Goal: Task Accomplishment & Management: Complete application form

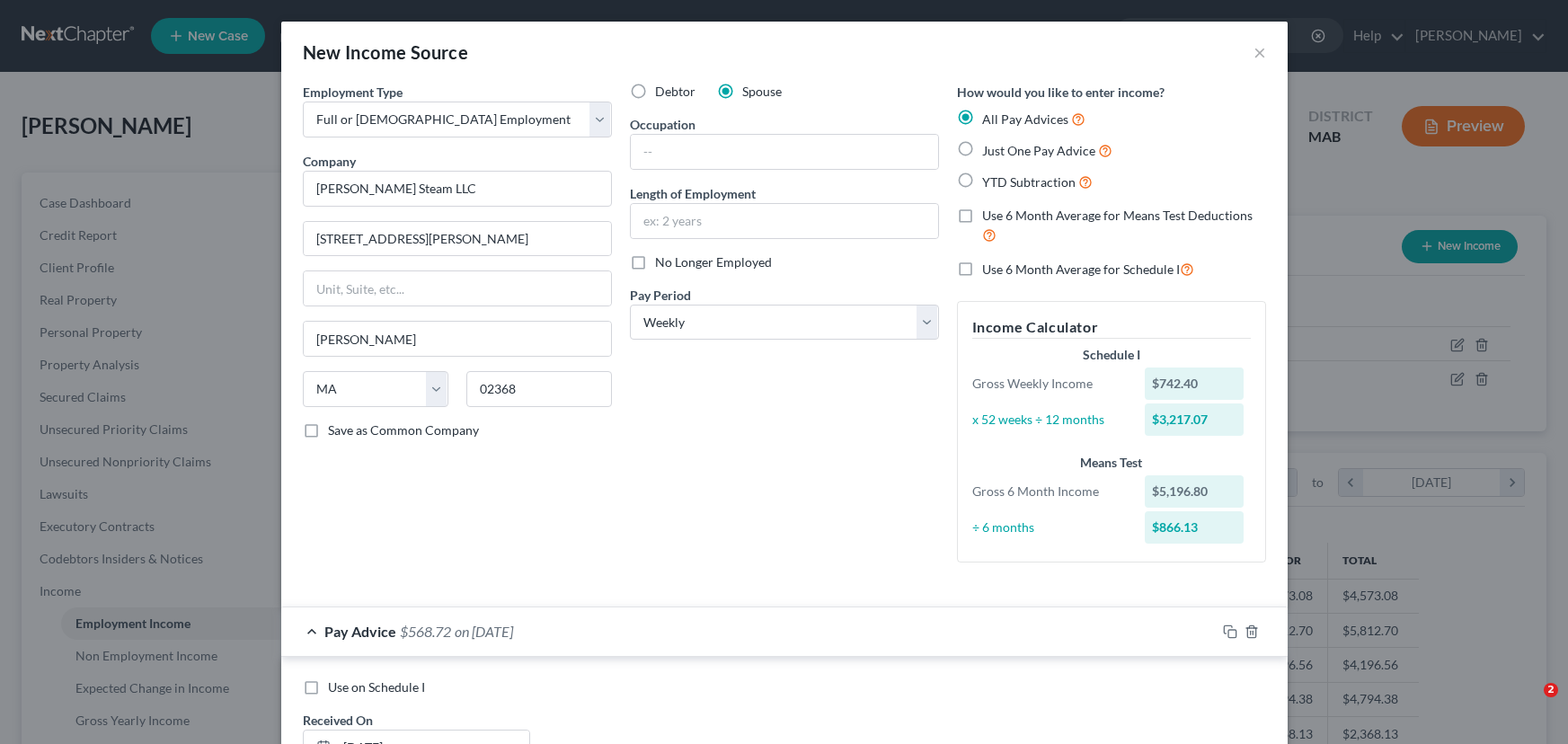
select select "0"
select select "22"
select select "3"
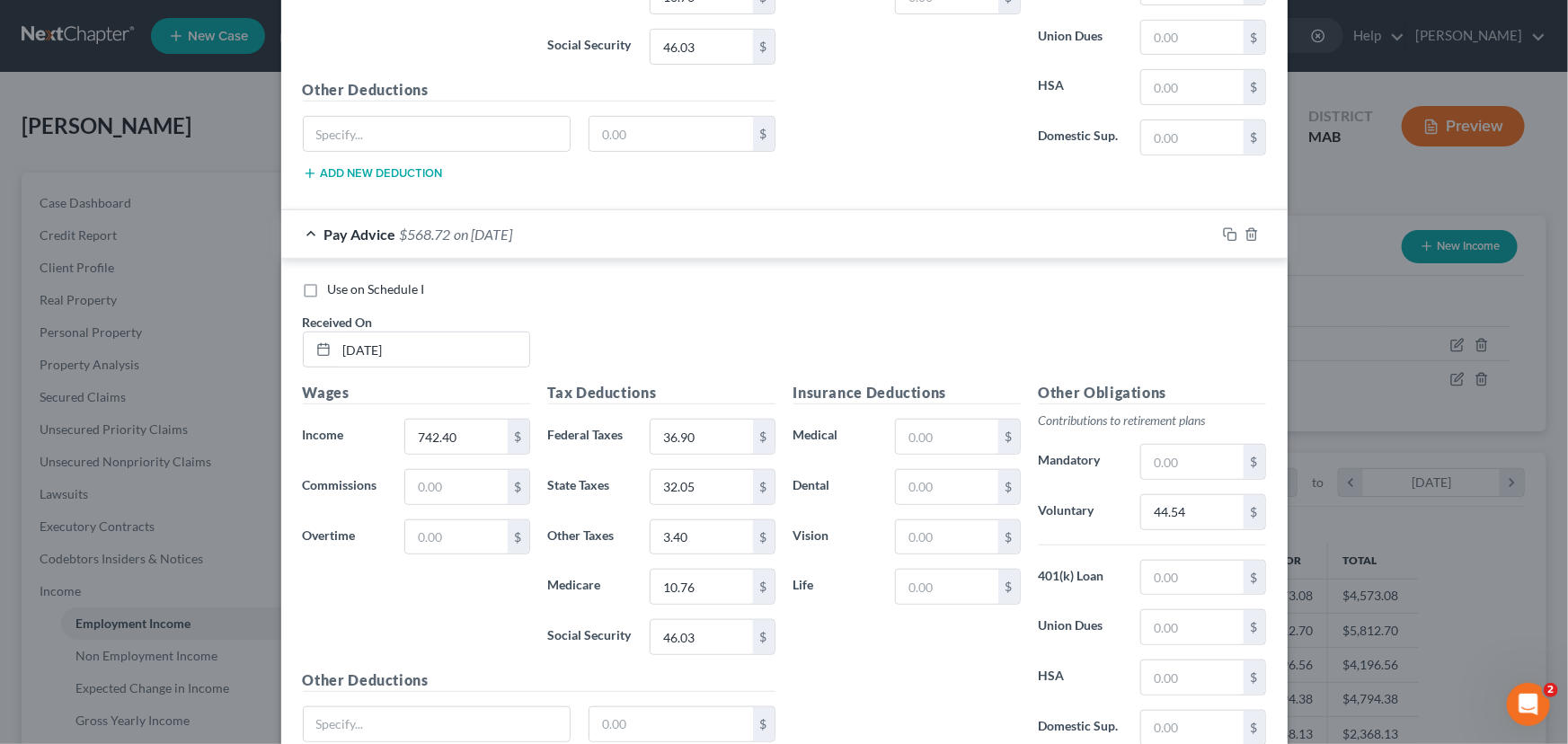
scroll to position [4080, 0]
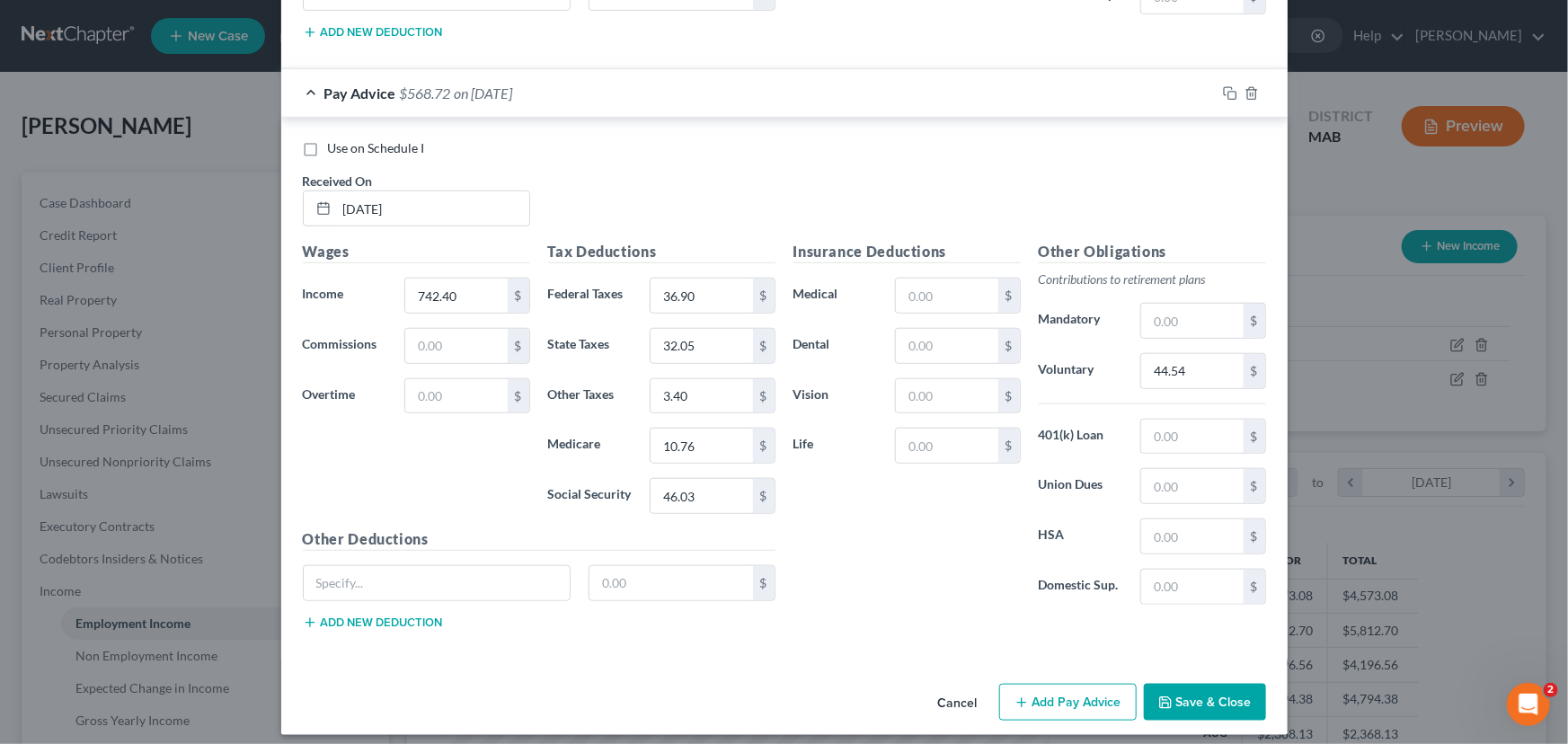
click at [1086, 687] on button "Add Pay Advice" at bounding box center [1068, 703] width 137 height 38
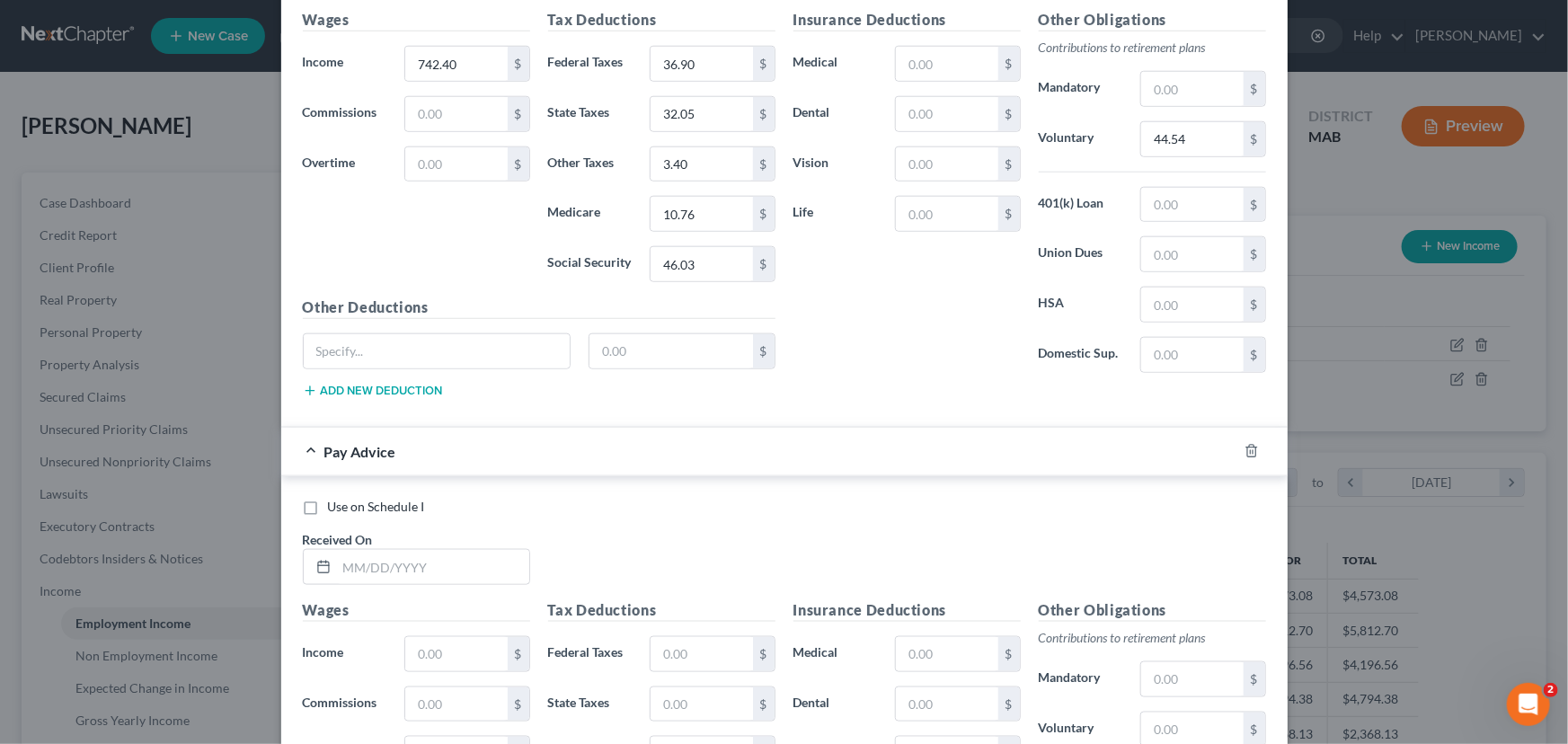
scroll to position [4326, 0]
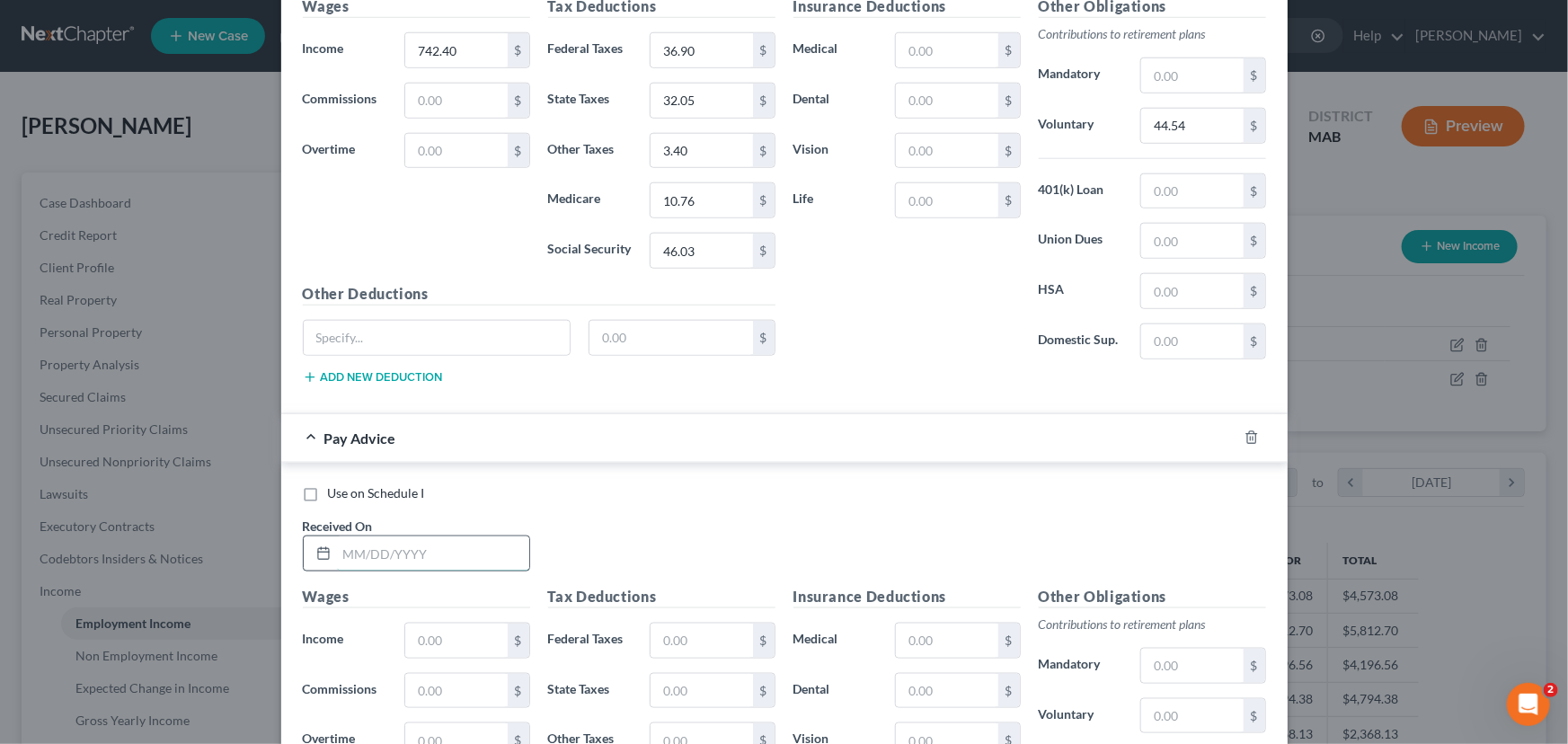
click at [342, 542] on input "text" at bounding box center [433, 554] width 192 height 34
type input "[DATE]"
type input "742.50"
click at [660, 623] on input "text" at bounding box center [702, 640] width 102 height 34
type input "36.90"
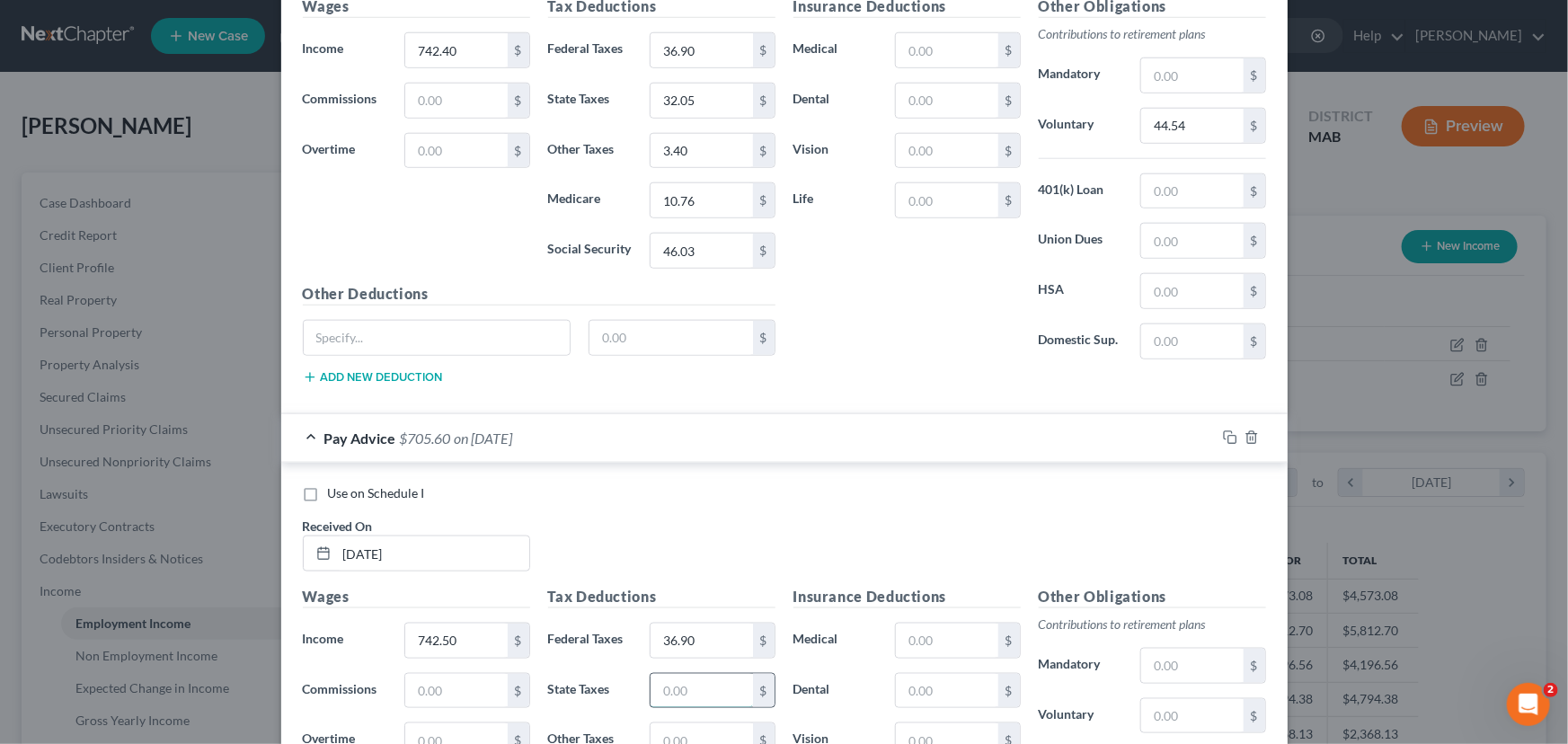
click at [673, 683] on input "text" at bounding box center [702, 691] width 102 height 34
type input "32.05"
click at [659, 736] on input "text" at bounding box center [702, 740] width 102 height 34
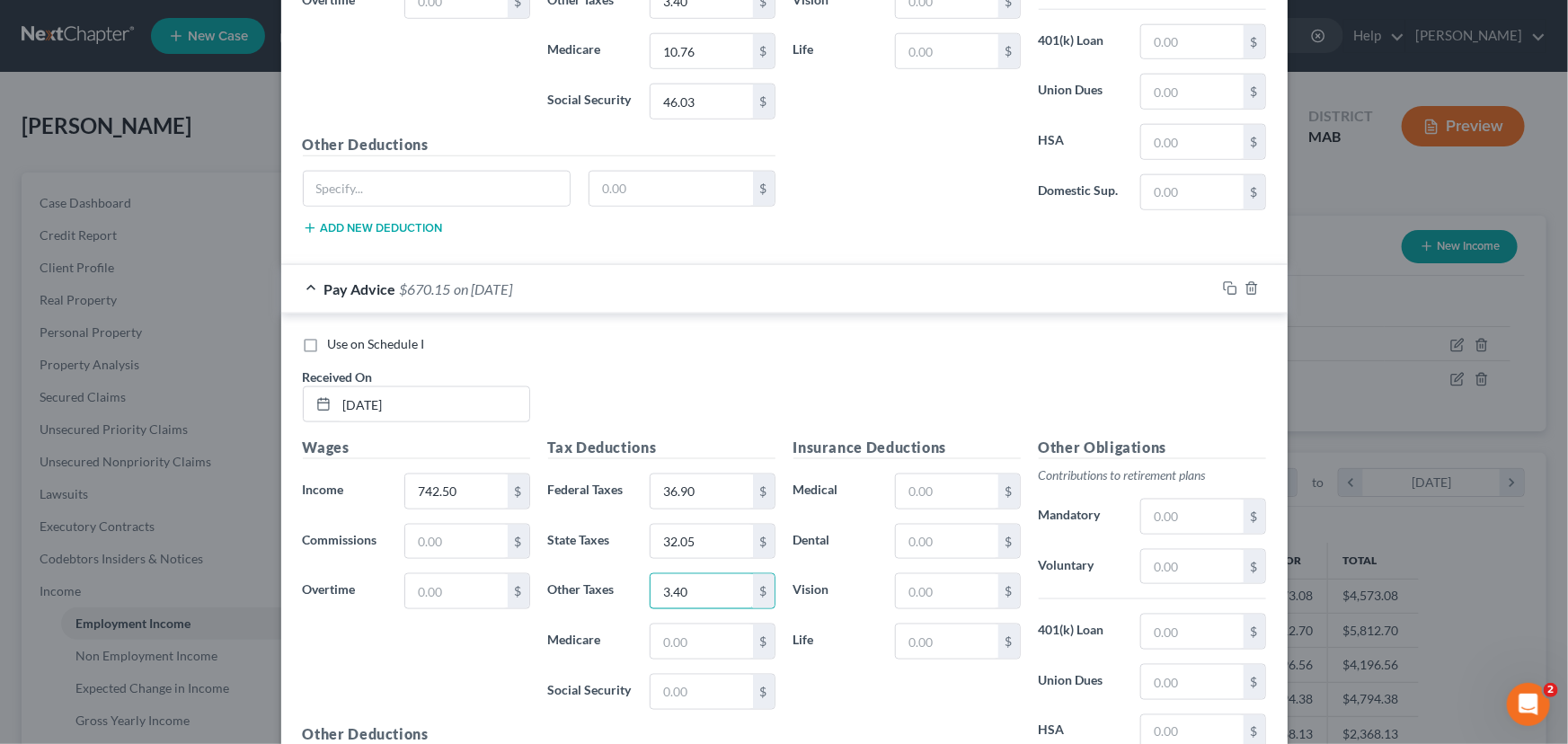
scroll to position [4488, 0]
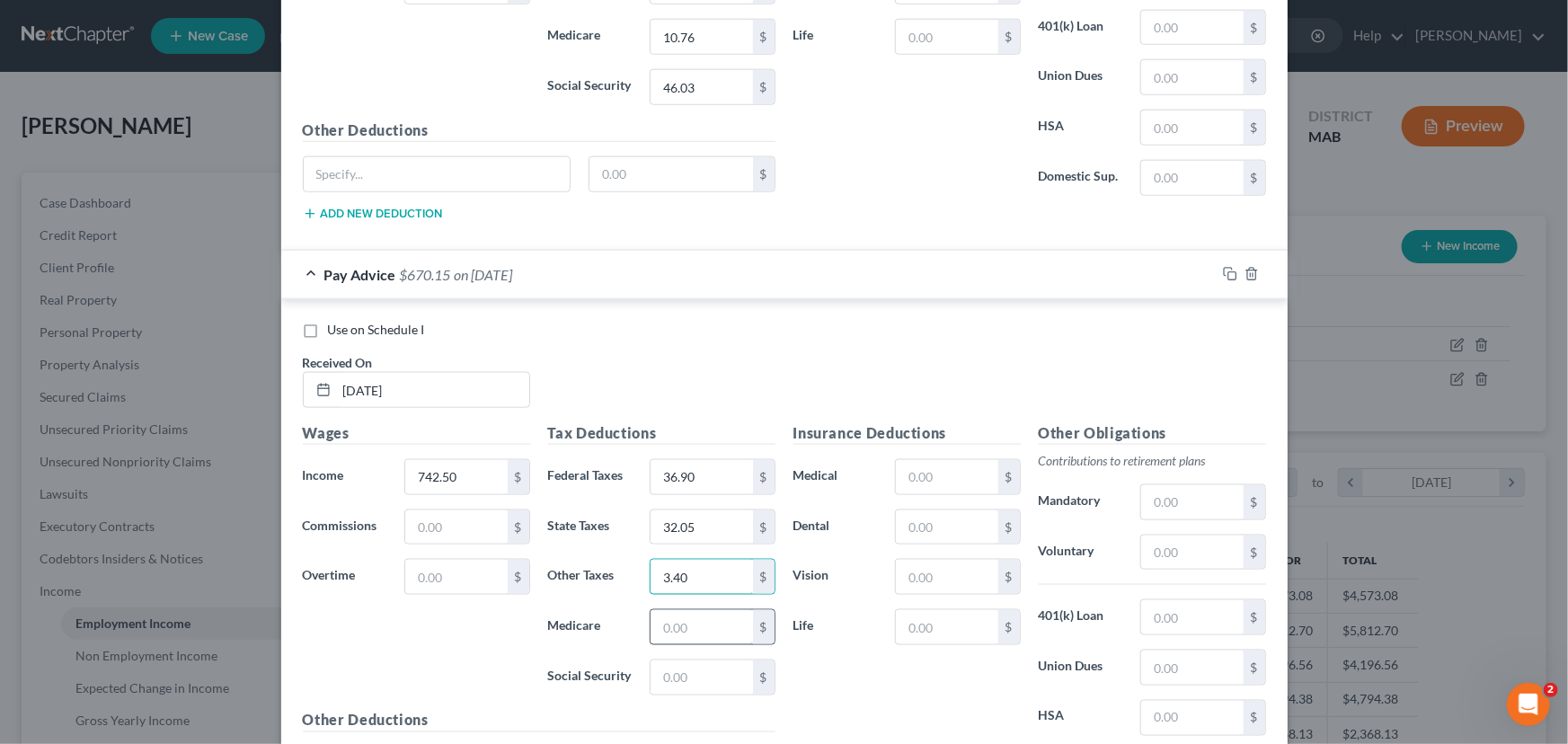
type input "3.40"
click at [694, 610] on input "text" at bounding box center [702, 627] width 102 height 34
type input "10.76"
click at [671, 670] on input "text" at bounding box center [702, 677] width 102 height 34
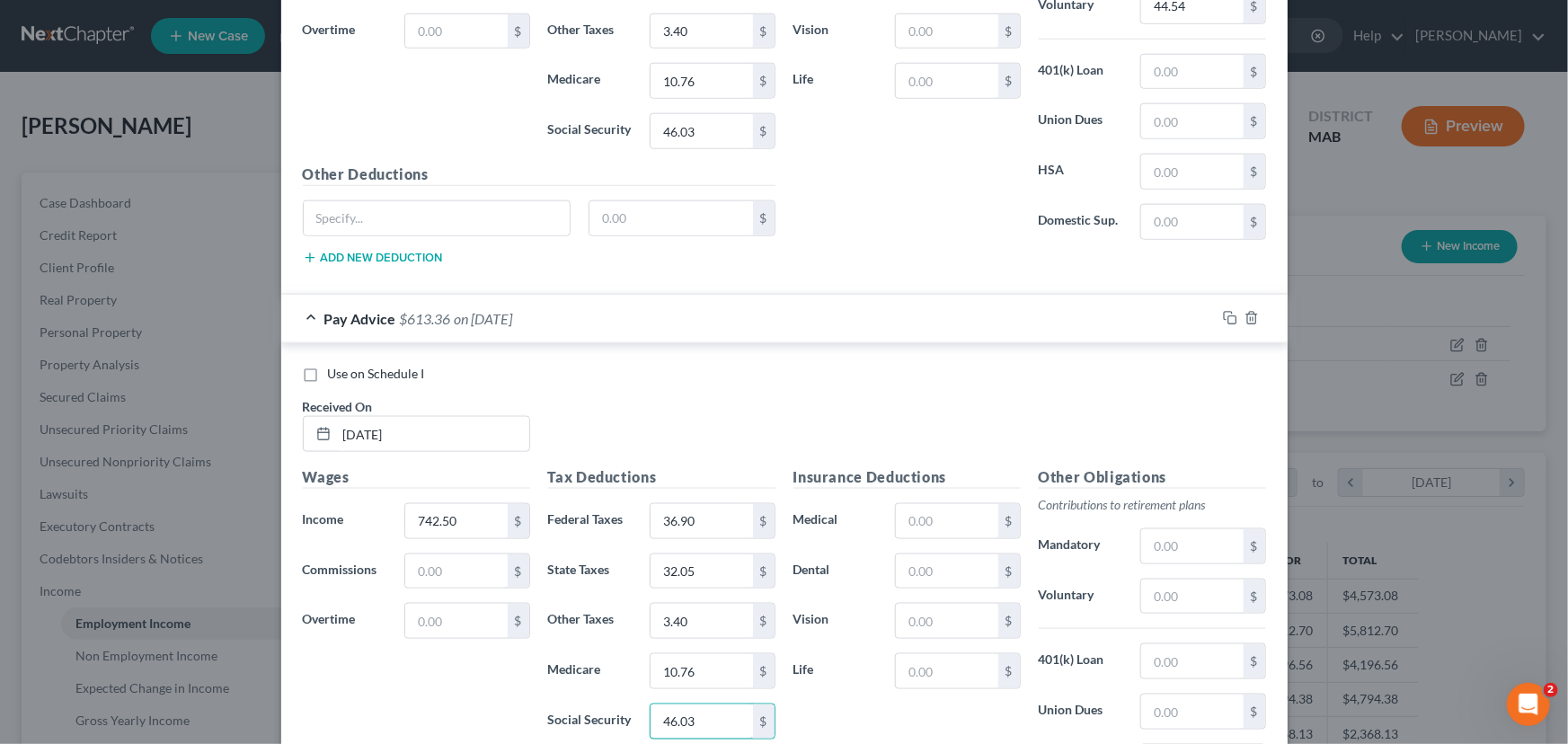
scroll to position [4407, 0]
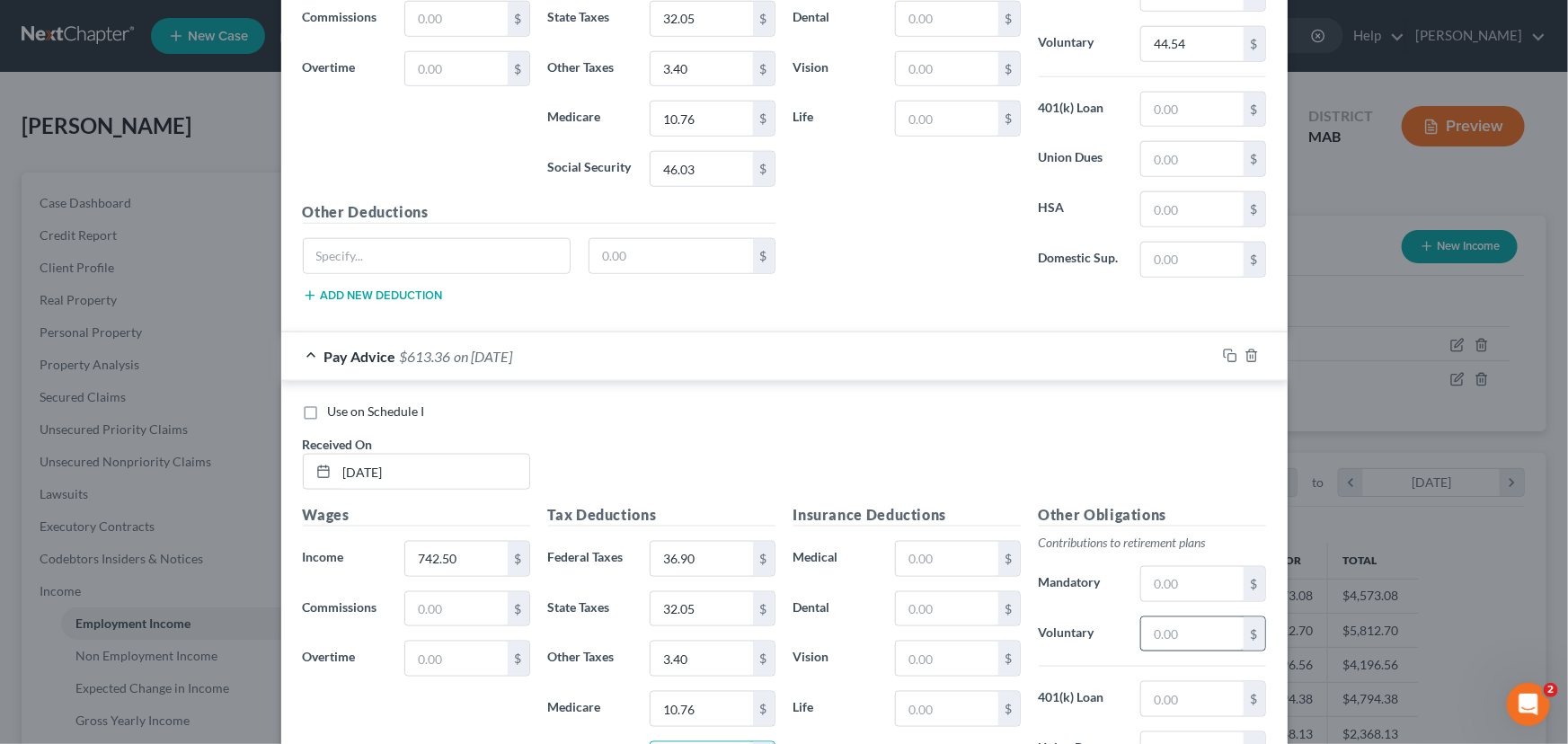
type input "46.03"
click at [1169, 630] on input "text" at bounding box center [1192, 635] width 102 height 34
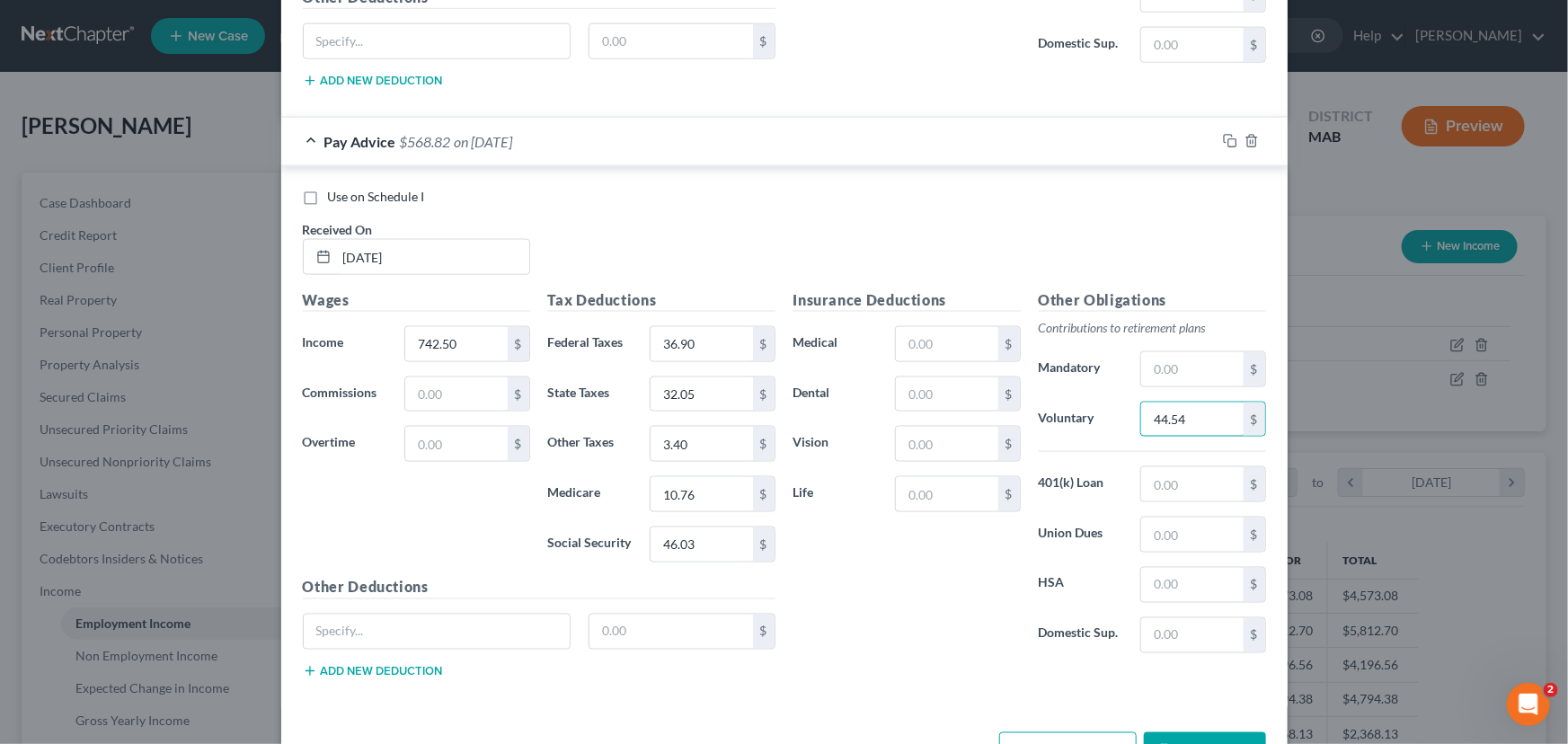
scroll to position [4669, 0]
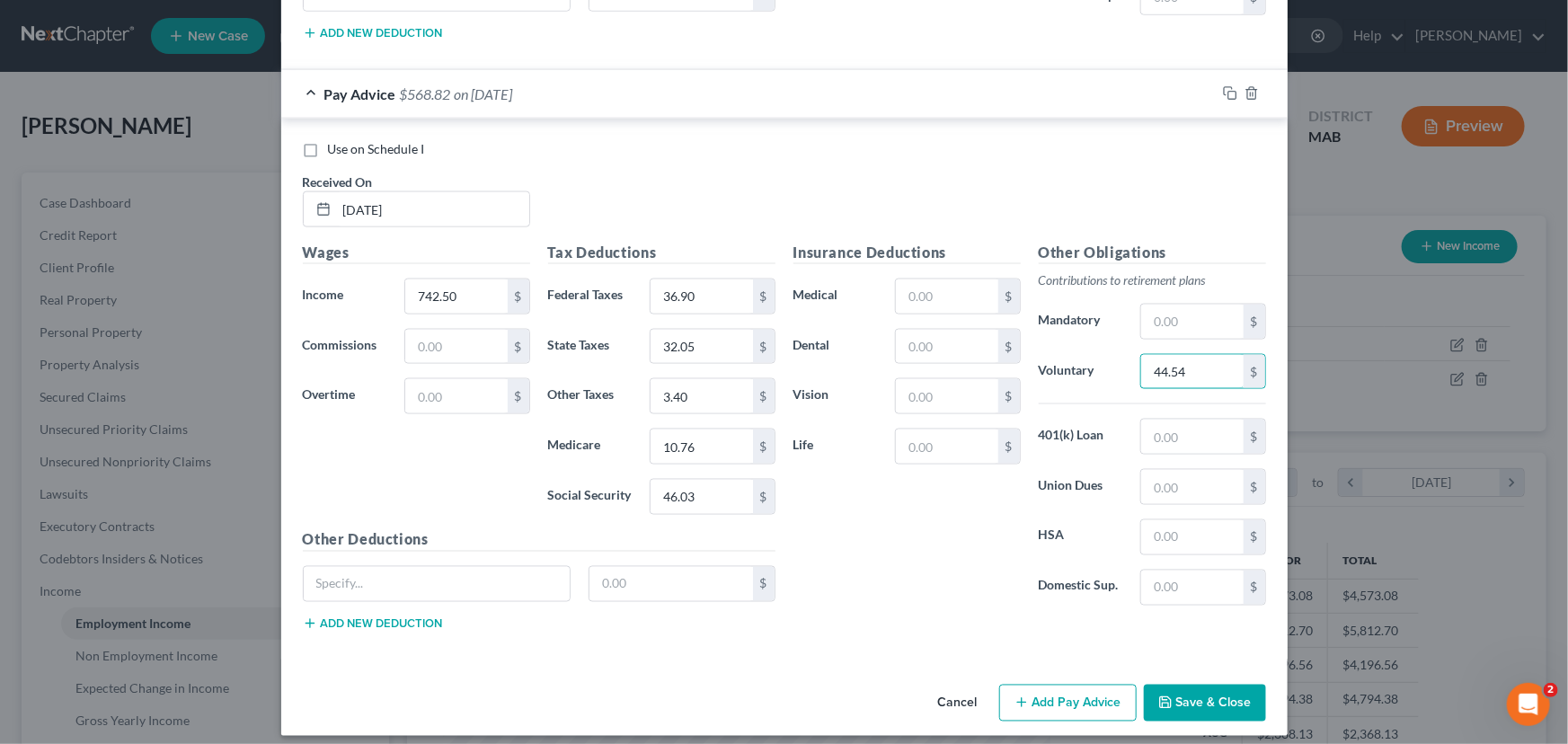
type input "44.54"
click at [1036, 694] on button "Add Pay Advice" at bounding box center [1068, 704] width 137 height 38
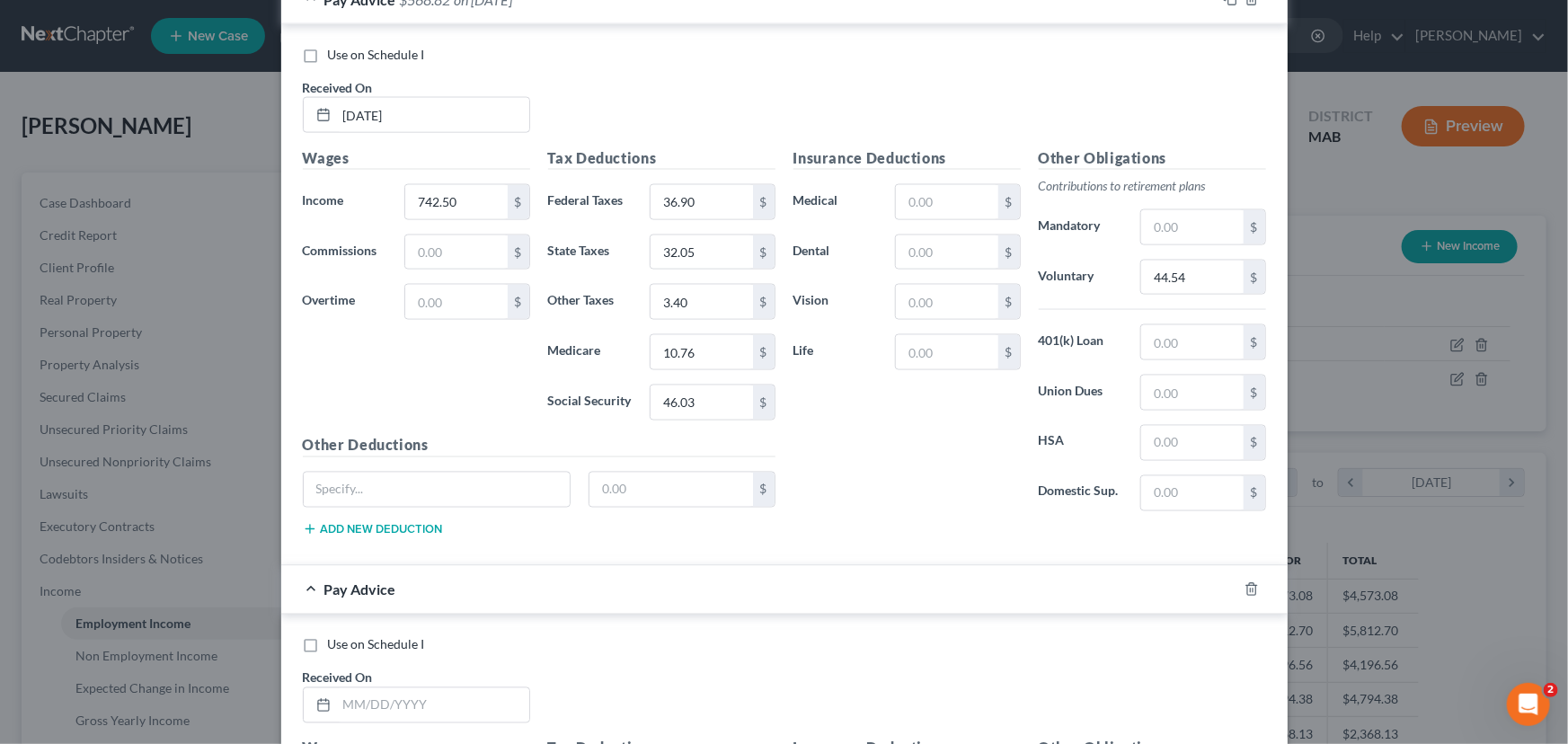
scroll to position [4915, 0]
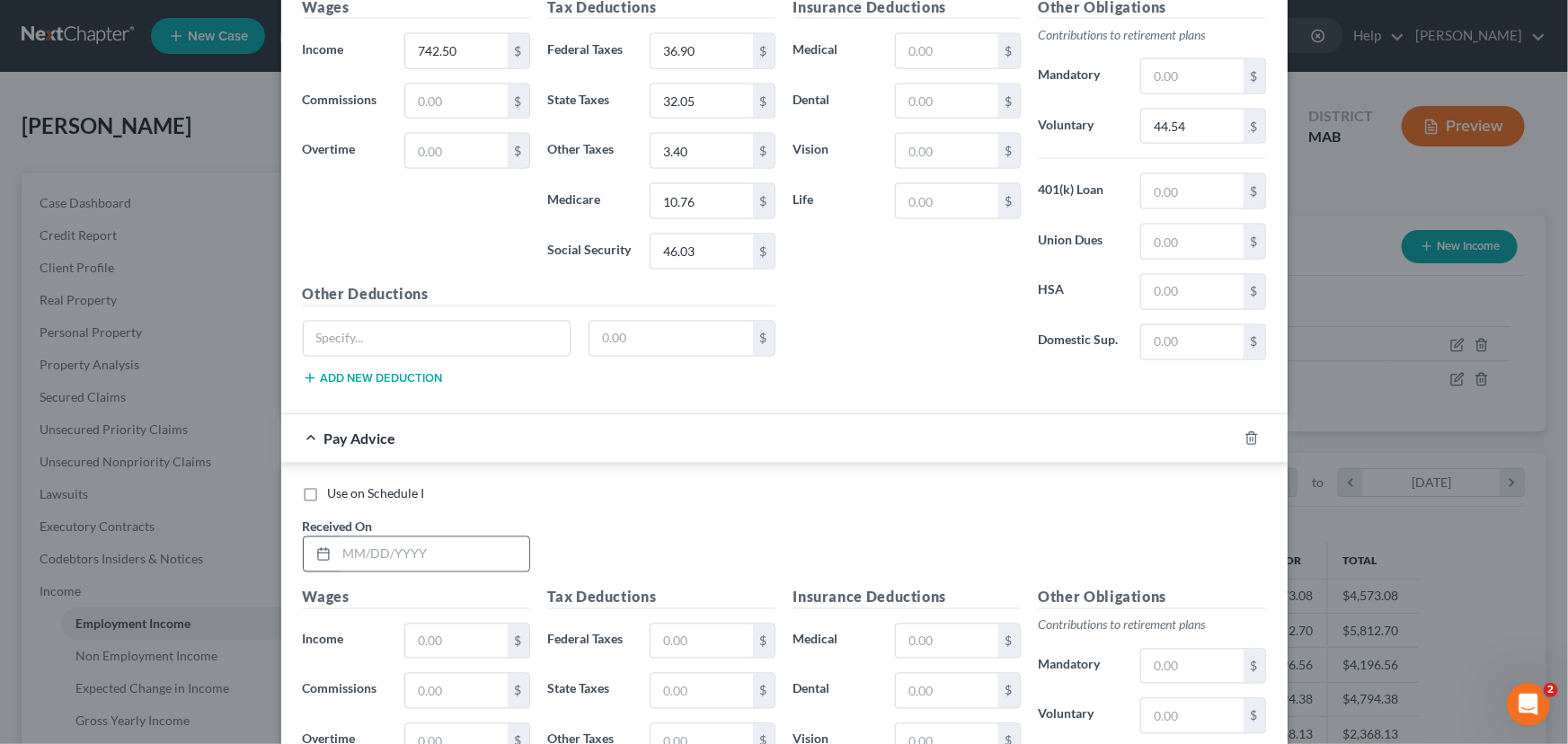
click at [325, 542] on div at bounding box center [320, 555] width 33 height 34
click at [337, 546] on input "text" at bounding box center [433, 555] width 192 height 34
type input "[DATE]"
click at [438, 624] on input "text" at bounding box center [456, 641] width 102 height 34
click at [443, 39] on input "742.50" at bounding box center [456, 51] width 102 height 34
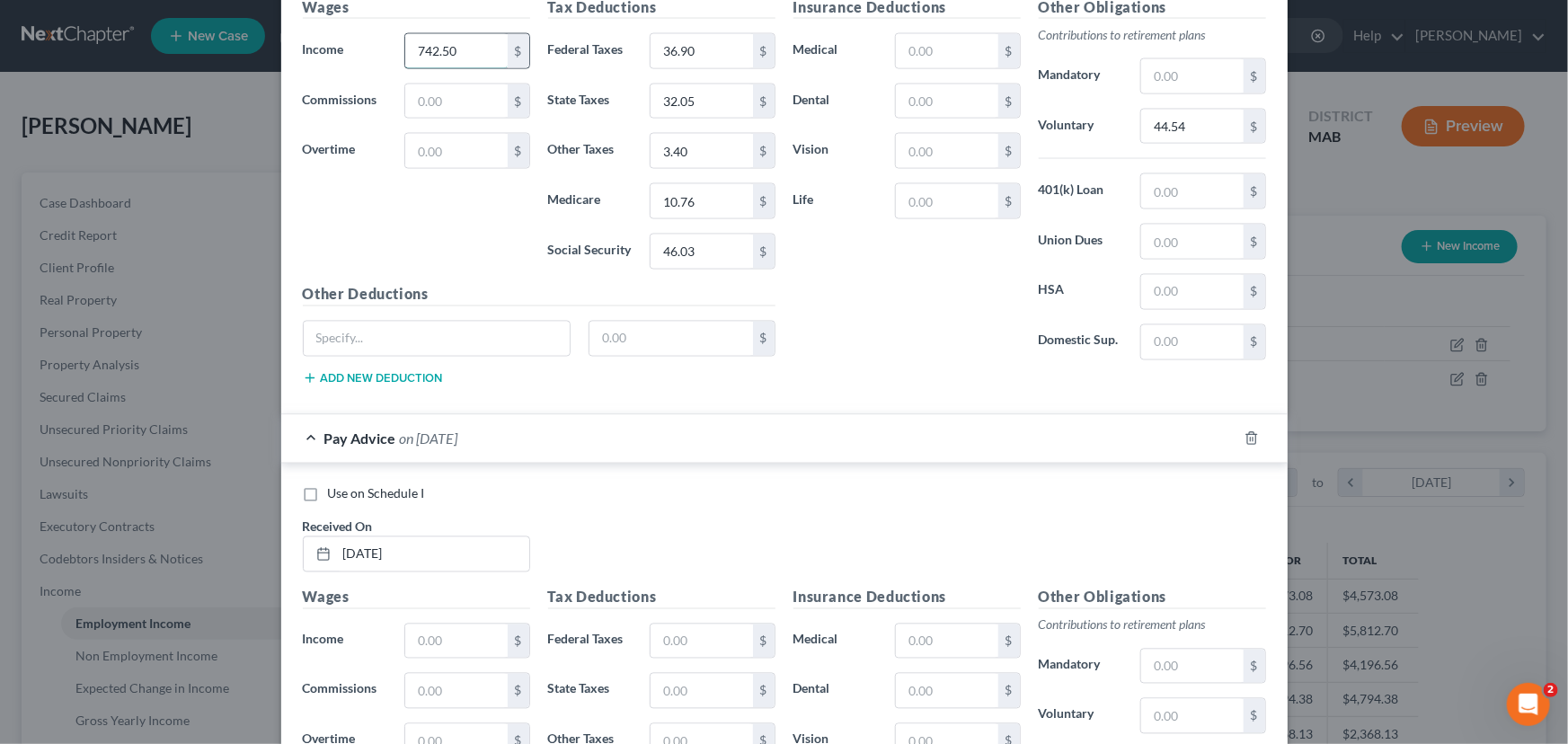
click at [443, 39] on input "742.50" at bounding box center [456, 51] width 102 height 34
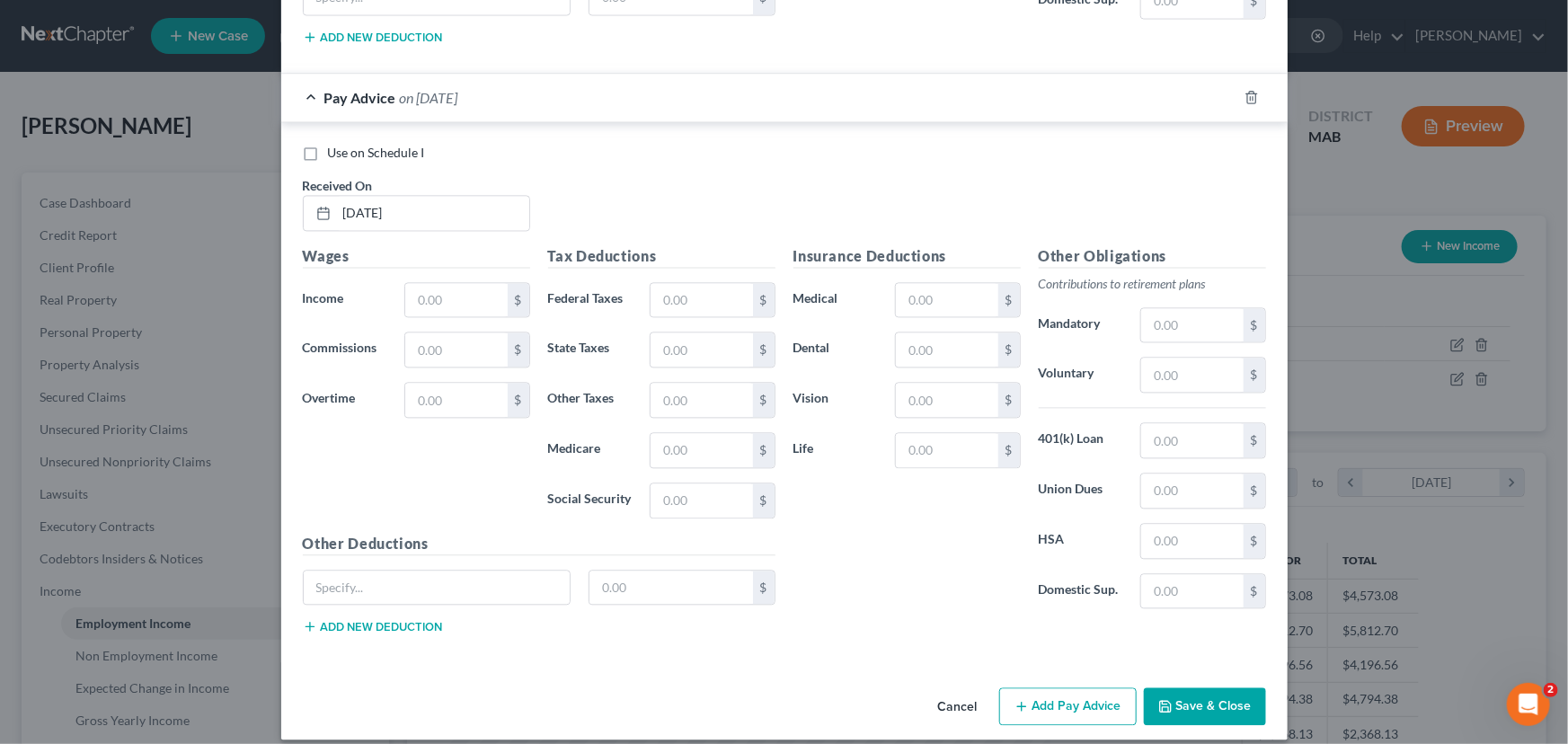
scroll to position [5257, 0]
type input "742.40"
click at [410, 290] on input "text" at bounding box center [456, 299] width 102 height 34
type input "742.40"
click at [715, 292] on input "text" at bounding box center [702, 299] width 102 height 34
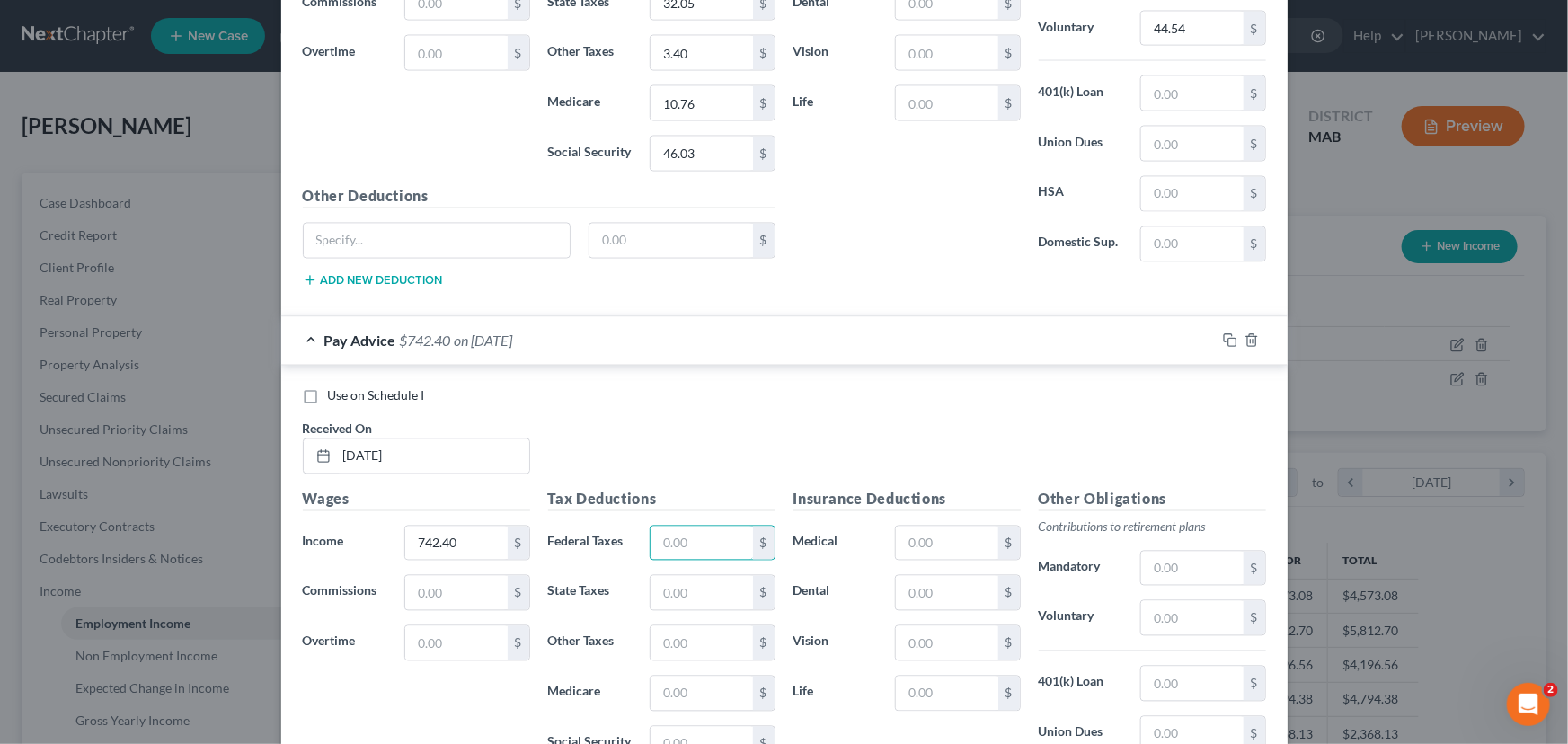
scroll to position [4931, 0]
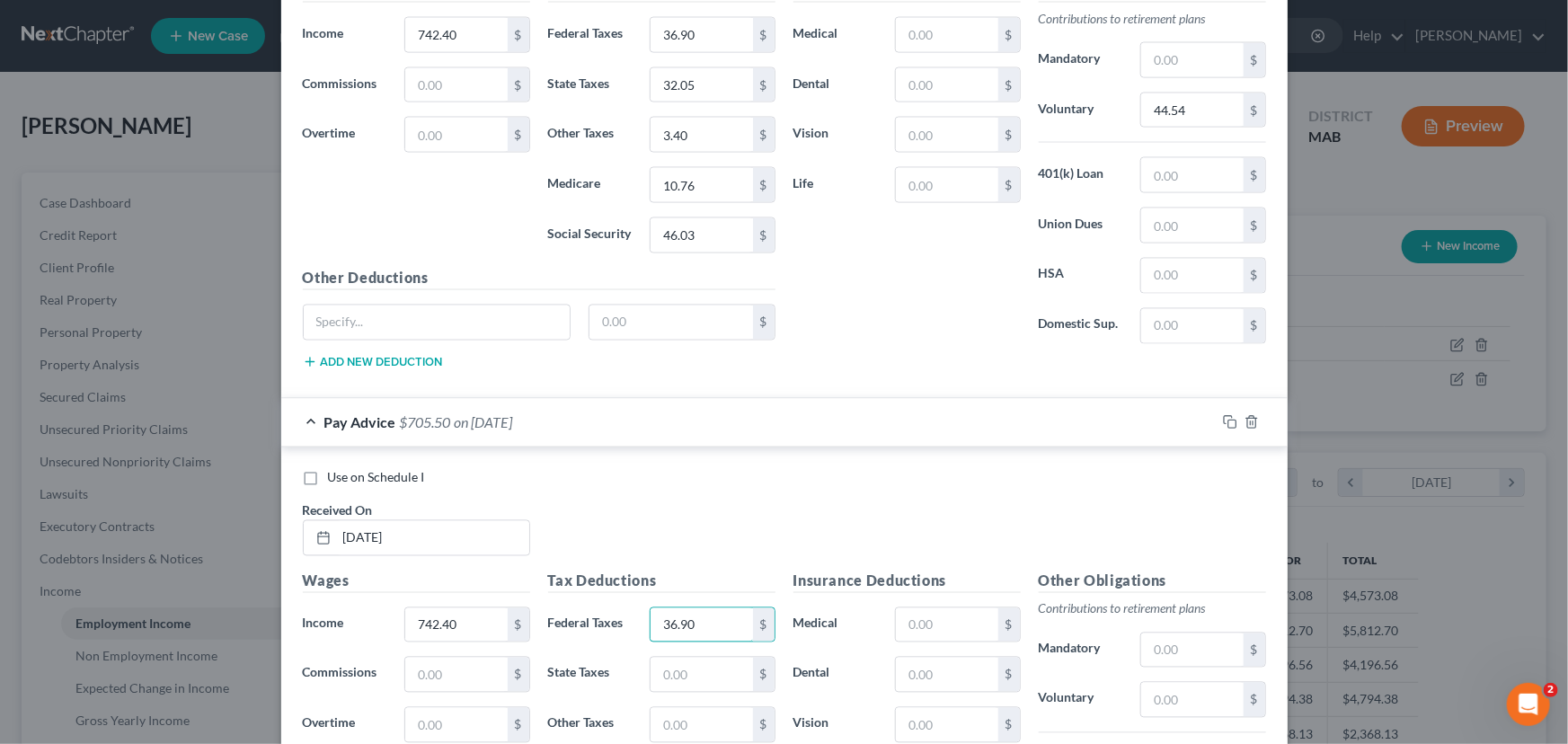
type input "36.90"
click at [663, 657] on input "text" at bounding box center [702, 674] width 102 height 34
type input "32.05"
click at [658, 712] on input "text" at bounding box center [702, 725] width 102 height 34
type input "3.40"
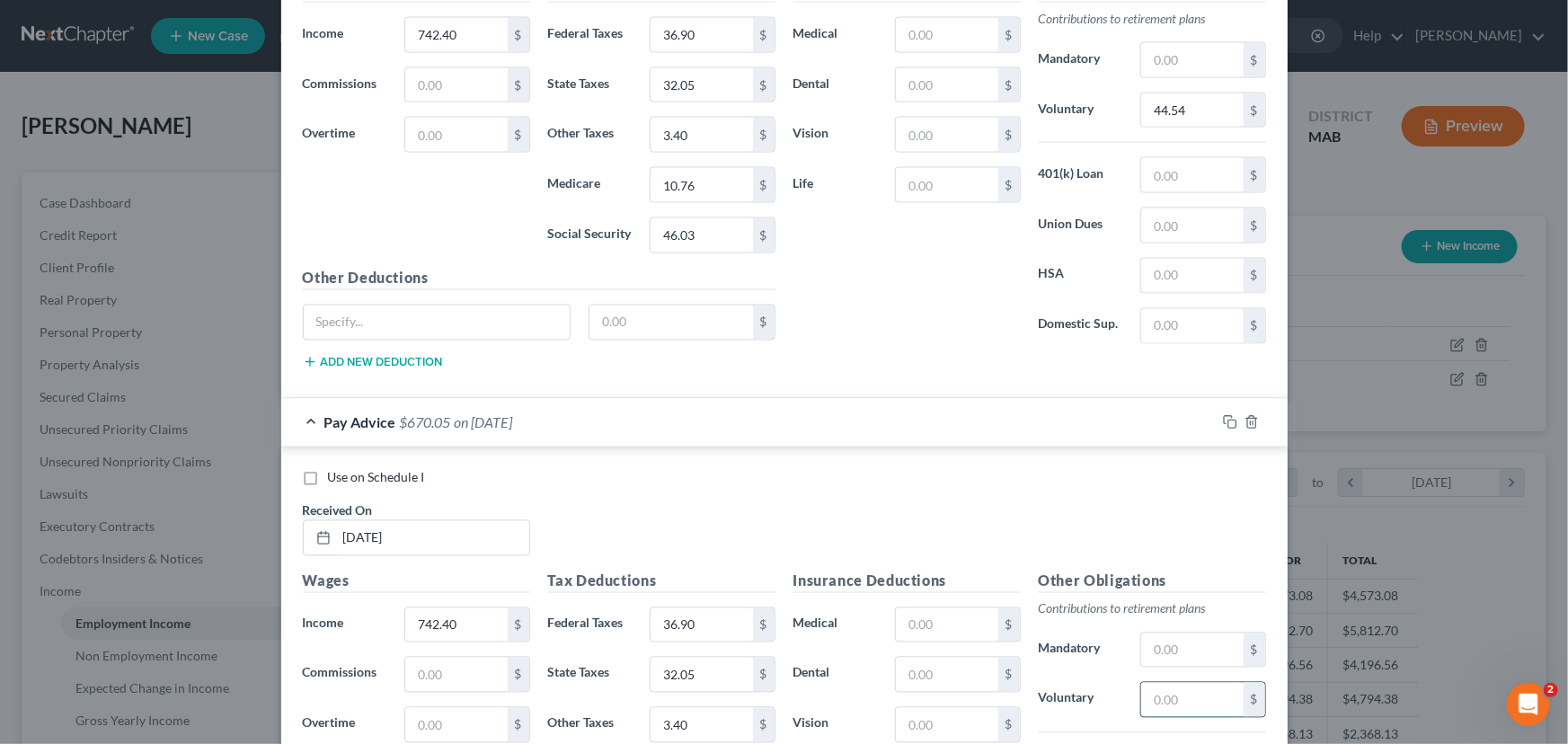
click at [1147, 697] on input "text" at bounding box center [1192, 700] width 102 height 34
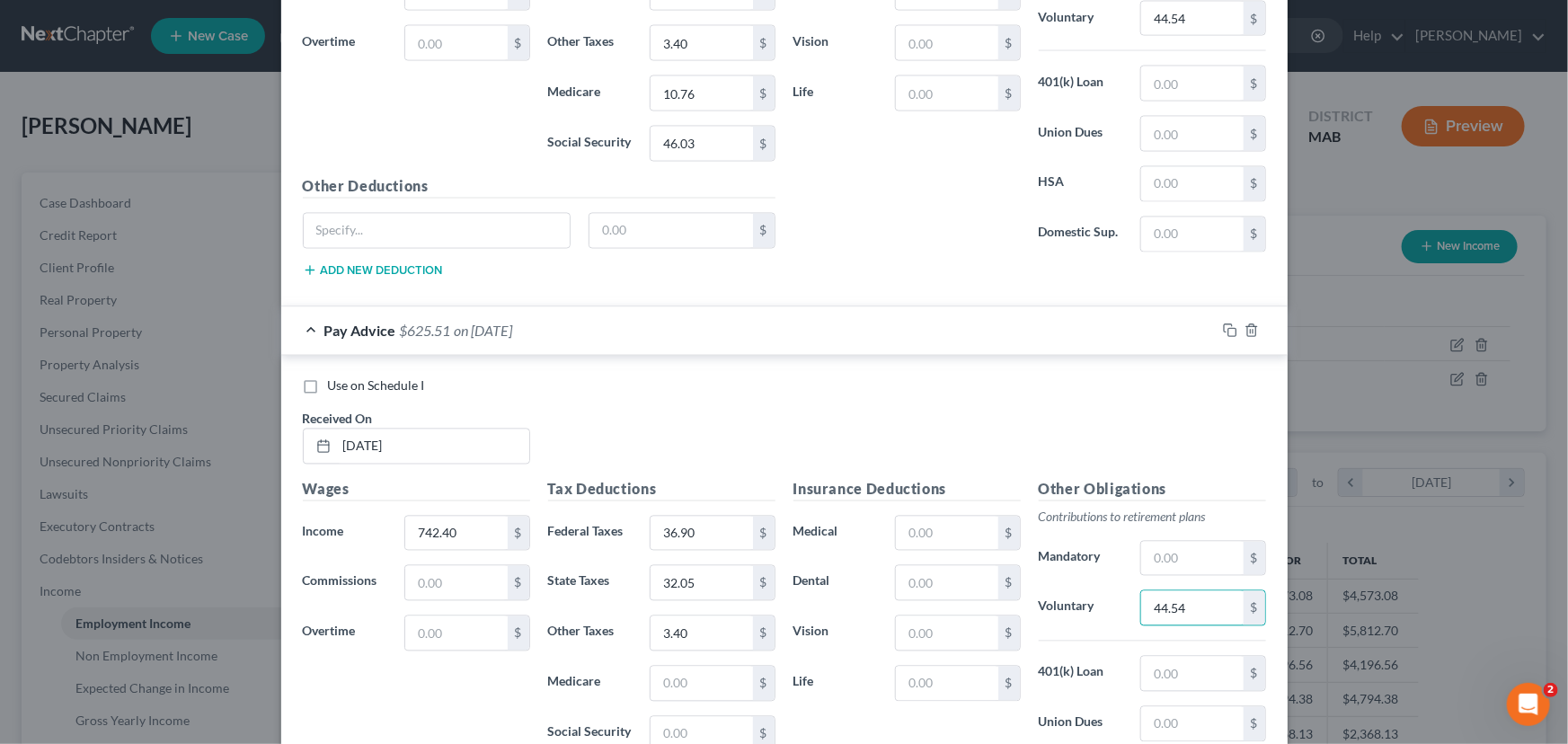
scroll to position [5094, 0]
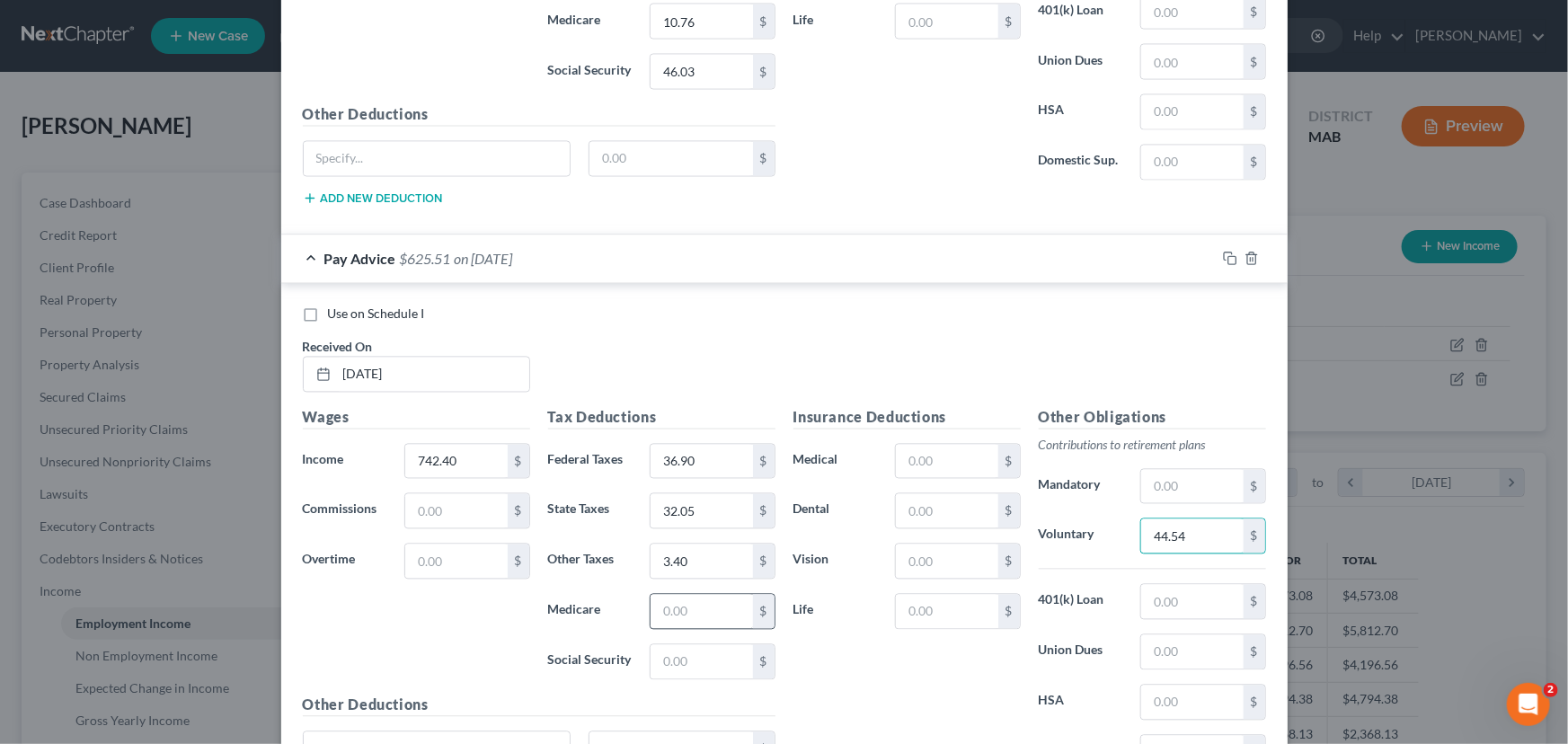
type input "44.54"
click at [680, 595] on input "text" at bounding box center [702, 612] width 102 height 34
type input "10.76"
click at [668, 666] on div "Tax Deductions Federal Taxes 36.90 $ State Taxes 32.05 $ Other Taxes 3.40 $ Med…" at bounding box center [662, 550] width 246 height 287
click at [667, 647] on input "text" at bounding box center [702, 662] width 102 height 34
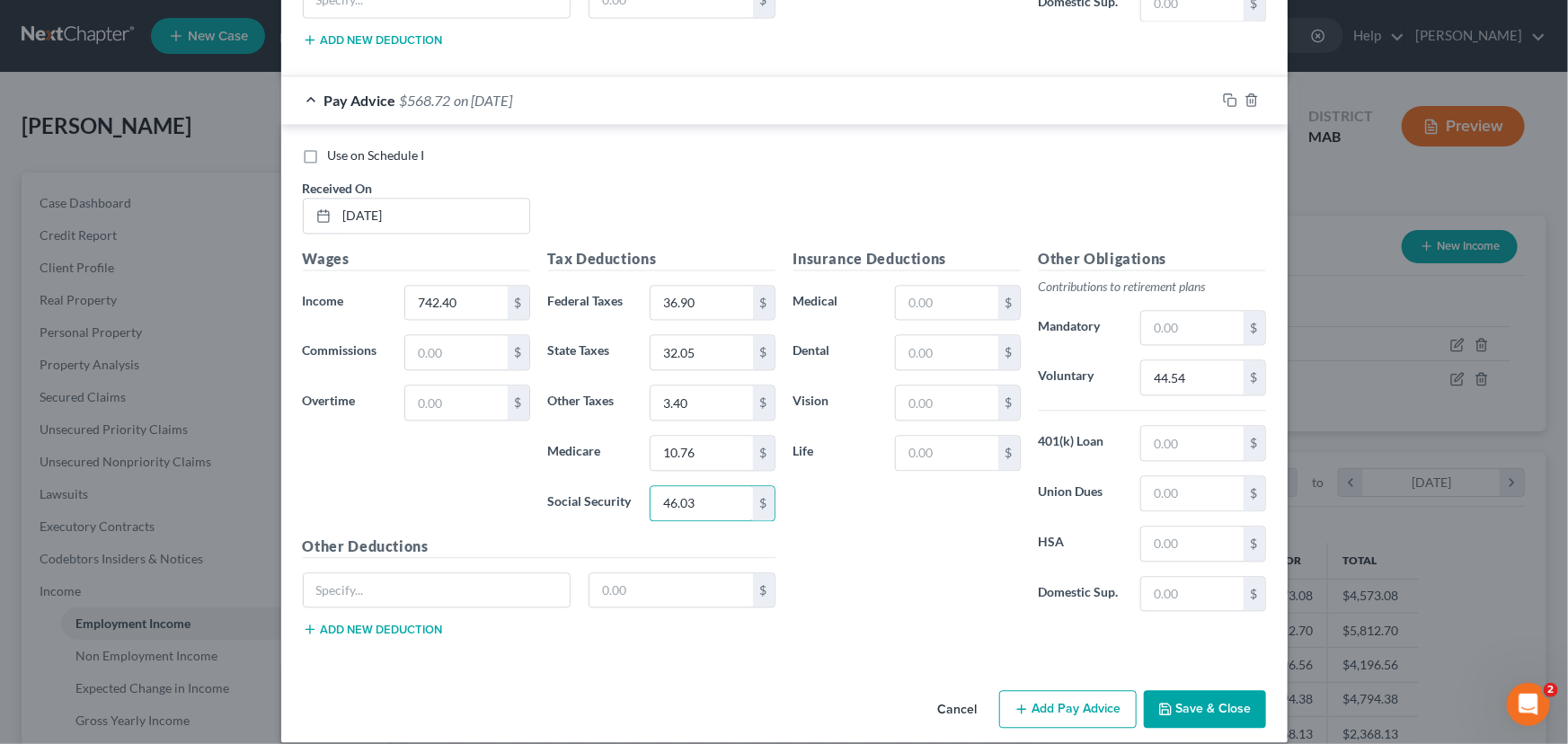
scroll to position [5257, 0]
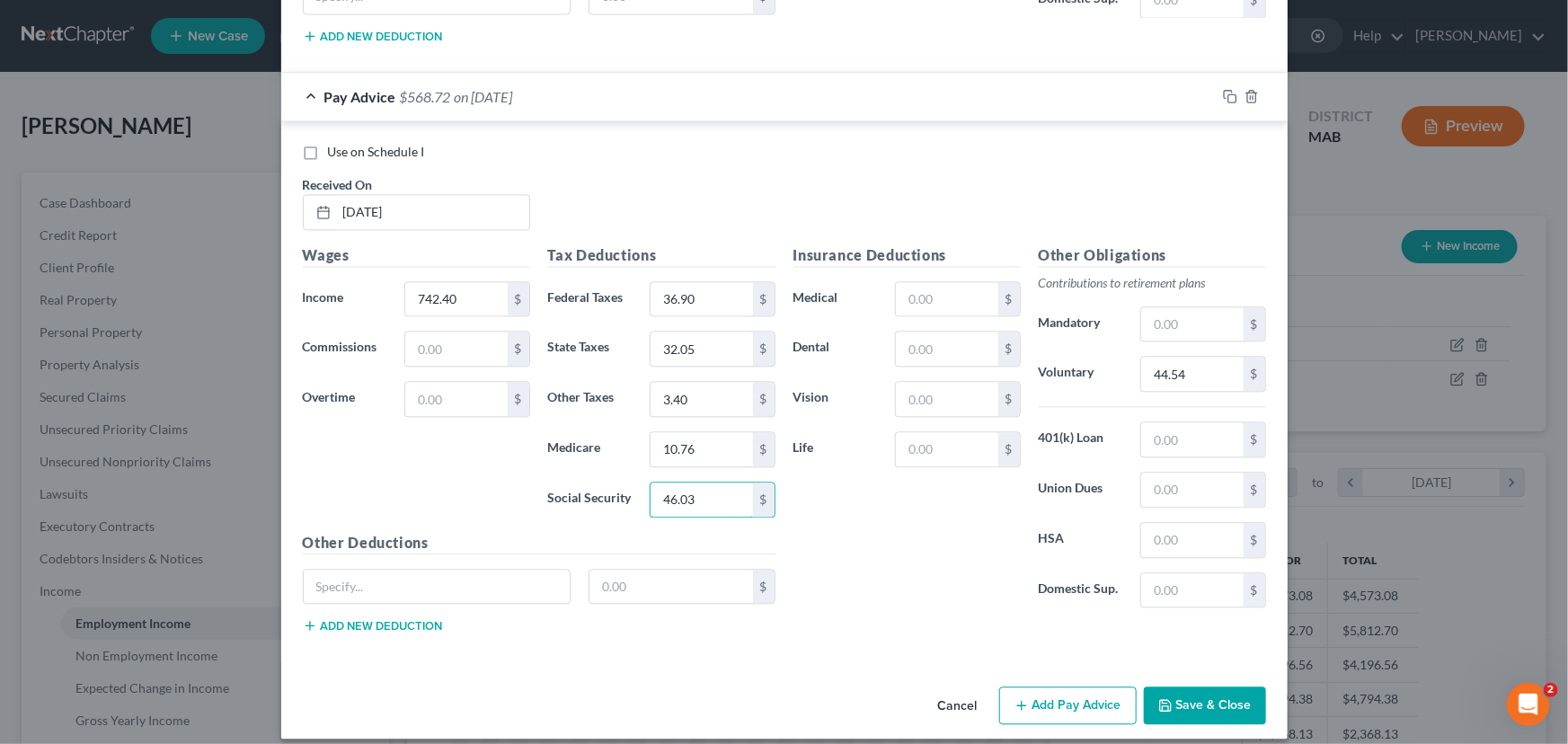
type input "46.03"
click at [1061, 687] on button "Add Pay Advice" at bounding box center [1068, 705] width 137 height 38
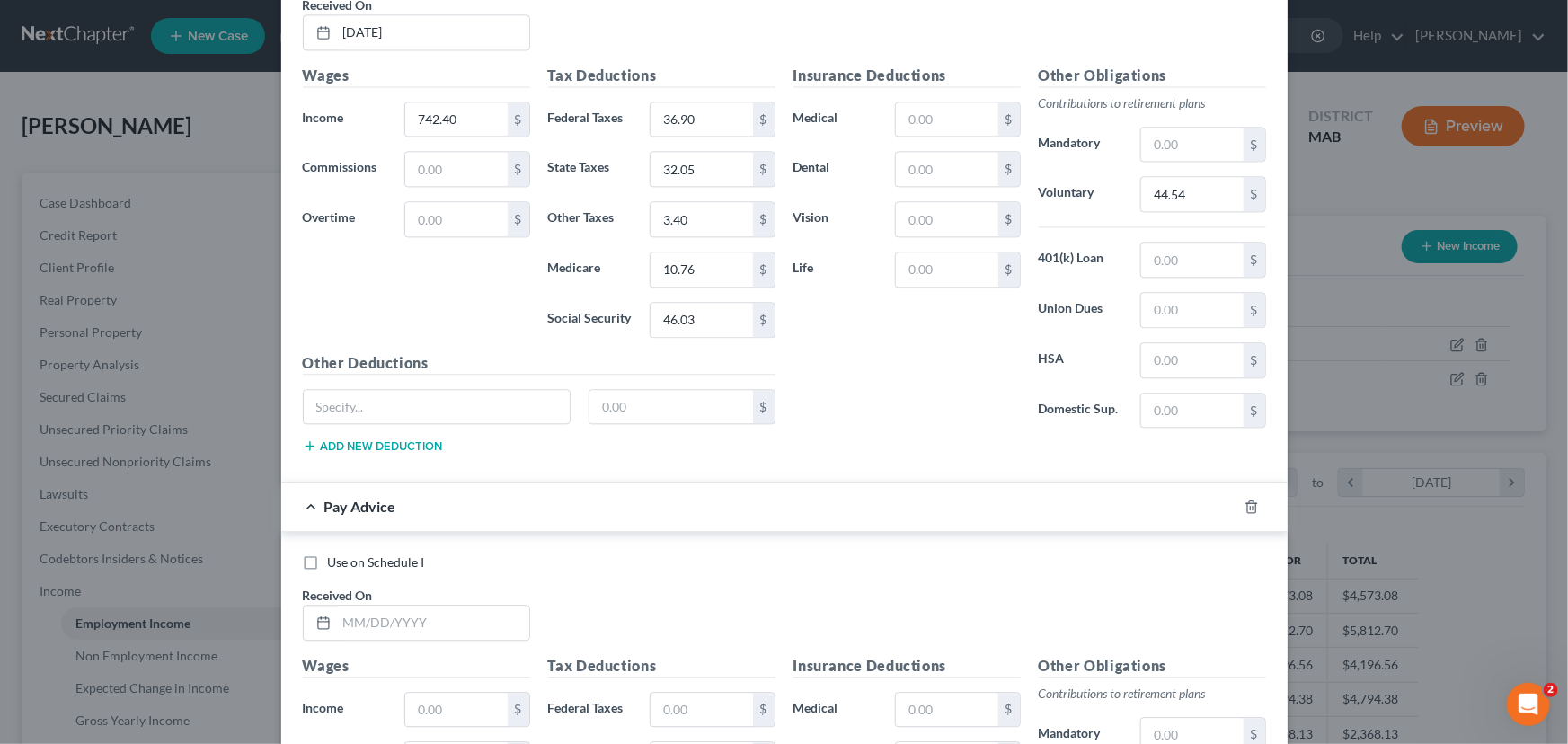
scroll to position [5503, 0]
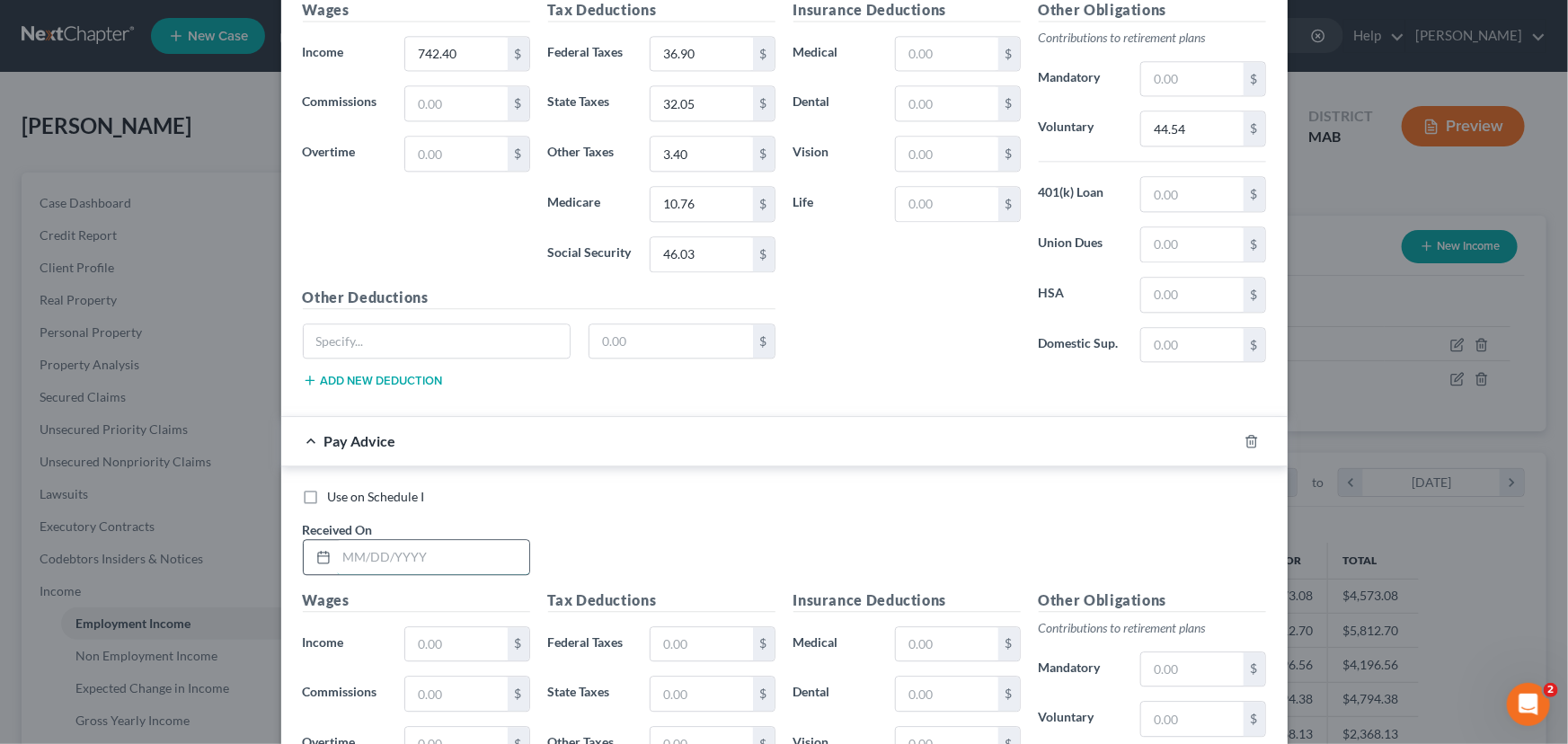
click at [338, 540] on input "text" at bounding box center [433, 557] width 192 height 34
type input "[DATE]"
click at [420, 637] on input "text" at bounding box center [456, 644] width 102 height 34
type input "742.40"
click at [671, 627] on input "text" at bounding box center [702, 644] width 102 height 34
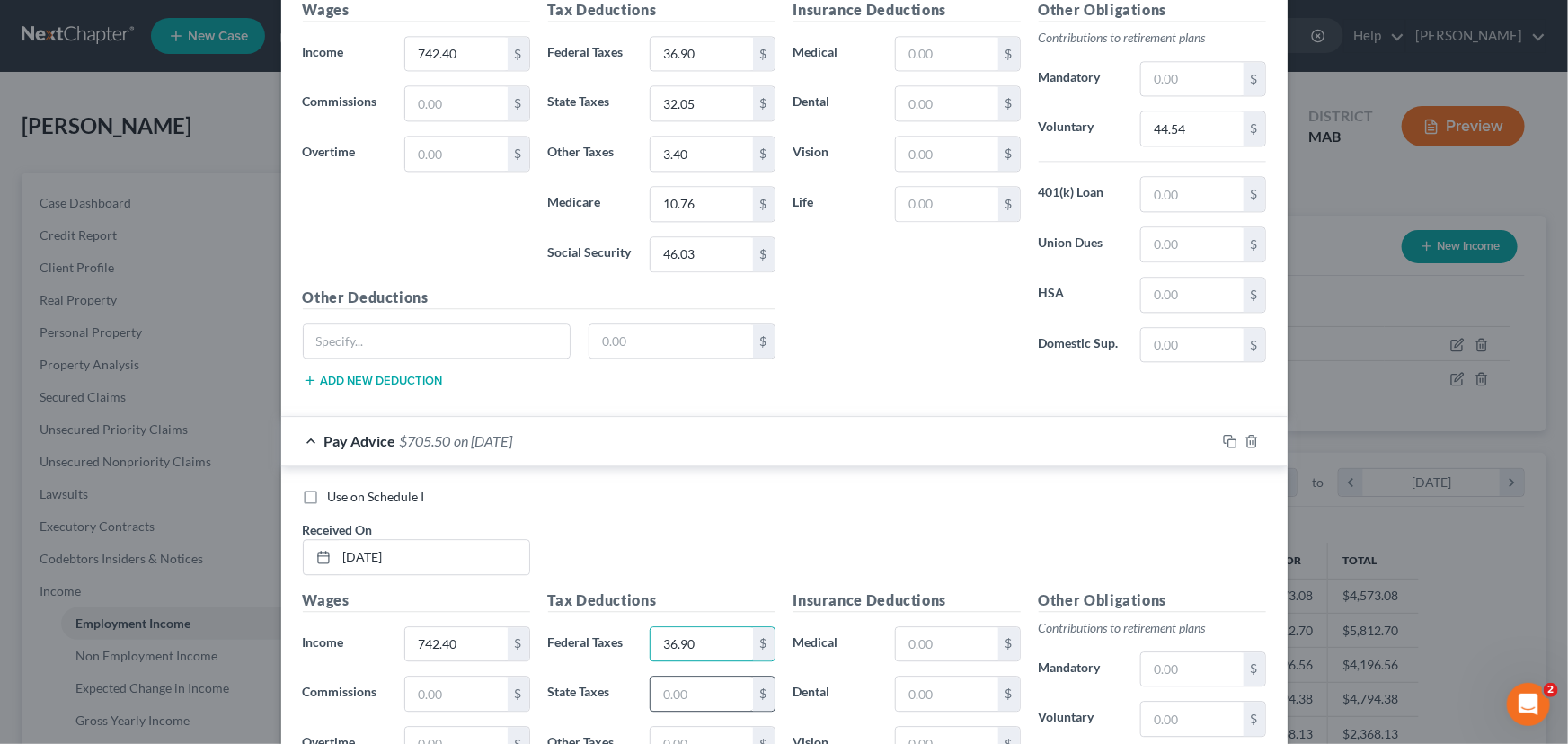
type input "36.90"
click at [651, 677] on input "text" at bounding box center [702, 694] width 102 height 34
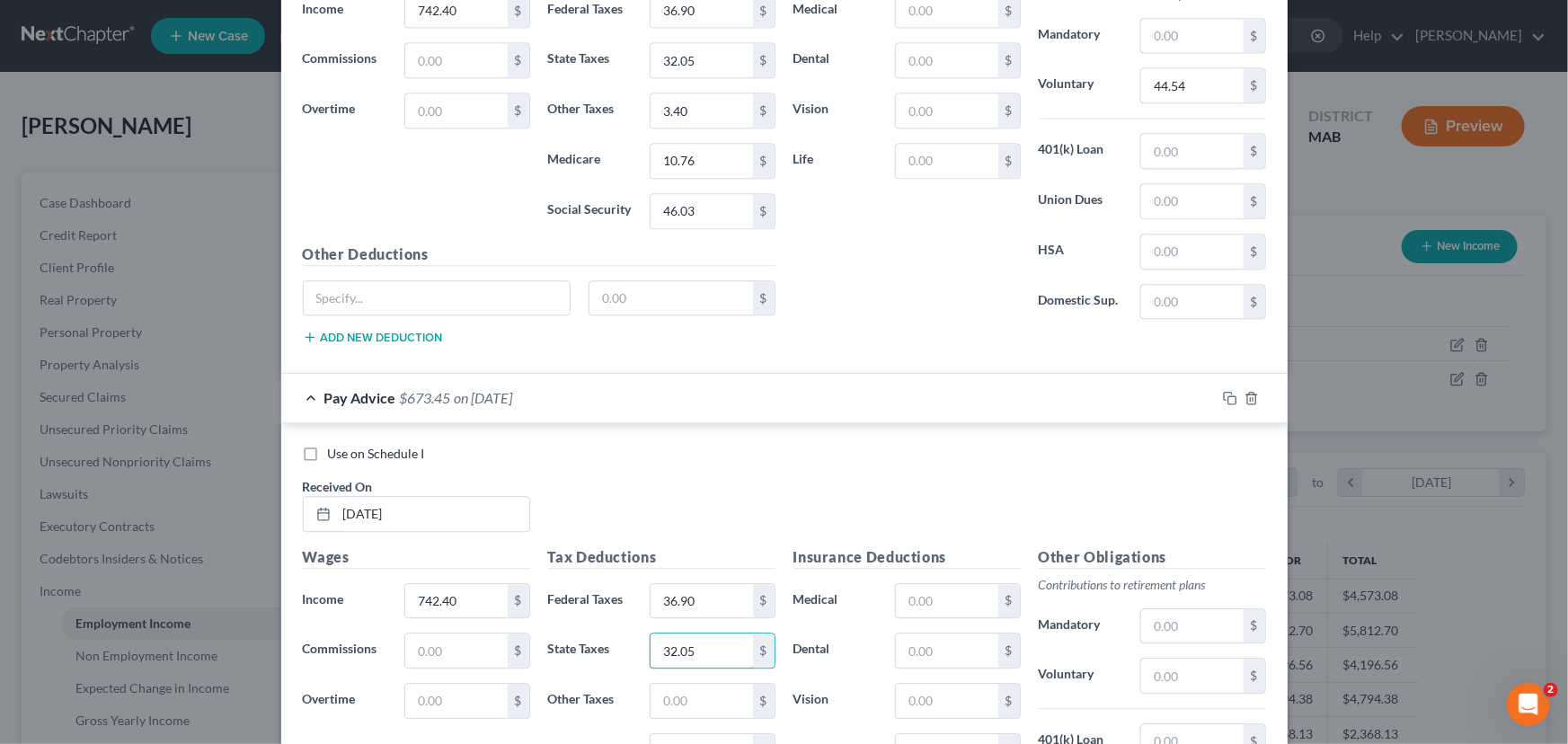
scroll to position [5585, 0]
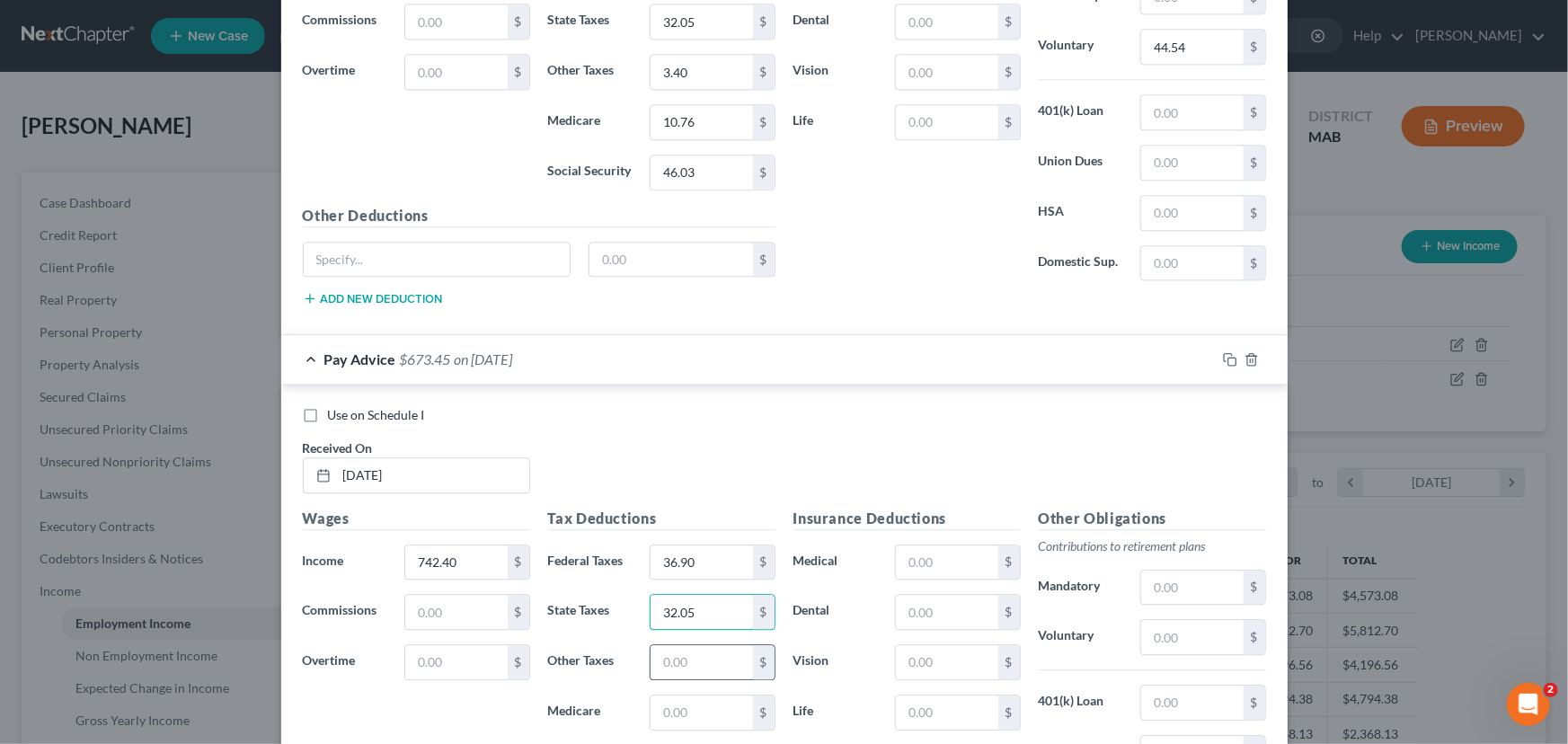
type input "32.05"
click at [673, 645] on input "text" at bounding box center [702, 662] width 102 height 34
type input "3.40"
click at [655, 697] on input "text" at bounding box center [702, 713] width 102 height 34
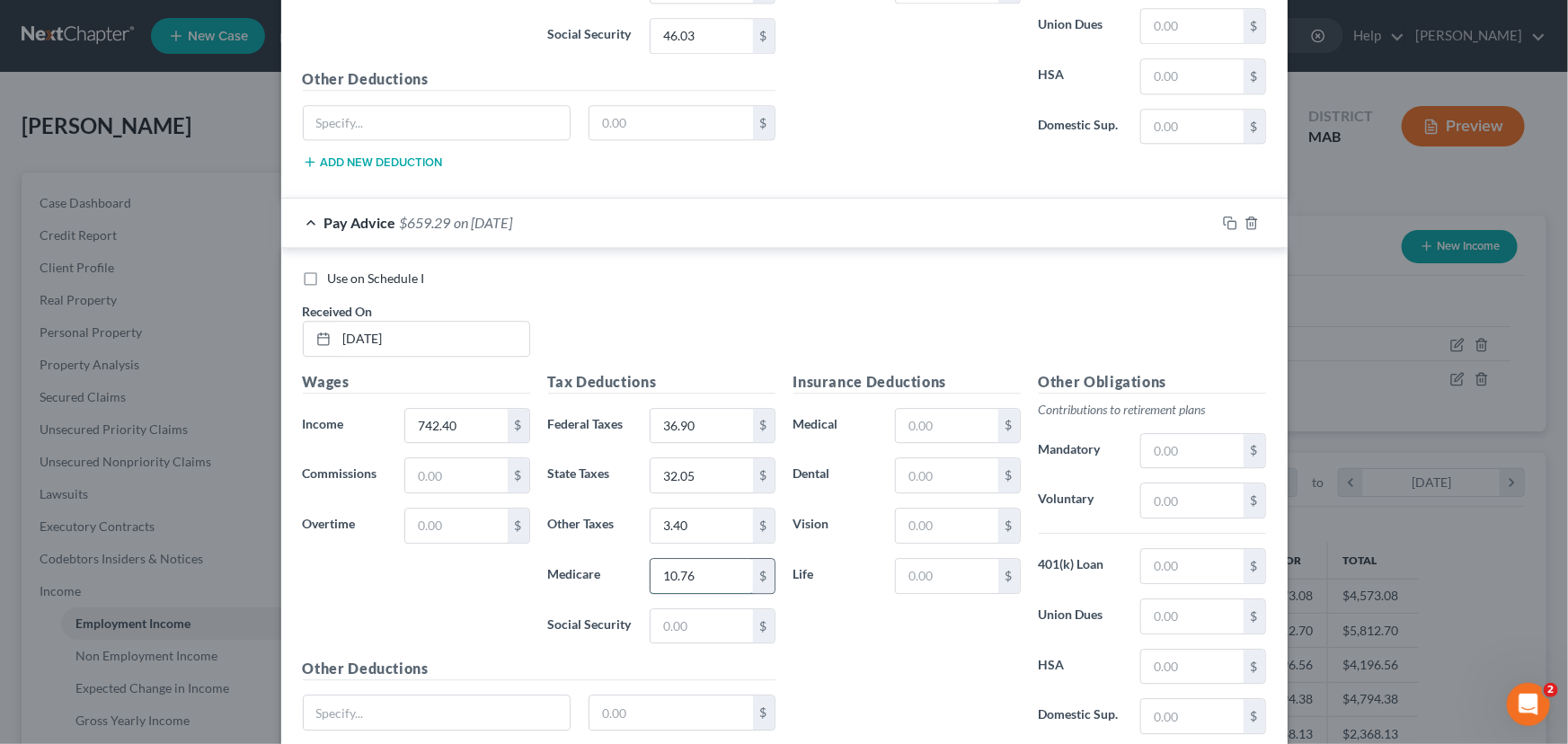
scroll to position [5748, 0]
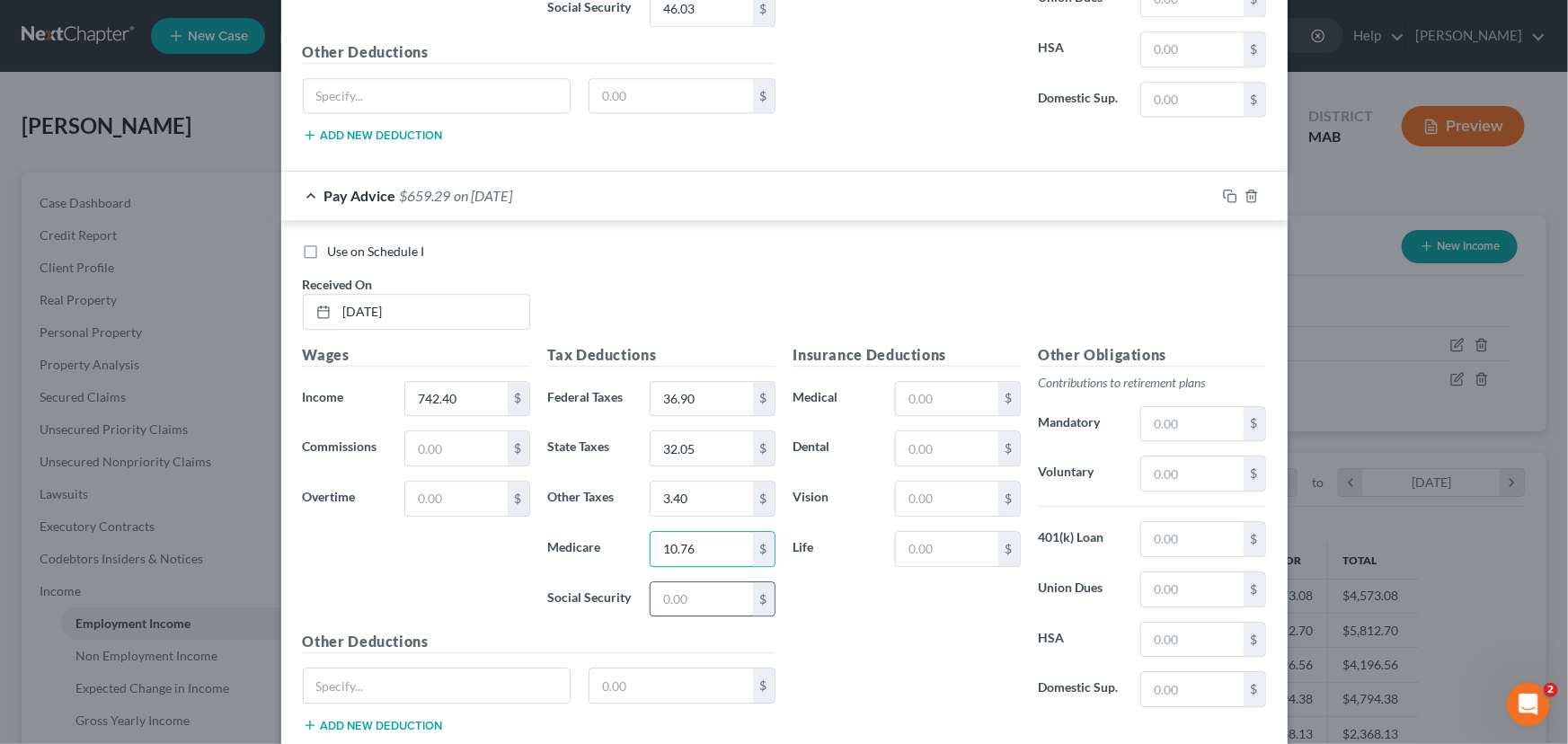
type input "10.76"
click at [665, 586] on input "text" at bounding box center [702, 599] width 102 height 34
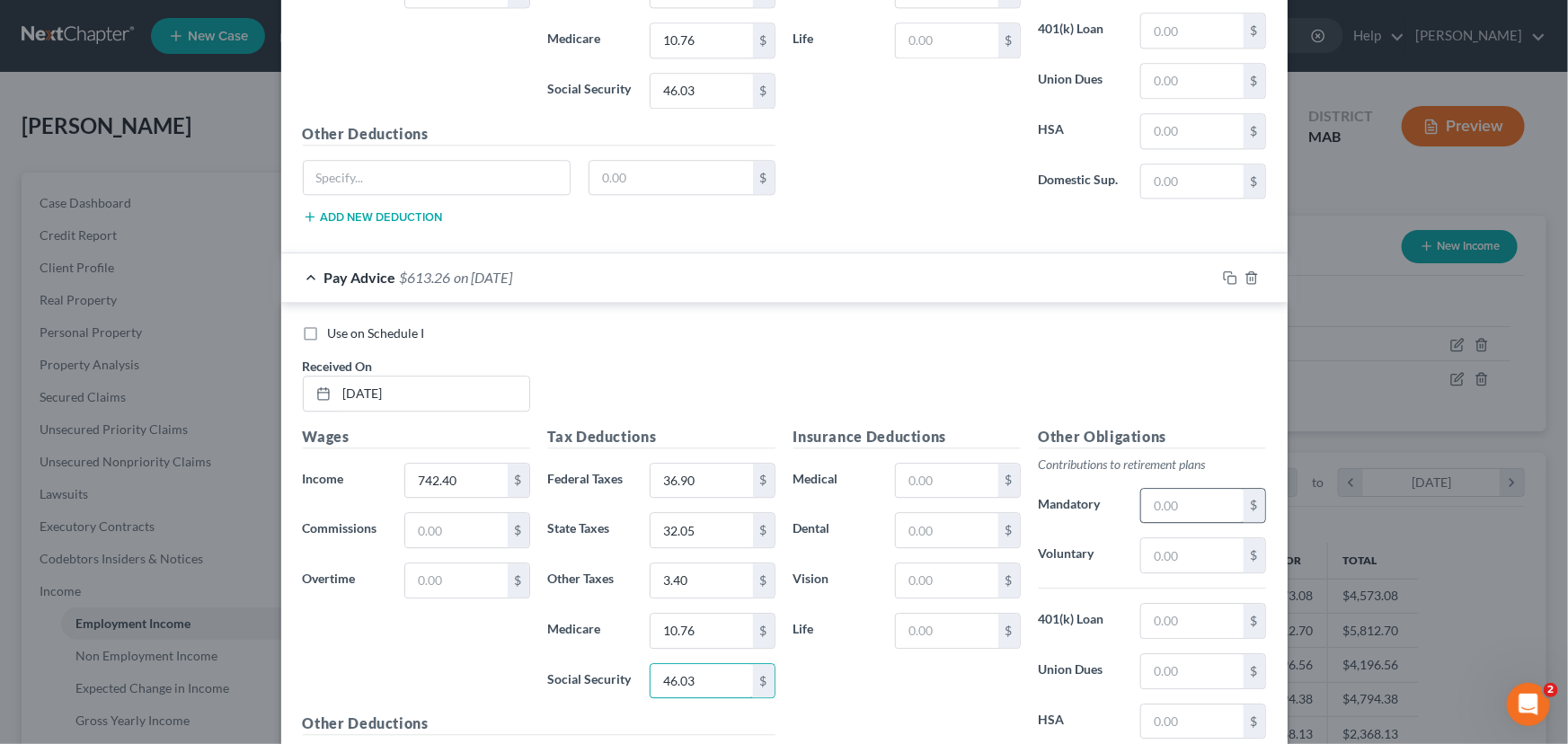
scroll to position [5585, 0]
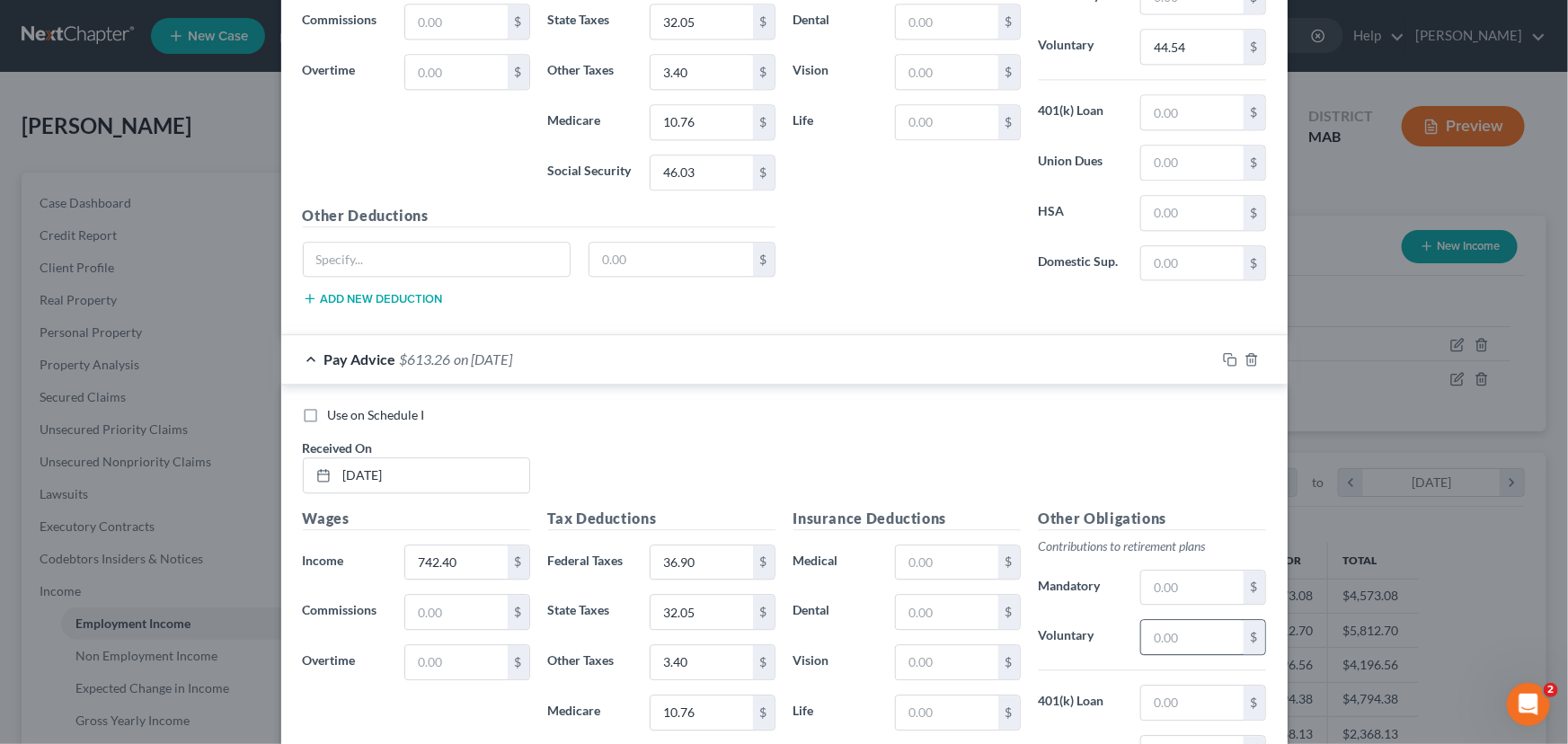
type input "46.03"
click at [1142, 625] on input "text" at bounding box center [1192, 637] width 102 height 34
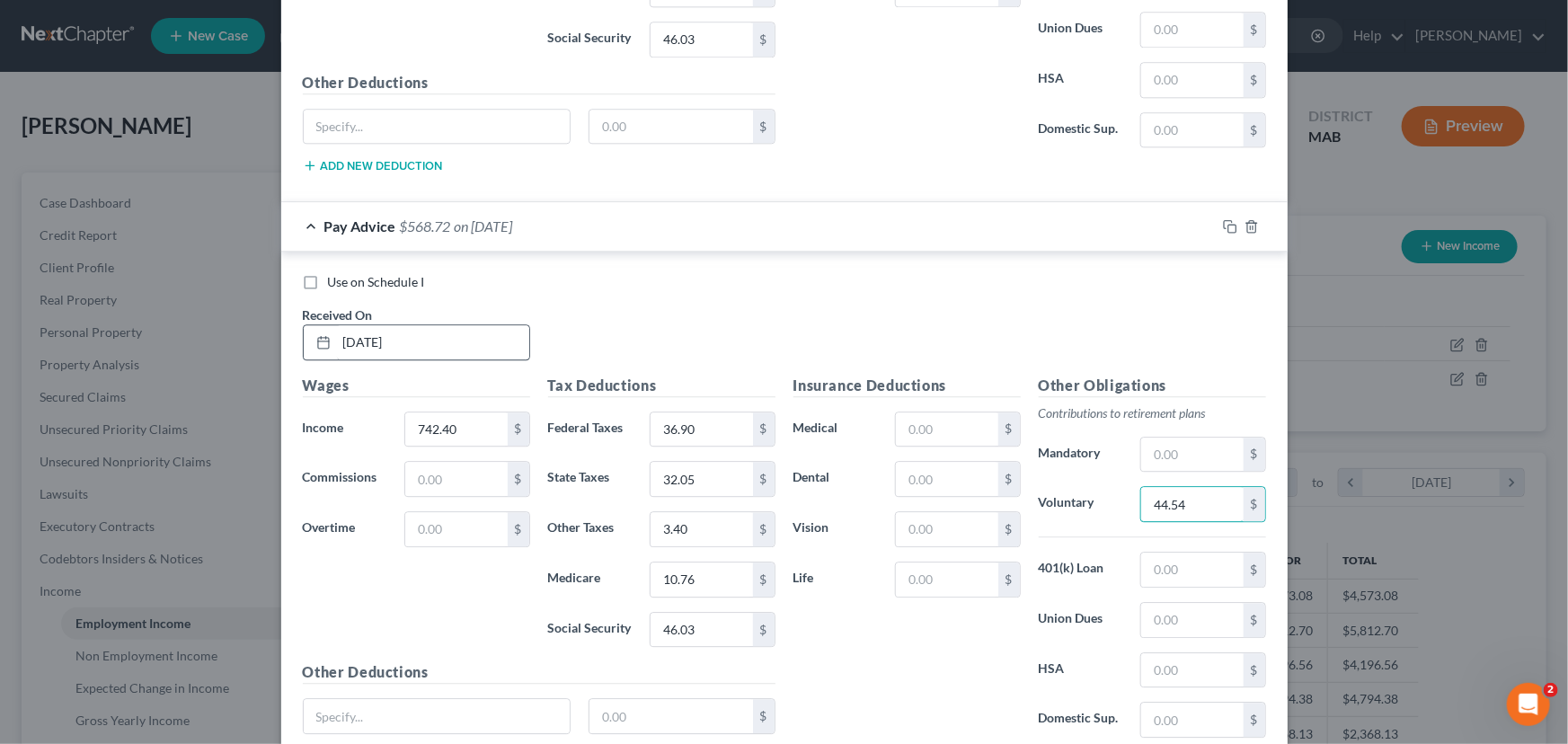
scroll to position [5846, 0]
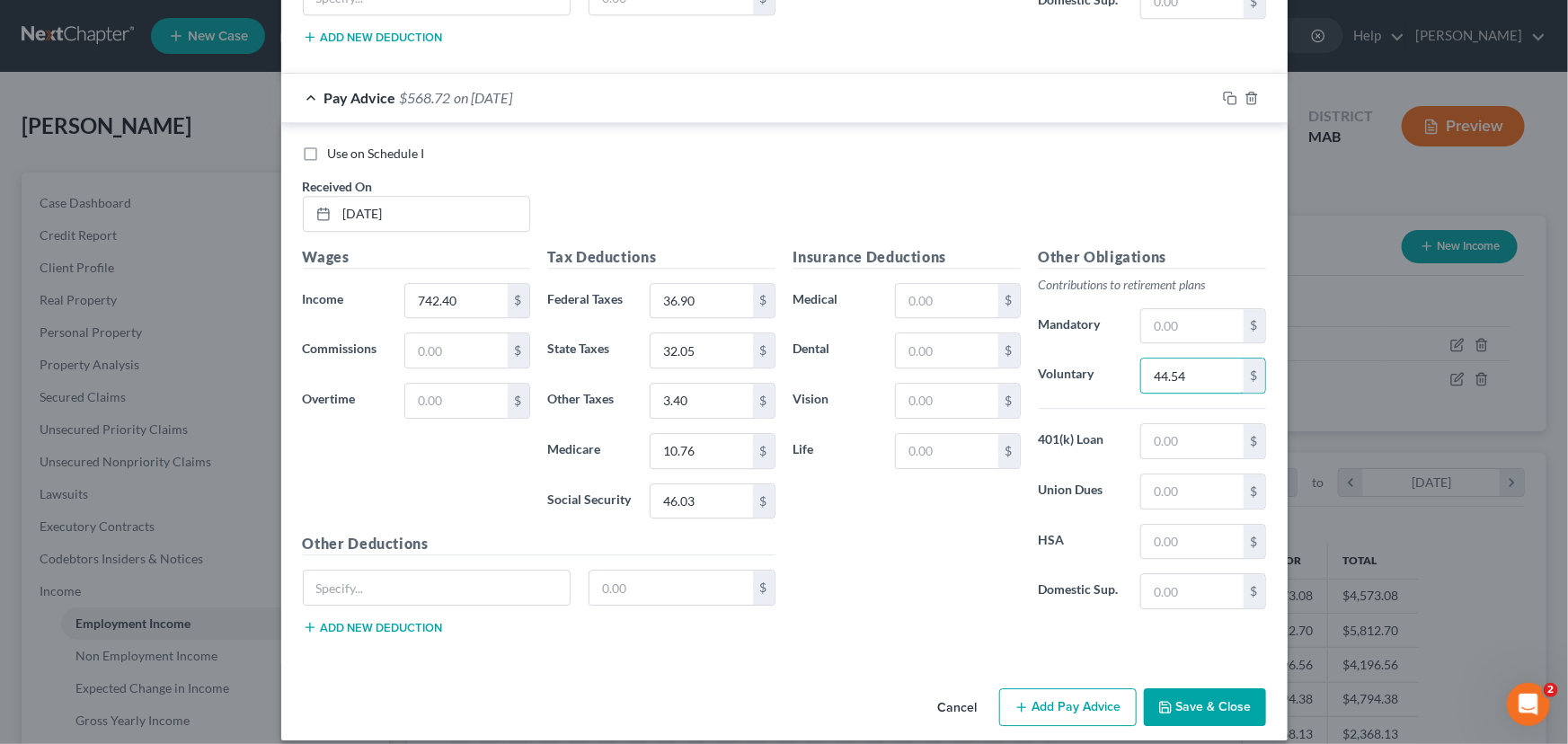
type input "44.54"
click at [1046, 688] on button "Add Pay Advice" at bounding box center [1068, 707] width 137 height 38
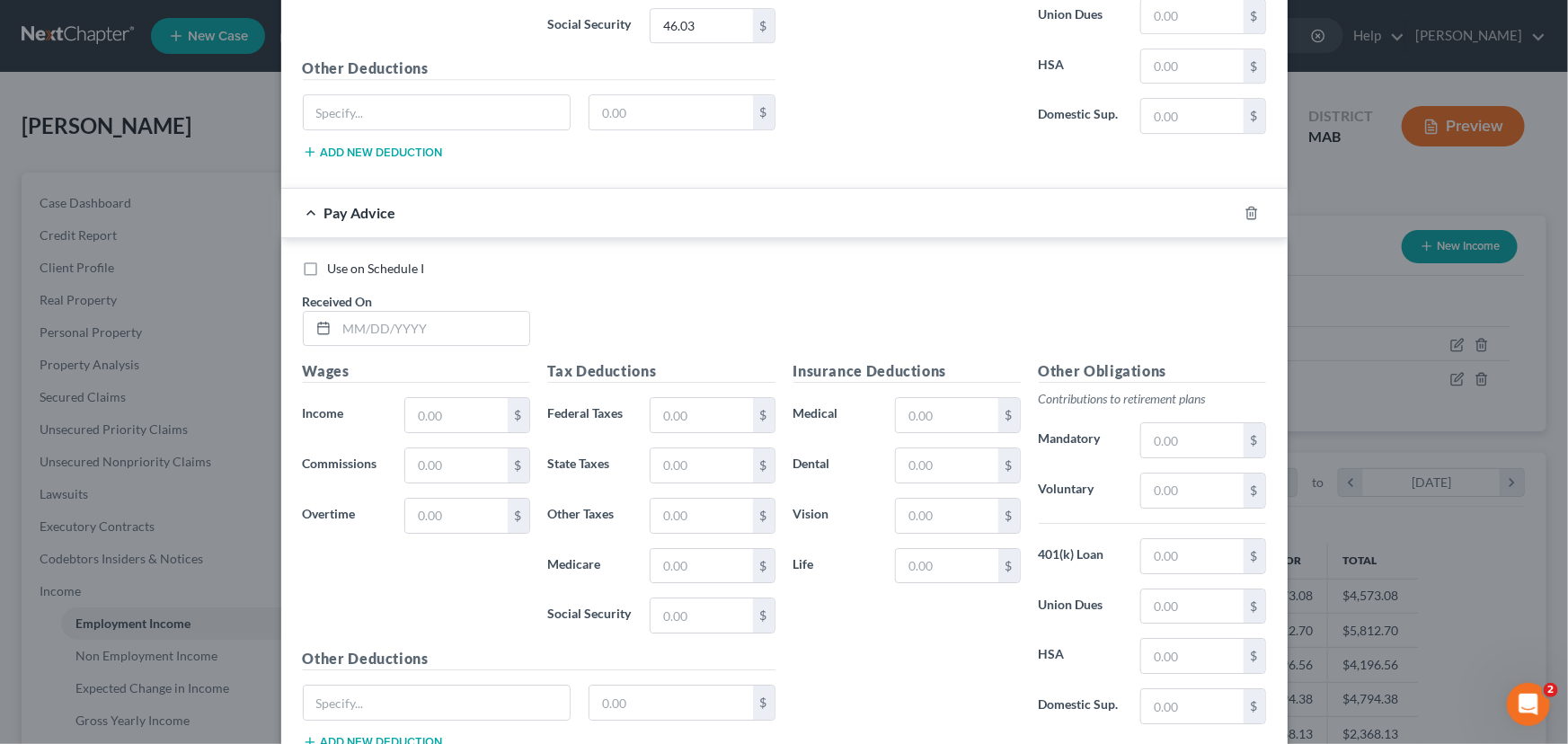
scroll to position [6335, 0]
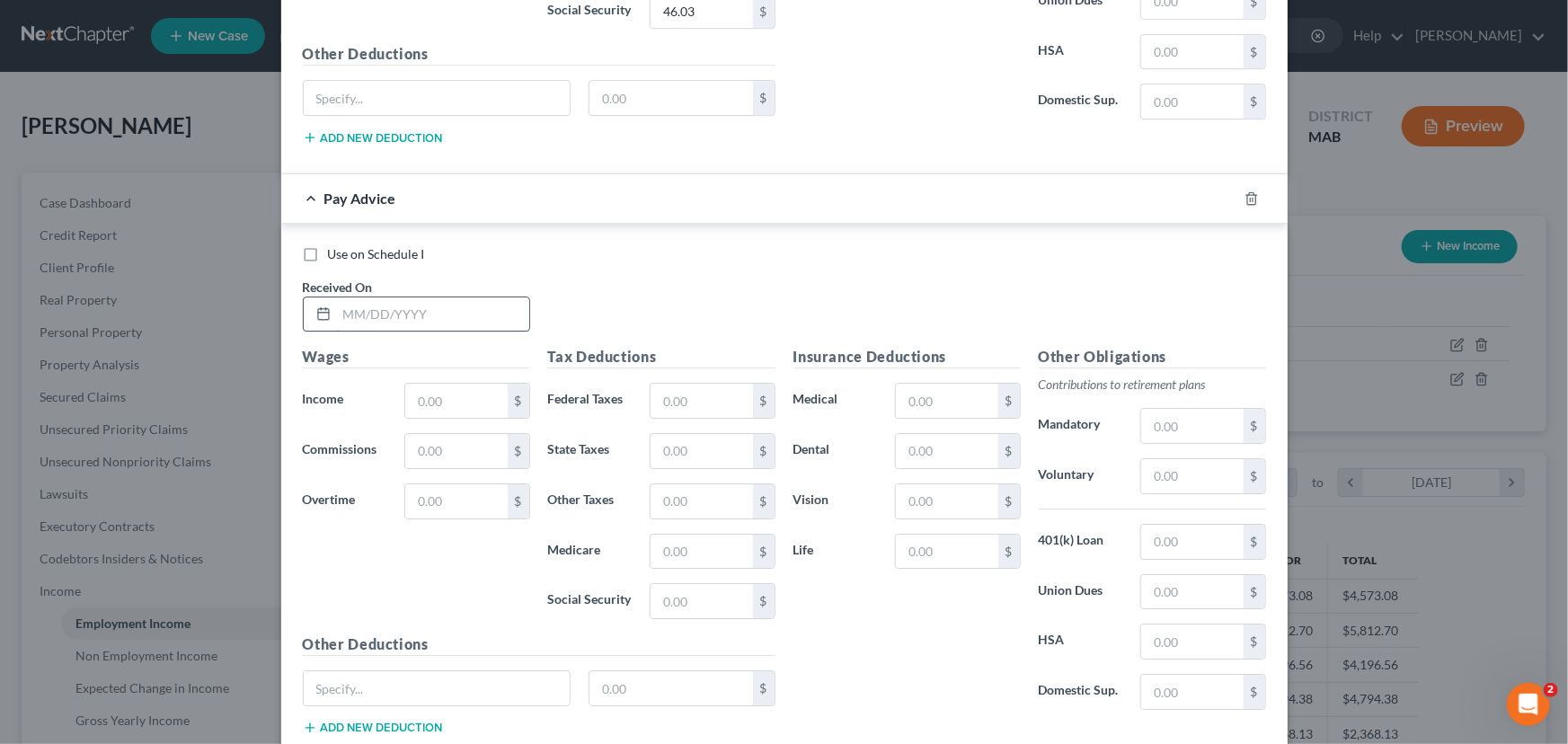
click at [337, 298] on input "text" at bounding box center [433, 315] width 192 height 34
type input "[DATE]"
click at [410, 383] on input "text" at bounding box center [456, 400] width 102 height 34
type input "742.40"
click at [656, 383] on input "text" at bounding box center [702, 400] width 102 height 34
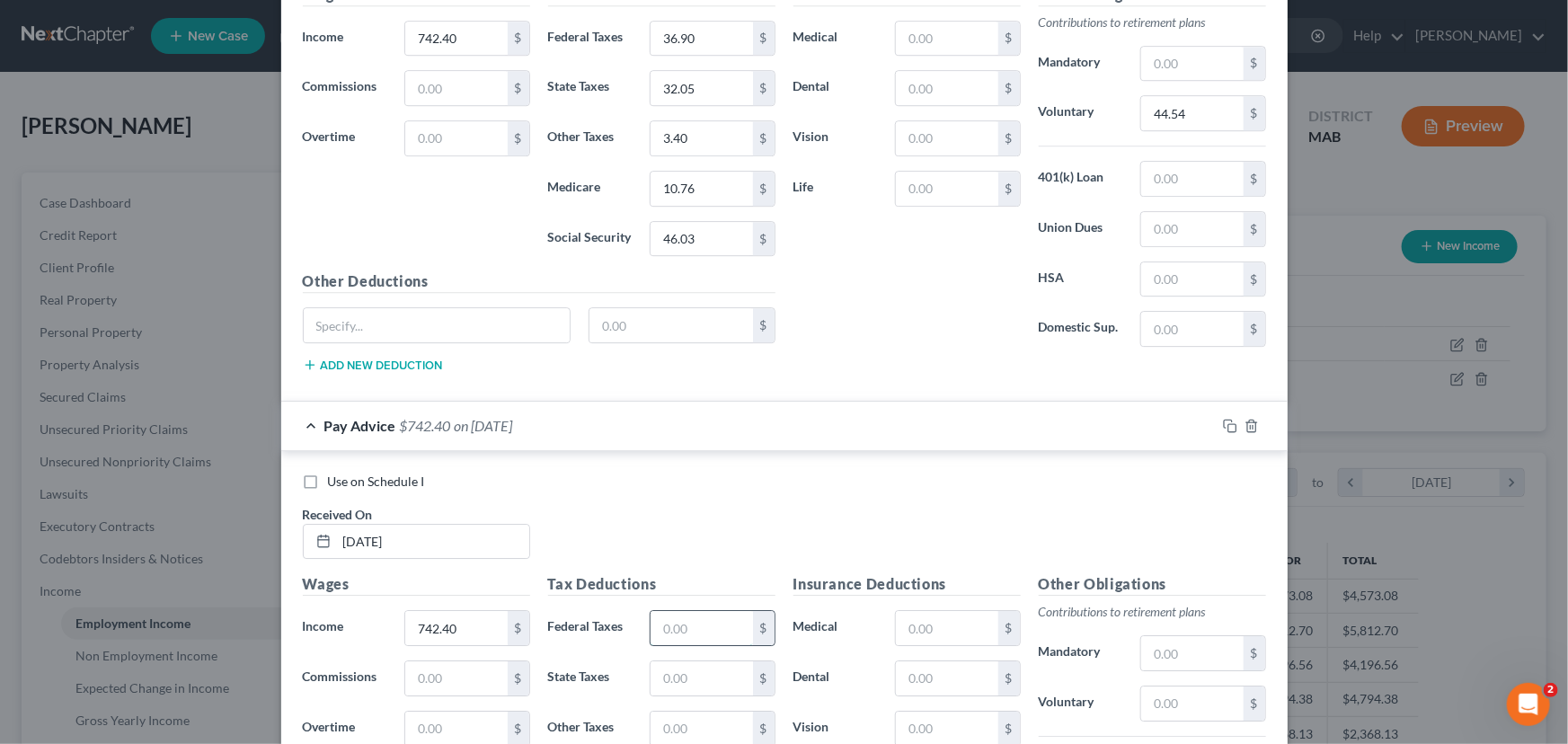
scroll to position [6091, 0]
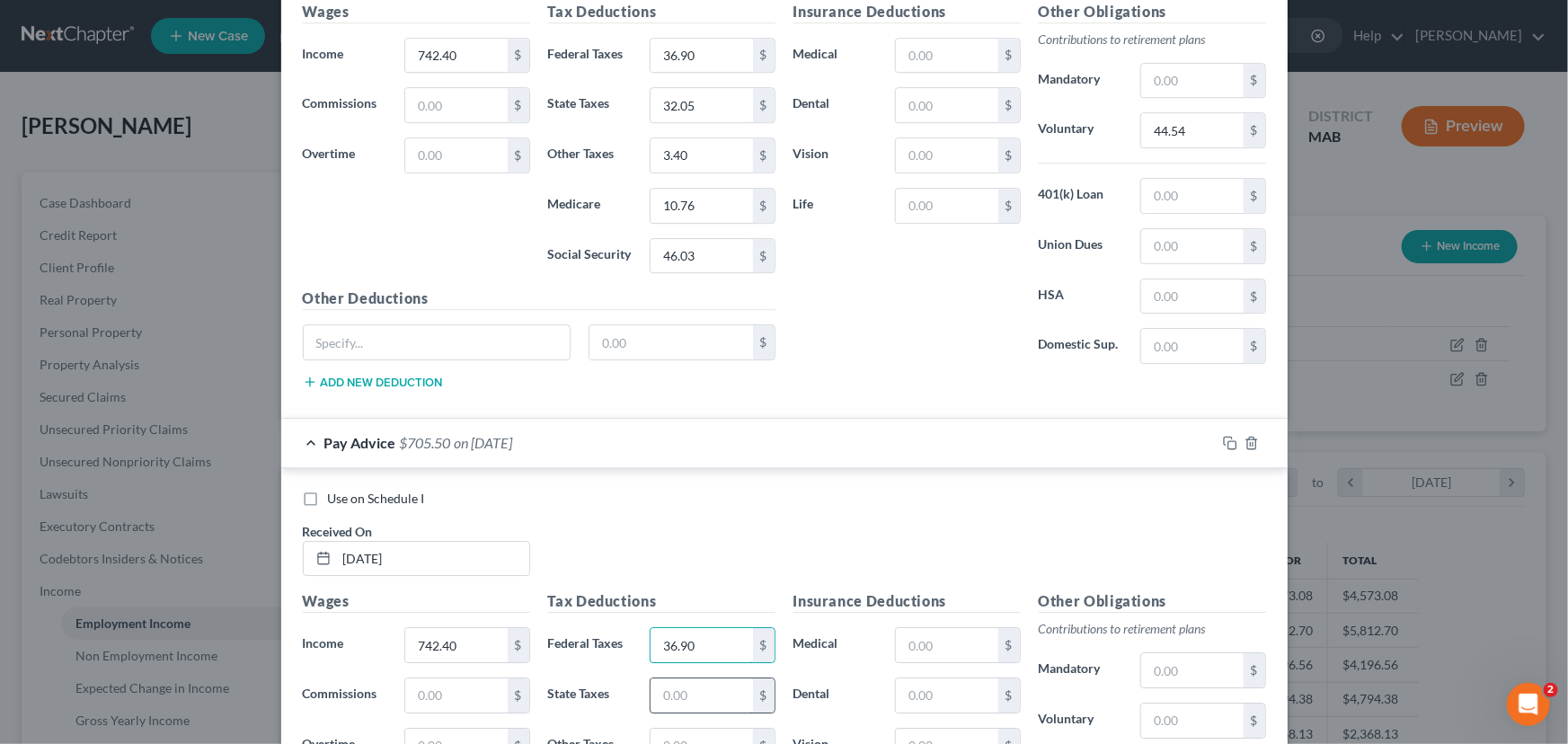
type input "36.90"
click at [680, 678] on input "text" at bounding box center [702, 695] width 102 height 34
type input "32.05"
click at [671, 730] on input "text" at bounding box center [702, 746] width 102 height 34
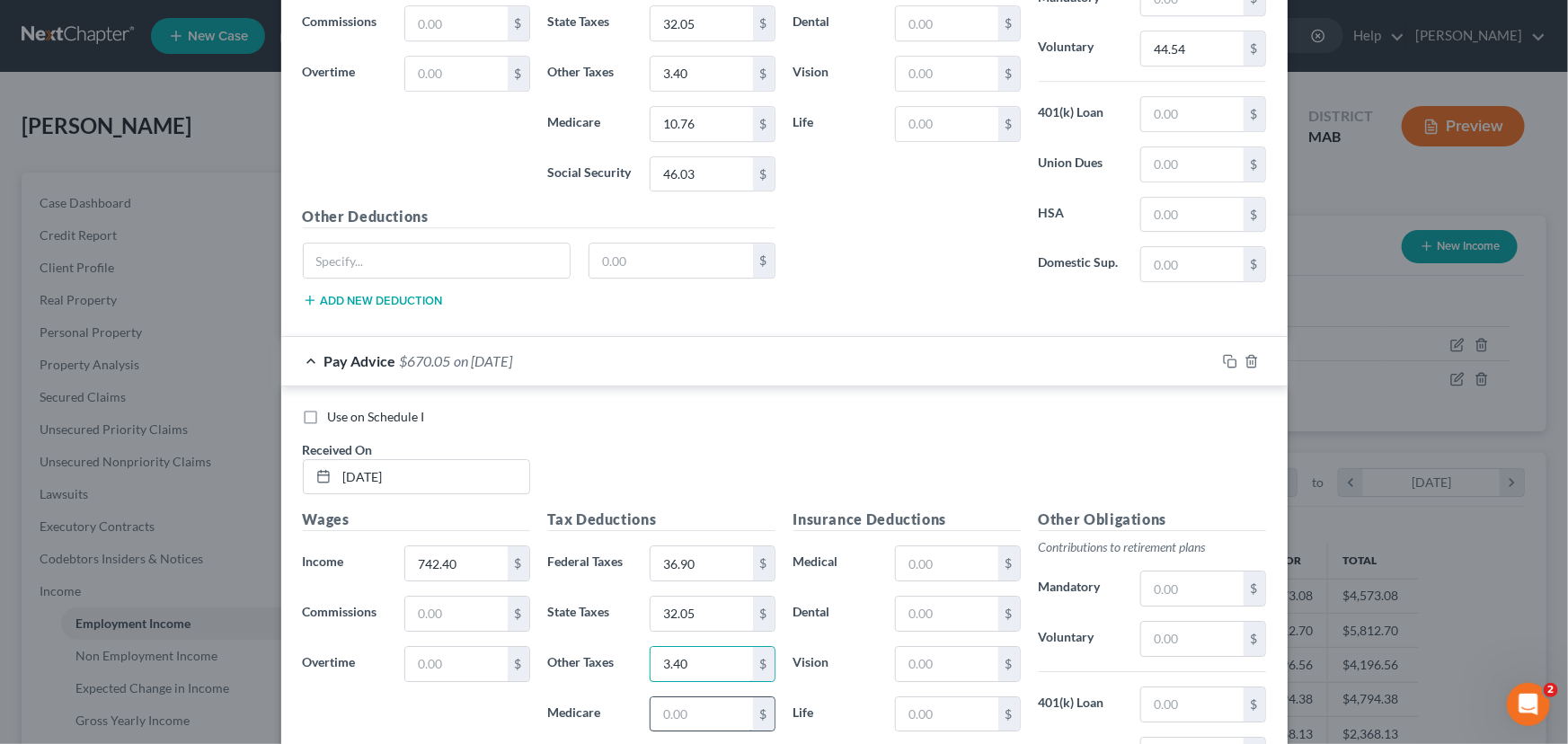
type input "3.40"
click at [664, 698] on input "text" at bounding box center [702, 714] width 102 height 34
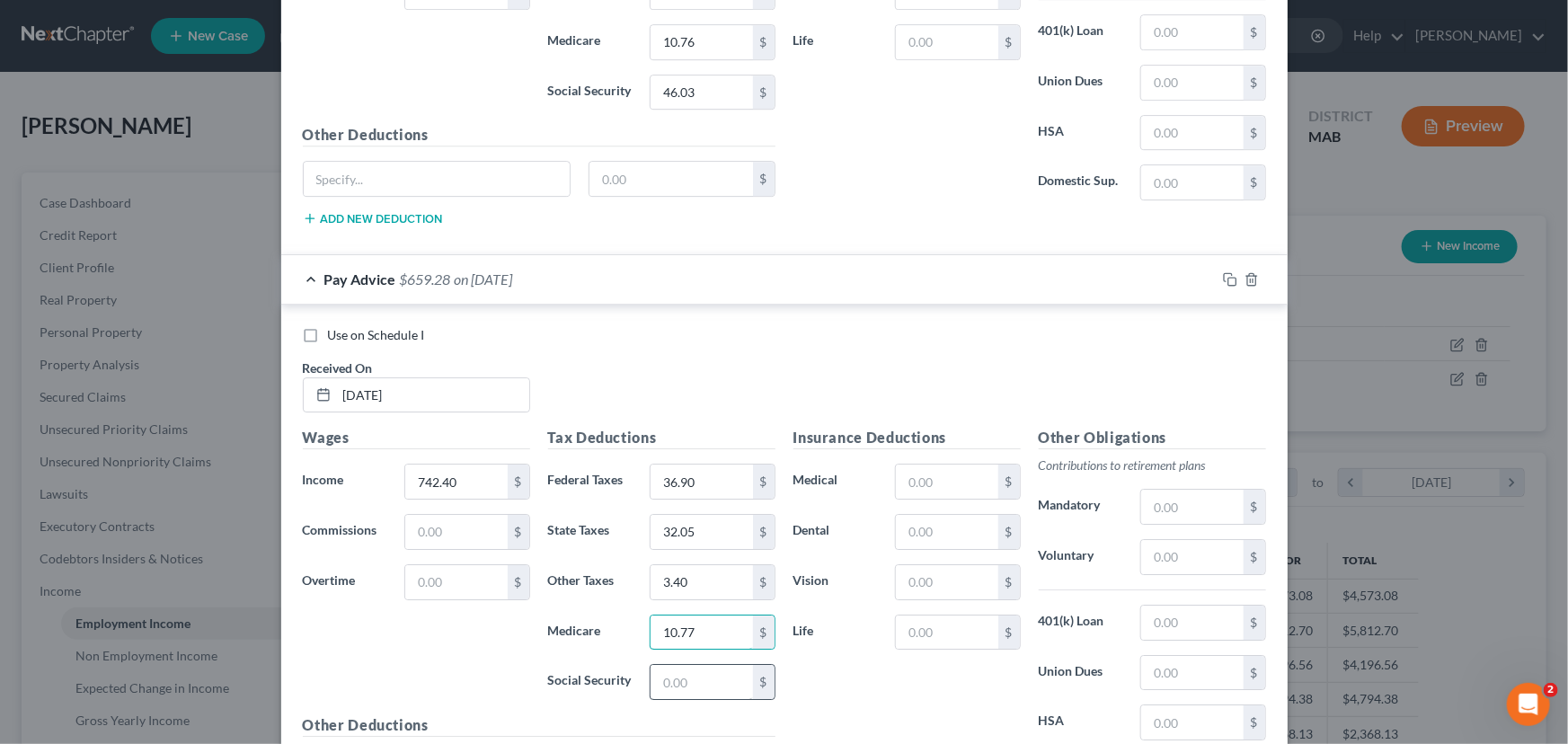
type input "10.77"
click at [690, 671] on input "text" at bounding box center [702, 682] width 102 height 34
type input "46.03"
click at [1149, 540] on input "text" at bounding box center [1192, 557] width 102 height 34
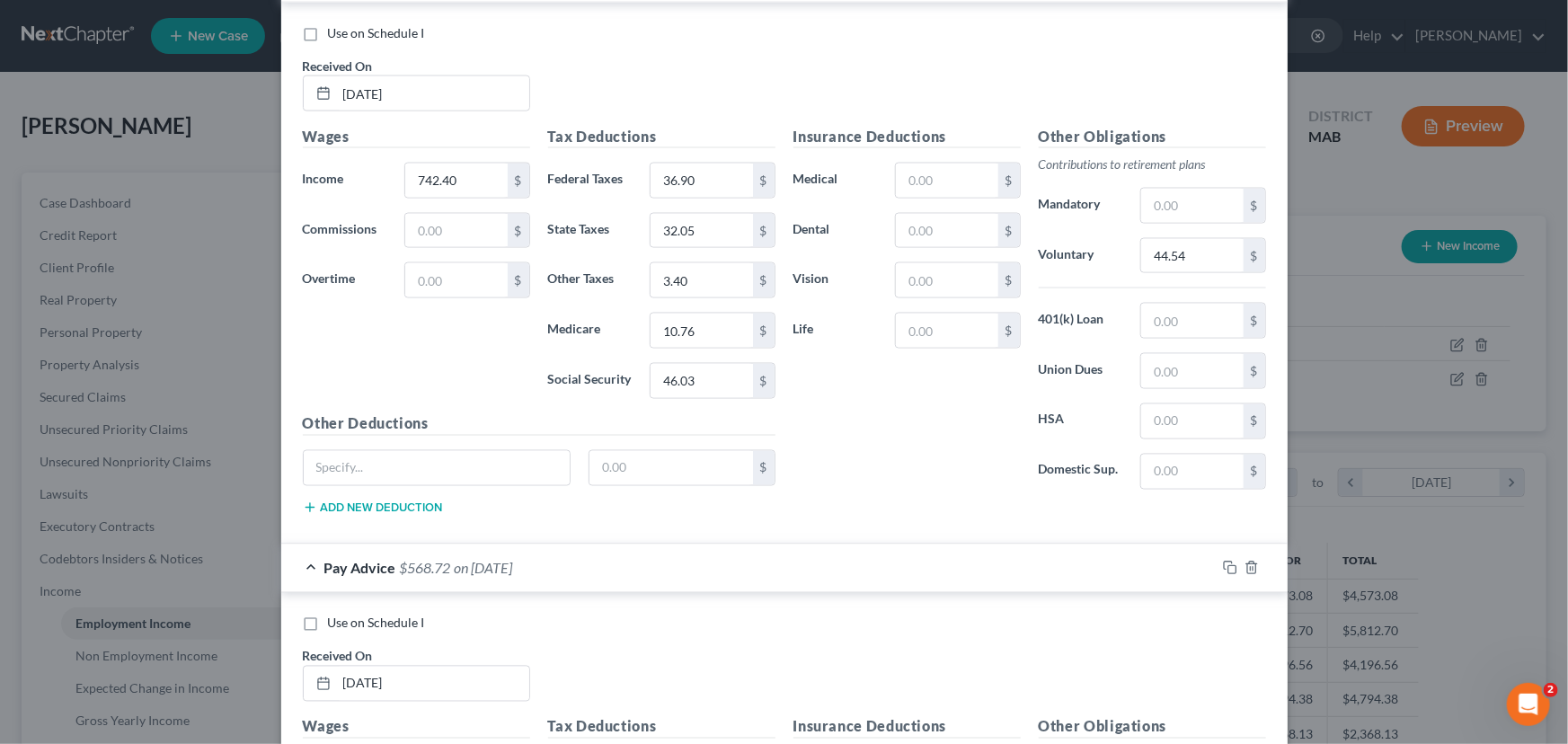
scroll to position [4783, 0]
type input "44.54"
click at [684, 321] on input "10.76" at bounding box center [702, 332] width 102 height 34
click at [689, 322] on input "10.76" at bounding box center [702, 332] width 102 height 34
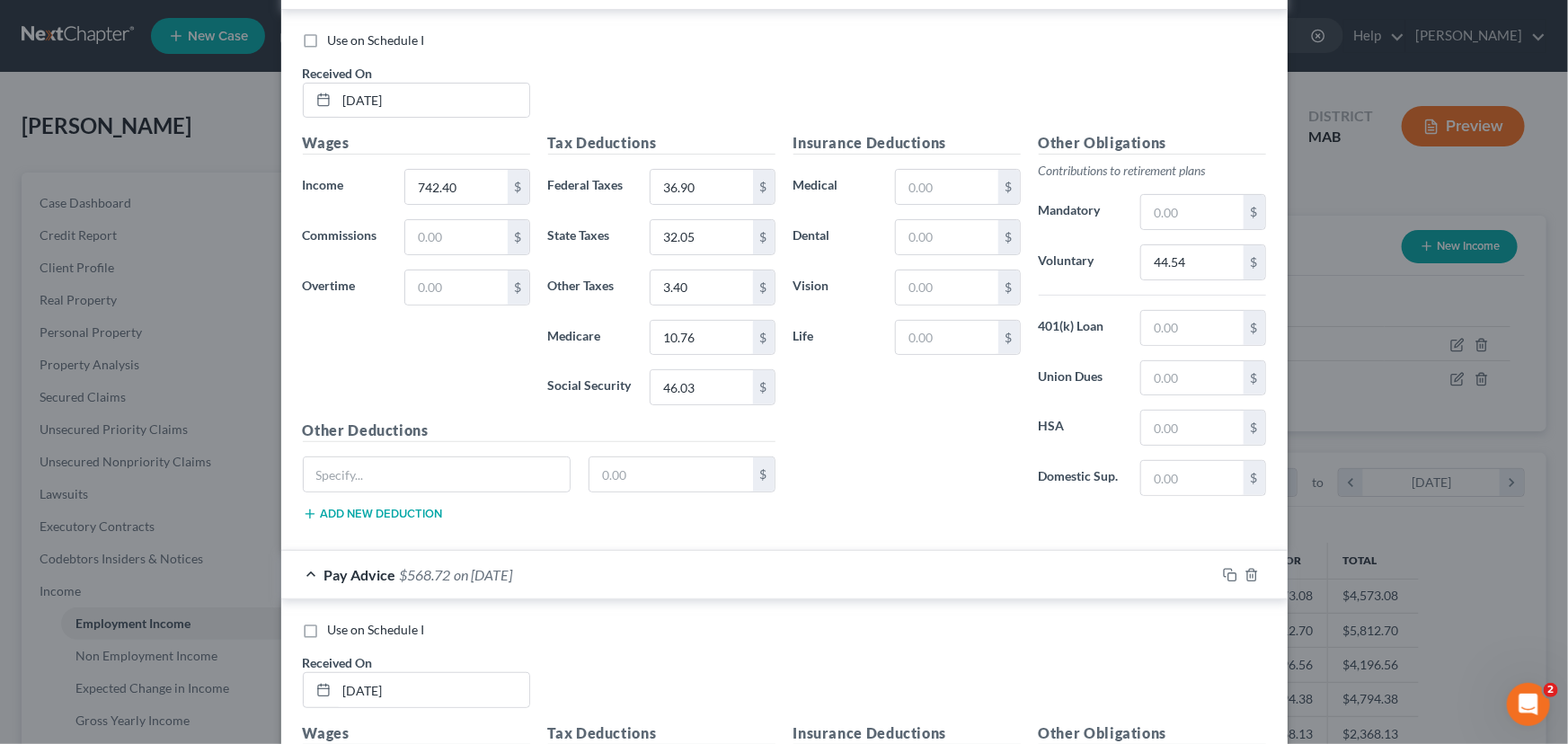
scroll to position [3559, 0]
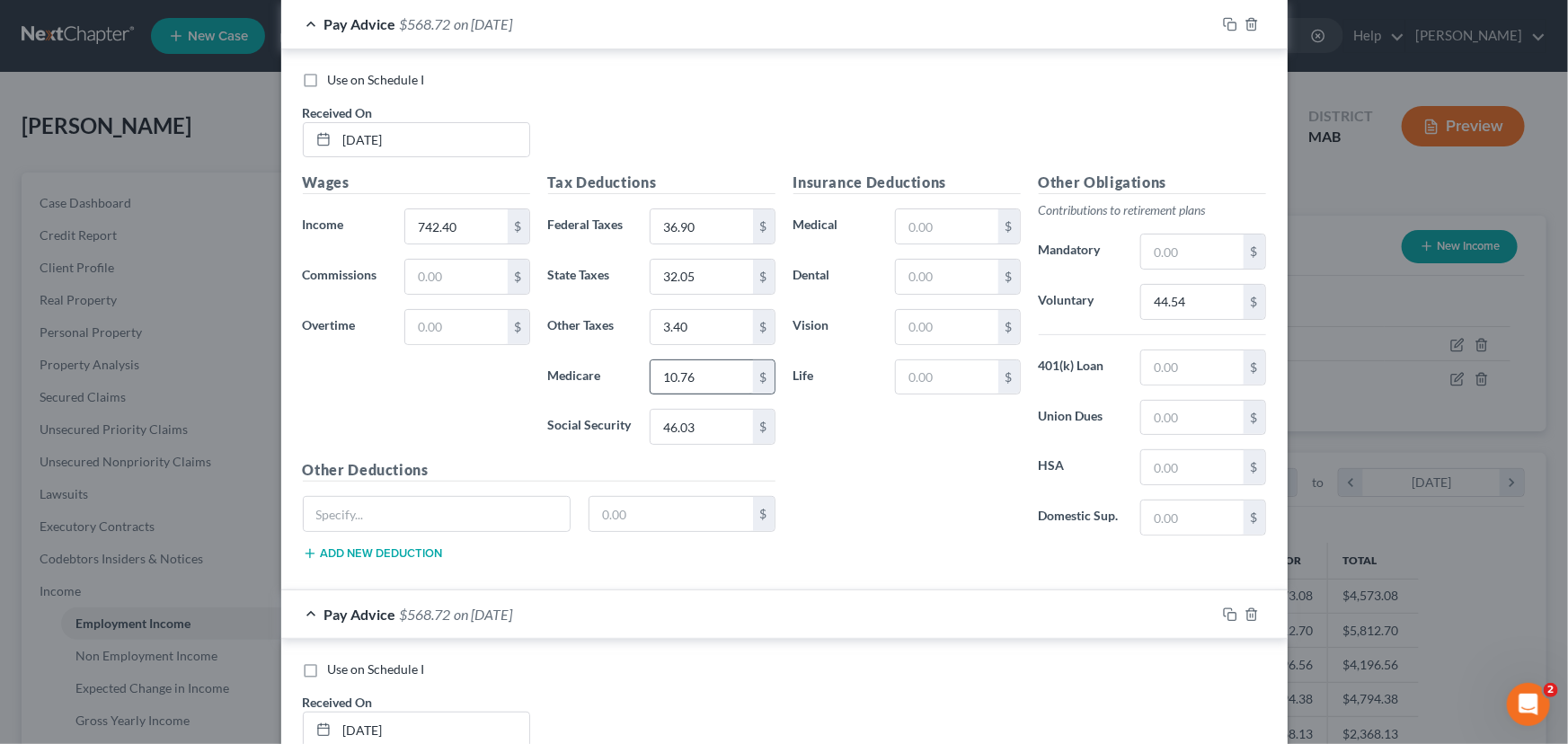
type input "10.77"
click at [684, 365] on input "10.76" at bounding box center [702, 378] width 102 height 34
click at [683, 366] on input "10.76" at bounding box center [702, 378] width 102 height 34
click at [689, 368] on input "10.76" at bounding box center [702, 378] width 102 height 34
click at [690, 368] on input "10.76" at bounding box center [702, 378] width 102 height 34
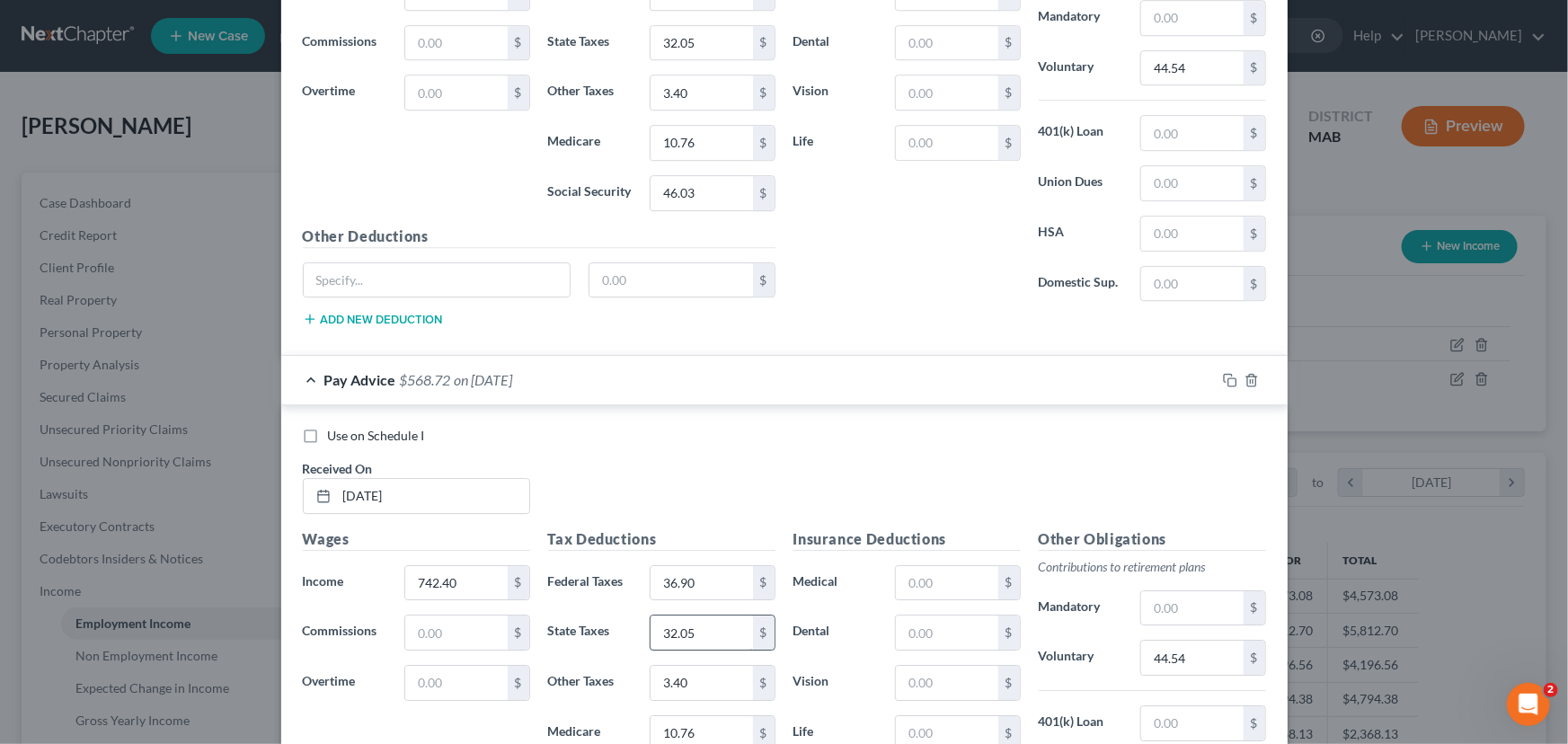
scroll to position [2579, 0]
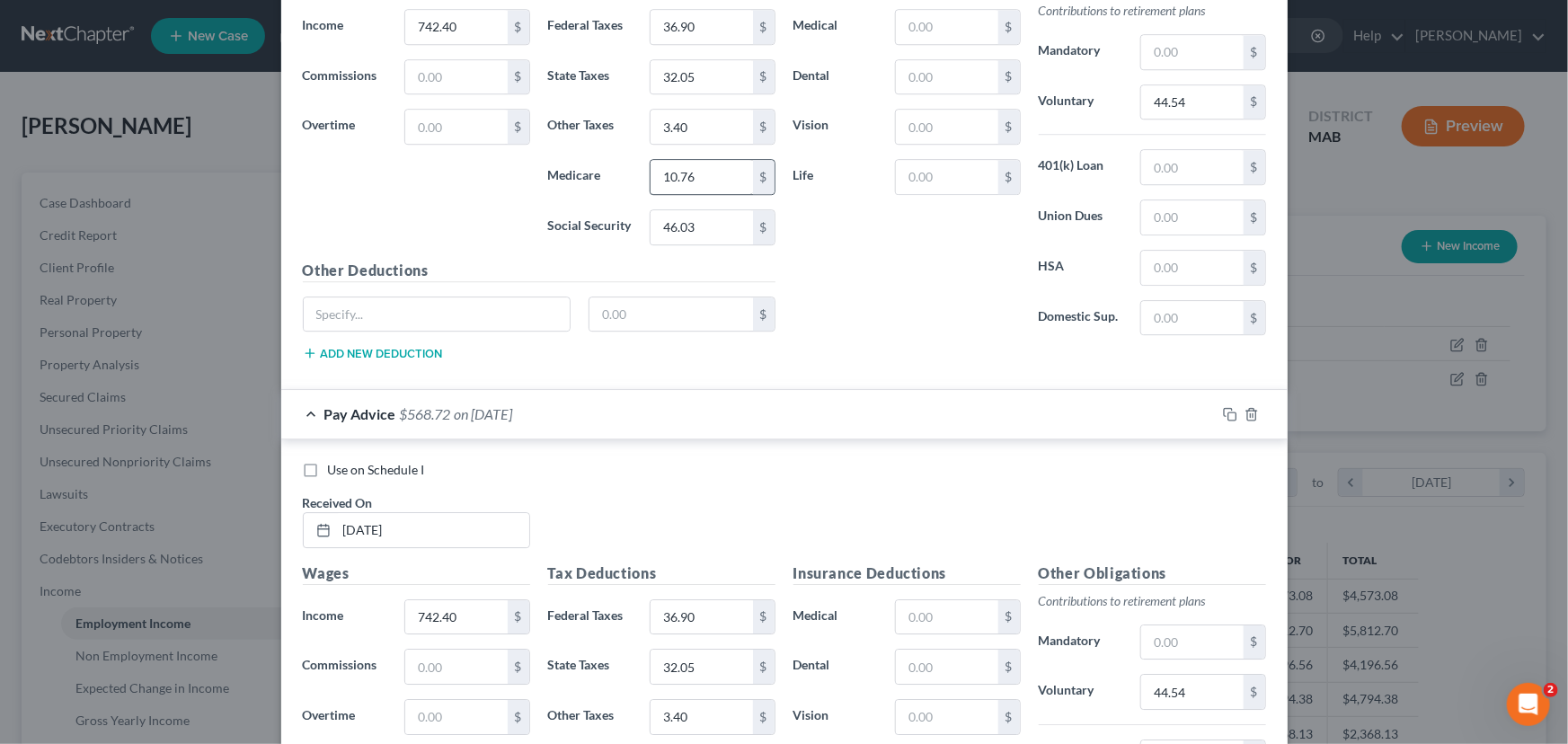
type input "10.77"
click at [681, 170] on input "10.76" at bounding box center [702, 177] width 102 height 34
click at [684, 170] on input "10.76" at bounding box center [702, 177] width 102 height 34
drag, startPoint x: 684, startPoint y: 170, endPoint x: 694, endPoint y: 171, distance: 10.0
click at [694, 171] on input "10.76" at bounding box center [702, 177] width 102 height 34
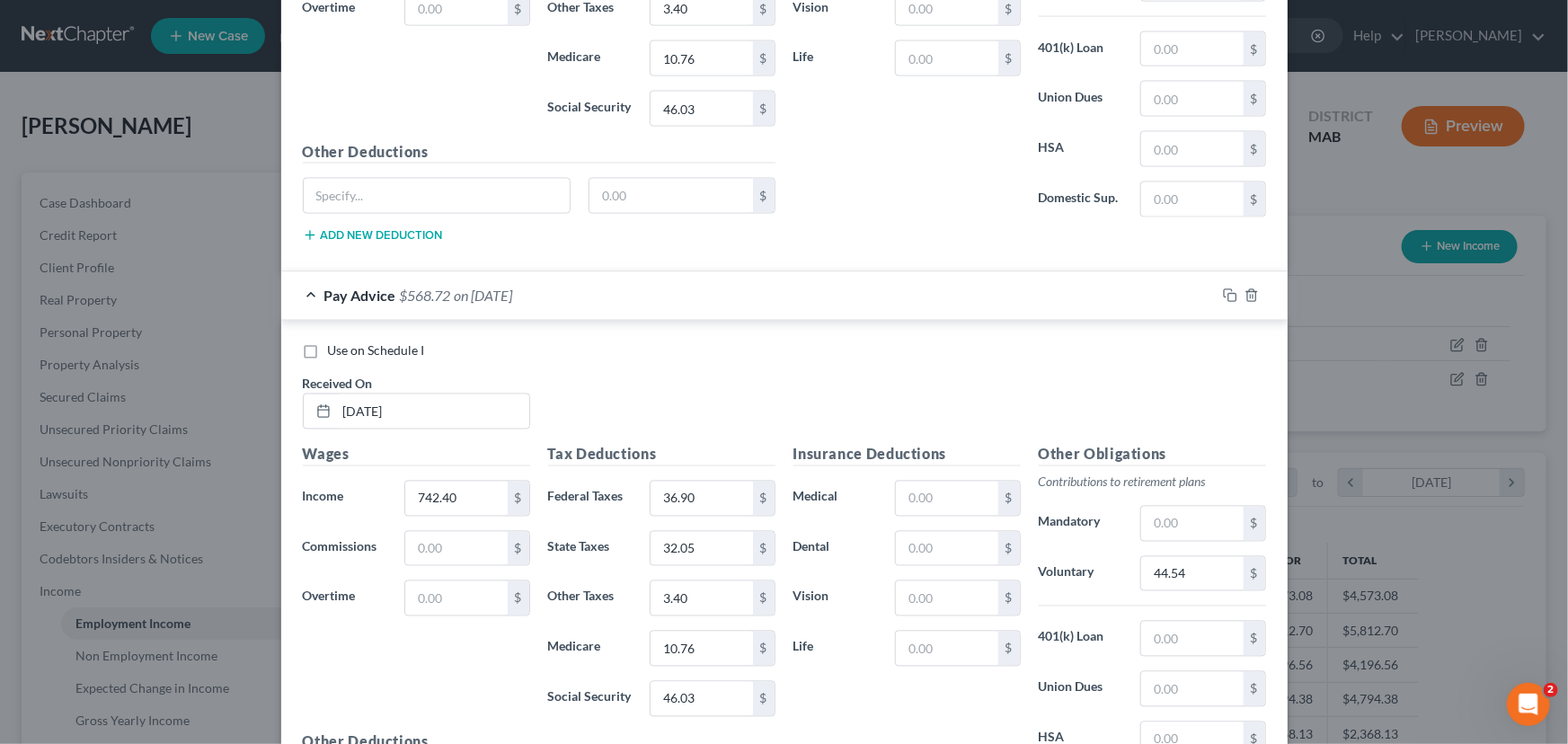
scroll to position [1434, 0]
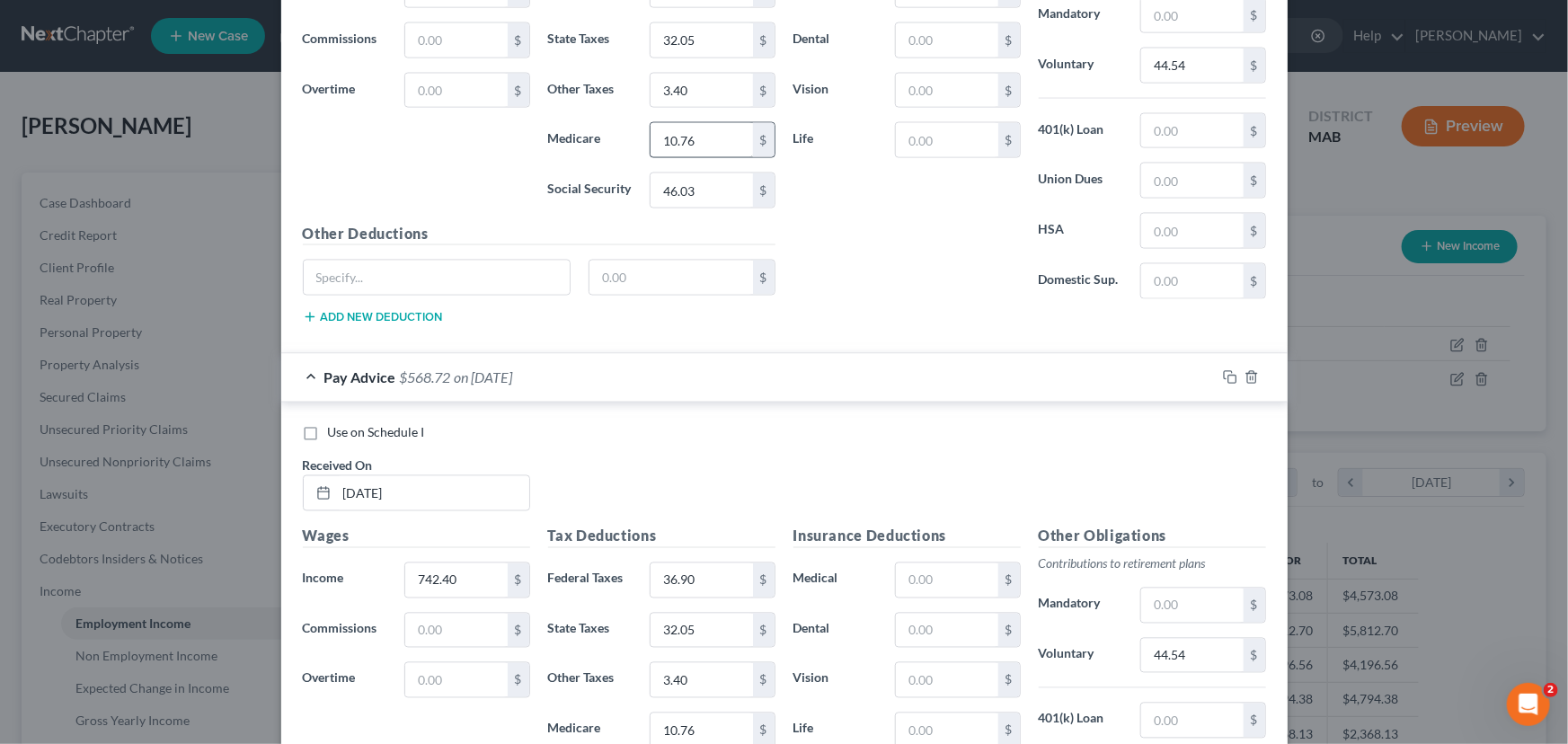
type input "10.77"
click at [683, 140] on input "10.76" at bounding box center [702, 140] width 102 height 34
click at [689, 140] on input "10.76" at bounding box center [702, 140] width 102 height 34
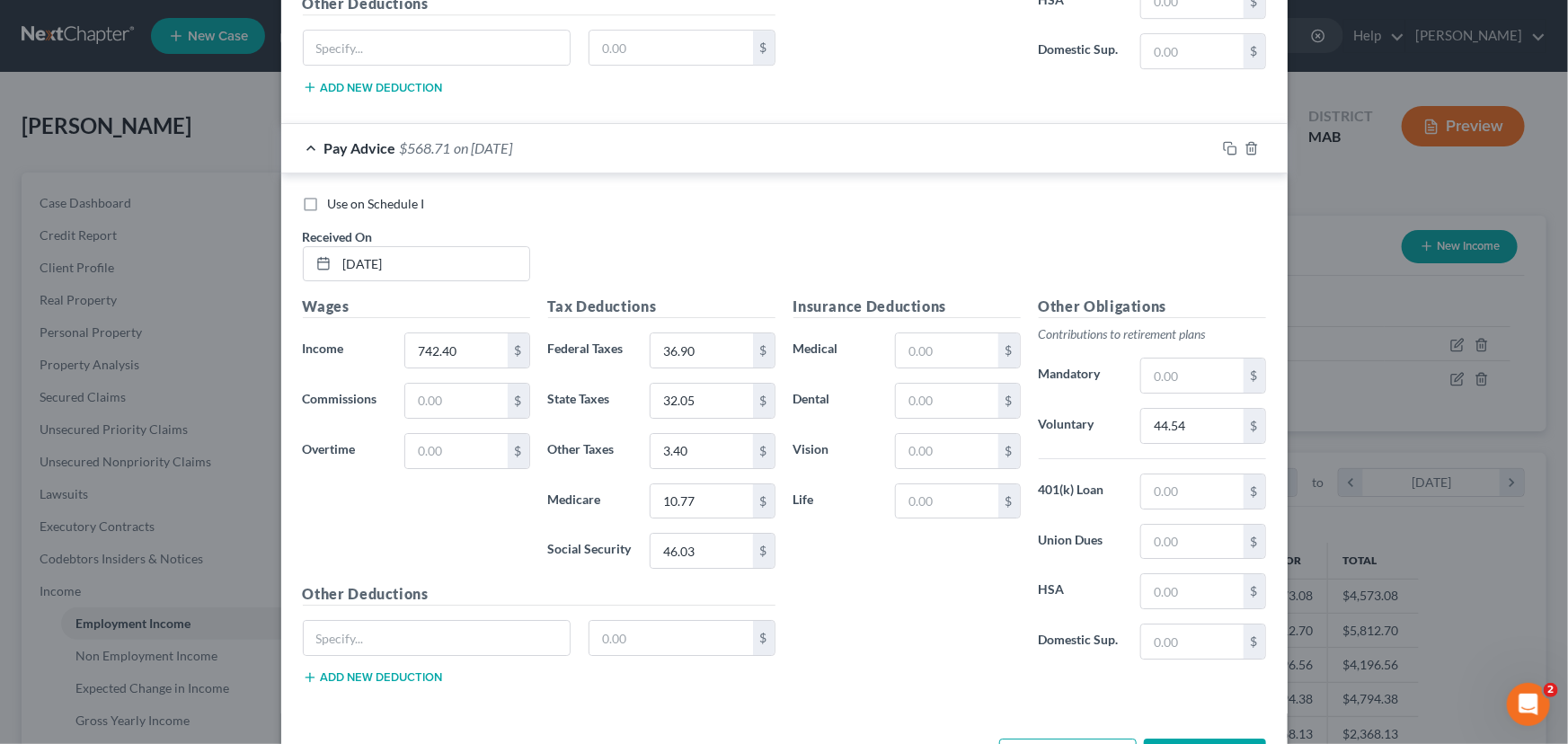
scroll to position [6434, 0]
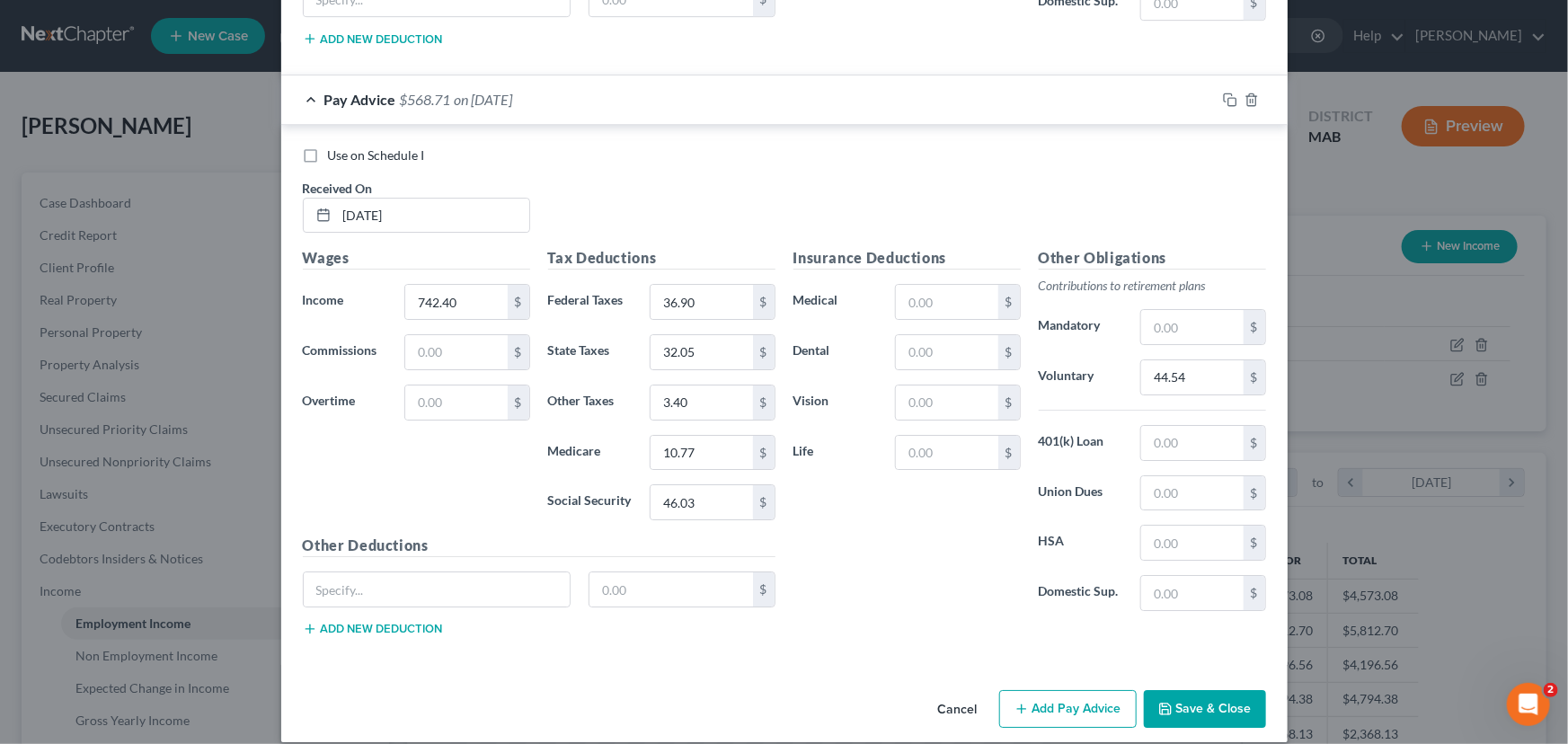
type input "10.77"
click at [1026, 693] on button "Add Pay Advice" at bounding box center [1068, 709] width 137 height 38
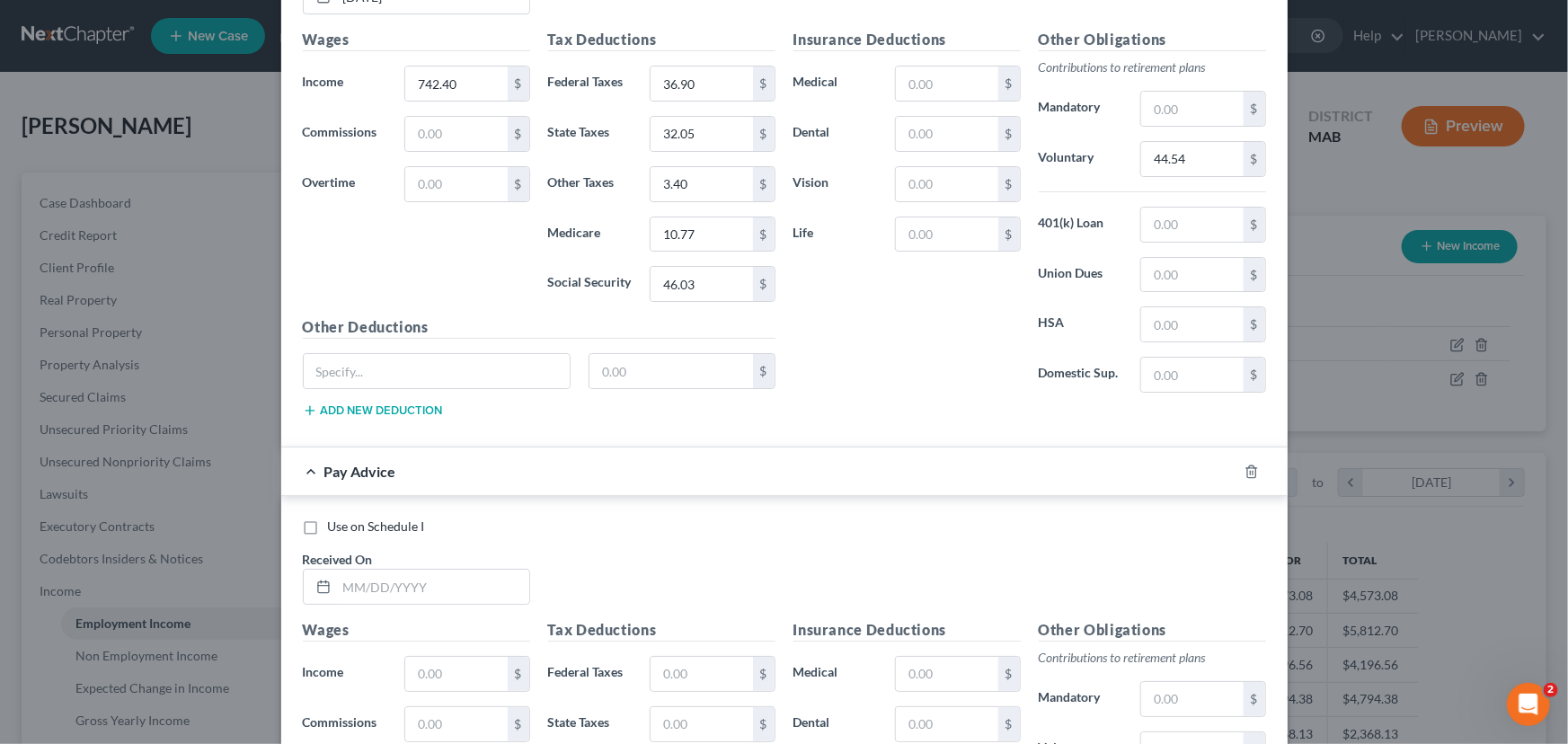
scroll to position [6762, 0]
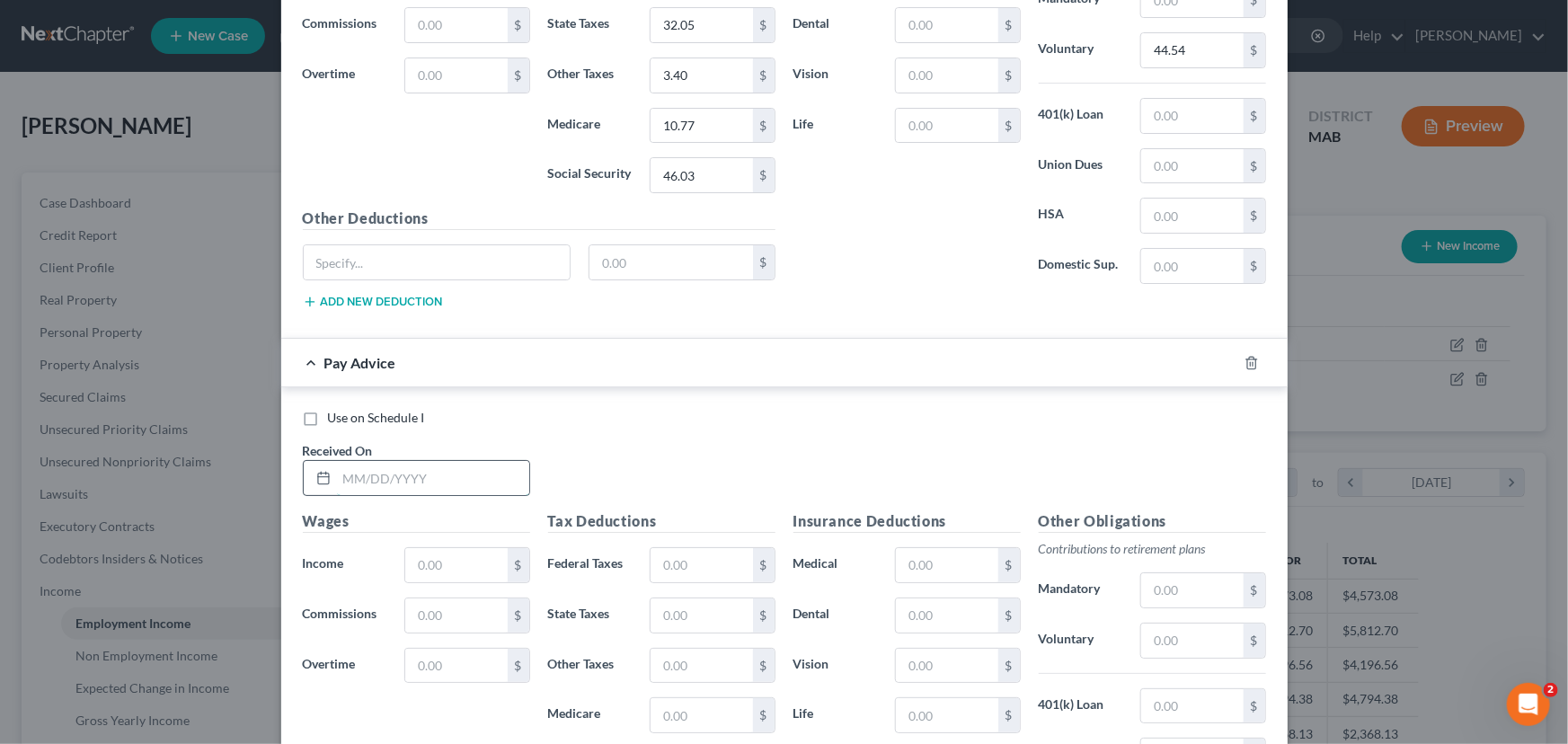
click at [339, 461] on input "text" at bounding box center [433, 478] width 192 height 34
type input "[DATE]"
click at [415, 552] on input "text" at bounding box center [456, 565] width 102 height 34
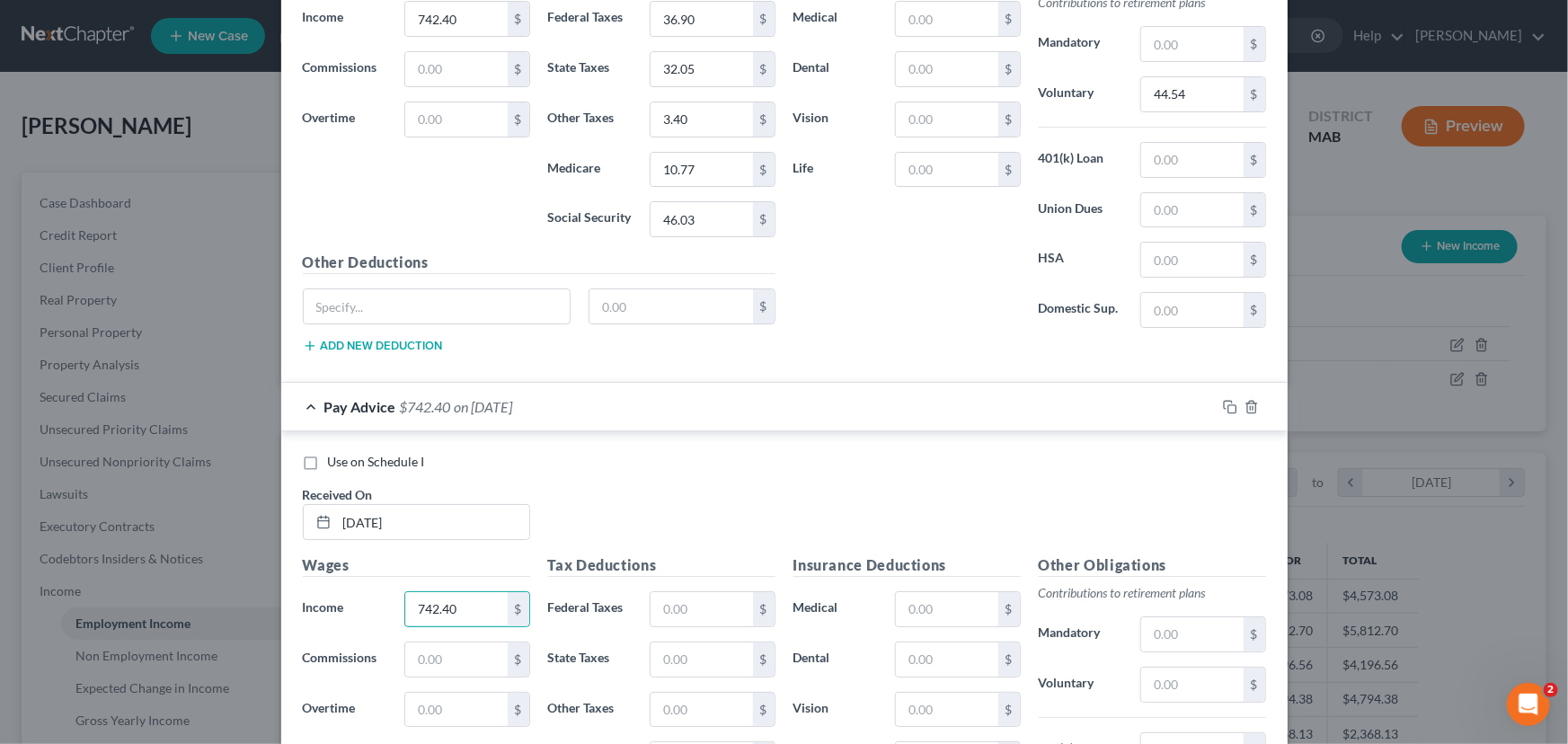
scroll to position [6680, 0]
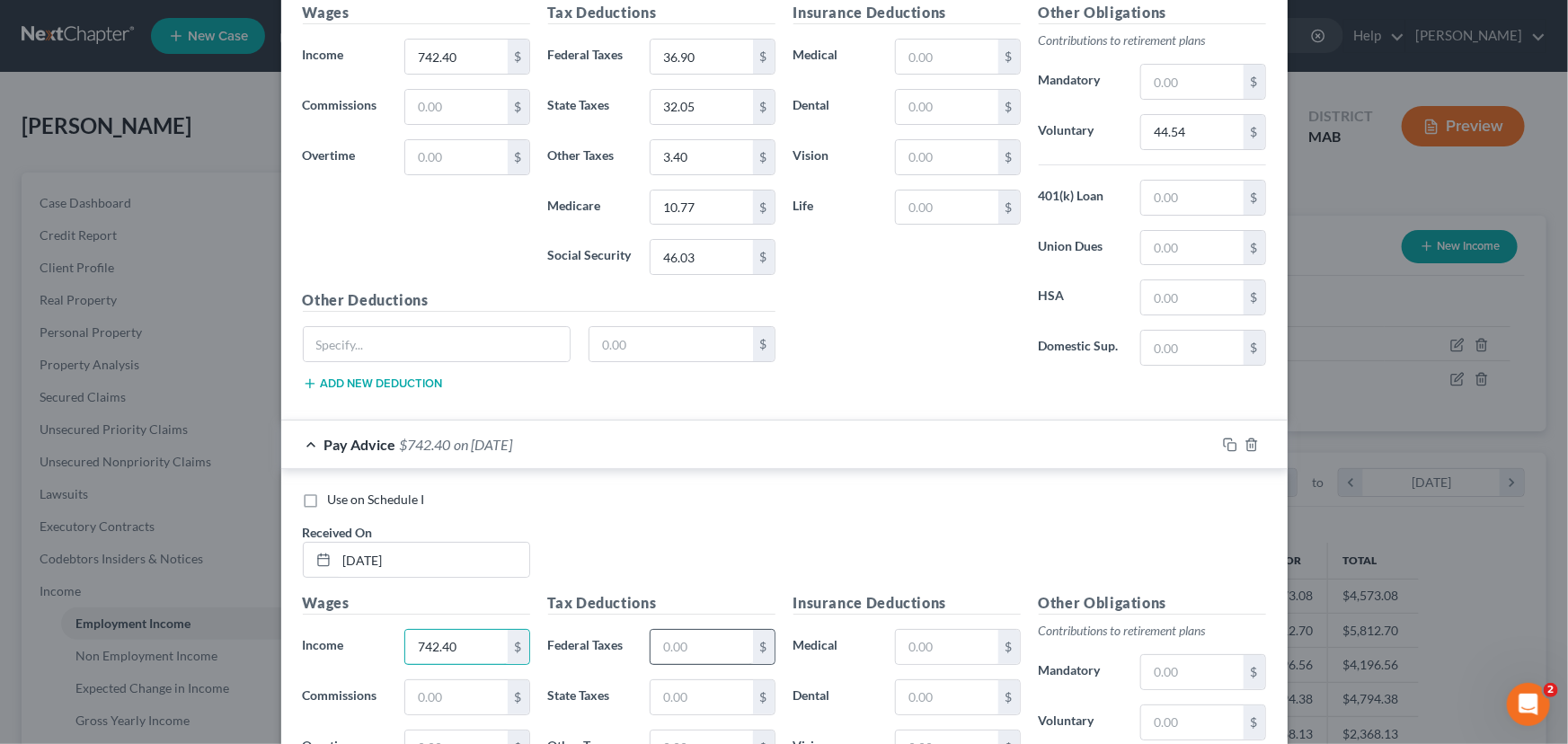
type input "742.40"
click at [676, 630] on input "text" at bounding box center [702, 647] width 102 height 34
type input "36.90"
click at [662, 680] on input "text" at bounding box center [702, 697] width 102 height 34
type input "32.05"
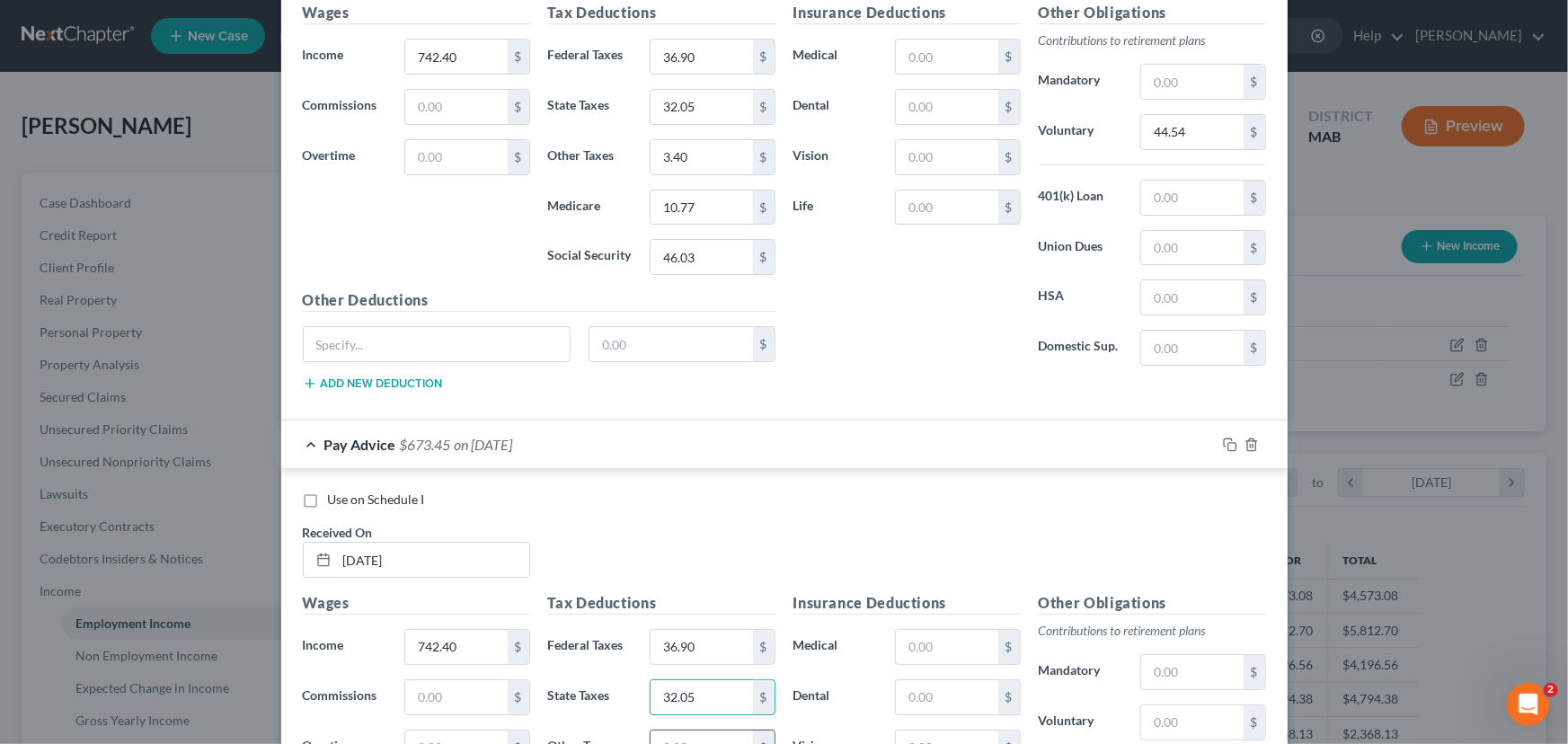
click at [656, 731] on input "text" at bounding box center [702, 748] width 102 height 34
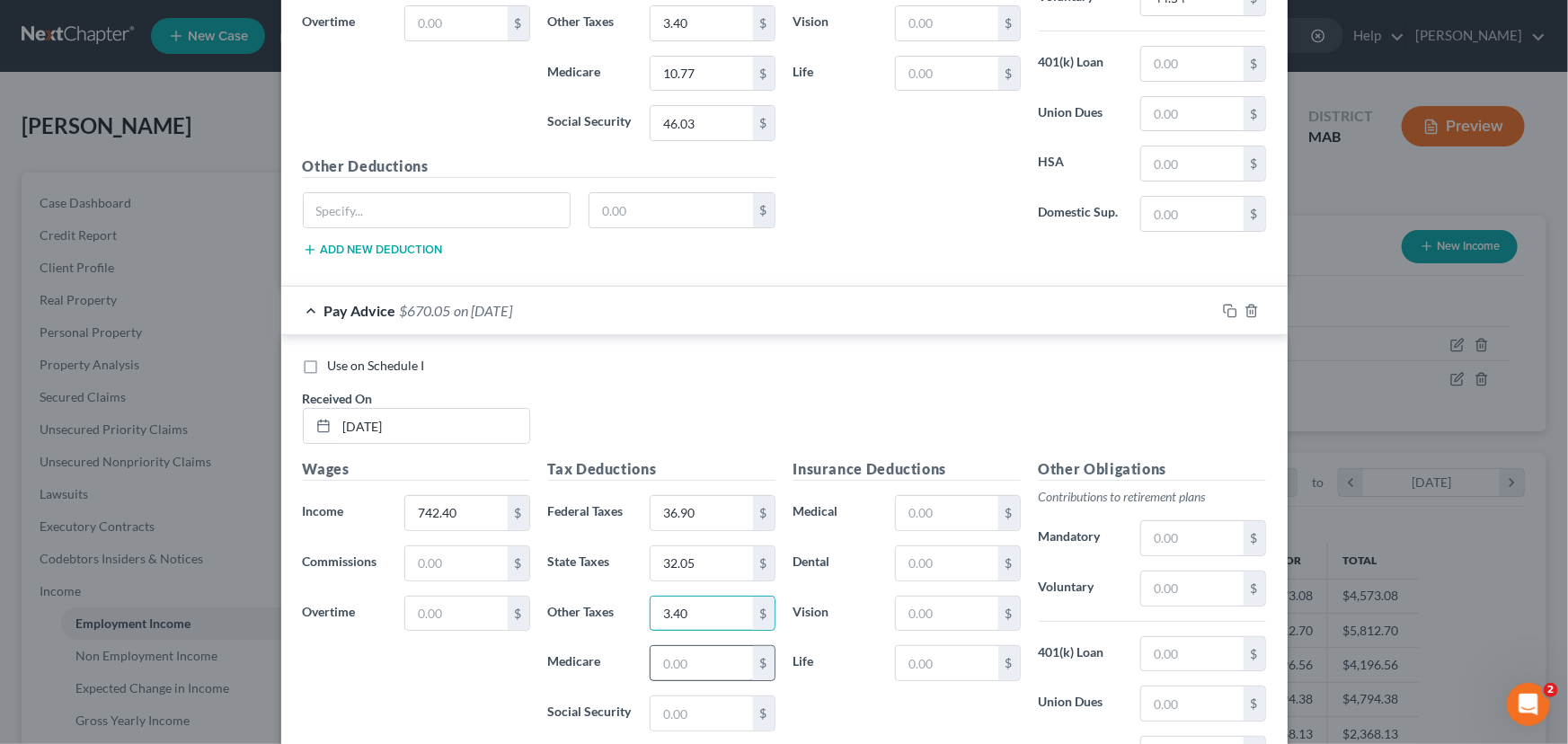
scroll to position [6843, 0]
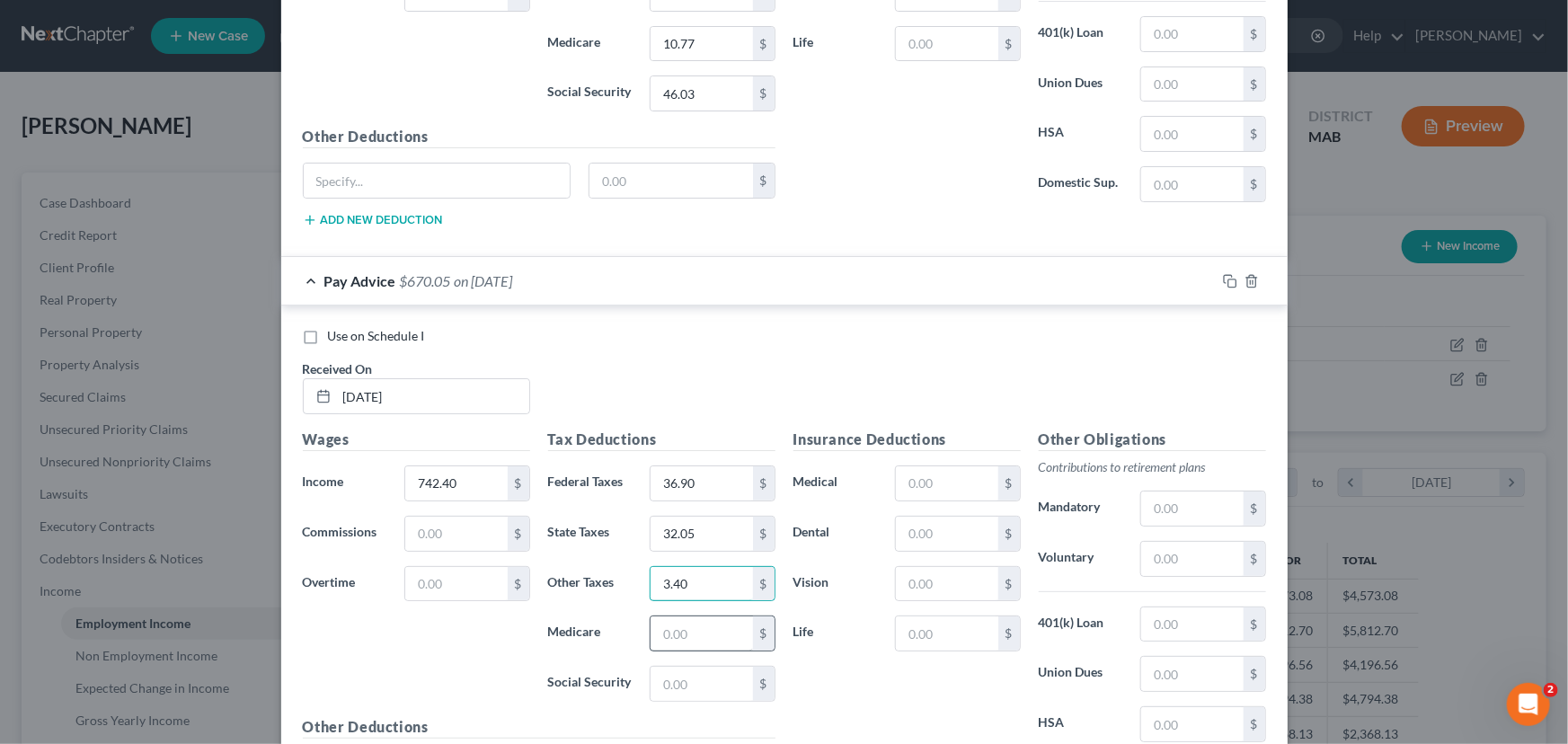
type input "3.40"
click at [678, 619] on input "text" at bounding box center [702, 634] width 102 height 34
type input "10.77"
click at [661, 667] on input "text" at bounding box center [702, 684] width 102 height 34
type input "46.03"
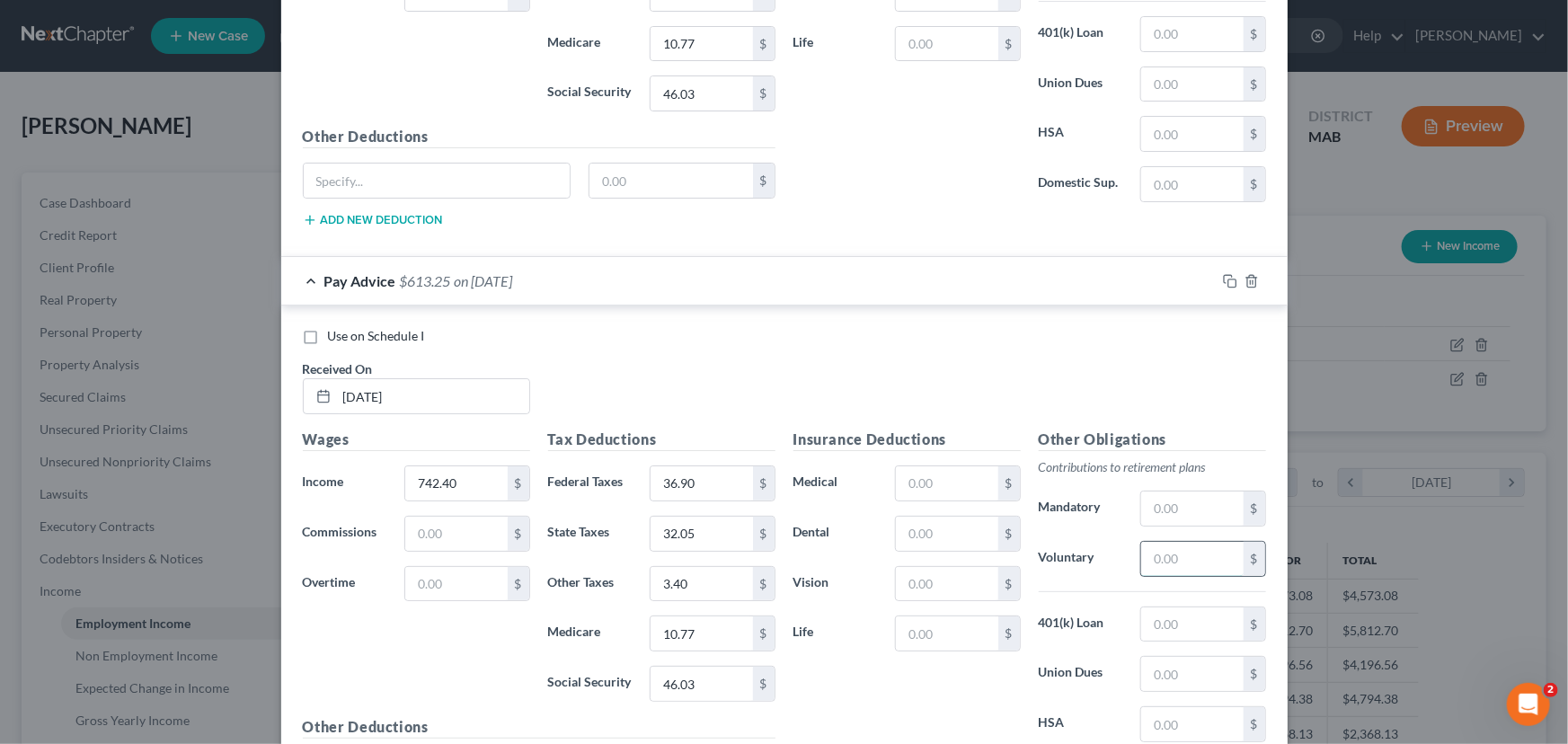
click at [1173, 544] on input "text" at bounding box center [1192, 558] width 102 height 34
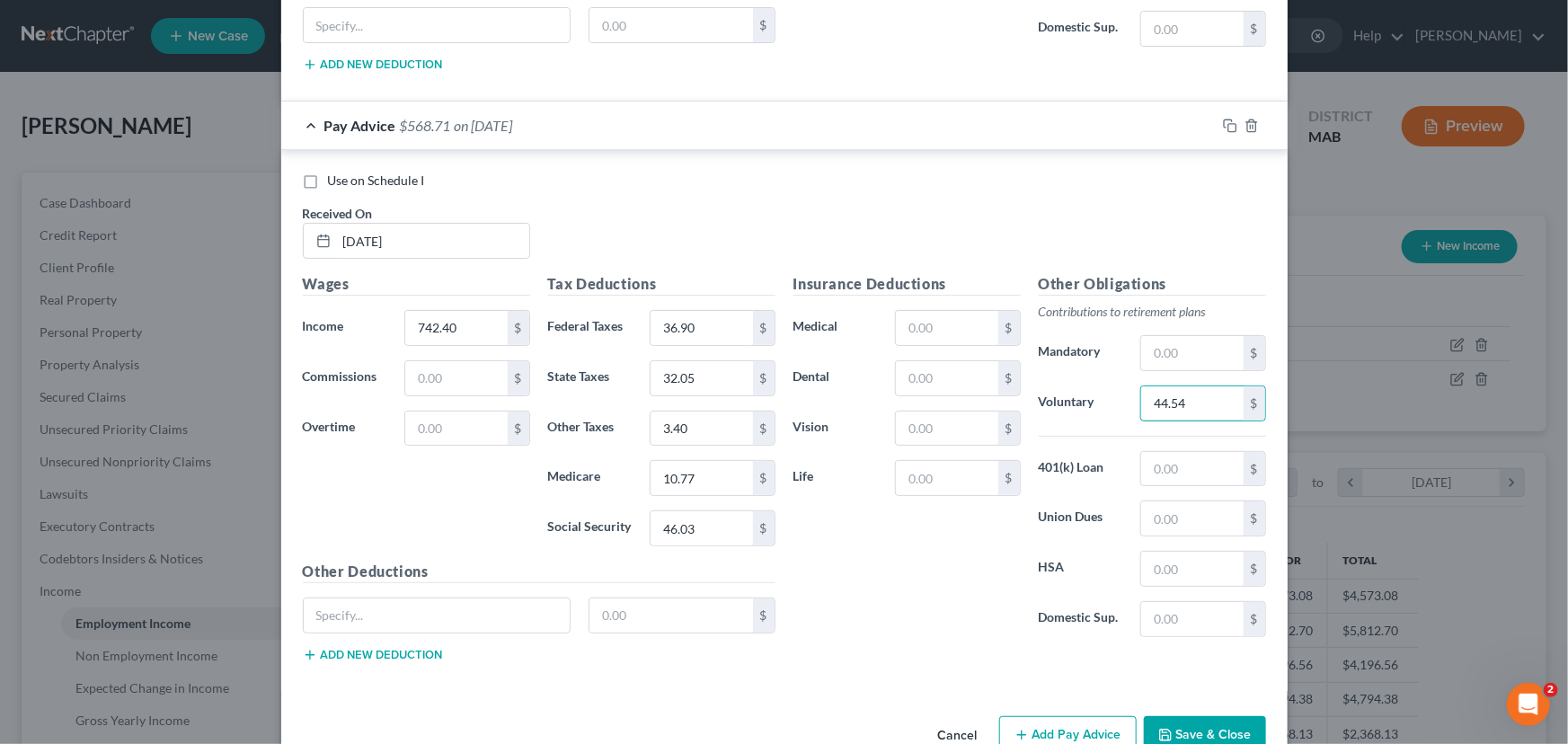
scroll to position [7023, 0]
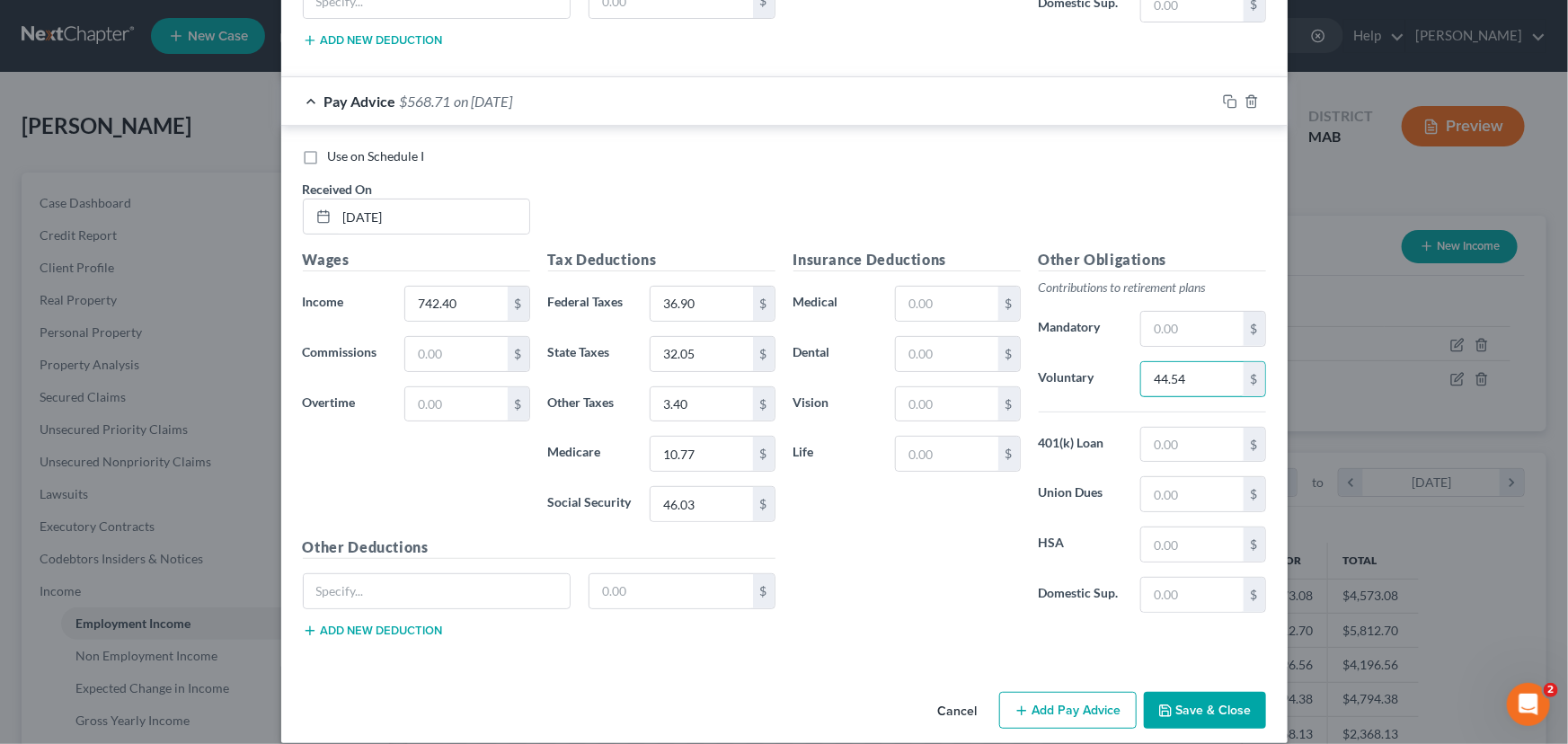
type input "44.54"
click at [1045, 692] on button "Add Pay Advice" at bounding box center [1068, 711] width 137 height 38
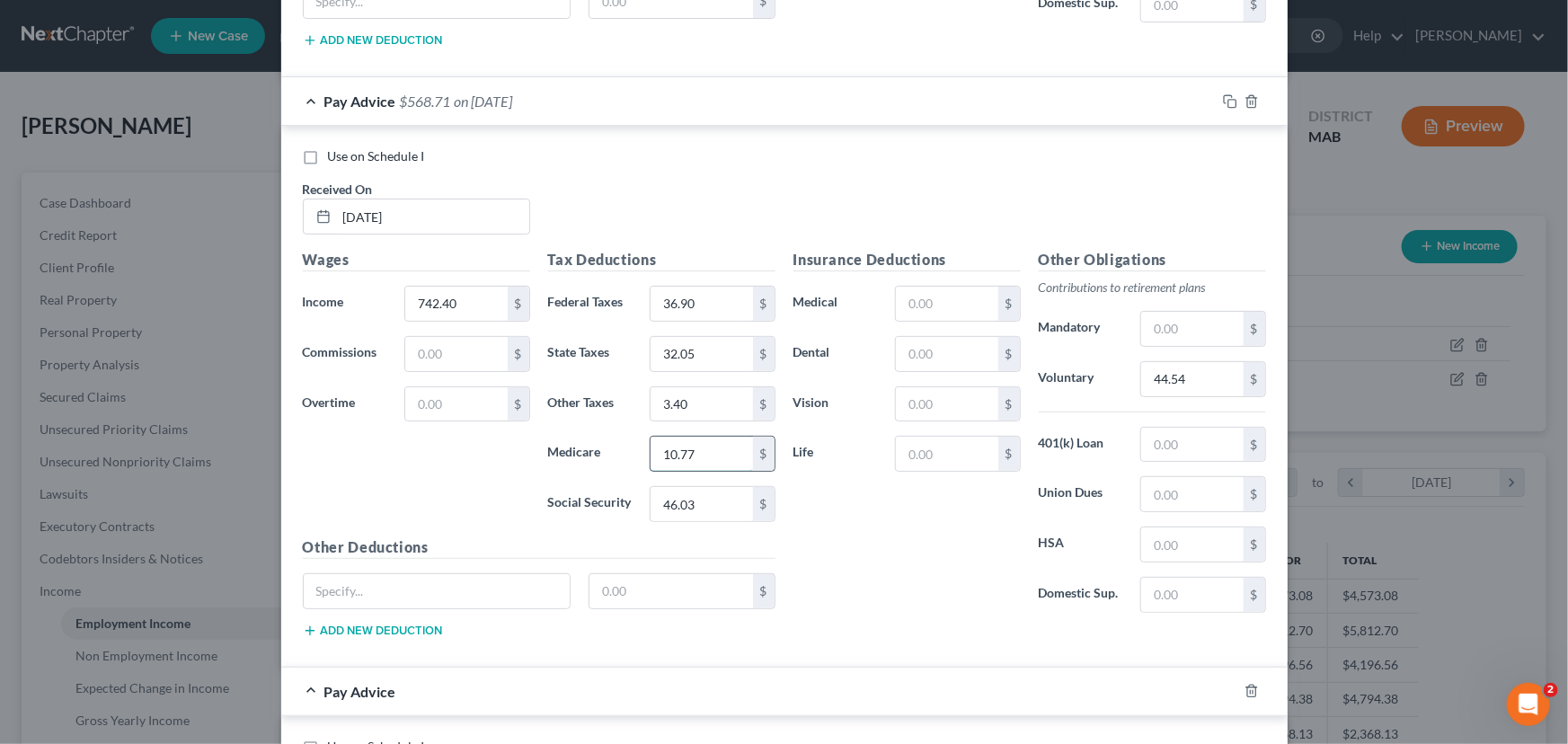
click at [696, 437] on input "10.77" at bounding box center [702, 454] width 102 height 34
click at [697, 437] on input "10.77" at bounding box center [702, 454] width 102 height 34
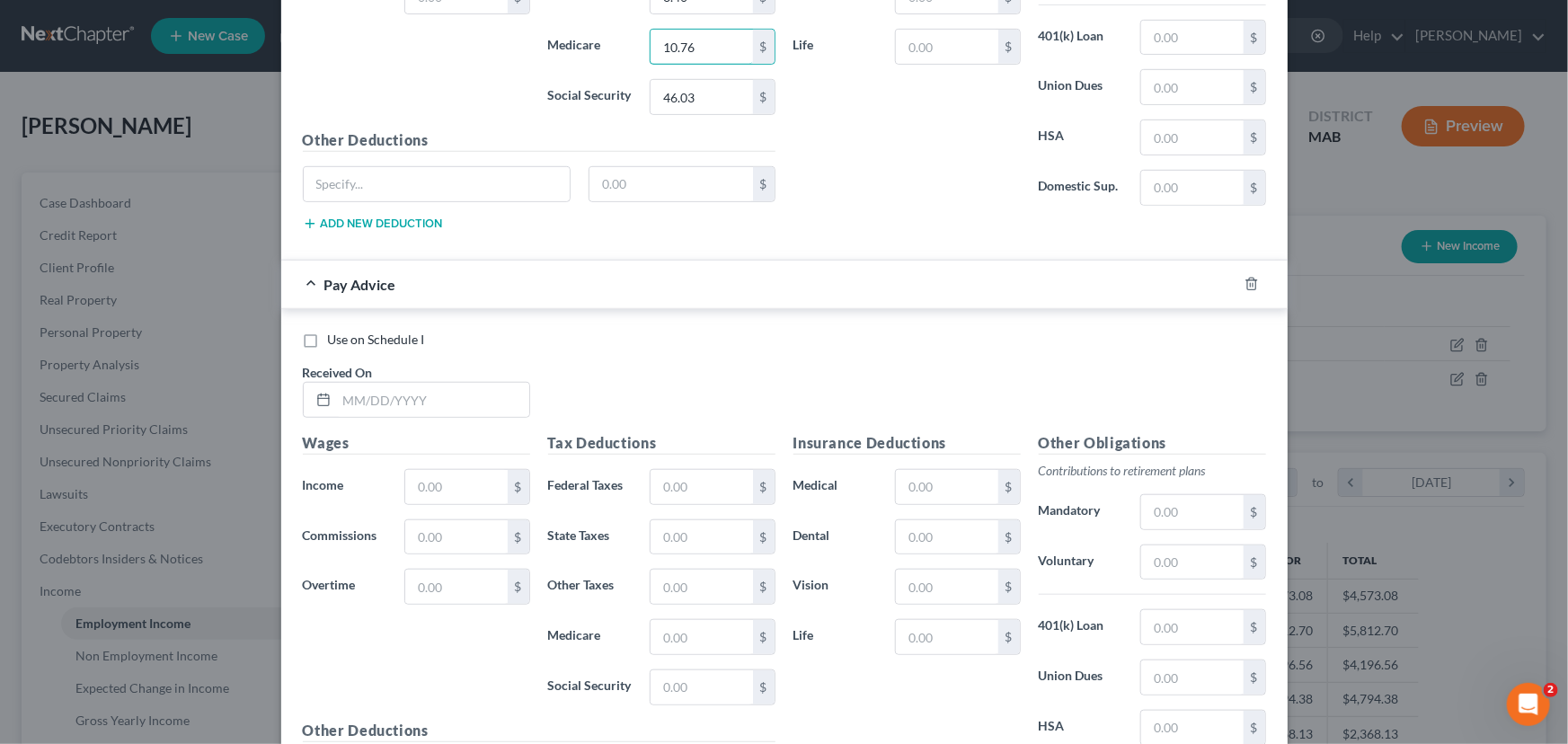
scroll to position [7432, 0]
type input "10.76"
click at [337, 385] on input "text" at bounding box center [433, 398] width 192 height 34
type input "[DATE]"
click at [410, 468] on input "text" at bounding box center [456, 485] width 102 height 34
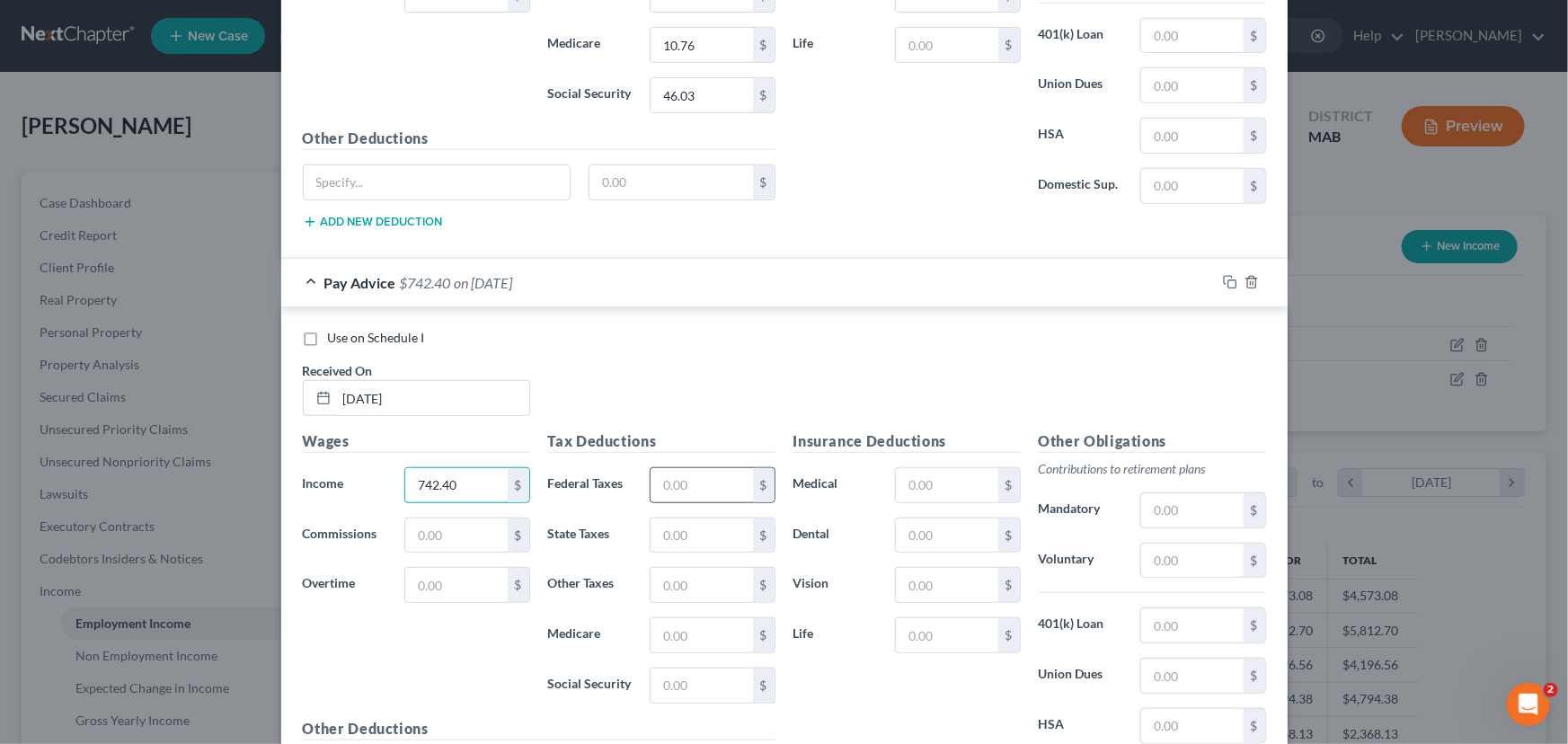
type input "742.40"
click at [667, 468] on input "text" at bounding box center [702, 485] width 102 height 34
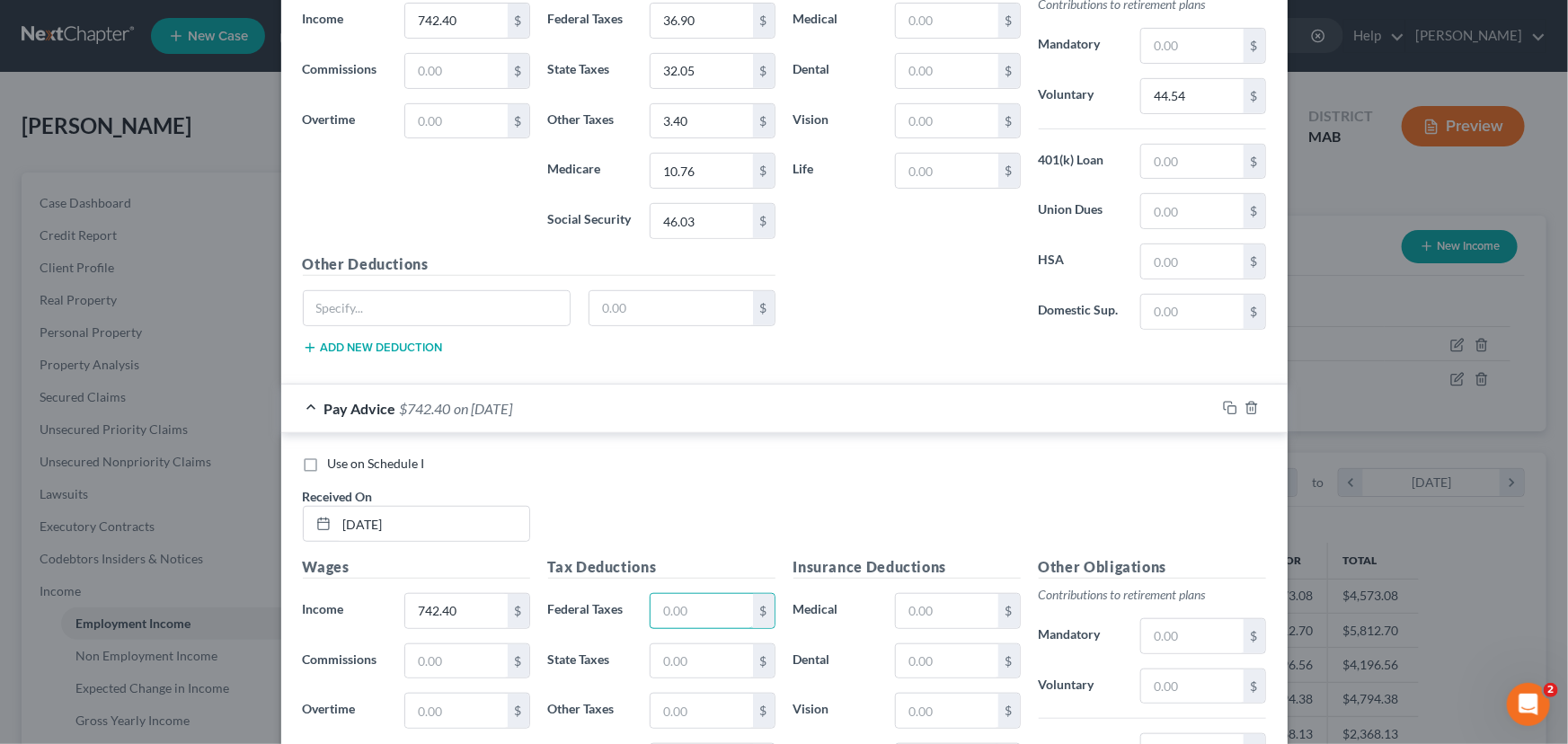
scroll to position [7269, 0]
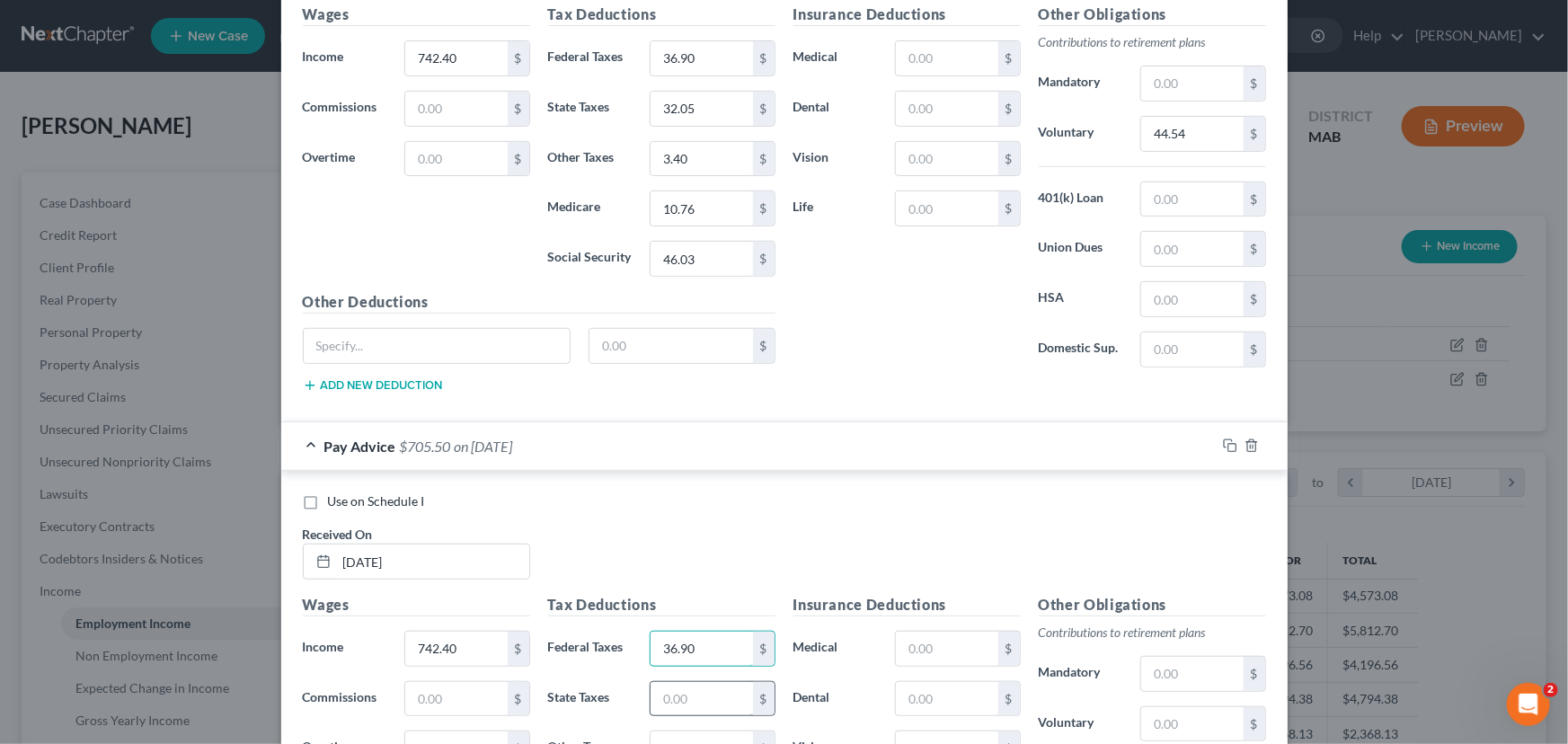
type input "36.90"
click at [651, 683] on input "text" at bounding box center [702, 699] width 102 height 34
type input "32.05"
click at [656, 732] on input "text" at bounding box center [702, 749] width 102 height 34
type input "3.40"
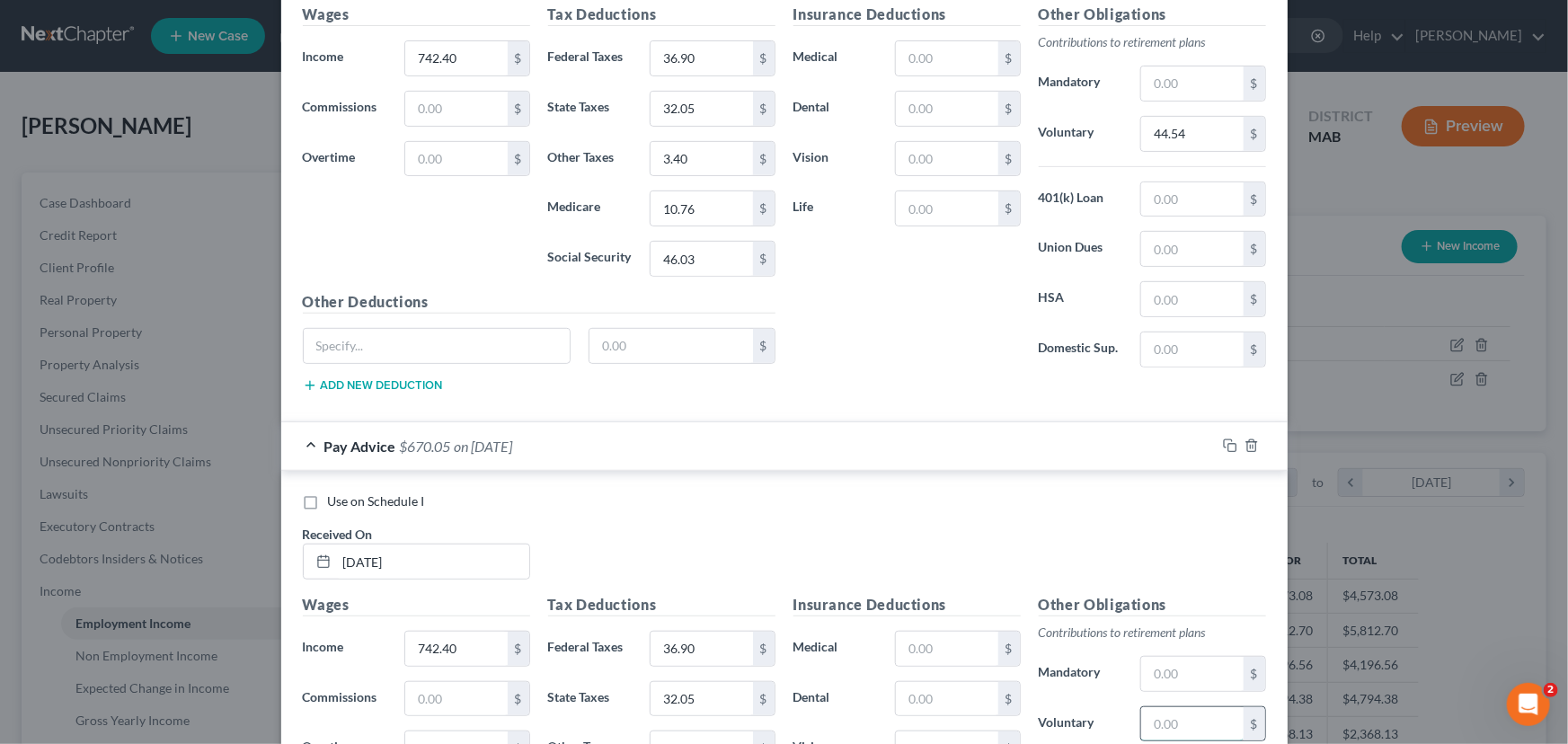
click at [1155, 707] on input "text" at bounding box center [1192, 724] width 102 height 34
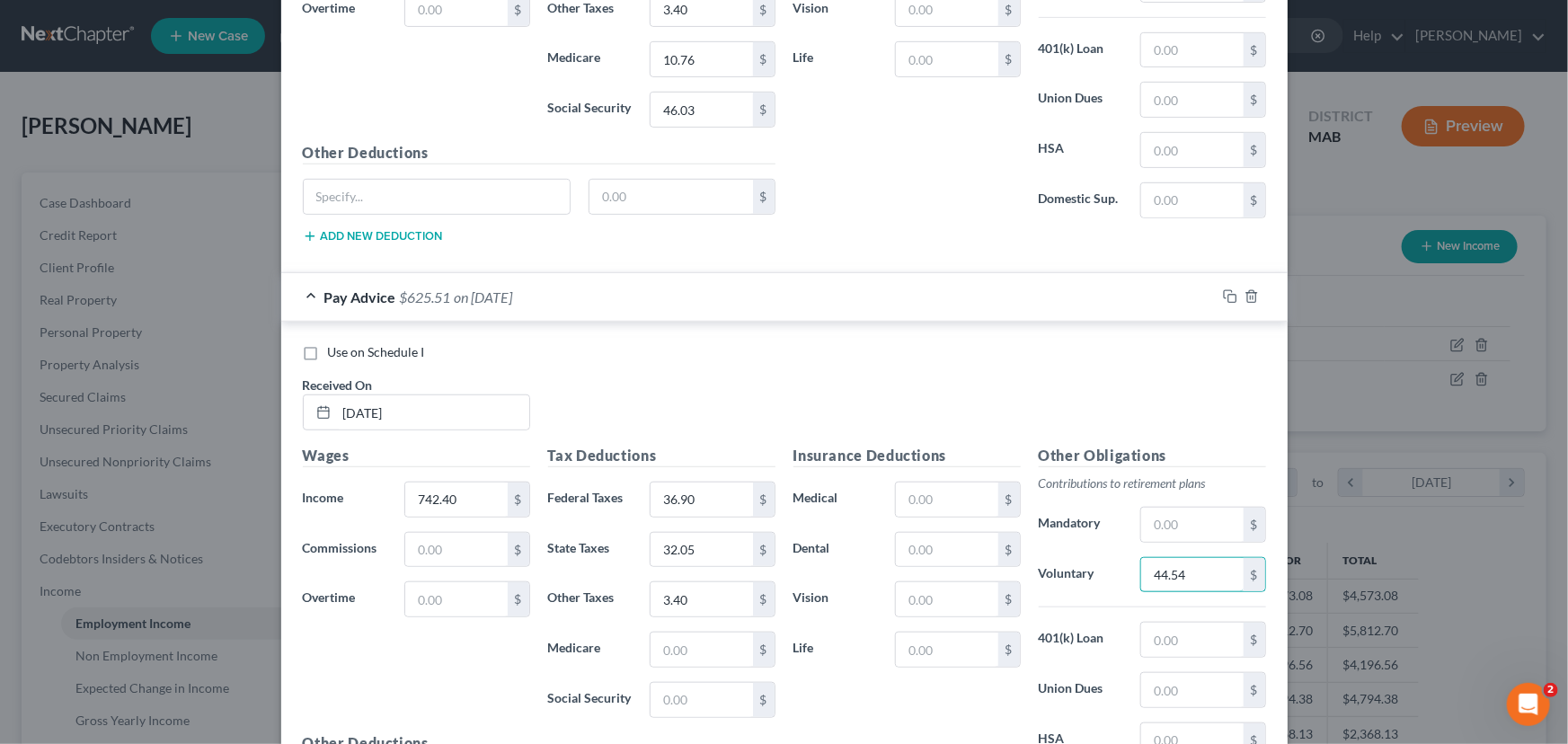
scroll to position [7432, 0]
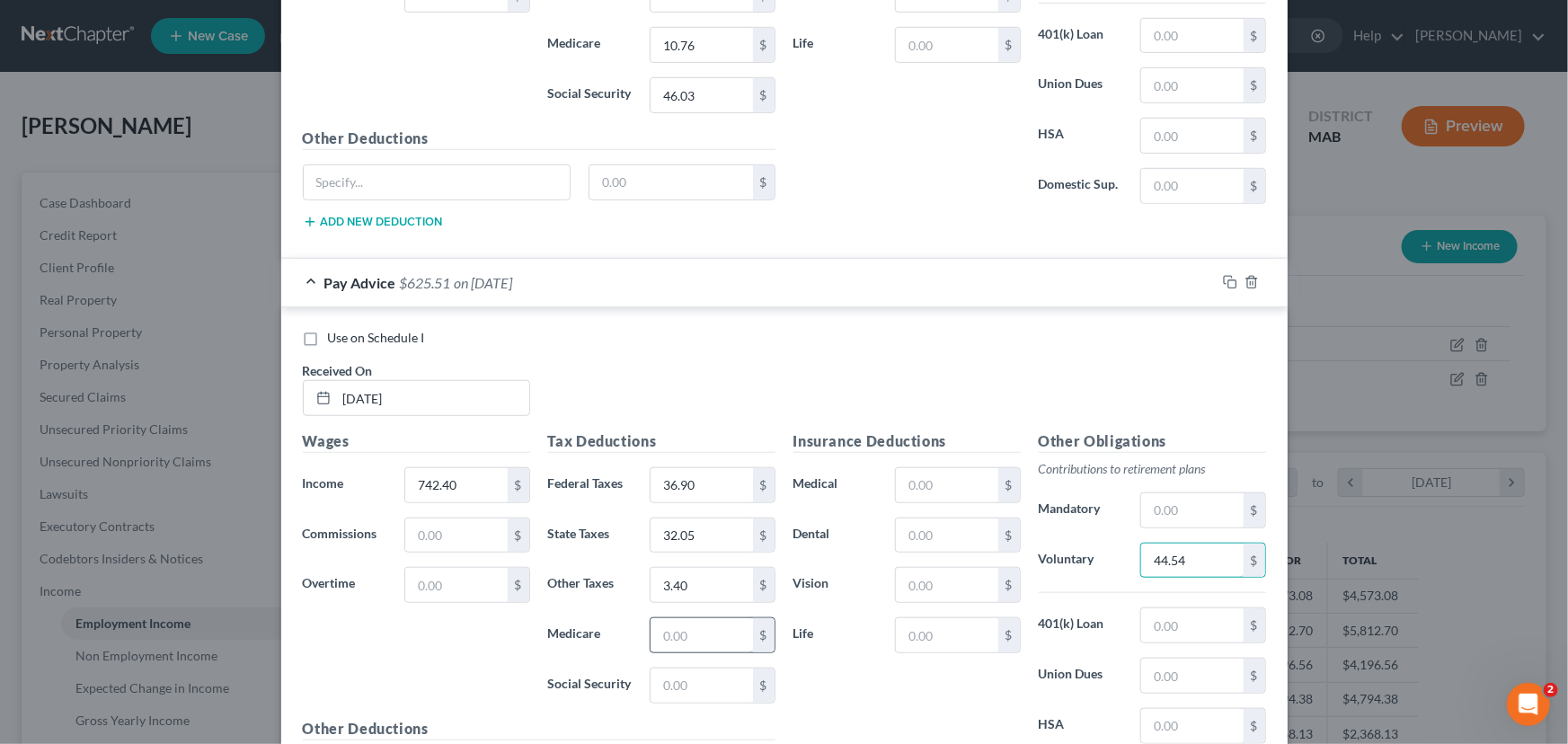
type input "44.54"
click at [657, 619] on input "text" at bounding box center [702, 636] width 102 height 34
type input "10.77"
click at [657, 669] on input "text" at bounding box center [702, 686] width 102 height 34
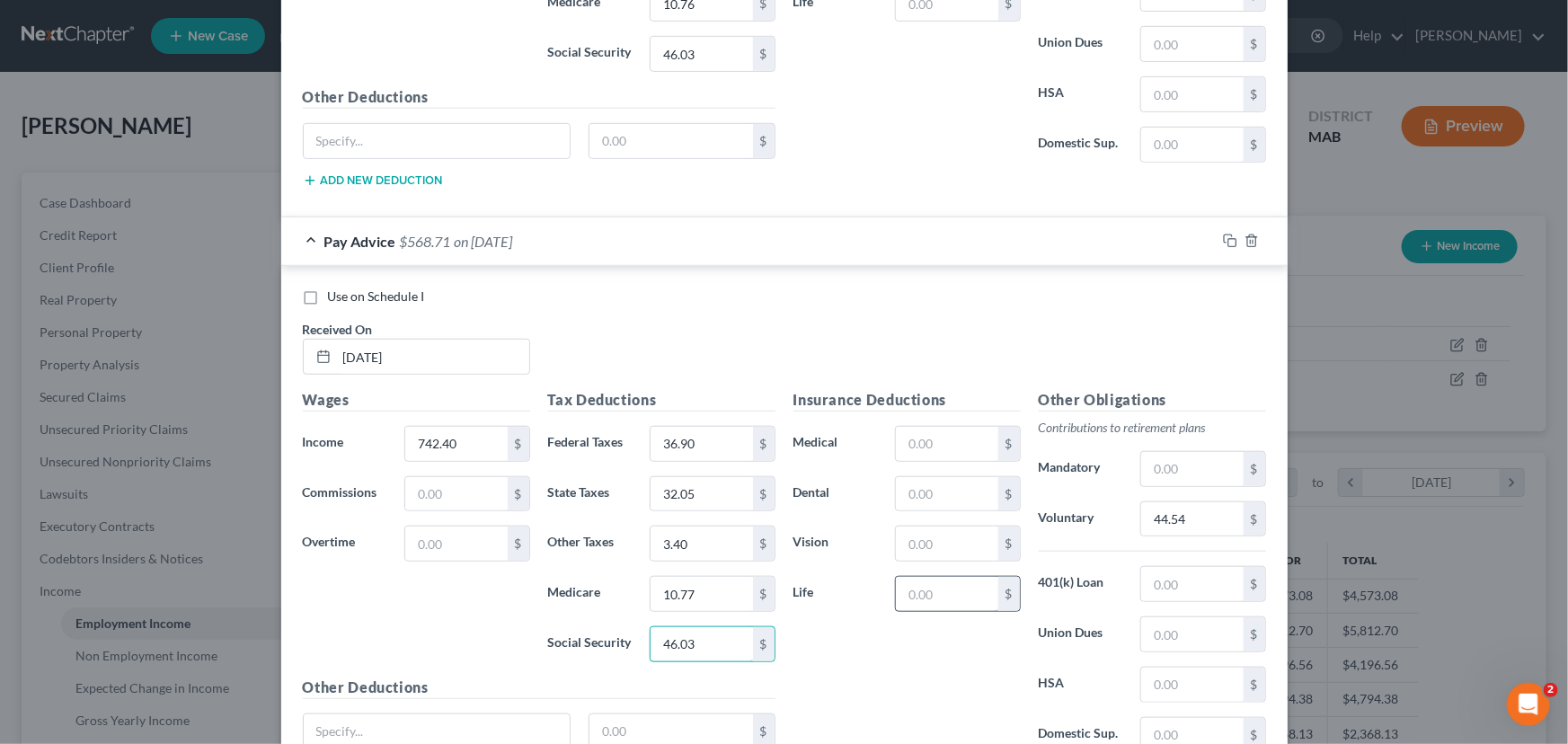
scroll to position [7594, 0]
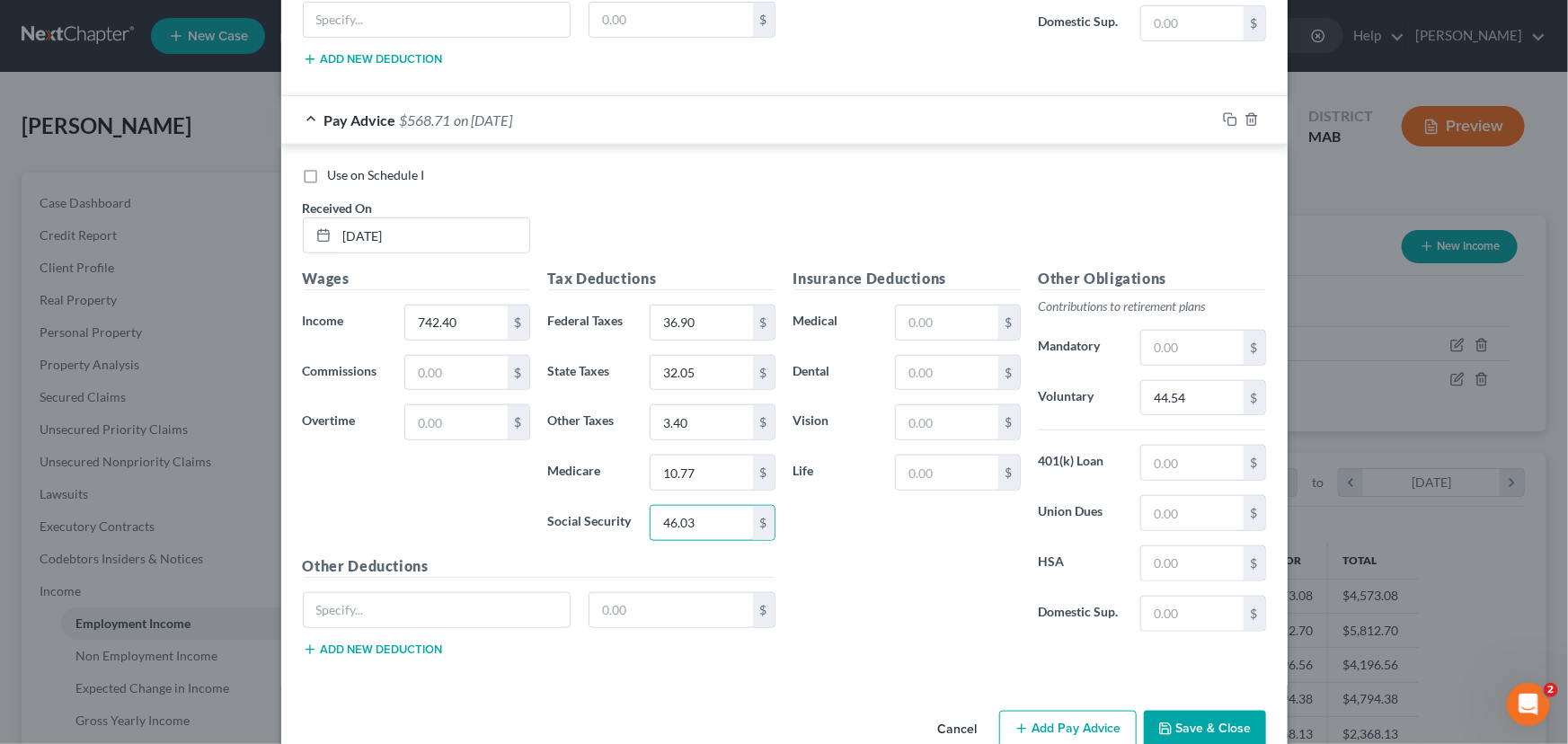
type input "46.03"
click at [1083, 711] on button "Add Pay Advice" at bounding box center [1068, 730] width 137 height 38
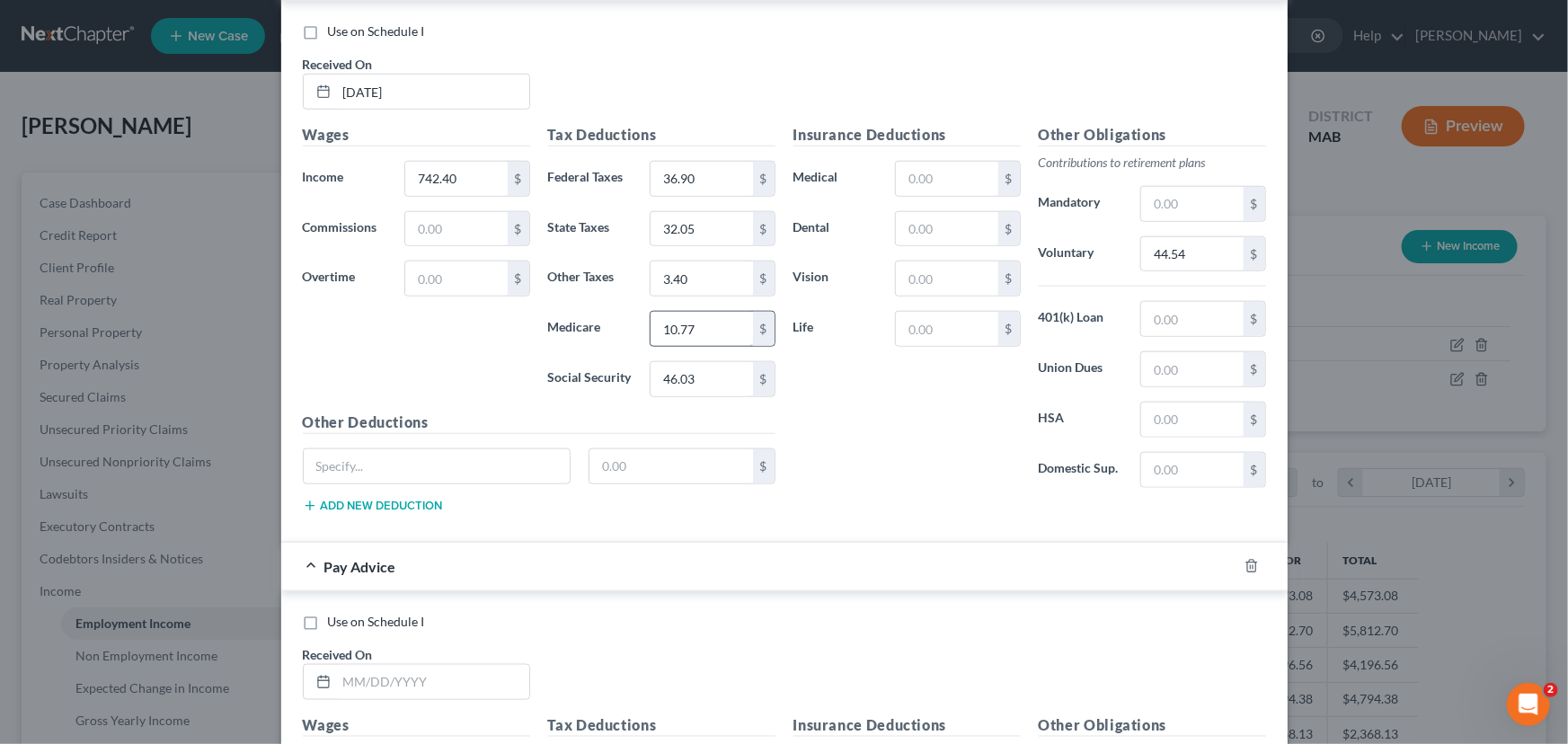
scroll to position [7758, 0]
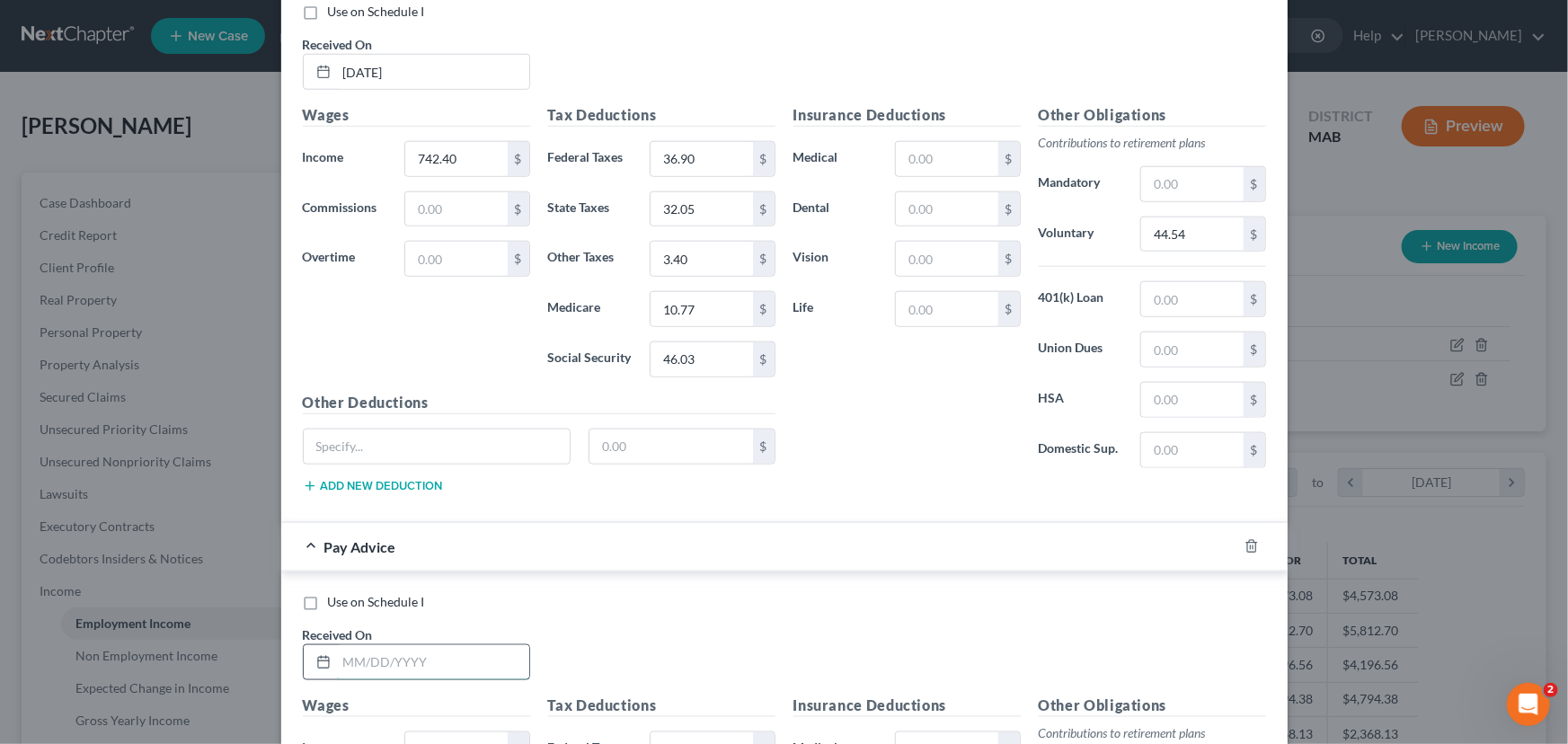
click at [337, 645] on input "text" at bounding box center [433, 662] width 192 height 34
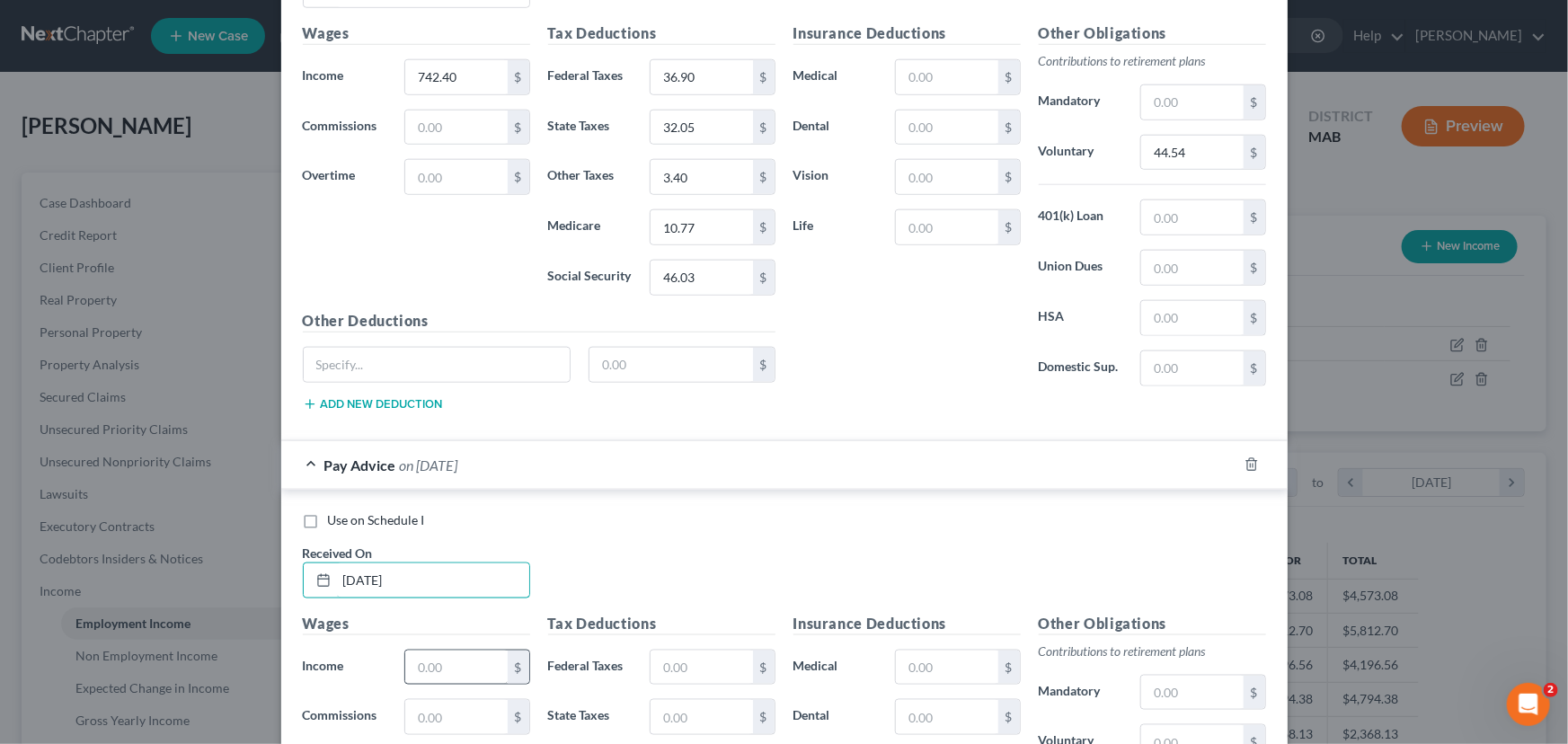
type input "[DATE]"
click at [414, 651] on input "text" at bounding box center [456, 668] width 102 height 34
type input "742.40"
click at [665, 651] on input "text" at bounding box center [702, 668] width 102 height 34
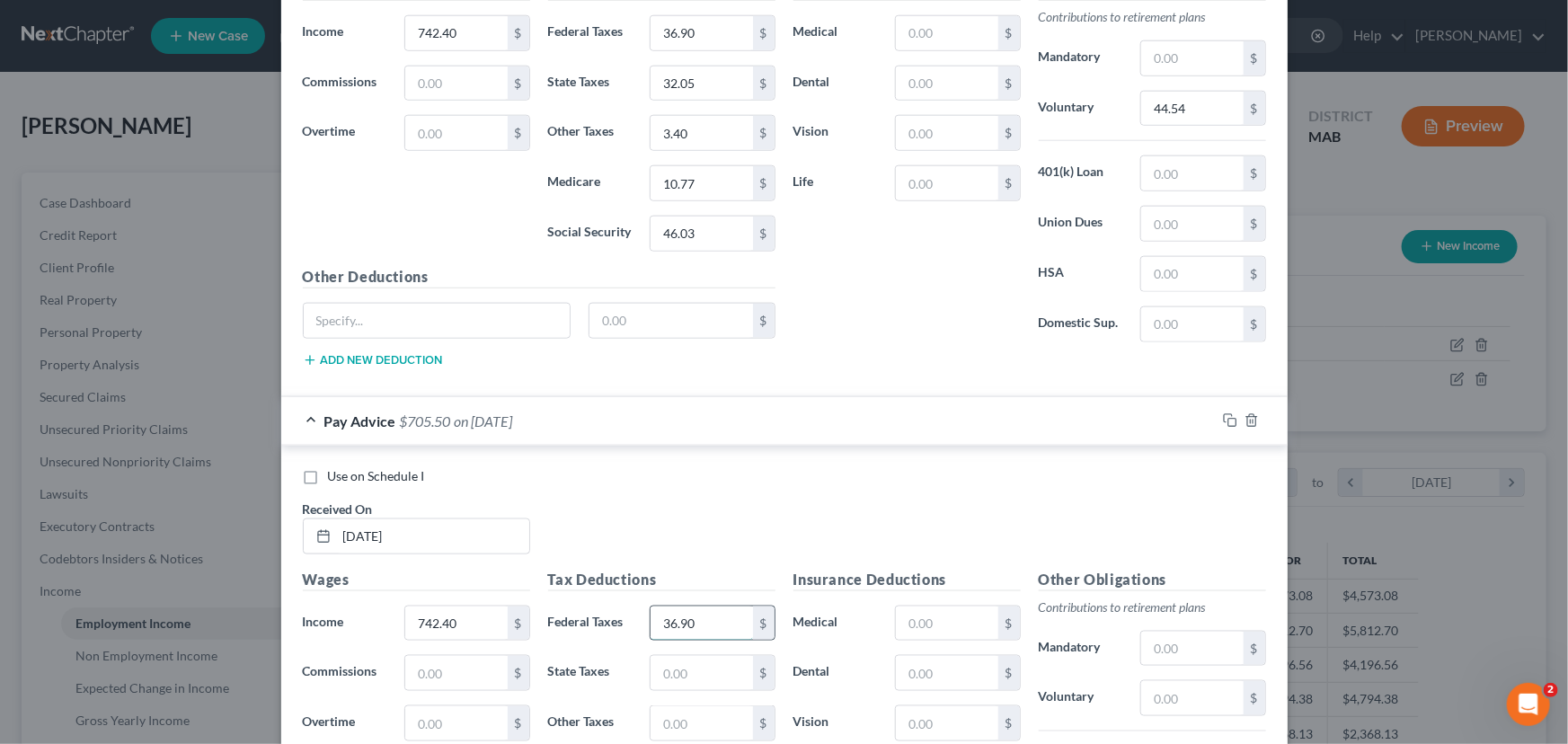
scroll to position [7921, 0]
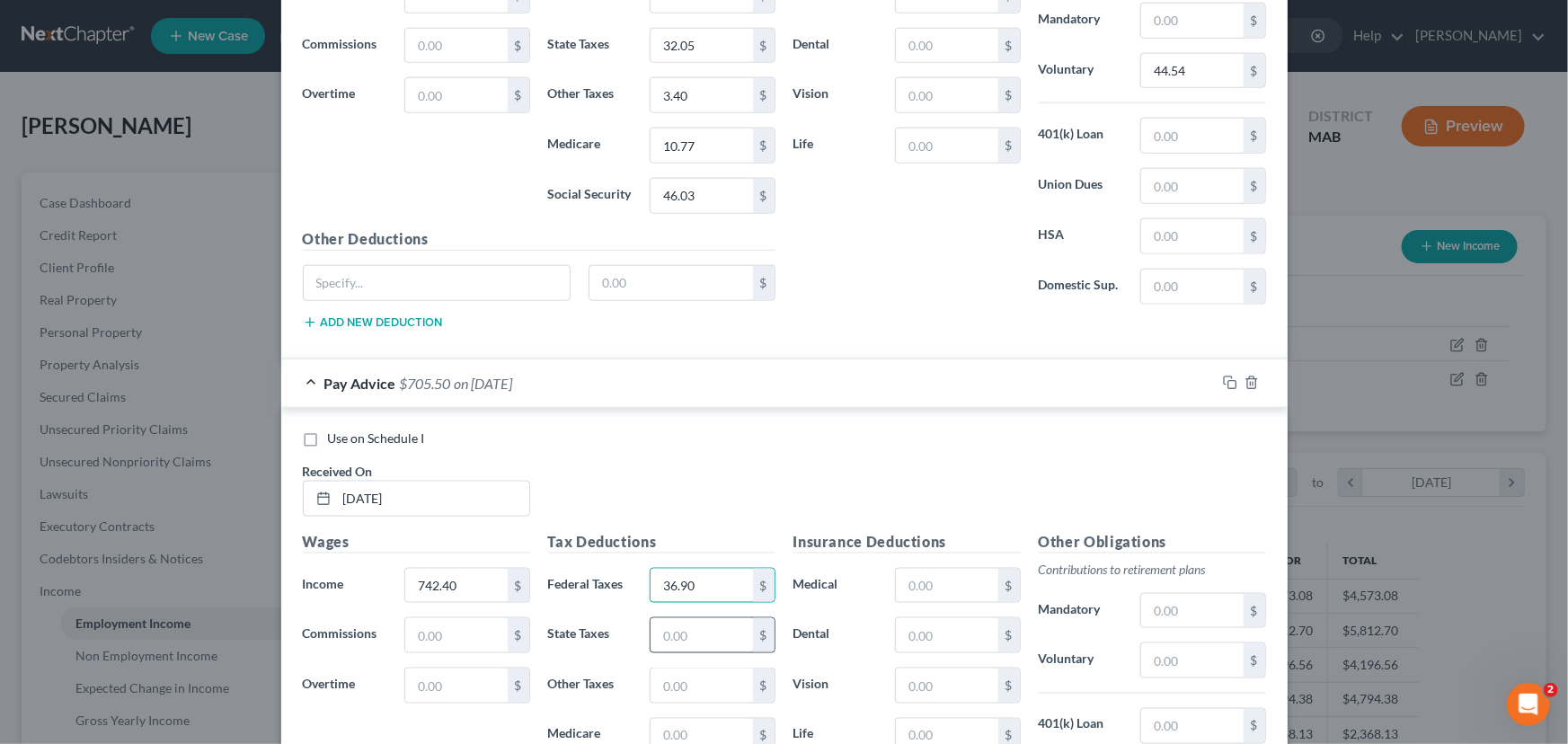
type input "36.90"
click at [697, 619] on input "text" at bounding box center [702, 636] width 102 height 34
type input "32.05"
click at [655, 669] on input "text" at bounding box center [702, 686] width 102 height 34
type input "3.40"
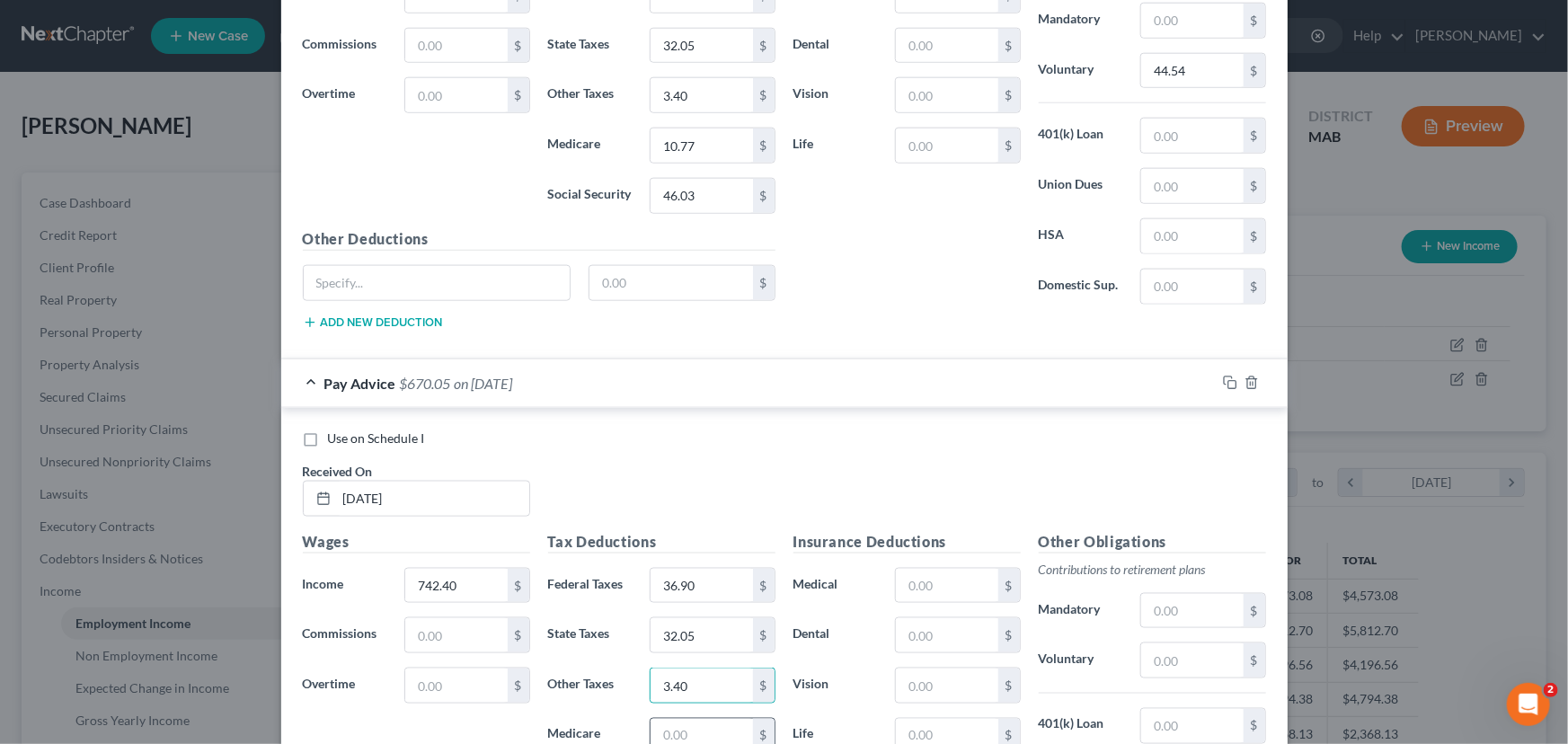
click at [651, 719] on input "text" at bounding box center [702, 736] width 102 height 34
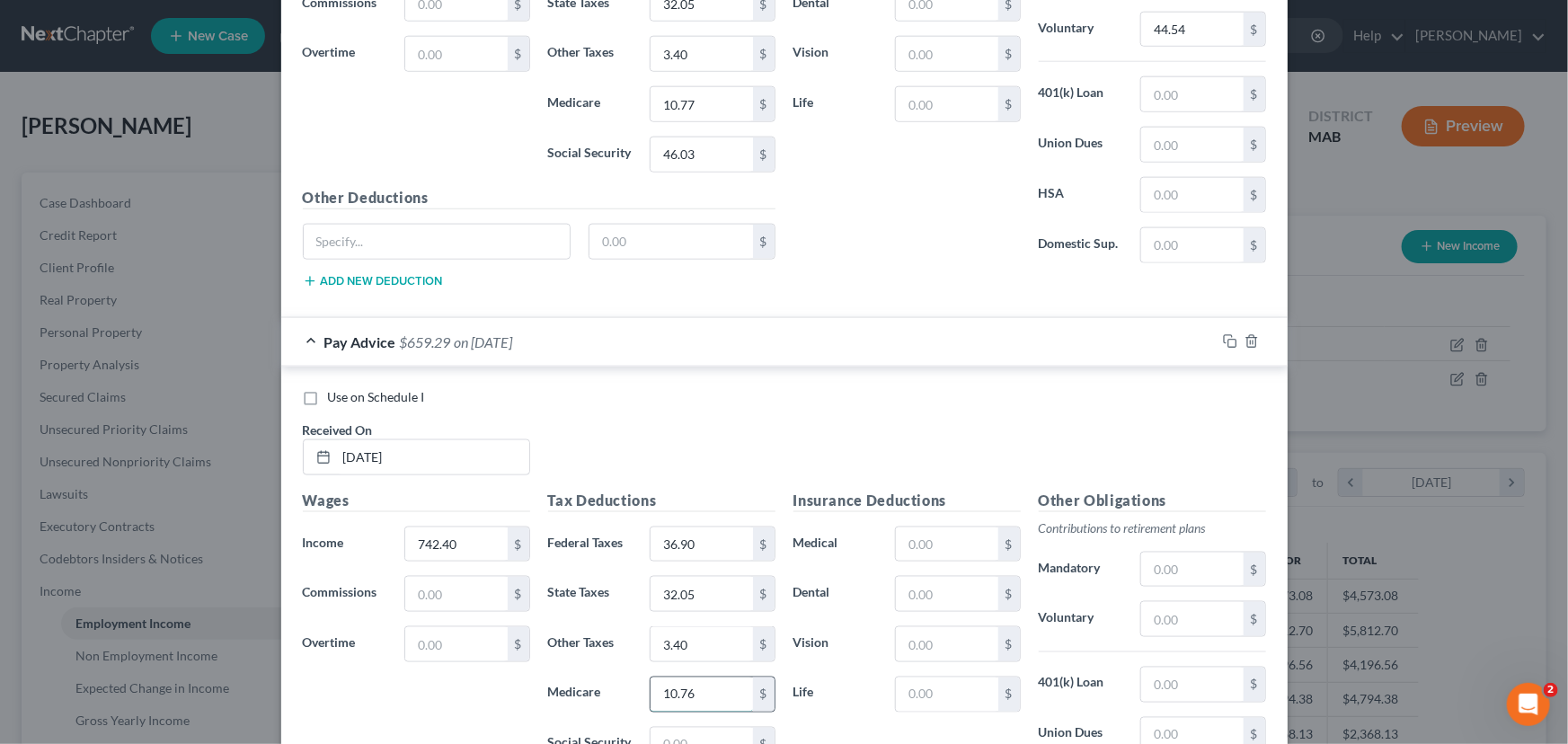
scroll to position [8003, 0]
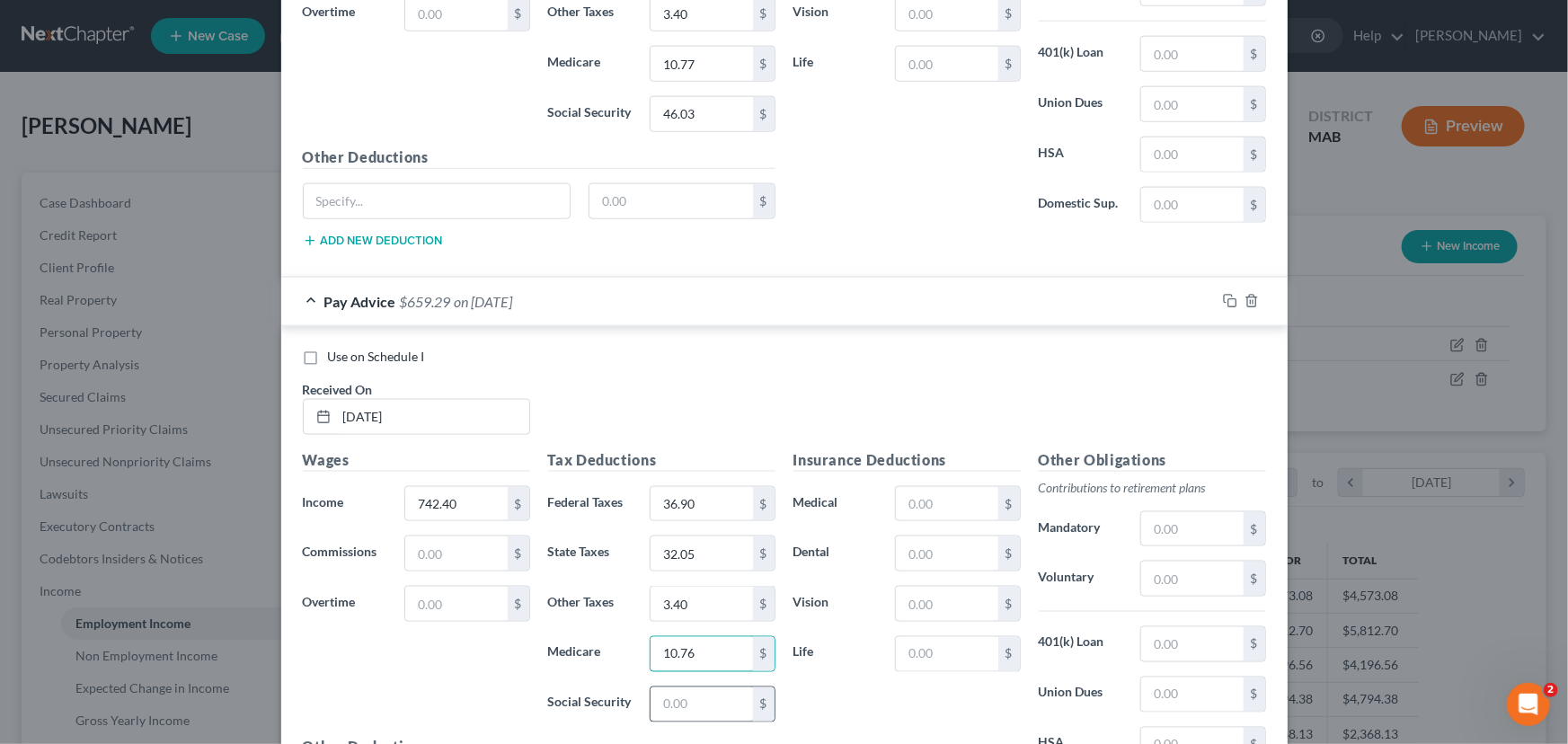
type input "10.76"
click at [668, 687] on input "text" at bounding box center [702, 704] width 102 height 34
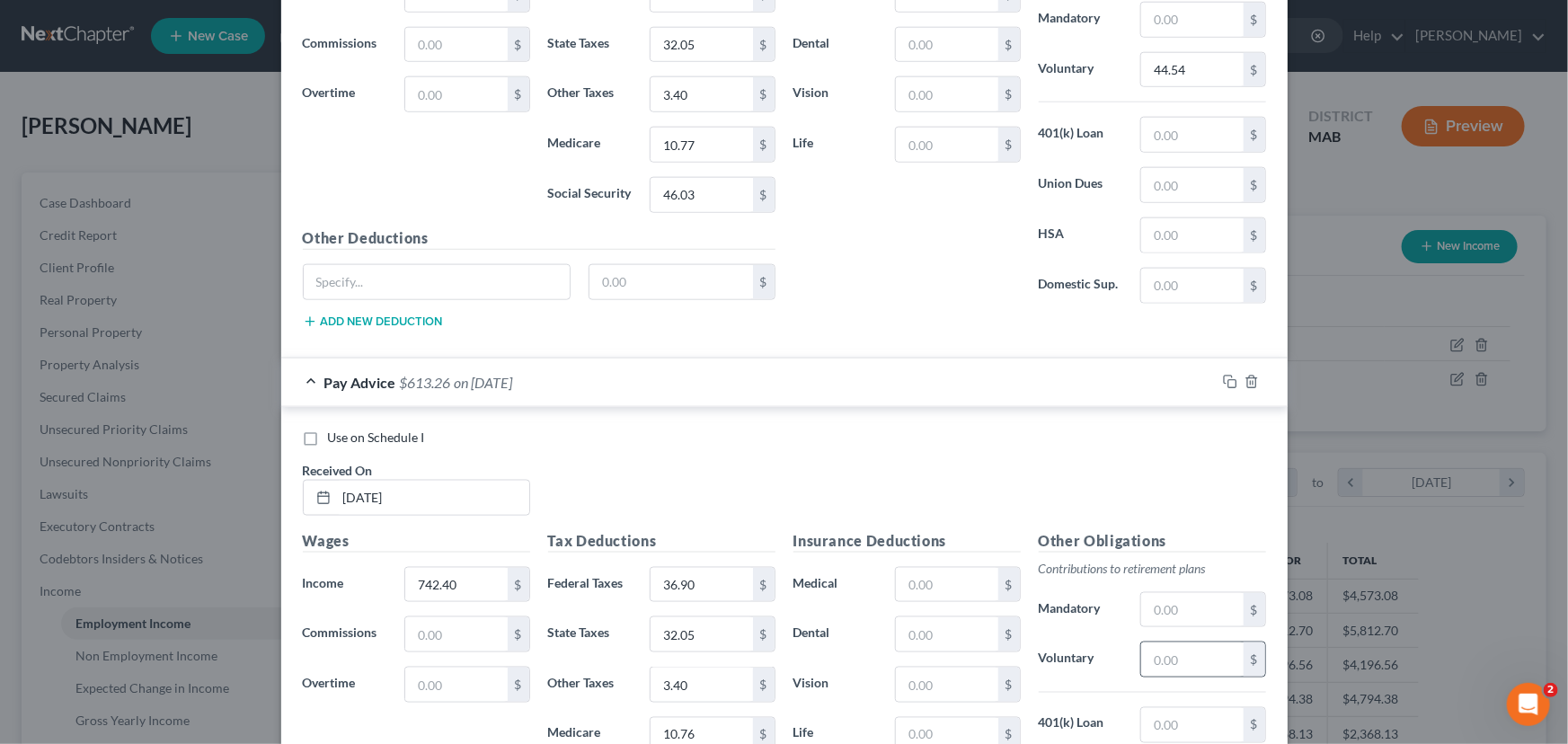
scroll to position [7921, 0]
type input "46.03"
click at [1179, 643] on input "text" at bounding box center [1192, 660] width 102 height 34
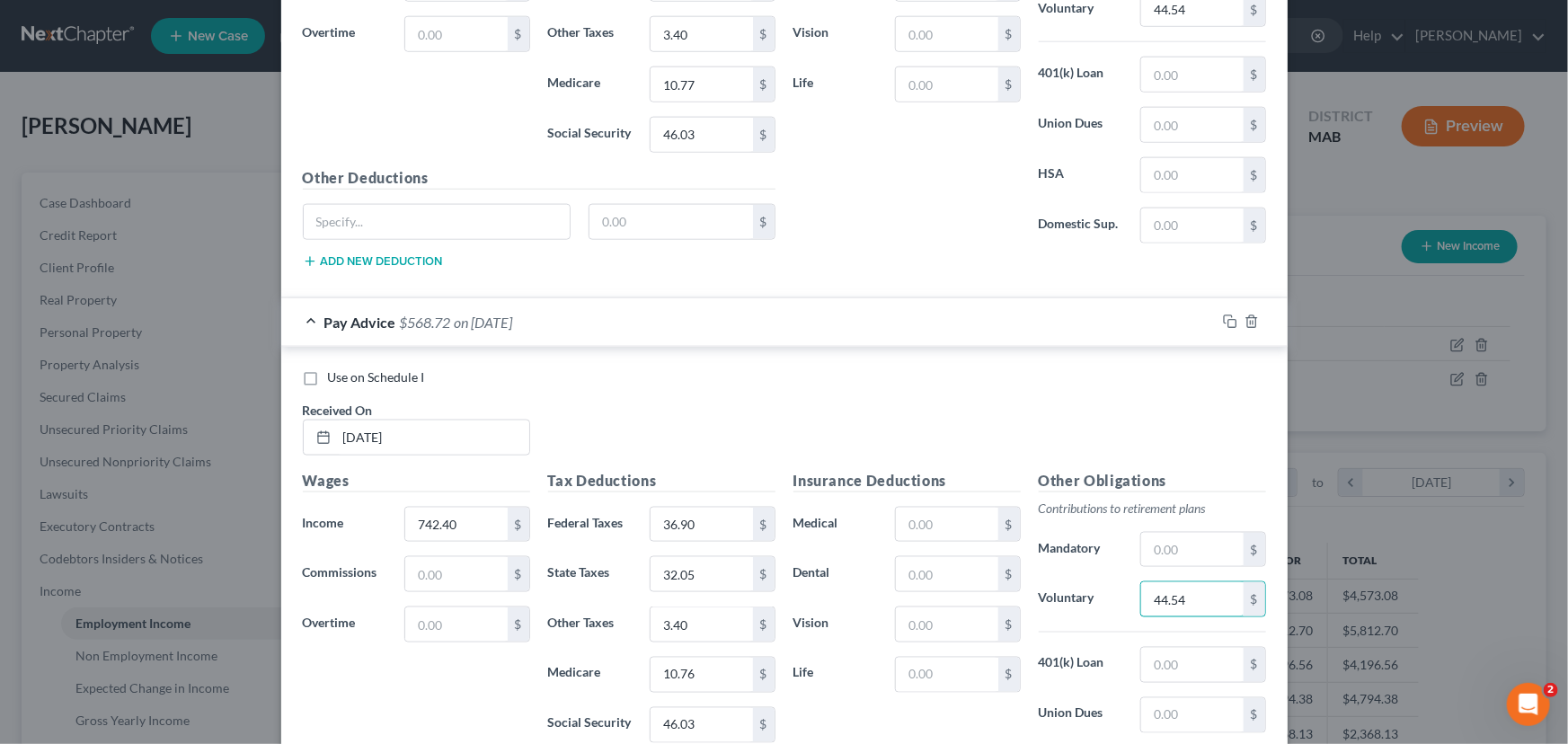
scroll to position [8167, 0]
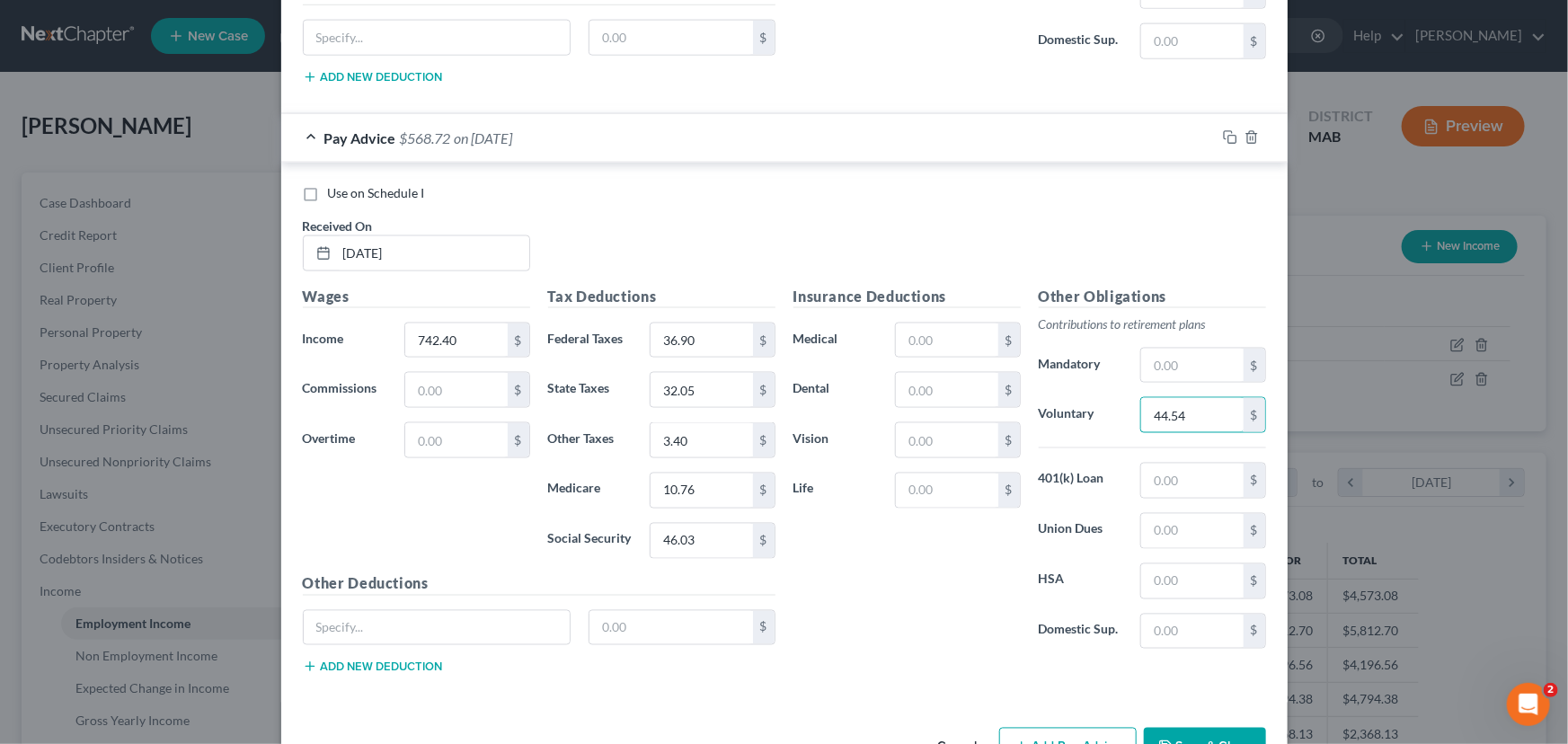
type input "44.54"
click at [1043, 728] on button "Add Pay Advice" at bounding box center [1068, 747] width 137 height 38
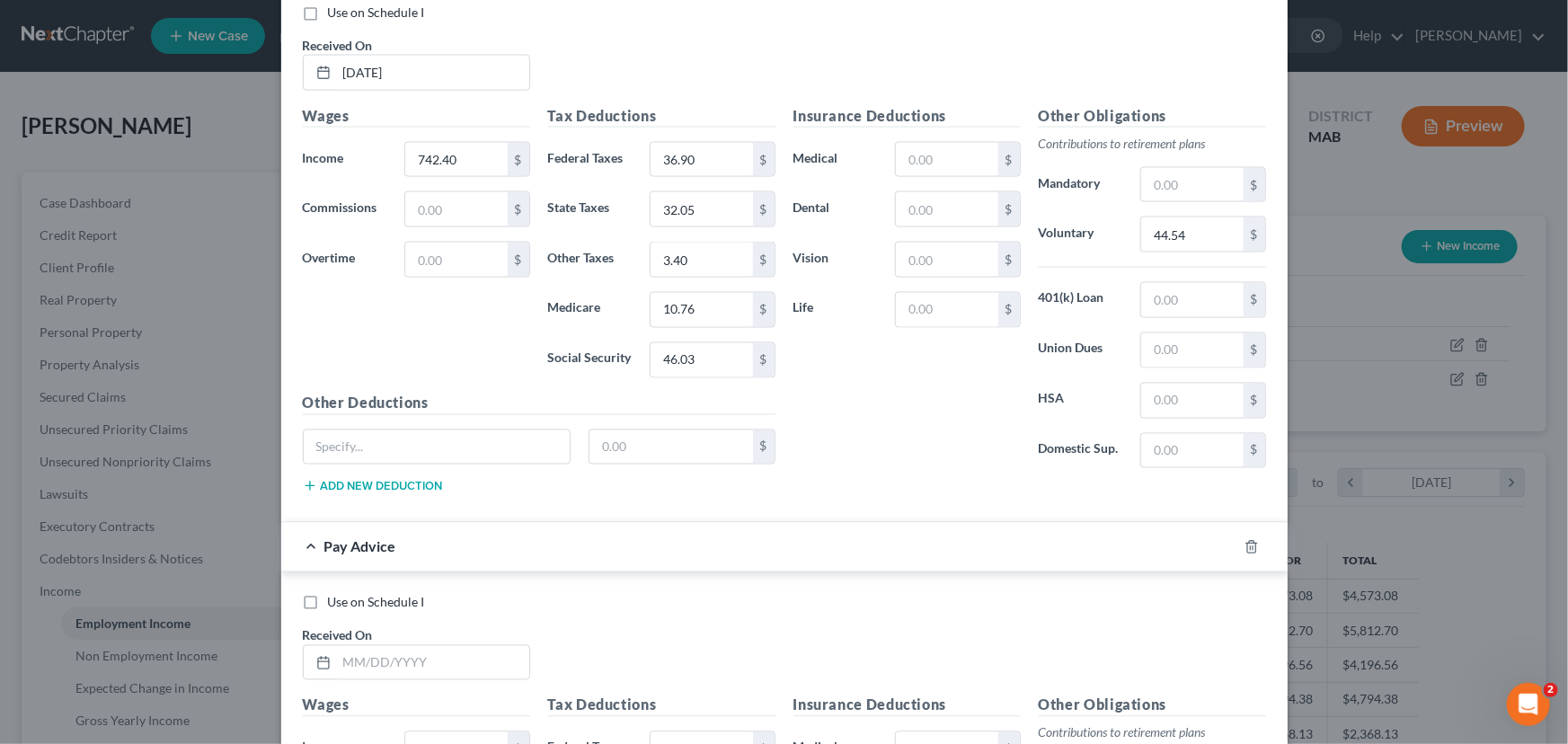
scroll to position [8411, 0]
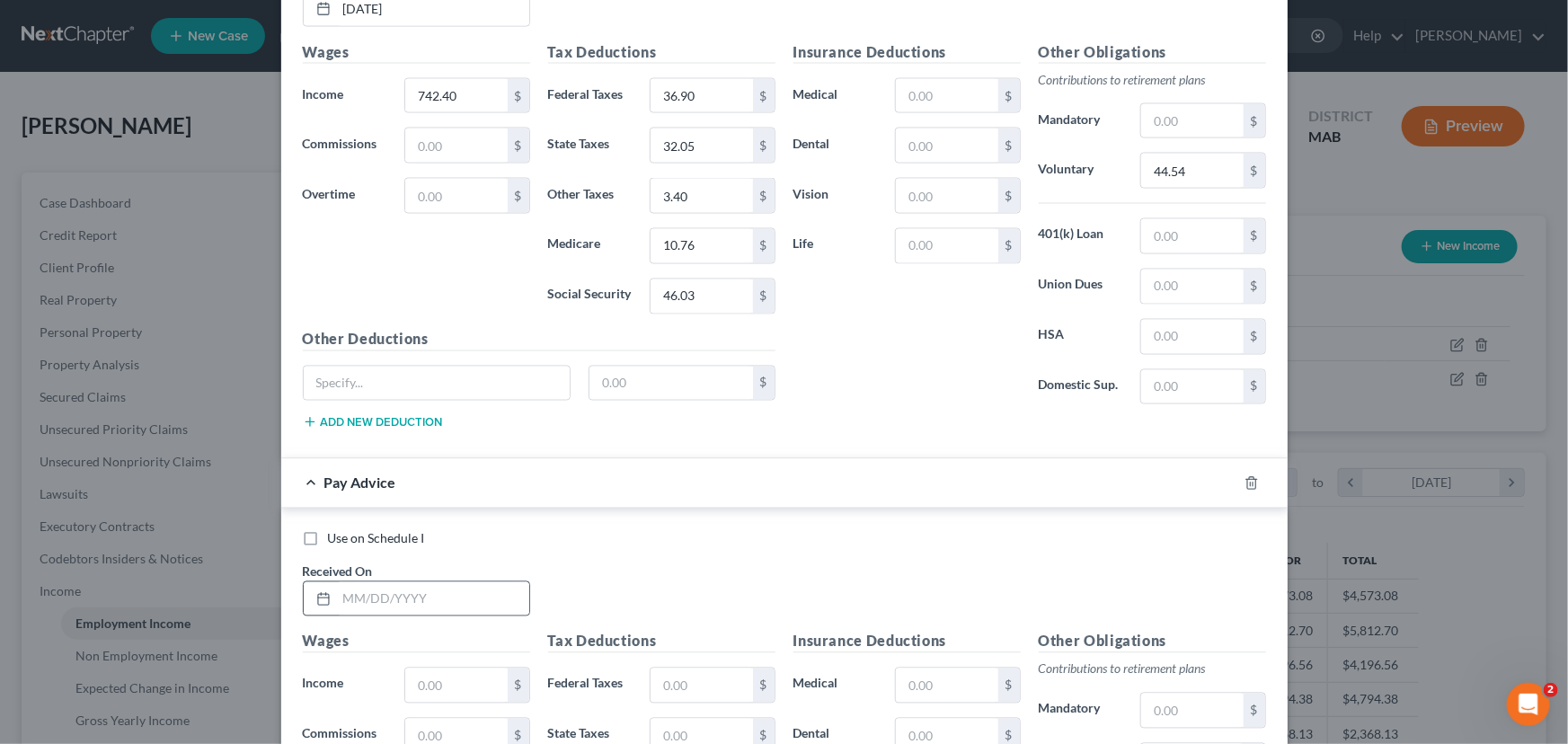
click at [323, 594] on rect at bounding box center [323, 599] width 10 height 10
click at [386, 582] on input "text" at bounding box center [433, 599] width 192 height 34
type input "[DATE]"
click at [412, 669] on input "text" at bounding box center [456, 686] width 102 height 34
type input "742.40"
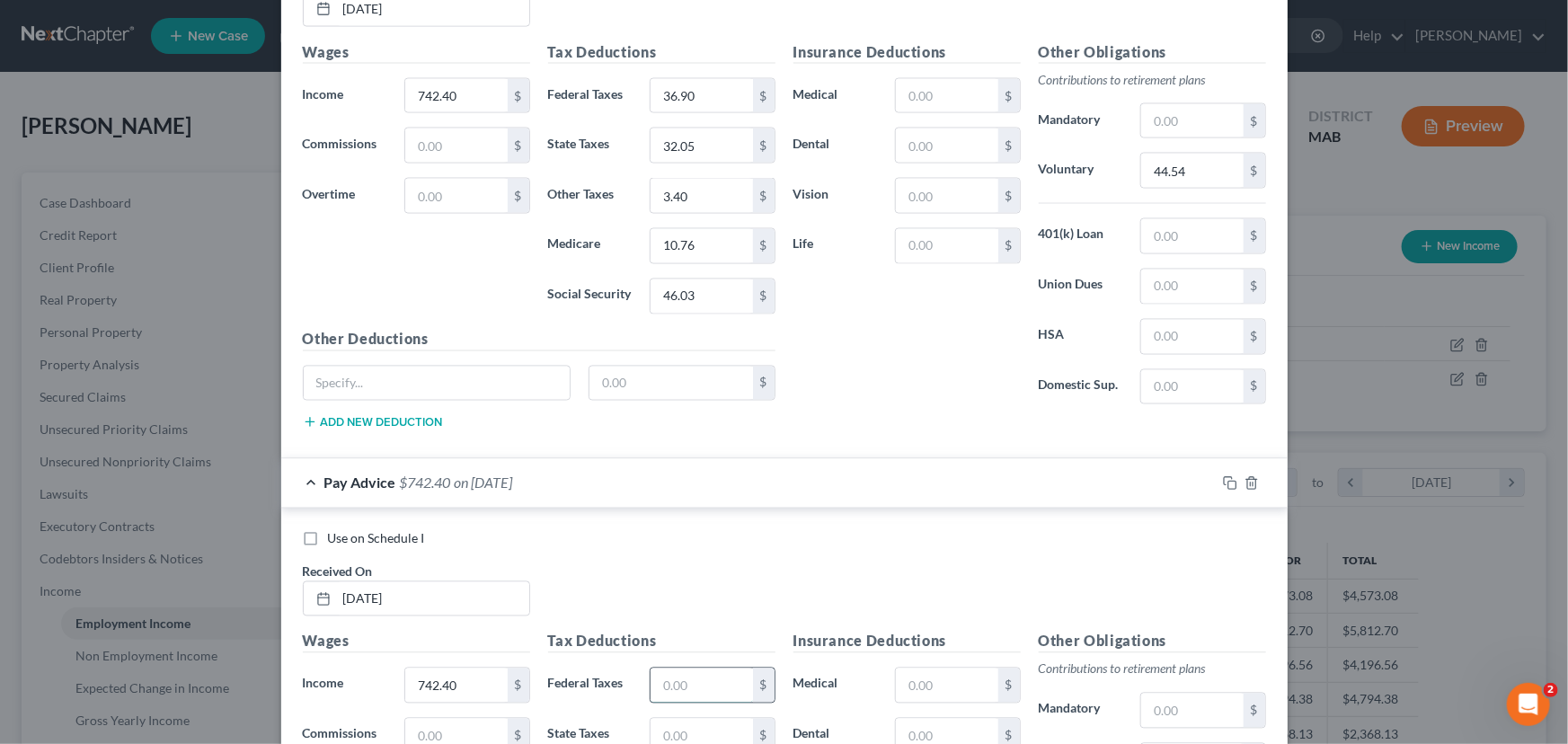
click at [675, 669] on input "text" at bounding box center [702, 686] width 102 height 34
type input "36.90"
click at [666, 719] on input "text" at bounding box center [702, 736] width 102 height 34
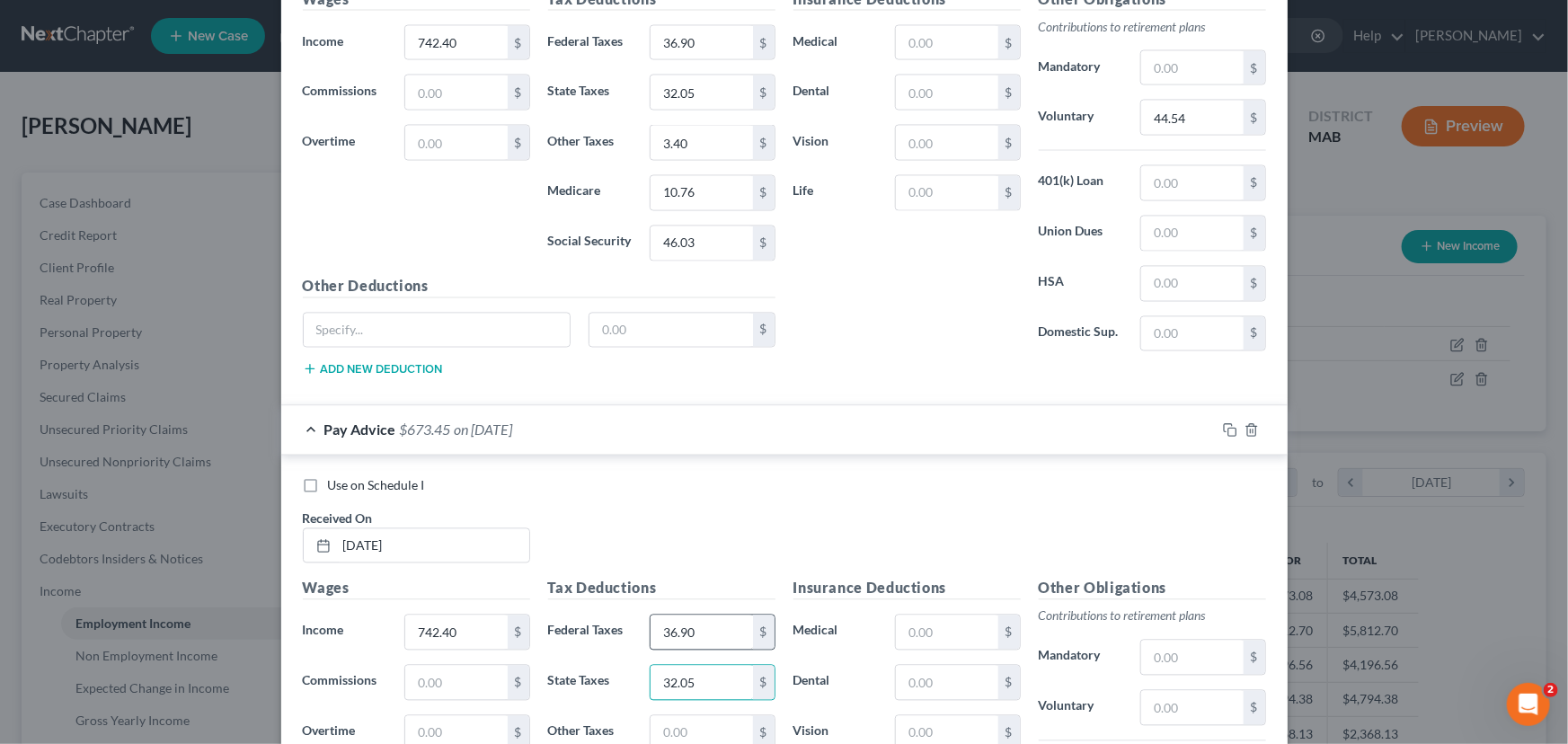
scroll to position [8493, 0]
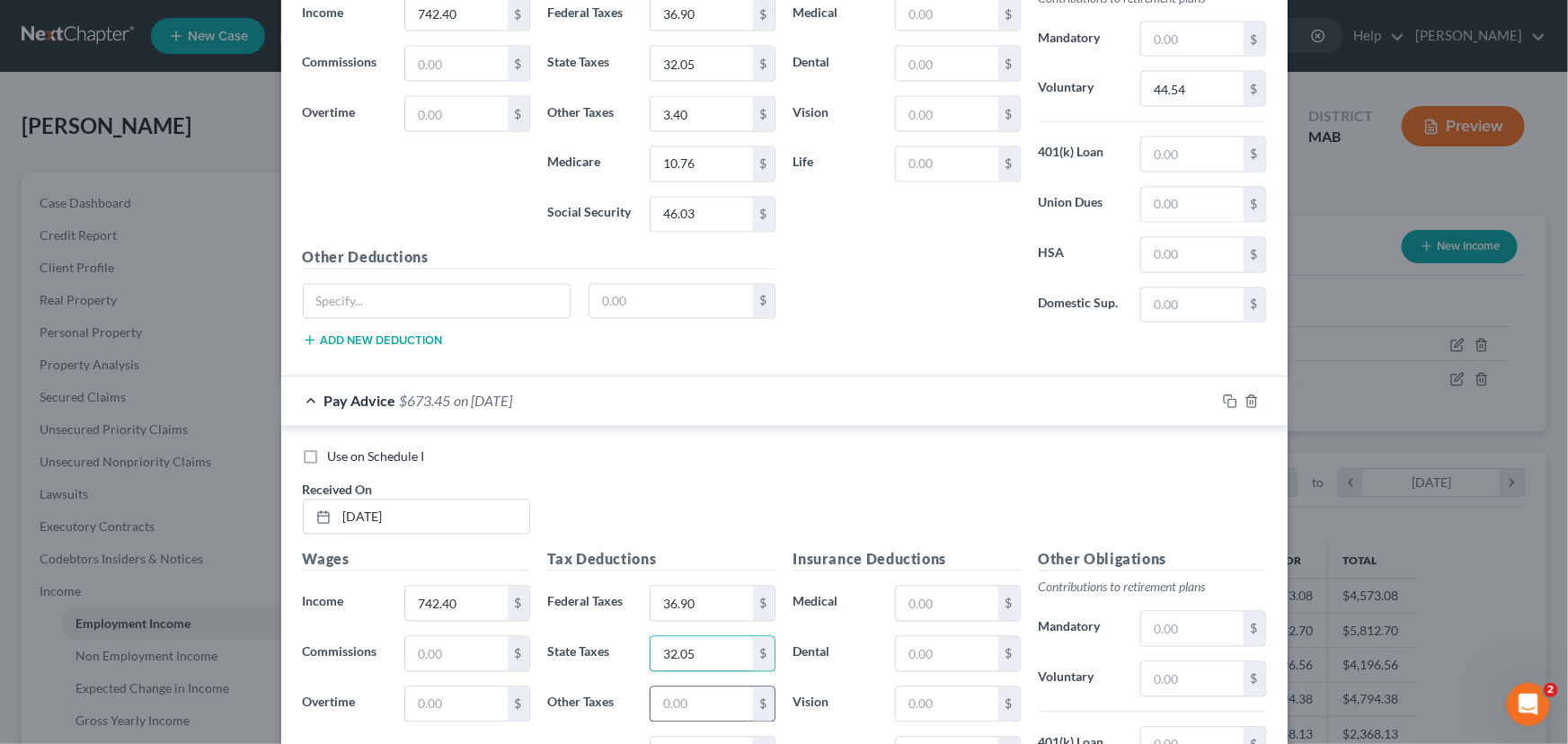
type input "32.05"
click at [680, 687] on input "text" at bounding box center [702, 704] width 102 height 34
type input "3.40"
click at [658, 737] on input "text" at bounding box center [702, 754] width 102 height 34
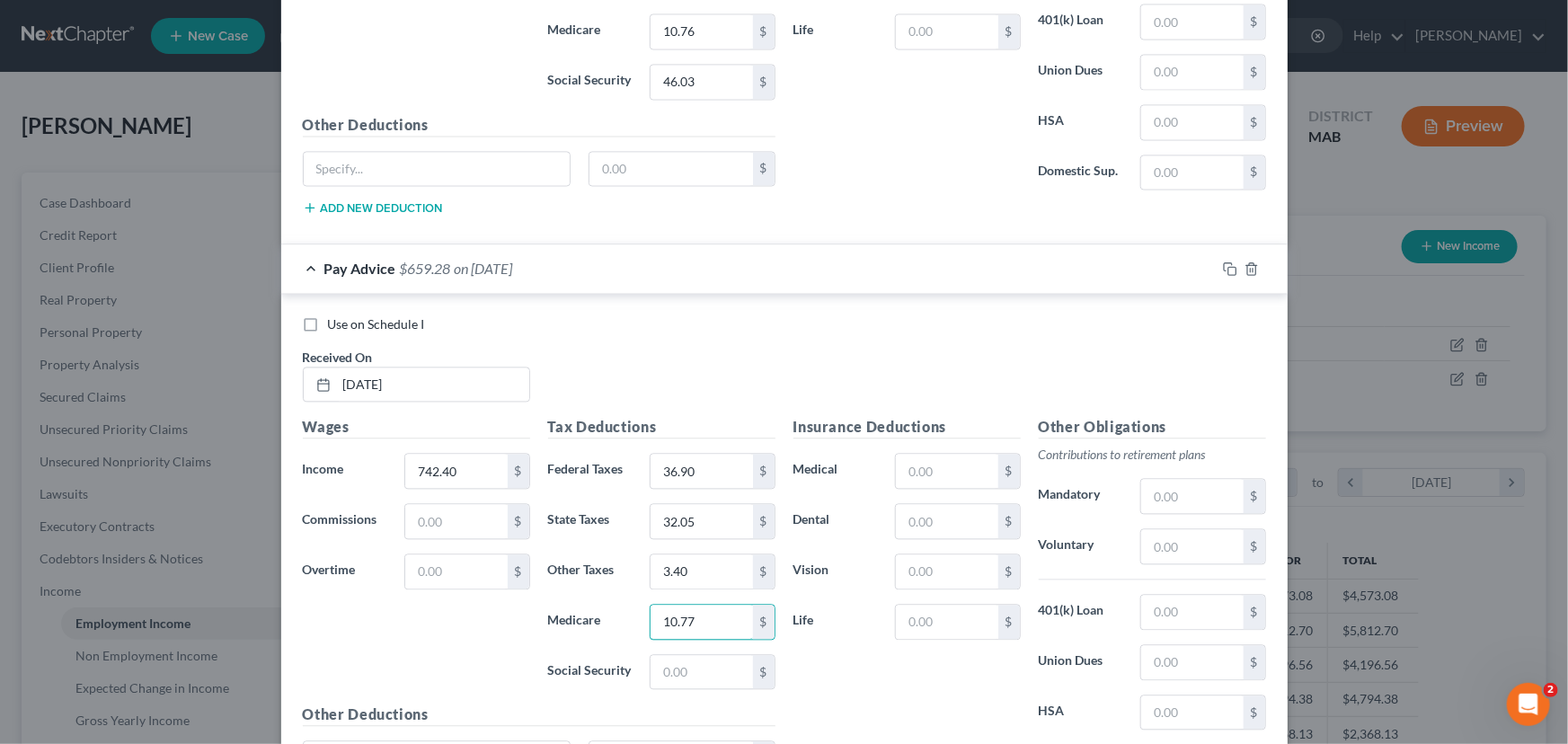
scroll to position [8657, 0]
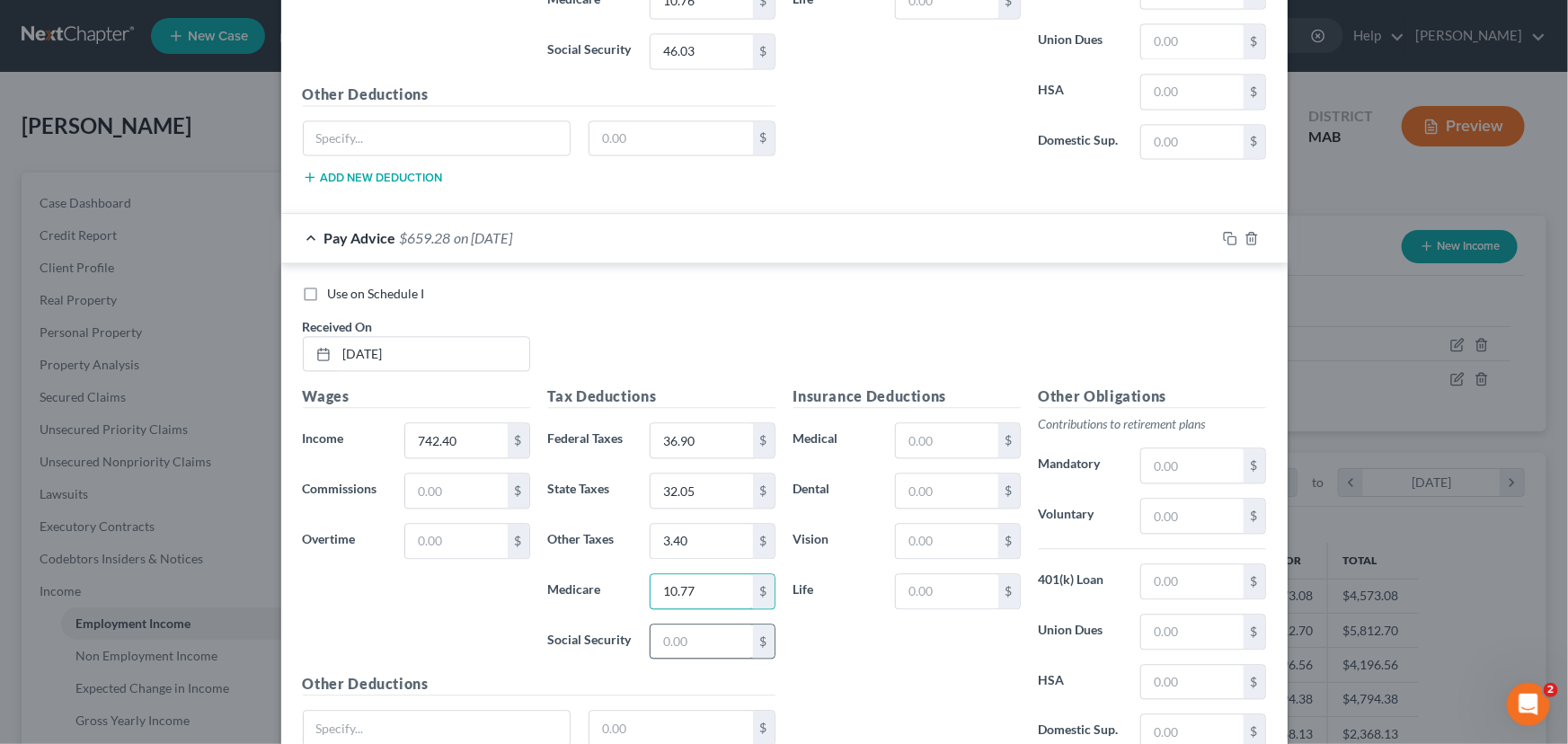
type input "10.77"
click at [670, 624] on input "text" at bounding box center [702, 641] width 102 height 34
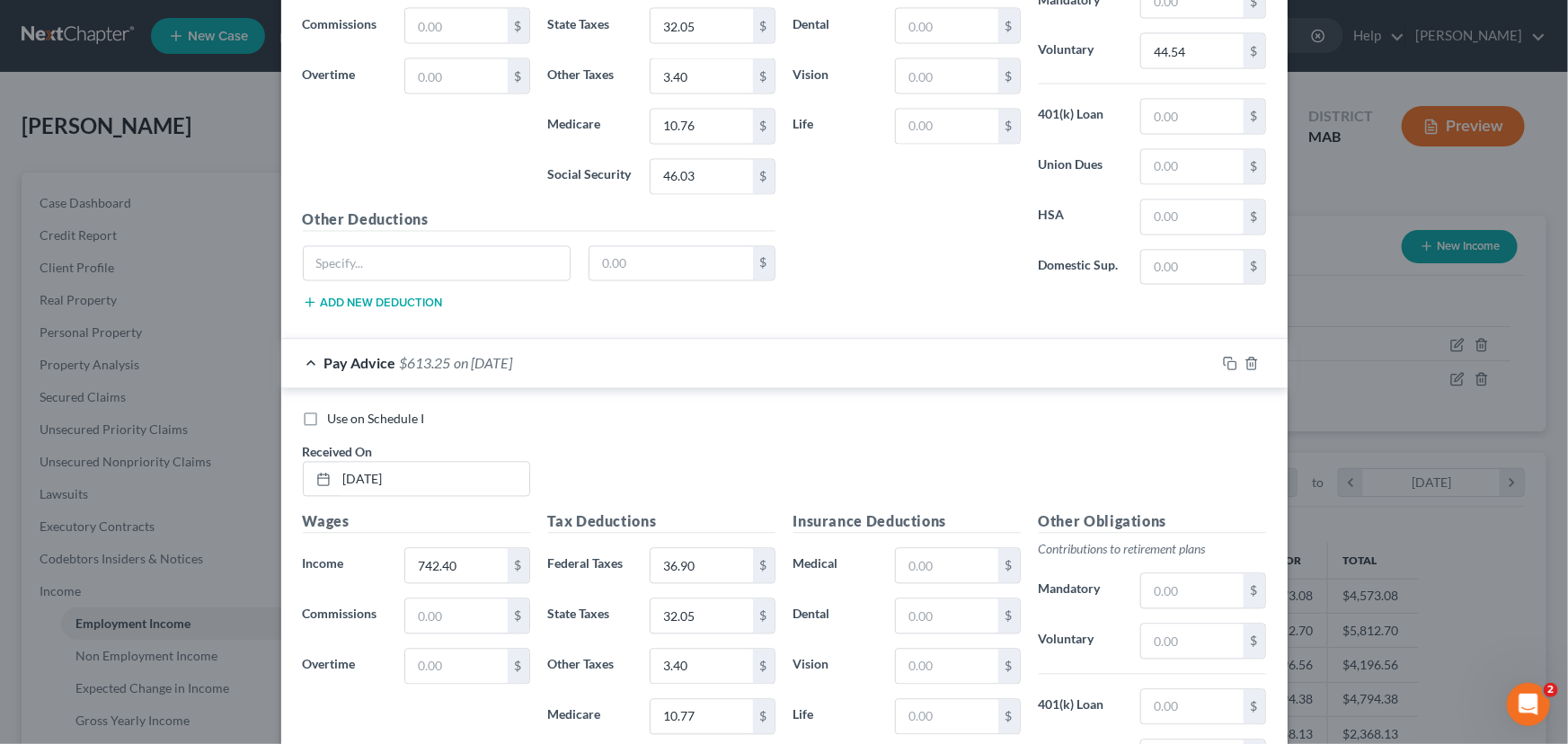
scroll to position [8493, 0]
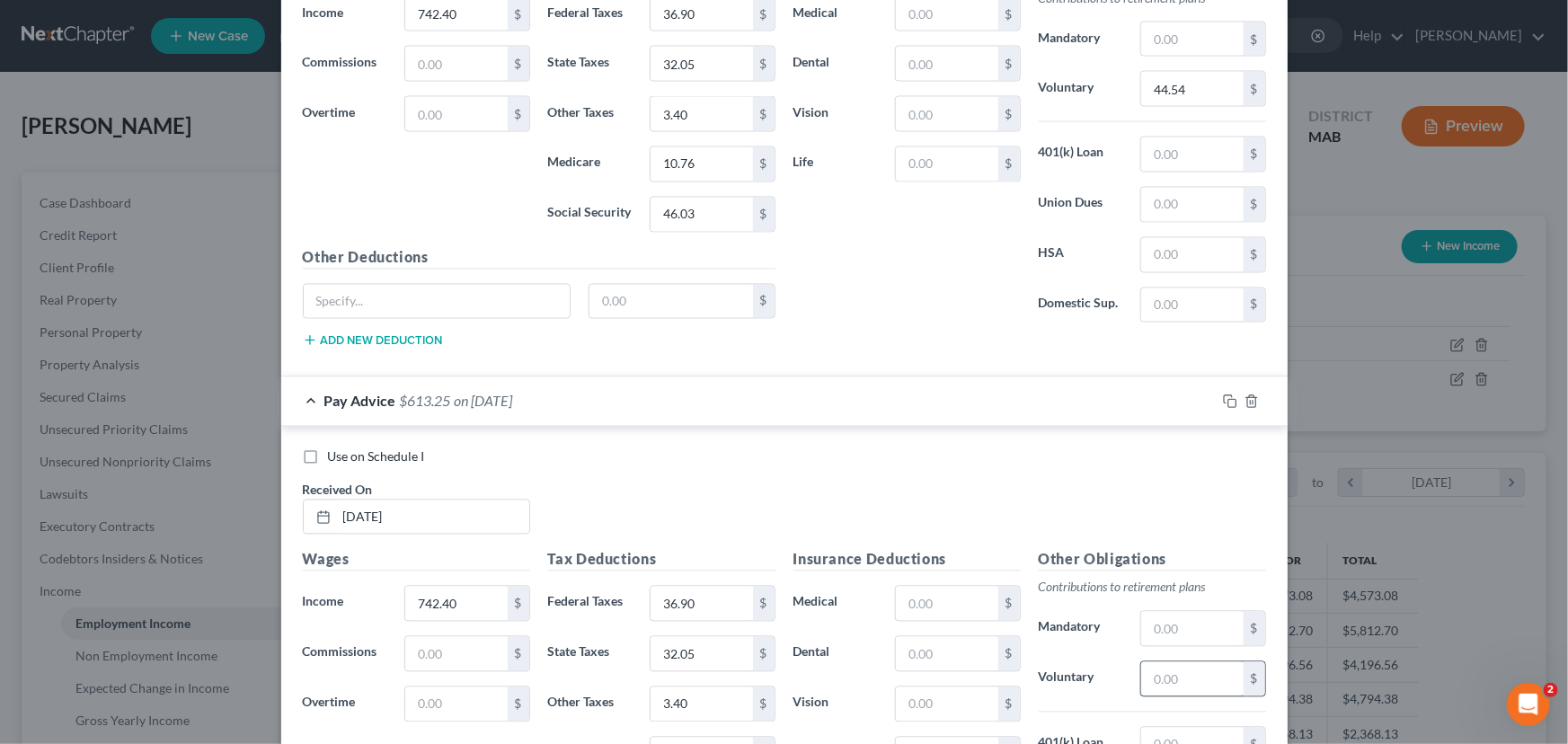
type input "46.03"
click at [1153, 662] on input "text" at bounding box center [1192, 679] width 102 height 34
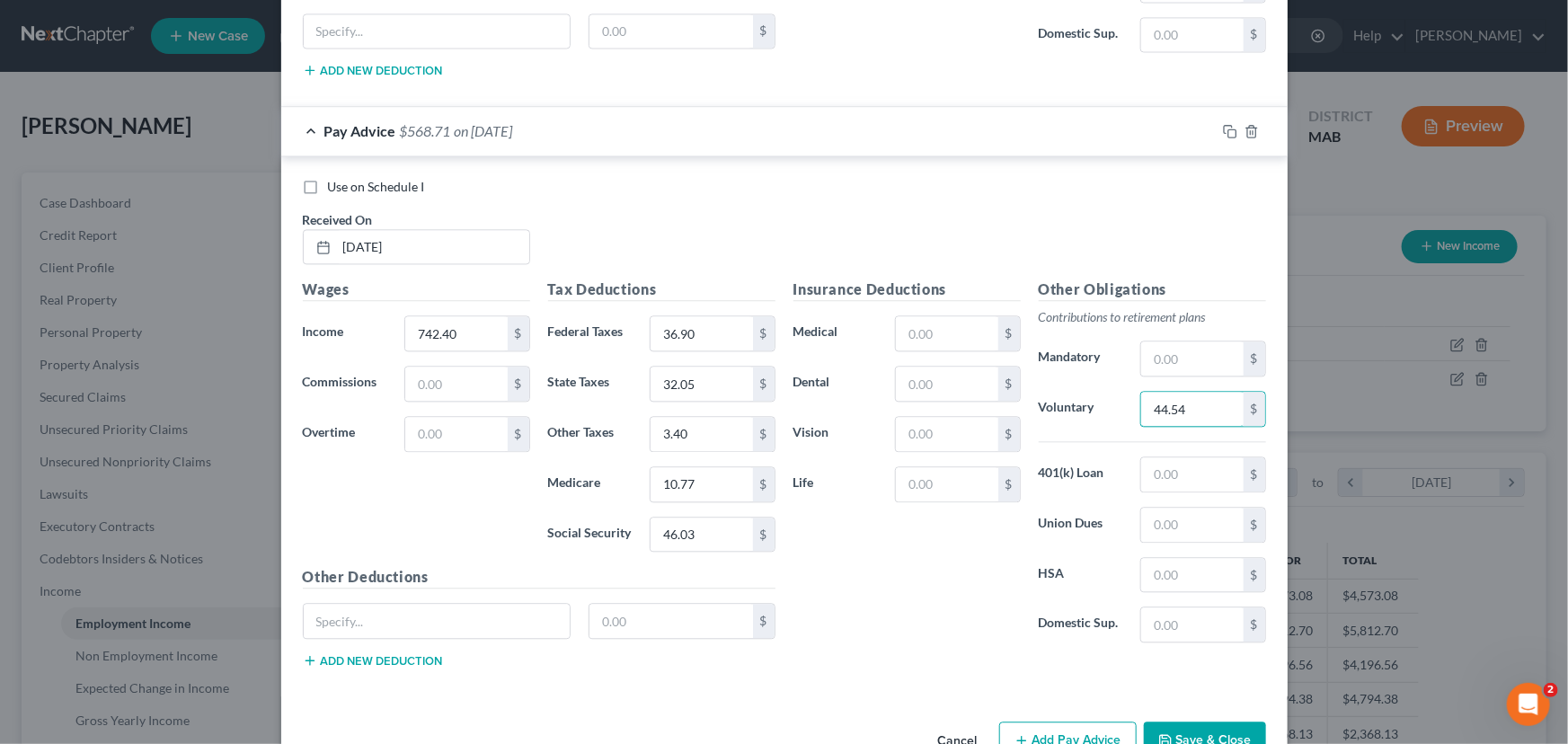
scroll to position [8789, 0]
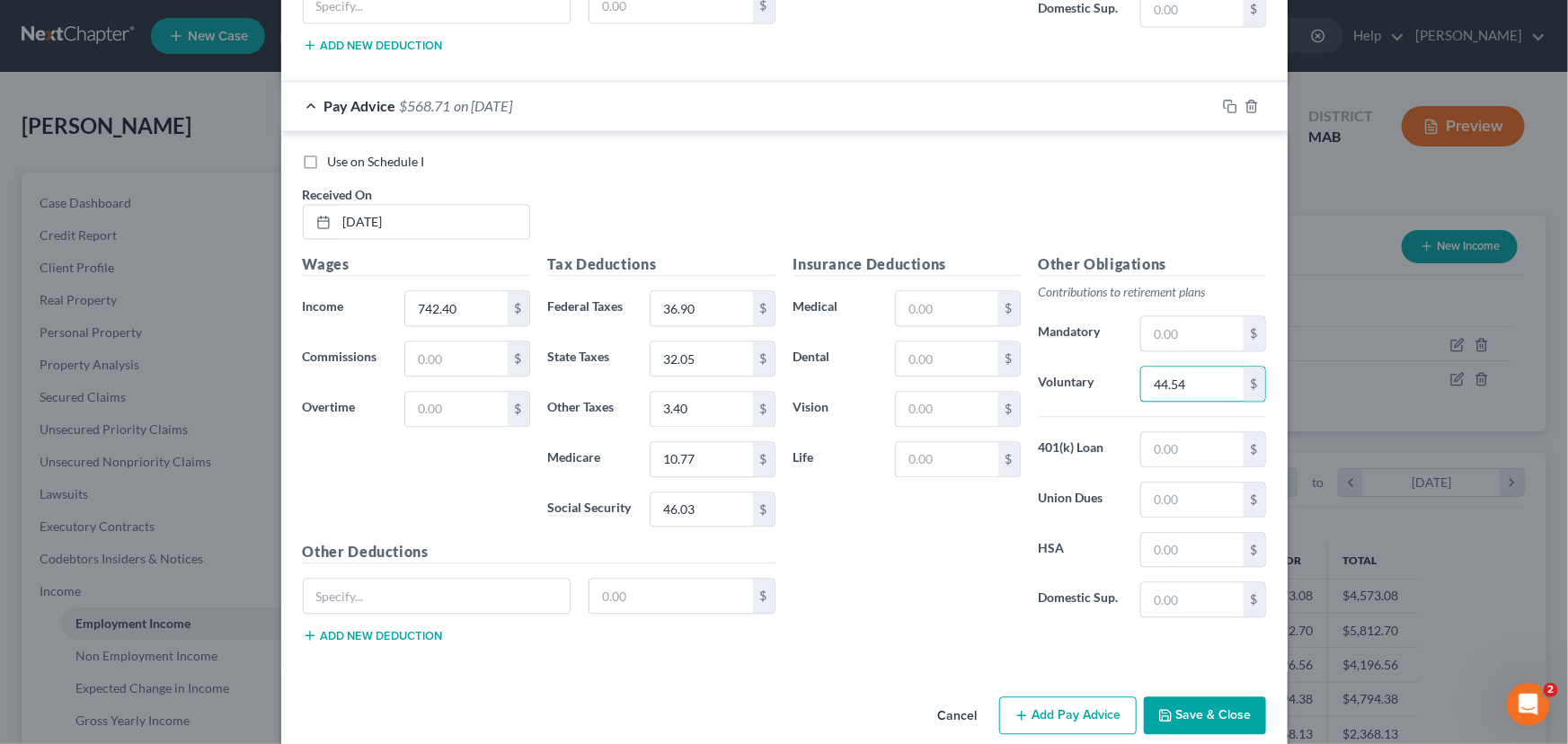
type input "44.54"
click at [1043, 701] on button "Add Pay Advice" at bounding box center [1068, 716] width 137 height 38
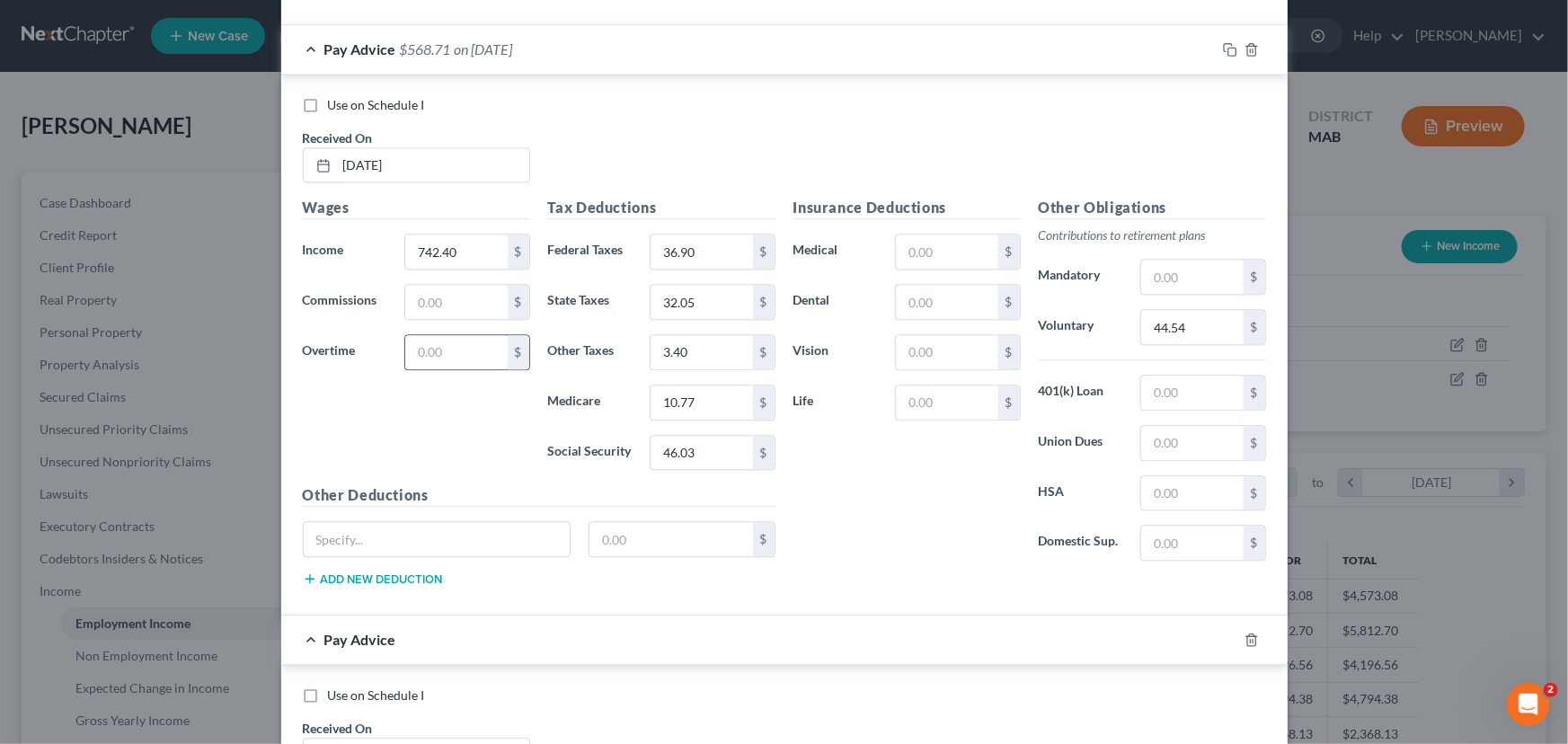
scroll to position [9034, 0]
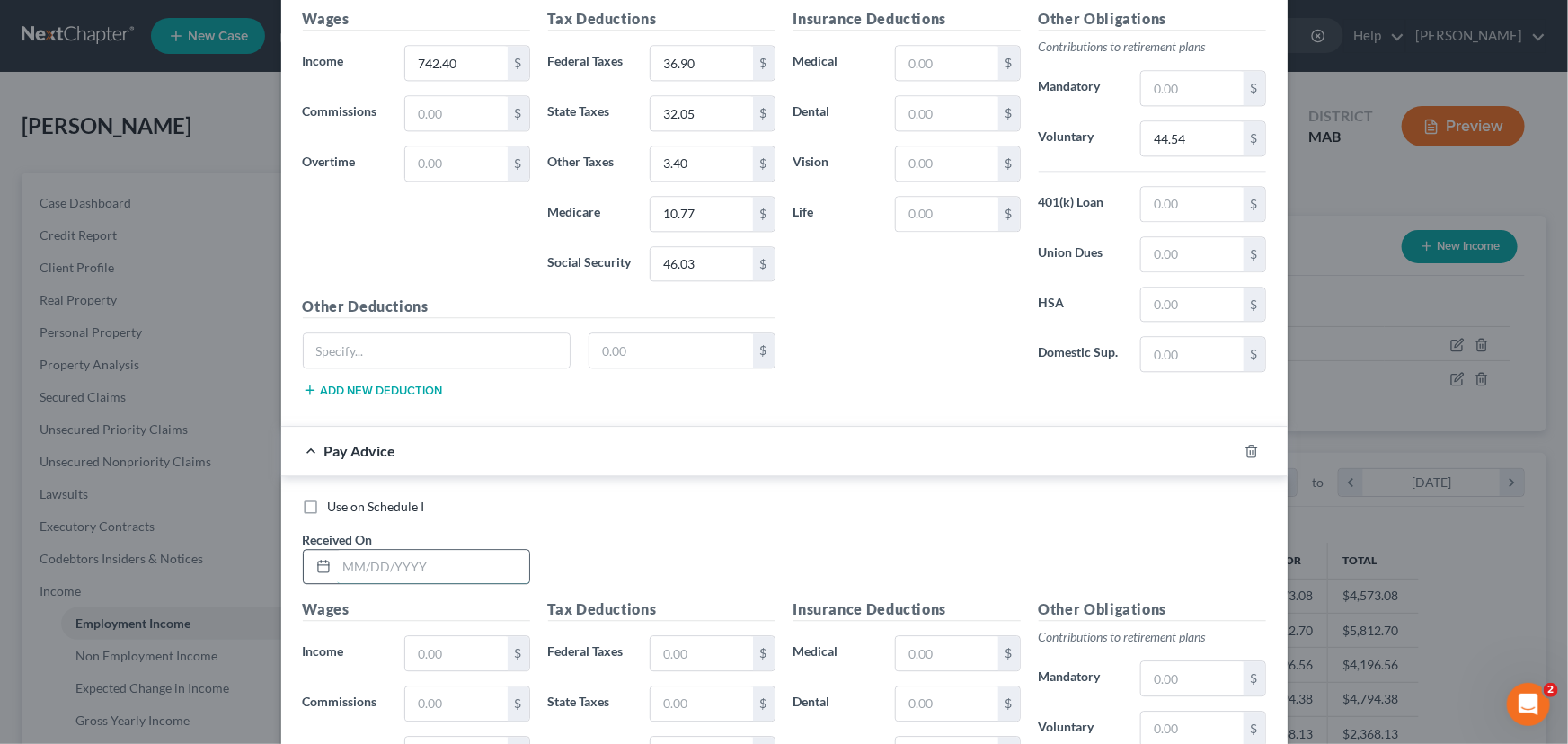
click at [341, 550] on input "text" at bounding box center [433, 567] width 192 height 34
type input "[DATE]"
click at [422, 637] on input "text" at bounding box center [456, 654] width 102 height 34
type input "742.40"
drag, startPoint x: 679, startPoint y: 636, endPoint x: 678, endPoint y: 611, distance: 25.0
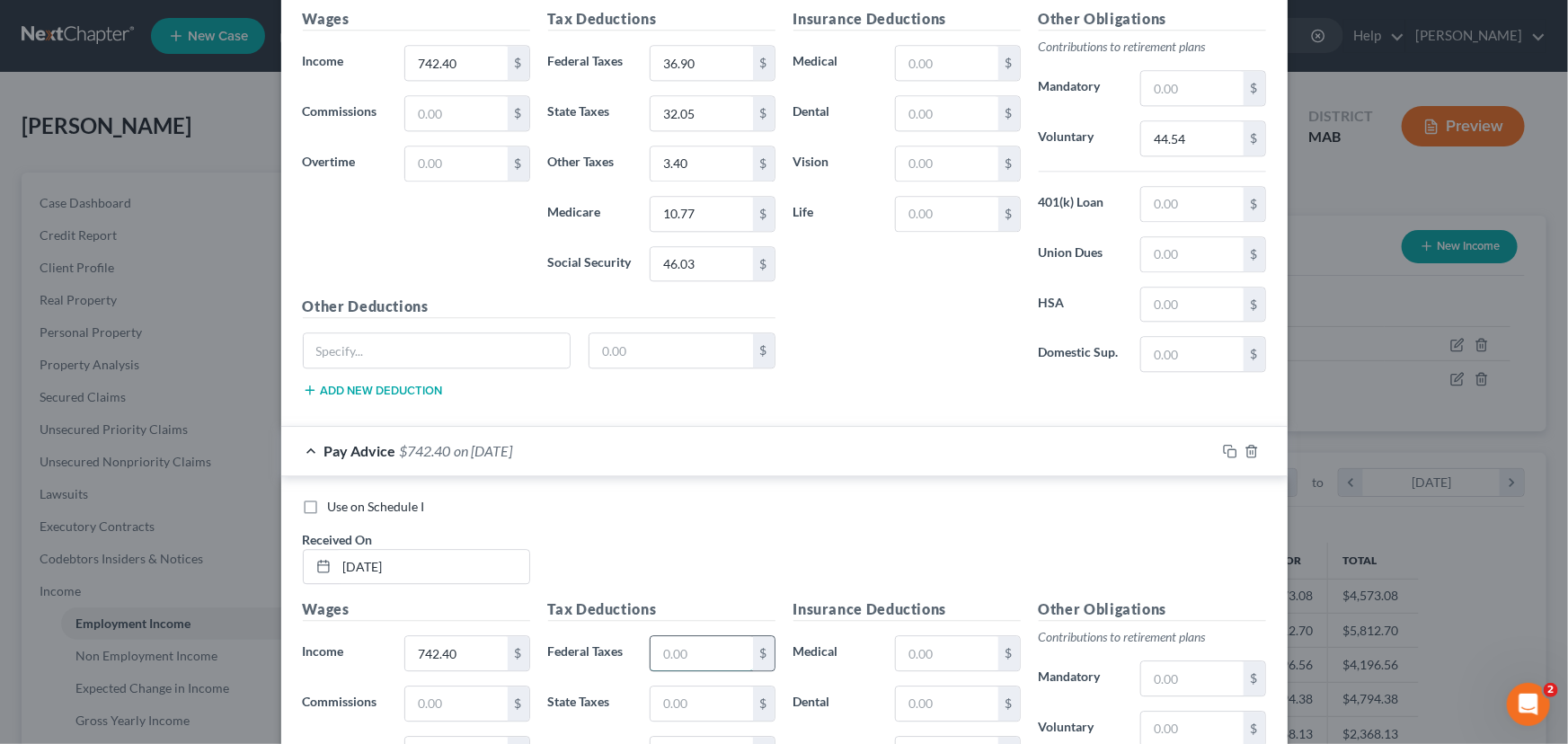
click at [678, 637] on input "text" at bounding box center [702, 654] width 102 height 34
type input "36.90"
click at [703, 688] on input "text" at bounding box center [702, 704] width 102 height 34
type input "32.05"
click at [683, 736] on input "text" at bounding box center [702, 753] width 102 height 34
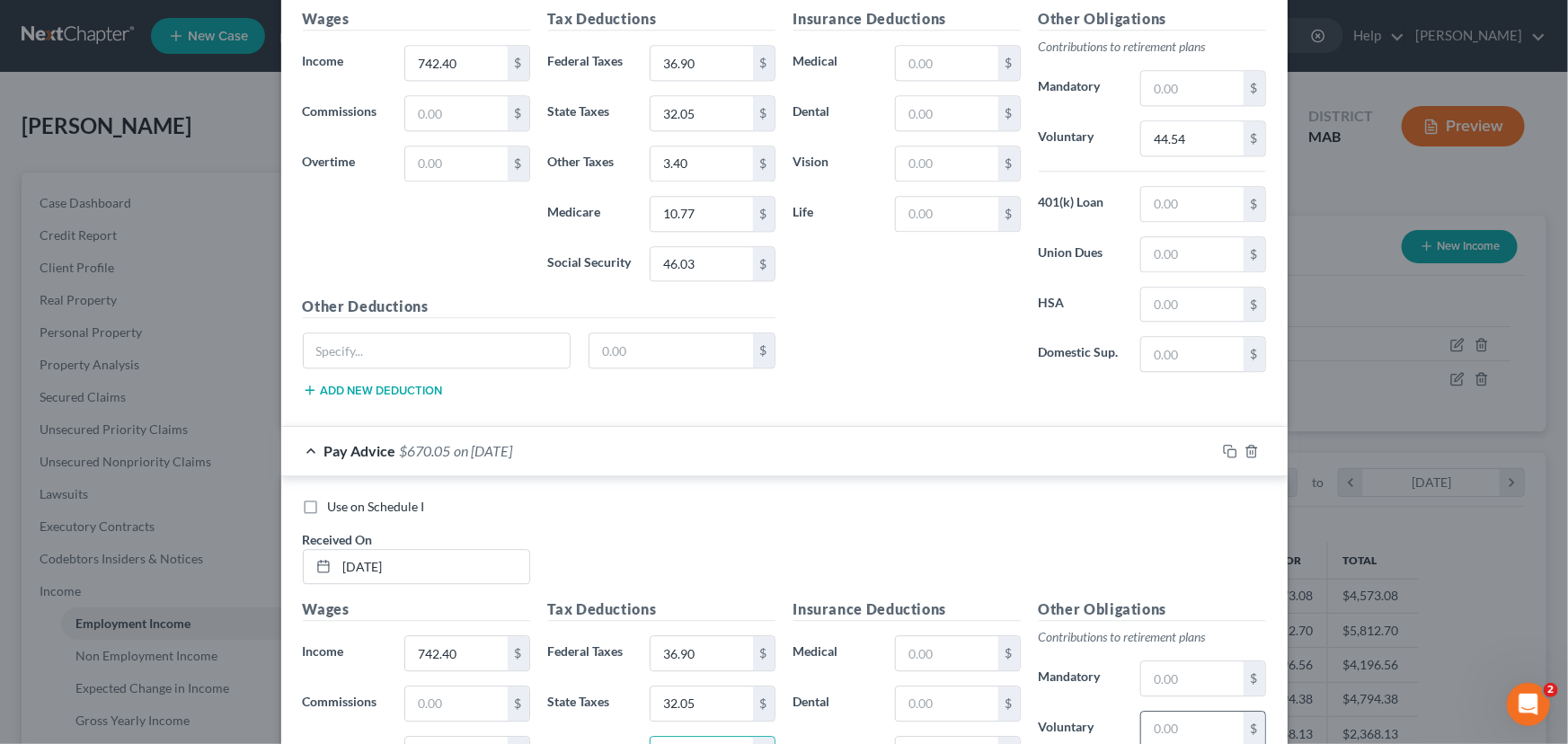
type input "3.40"
click at [1141, 712] on input "text" at bounding box center [1192, 729] width 102 height 34
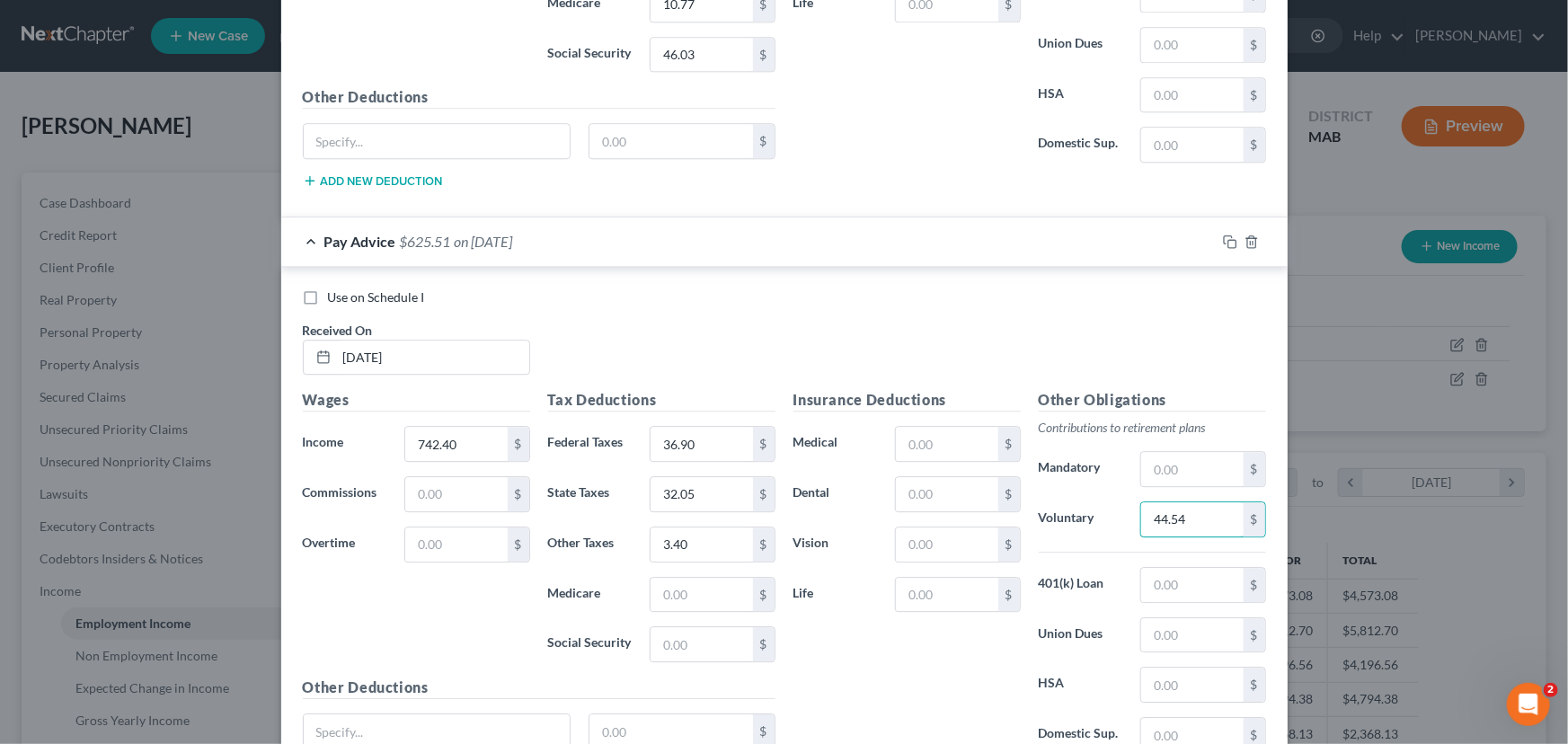
scroll to position [9279, 0]
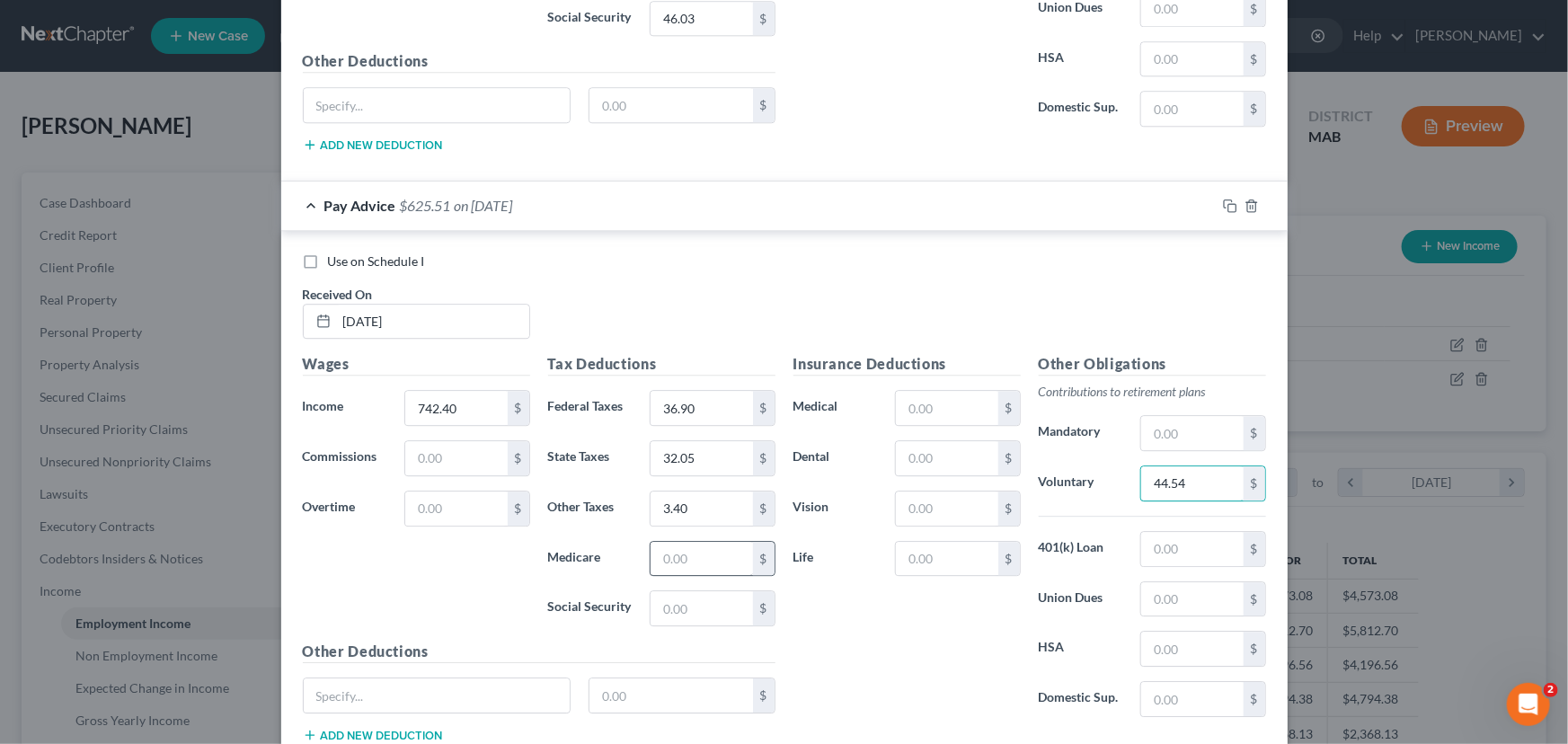
type input "44.54"
click at [693, 542] on input "text" at bounding box center [702, 558] width 102 height 34
click at [677, 542] on input "1,076" at bounding box center [702, 558] width 102 height 34
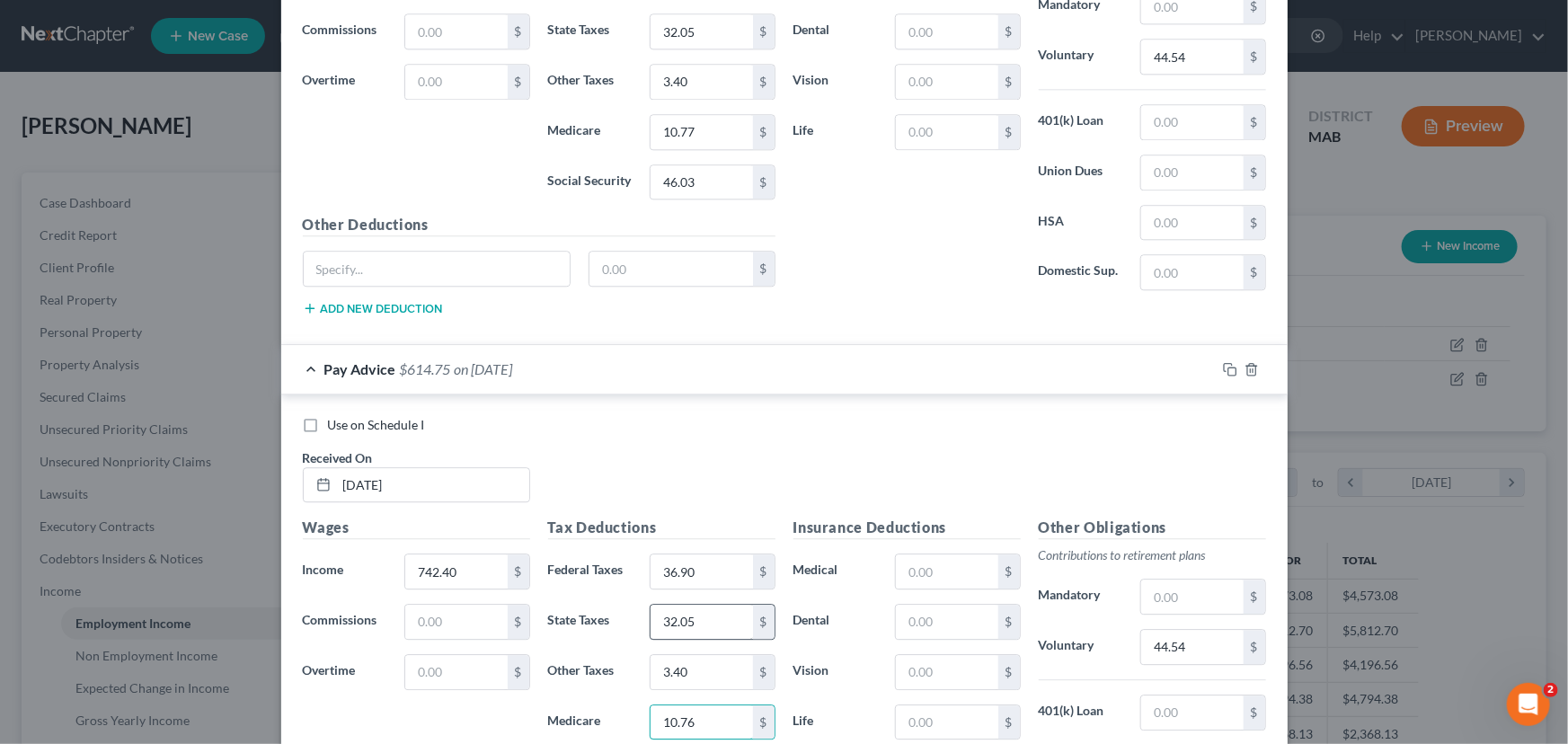
scroll to position [9197, 0]
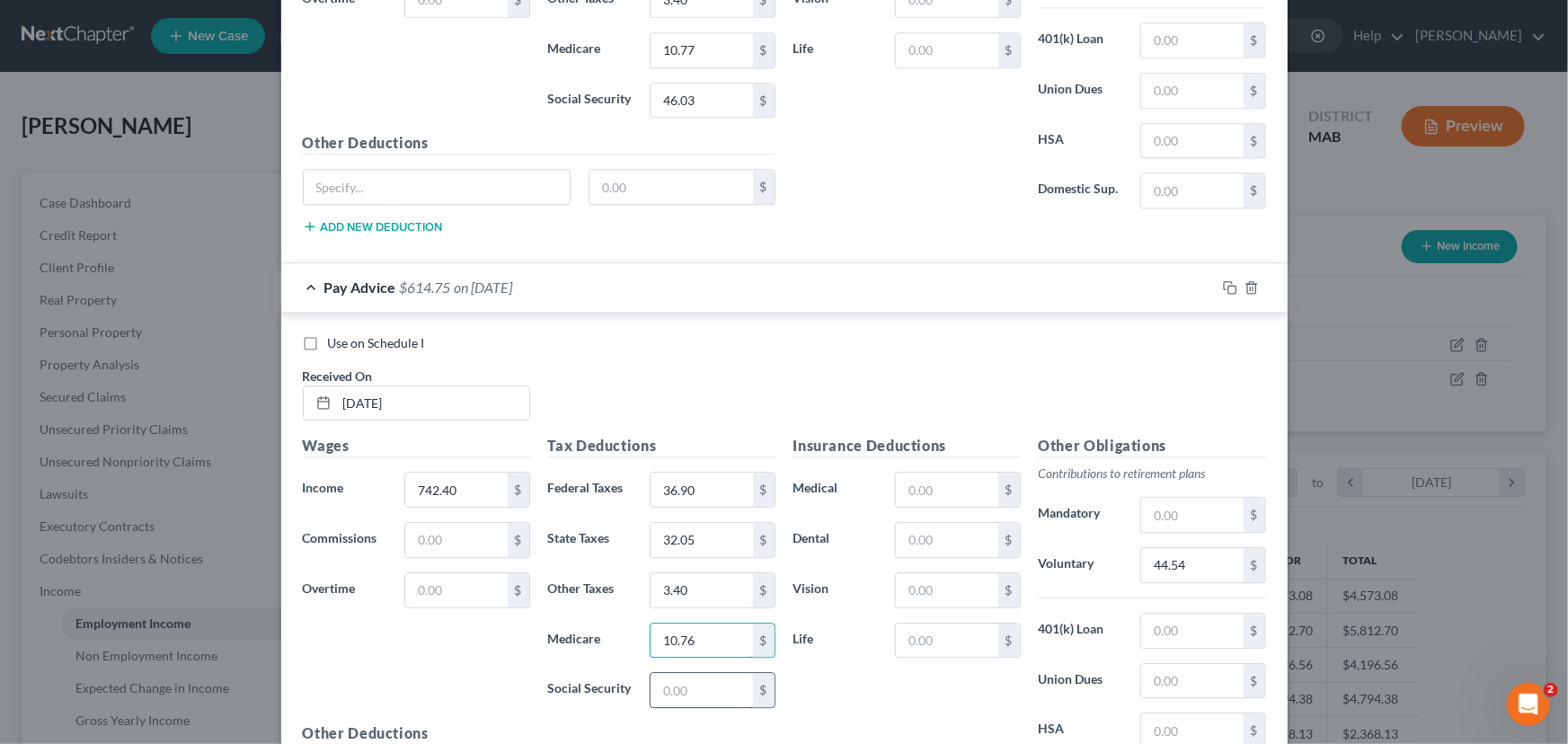
type input "10.76"
click at [657, 673] on input "text" at bounding box center [702, 690] width 102 height 34
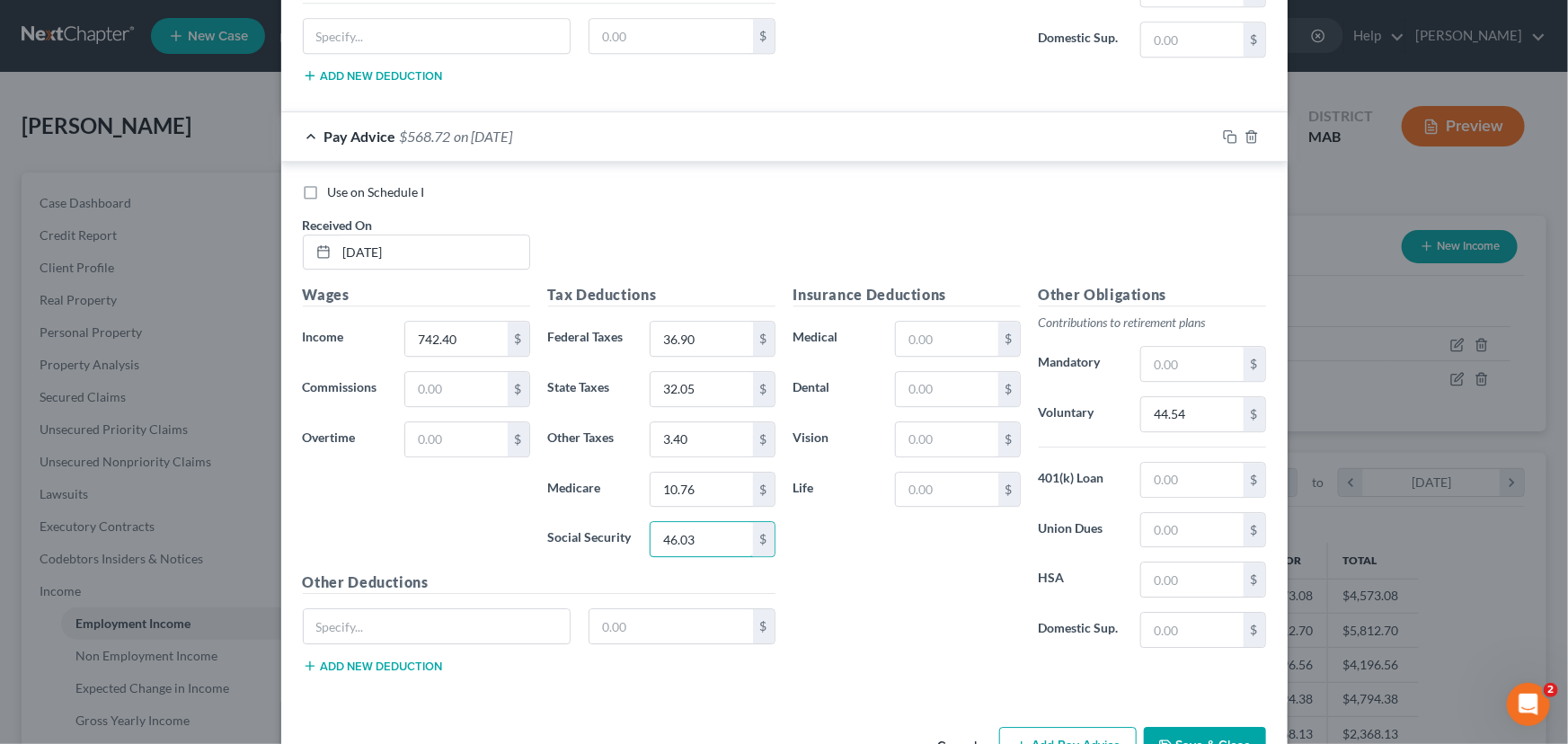
scroll to position [9377, 0]
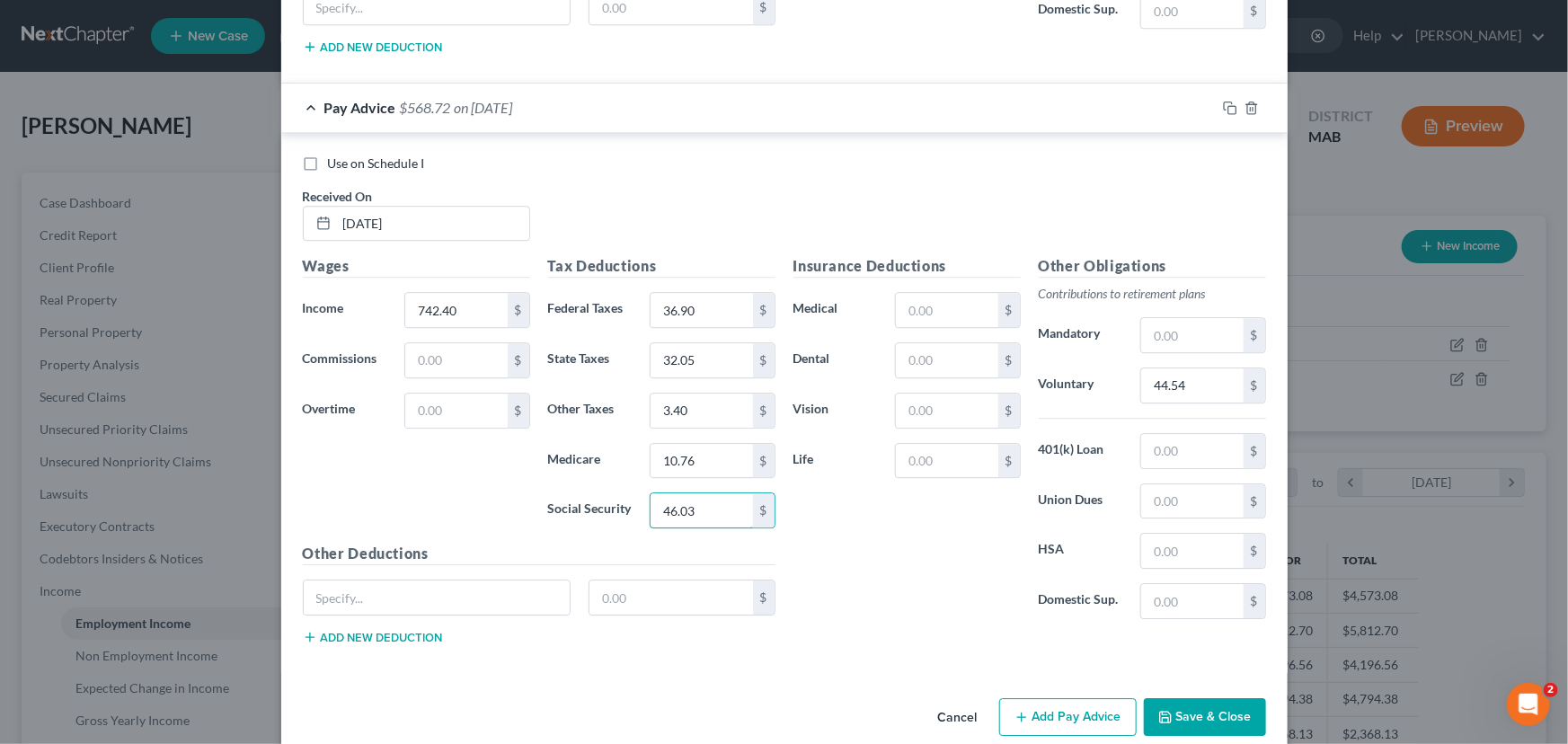
type input "46.03"
click at [1082, 698] on button "Add Pay Advice" at bounding box center [1068, 717] width 137 height 38
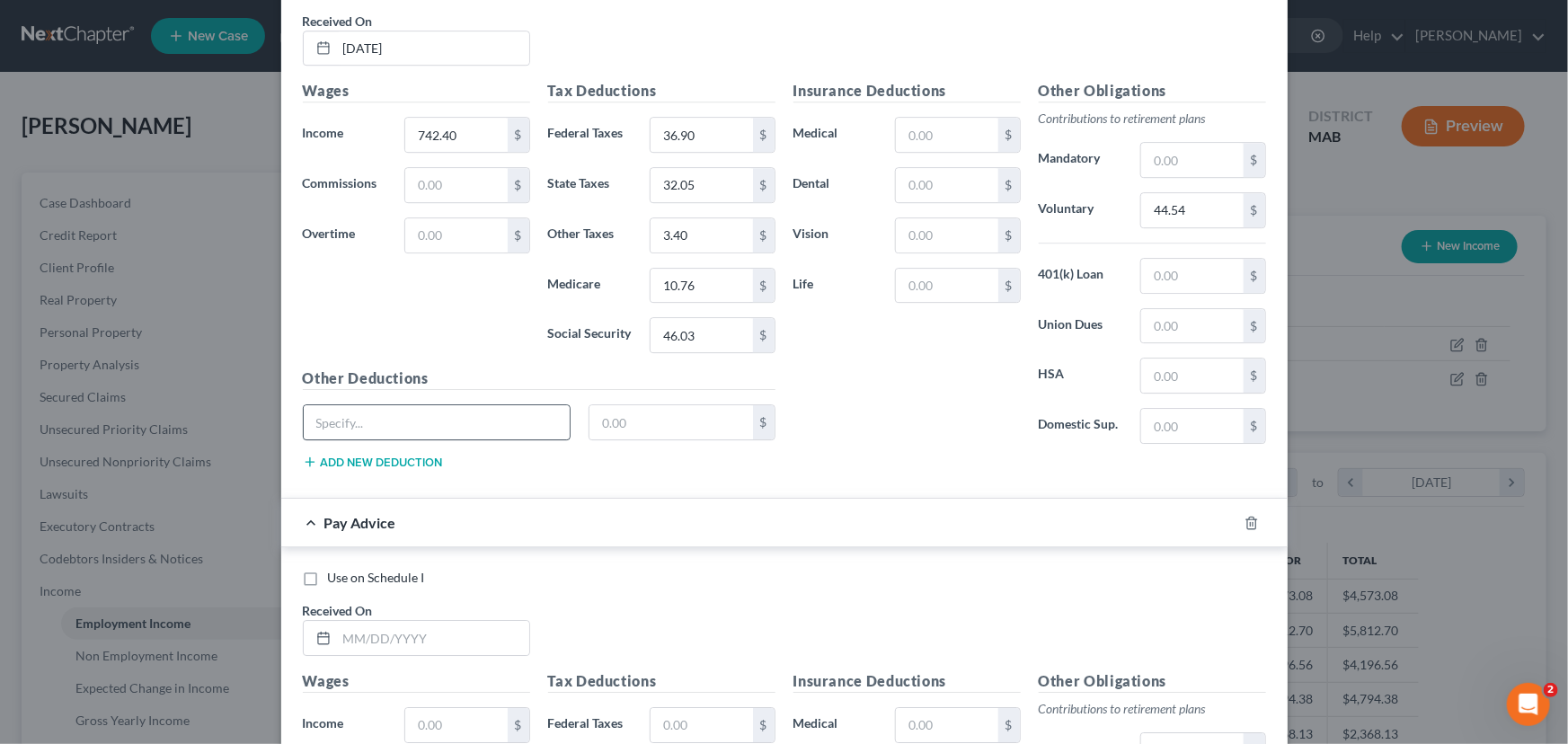
scroll to position [9623, 0]
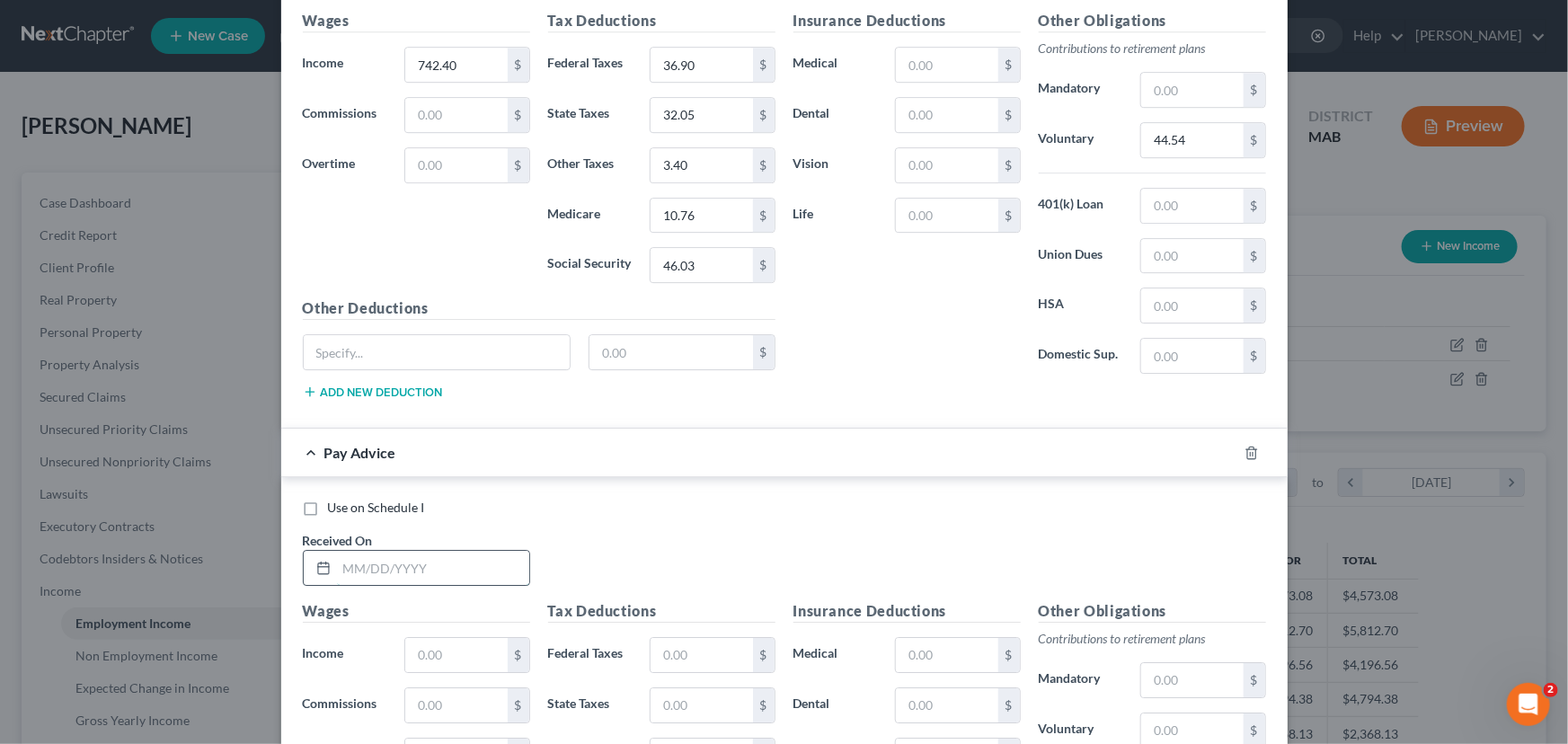
click at [337, 551] on input "text" at bounding box center [433, 568] width 192 height 34
type input "[DATE]"
click at [411, 638] on input "text" at bounding box center [456, 655] width 102 height 34
type input "742.40"
click at [687, 638] on input "text" at bounding box center [702, 655] width 102 height 34
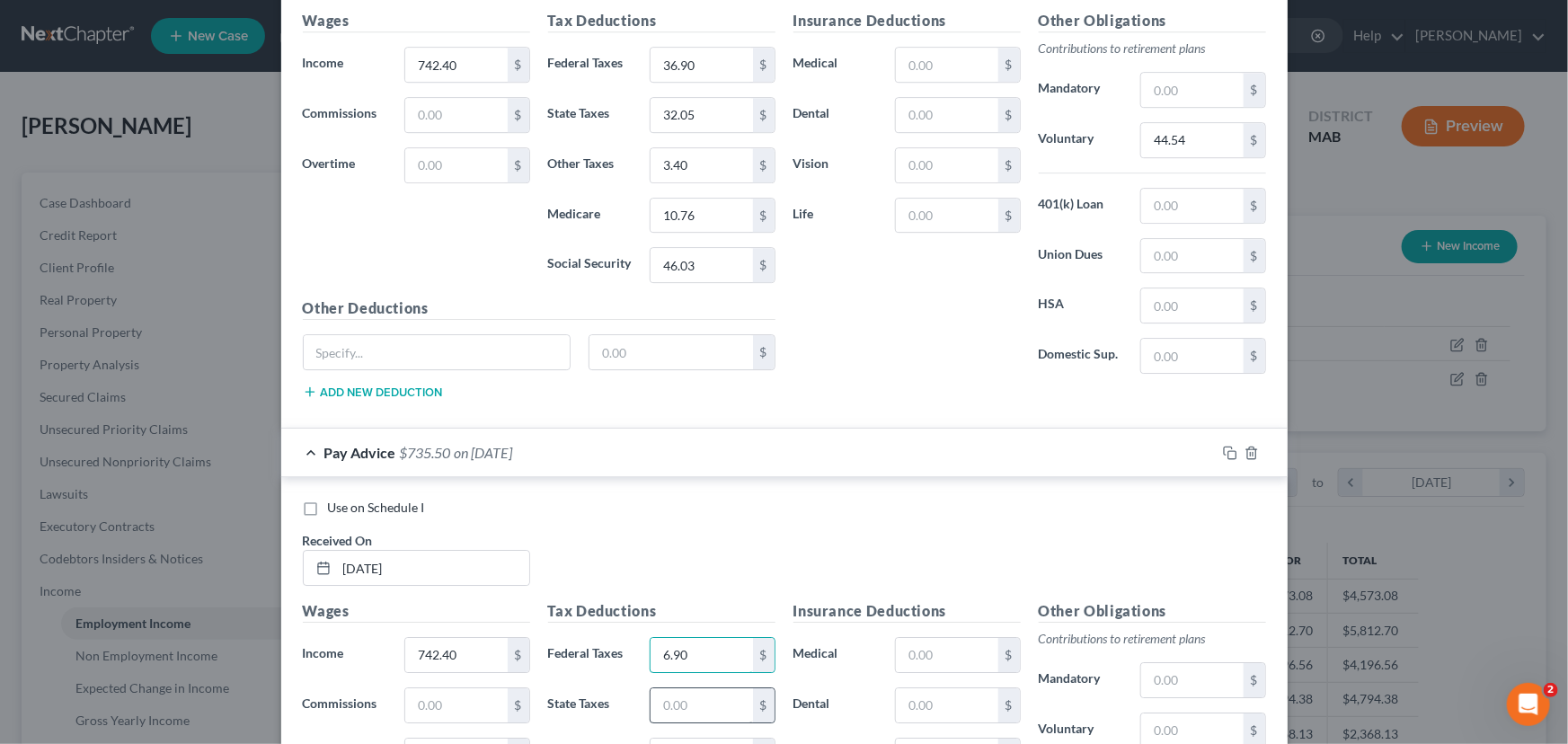
type input "6.90"
click at [668, 688] on input "text" at bounding box center [702, 705] width 102 height 34
type input "32.05"
click at [679, 738] on input "text" at bounding box center [702, 755] width 102 height 34
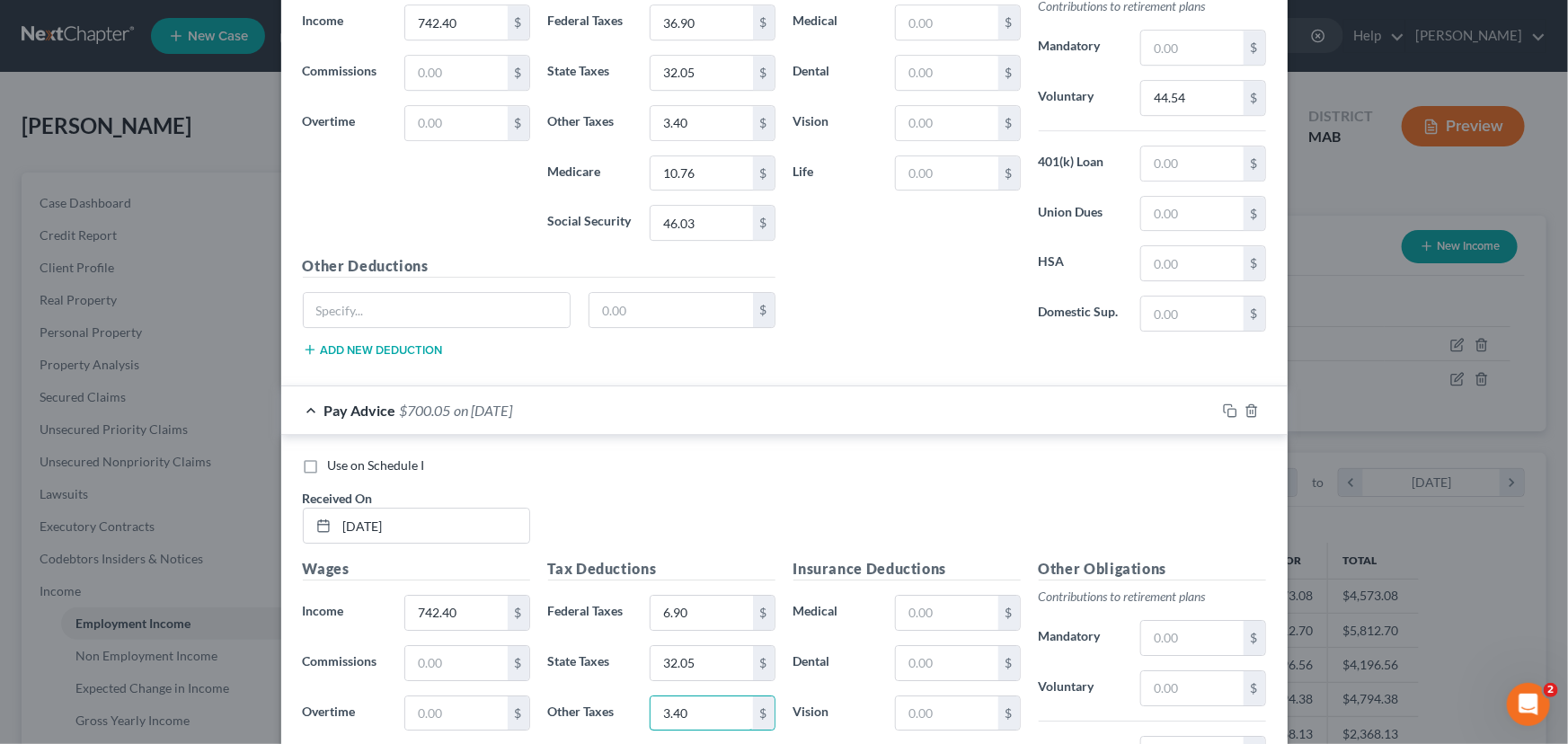
scroll to position [9705, 0]
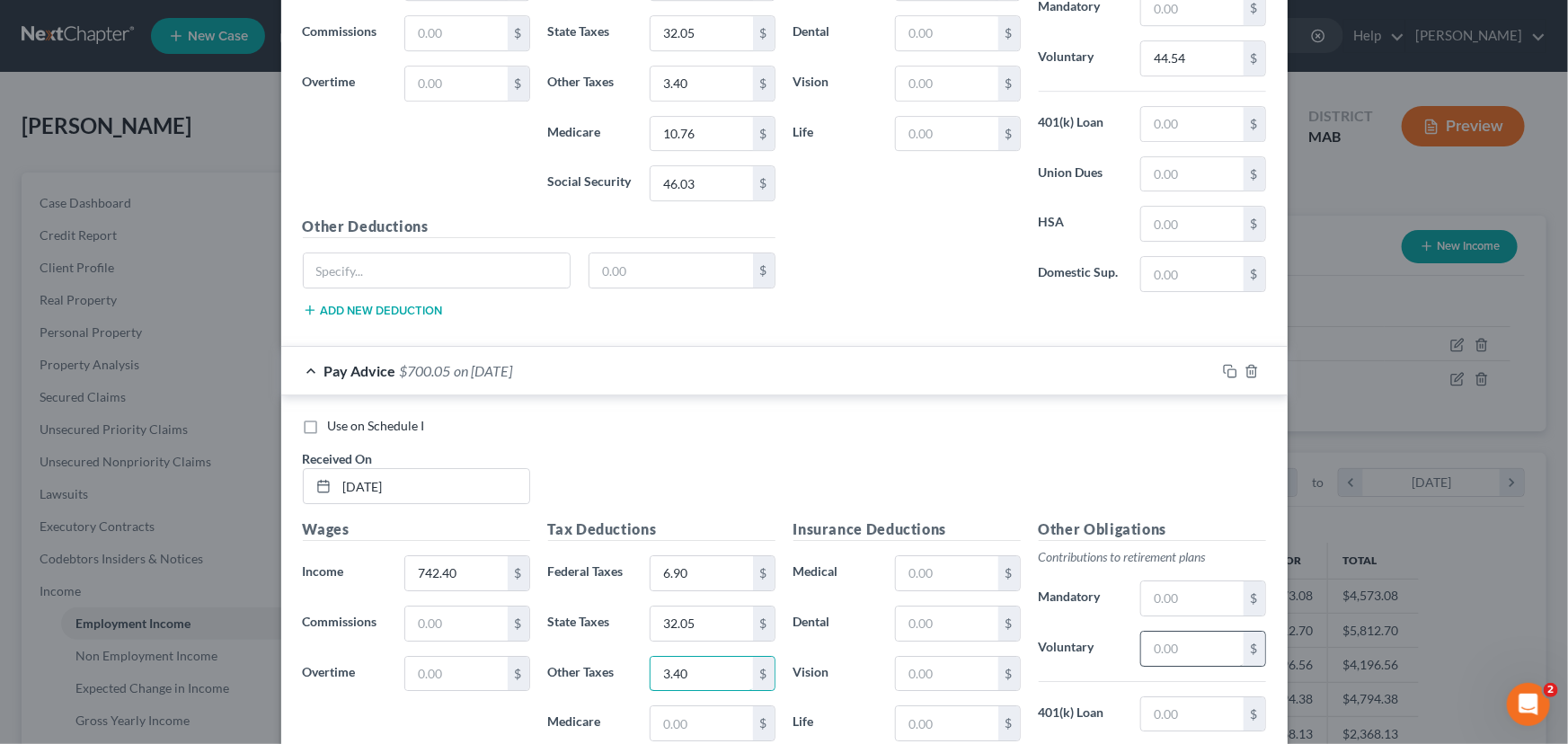
type input "3.40"
click at [1161, 632] on input "text" at bounding box center [1192, 649] width 102 height 34
type input "44.54"
click at [655, 706] on input "text" at bounding box center [702, 723] width 102 height 34
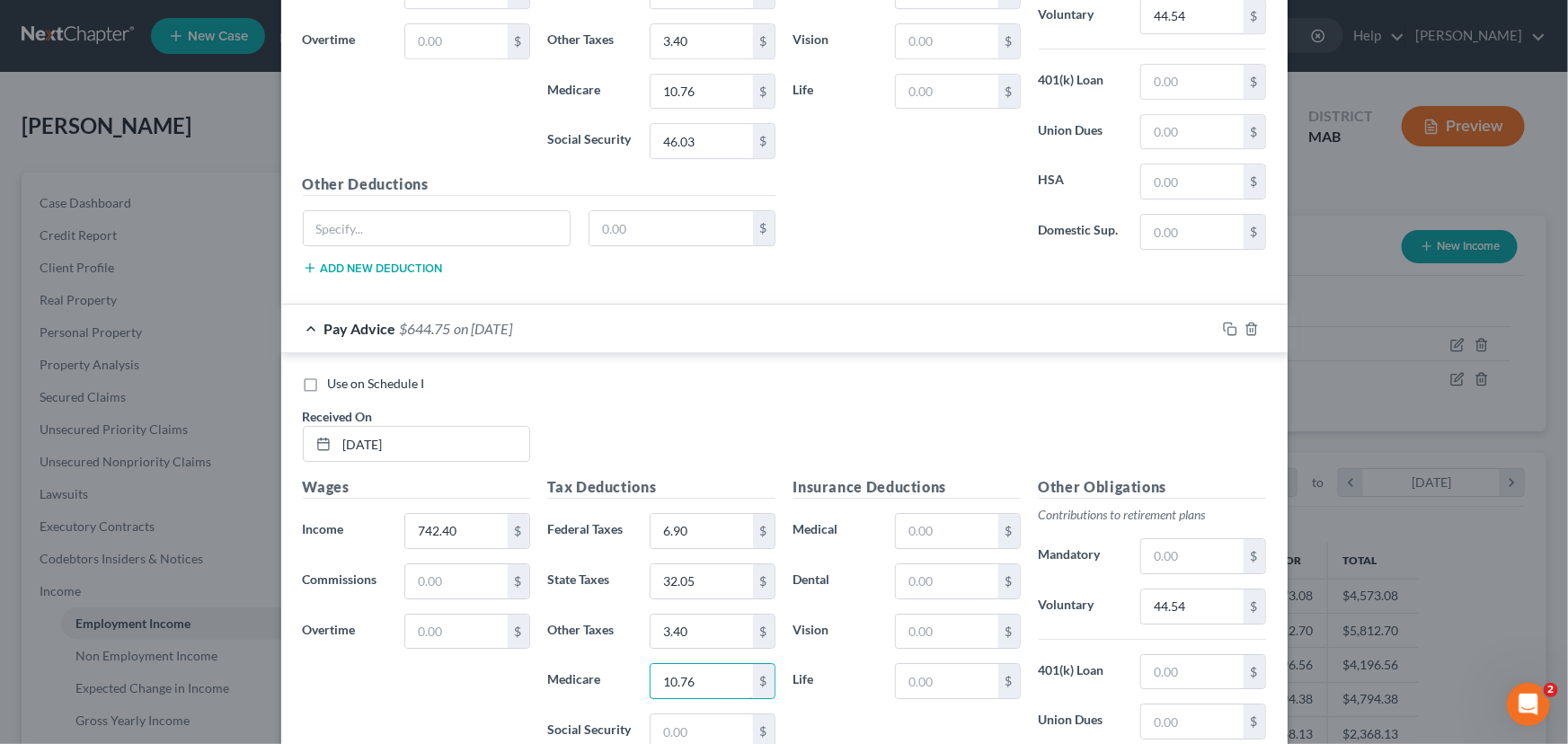
scroll to position [9786, 0]
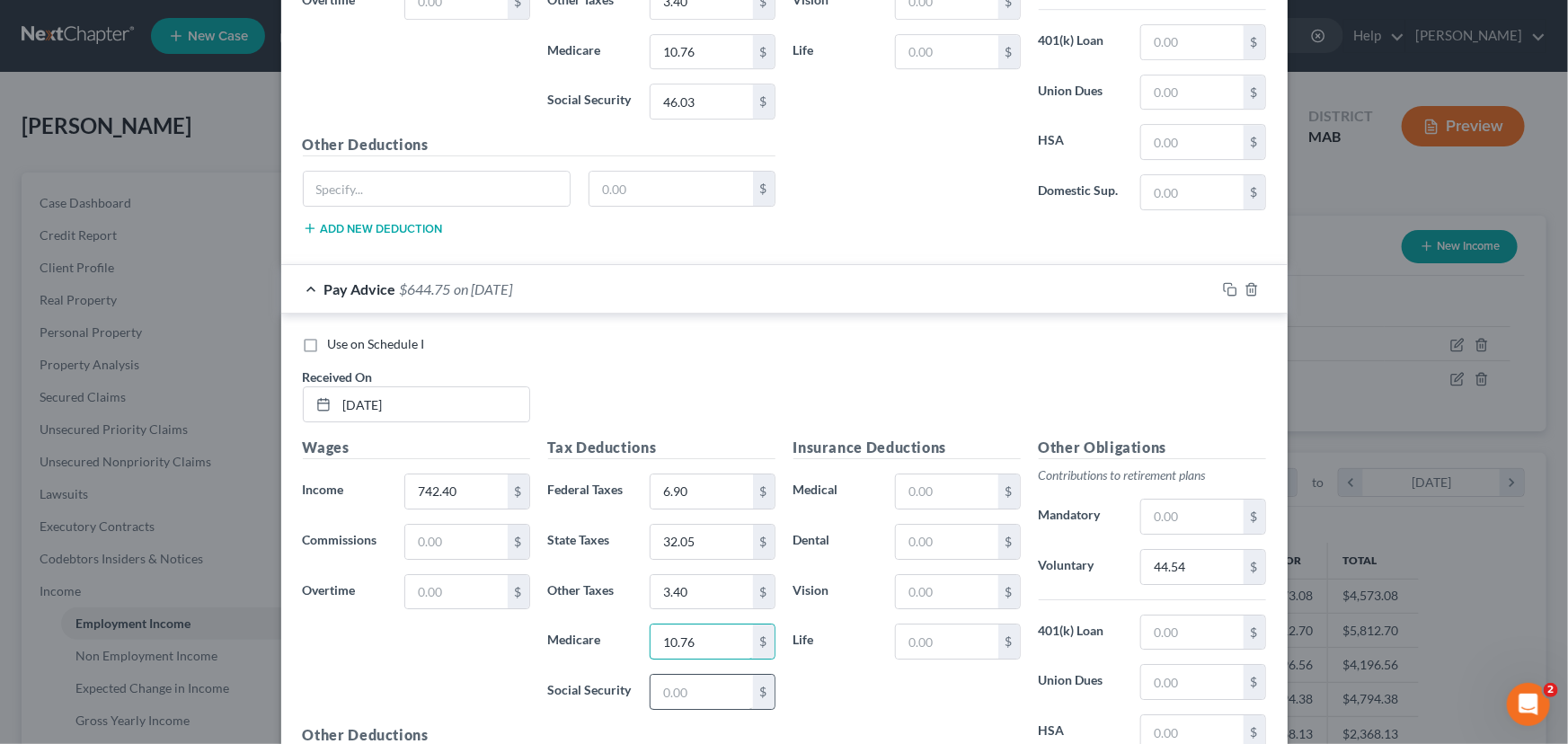
type input "10.76"
click at [654, 675] on input "text" at bounding box center [702, 692] width 102 height 34
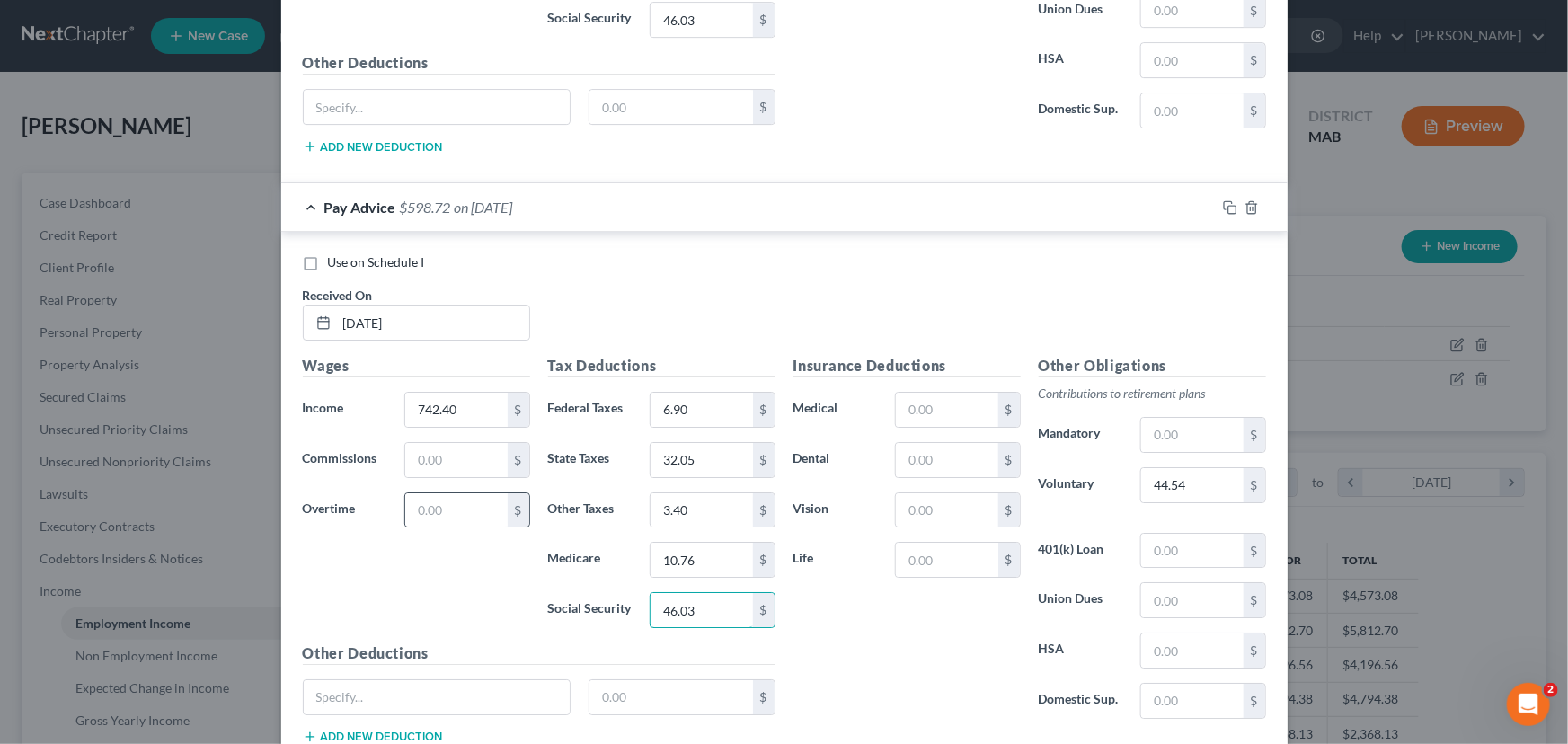
scroll to position [9949, 0]
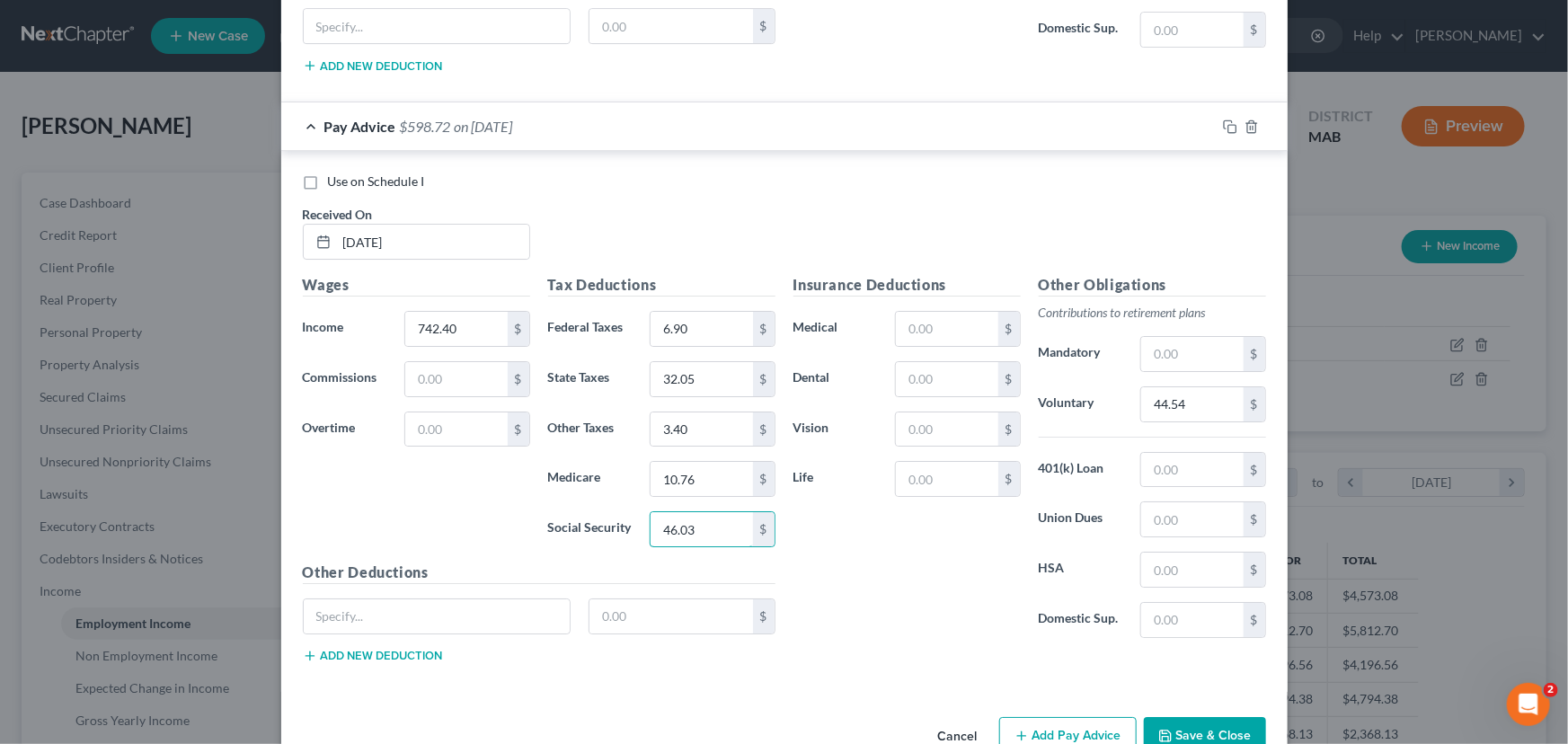
type input "46.03"
click at [1040, 717] on button "Add Pay Advice" at bounding box center [1068, 736] width 137 height 38
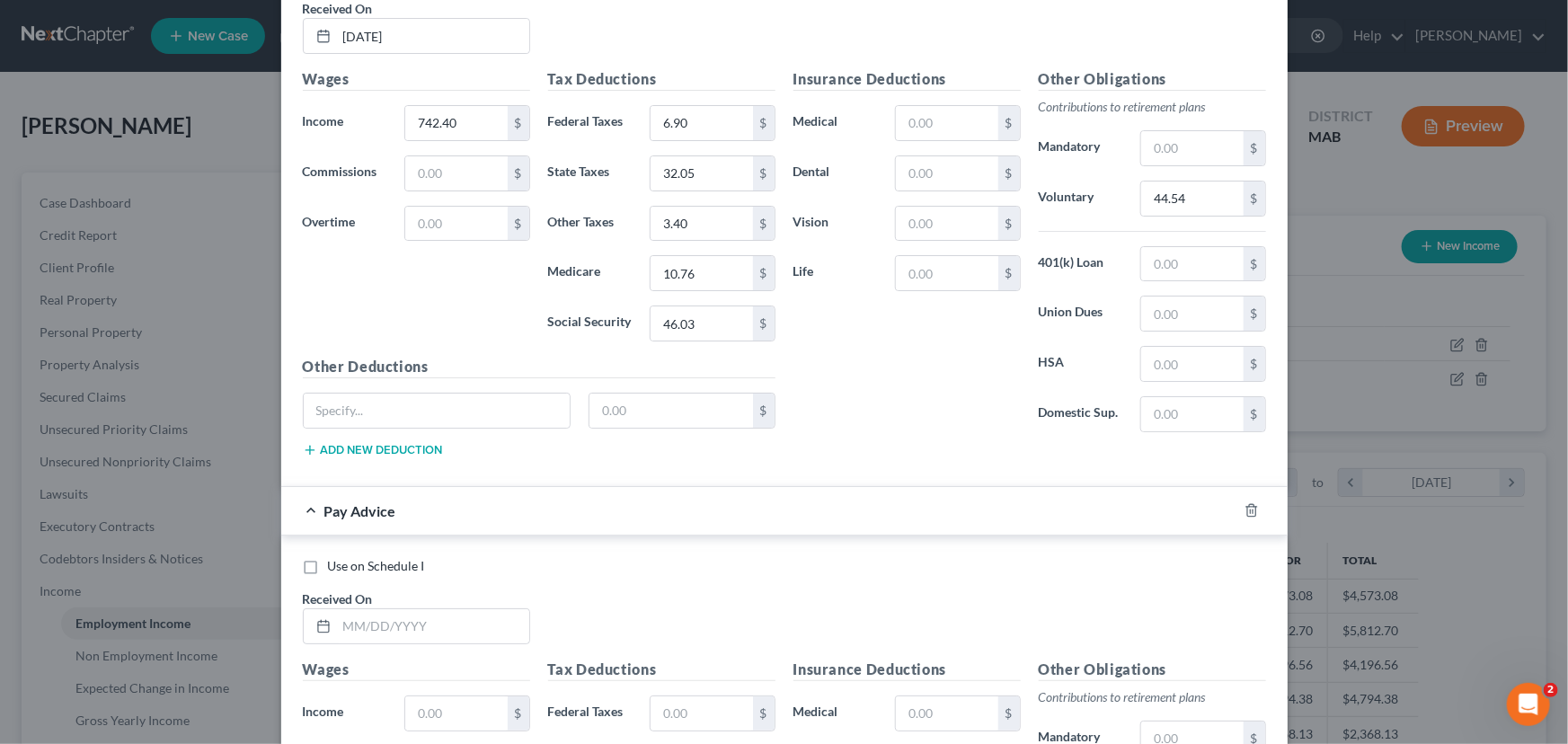
scroll to position [10276, 0]
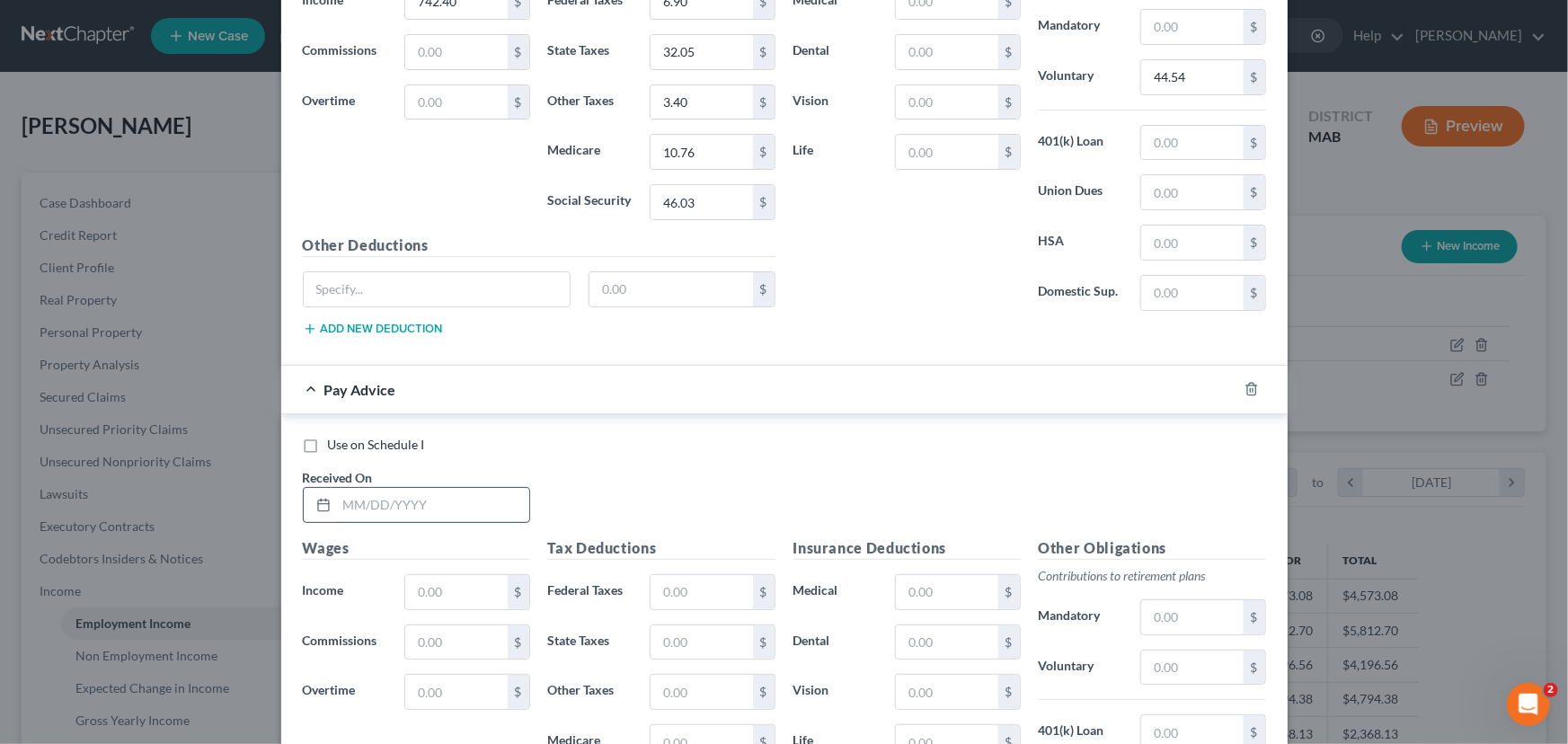
click at [357, 488] on input "text" at bounding box center [433, 505] width 192 height 34
type input "[DATE]"
click at [420, 575] on input "text" at bounding box center [456, 592] width 102 height 34
type input "742.40"
click at [655, 575] on input "text" at bounding box center [702, 592] width 102 height 34
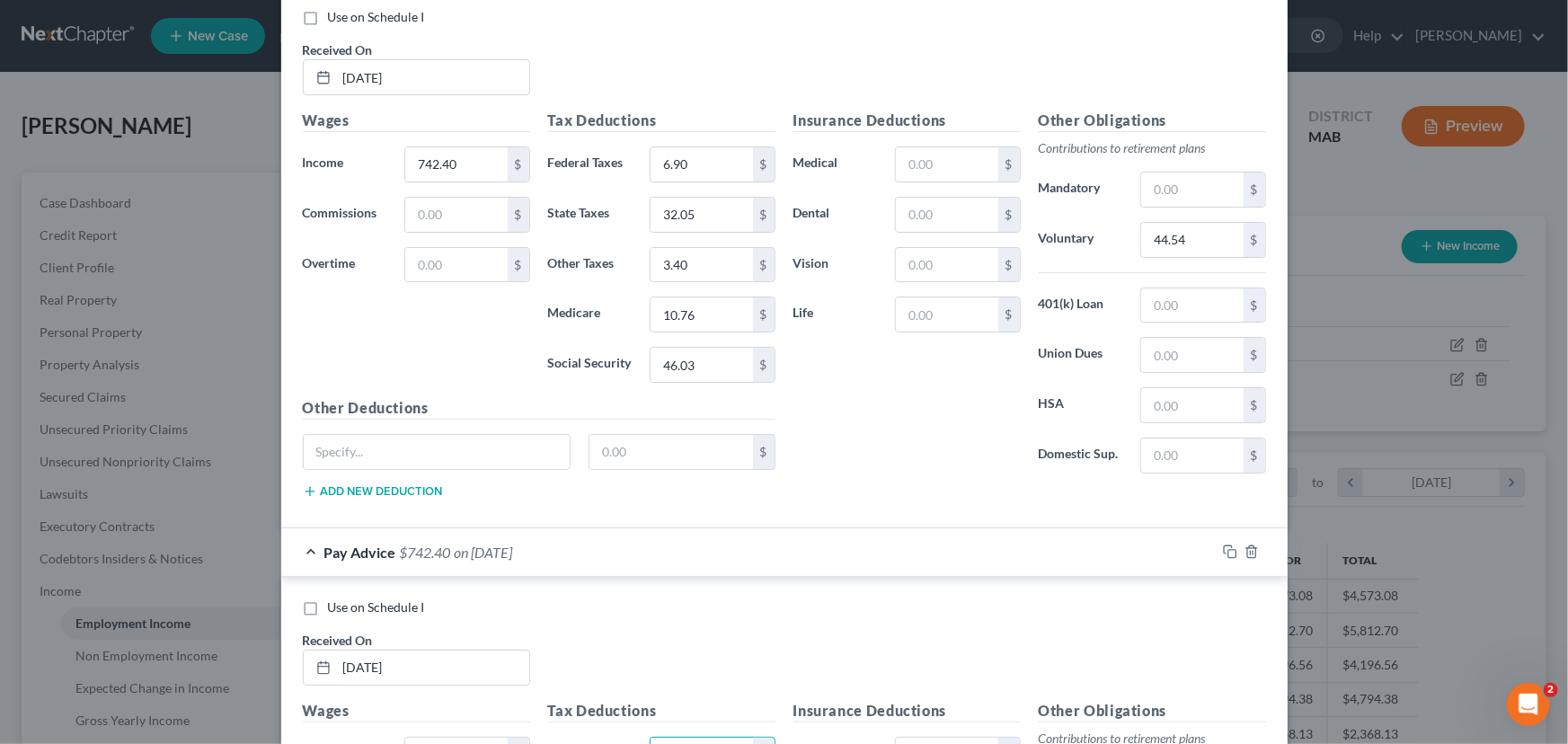
scroll to position [10113, 0]
click at [655, 148] on input "6.90" at bounding box center [702, 165] width 102 height 34
type input "36.90"
drag, startPoint x: 672, startPoint y: 719, endPoint x: 663, endPoint y: 710, distance: 12.7
click at [672, 738] on input "text" at bounding box center [702, 755] width 102 height 34
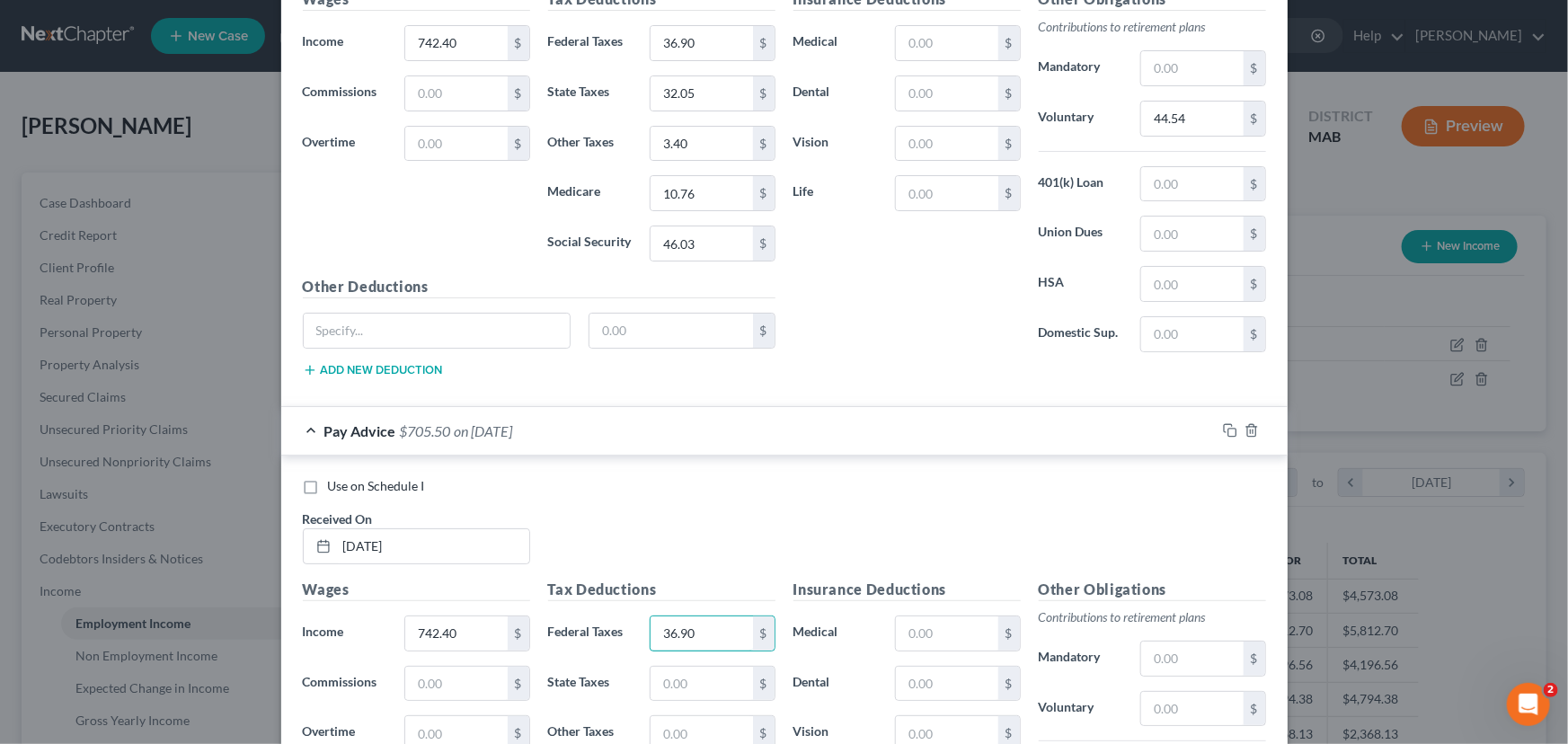
scroll to position [10276, 0]
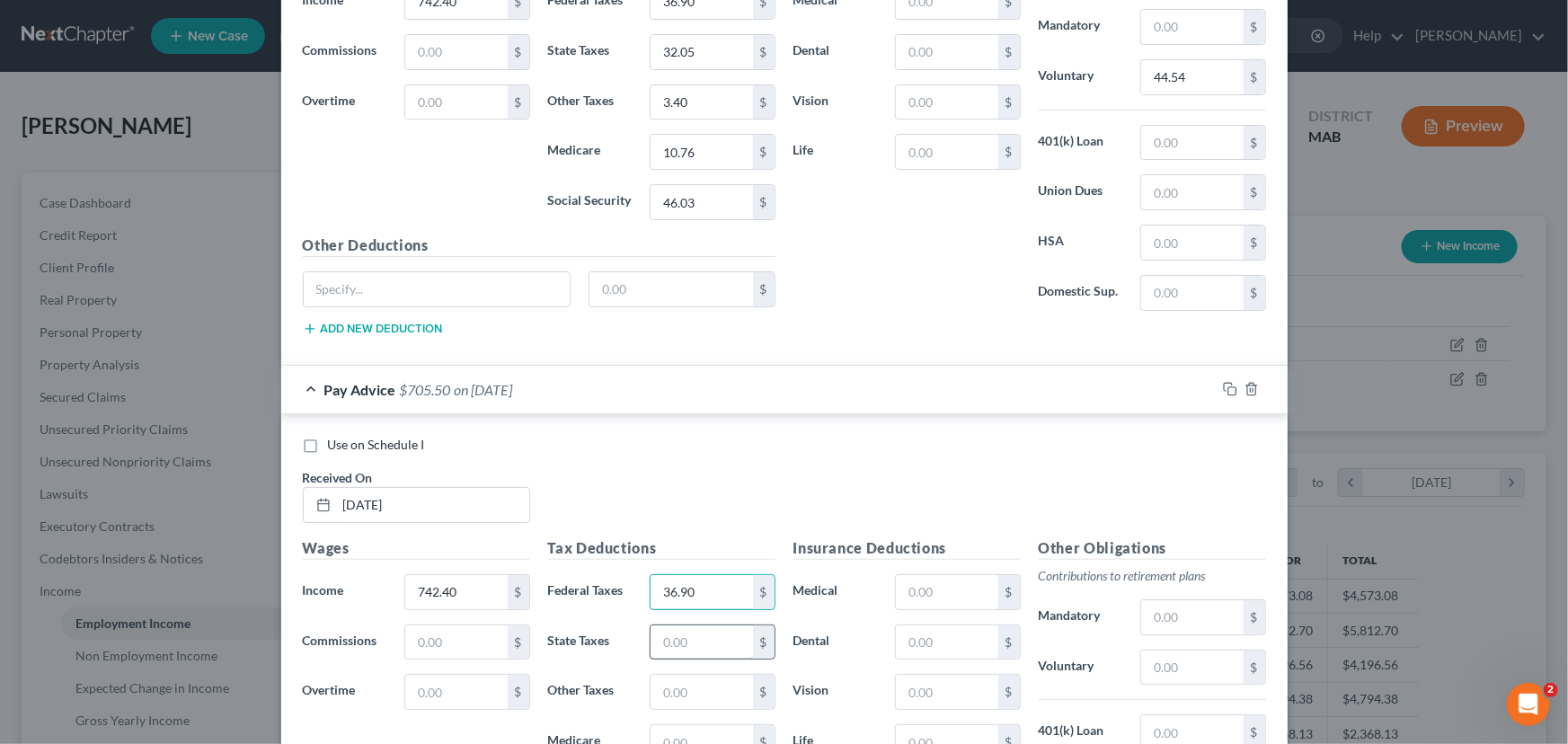
type input "36.90"
click at [663, 625] on input "text" at bounding box center [702, 642] width 102 height 34
type input "32.05"
click at [654, 675] on input "text" at bounding box center [702, 692] width 102 height 34
type input "3.40"
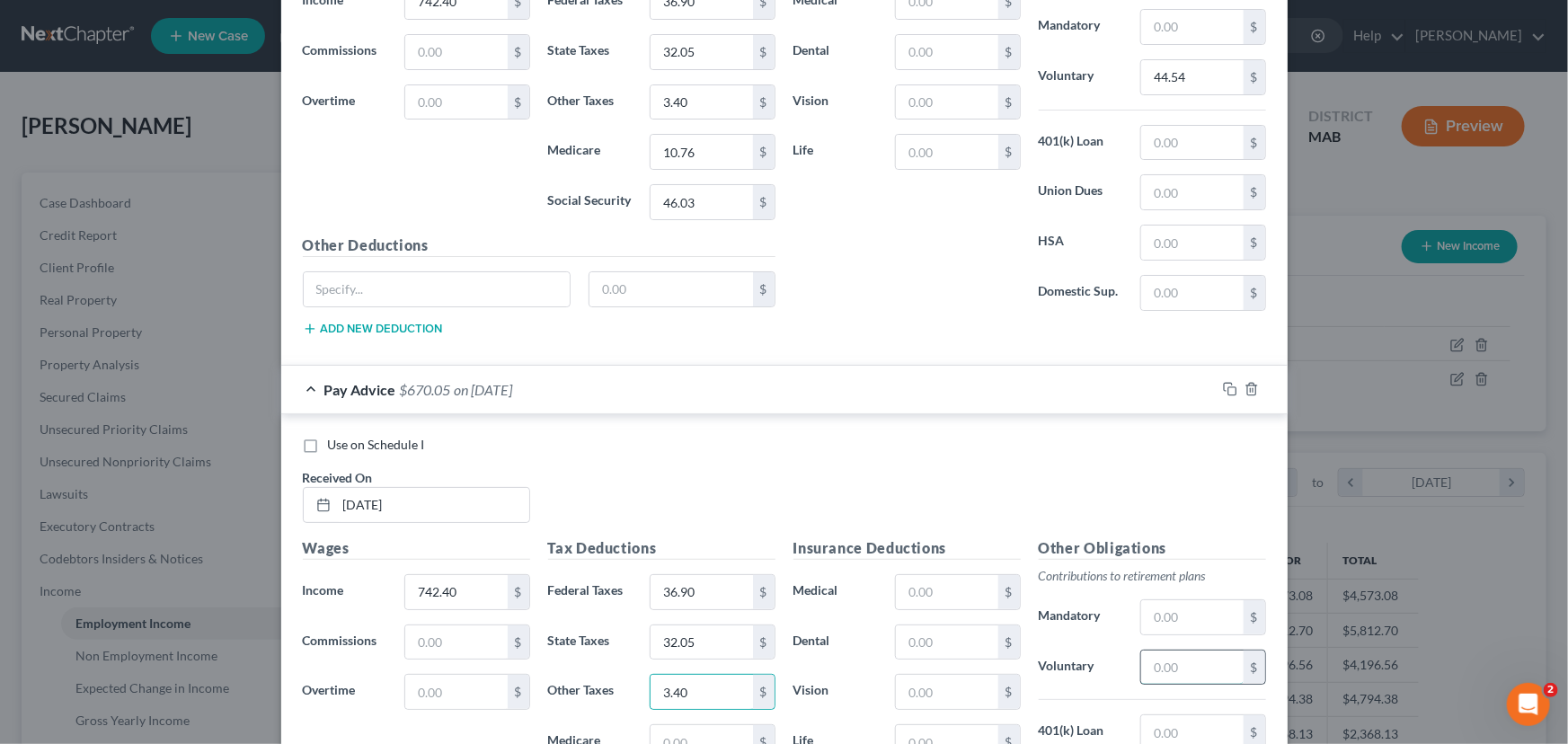
click at [1150, 651] on input "text" at bounding box center [1192, 668] width 102 height 34
type input "44.54"
click at [673, 725] on input "text" at bounding box center [702, 742] width 102 height 34
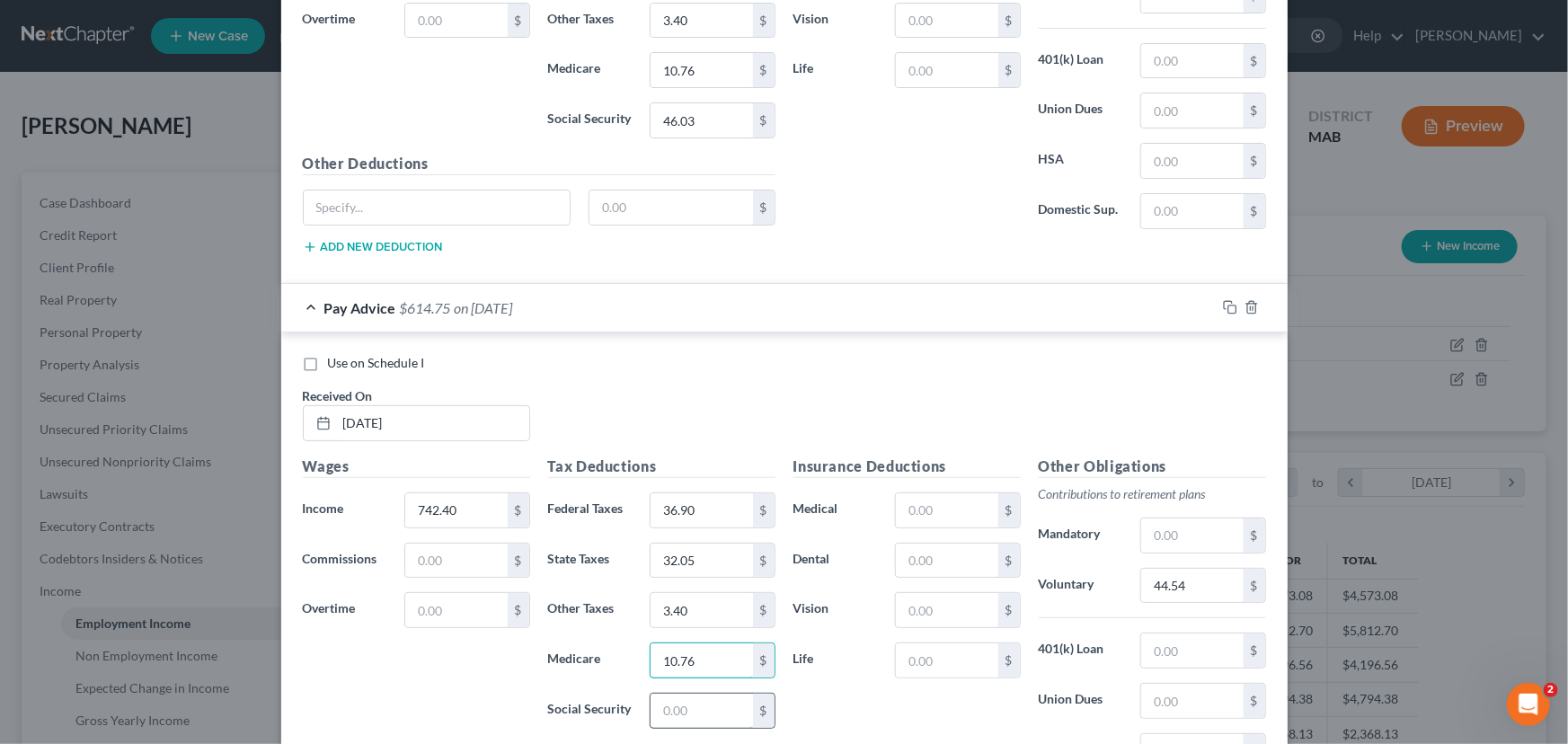
type input "10.76"
click at [652, 694] on input "text" at bounding box center [702, 711] width 102 height 34
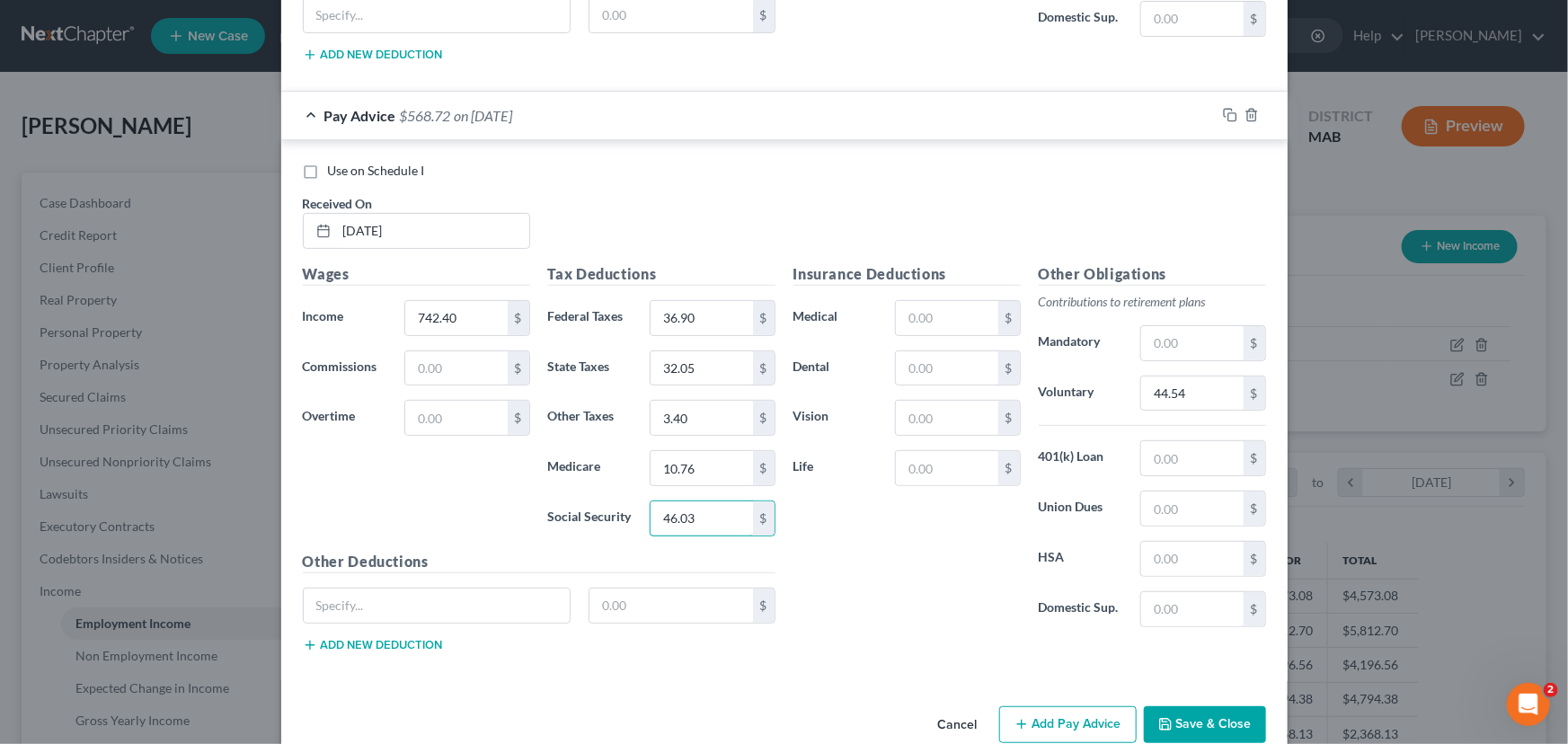
scroll to position [10554, 0]
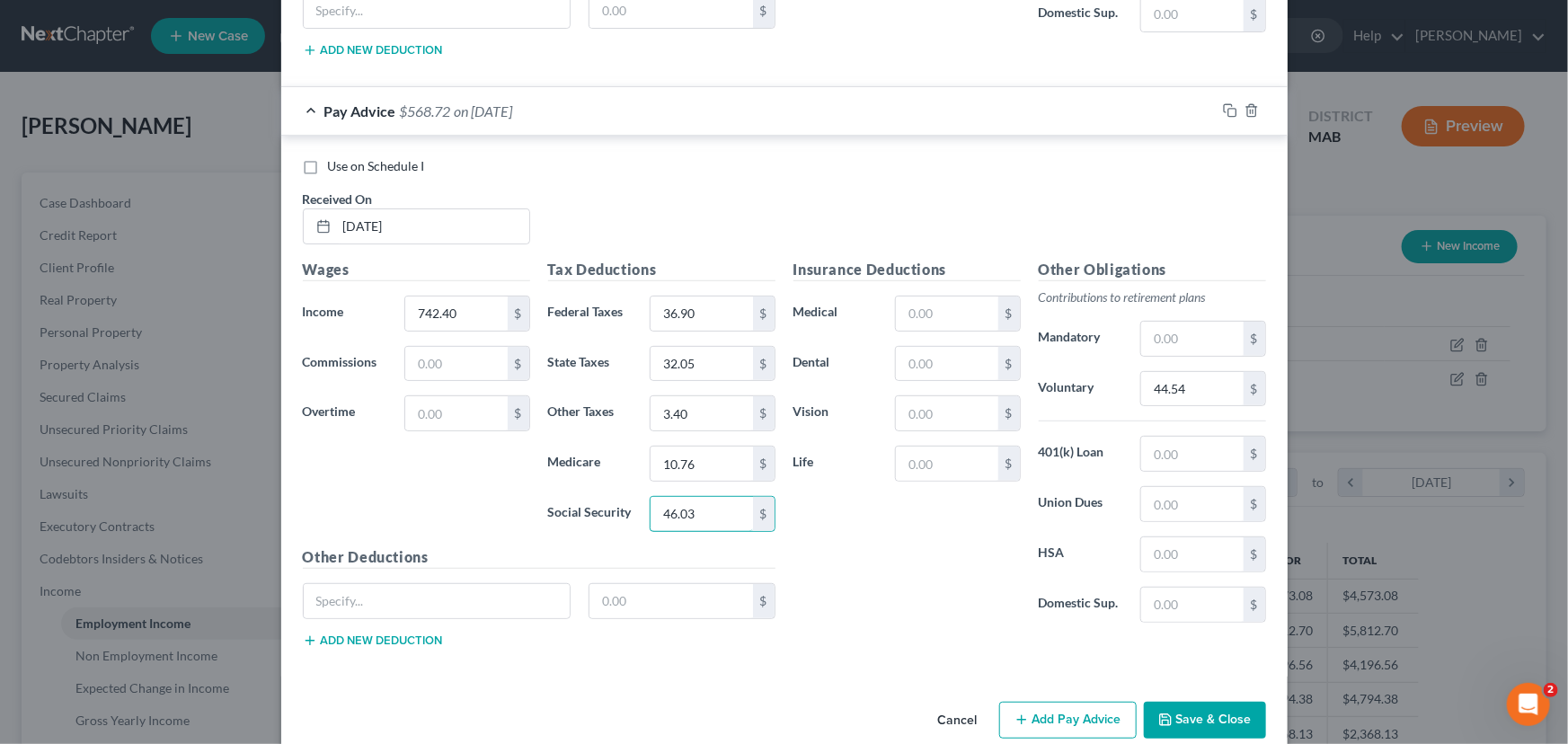
type input "46.03"
click at [1031, 702] on button "Add Pay Advice" at bounding box center [1068, 720] width 137 height 38
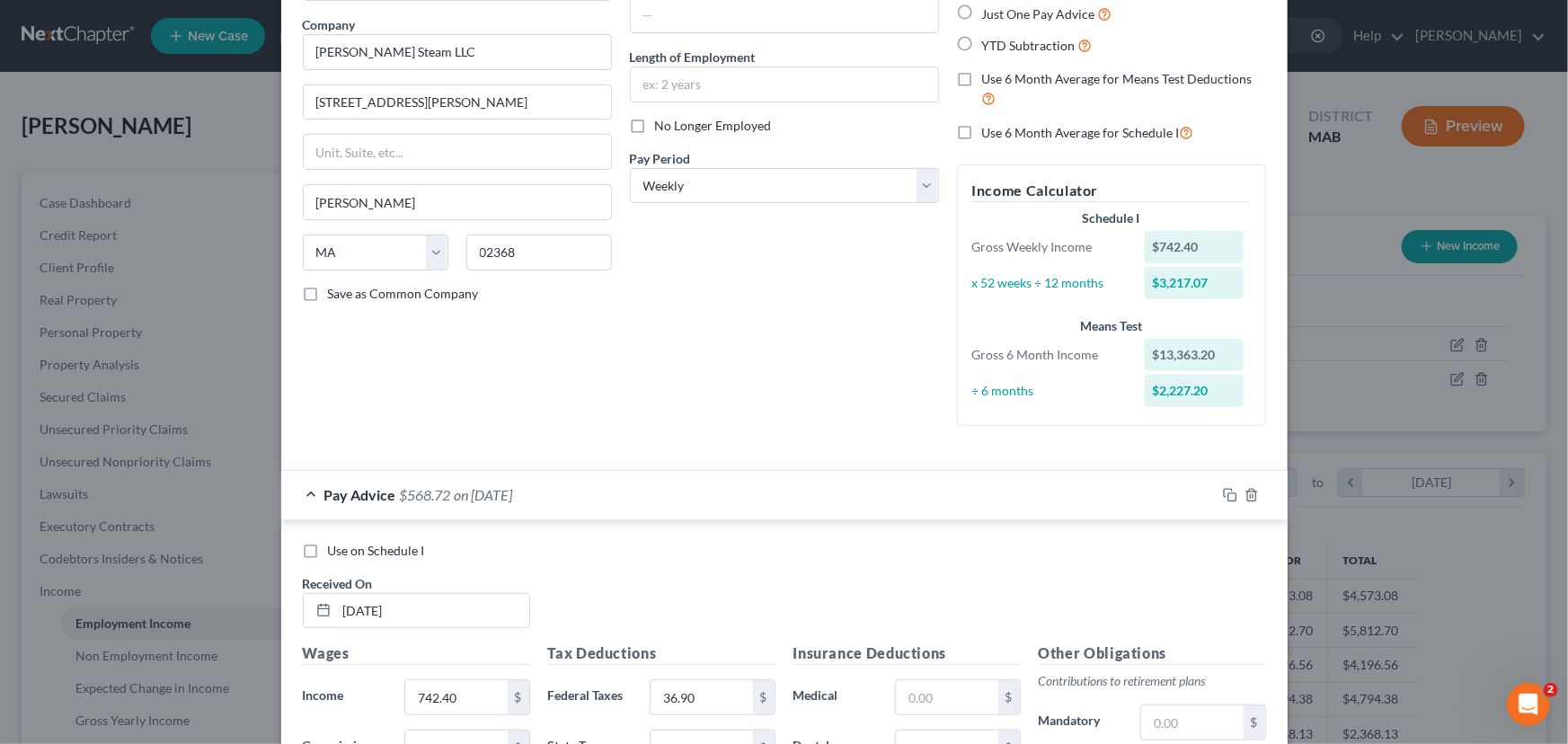
scroll to position [0, 0]
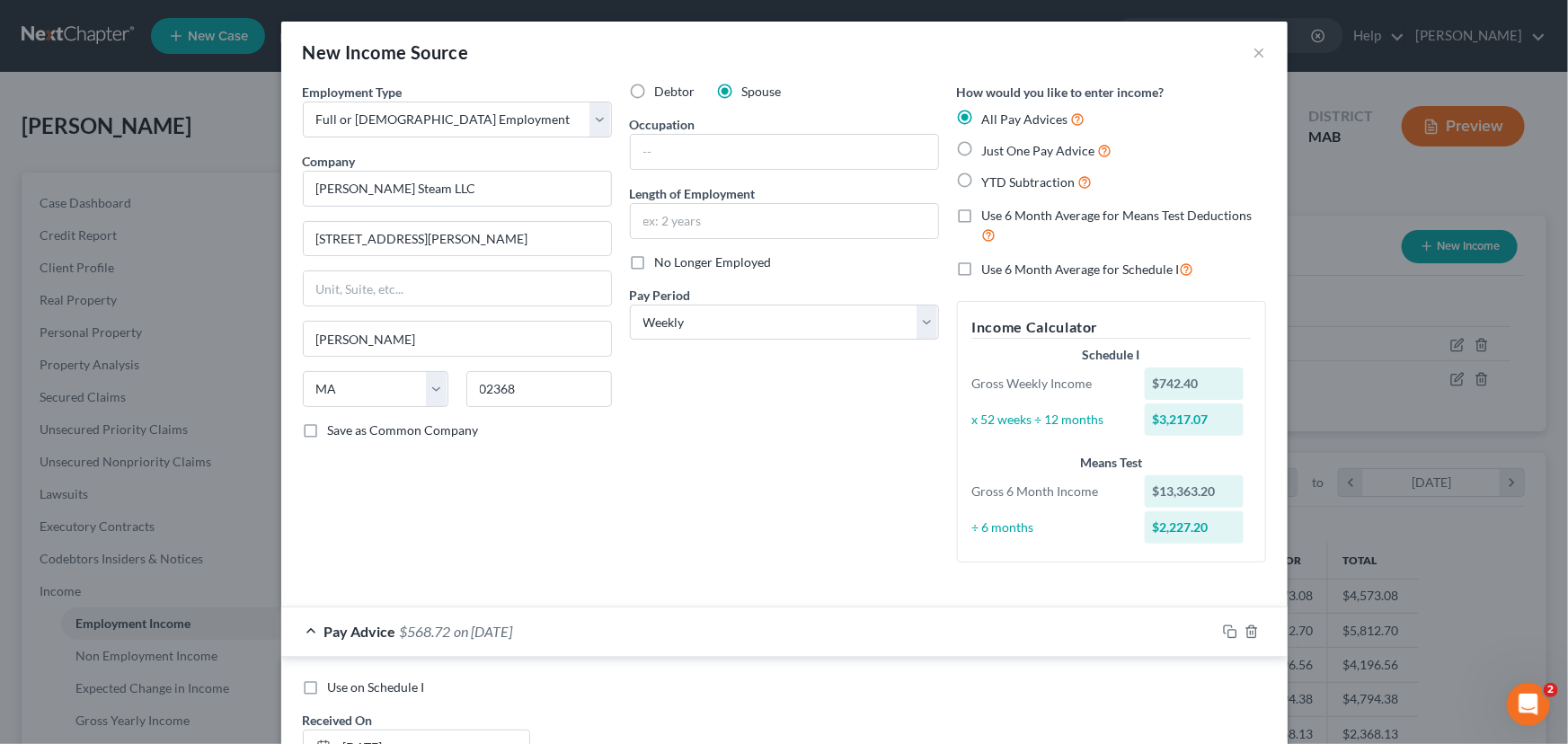
click at [982, 148] on label "Just One Pay Advice" at bounding box center [1047, 151] width 130 height 21
click at [990, 148] on input "Just One Pay Advice" at bounding box center [995, 146] width 11 height 11
radio input "true"
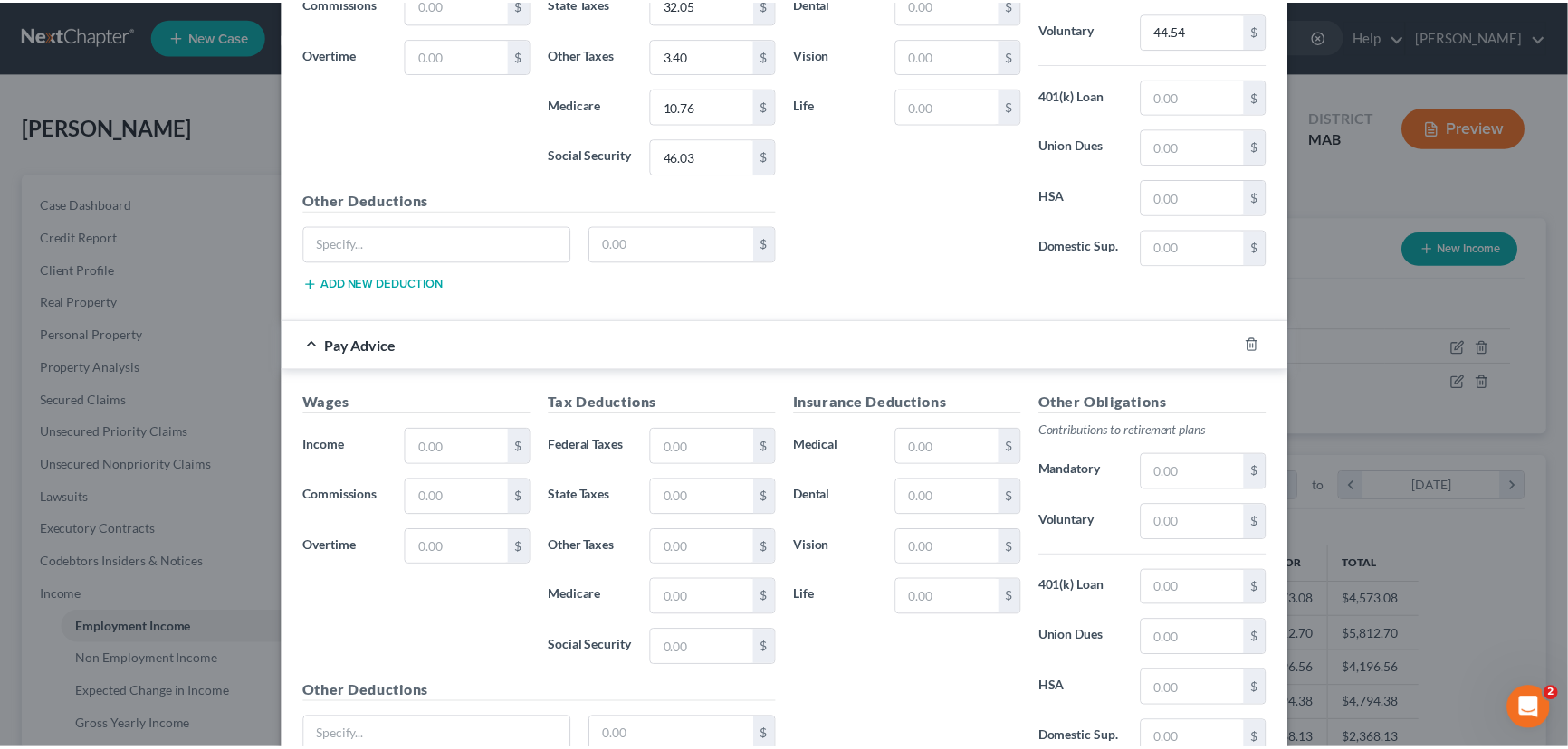
scroll to position [9228, 0]
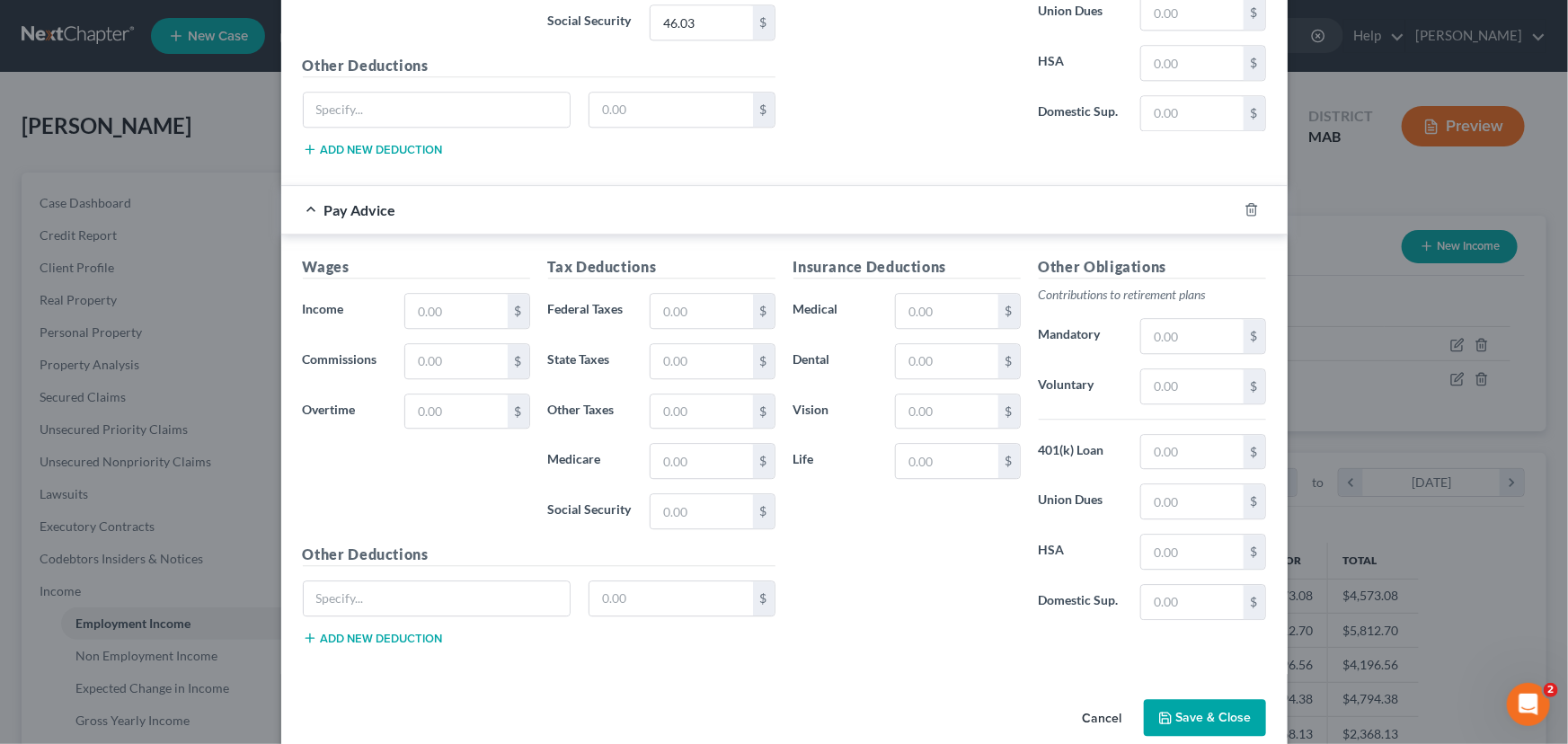
click at [1222, 699] on button "Save & Close" at bounding box center [1205, 718] width 122 height 38
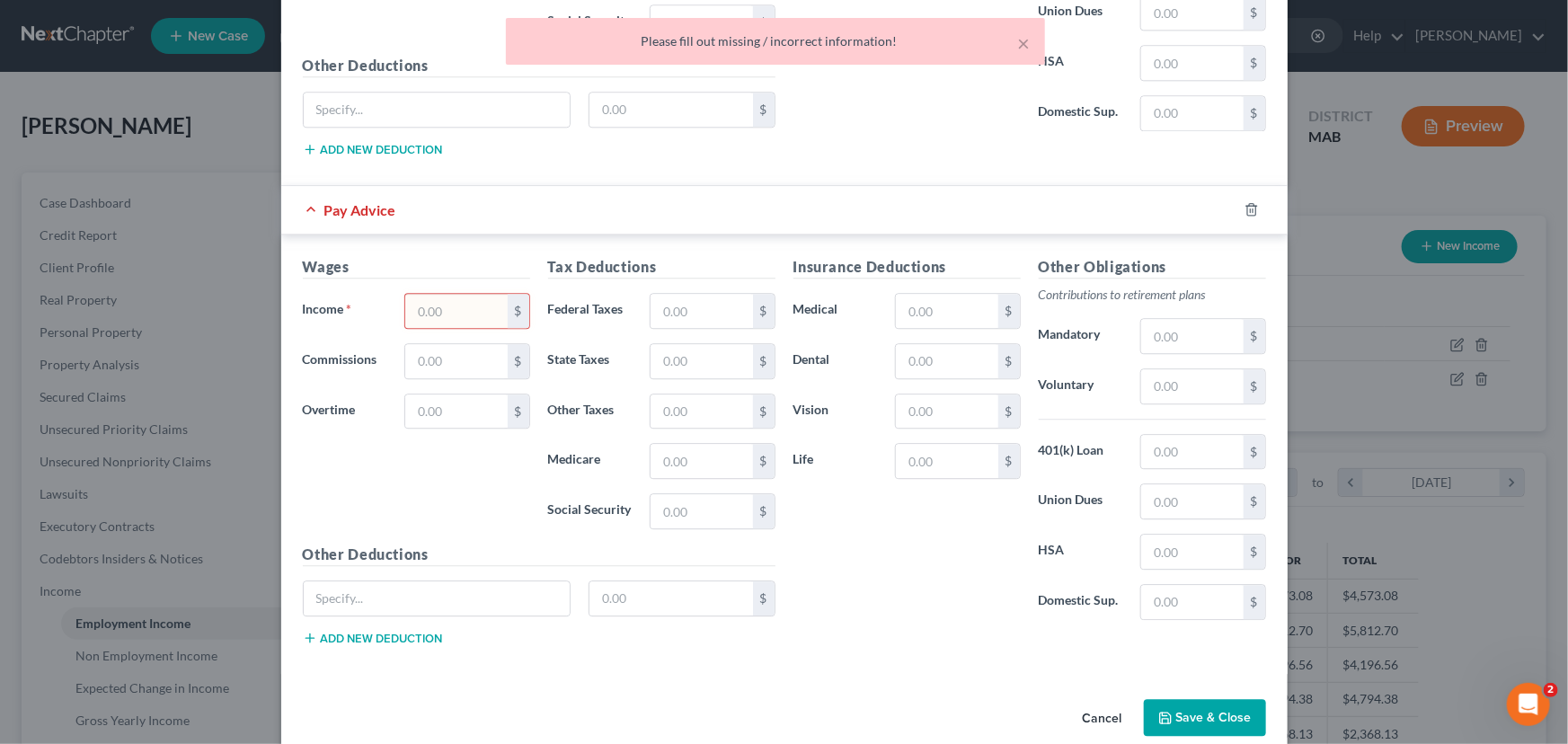
click at [1114, 701] on button "Cancel" at bounding box center [1103, 719] width 69 height 36
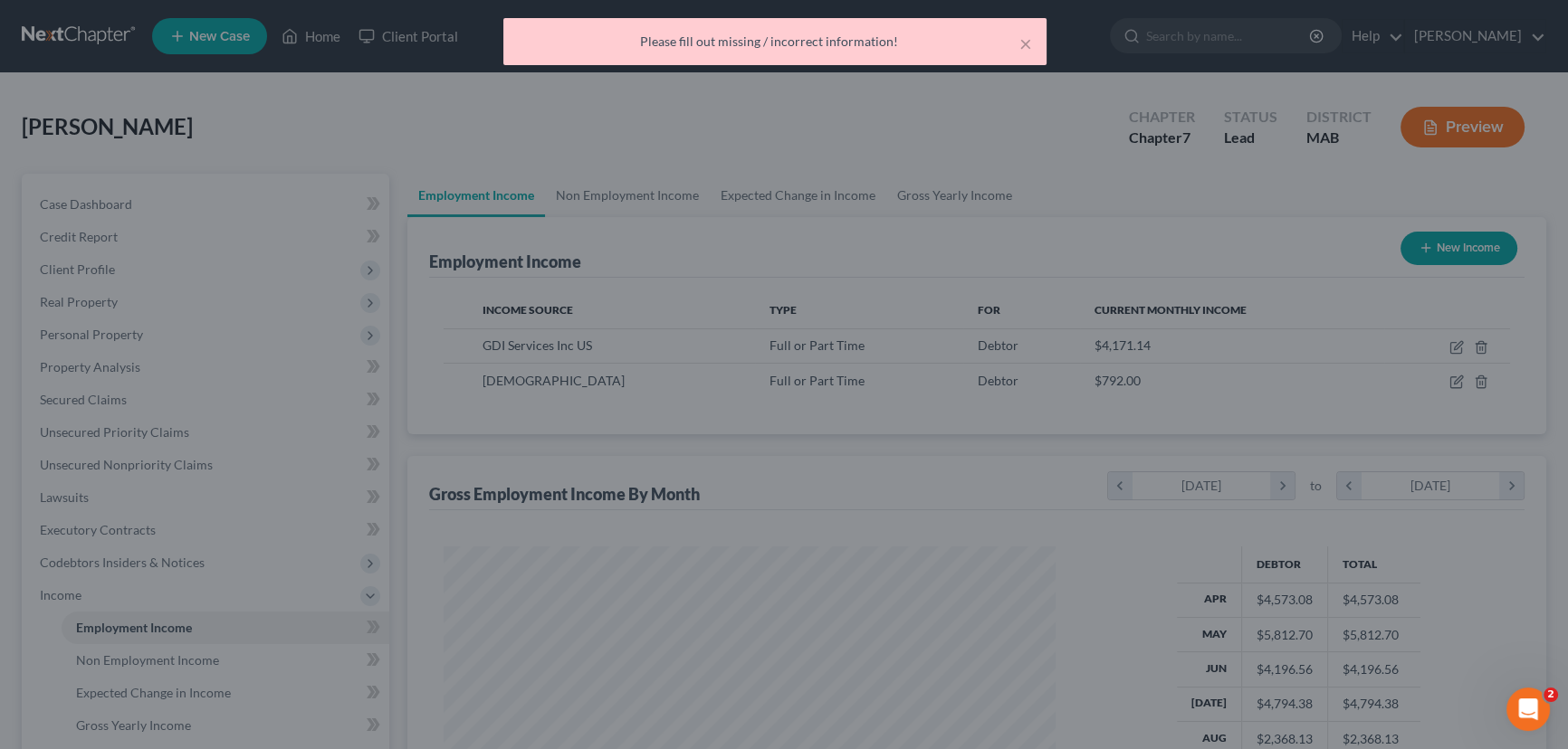
scroll to position [904372, 904508]
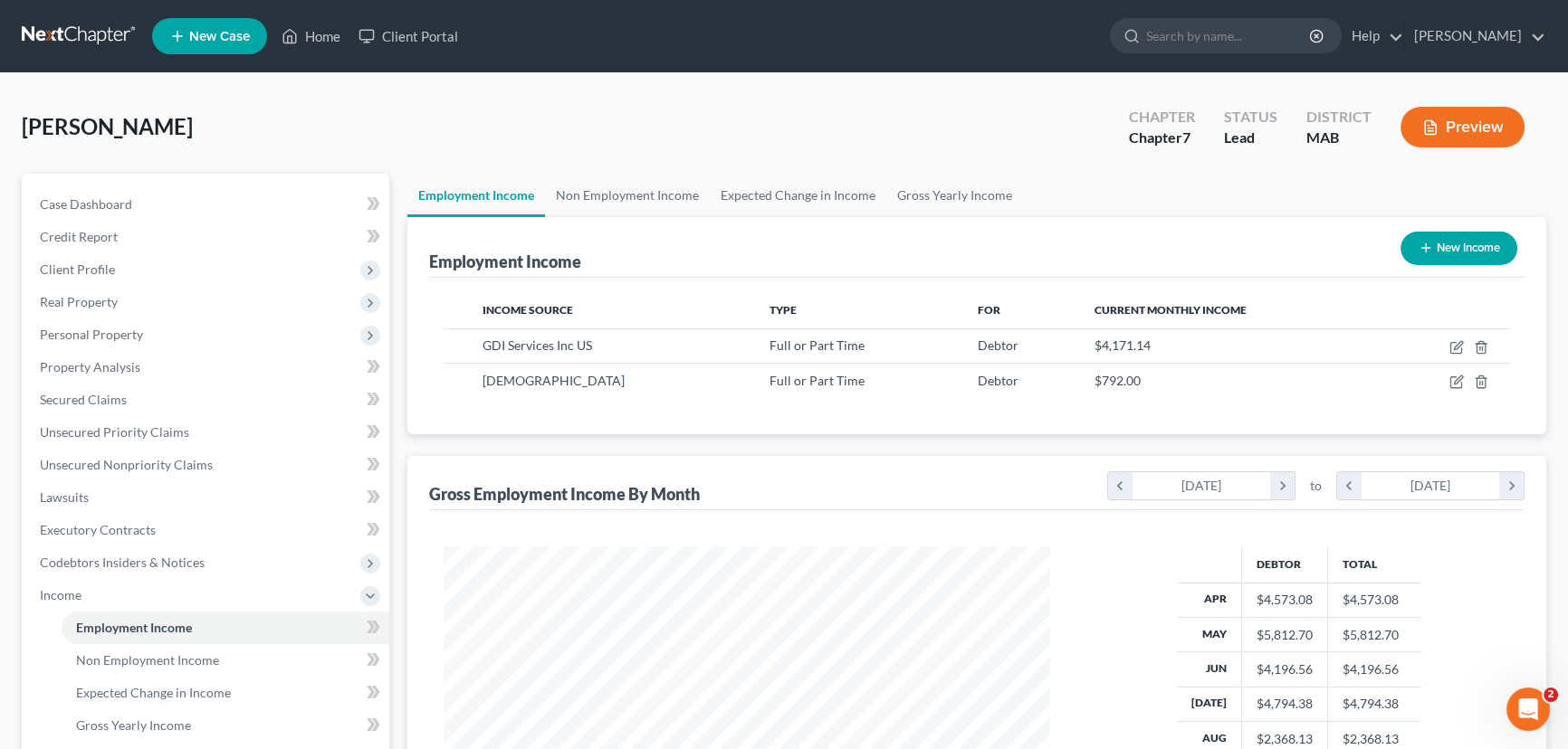
click at [1445, 246] on button "New Income" at bounding box center [1458, 247] width 117 height 33
select select "0"
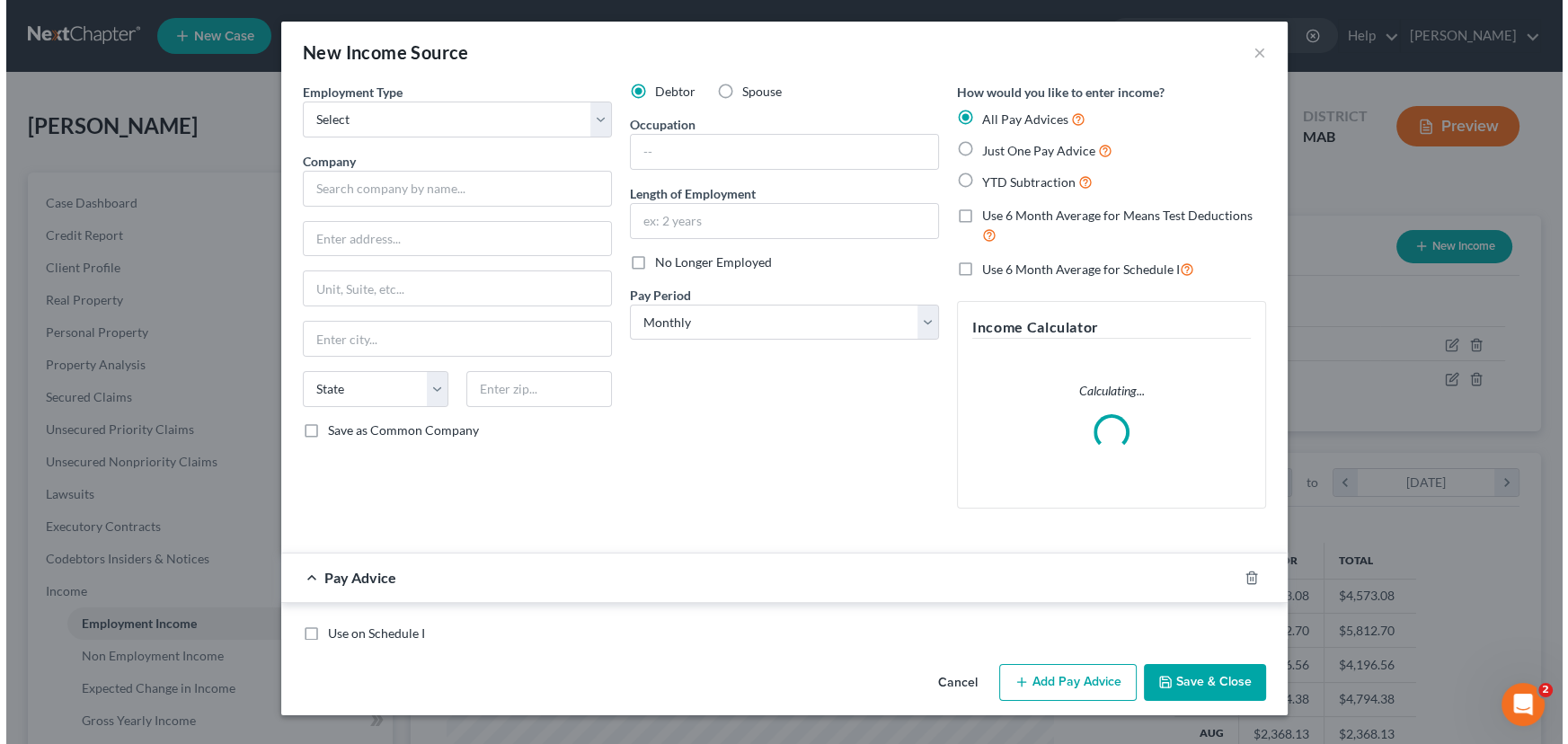
scroll to position [322, 643]
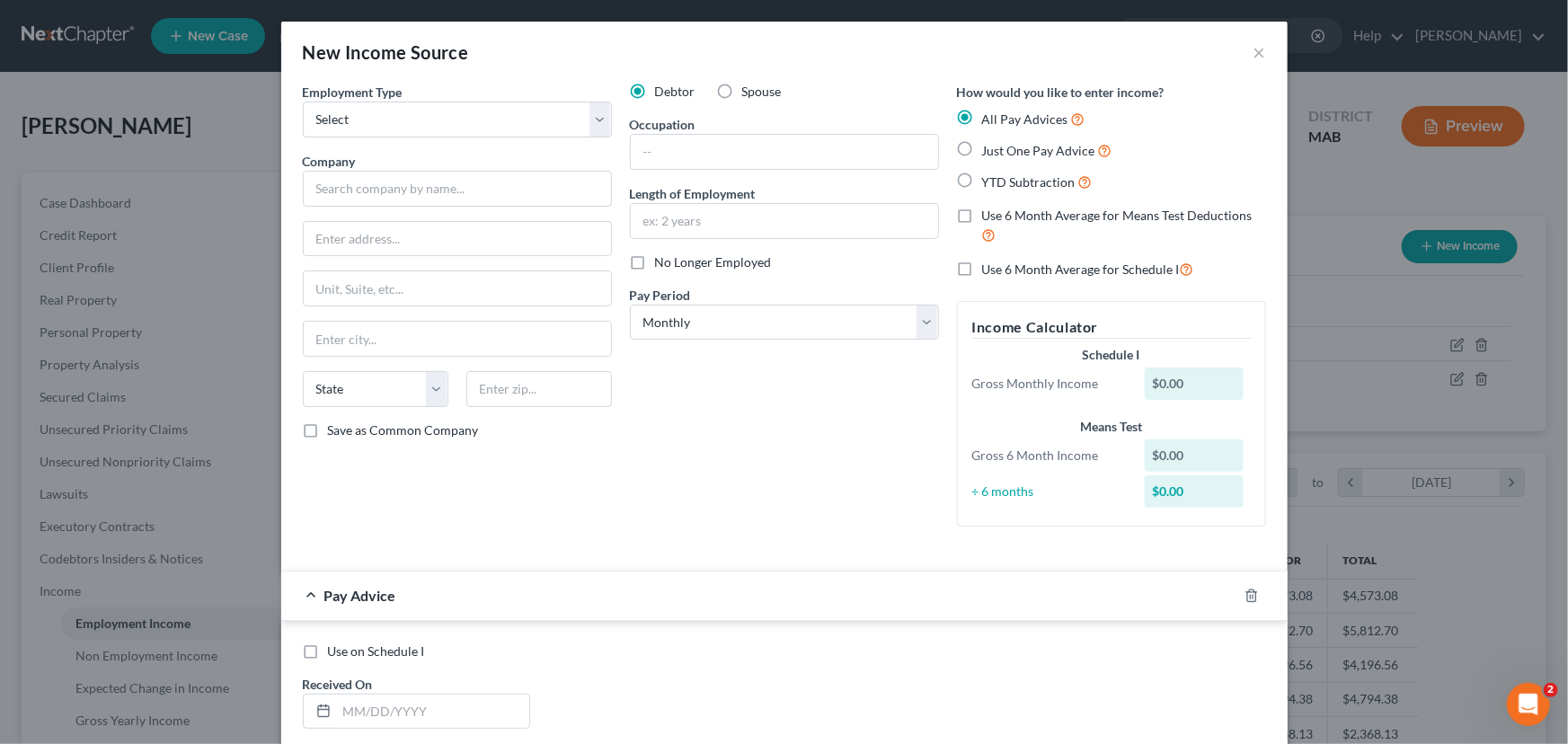
click at [742, 88] on label "Spouse" at bounding box center [762, 91] width 40 height 18
click at [750, 88] on input "Spouse" at bounding box center [755, 89] width 11 height 11
radio input "true"
click at [385, 197] on input "text" at bounding box center [458, 188] width 309 height 36
type input "[PERSON_NAME] Steam LLC"
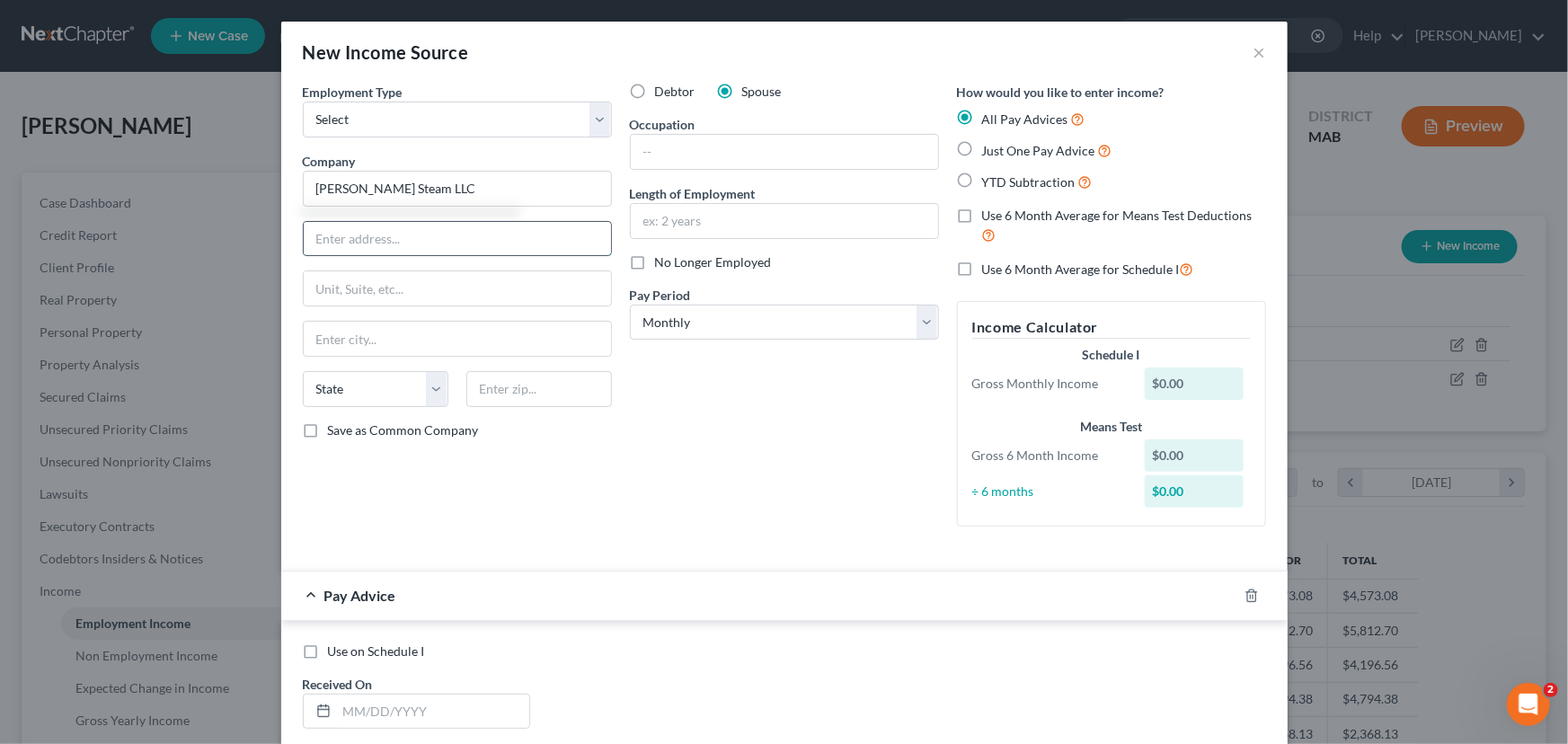
click at [372, 234] on input "text" at bounding box center [458, 239] width 307 height 34
type input "[STREET_ADDRESS][PERSON_NAME]"
click at [470, 392] on input "text" at bounding box center [539, 389] width 146 height 36
type input "02368"
type input "[PERSON_NAME]"
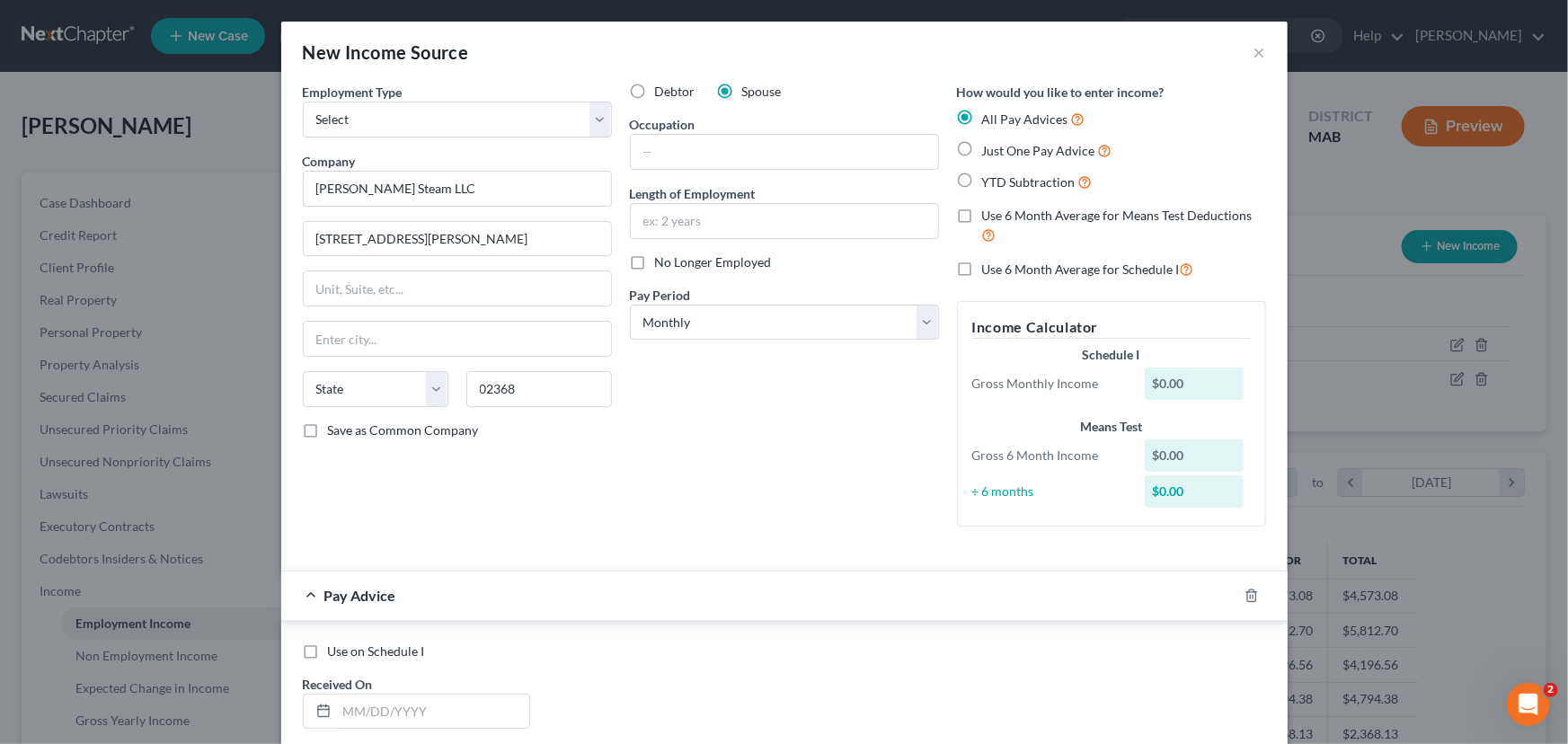
select select "22"
click at [982, 145] on label "Just One Pay Advice" at bounding box center [1047, 151] width 130 height 21
click at [990, 145] on input "Just One Pay Advice" at bounding box center [995, 146] width 11 height 11
radio input "true"
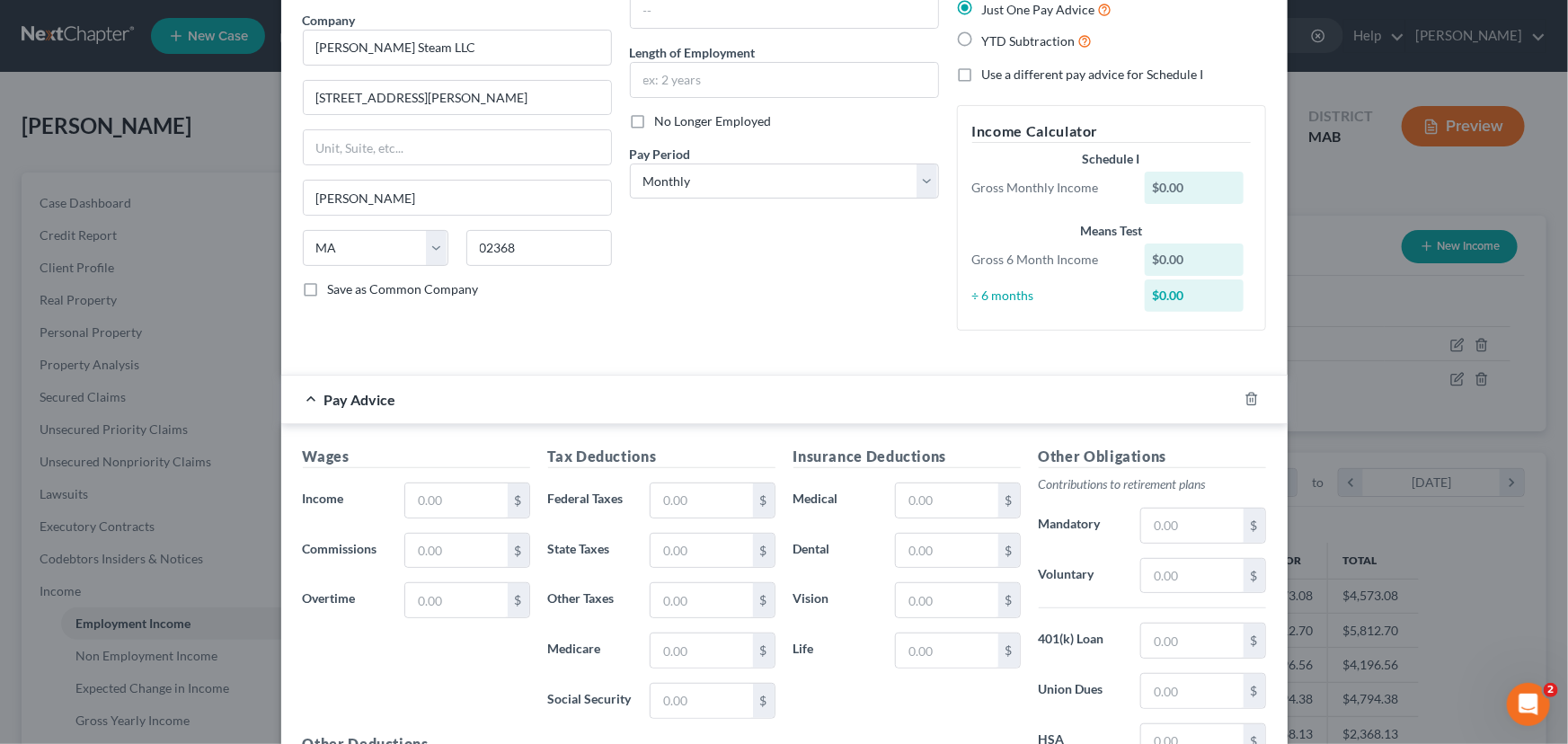
scroll to position [163, 0]
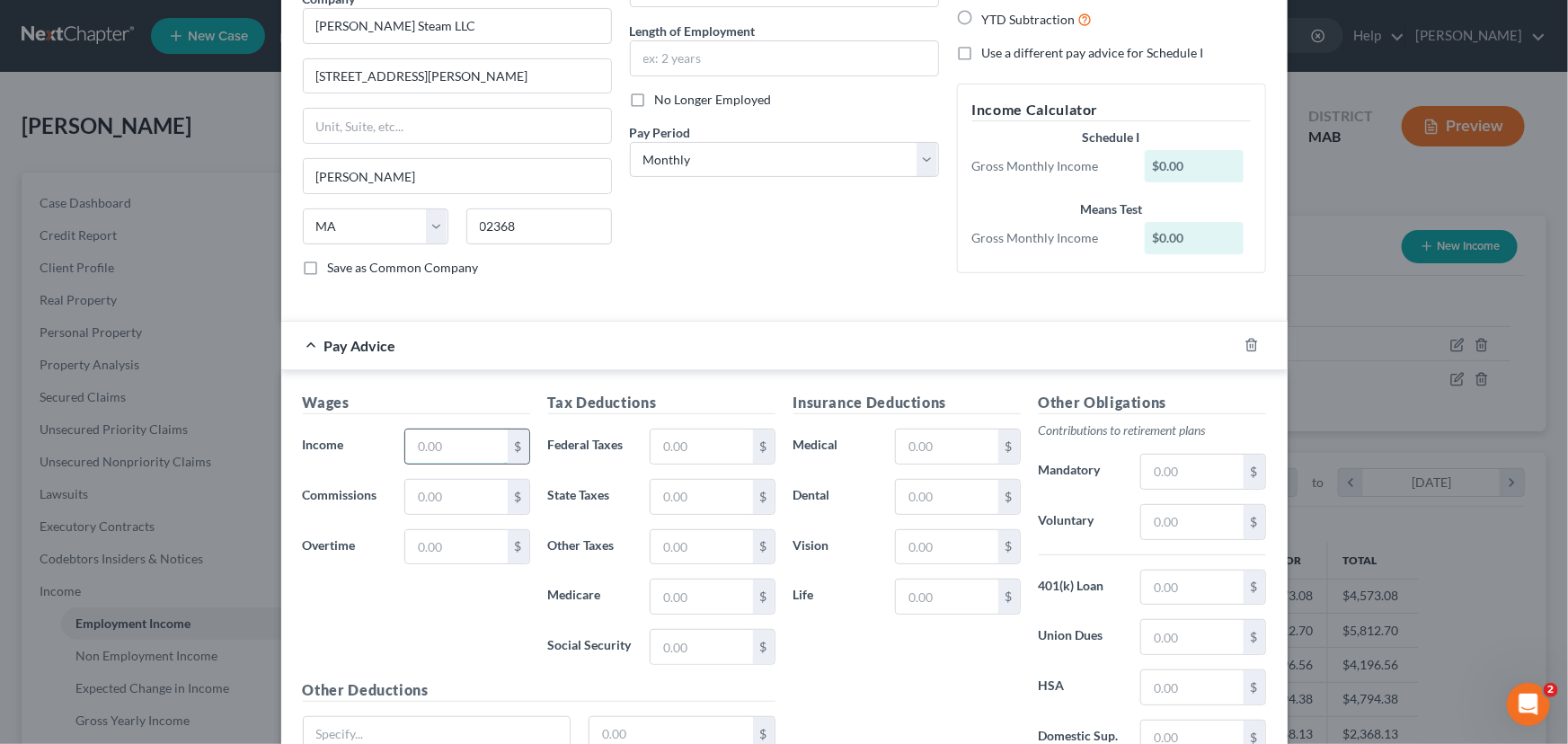
click at [418, 440] on input "text" at bounding box center [456, 446] width 102 height 34
type input "742.40"
click at [656, 440] on input "text" at bounding box center [702, 446] width 102 height 34
type input "46.03"
click at [662, 497] on input "text" at bounding box center [702, 497] width 102 height 34
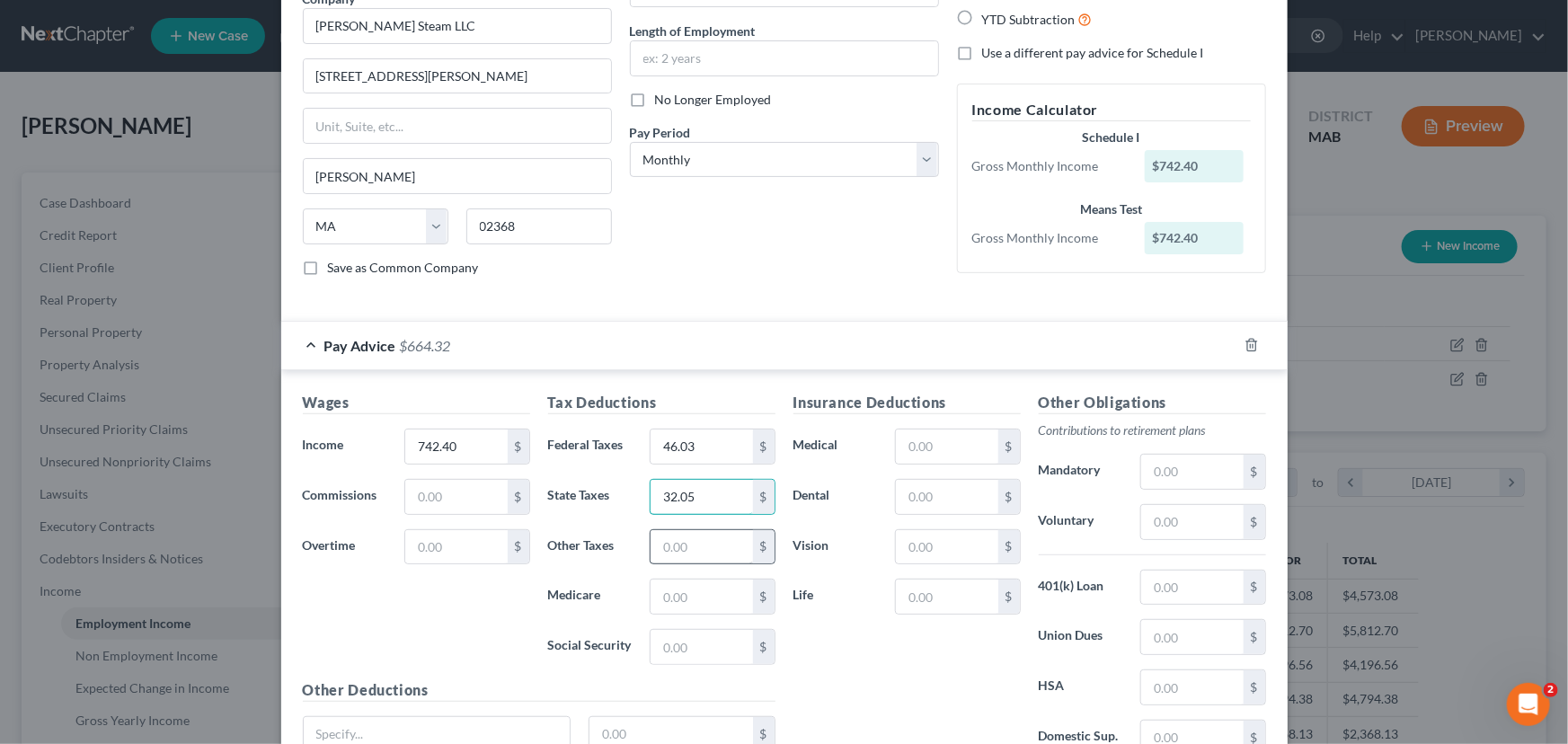
type input "32.05"
click at [673, 543] on input "text" at bounding box center [702, 547] width 102 height 34
type input "3.40"
click at [663, 602] on input "text" at bounding box center [702, 596] width 102 height 34
type input "10.76"
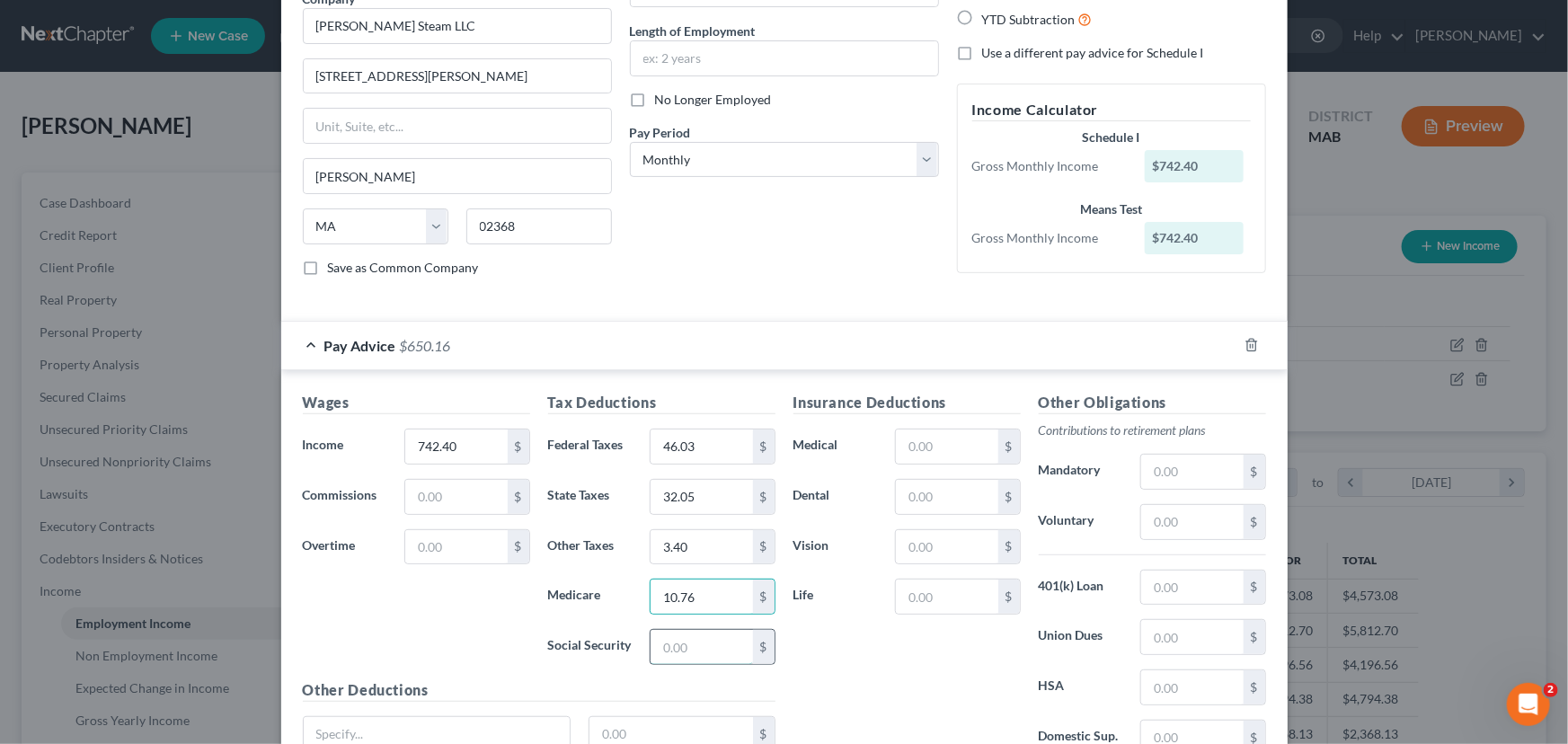
click at [665, 634] on input "text" at bounding box center [702, 647] width 102 height 34
type input "46.03"
click at [1207, 516] on input "text" at bounding box center [1192, 522] width 102 height 34
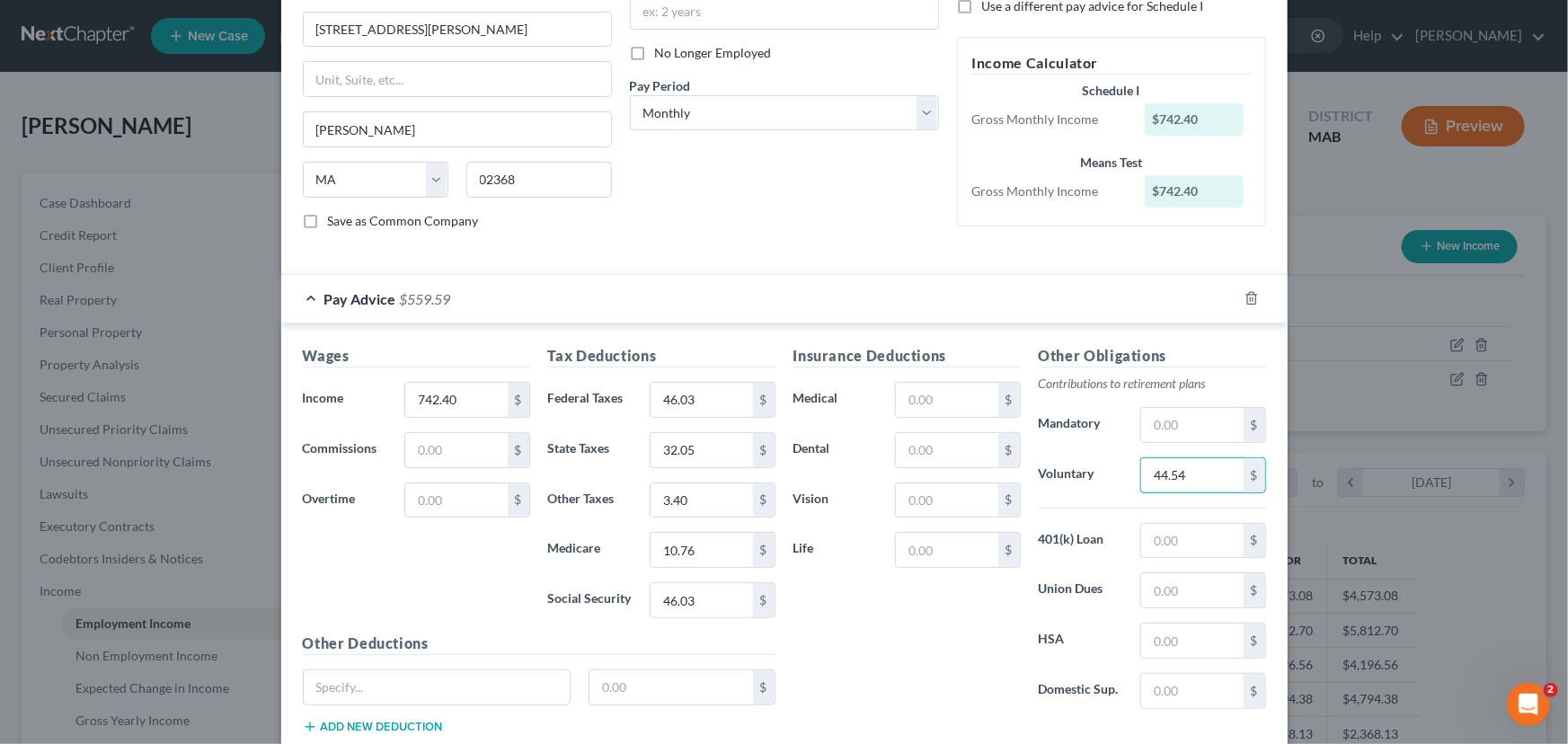
scroll to position [324, 0]
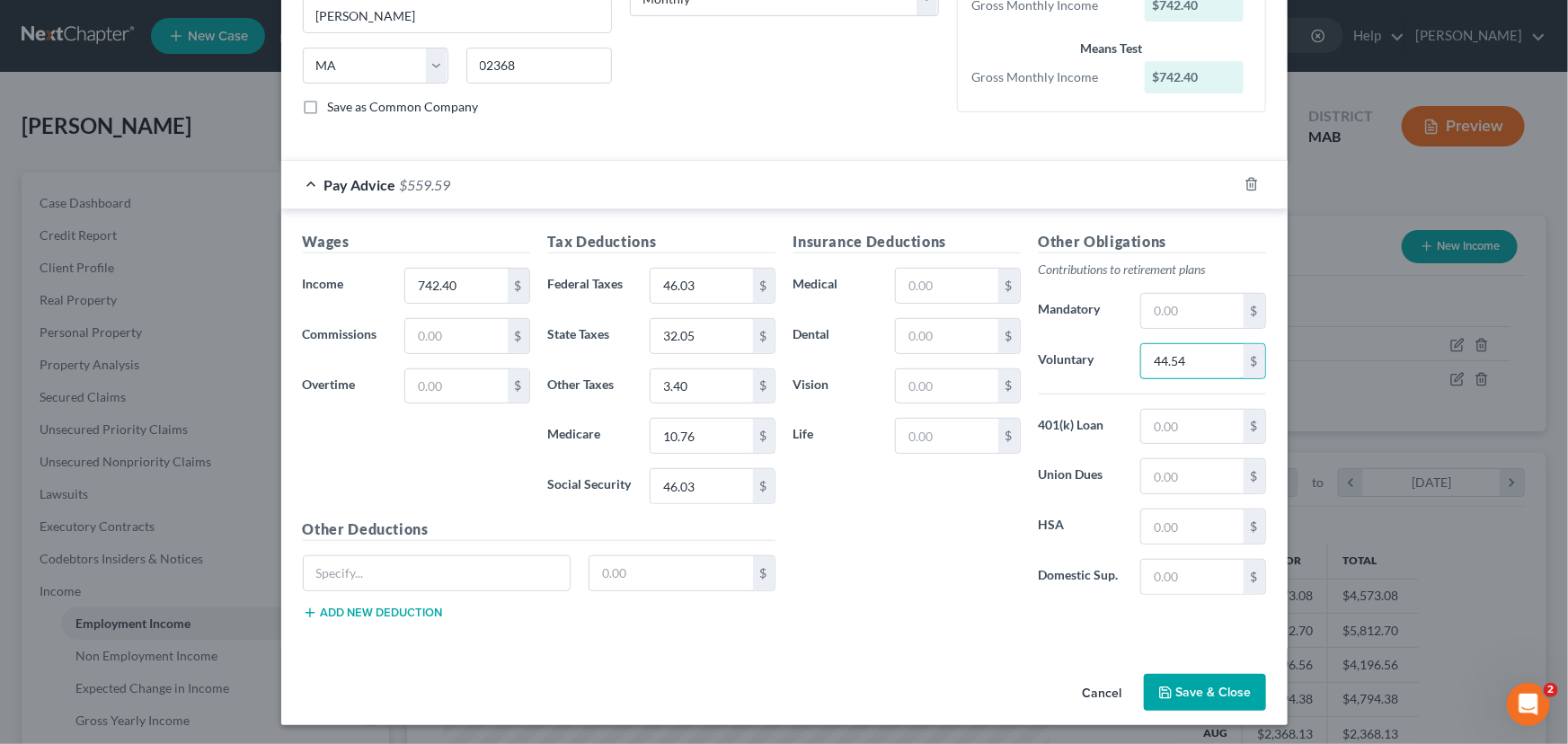
type input "44.54"
click at [1159, 697] on button "Save & Close" at bounding box center [1205, 693] width 122 height 38
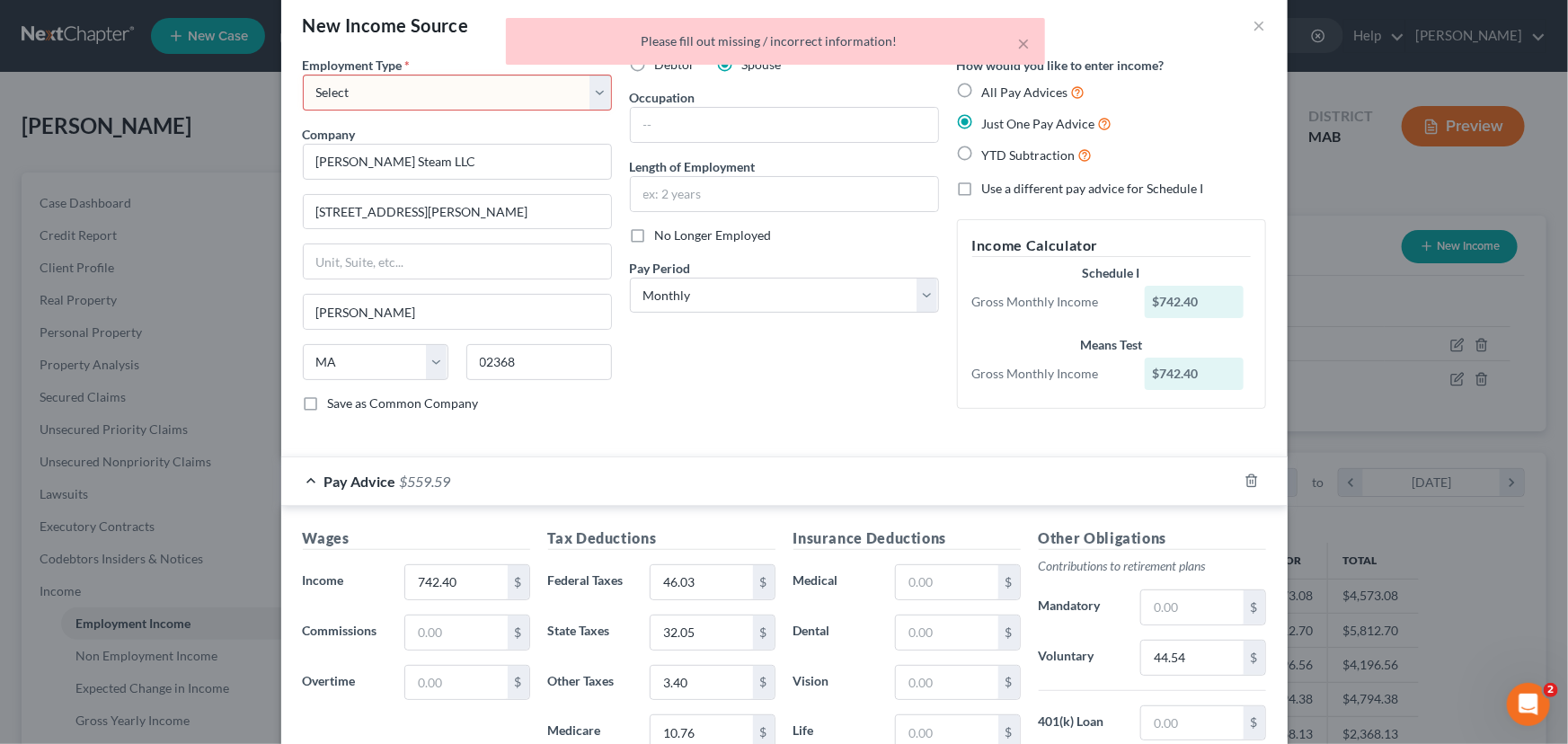
scroll to position [0, 0]
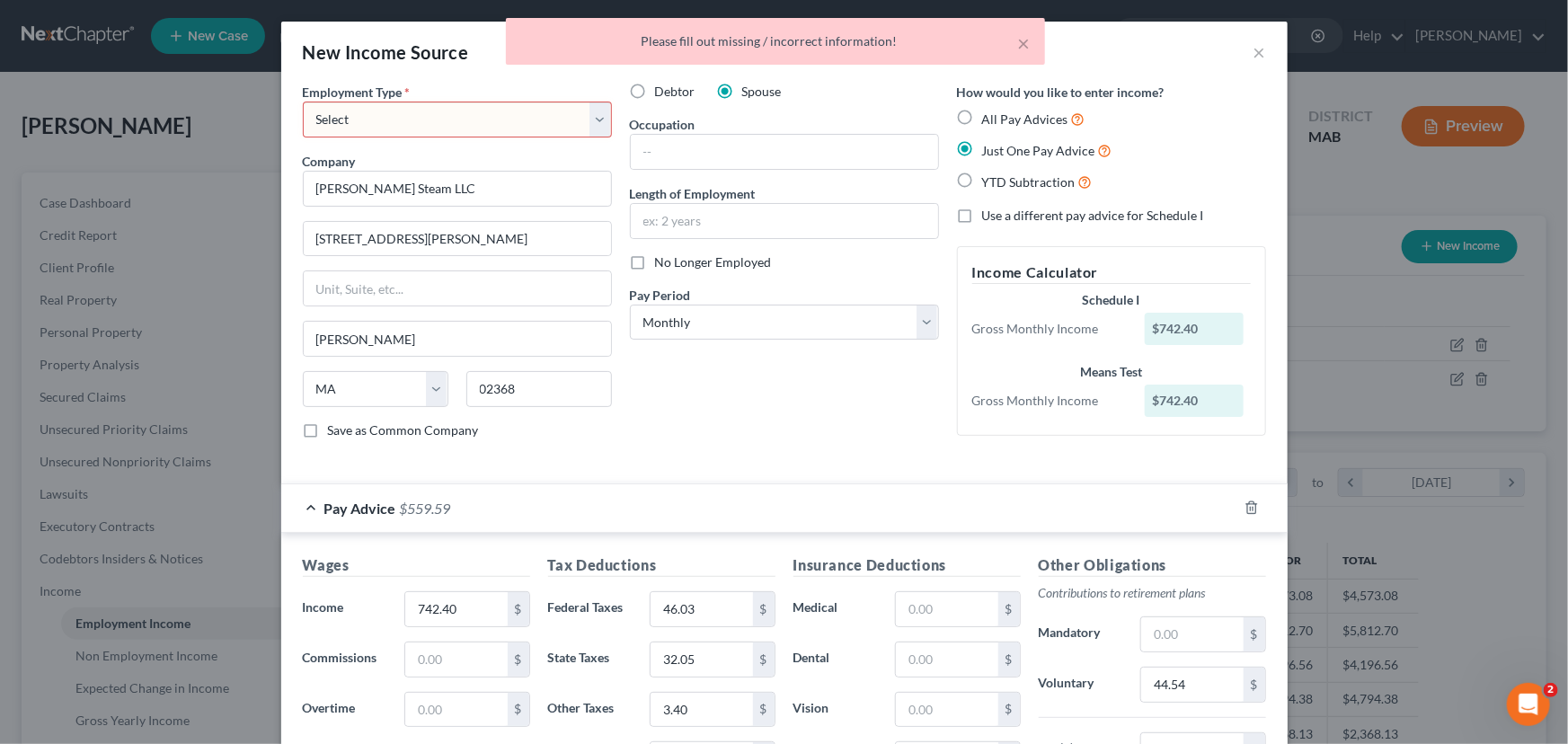
click at [376, 107] on select "Select Full or [DEMOGRAPHIC_DATA] Employment Self Employment" at bounding box center [458, 120] width 309 height 36
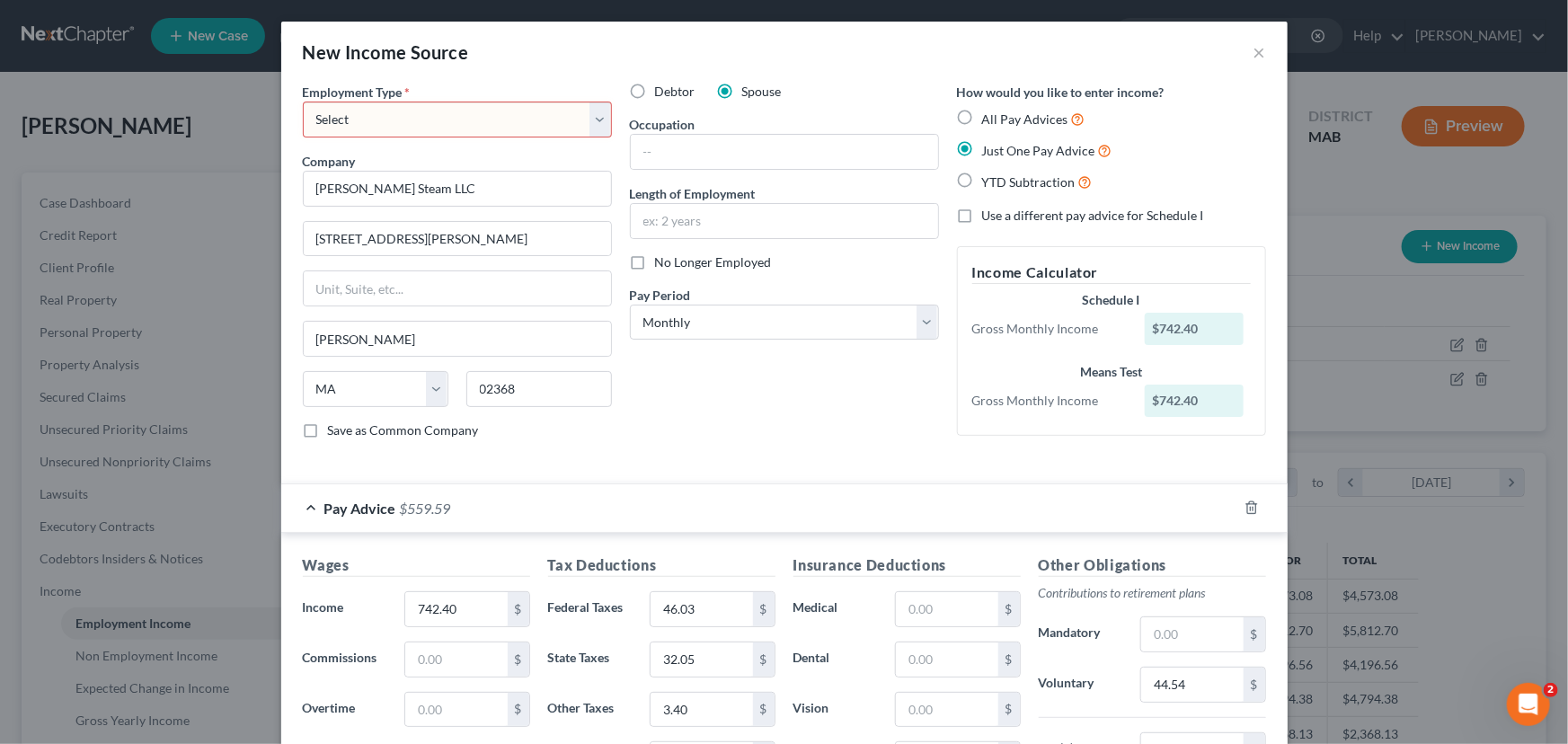
select select "0"
click at [303, 102] on select "Select Full or [DEMOGRAPHIC_DATA] Employment Self Employment" at bounding box center [458, 120] width 309 height 36
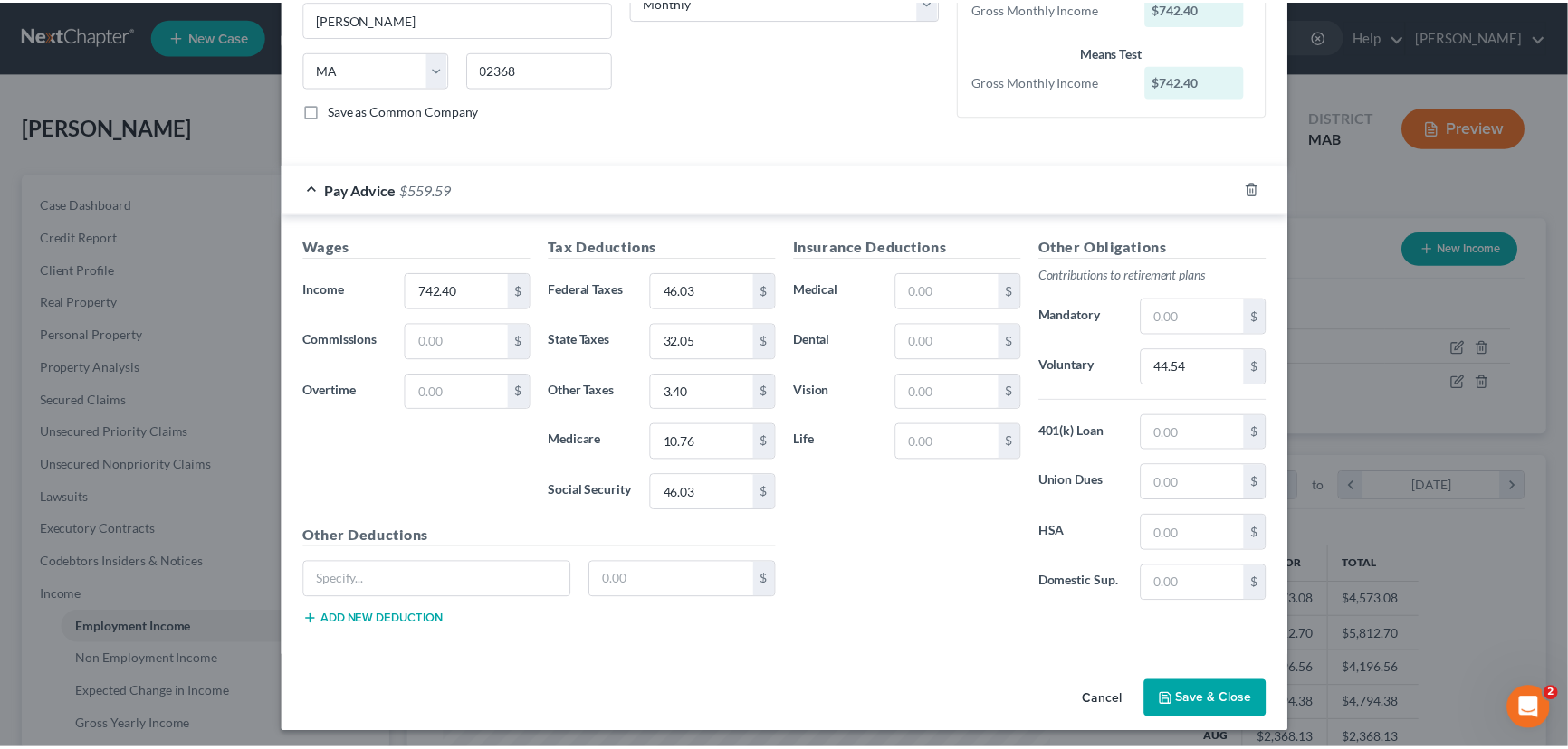
scroll to position [326, 0]
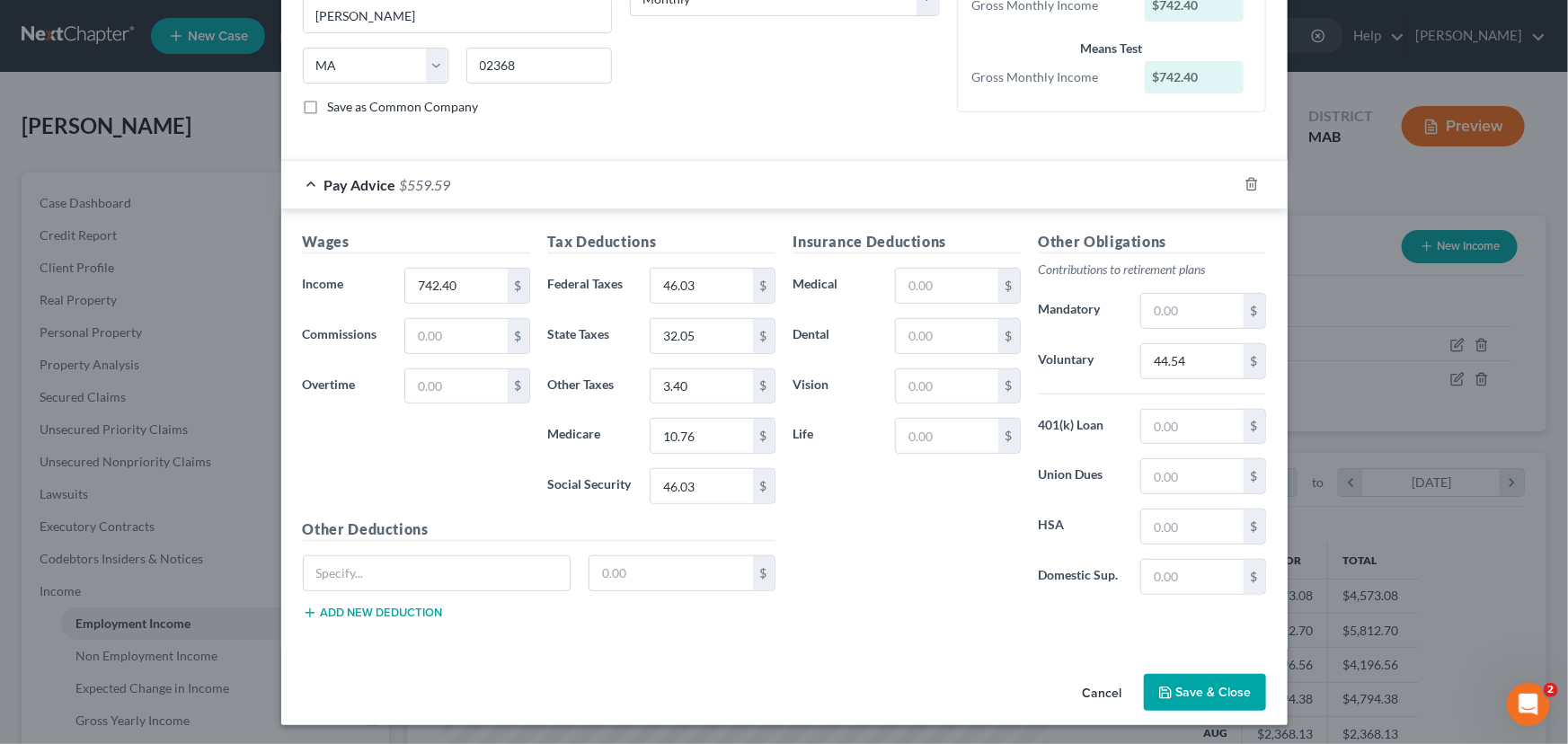
click at [1168, 689] on button "Save & Close" at bounding box center [1205, 693] width 122 height 38
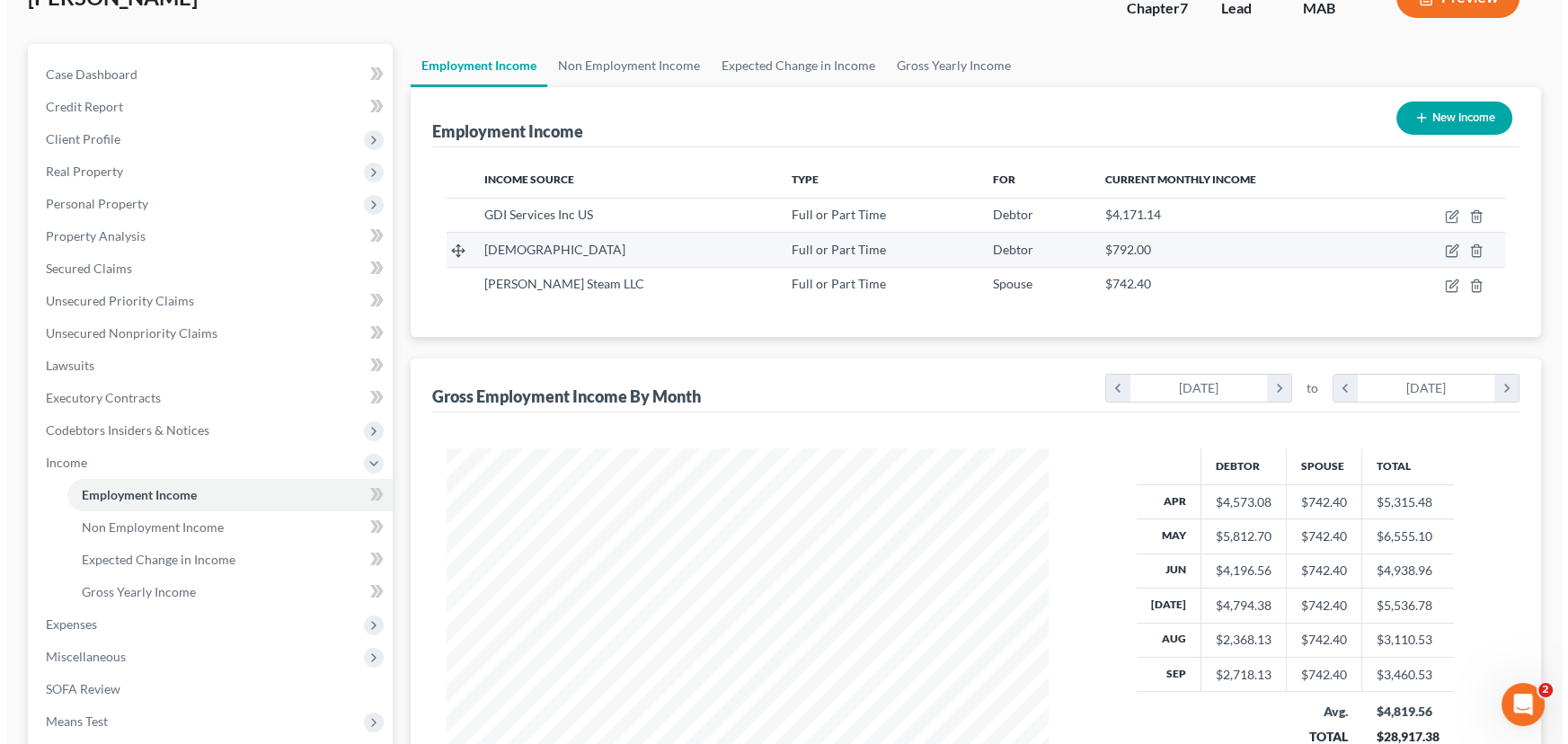
scroll to position [81, 0]
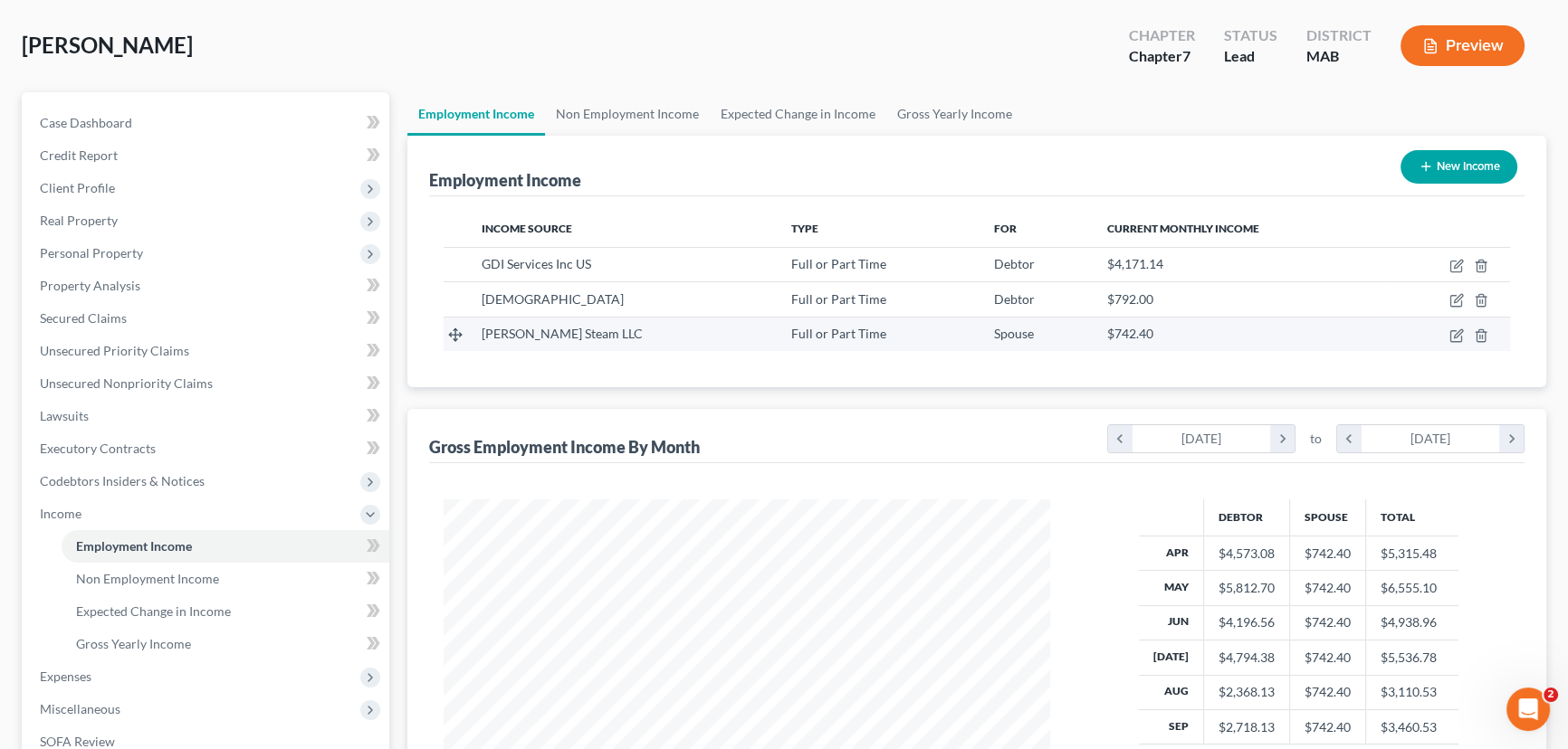
click at [524, 325] on div "[PERSON_NAME] Steam LLC" at bounding box center [622, 334] width 281 height 18
click at [1450, 331] on icon "button" at bounding box center [1455, 335] width 10 height 10
select select "0"
select select "22"
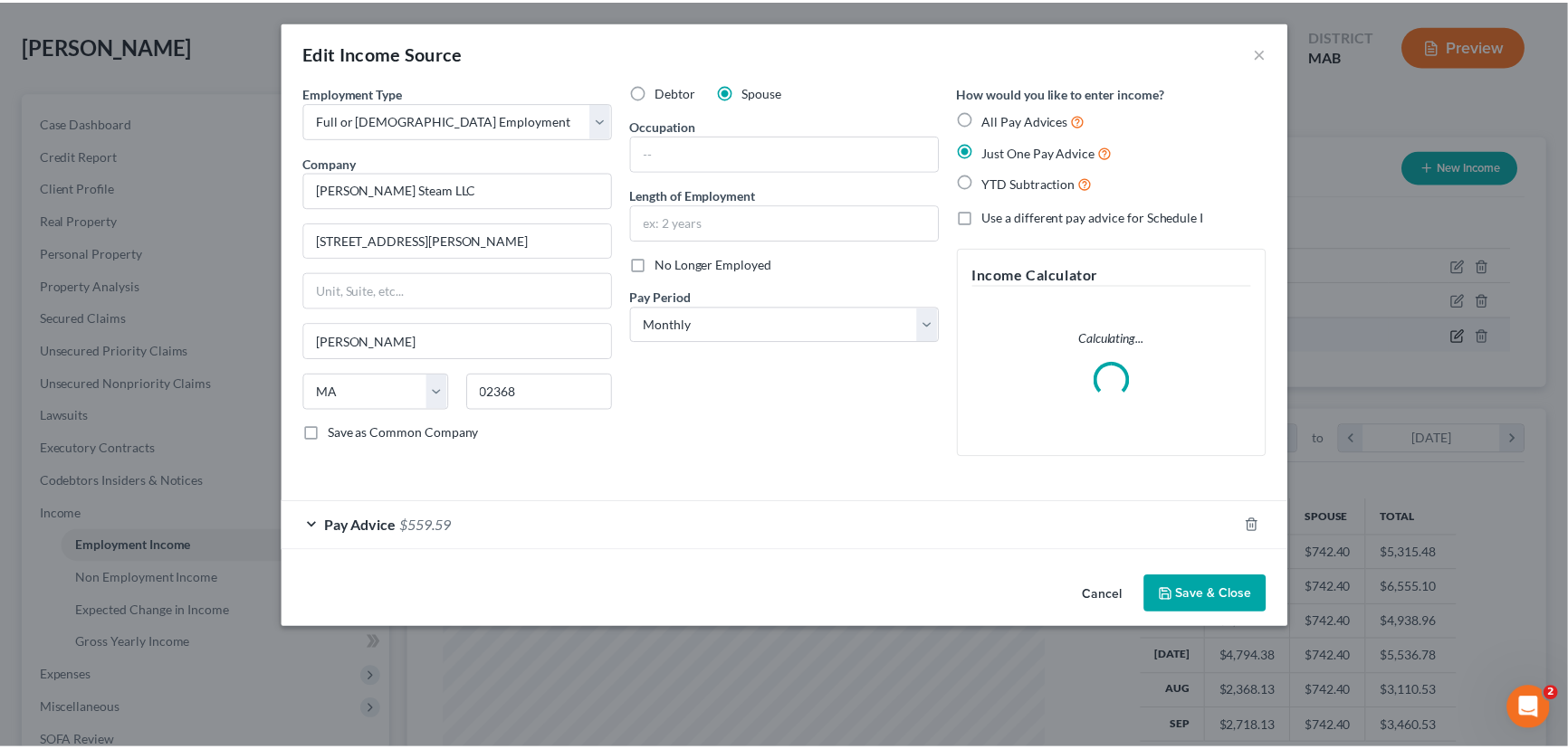
scroll to position [324, 648]
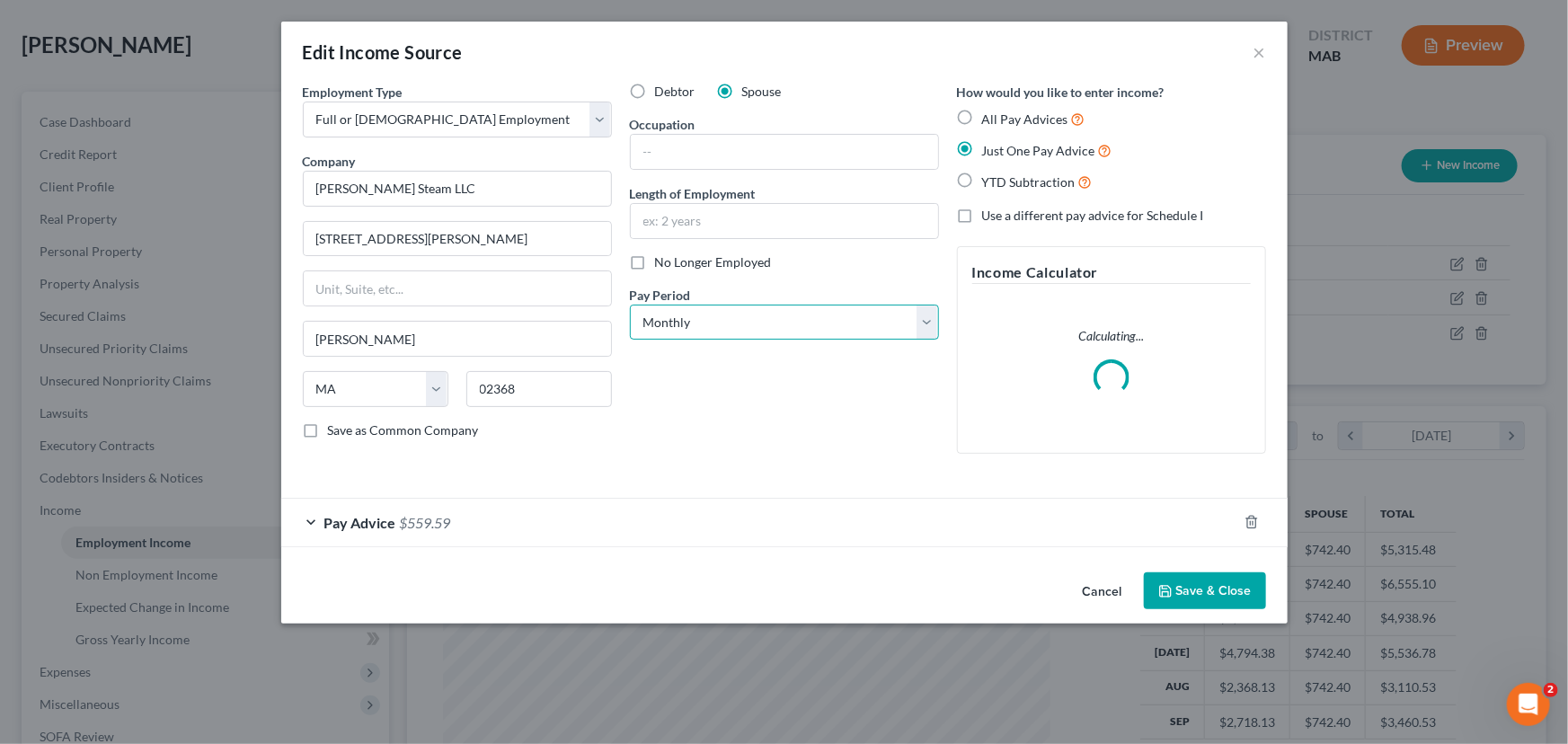
click at [926, 326] on select "Select Monthly Twice Monthly Every Other Week Weekly" at bounding box center [784, 322] width 309 height 36
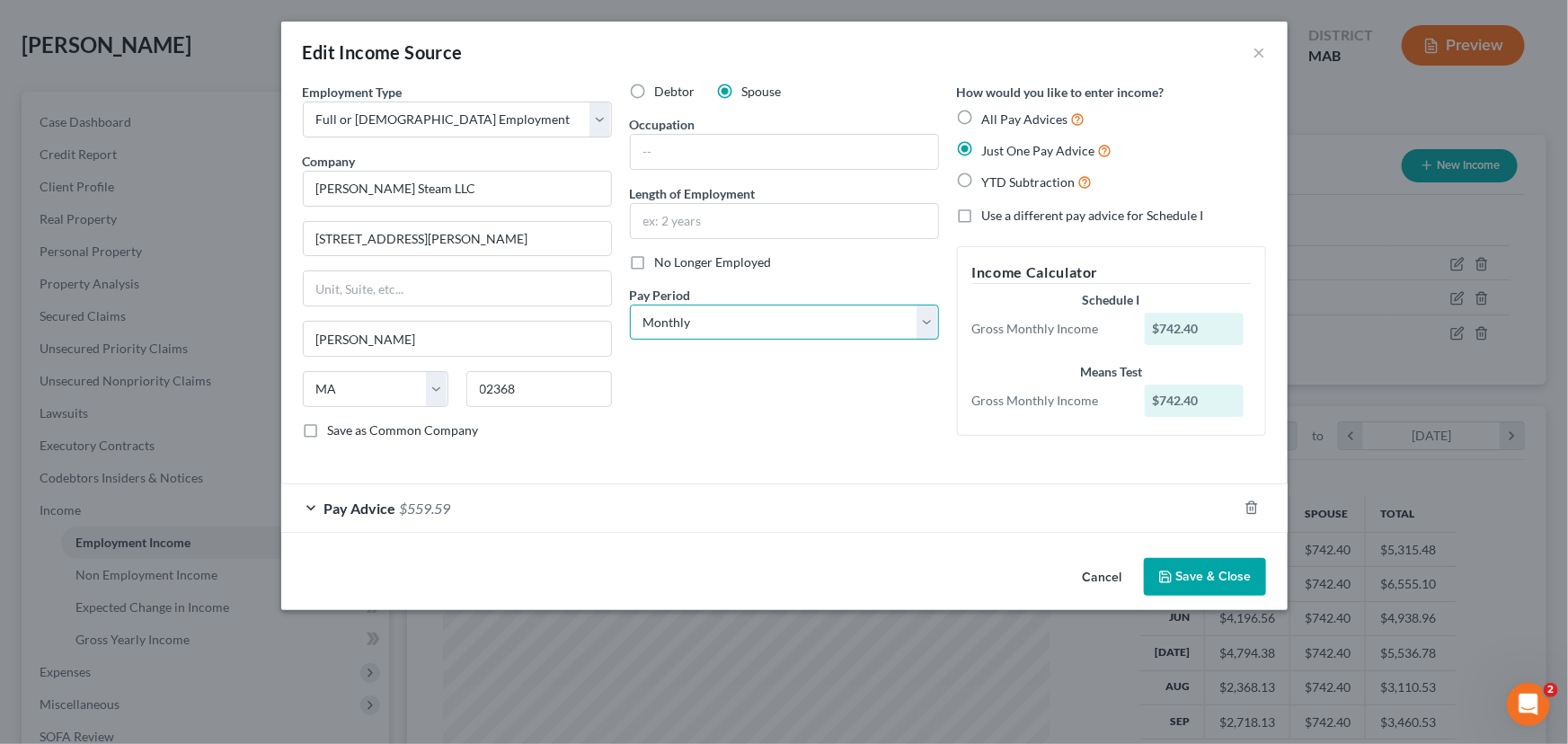
select select "3"
click at [630, 304] on select "Select Monthly Twice Monthly Every Other Week Weekly" at bounding box center [784, 322] width 309 height 36
click at [1221, 581] on button "Save & Close" at bounding box center [1205, 577] width 122 height 38
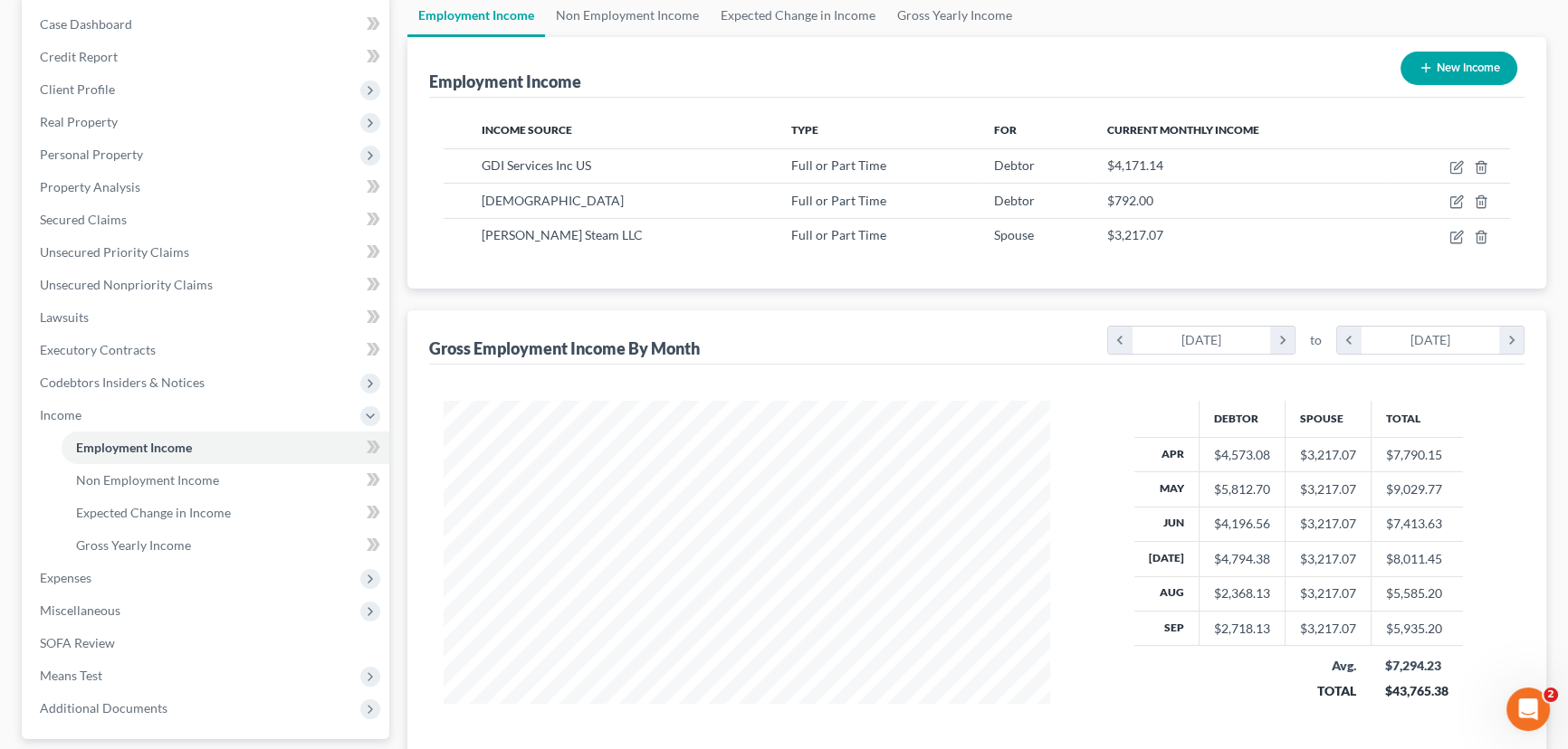
scroll to position [247, 0]
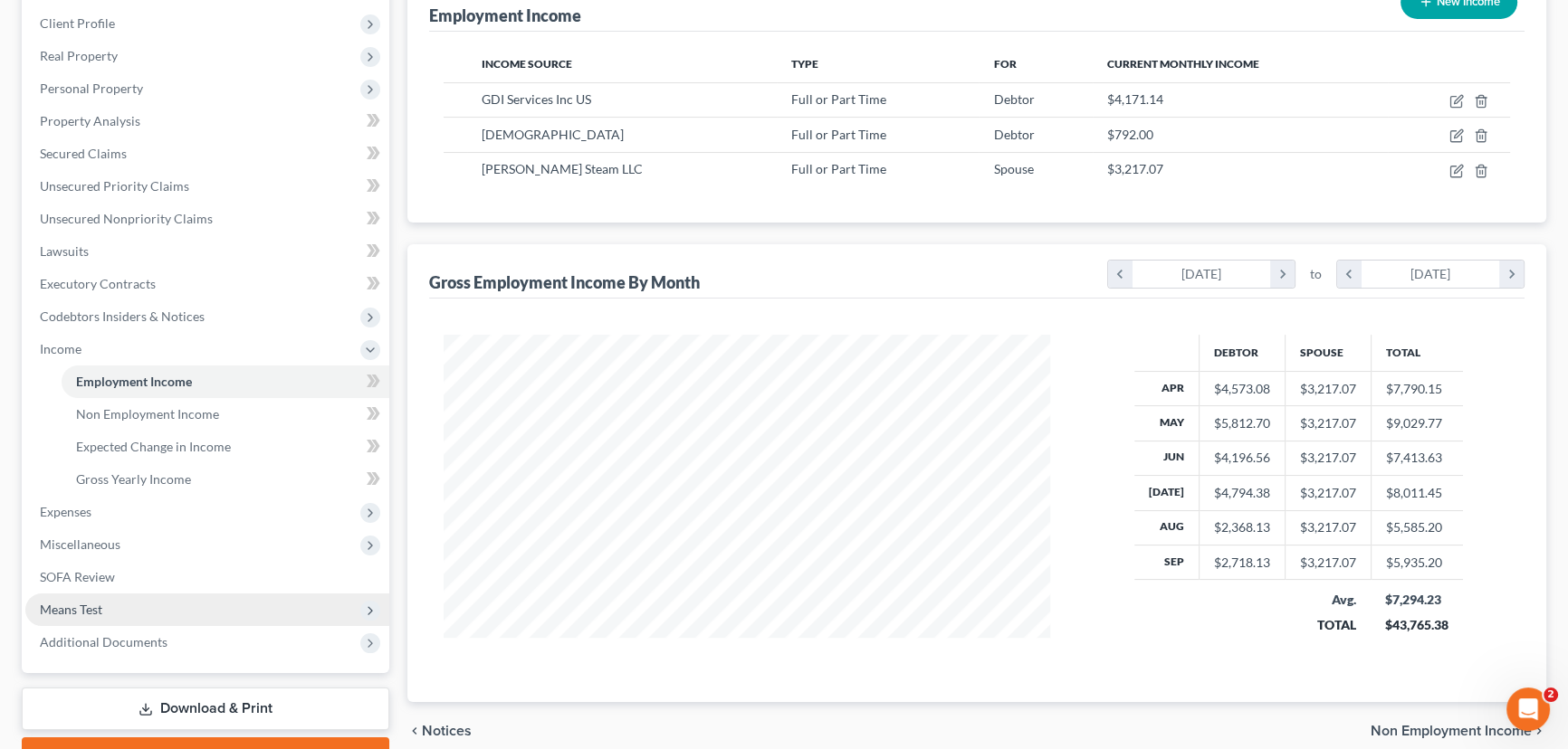
click at [77, 607] on span "Means Test" at bounding box center [71, 610] width 63 height 15
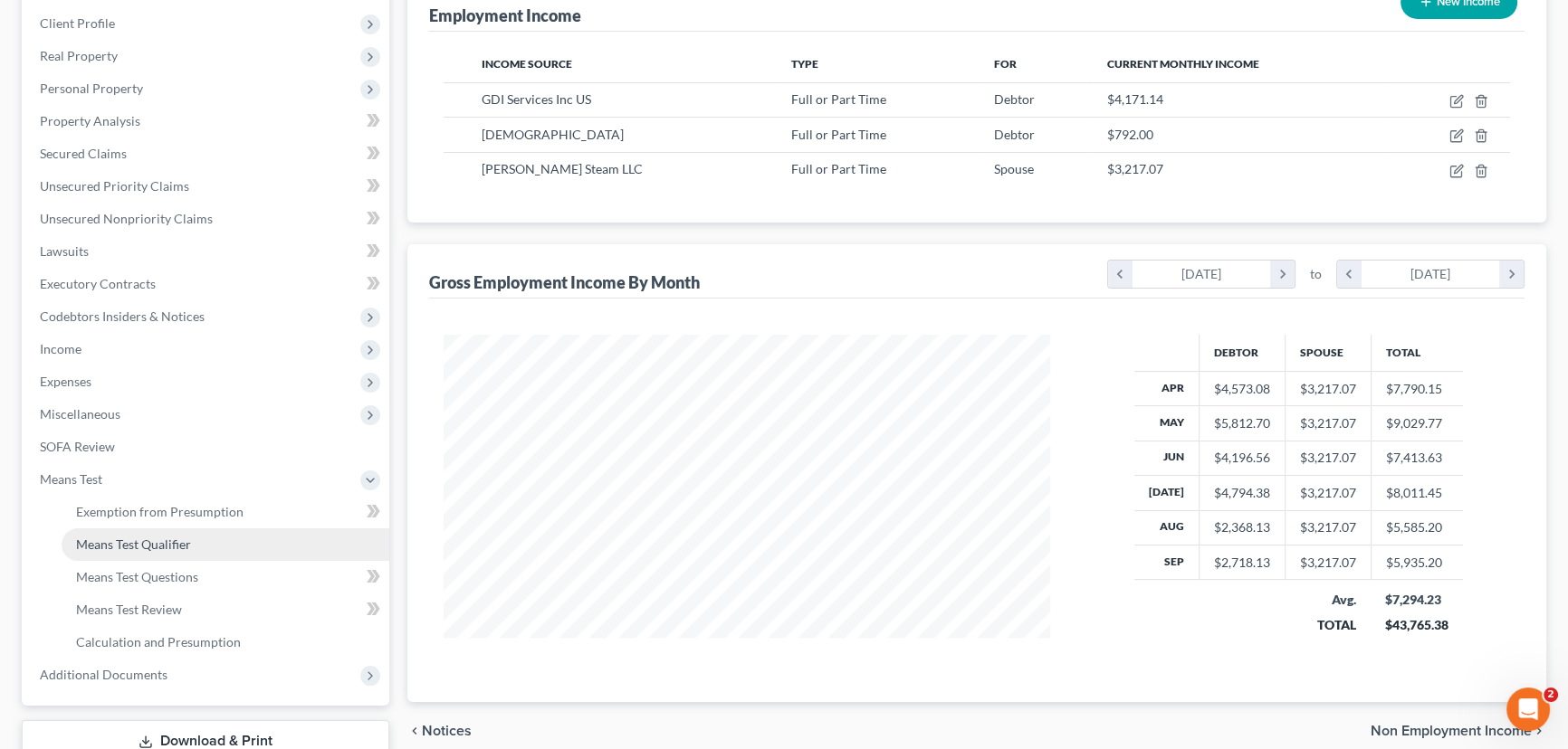
click at [116, 543] on span "Means Test Qualifier" at bounding box center [133, 544] width 115 height 15
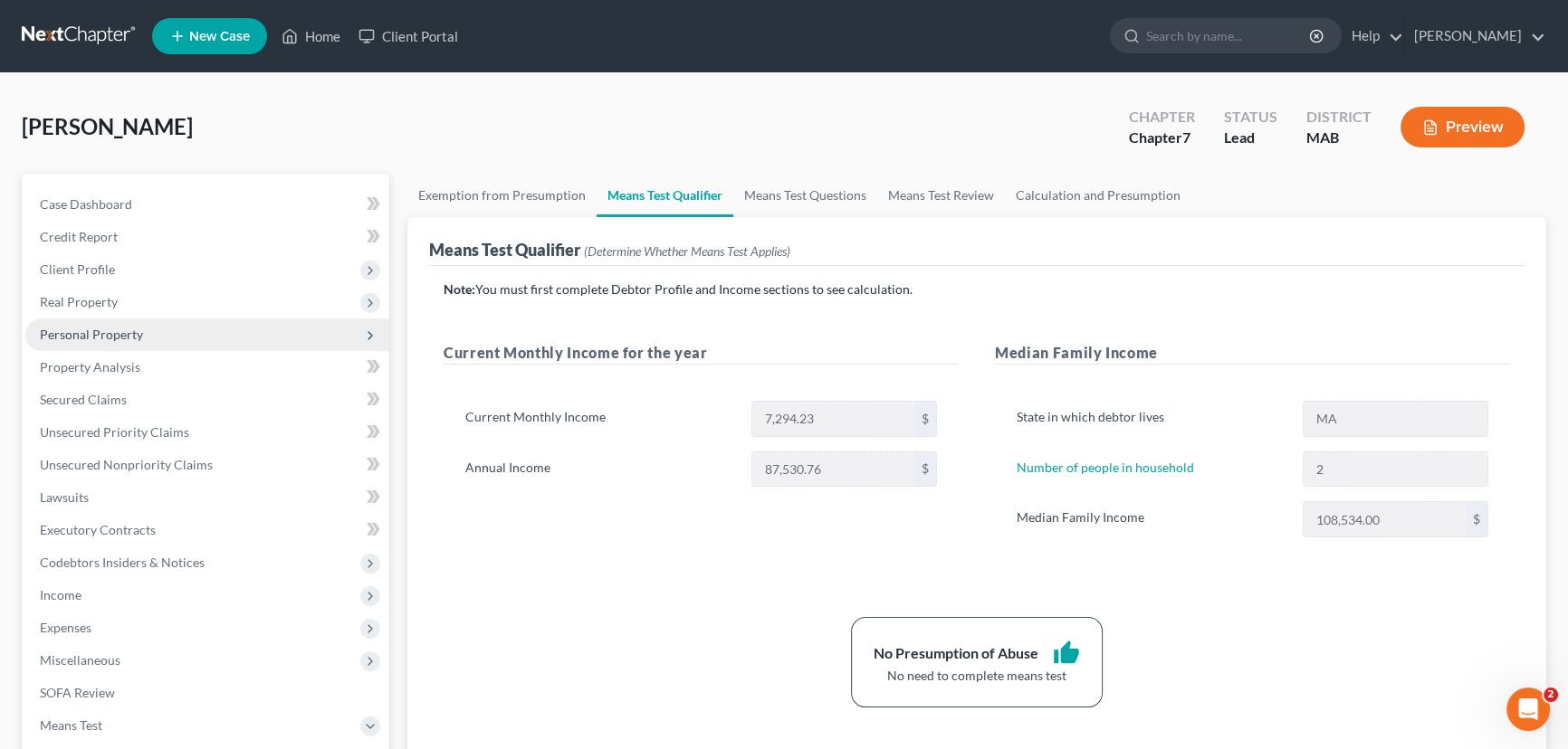
click at [91, 330] on span "Personal Property" at bounding box center [91, 334] width 103 height 15
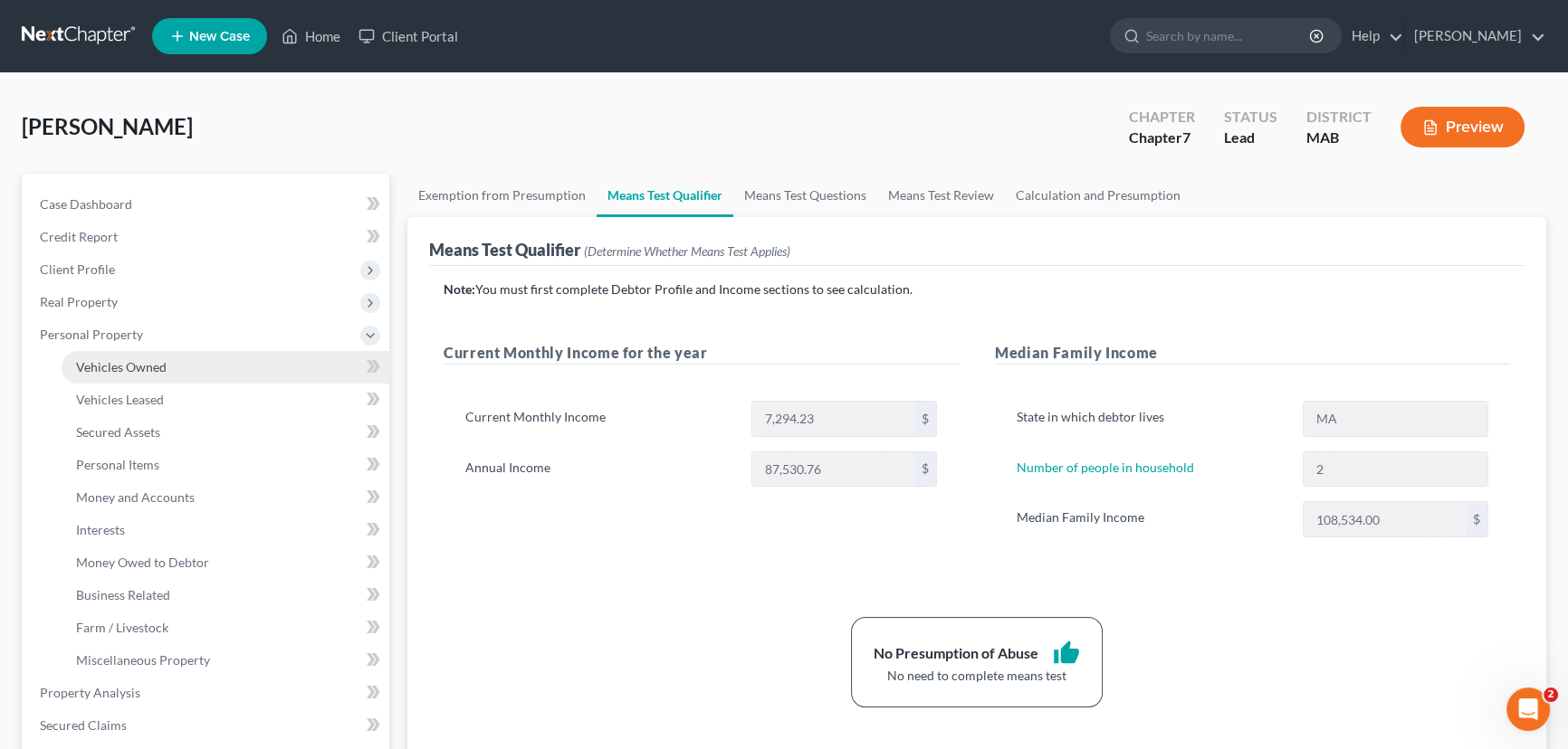
click at [135, 366] on span "Vehicles Owned" at bounding box center [120, 367] width 90 height 15
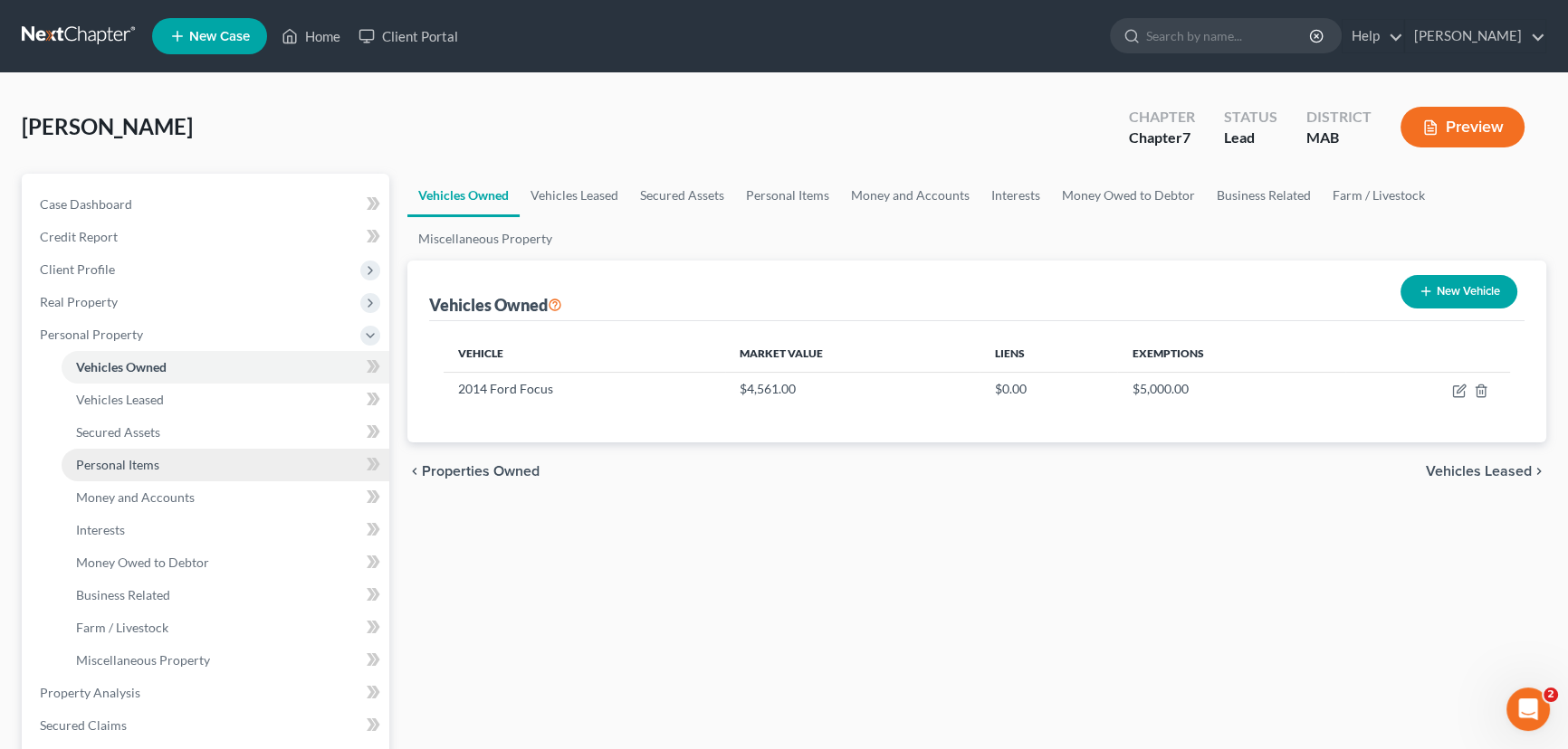
click at [110, 461] on span "Personal Items" at bounding box center [118, 465] width 83 height 15
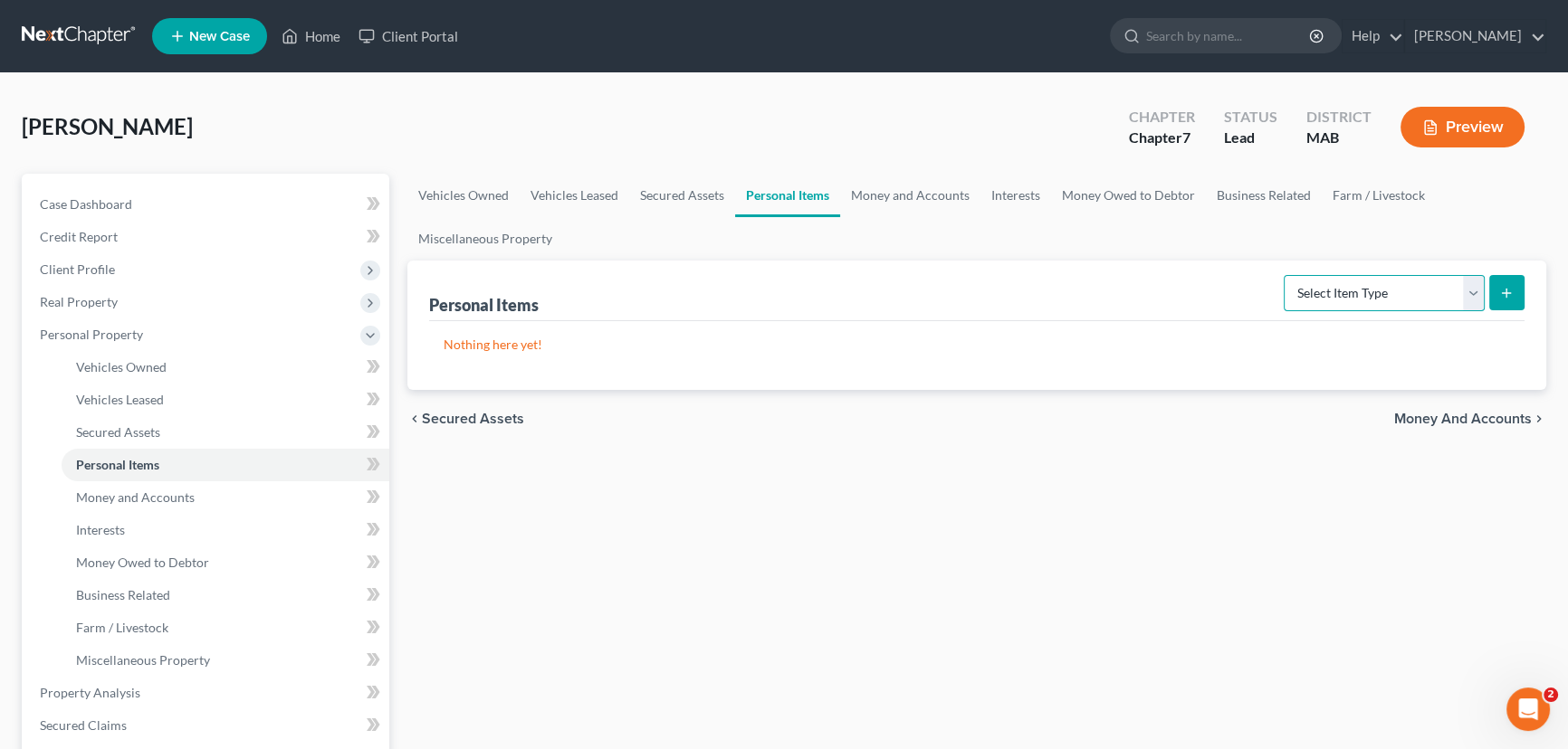
click at [1472, 289] on select "Select Item Type Clothing Collectibles Of Value Electronics Firearms Household …" at bounding box center [1384, 293] width 201 height 36
select select "household_goods"
click at [1285, 275] on select "Select Item Type Clothing Collectibles Of Value Electronics Firearms Household …" at bounding box center [1384, 293] width 201 height 36
click at [1510, 288] on icon "submit" at bounding box center [1505, 293] width 14 height 14
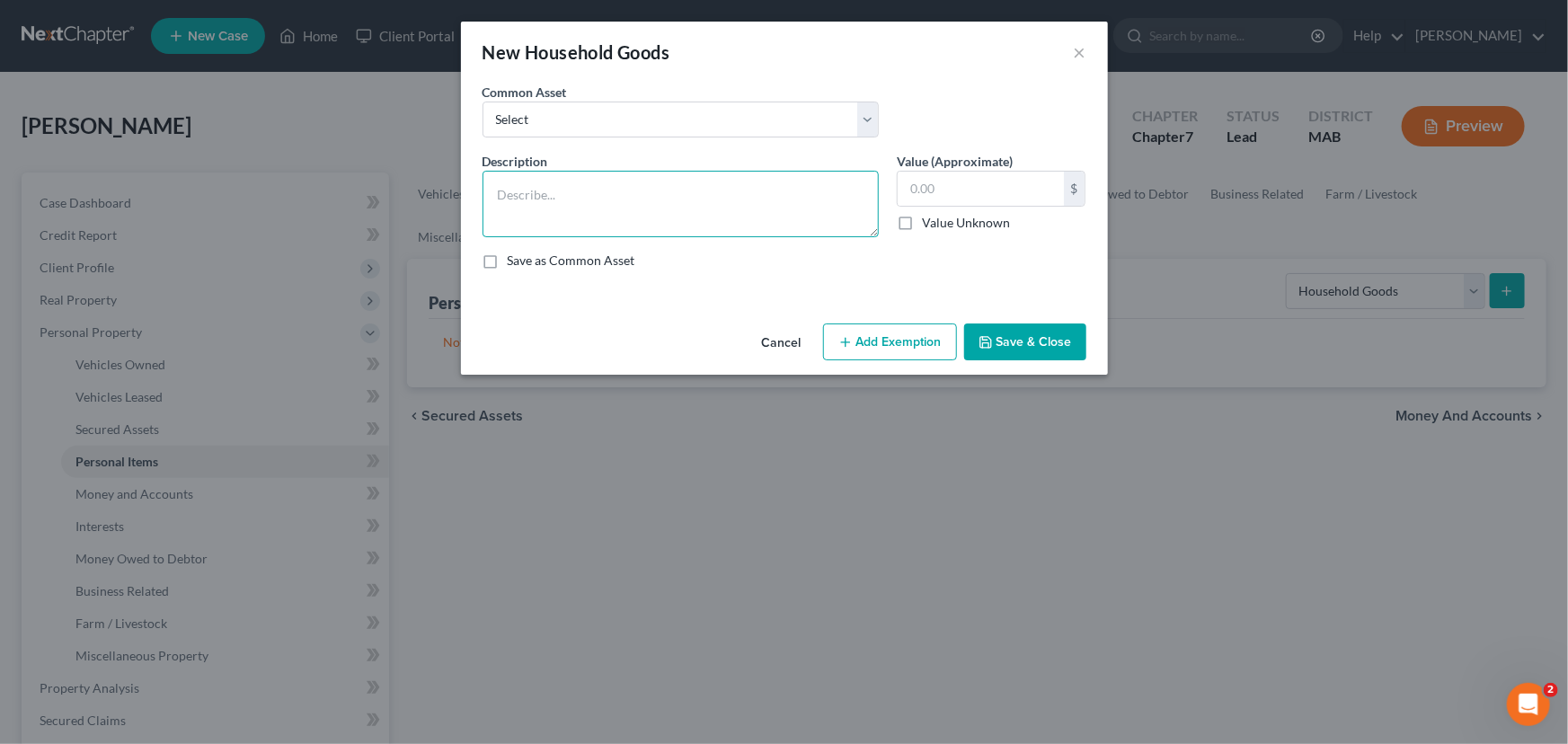
click at [521, 190] on textarea at bounding box center [680, 203] width 396 height 67
click at [654, 195] on textarea "Furniture, appliances, dishes silverware" at bounding box center [680, 203] width 396 height 67
click at [714, 197] on textarea "Furniture, appliances, dishes, silverware" at bounding box center [680, 203] width 396 height 67
type textarea "Furniture, appliances, dishes, silverware, patio furniture, lawn mower, yard to…"
click at [911, 190] on input "text" at bounding box center [980, 188] width 167 height 34
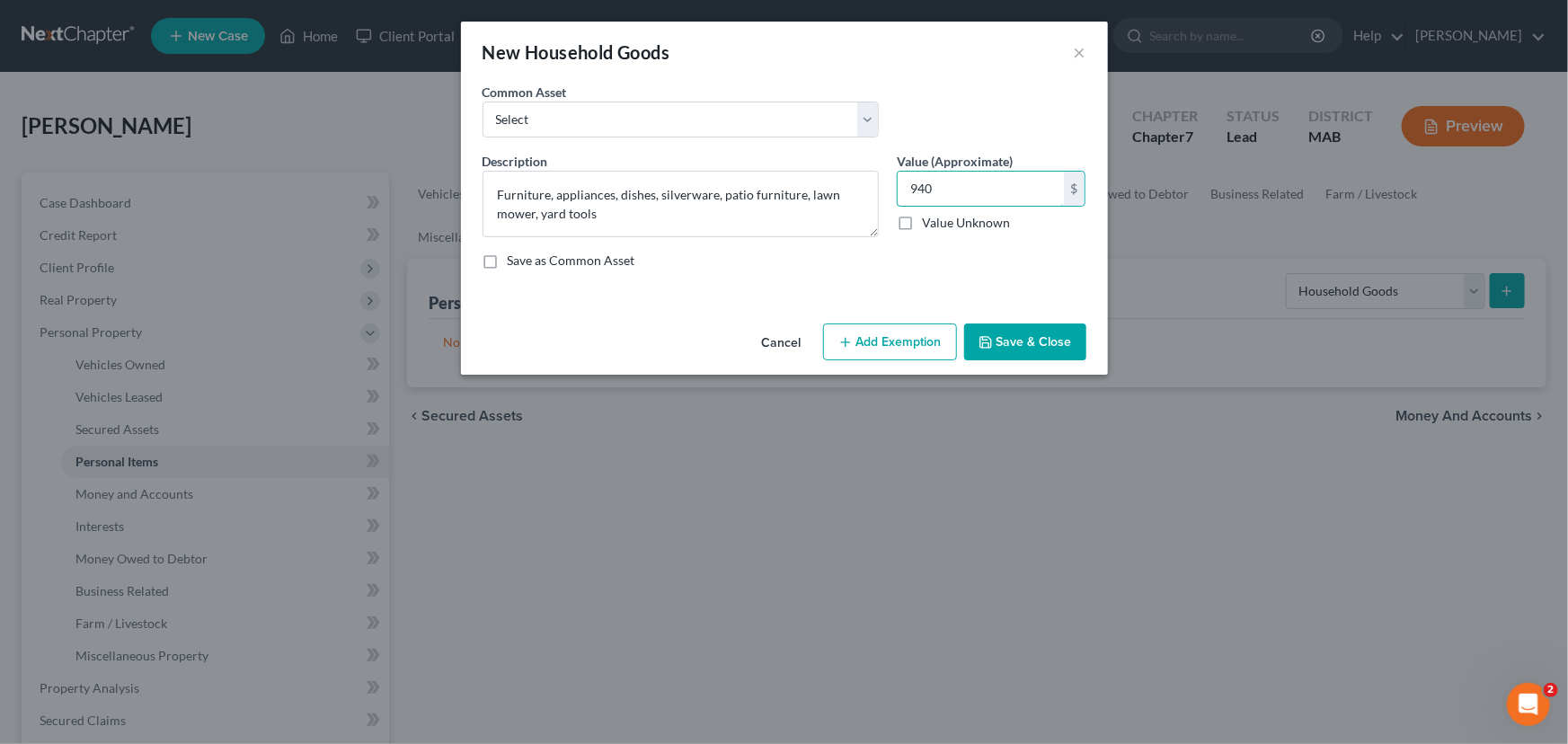
type input "940"
click at [881, 331] on button "Add Exemption" at bounding box center [890, 343] width 134 height 38
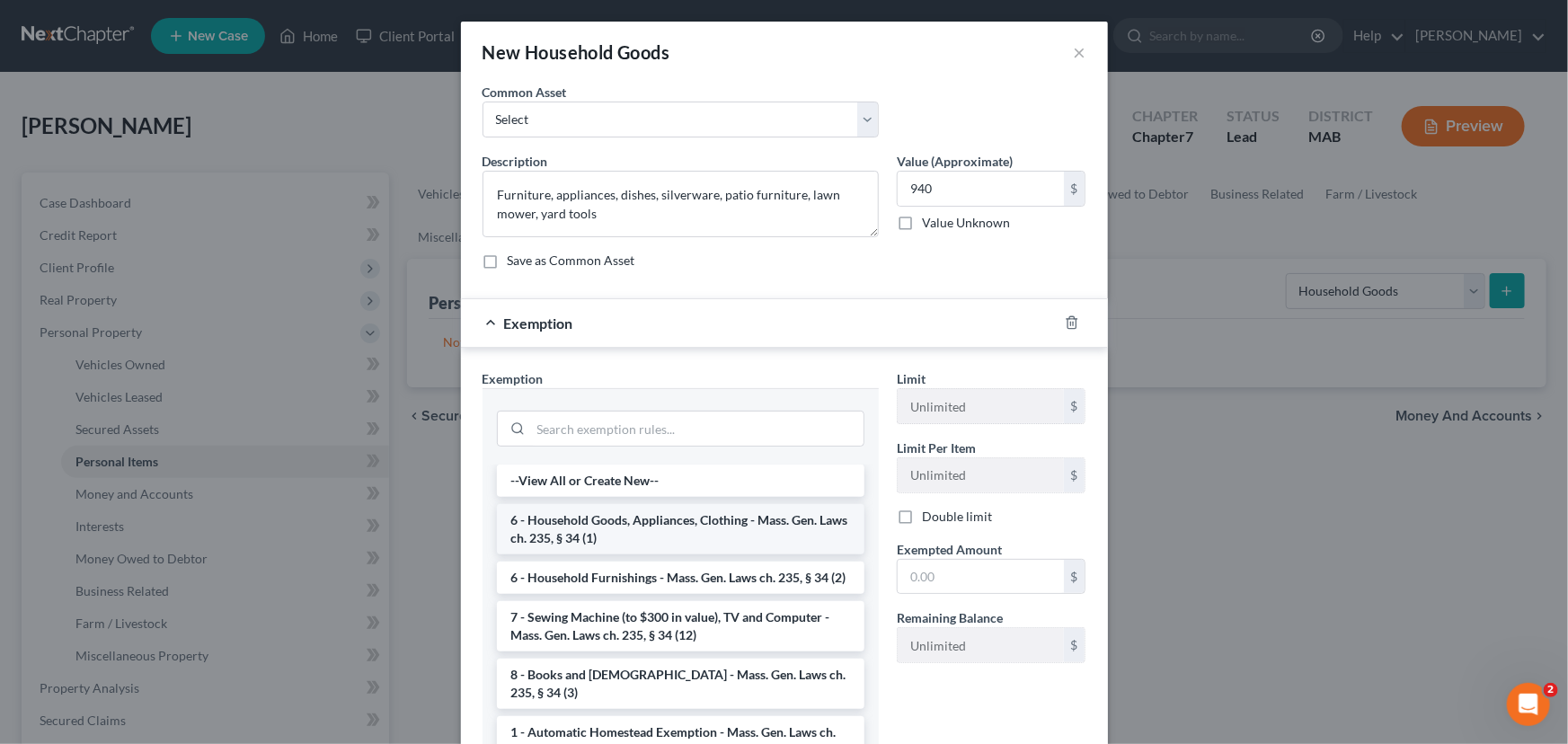
click at [643, 521] on li "6 - Household Goods, Appliances, Clothing - Mass. Gen. Laws ch. 235, § 34 (1)" at bounding box center [681, 528] width 367 height 50
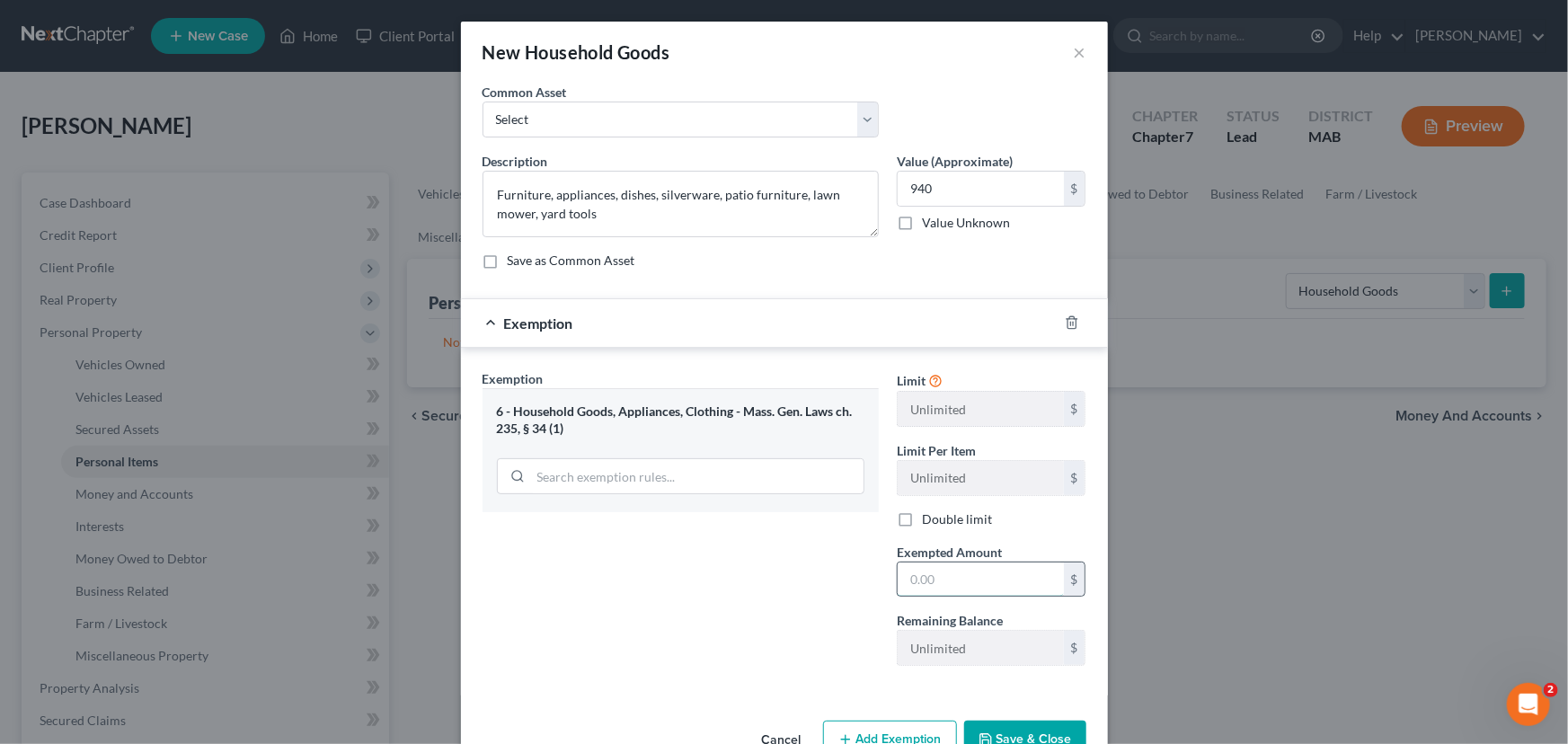
click at [909, 579] on input "text" at bounding box center [980, 579] width 167 height 34
type input "940"
click at [1026, 736] on button "Save & Close" at bounding box center [1026, 739] width 122 height 38
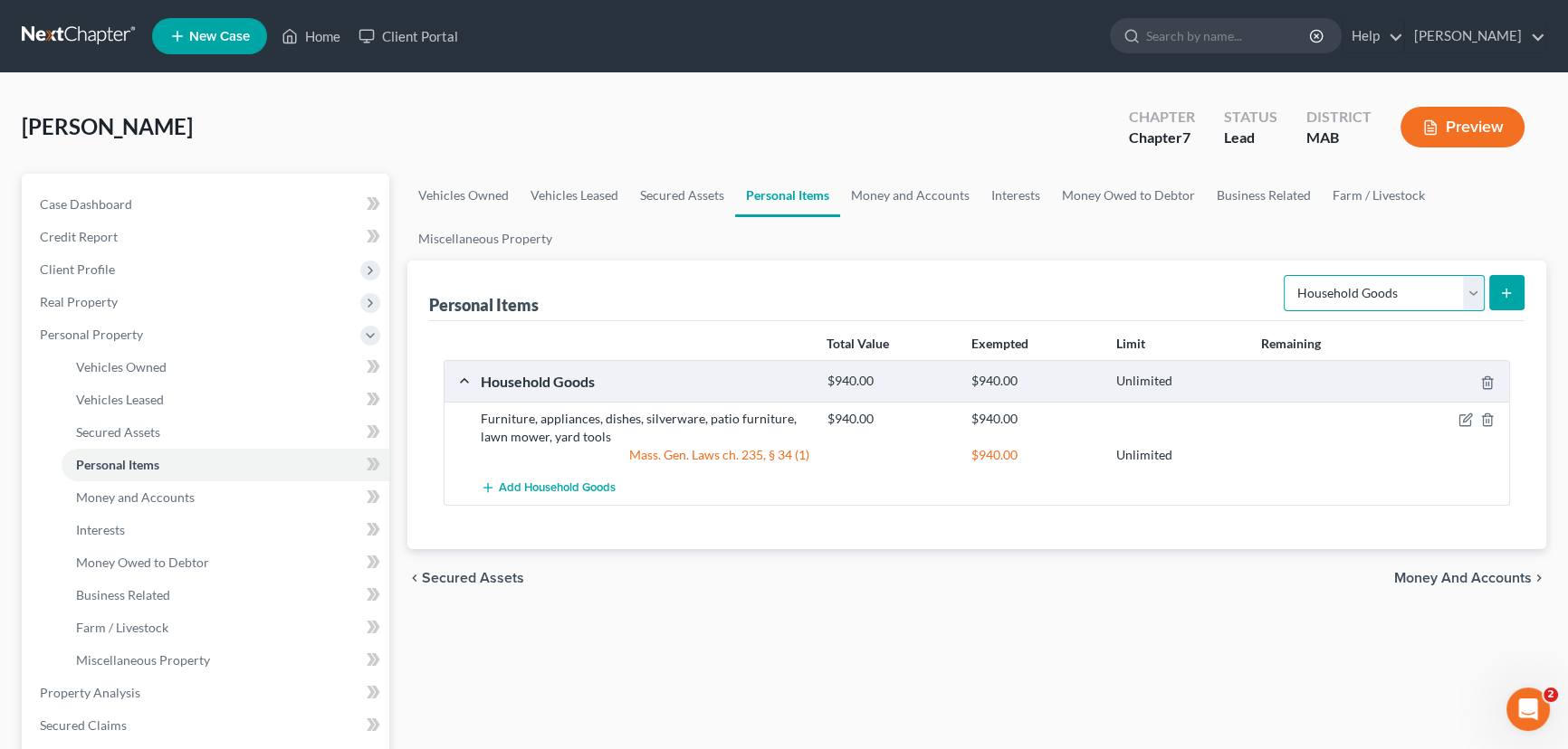
click at [1470, 295] on select "Select Item Type Clothing Collectibles Of Value Electronics Firearms Household …" at bounding box center [1384, 293] width 201 height 36
select select "electronics"
click at [1285, 275] on select "Select Item Type Clothing Collectibles Of Value Electronics Firearms Household …" at bounding box center [1384, 293] width 201 height 36
click at [1507, 293] on line "submit" at bounding box center [1506, 293] width 9 height 0
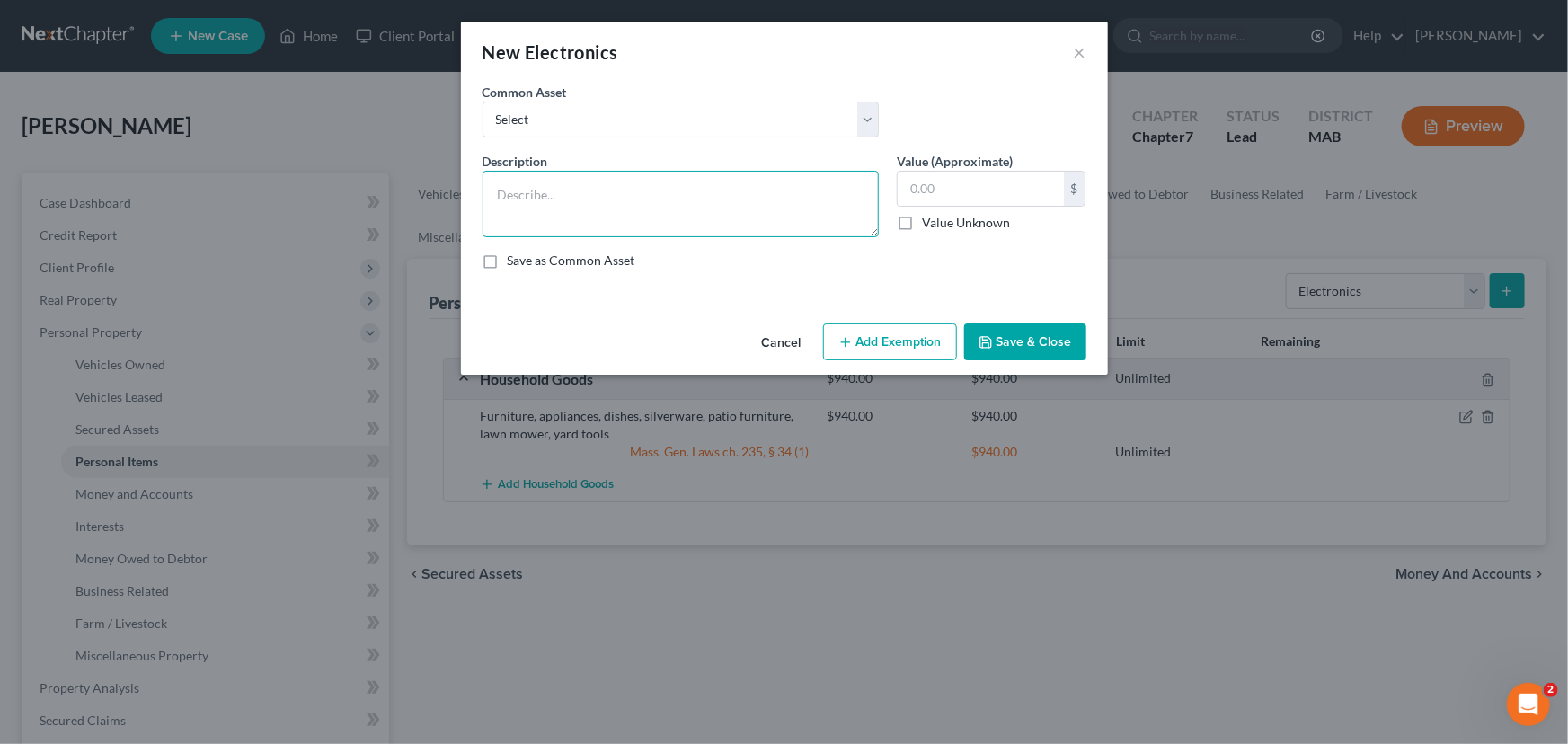
click at [531, 188] on textarea at bounding box center [680, 203] width 396 height 67
type textarea "2 TVs, laptop, printer, 2 cell phonse"
click at [909, 195] on input "text" at bounding box center [980, 188] width 167 height 34
type input "365"
click at [907, 344] on button "Add Exemption" at bounding box center [890, 343] width 134 height 38
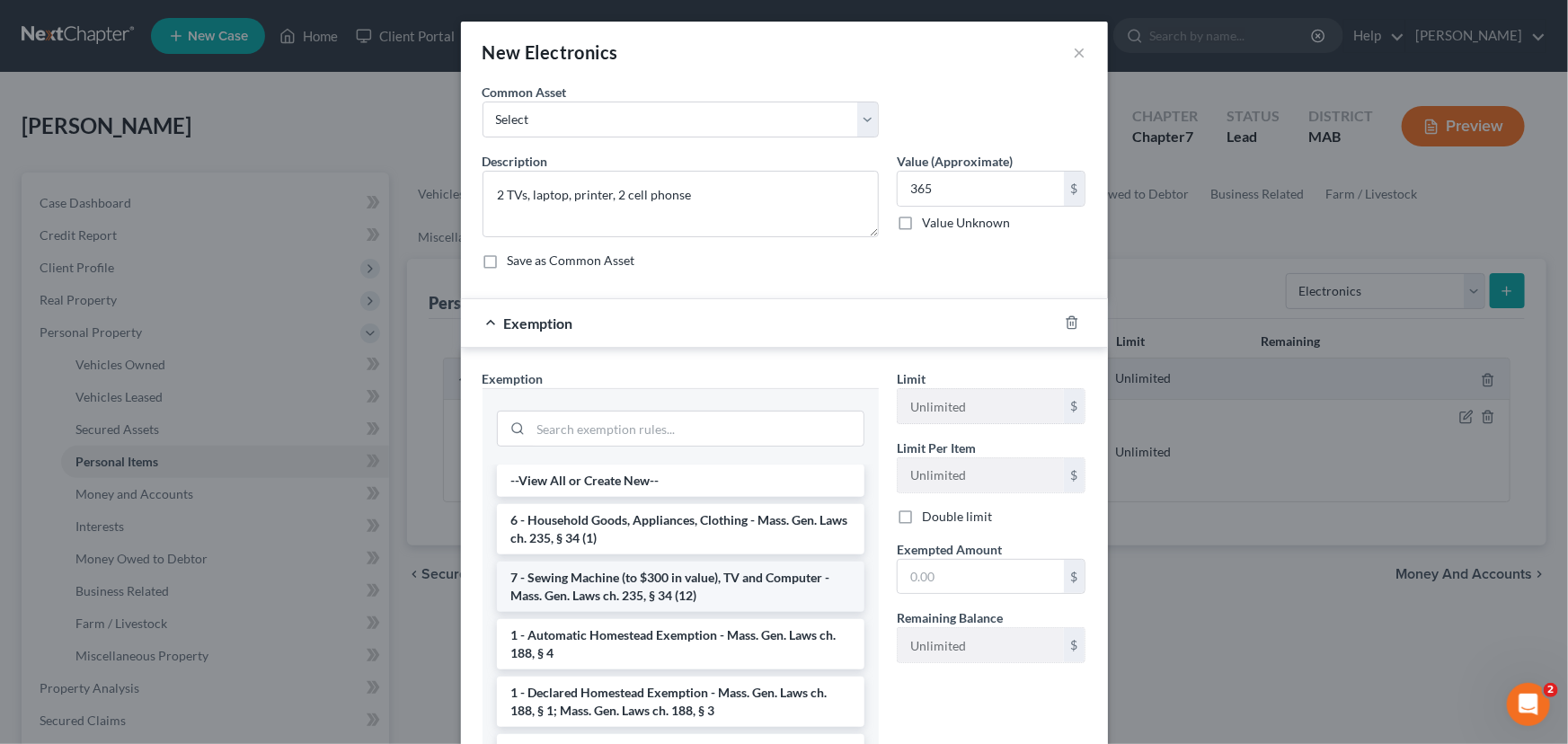
click at [645, 593] on li "7 - Sewing Machine (to $300 in value), TV and Computer - Mass. Gen. Laws ch. 23…" at bounding box center [681, 586] width 367 height 50
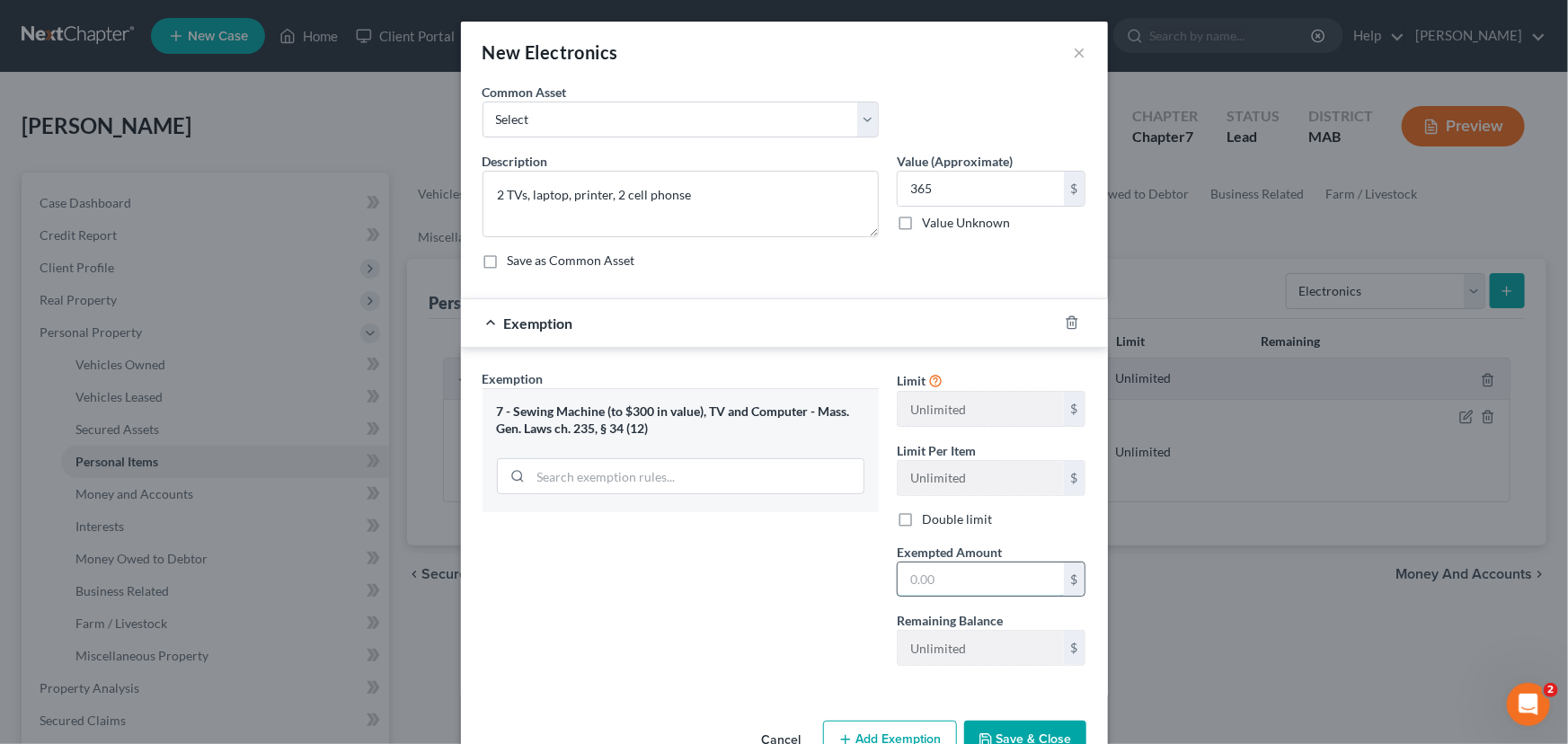
click at [921, 586] on input "text" at bounding box center [980, 579] width 167 height 34
type input "365"
click at [1022, 727] on button "Save & Close" at bounding box center [1026, 739] width 122 height 38
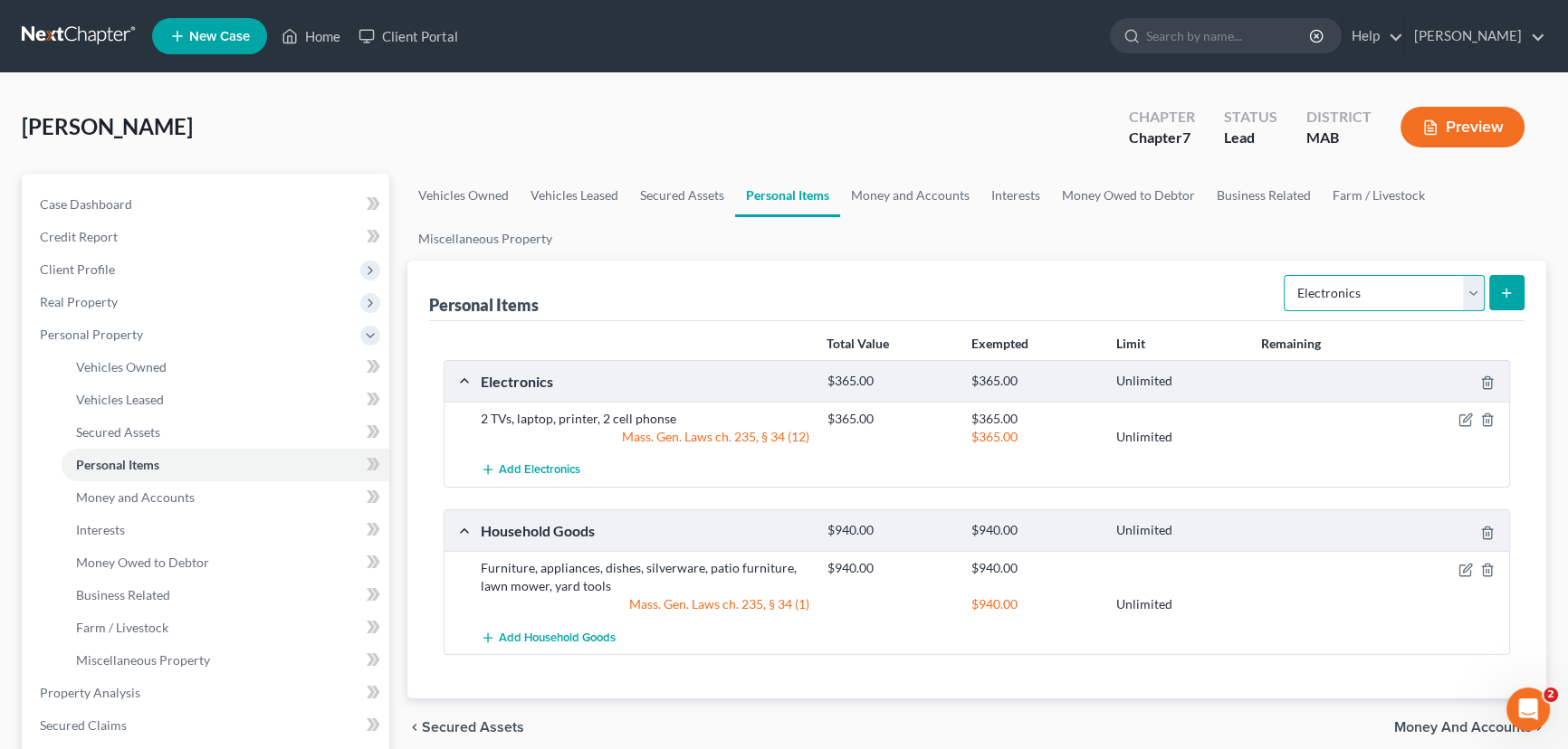
click at [1470, 289] on select "Select Item Type Clothing Collectibles Of Value Electronics Firearms Household …" at bounding box center [1384, 293] width 201 height 36
select select "clothing"
click at [1285, 275] on select "Select Item Type Clothing Collectibles Of Value Electronics Firearms Household …" at bounding box center [1384, 293] width 201 height 36
click at [1499, 288] on icon "submit" at bounding box center [1505, 293] width 14 height 14
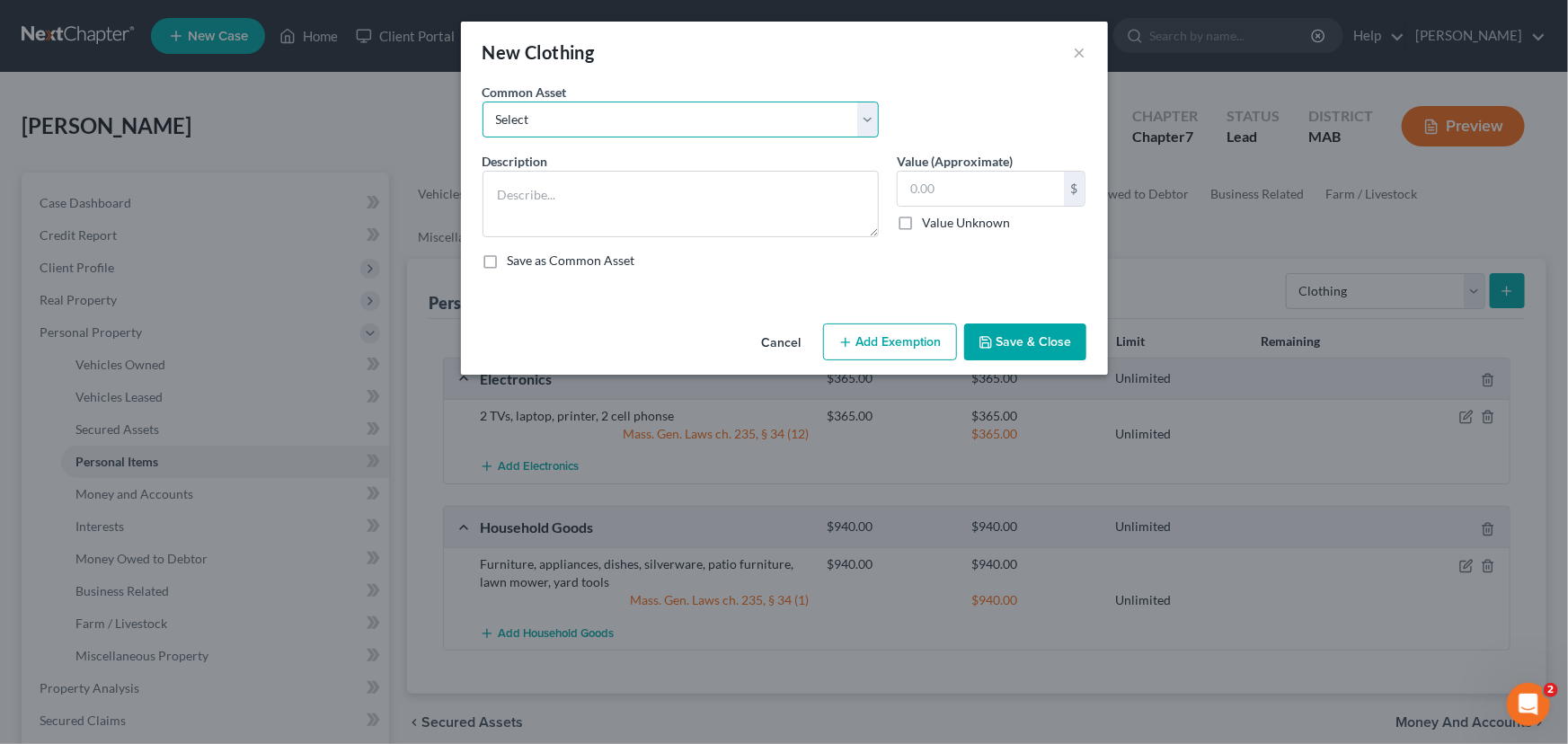
click at [549, 123] on select "Select Clothing" at bounding box center [680, 120] width 396 height 36
select select "0"
click at [482, 102] on select "Select Clothing" at bounding box center [680, 120] width 396 height 36
type textarea "Clothing"
type input "150.00"
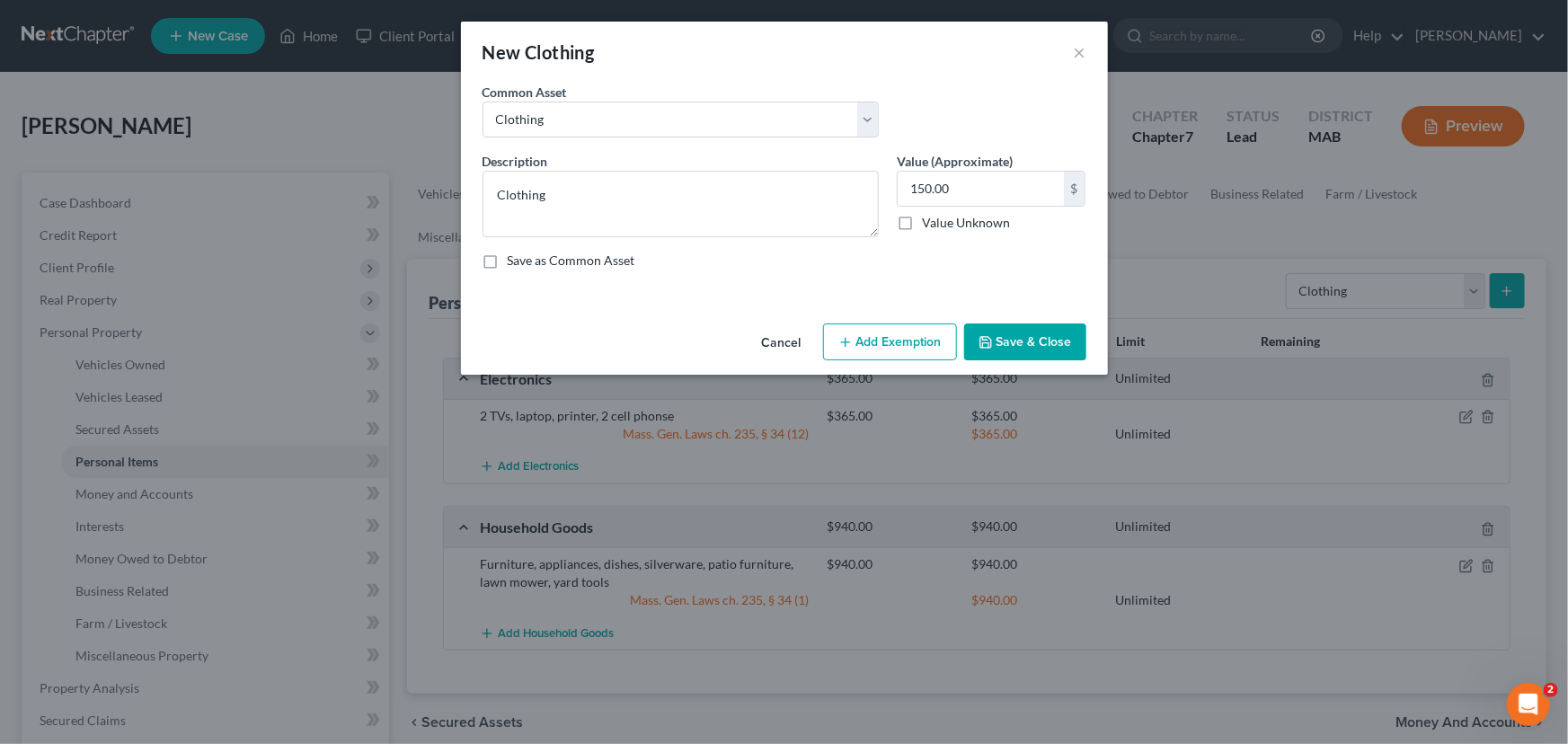
click at [890, 333] on button "Add Exemption" at bounding box center [890, 343] width 134 height 38
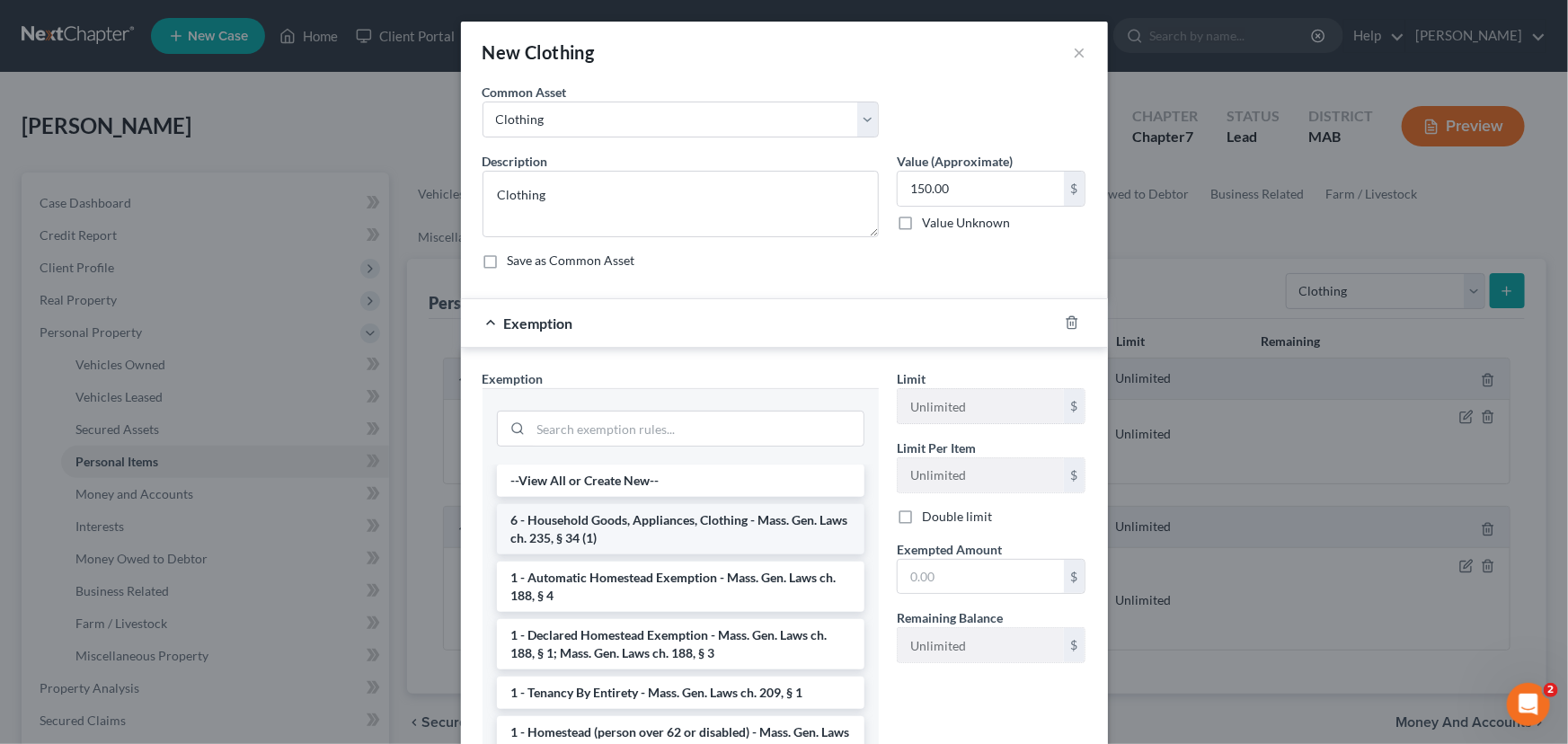
click at [703, 524] on li "6 - Household Goods, Appliances, Clothing - Mass. Gen. Laws ch. 235, § 34 (1)" at bounding box center [681, 528] width 367 height 50
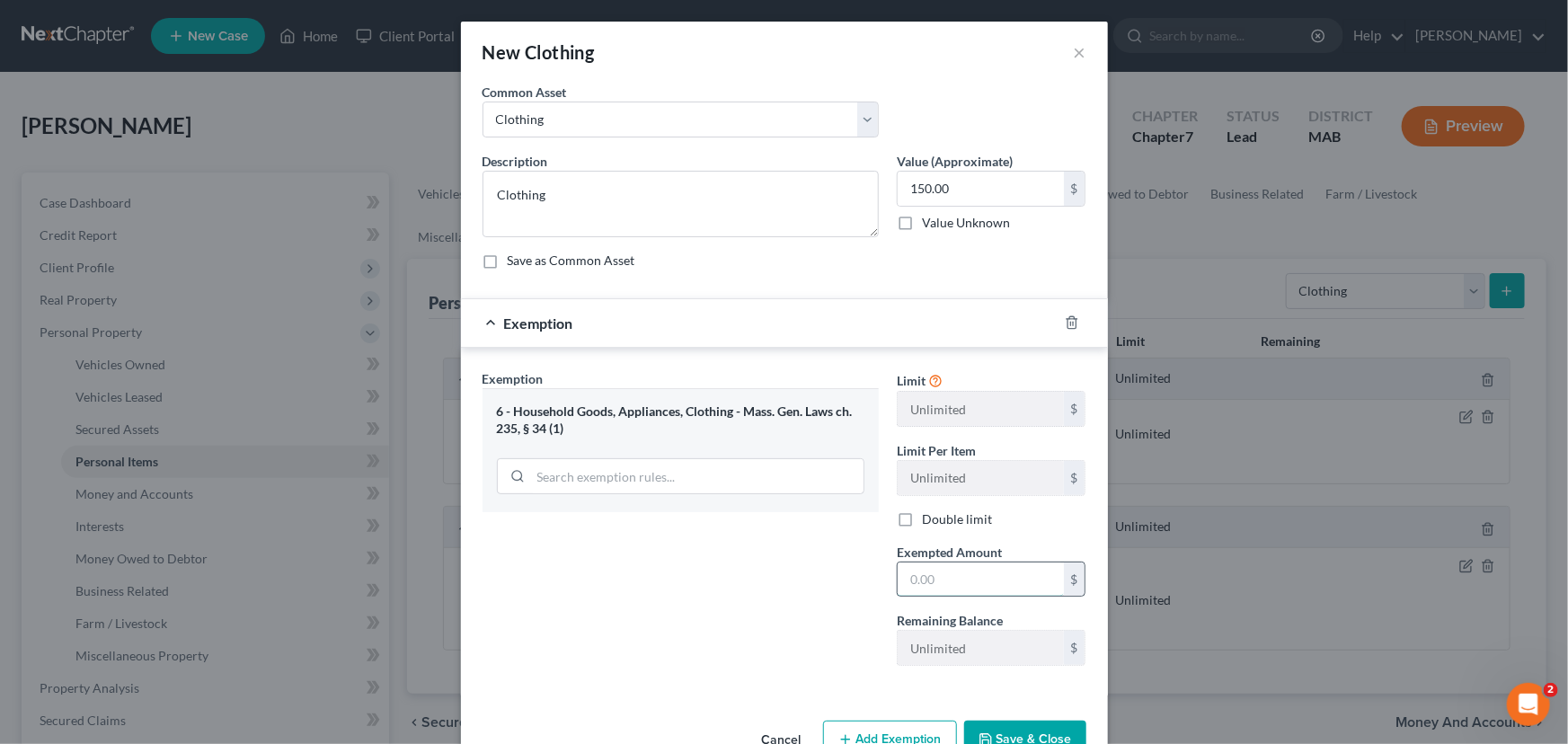
click at [919, 582] on input "text" at bounding box center [980, 579] width 167 height 34
type input "150"
click at [989, 736] on button "Save & Close" at bounding box center [1026, 739] width 122 height 38
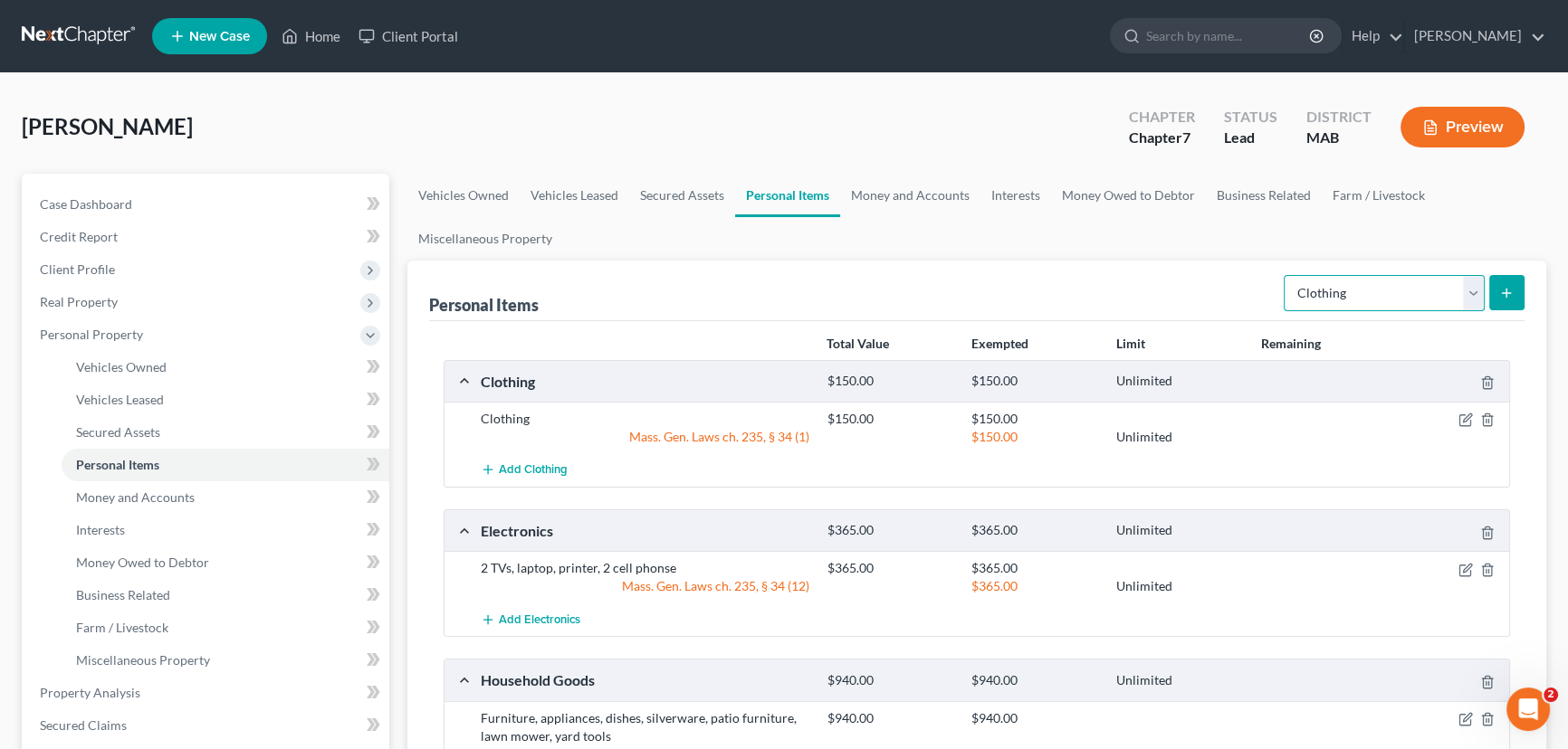
click at [1467, 287] on select "Select Item Type Clothing Collectibles Of Value Electronics Firearms Household …" at bounding box center [1384, 293] width 201 height 36
select select "jewelry"
click at [1285, 275] on select "Select Item Type Clothing Collectibles Of Value Electronics Firearms Household …" at bounding box center [1384, 293] width 201 height 36
click at [1512, 287] on icon "submit" at bounding box center [1505, 293] width 14 height 14
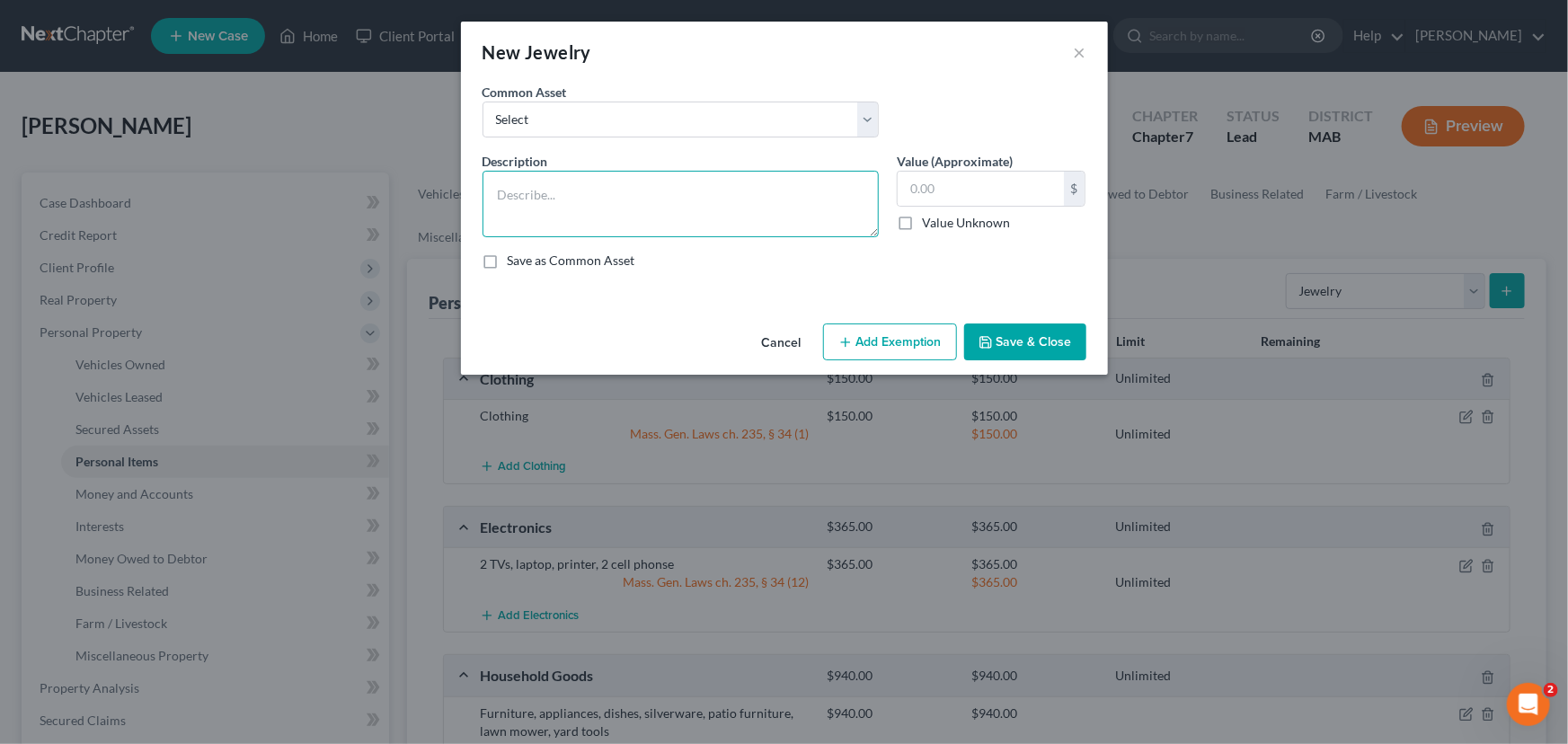
click at [547, 187] on textarea at bounding box center [680, 203] width 396 height 67
click at [566, 117] on select "Select Jewelry" at bounding box center [680, 120] width 396 height 36
select select "0"
click at [482, 102] on select "Select Jewelry" at bounding box center [680, 120] width 396 height 36
type textarea "Jewelry"
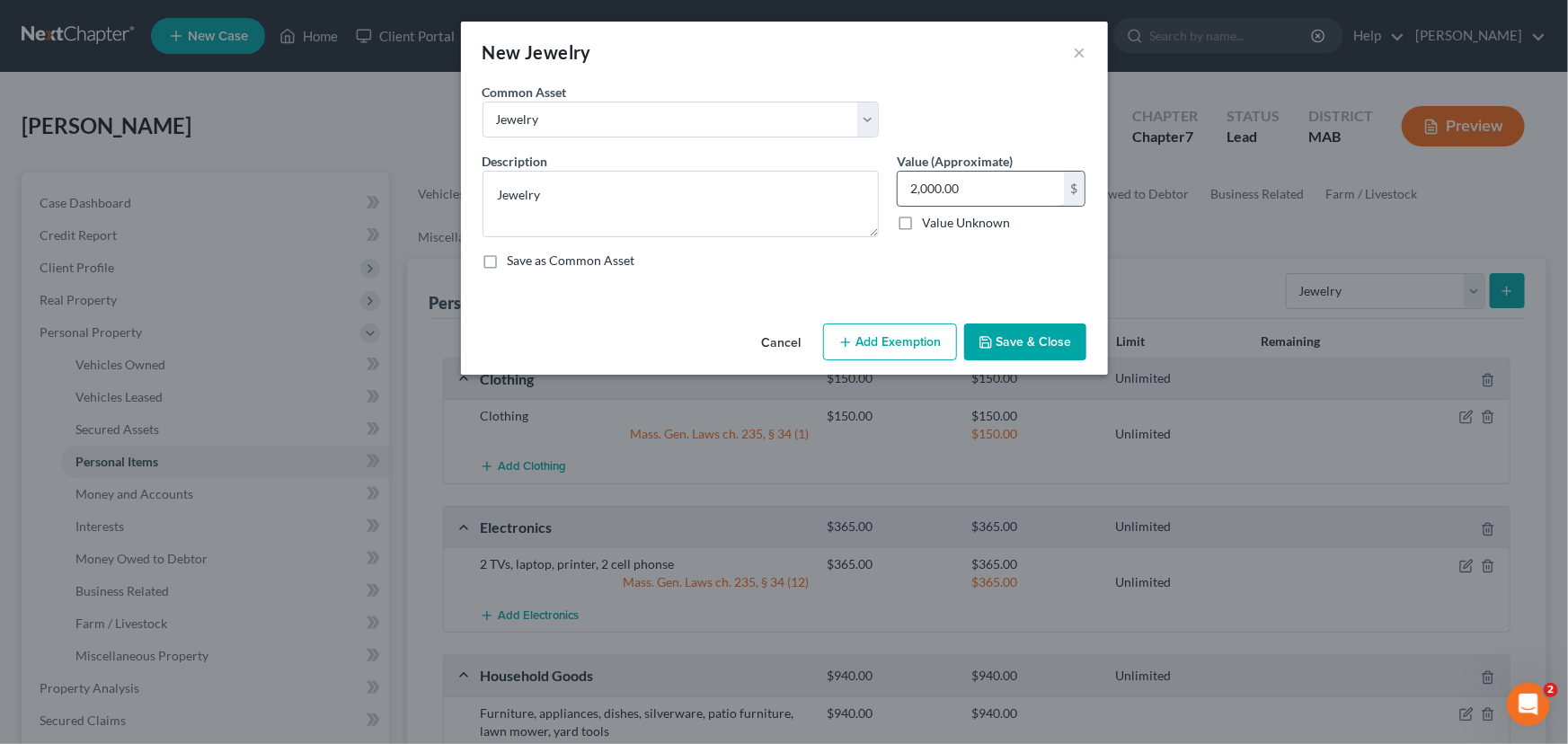
click at [972, 186] on input "2,000.00" at bounding box center [980, 188] width 167 height 34
type input "40.00"
click at [880, 339] on button "Add Exemption" at bounding box center [890, 343] width 134 height 38
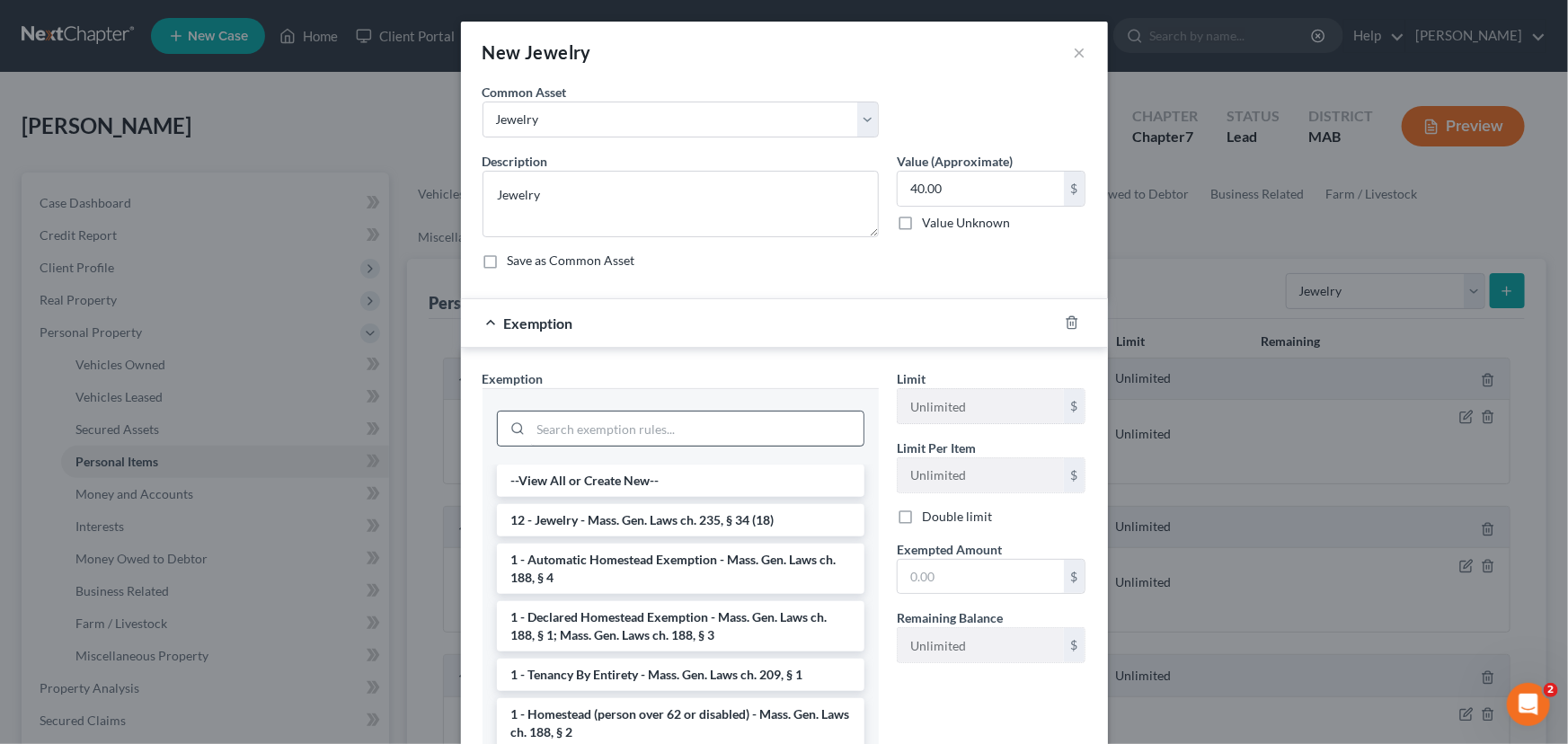
drag, startPoint x: 632, startPoint y: 524, endPoint x: 833, endPoint y: 464, distance: 209.8
click at [633, 521] on li "12 - Jewelry - Mass. Gen. Laws ch. 235, § 34 (18)" at bounding box center [681, 520] width 367 height 32
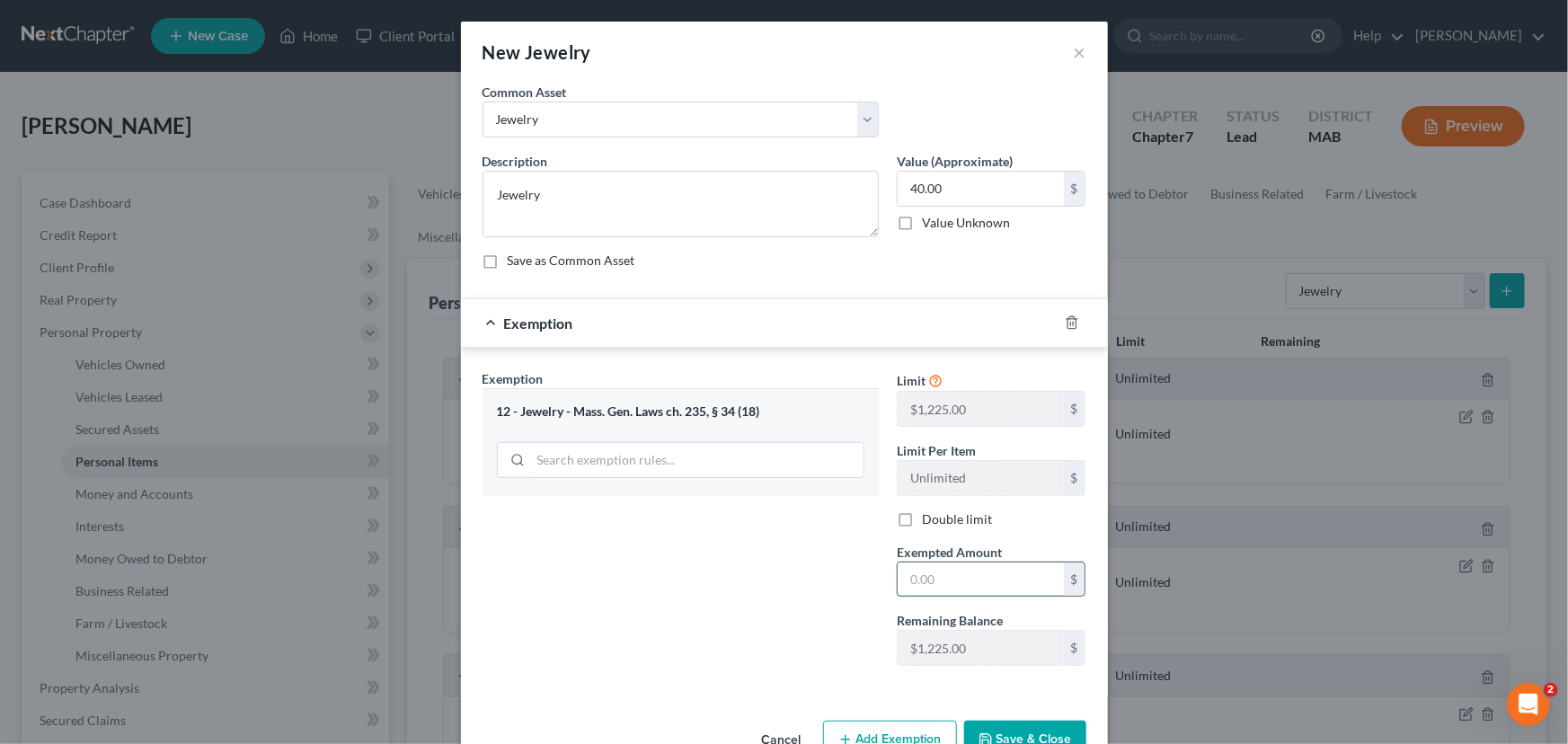
click at [908, 584] on input "text" at bounding box center [980, 579] width 167 height 34
type input "40.00"
click at [1074, 51] on button "×" at bounding box center [1079, 52] width 12 height 22
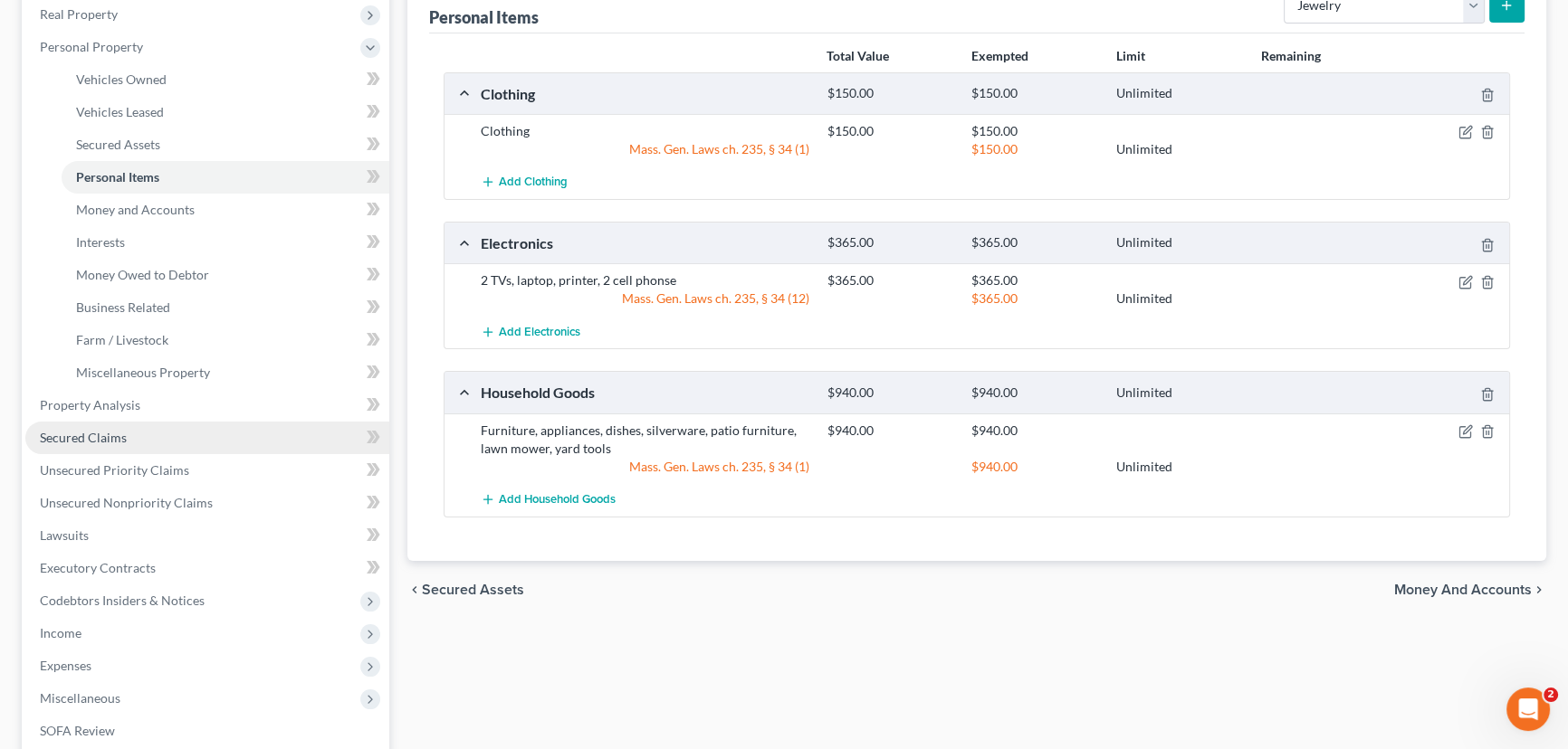
scroll to position [328, 0]
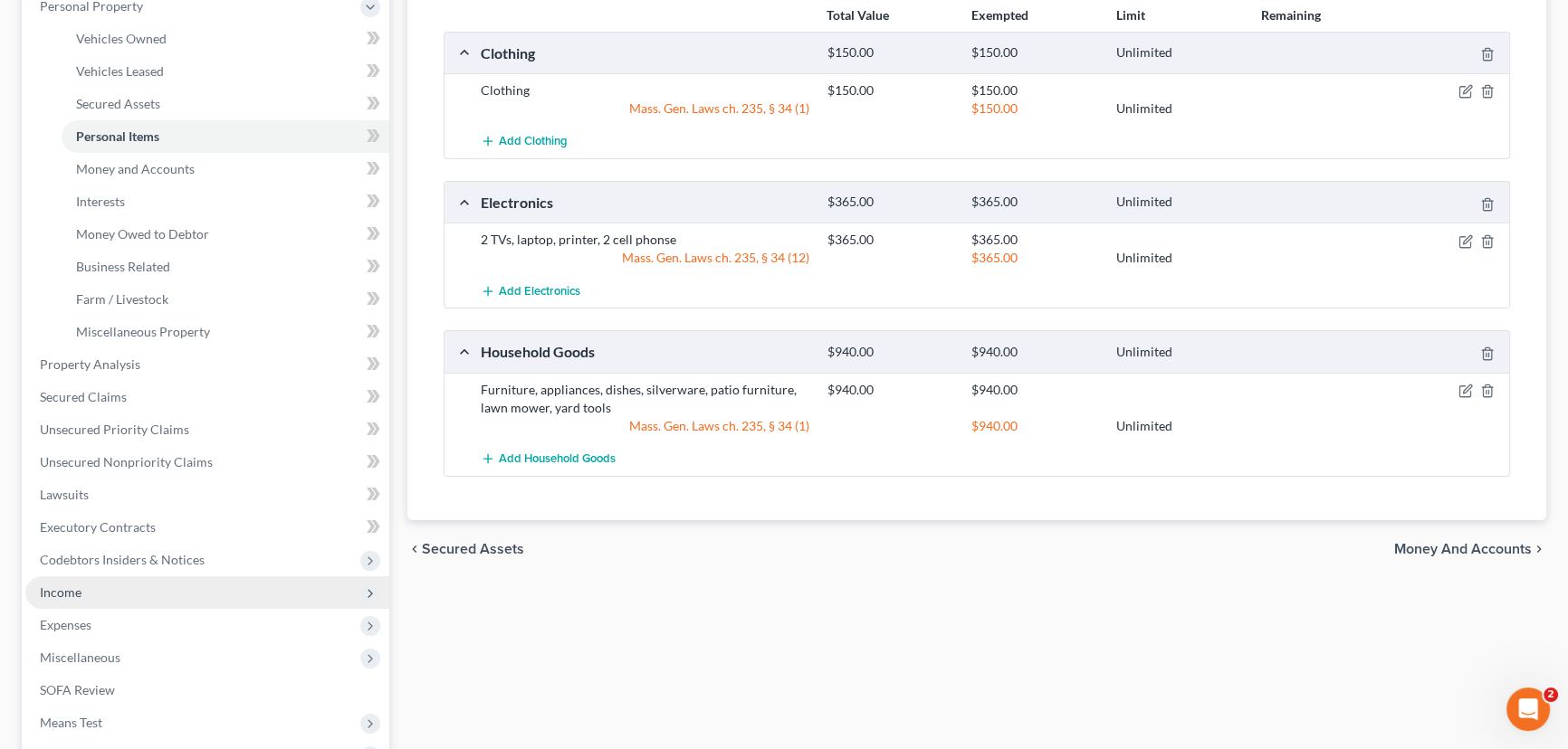
click at [69, 591] on span "Income" at bounding box center [61, 592] width 42 height 15
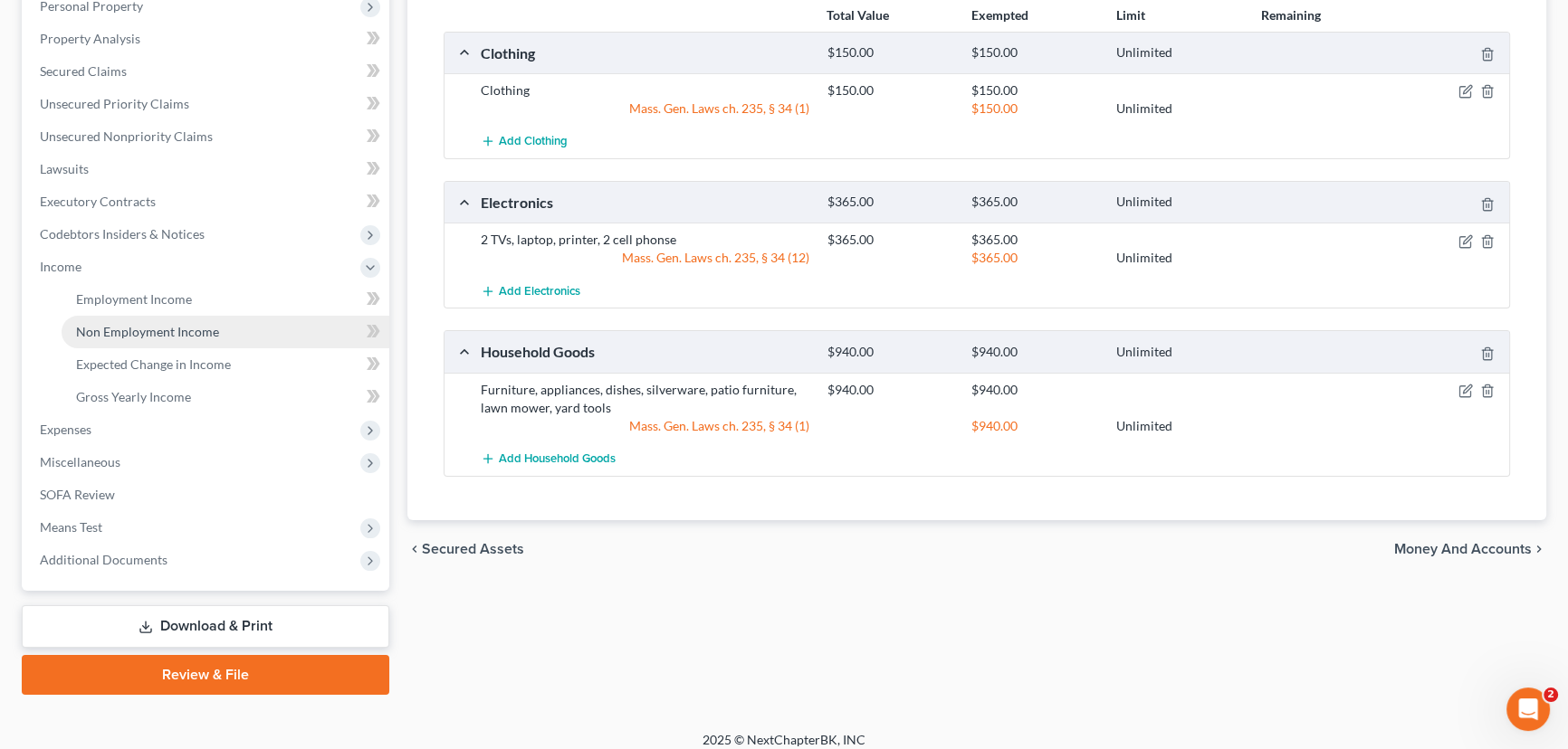
click at [140, 327] on span "Non Employment Income" at bounding box center [147, 332] width 143 height 15
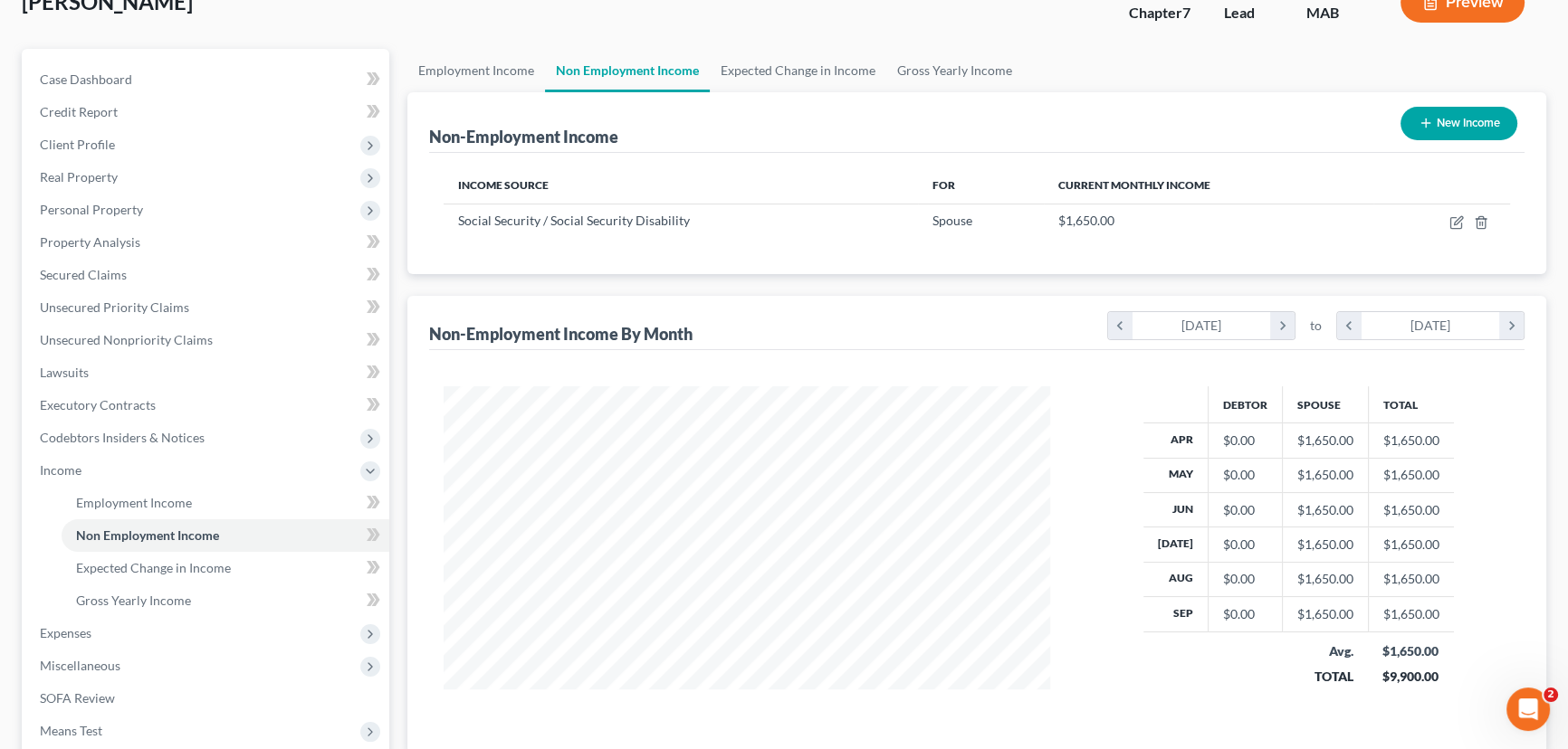
scroll to position [164, 0]
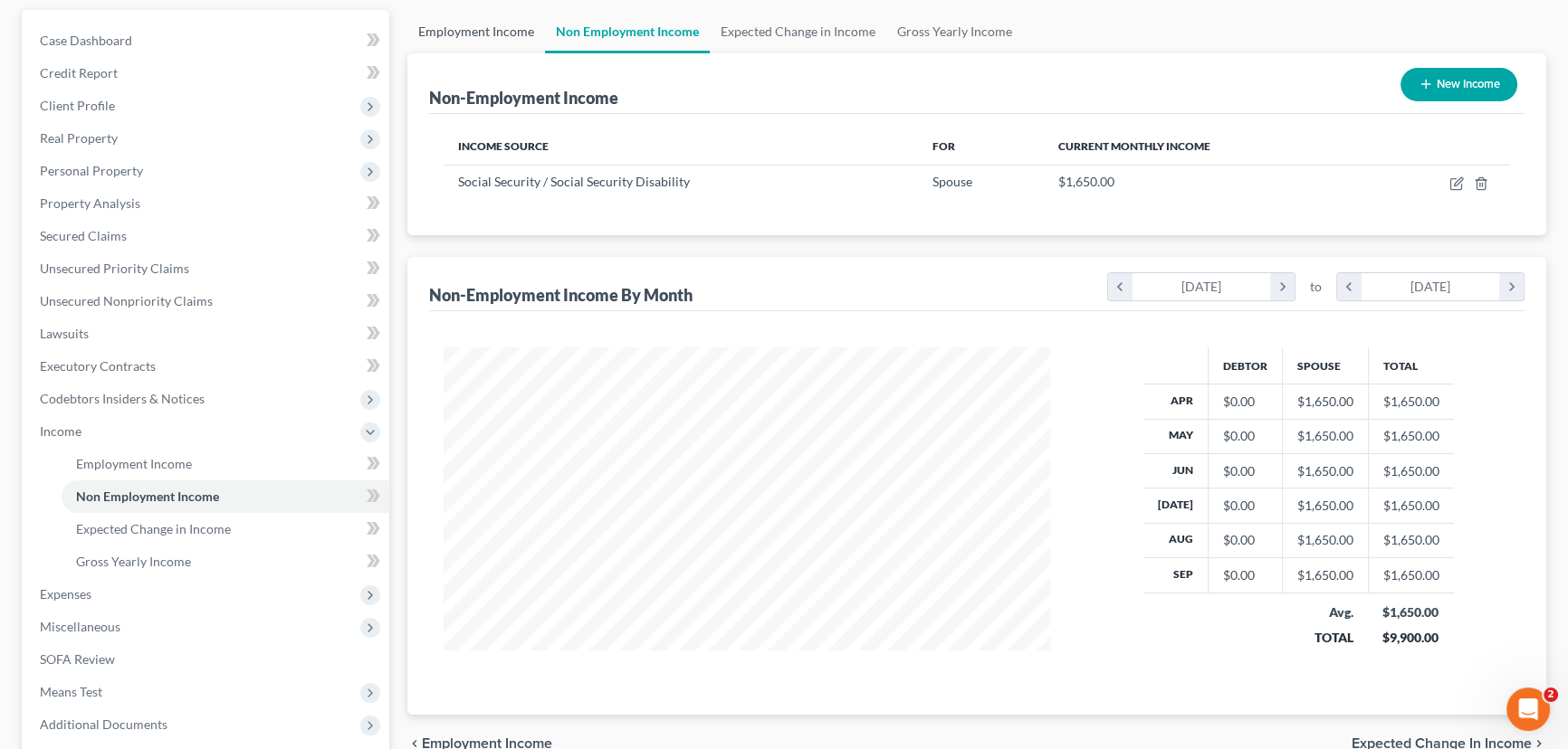
click at [493, 29] on link "Employment Income" at bounding box center [475, 31] width 138 height 44
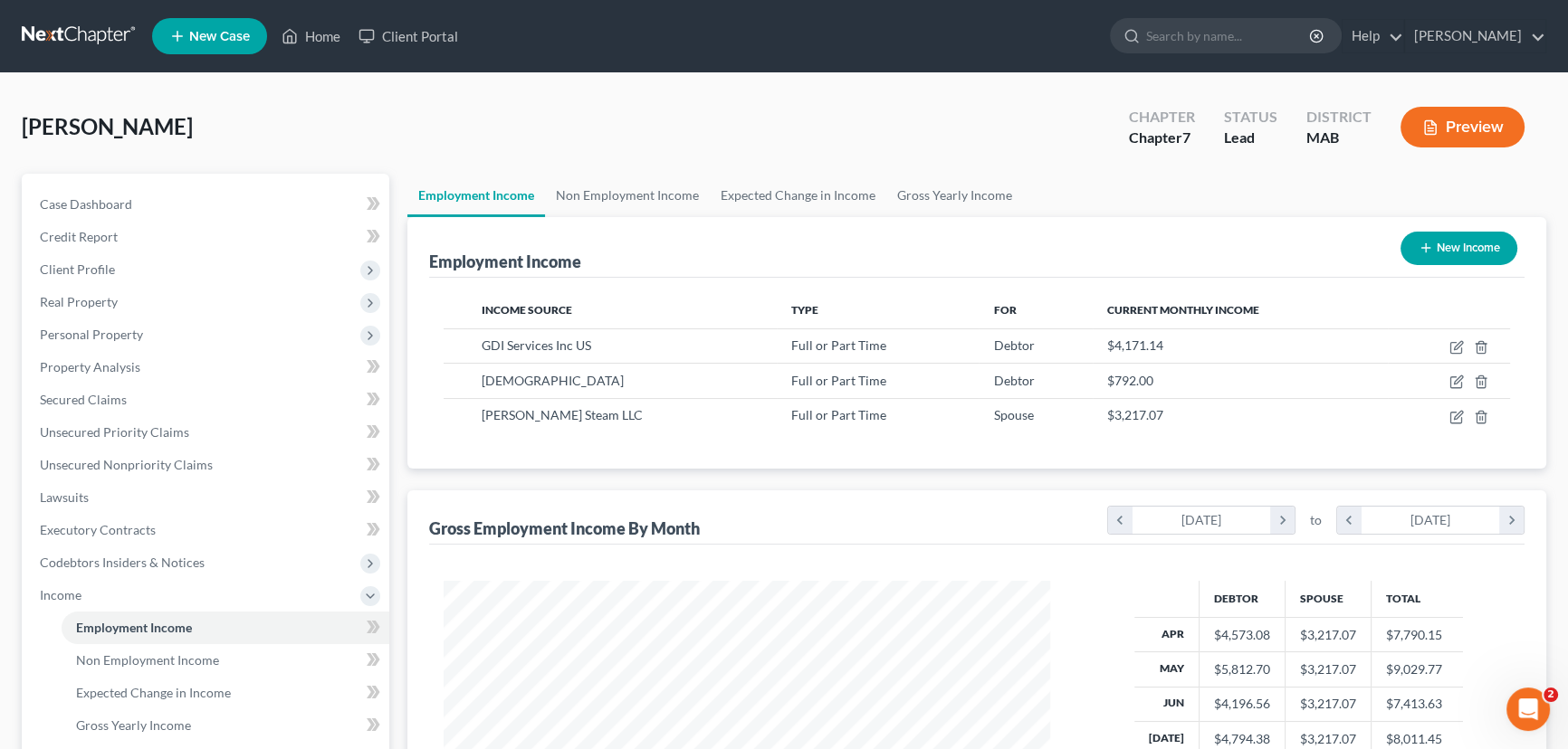
scroll to position [324, 642]
click at [1448, 344] on td at bounding box center [1448, 345] width 122 height 34
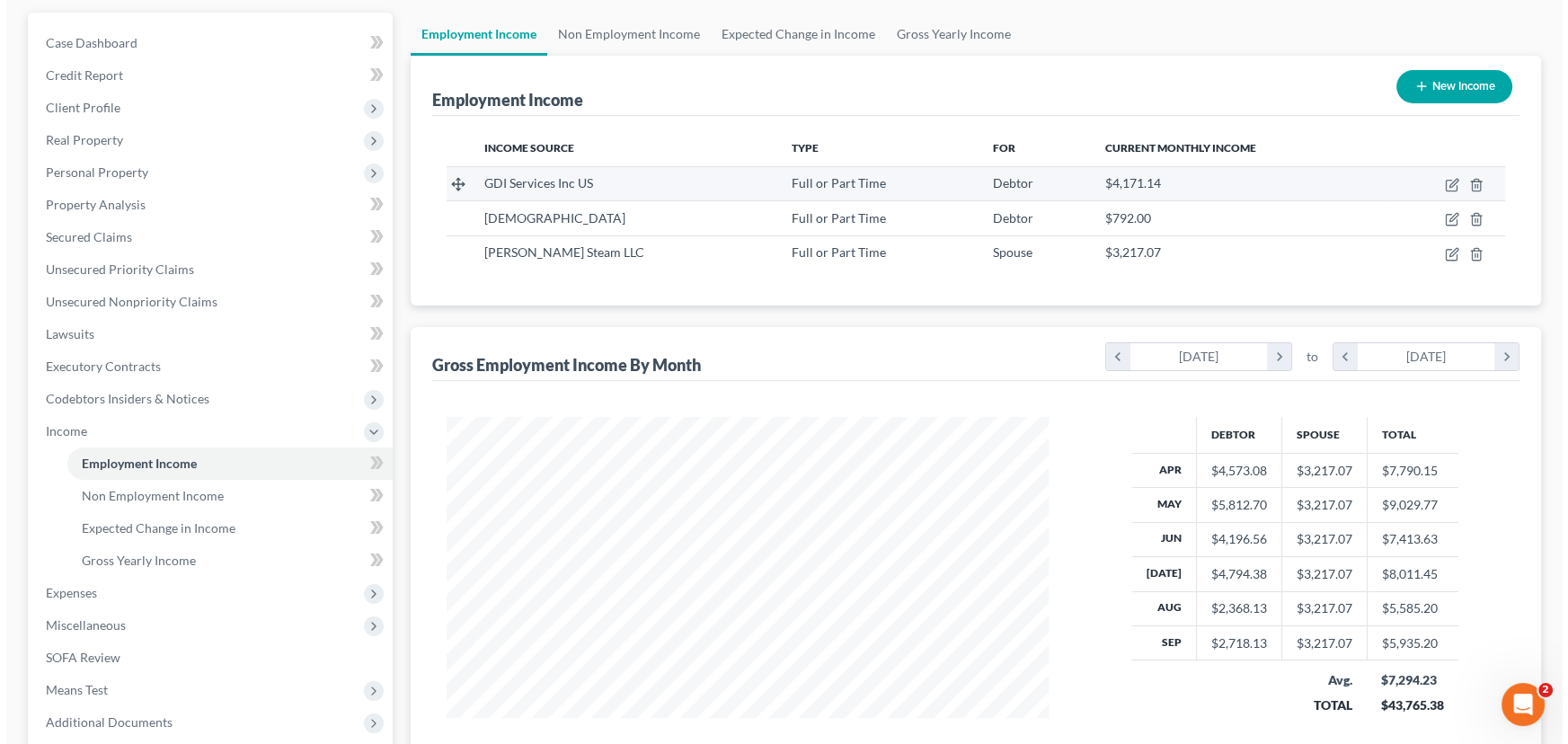
scroll to position [163, 0]
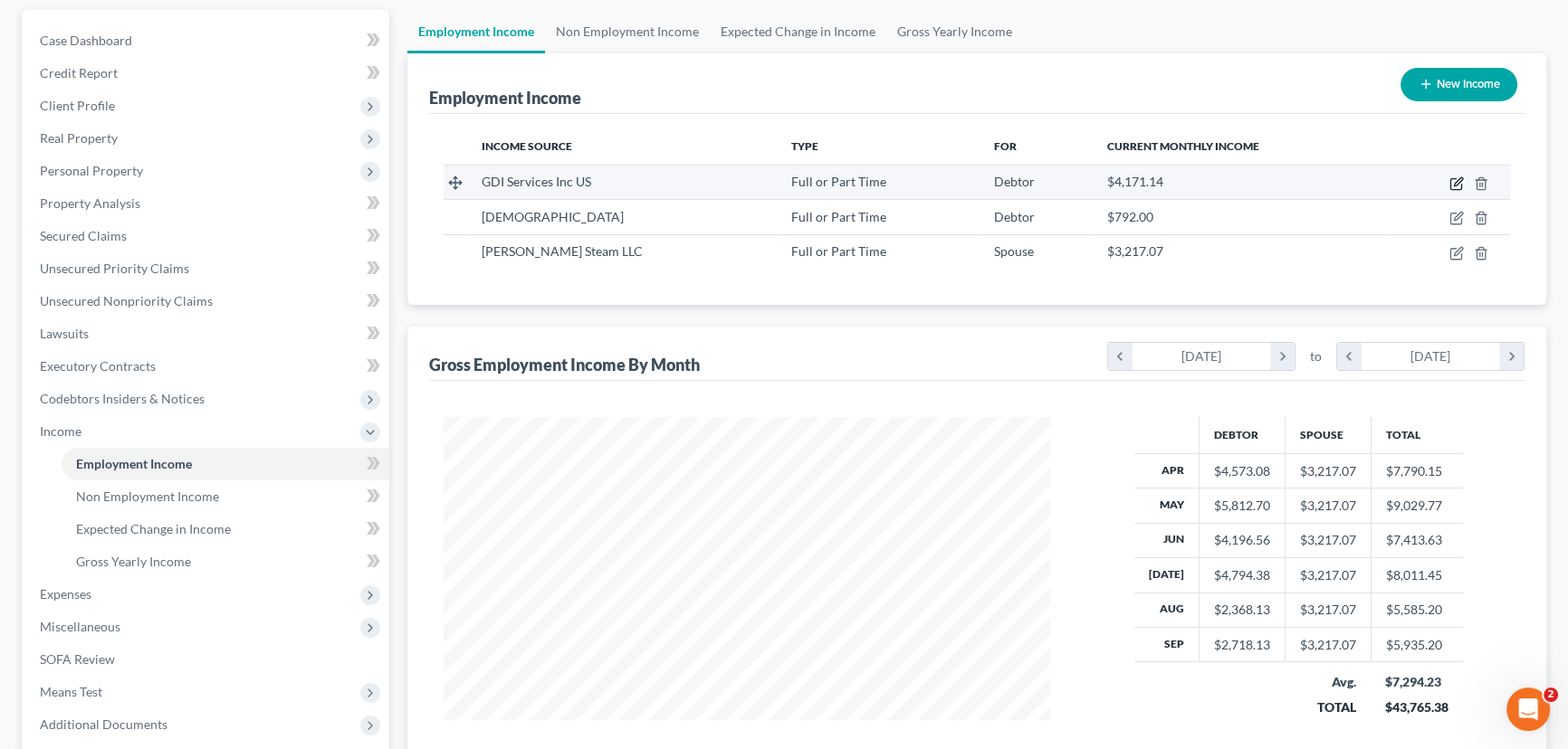
click at [1453, 181] on icon "button" at bounding box center [1456, 183] width 14 height 14
select select "0"
select select "23"
select select "3"
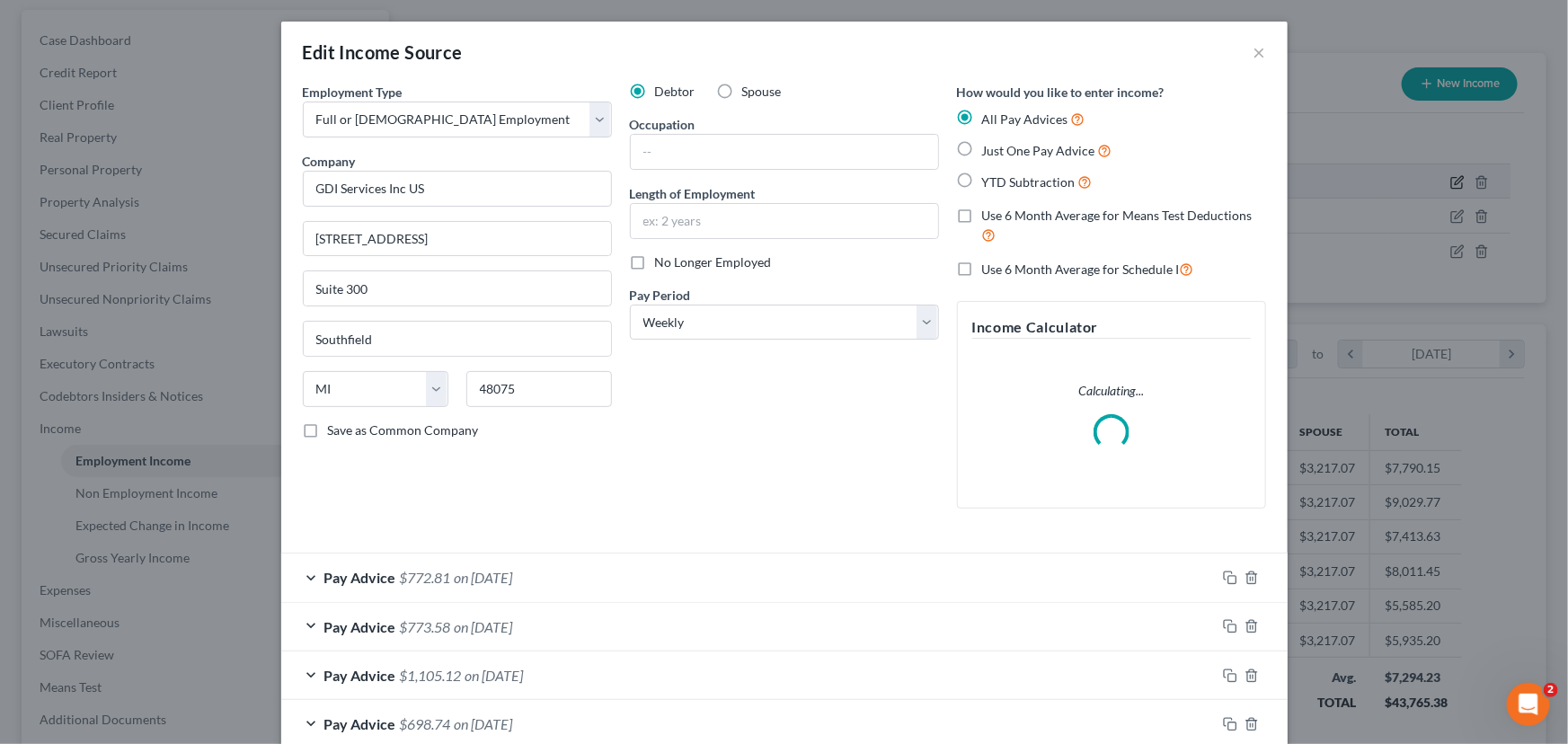
scroll to position [322, 643]
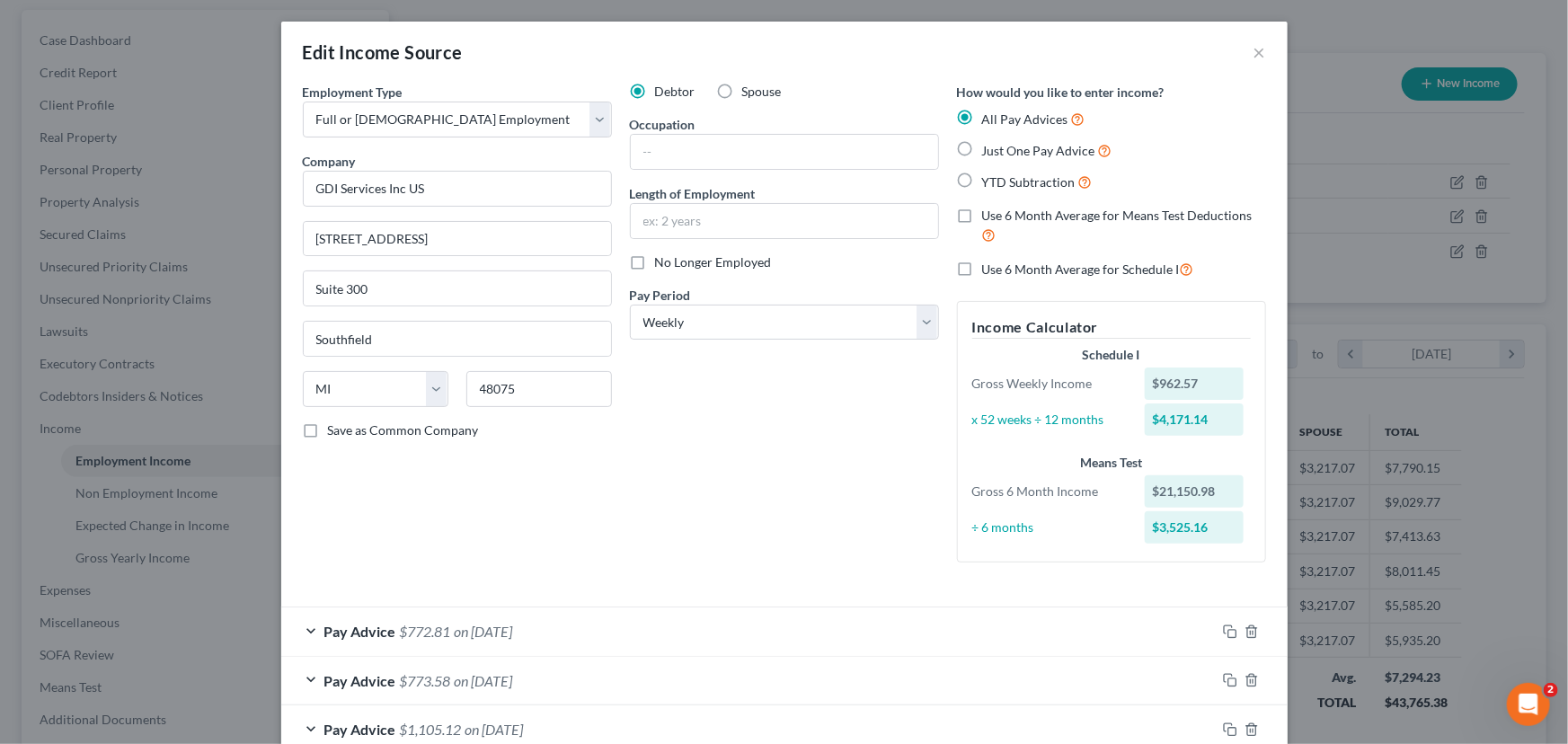
click at [305, 629] on div "Pay Advice $772.81 on [DATE]" at bounding box center [749, 631] width 934 height 48
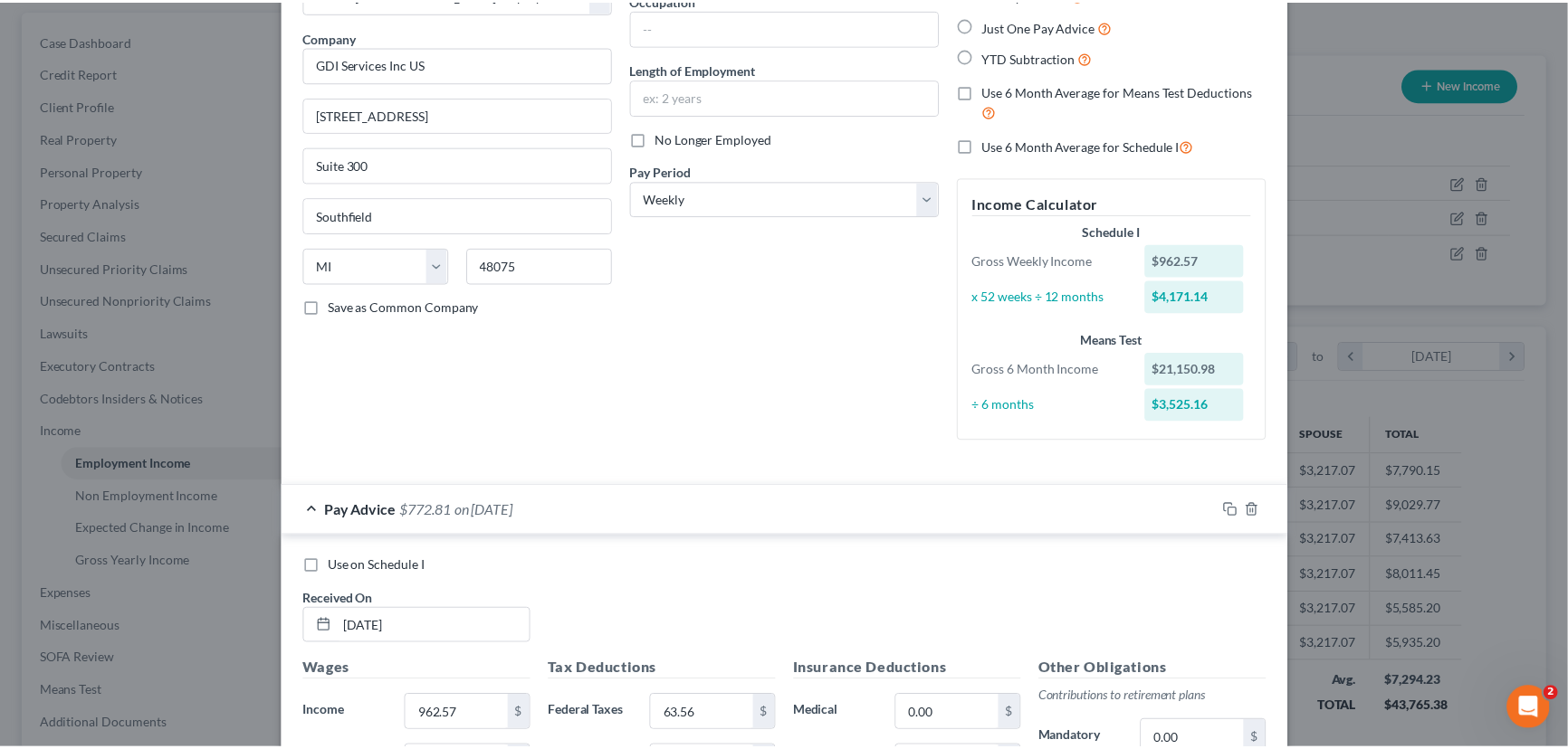
scroll to position [0, 0]
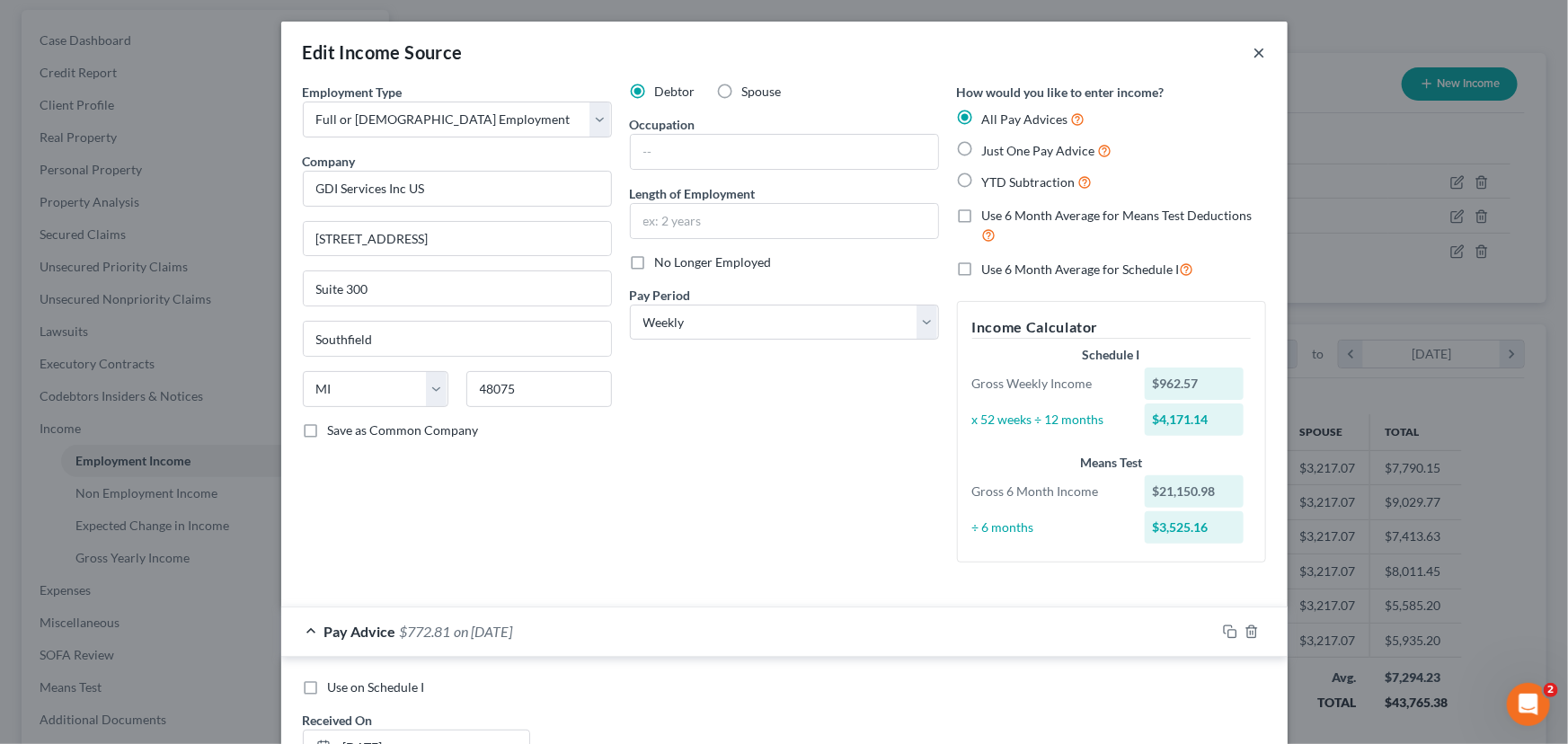
click at [1256, 52] on button "×" at bounding box center [1259, 52] width 12 height 22
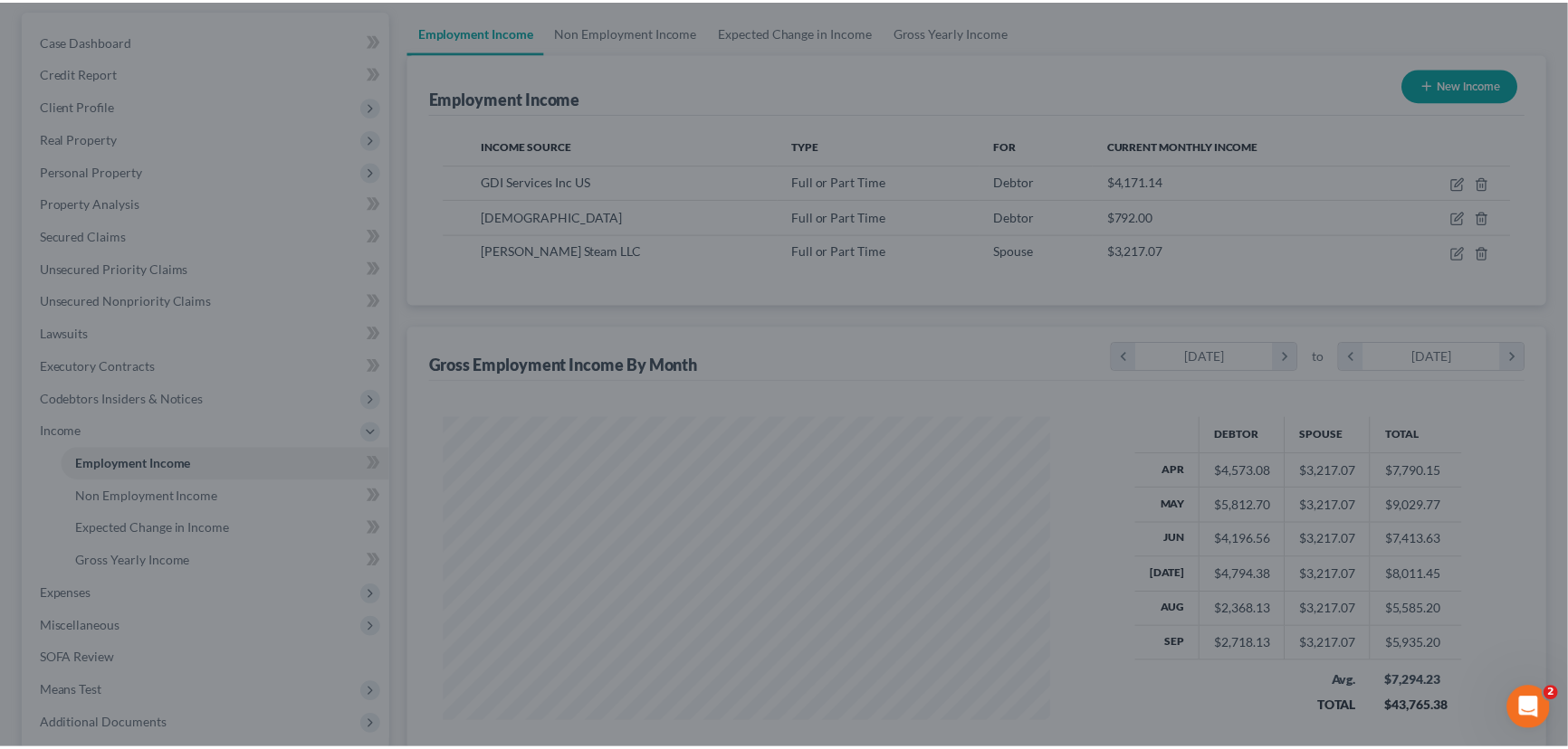
scroll to position [904372, 904508]
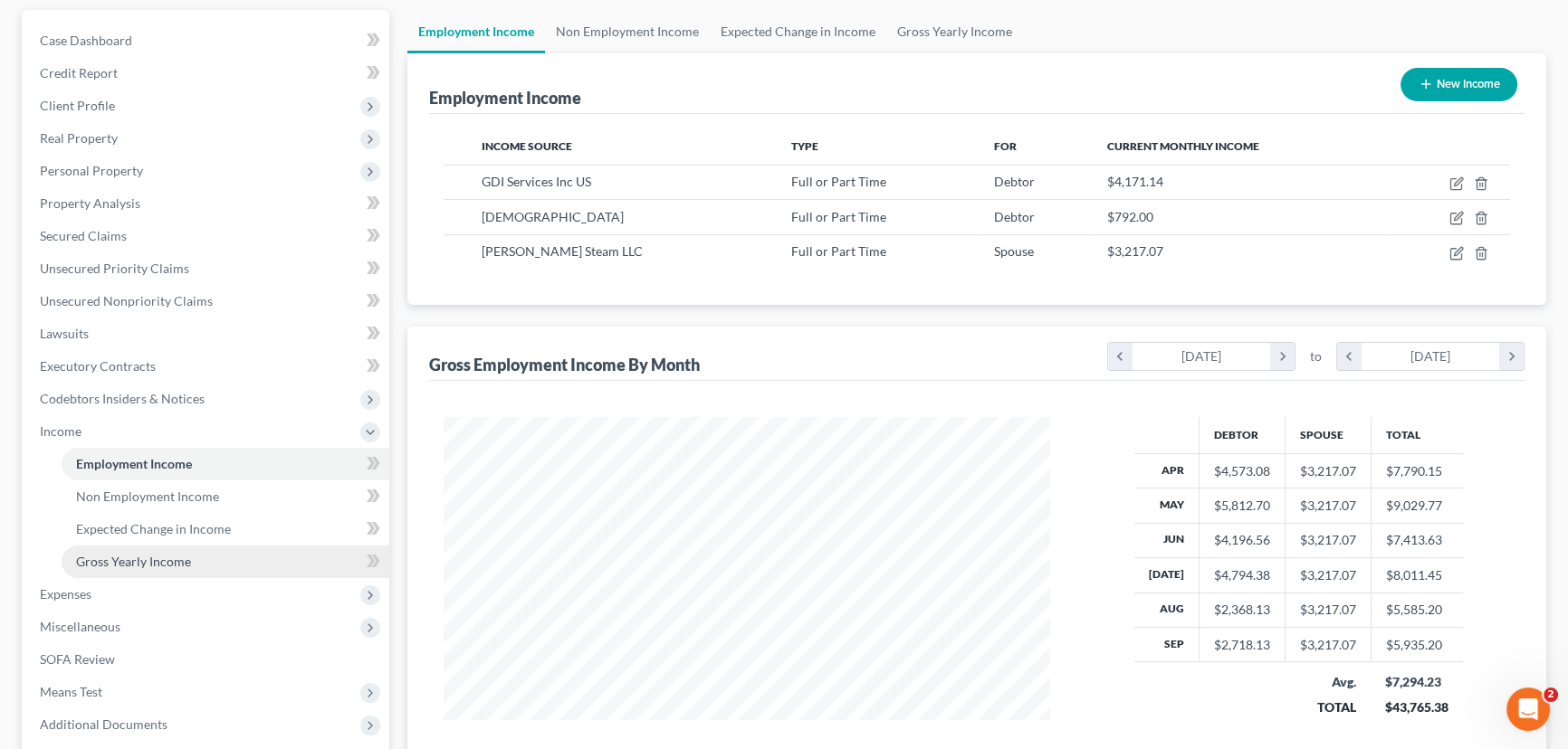
click at [109, 559] on span "Gross Yearly Income" at bounding box center [133, 561] width 115 height 15
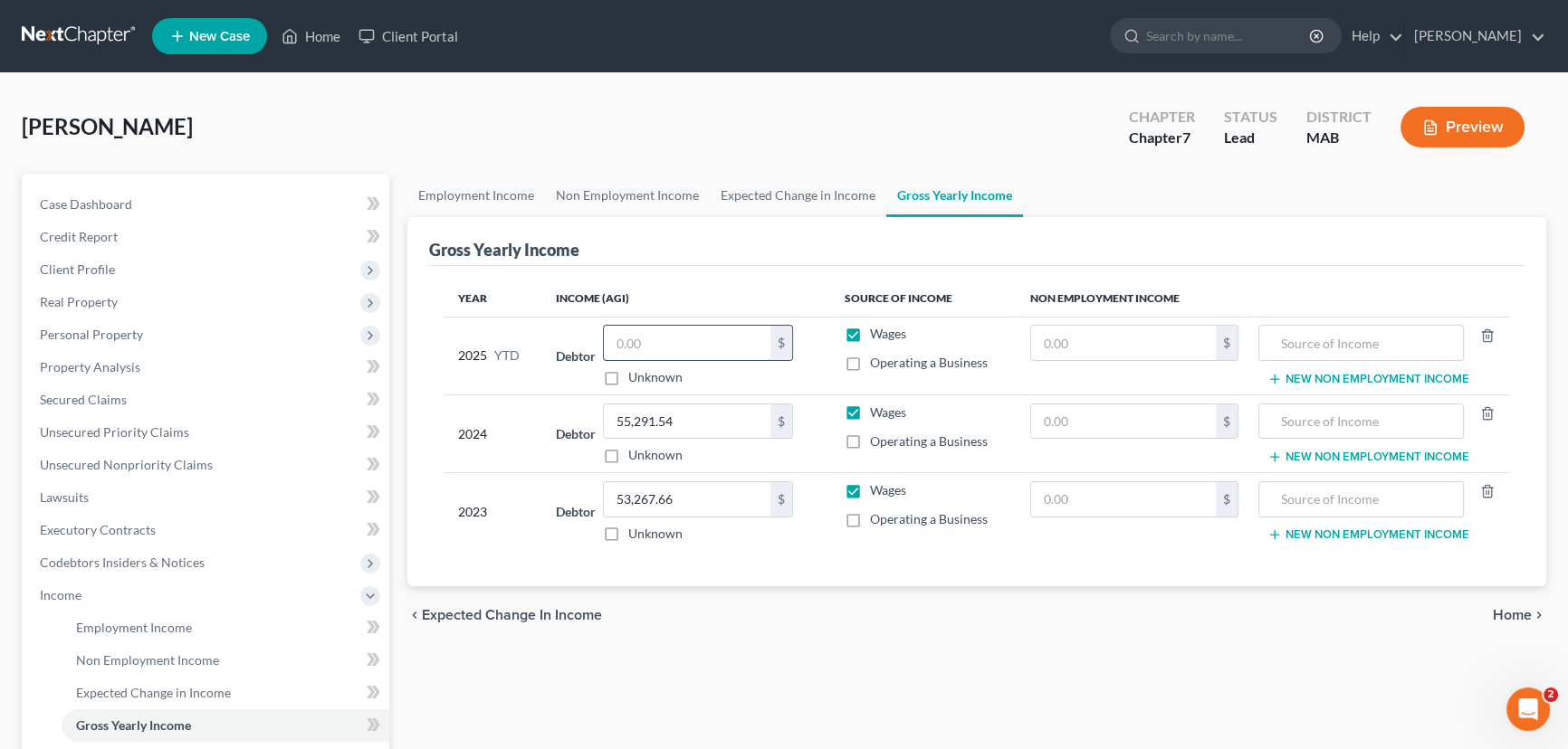
click at [619, 333] on input "text" at bounding box center [687, 343] width 167 height 34
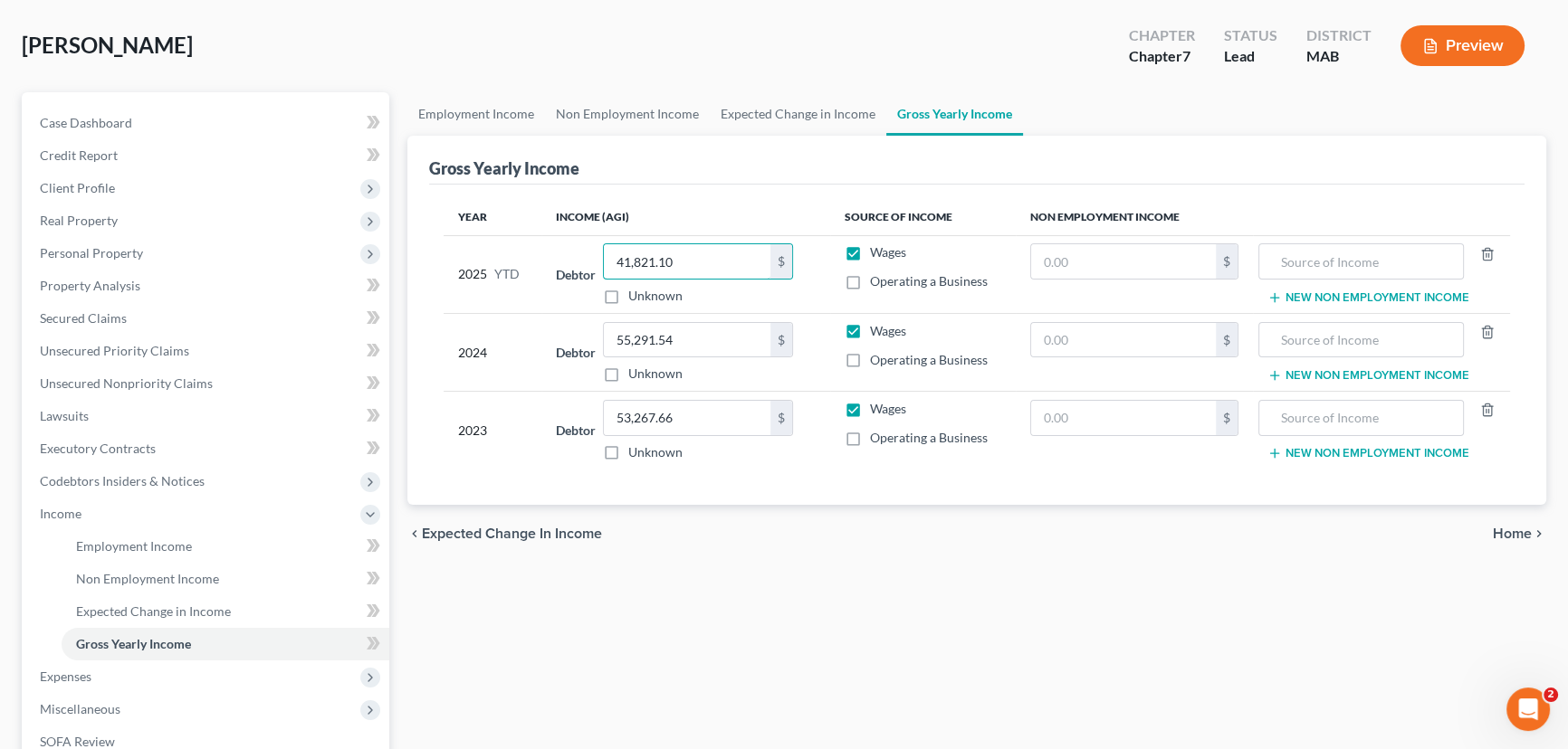
scroll to position [164, 0]
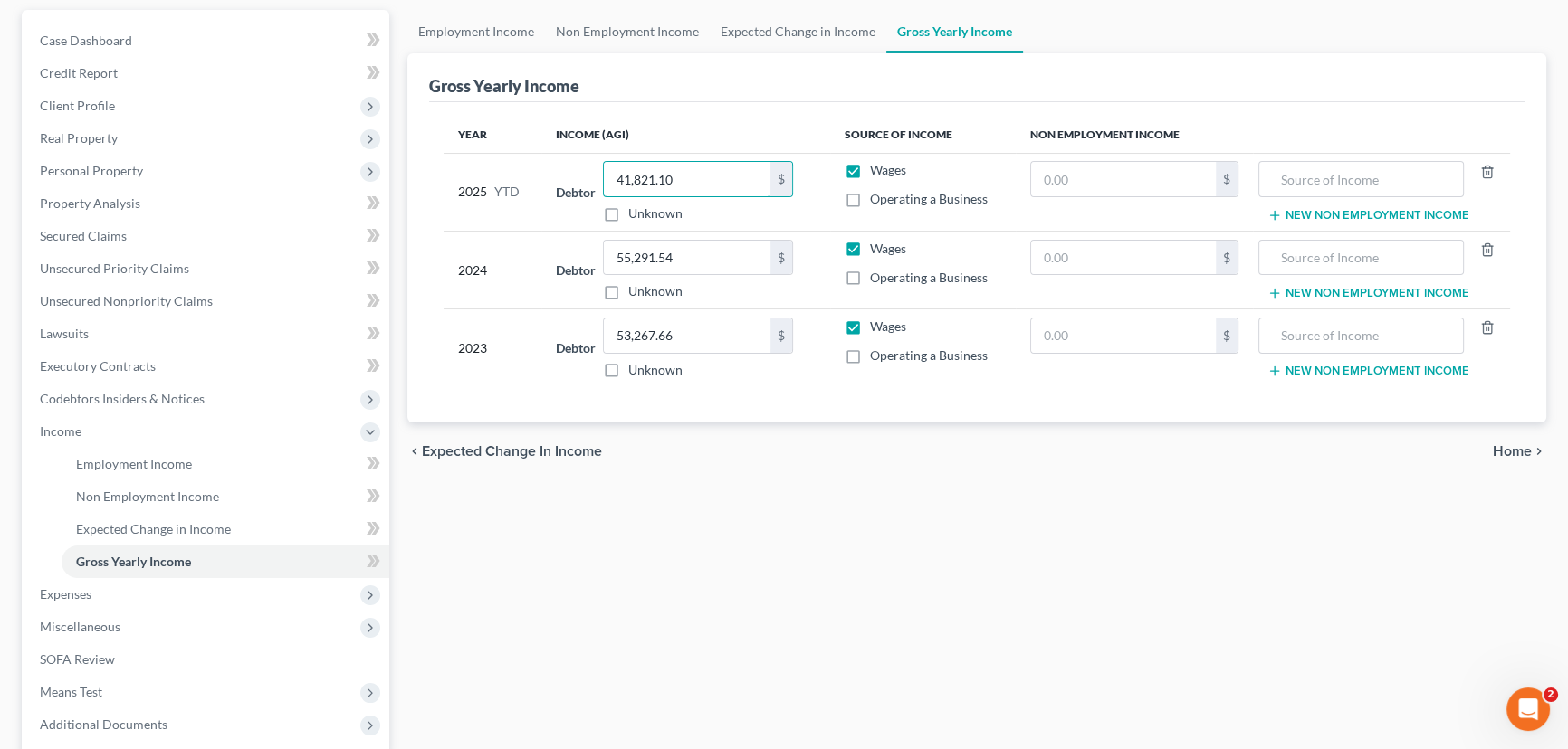
type input "41,821.10"
click at [81, 599] on span "Expenses" at bounding box center [208, 594] width 364 height 32
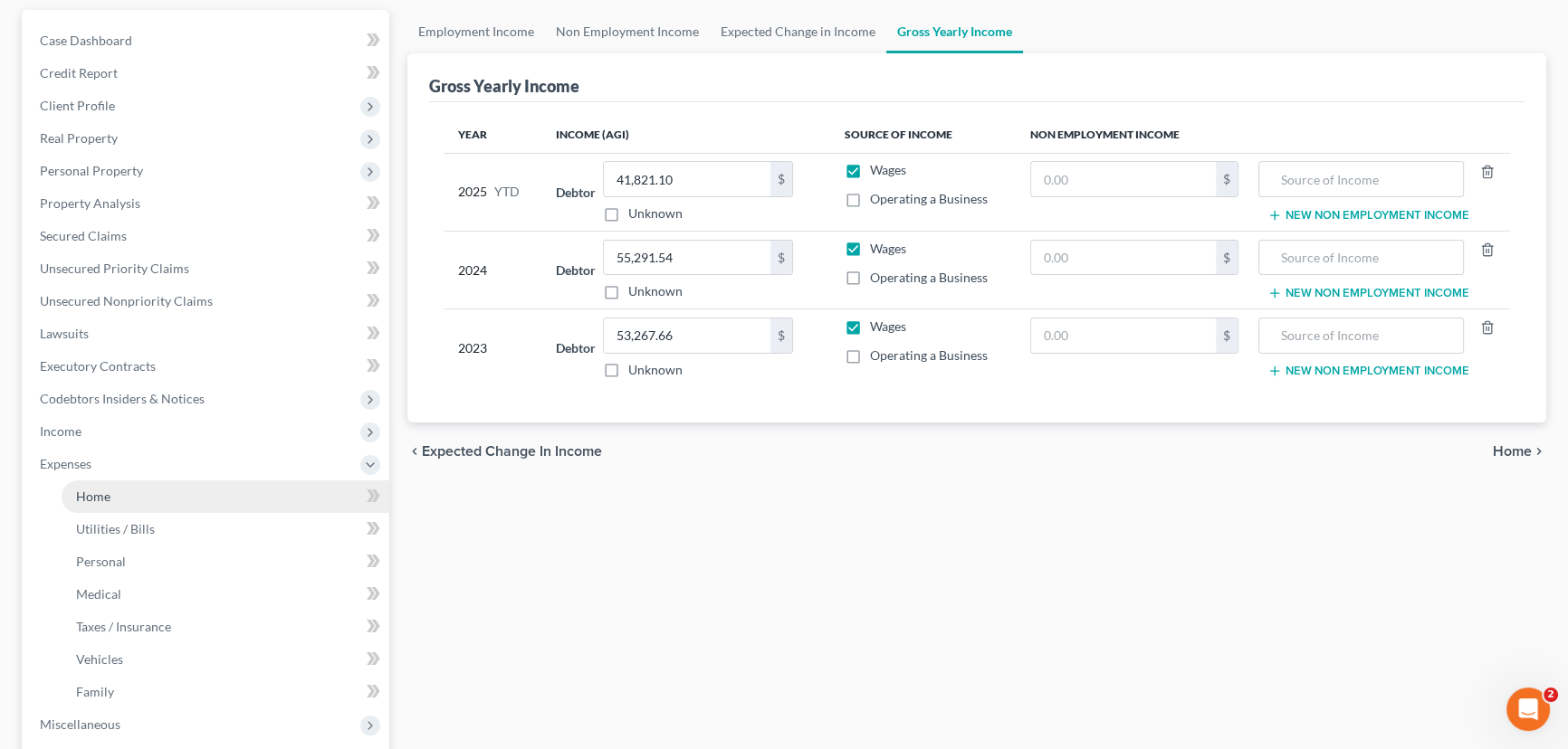
click at [108, 495] on span "Home" at bounding box center [93, 496] width 34 height 15
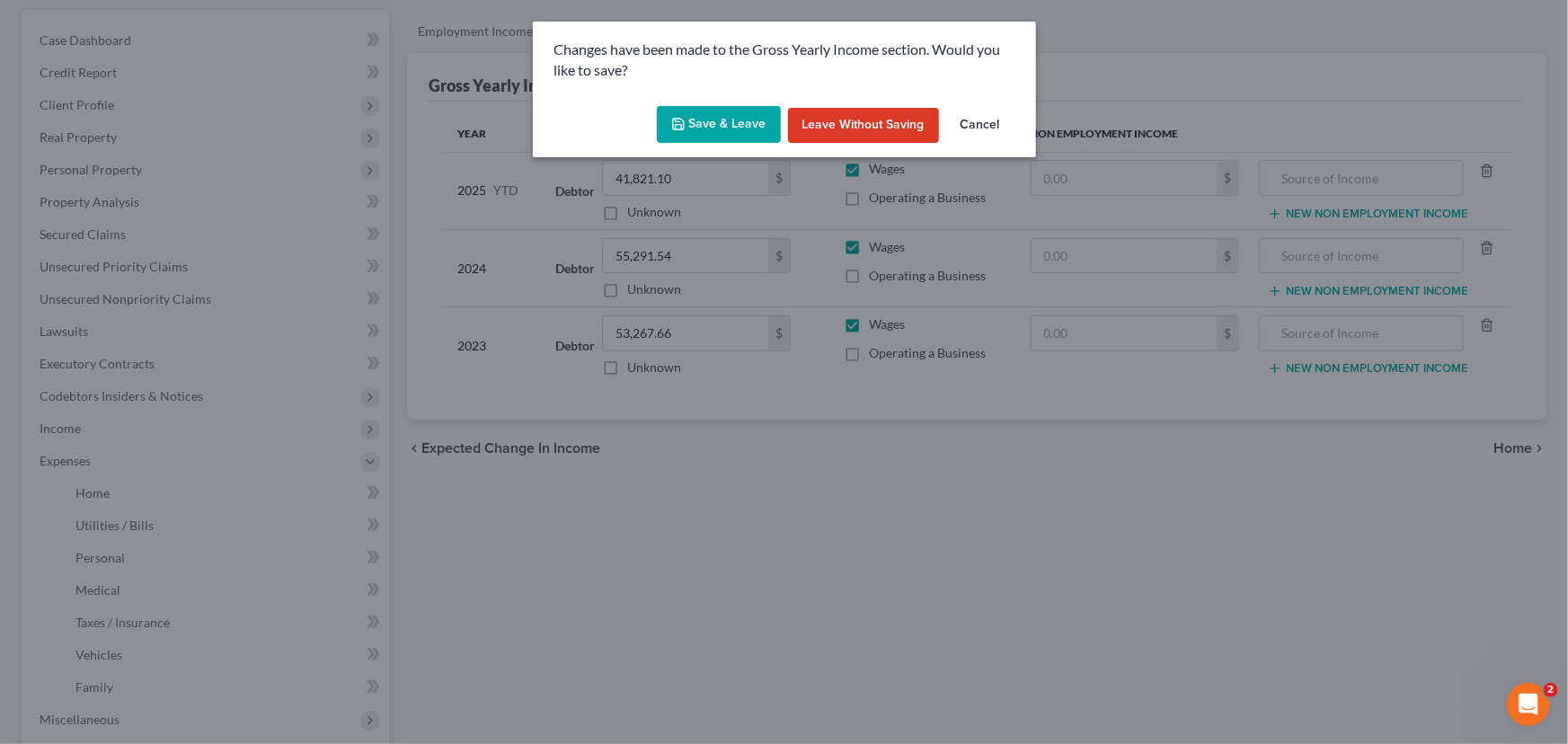
click at [739, 130] on button "Save & Leave" at bounding box center [719, 125] width 124 height 38
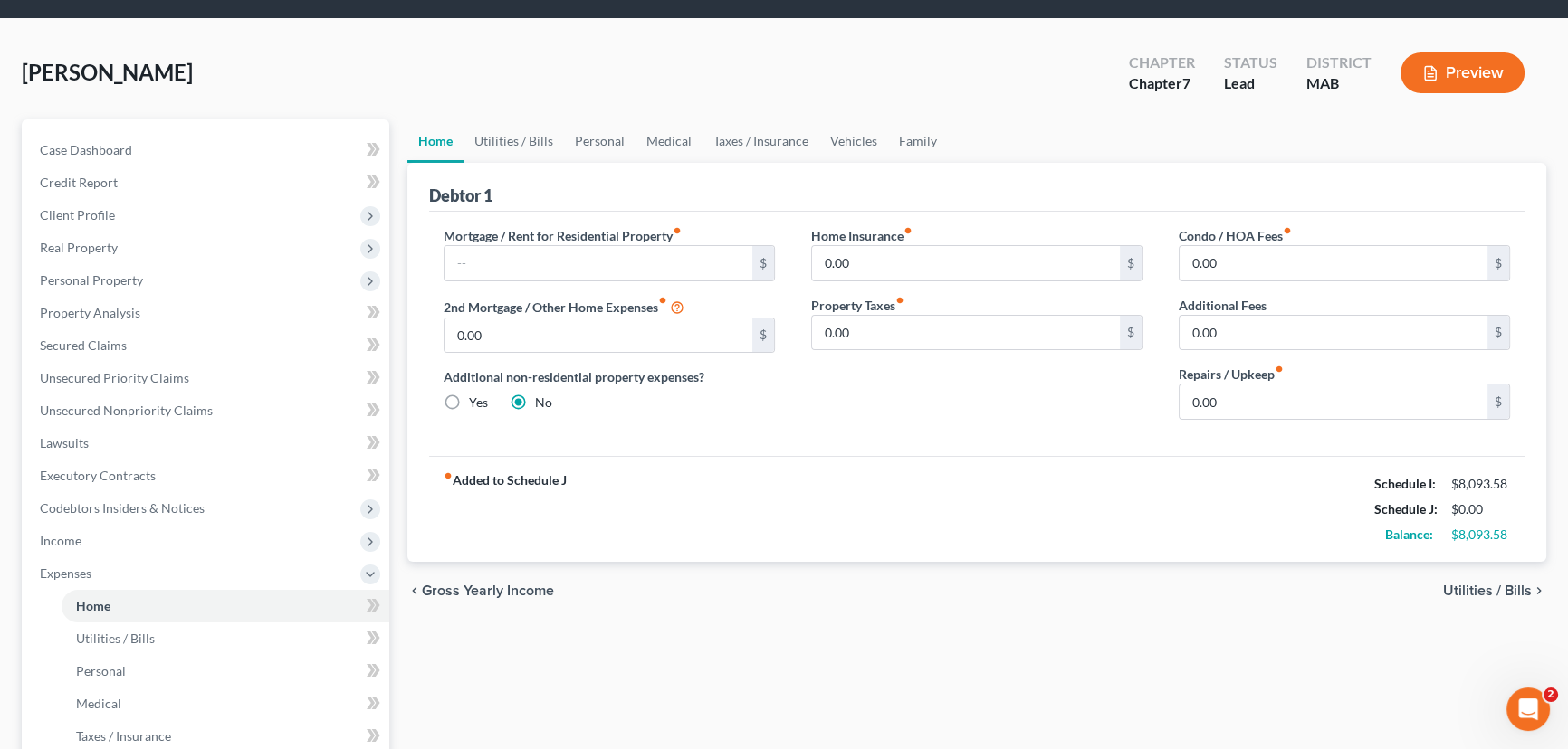
scroll to position [82, 0]
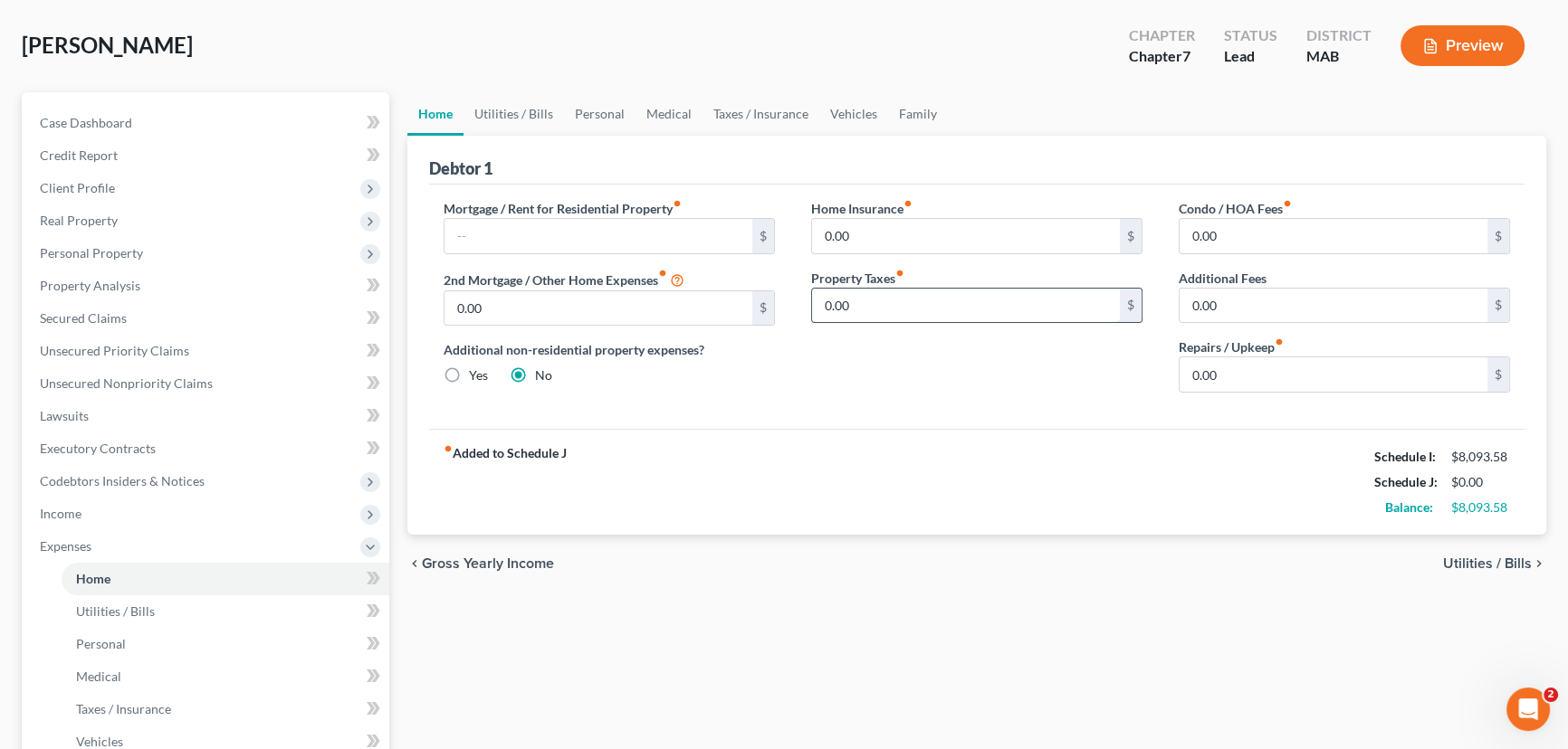
click at [836, 307] on input "0.00" at bounding box center [966, 305] width 307 height 34
type input "375"
click at [839, 226] on input "0.00" at bounding box center [966, 236] width 307 height 34
type input "150"
click at [1209, 363] on input "0.00" at bounding box center [1333, 374] width 307 height 34
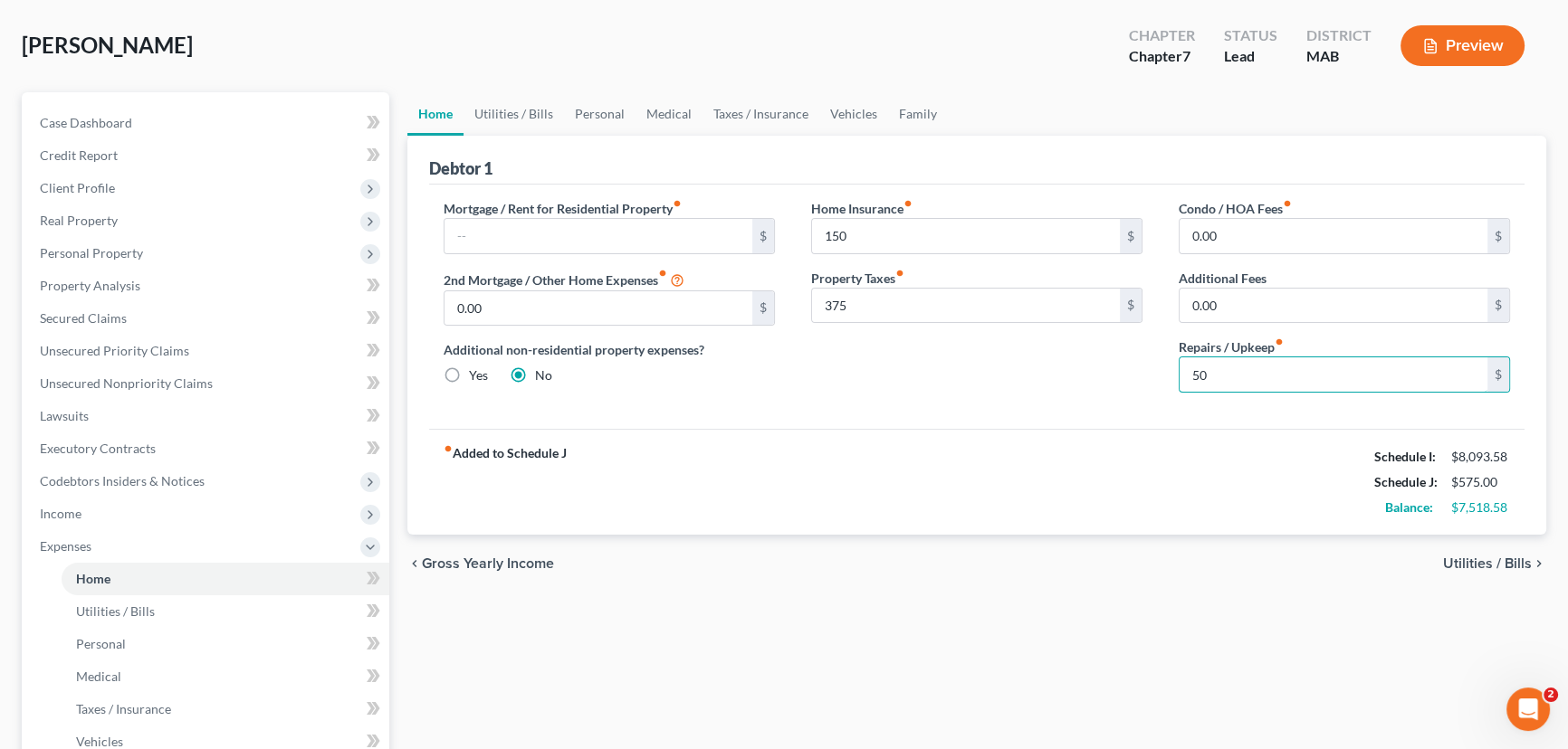
type input "50"
click at [1455, 557] on span "Utilities / Bills" at bounding box center [1487, 563] width 89 height 14
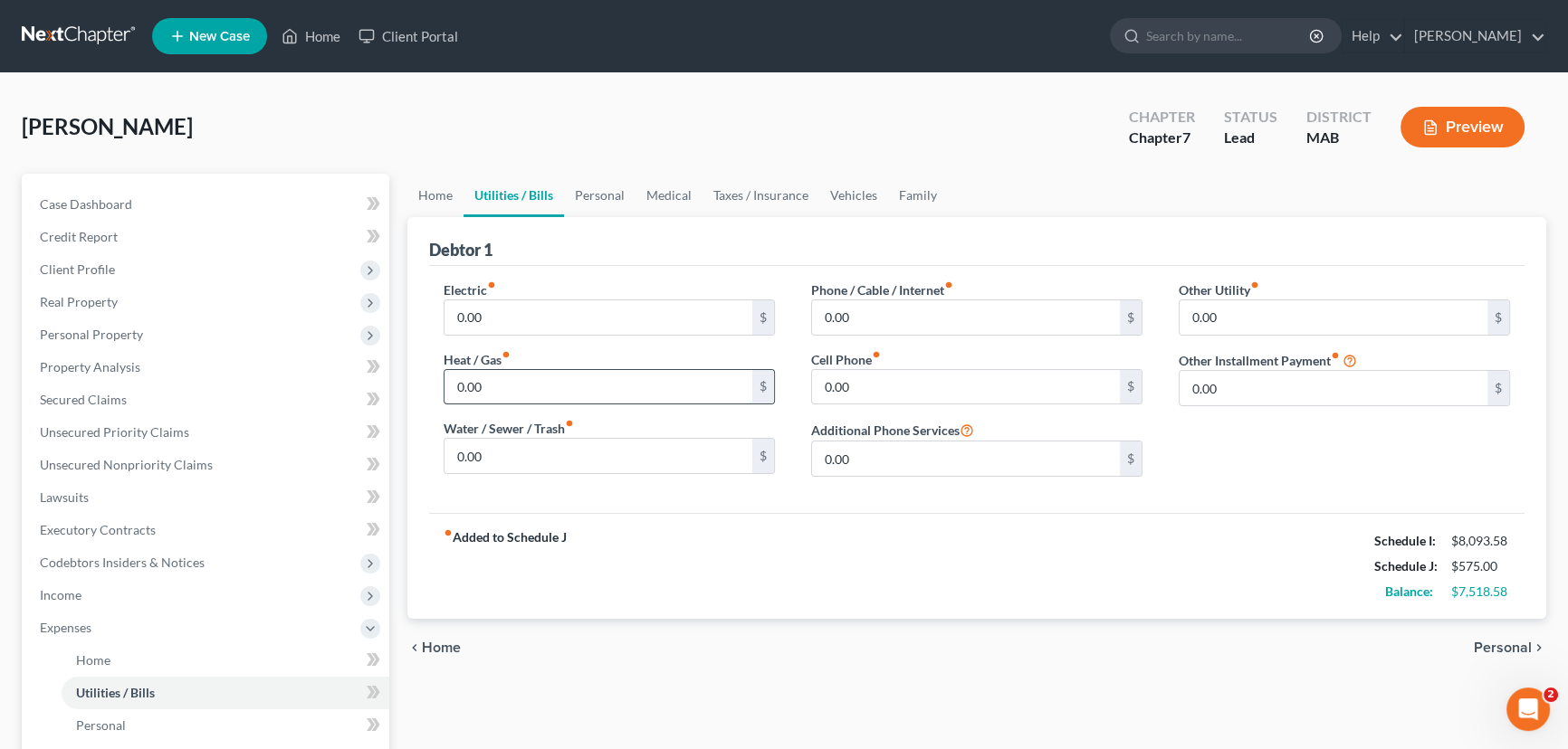
click at [503, 373] on input "0.00" at bounding box center [599, 387] width 307 height 34
type input "300"
click at [467, 449] on input "0.00" at bounding box center [599, 456] width 307 height 34
type input "81"
click at [822, 382] on input "0.00" at bounding box center [966, 387] width 307 height 34
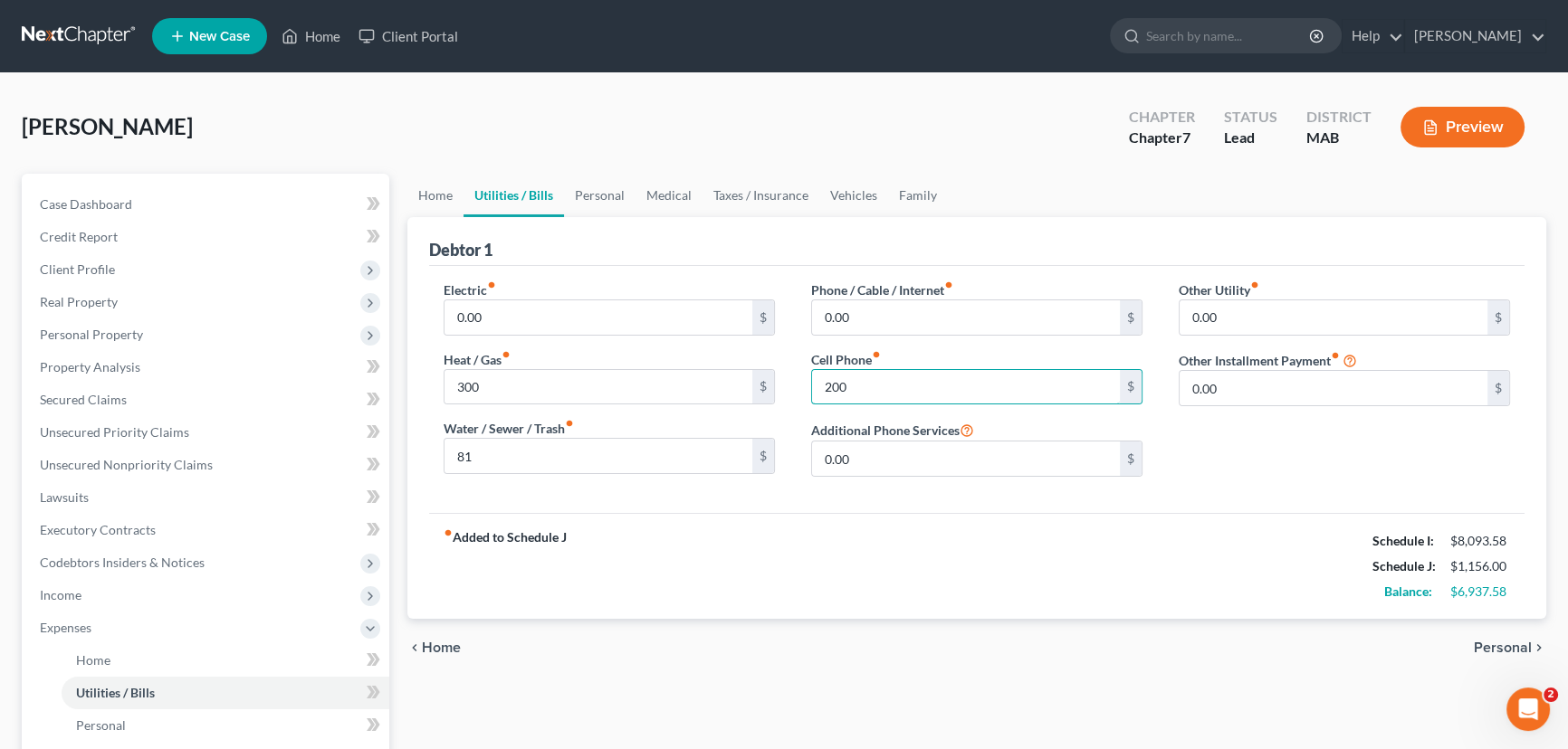
type input "200"
click at [1486, 641] on span "Personal" at bounding box center [1502, 648] width 58 height 14
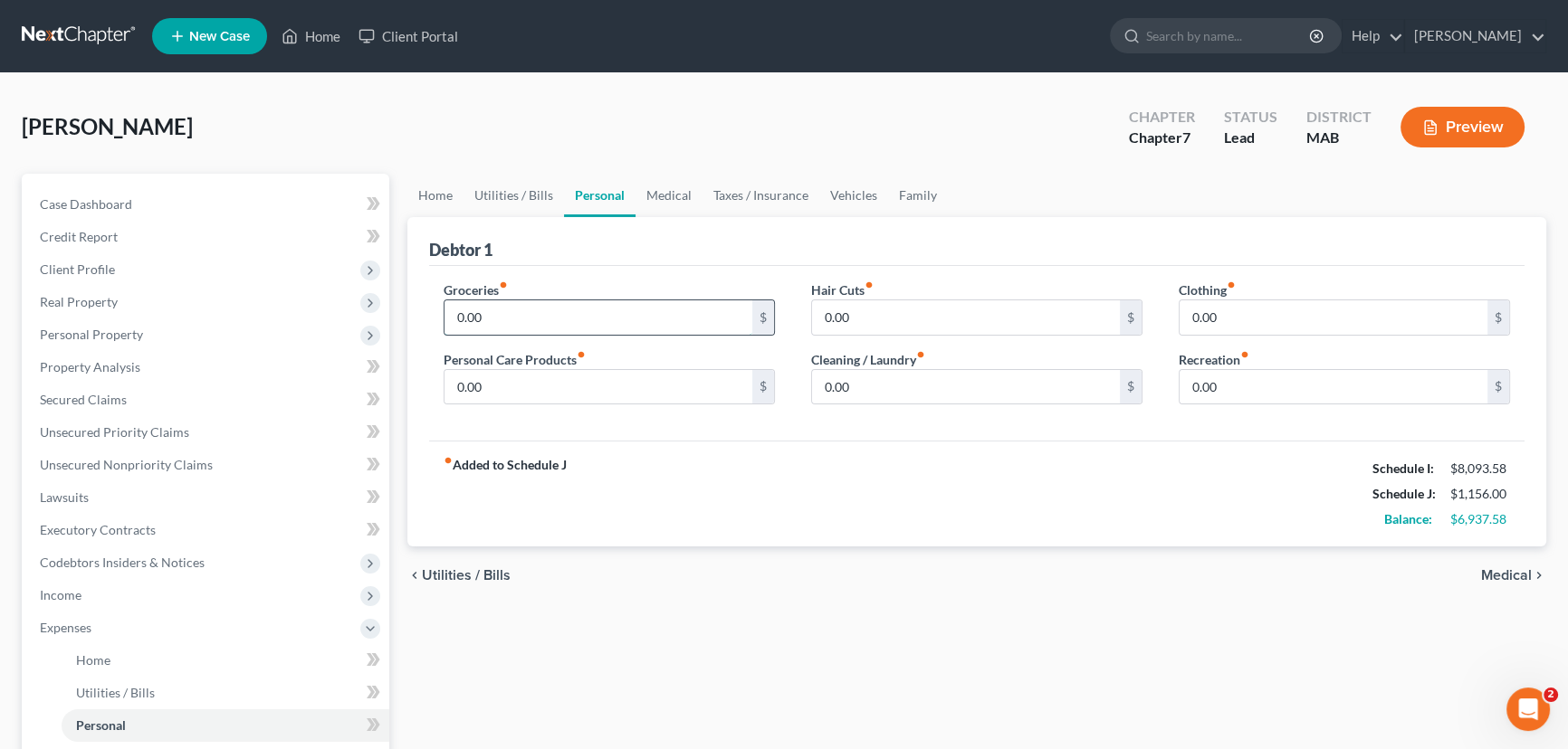
click at [512, 312] on input "0.00" at bounding box center [599, 318] width 307 height 34
type input "600"
click at [464, 377] on input "0.00" at bounding box center [599, 387] width 307 height 34
type input "20"
click at [1195, 309] on input "0.00" at bounding box center [1333, 318] width 307 height 34
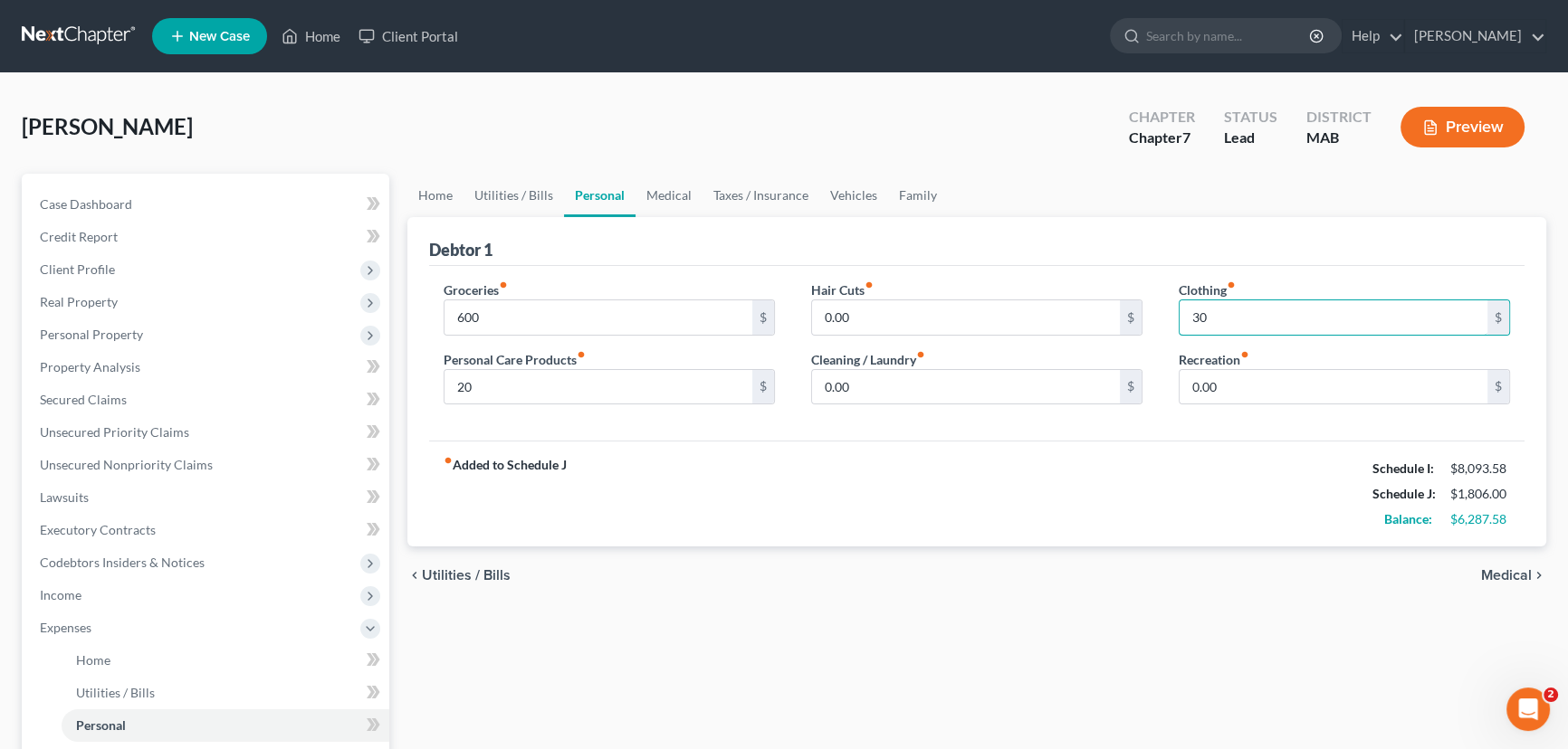
type input "30"
click at [1500, 568] on span "Medical" at bounding box center [1505, 575] width 50 height 14
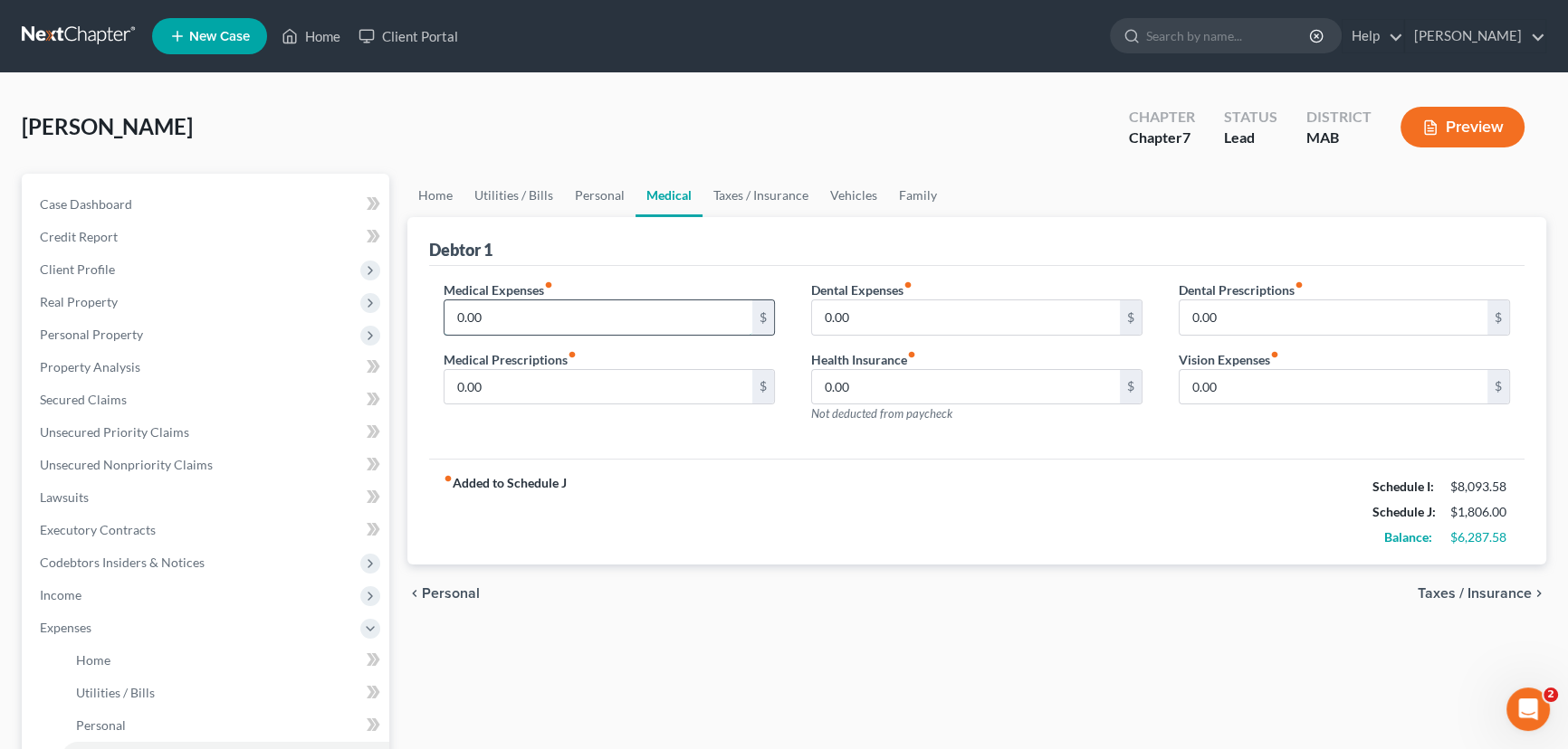
click at [471, 326] on input "0.00" at bounding box center [599, 318] width 307 height 34
type input "20"
click at [445, 594] on span "Personal" at bounding box center [451, 593] width 58 height 14
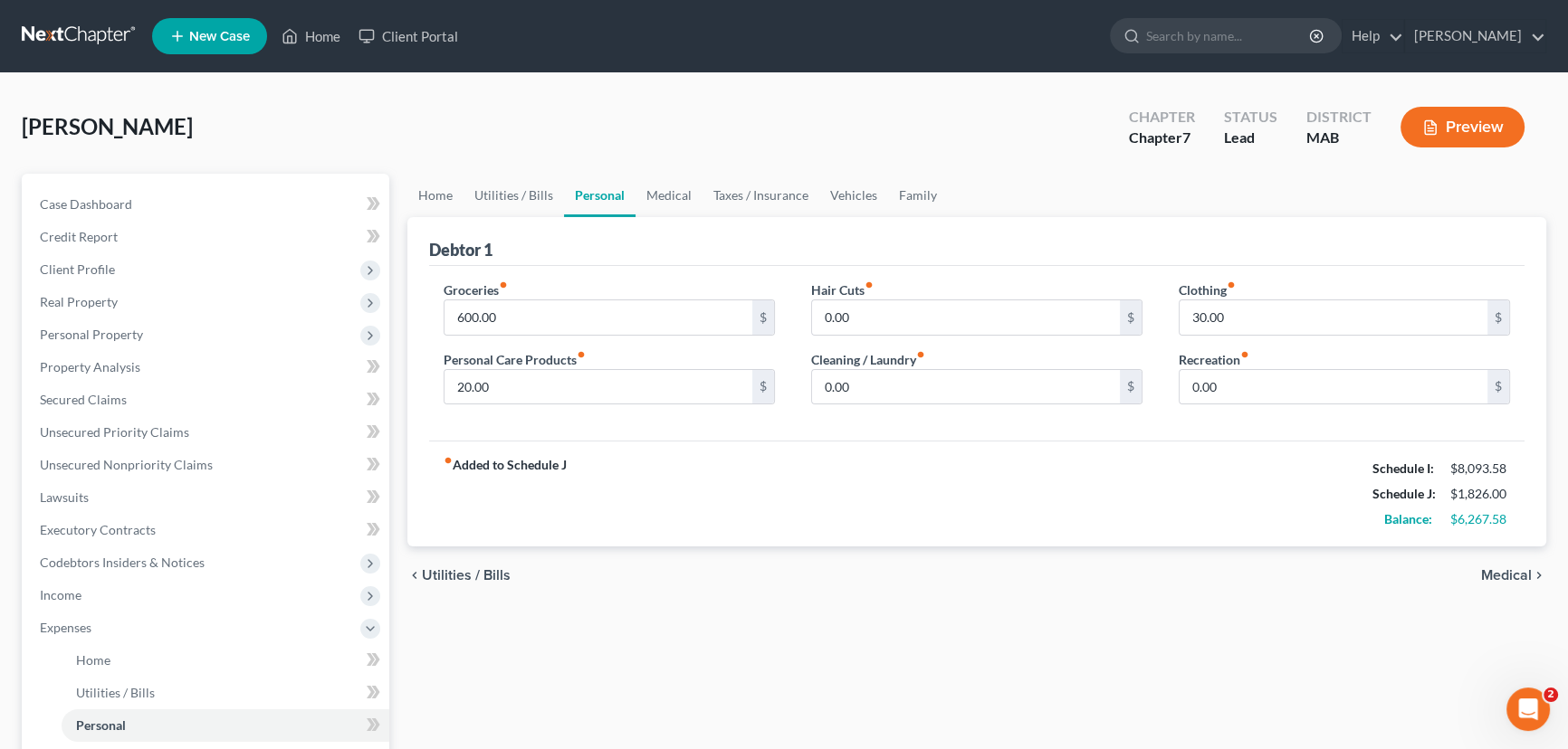
click at [1502, 568] on span "Medical" at bounding box center [1505, 575] width 50 height 14
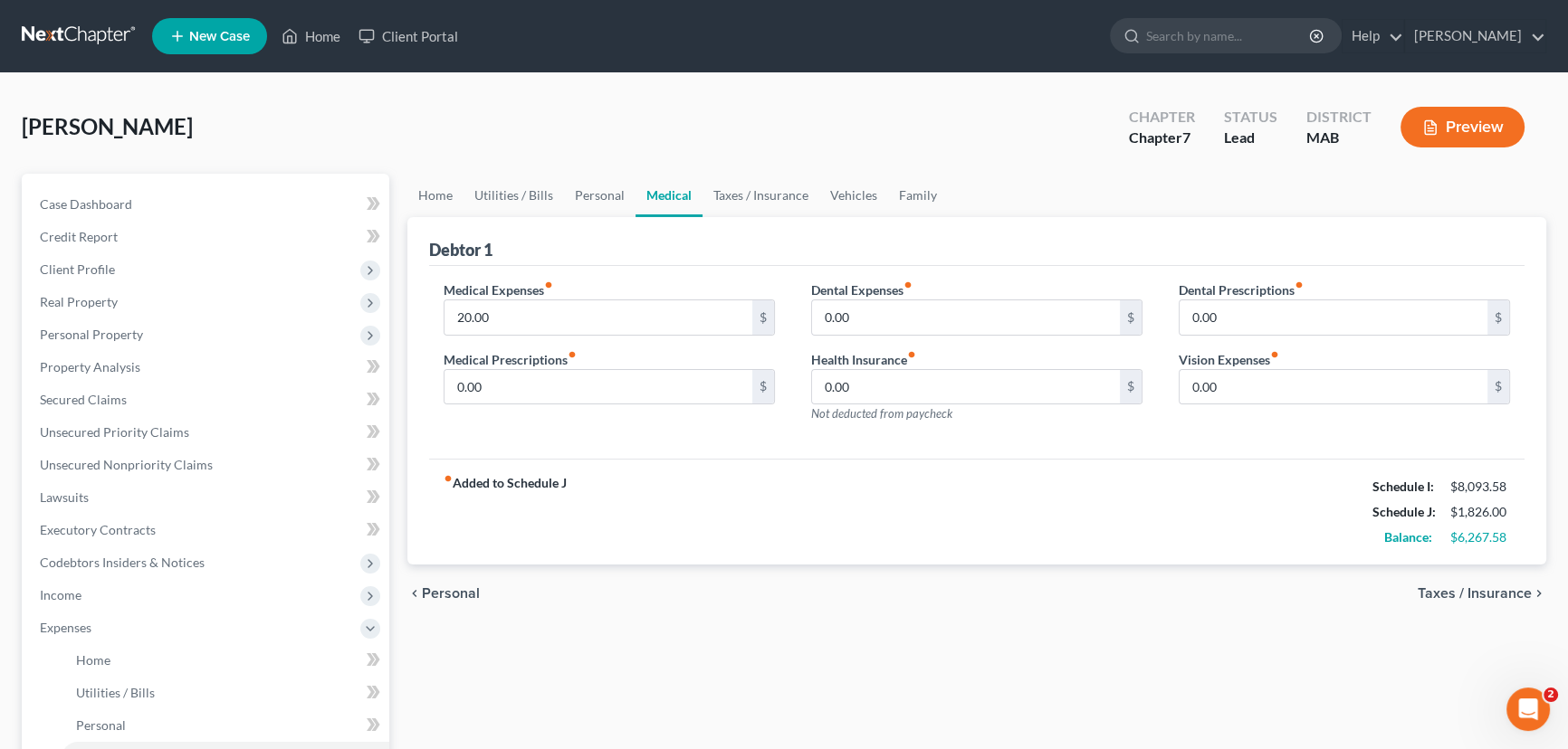
click at [1483, 594] on span "Taxes / Insurance" at bounding box center [1474, 593] width 114 height 14
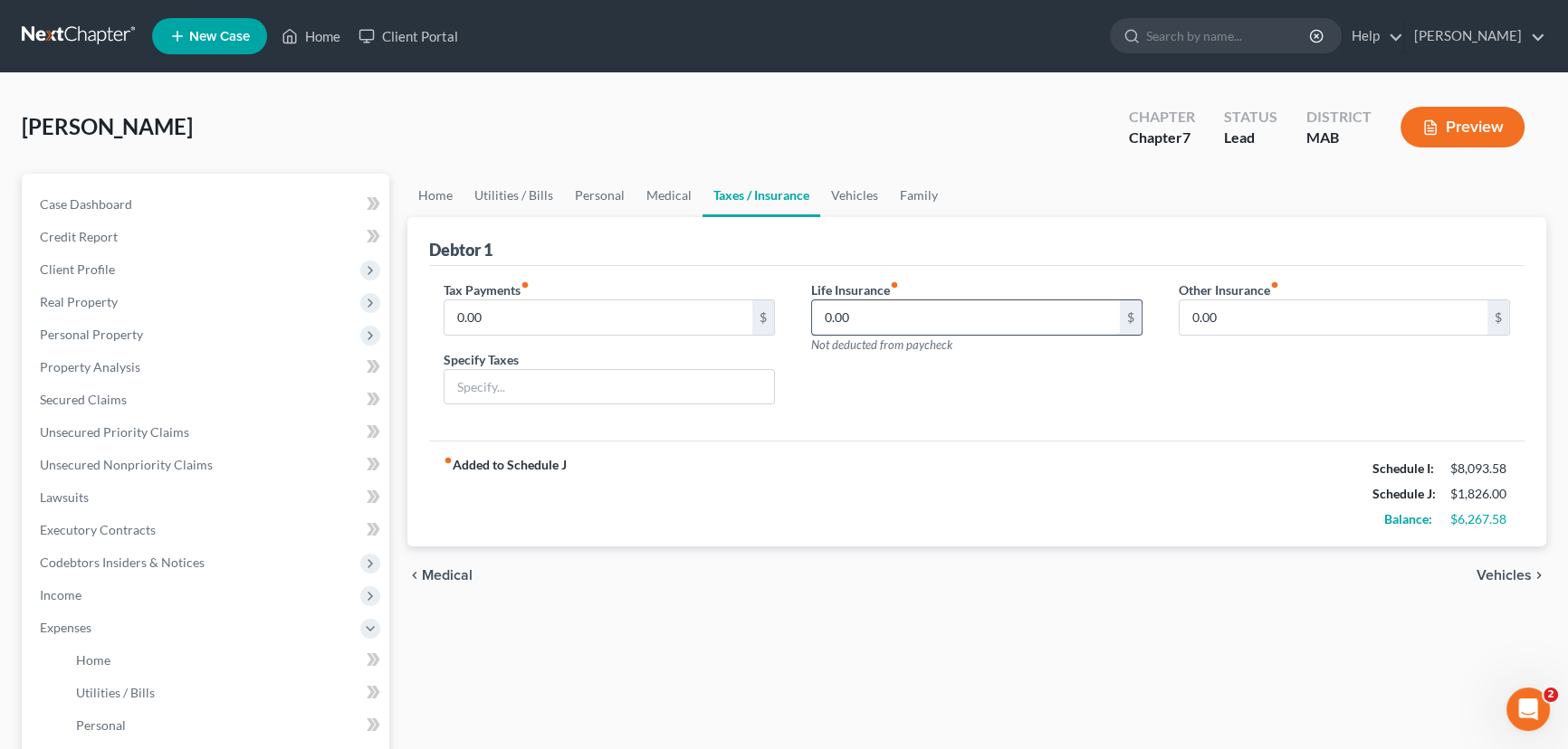
click at [823, 316] on input "0.00" at bounding box center [966, 318] width 307 height 34
type input "150.00"
click at [1509, 568] on span "Vehicles" at bounding box center [1503, 575] width 55 height 14
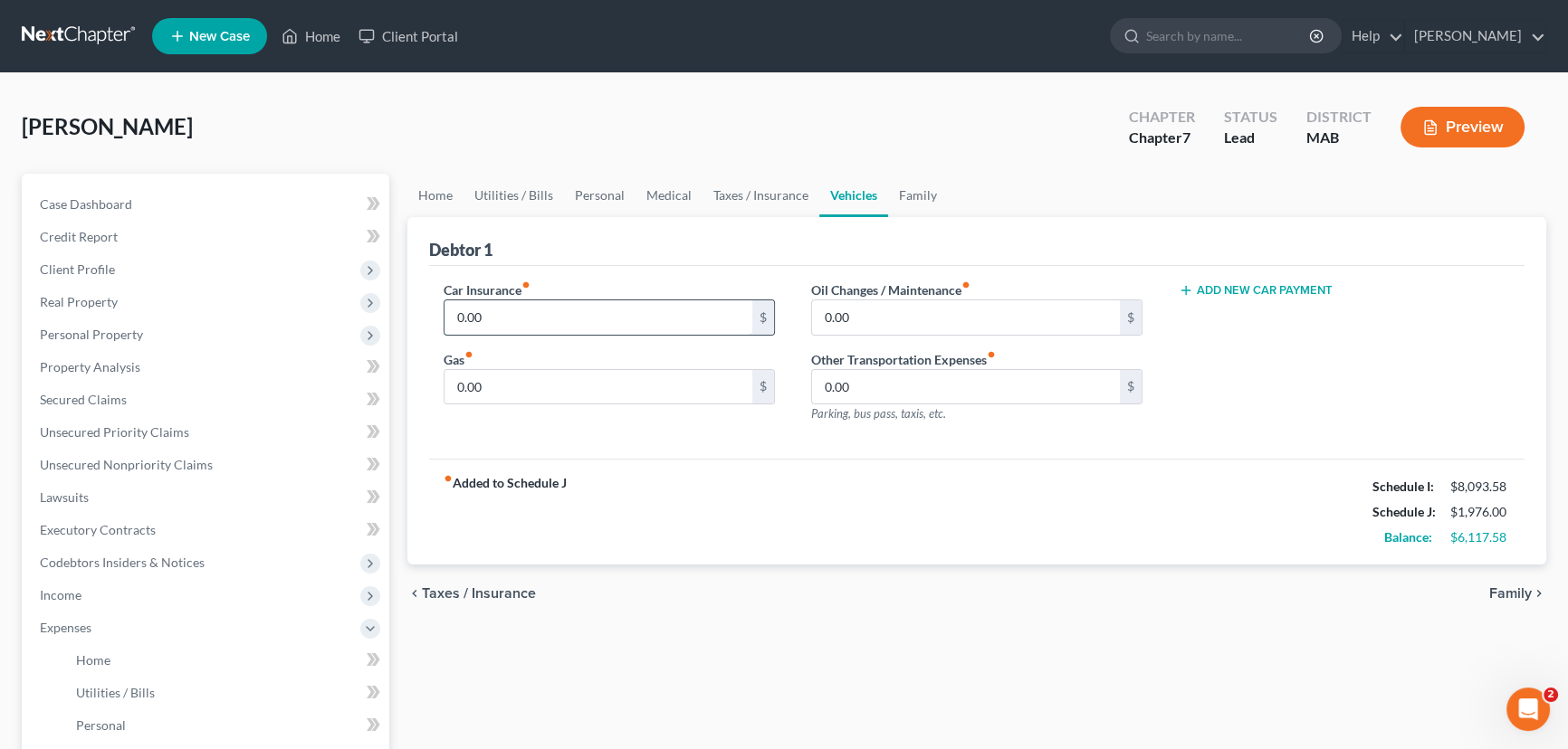
click at [452, 315] on input "0.00" at bounding box center [599, 318] width 307 height 34
type input "461"
click at [458, 384] on input "0.00" at bounding box center [599, 387] width 307 height 34
type input "160"
click at [1505, 588] on span "Family" at bounding box center [1510, 593] width 43 height 14
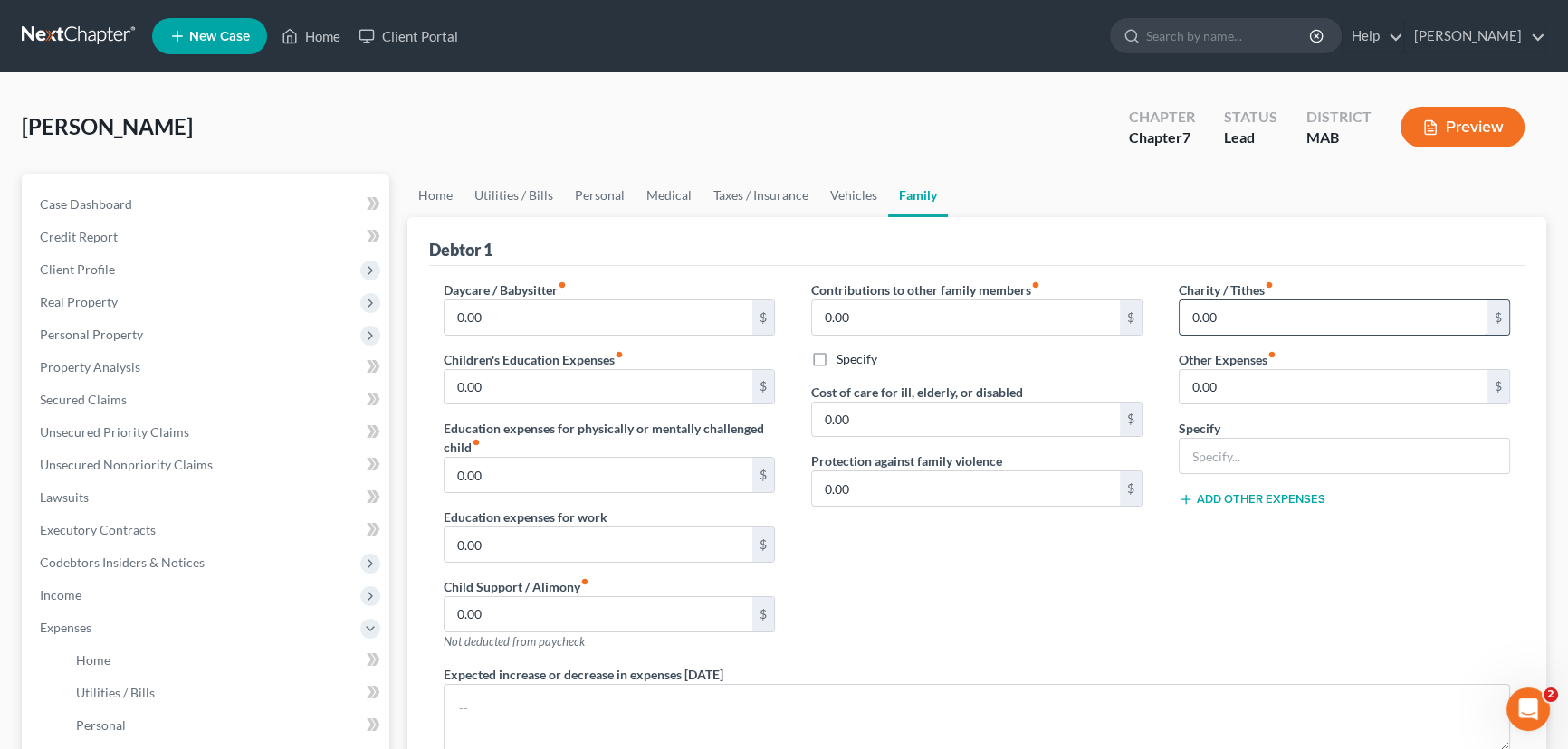
click at [1192, 314] on input "0.00" at bounding box center [1333, 318] width 307 height 34
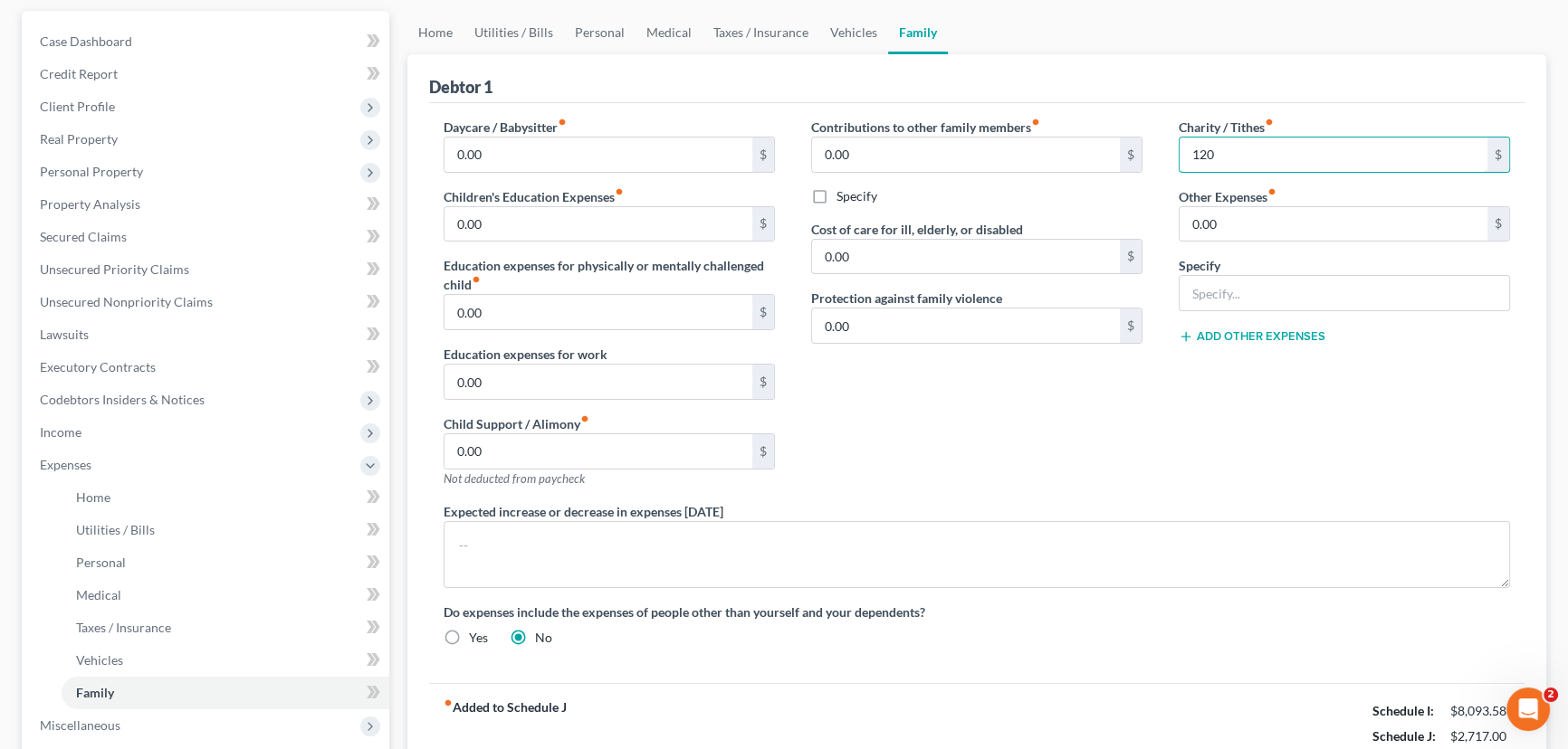
scroll to position [164, 0]
type input "120"
click at [100, 662] on span "Vehicles" at bounding box center [100, 659] width 47 height 15
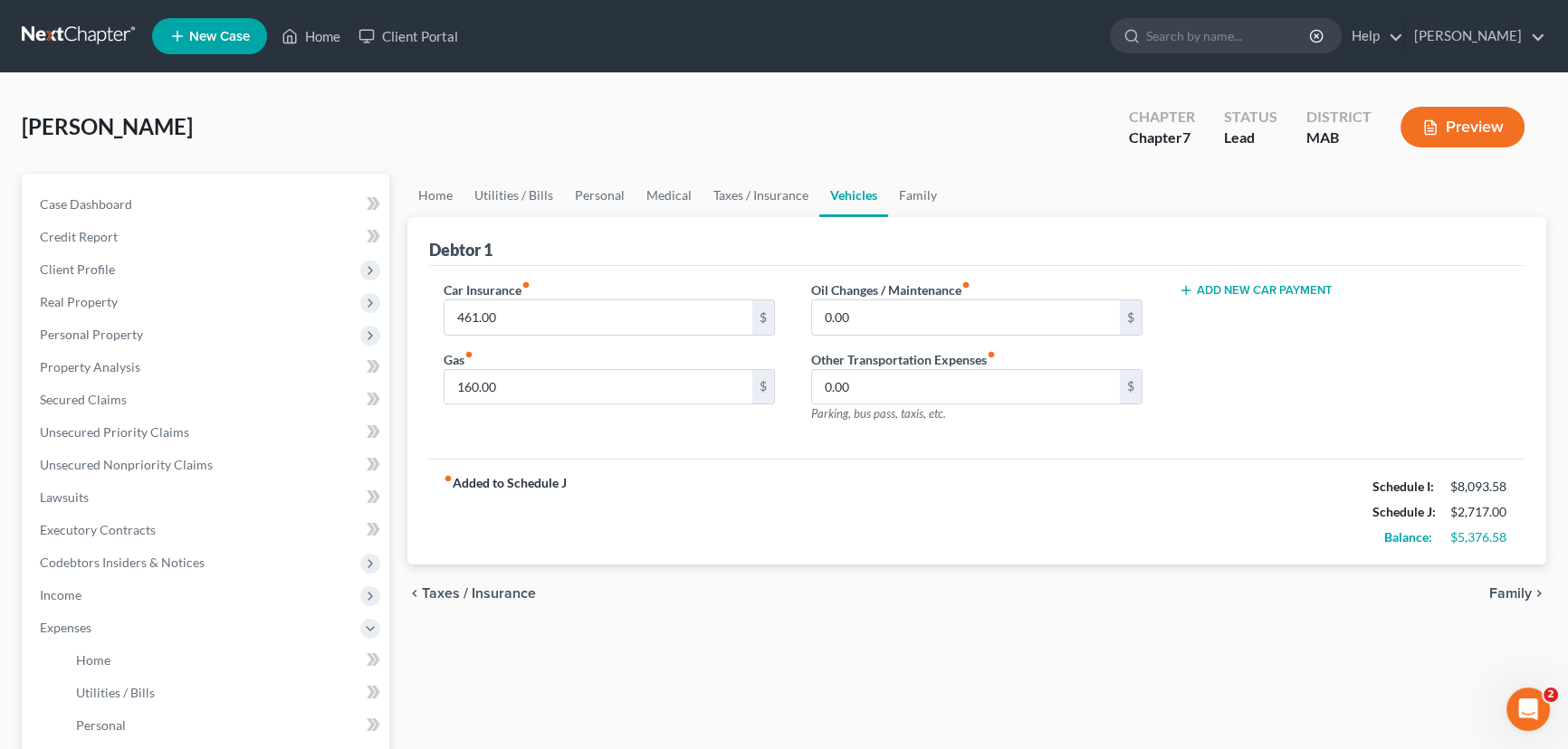
click at [1272, 291] on button "Add New Car Payment" at bounding box center [1255, 290] width 154 height 14
click at [1219, 311] on input "text" at bounding box center [1319, 318] width 279 height 34
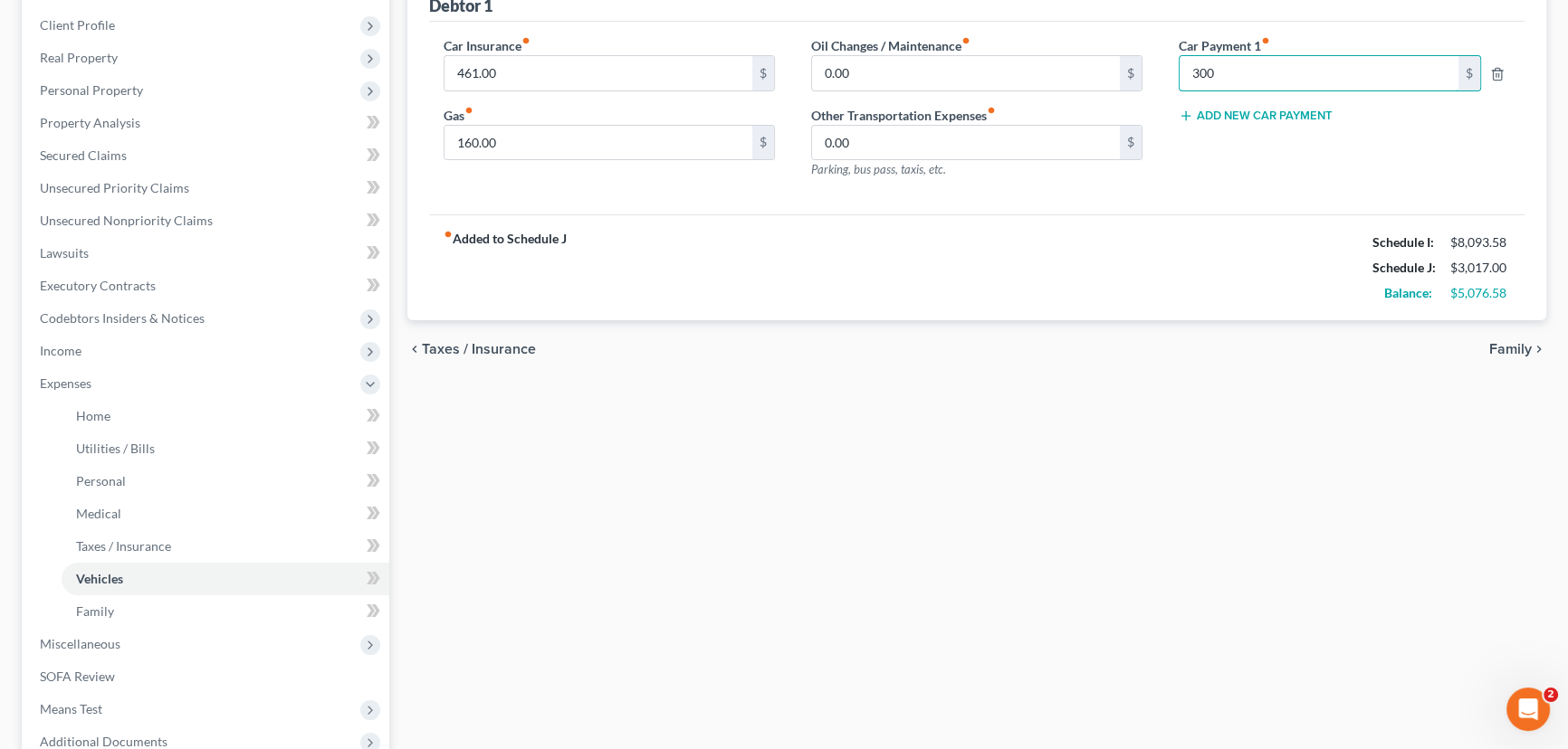
scroll to position [247, 0]
type input "300"
click at [109, 283] on span "Executory Contracts" at bounding box center [98, 283] width 116 height 15
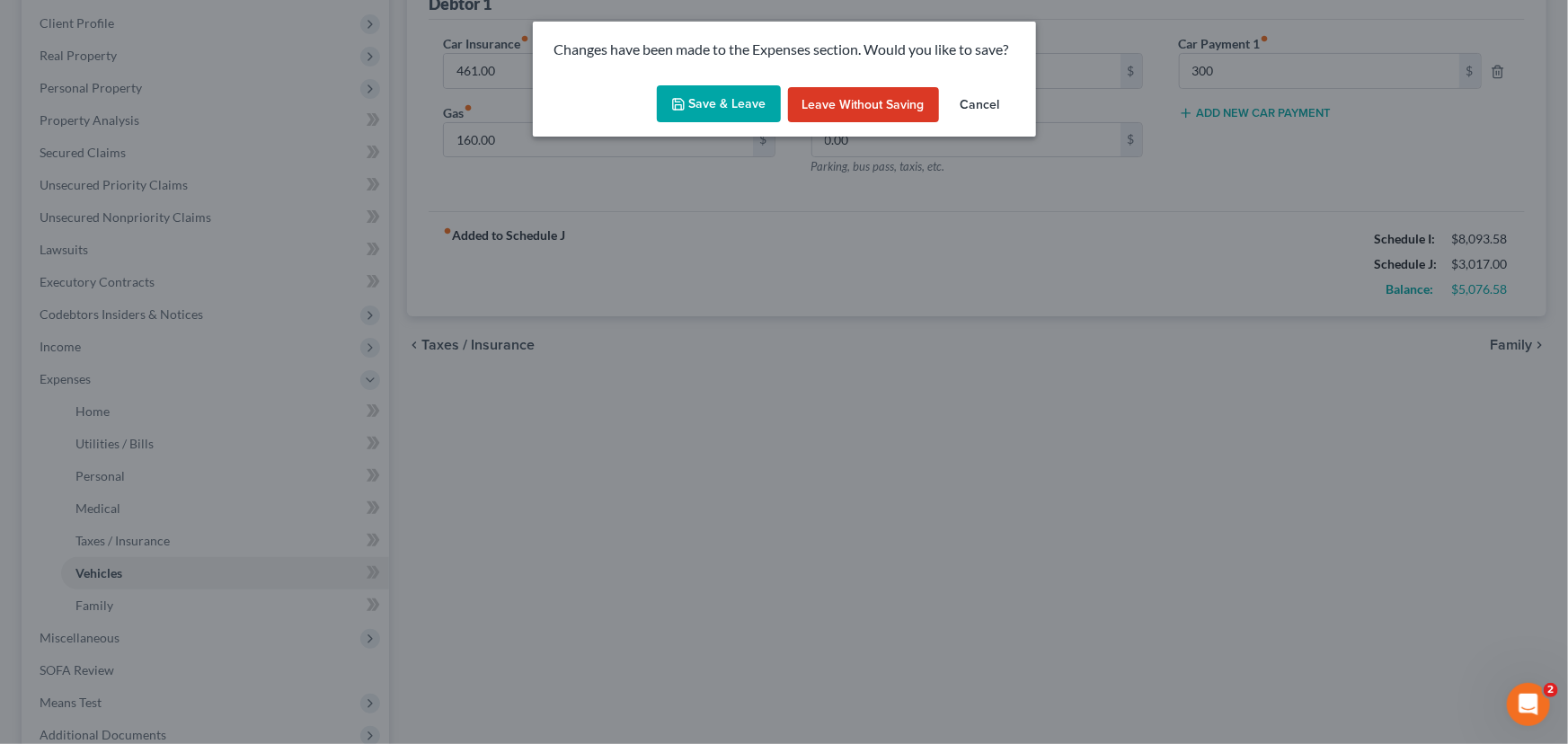
click at [720, 103] on button "Save & Leave" at bounding box center [719, 105] width 124 height 38
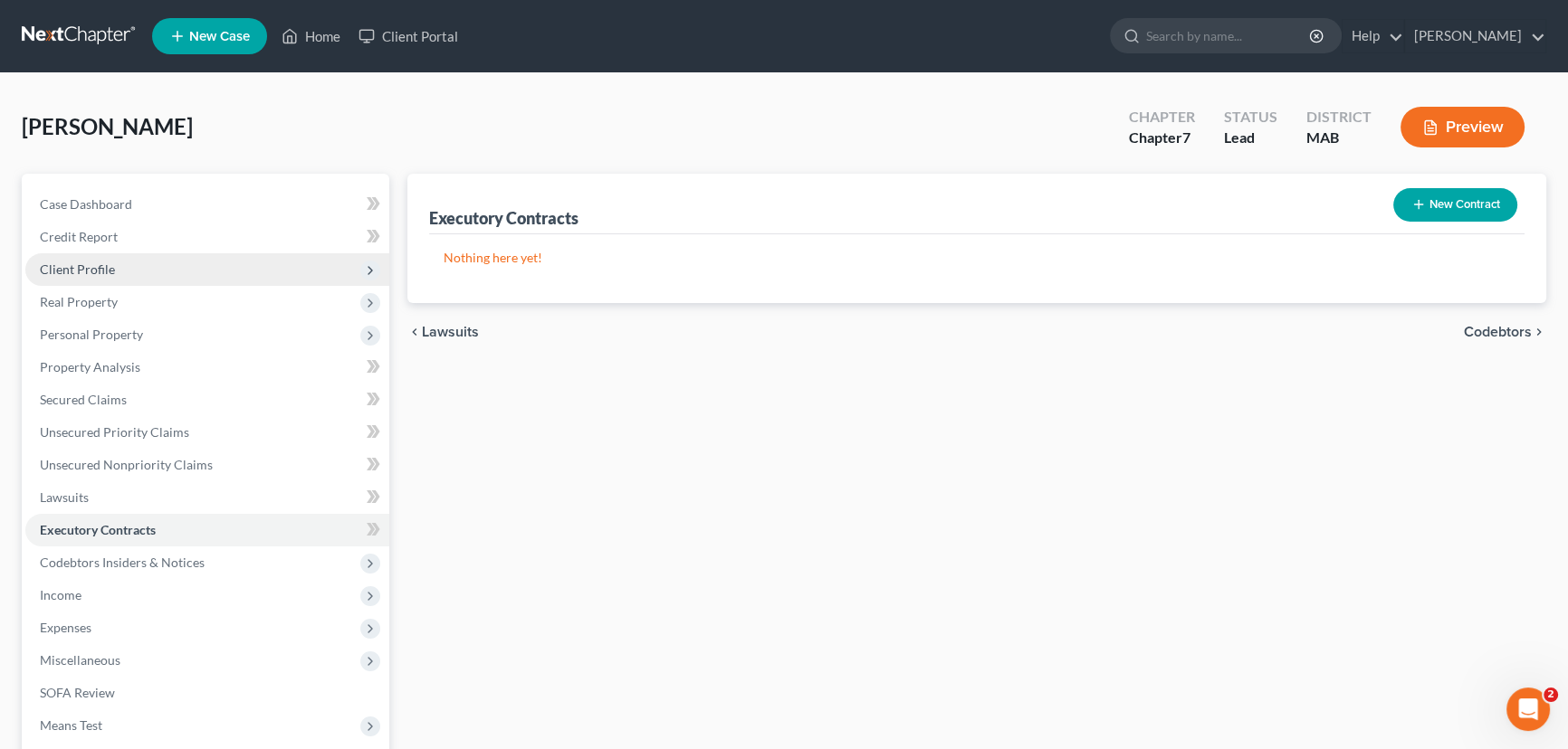
click at [97, 271] on span "Client Profile" at bounding box center [77, 269] width 75 height 15
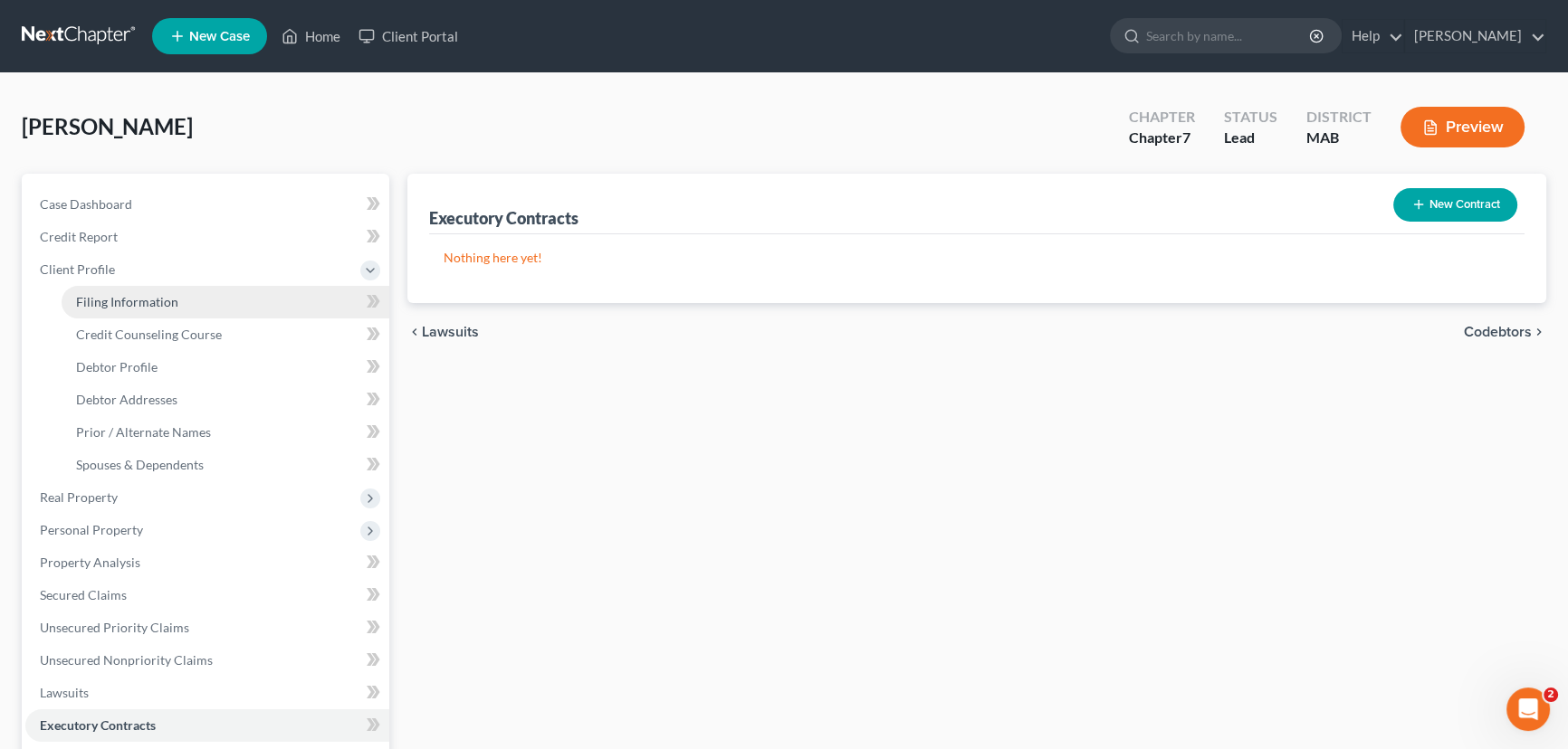
click at [98, 302] on span "Filing Information" at bounding box center [127, 301] width 102 height 15
select select "1"
select select "0"
select select "22"
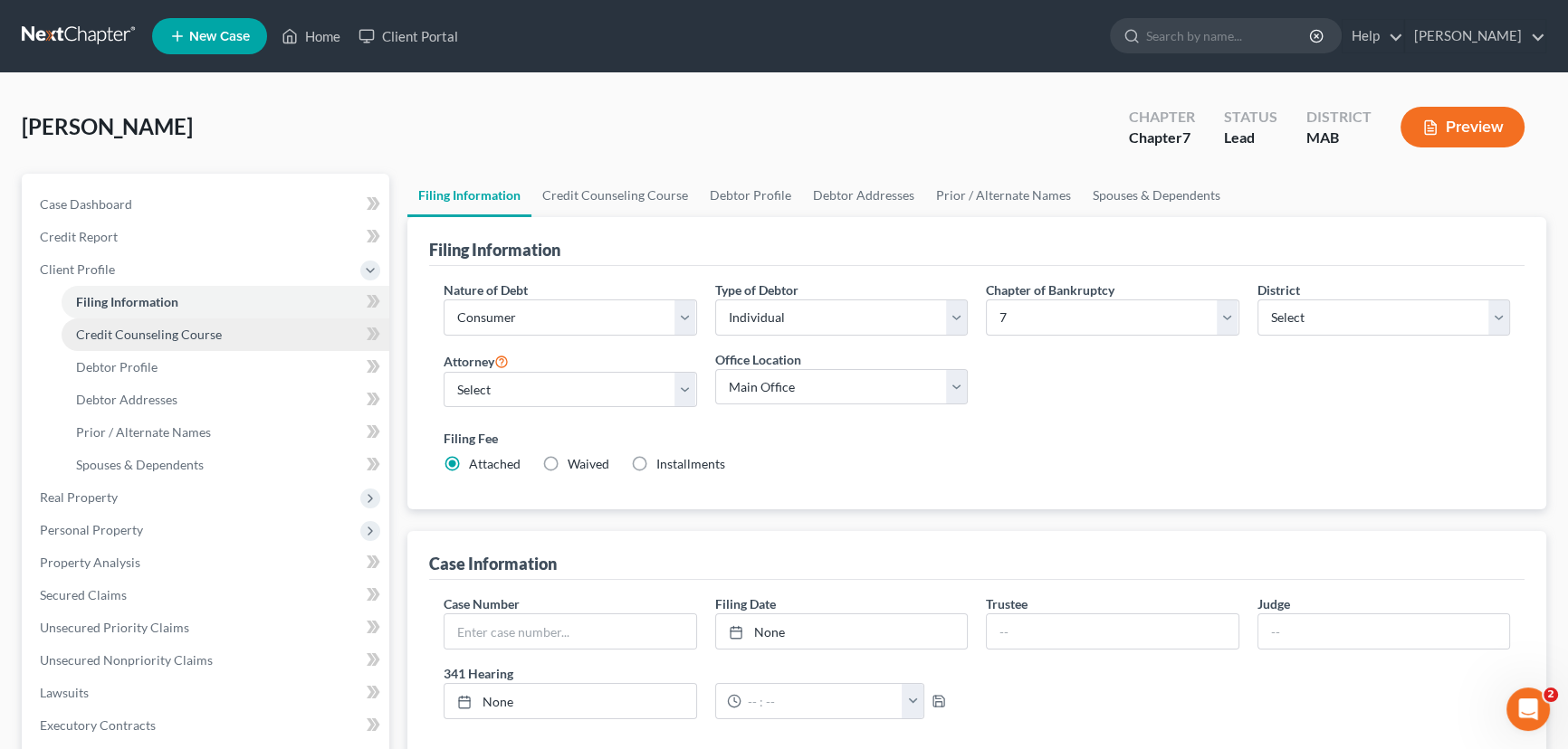
click at [103, 333] on span "Credit Counseling Course" at bounding box center [149, 334] width 146 height 15
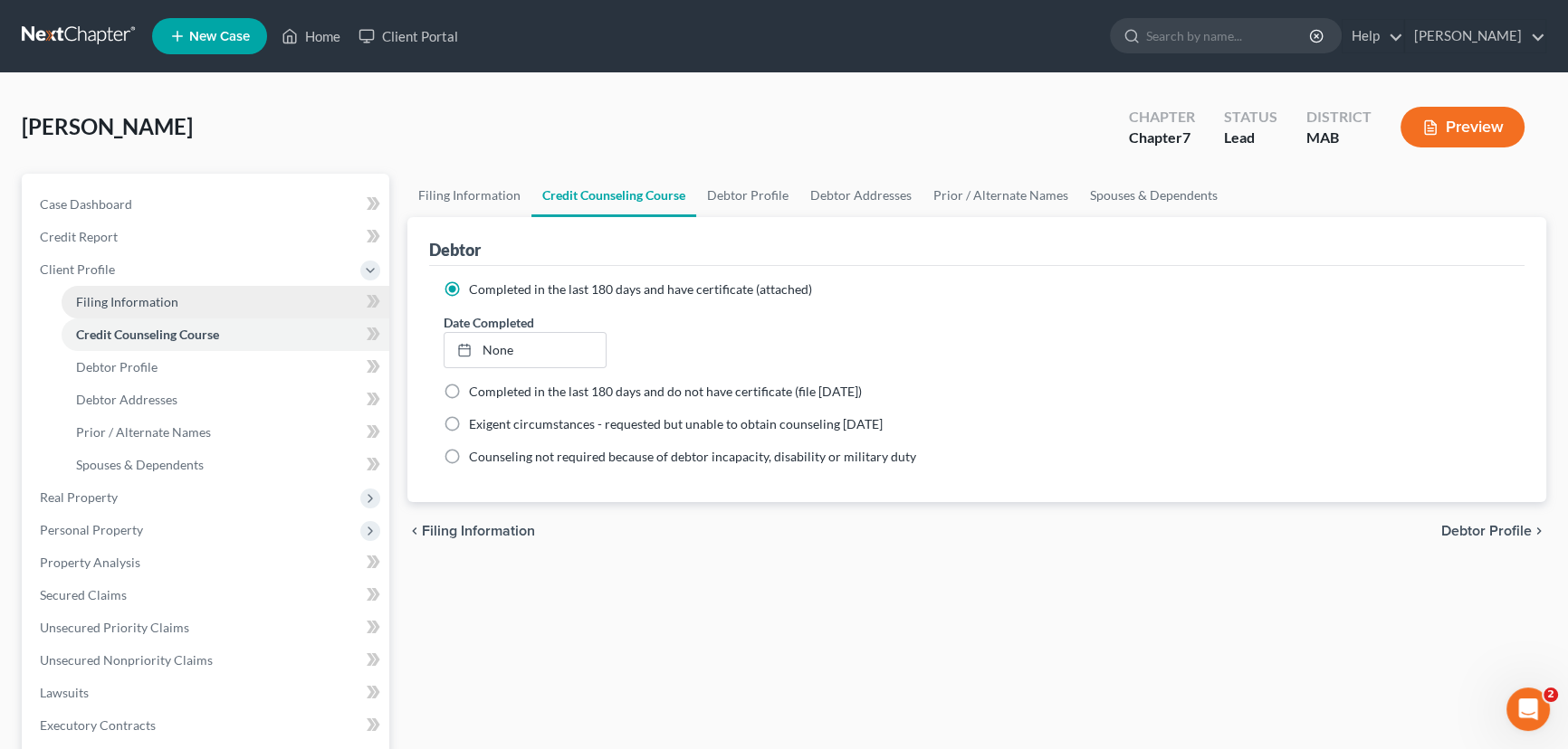
click at [118, 302] on span "Filing Information" at bounding box center [127, 301] width 102 height 15
select select "1"
select select "0"
select select "39"
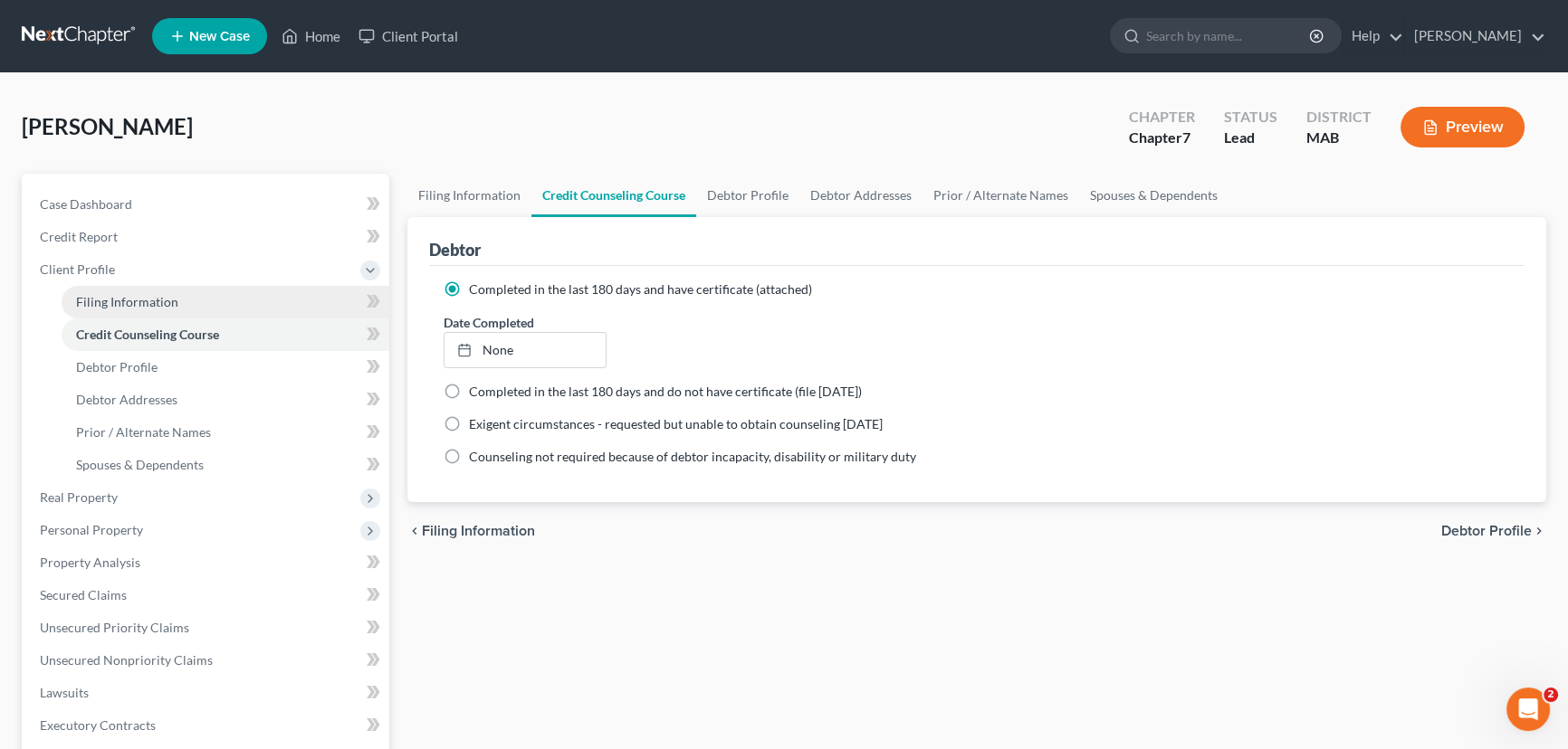
select select "0"
select select "22"
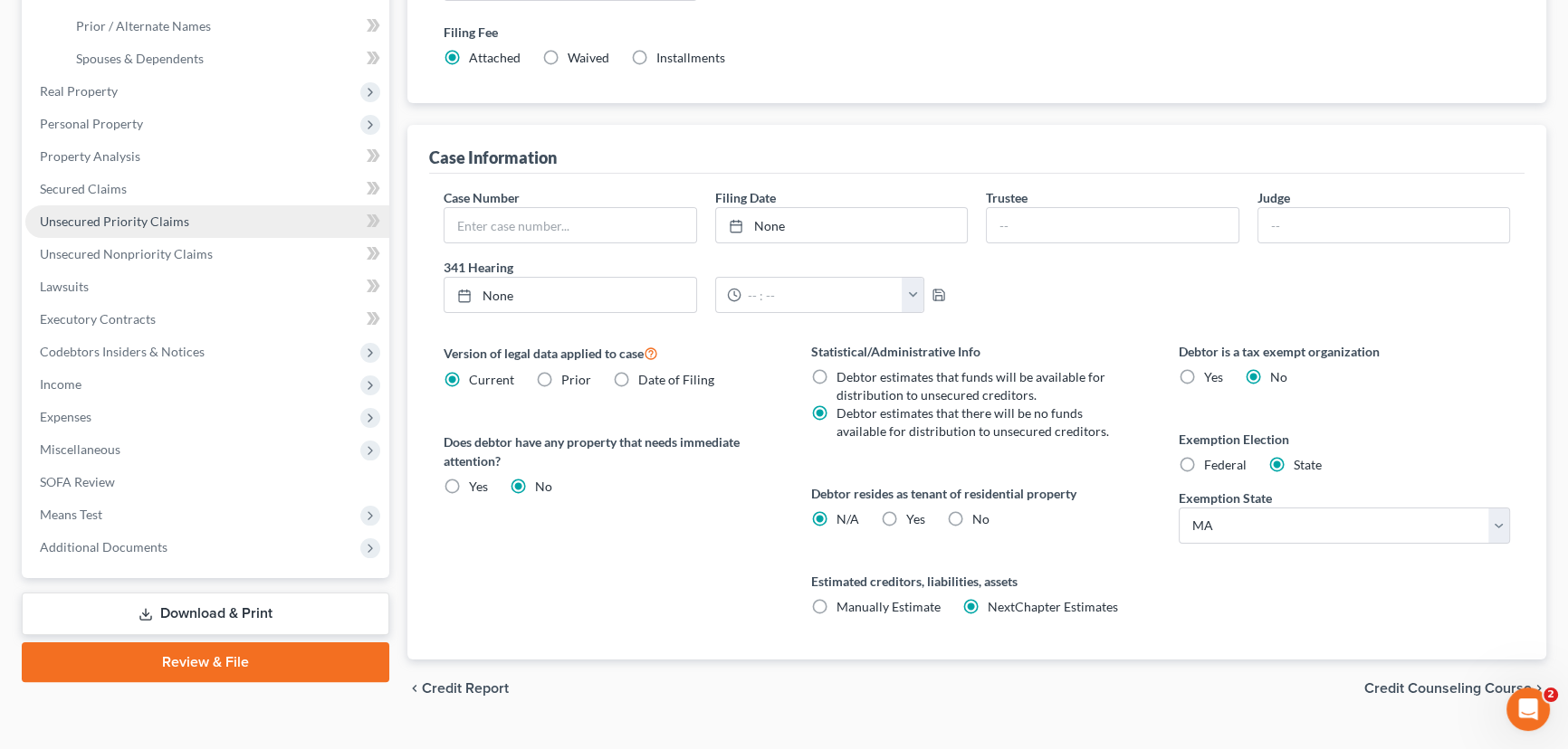
scroll to position [164, 0]
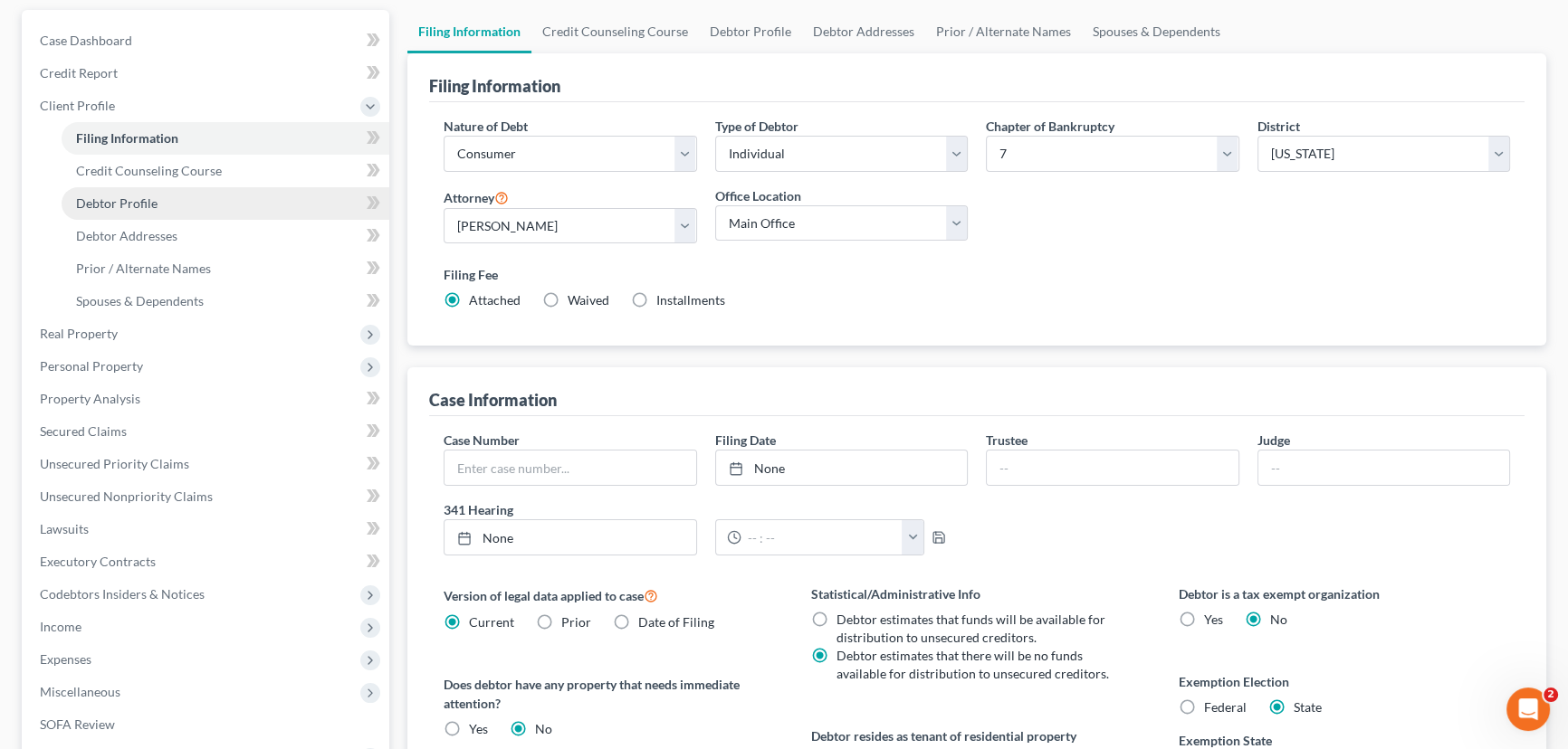
click at [131, 205] on span "Debtor Profile" at bounding box center [117, 203] width 82 height 15
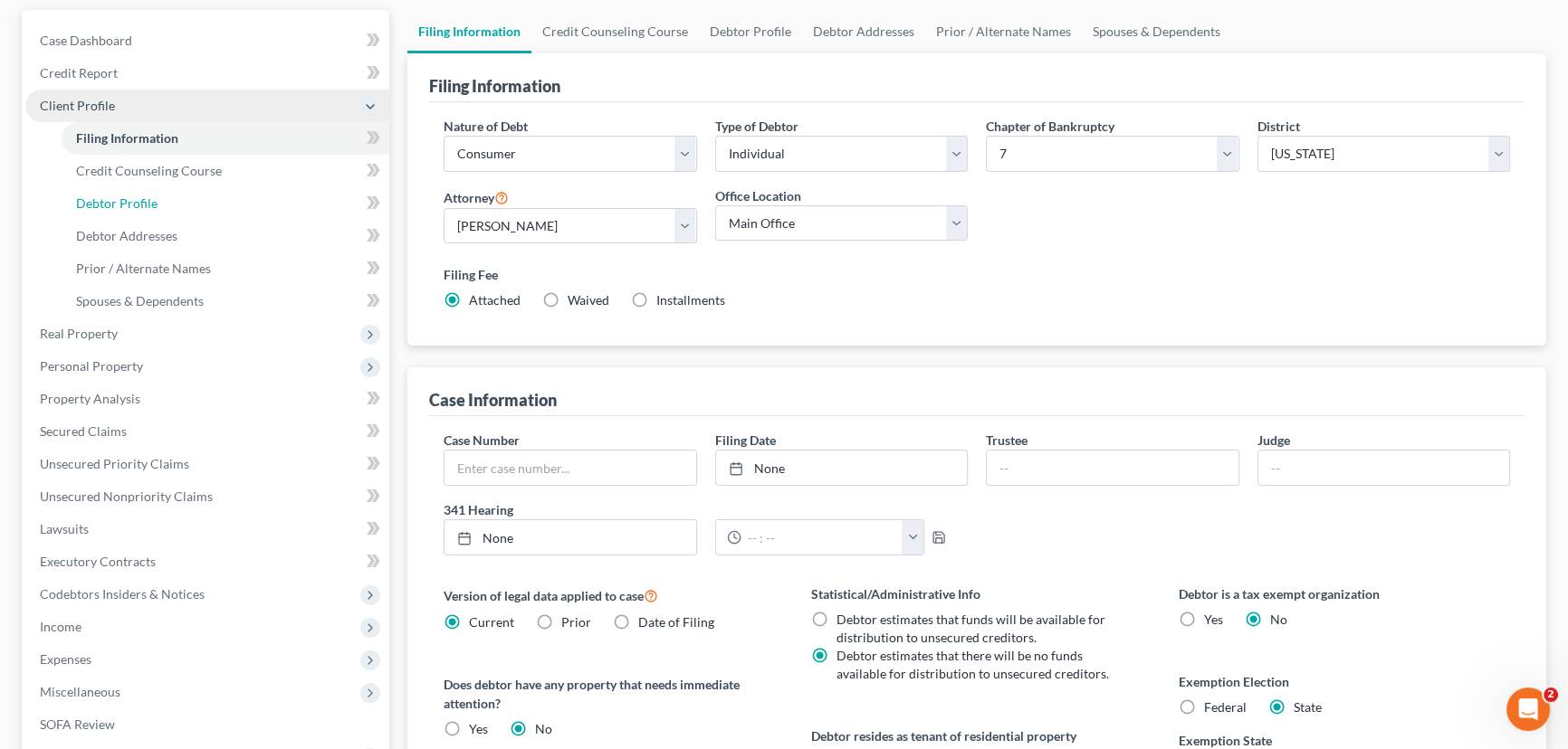
select select "1"
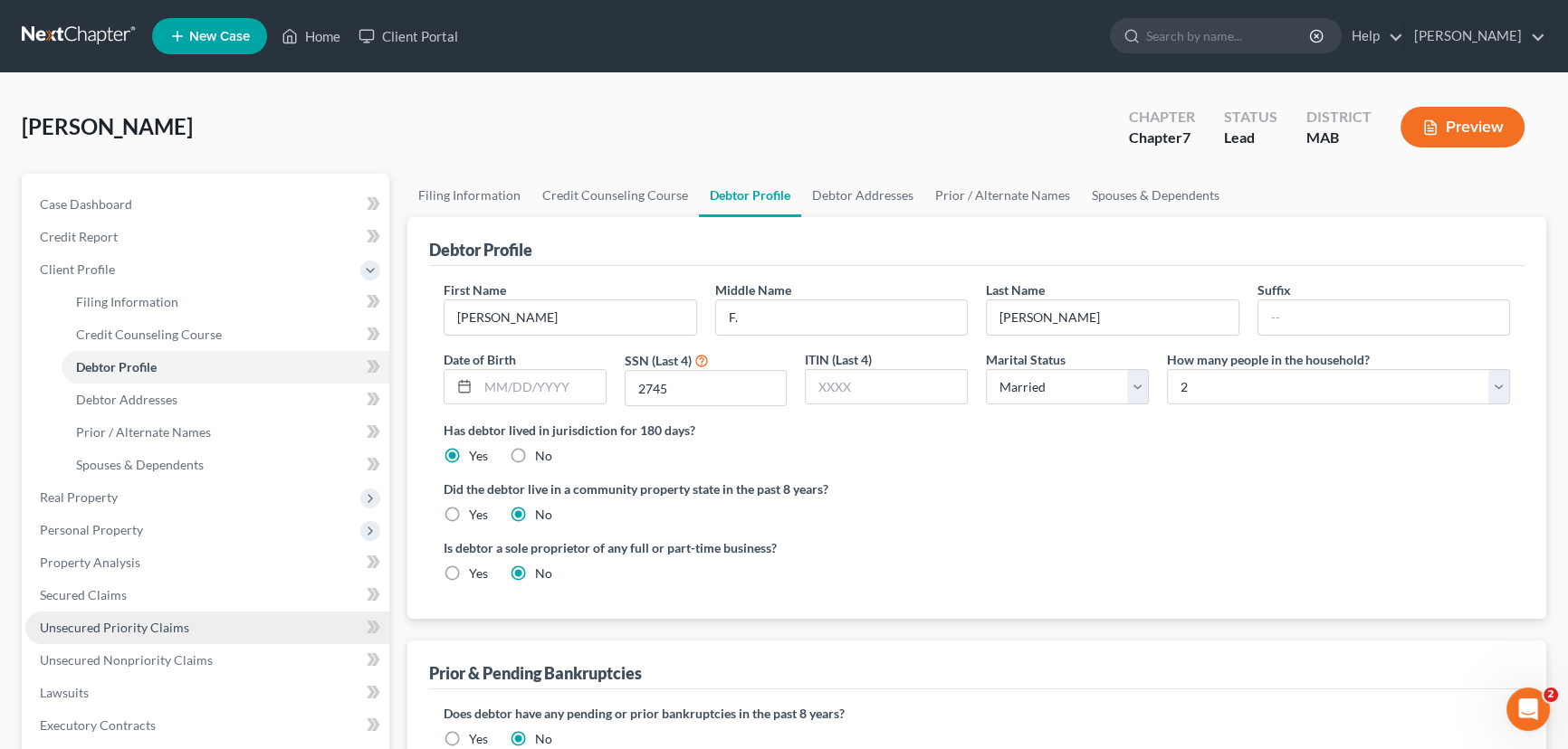
click at [93, 623] on span "Unsecured Priority Claims" at bounding box center [114, 628] width 149 height 15
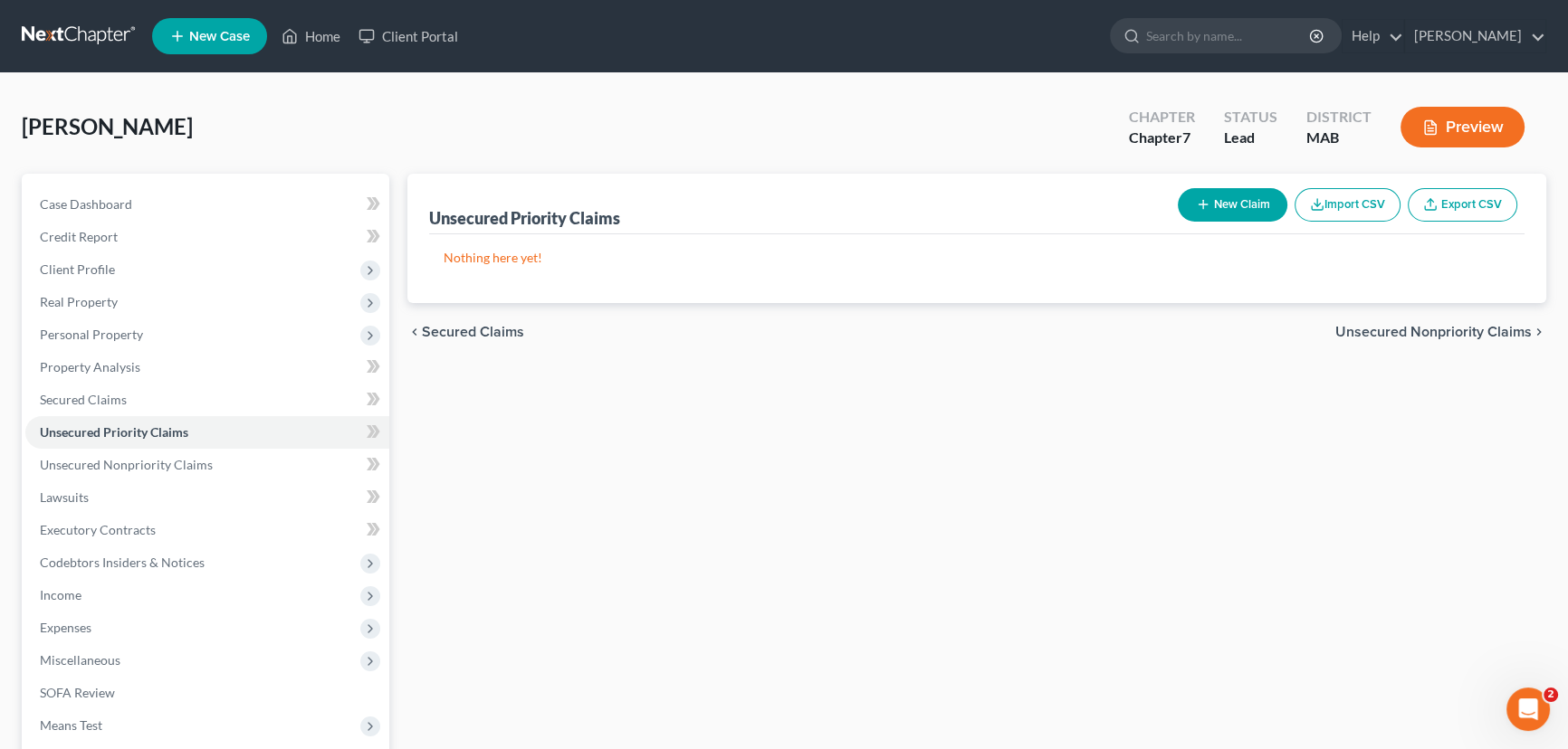
click at [1222, 202] on button "New Claim" at bounding box center [1231, 204] width 109 height 33
select select "0"
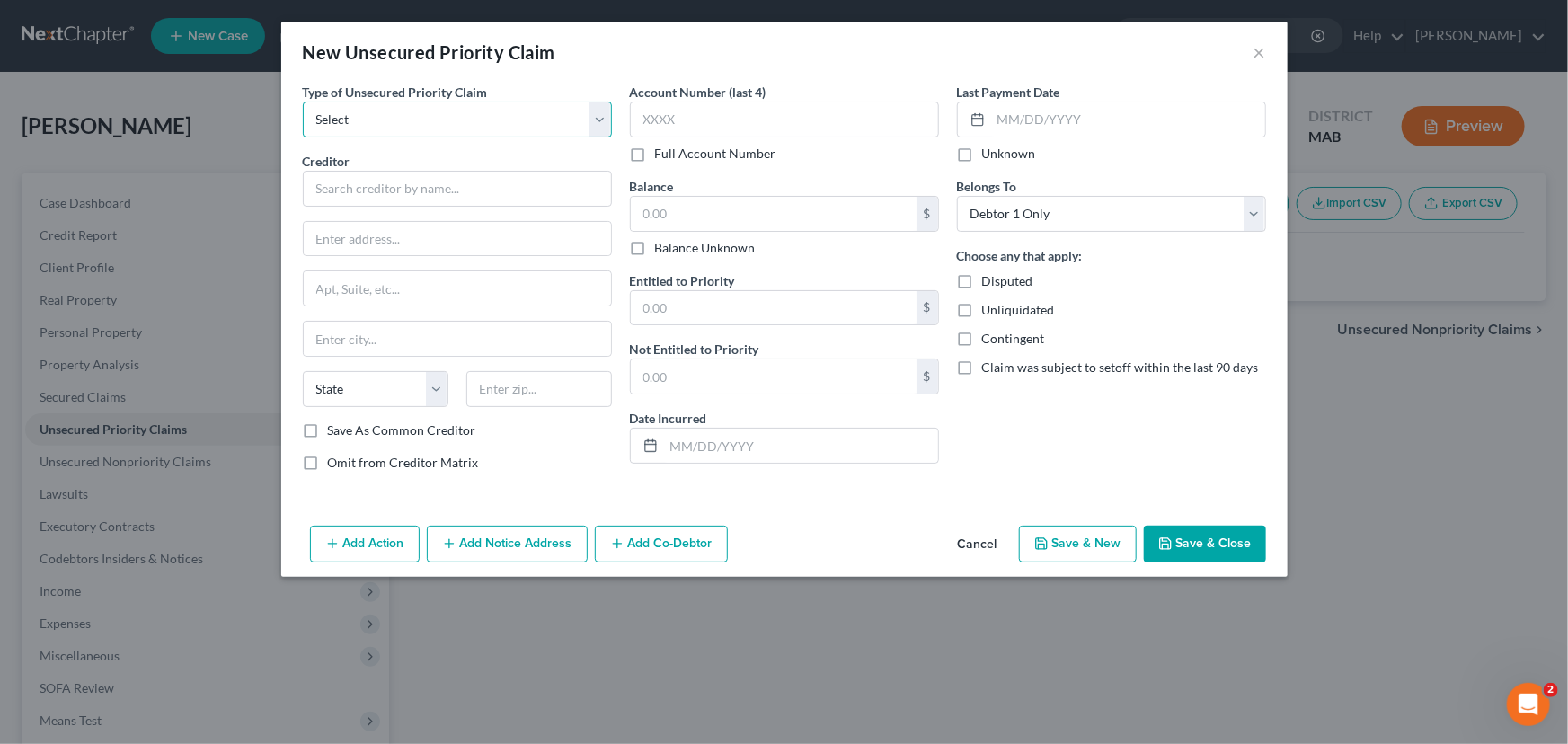
click at [465, 128] on select "Select Taxes & Other Government Units Domestic Support Obligations Extensions o…" at bounding box center [458, 120] width 309 height 36
select select "0"
click at [303, 102] on select "Select Taxes & Other Government Units Domestic Support Obligations Extensions o…" at bounding box center [458, 120] width 309 height 36
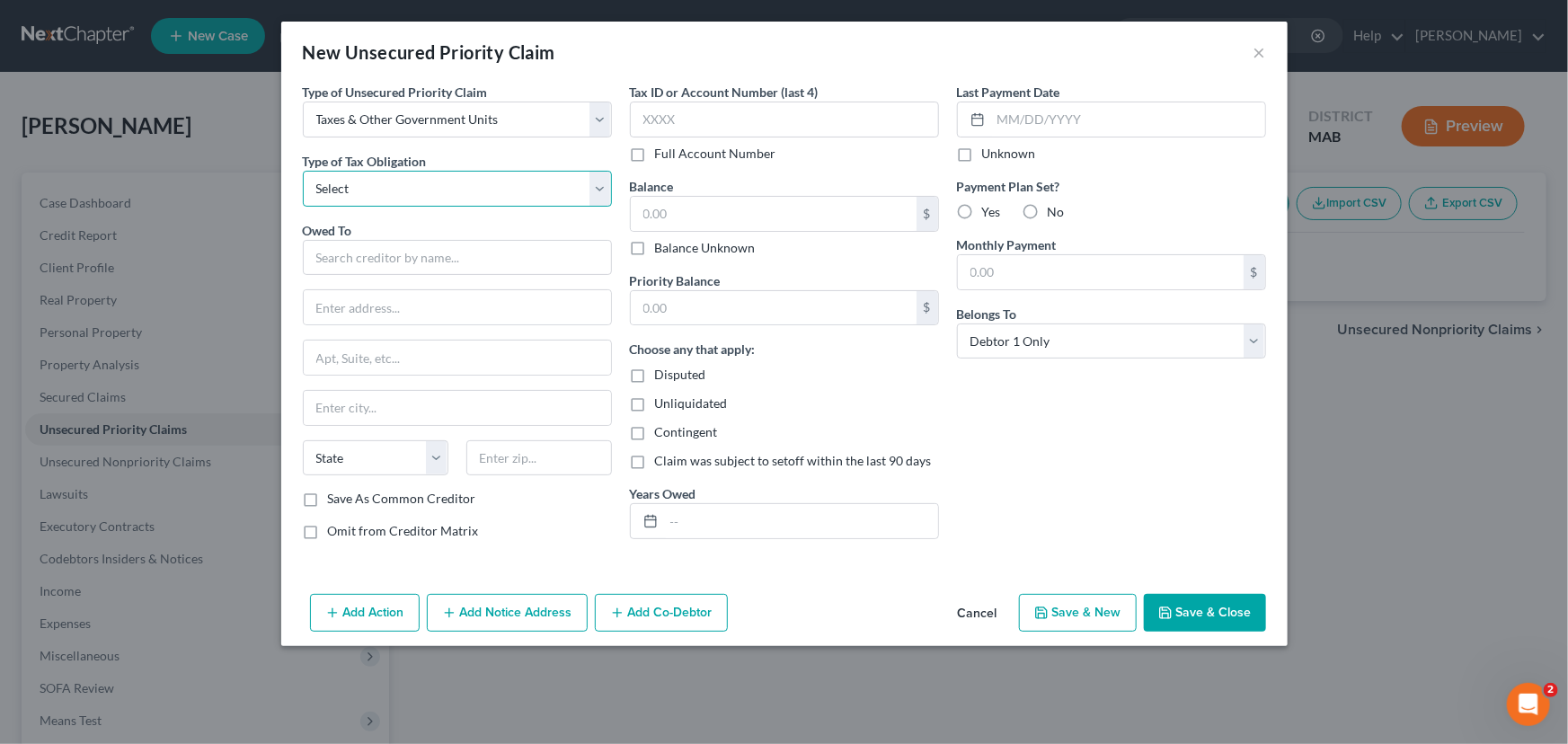
click at [419, 181] on select "Select Federal City State Franchise Tax Board Other" at bounding box center [458, 188] width 309 height 36
select select "0"
click at [303, 170] on select "Select Federal City State Franchise Tax Board Other" at bounding box center [458, 188] width 309 height 36
click at [381, 255] on input "text" at bounding box center [458, 258] width 309 height 36
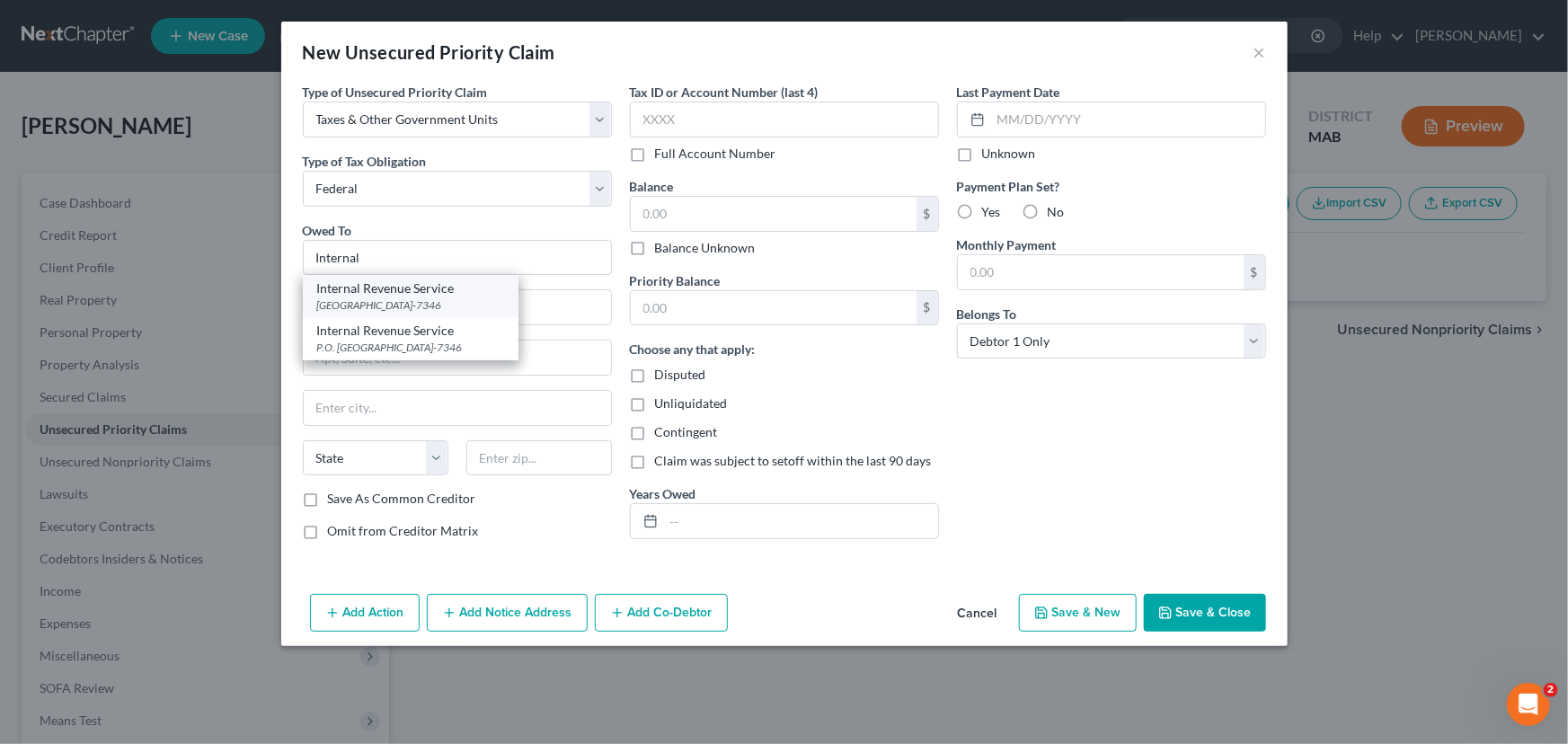
click at [382, 293] on div "Internal Revenue Service" at bounding box center [411, 288] width 186 height 18
type input "Internal Revenue Service"
type input "PO Box 7346"
type input "[GEOGRAPHIC_DATA]"
select select "39"
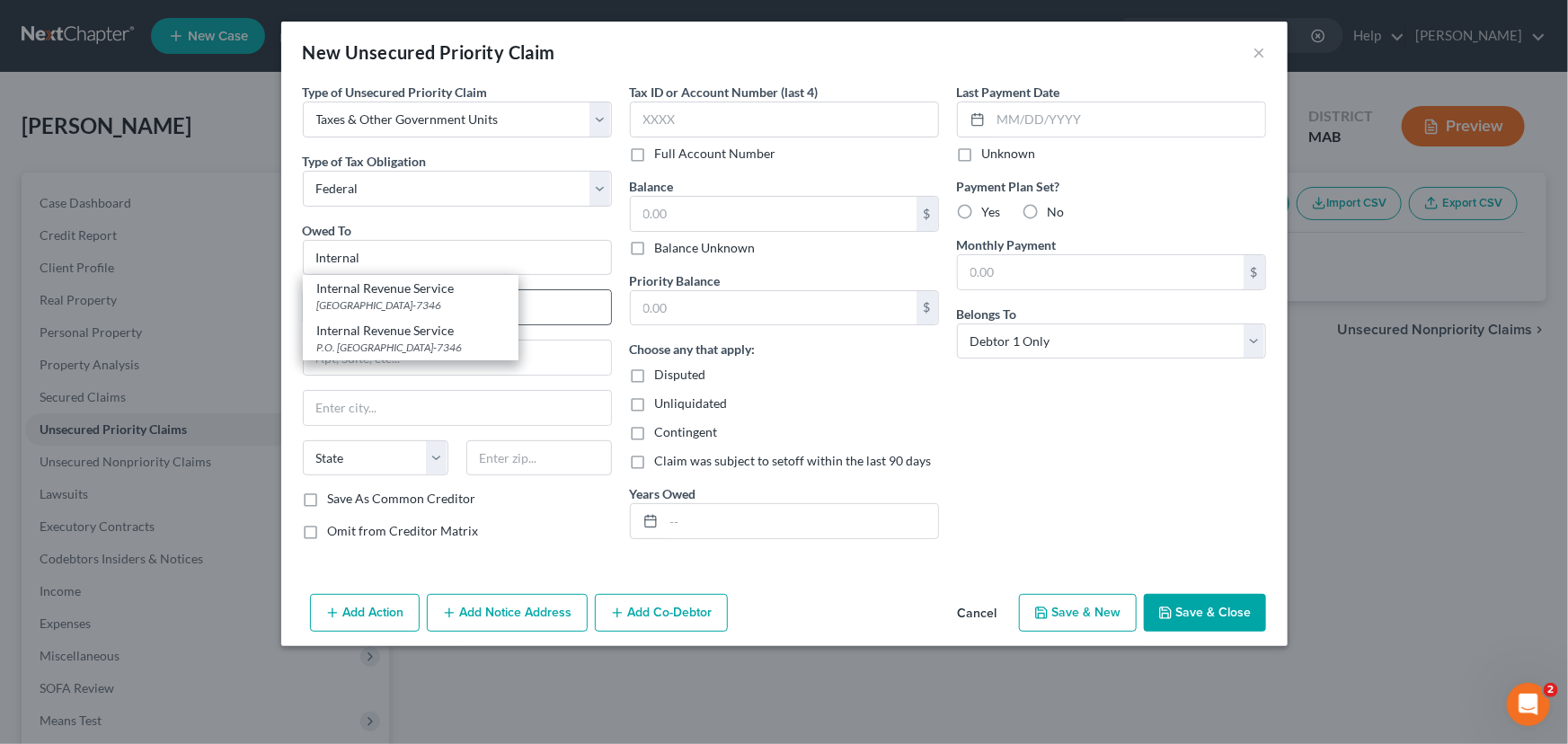
type input "19101-7346"
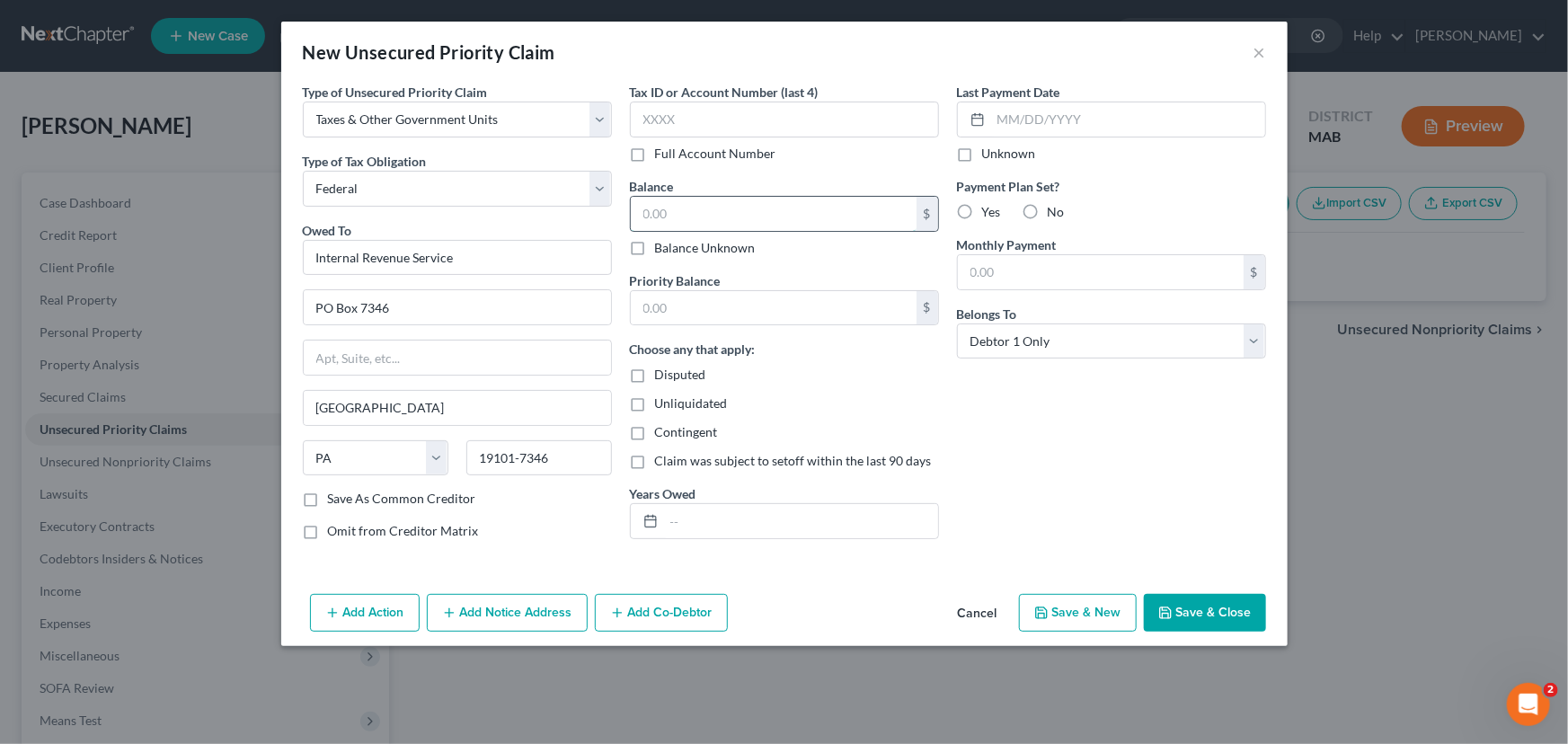
click at [666, 201] on input "text" at bounding box center [773, 214] width 285 height 34
type input "0.00"
click at [1123, 611] on button "Save & New" at bounding box center [1077, 613] width 118 height 38
select select "0"
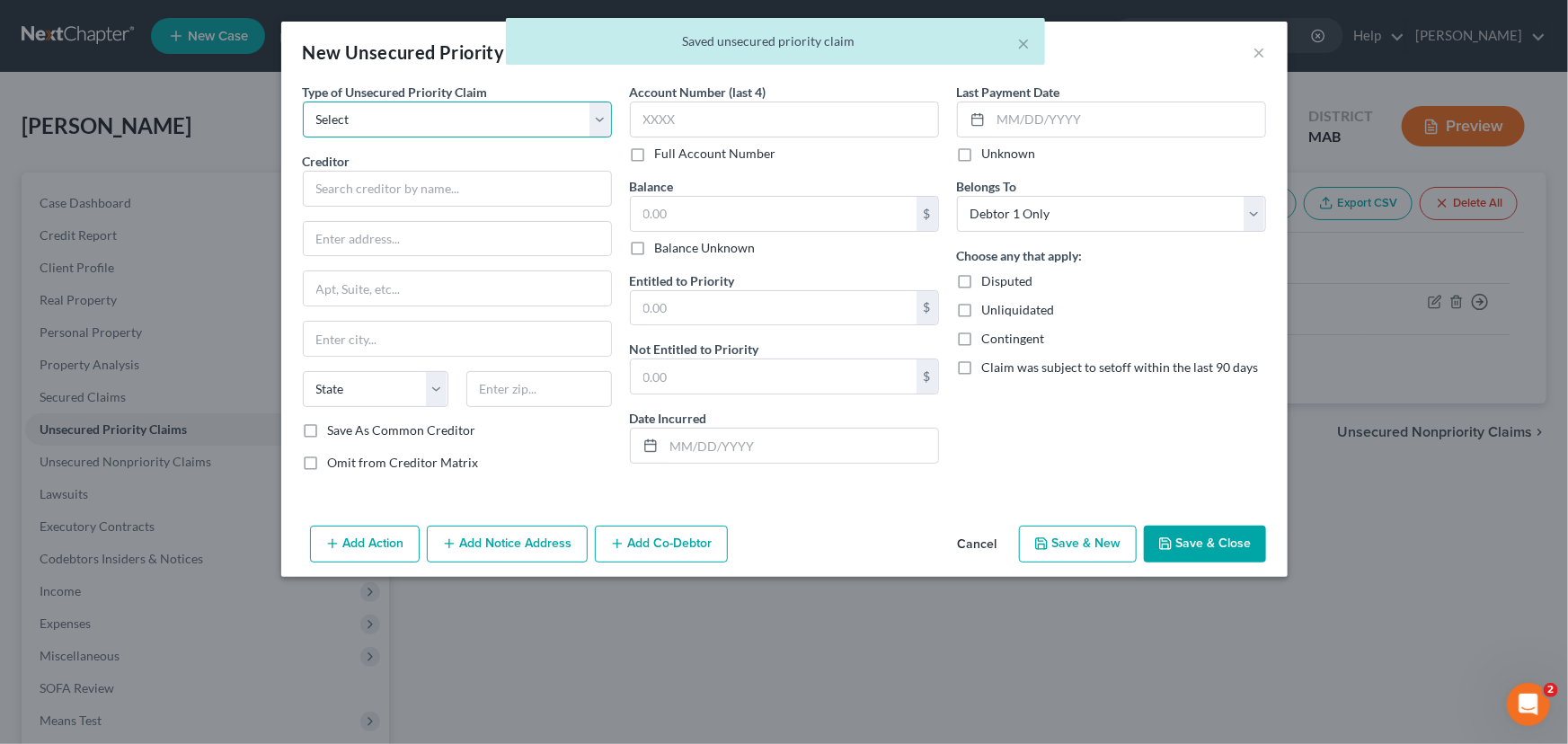
click at [529, 129] on select "Select Taxes & Other Government Units Domestic Support Obligations Extensions o…" at bounding box center [458, 120] width 309 height 36
select select "0"
click at [303, 102] on select "Select Taxes & Other Government Units Domestic Support Obligations Extensions o…" at bounding box center [458, 120] width 309 height 36
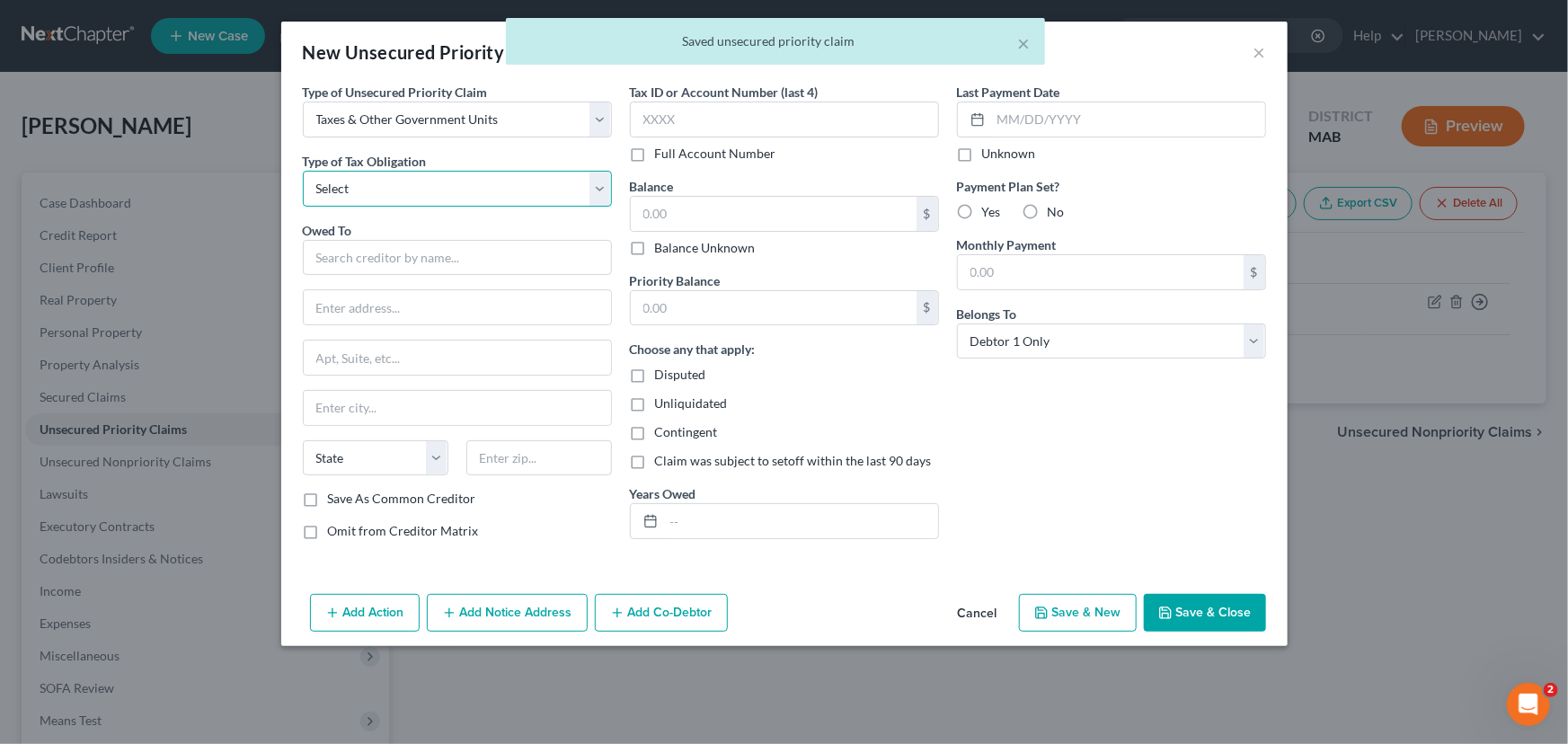
click at [412, 180] on select "Select Federal City State Franchise Tax Board Other" at bounding box center [458, 188] width 309 height 36
select select "2"
click at [303, 170] on select "Select Federal City State Franchise Tax Board Other" at bounding box center [458, 188] width 309 height 36
click at [364, 251] on input "text" at bounding box center [458, 258] width 309 height 36
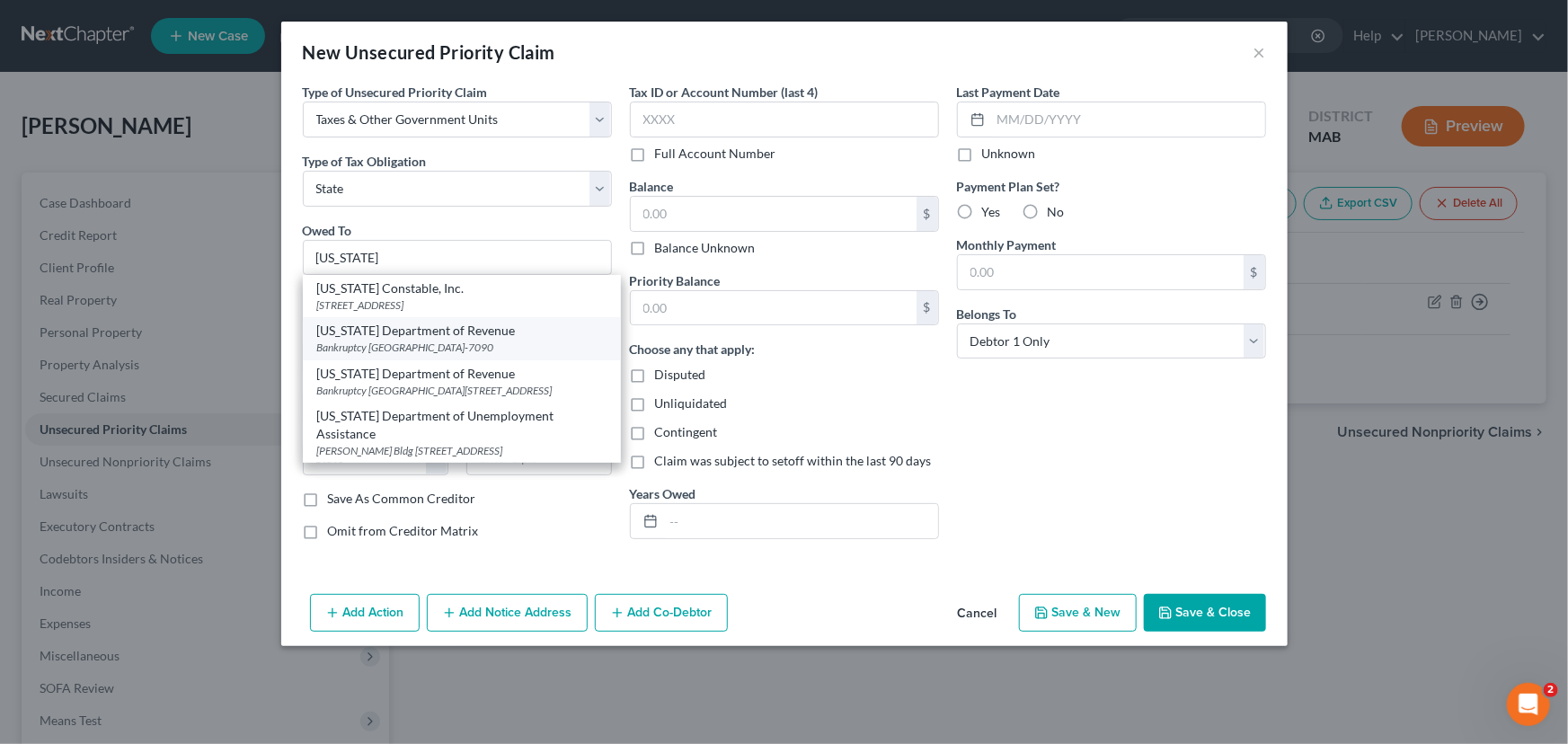
click at [380, 348] on div "Bankruptcy [GEOGRAPHIC_DATA]-7090" at bounding box center [461, 348] width 289 height 15
type input "[US_STATE] Department of Revenue"
type input "Bankruptcy Unit"
type input "PO Box 7090"
type input "[GEOGRAPHIC_DATA]"
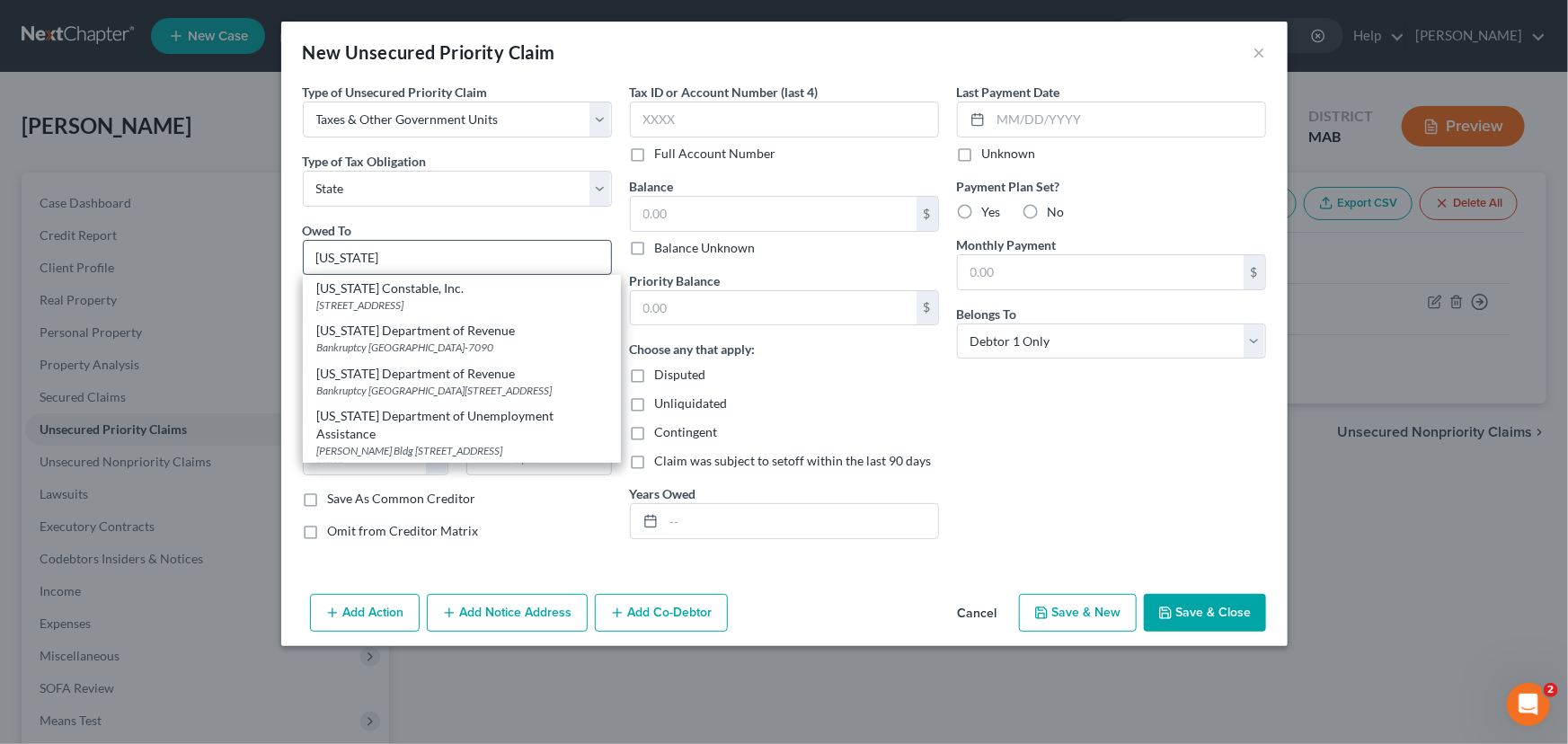
select select "22"
type input "02204-7090"
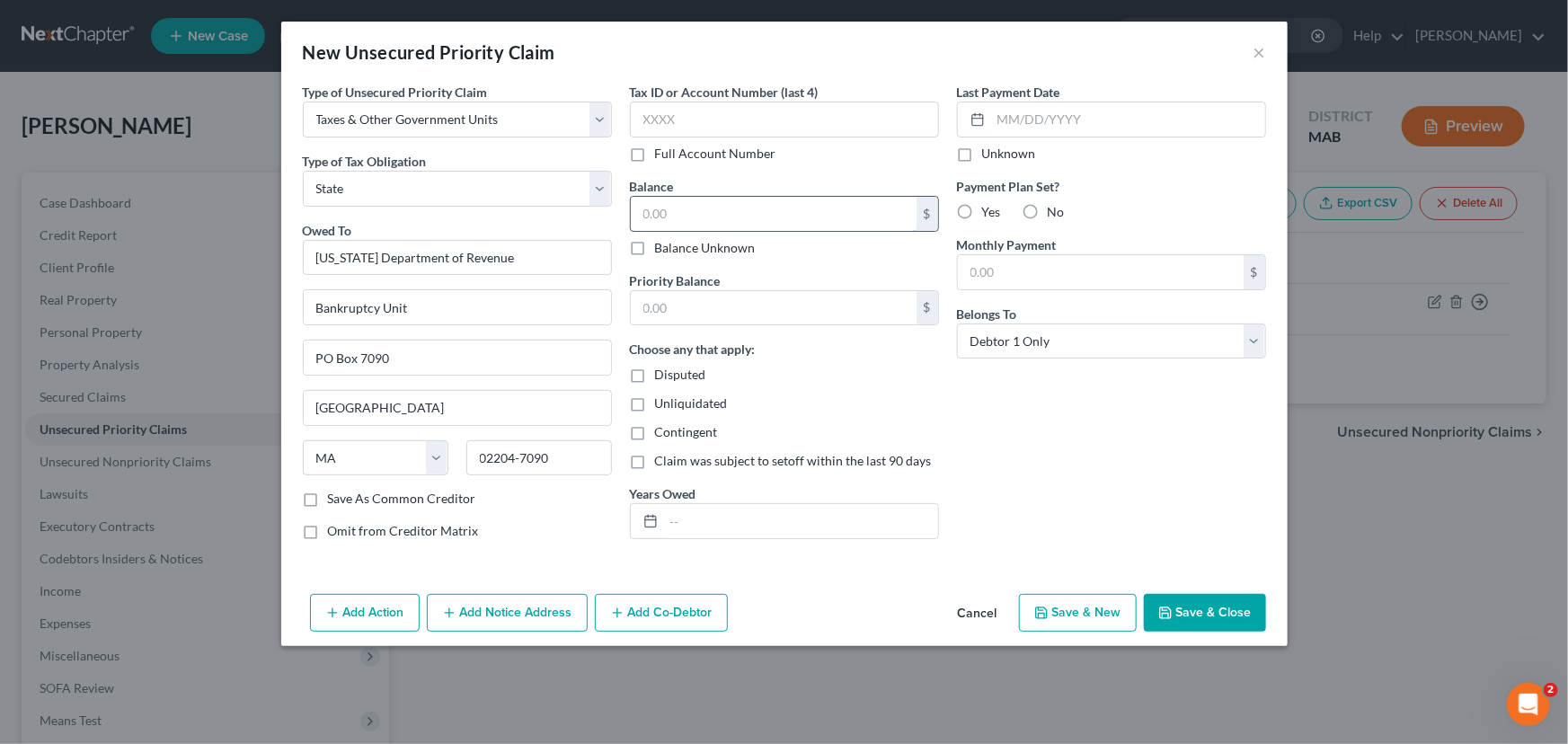
click at [653, 212] on input "text" at bounding box center [773, 214] width 285 height 34
type input "0.00"
click at [1224, 610] on button "Save & Close" at bounding box center [1205, 613] width 122 height 38
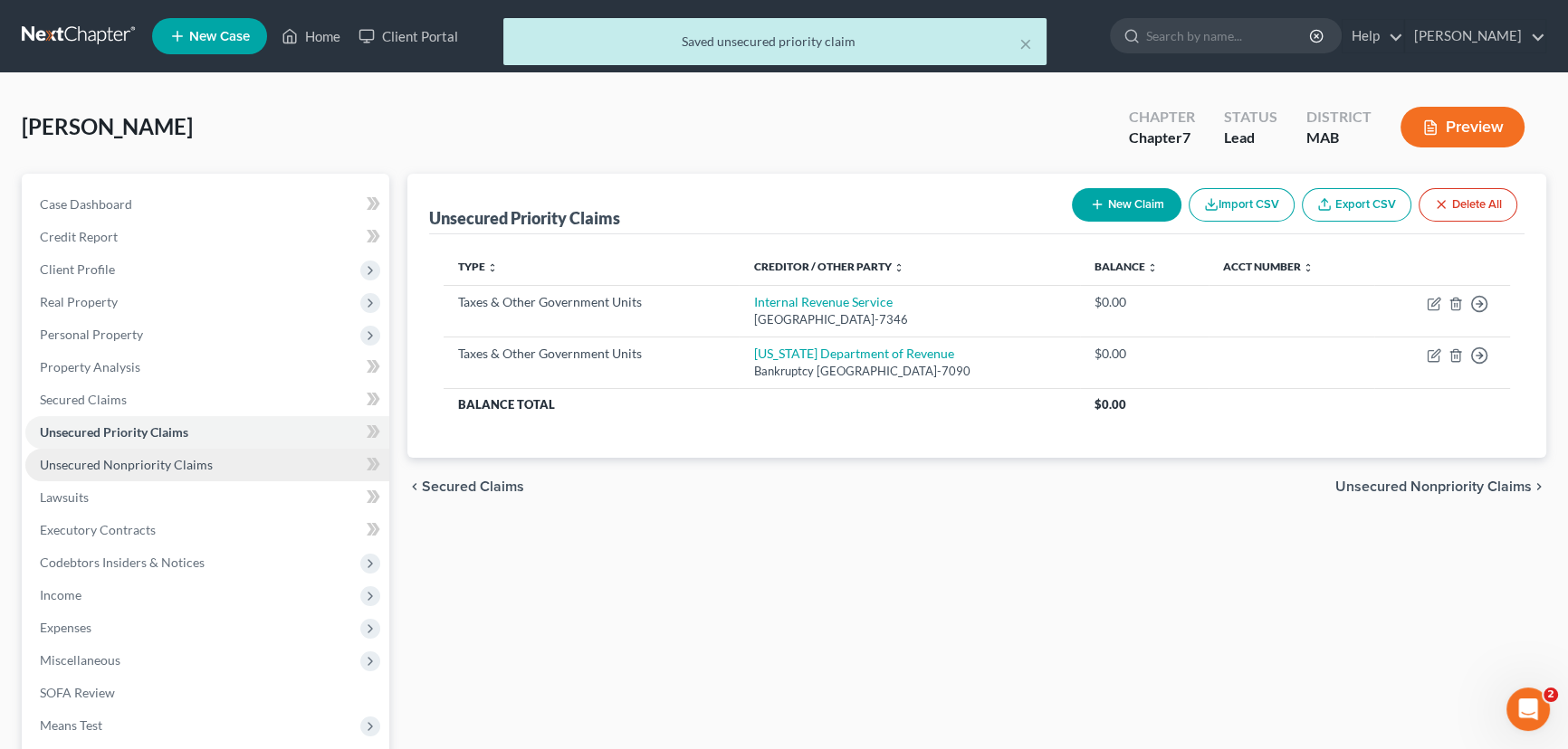
click at [132, 464] on span "Unsecured Nonpriority Claims" at bounding box center [126, 465] width 173 height 15
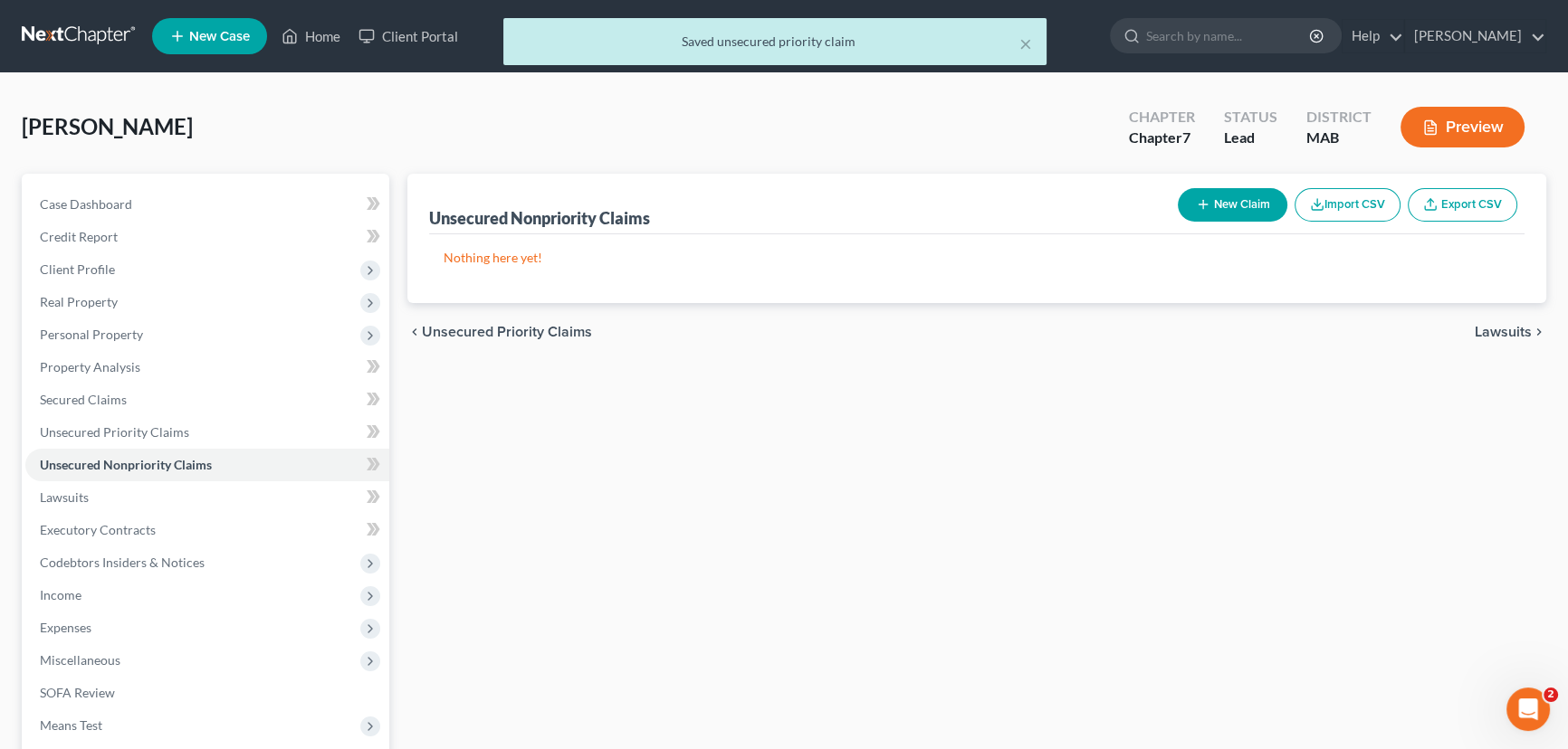
click at [1218, 204] on button "New Claim" at bounding box center [1231, 204] width 109 height 33
select select "0"
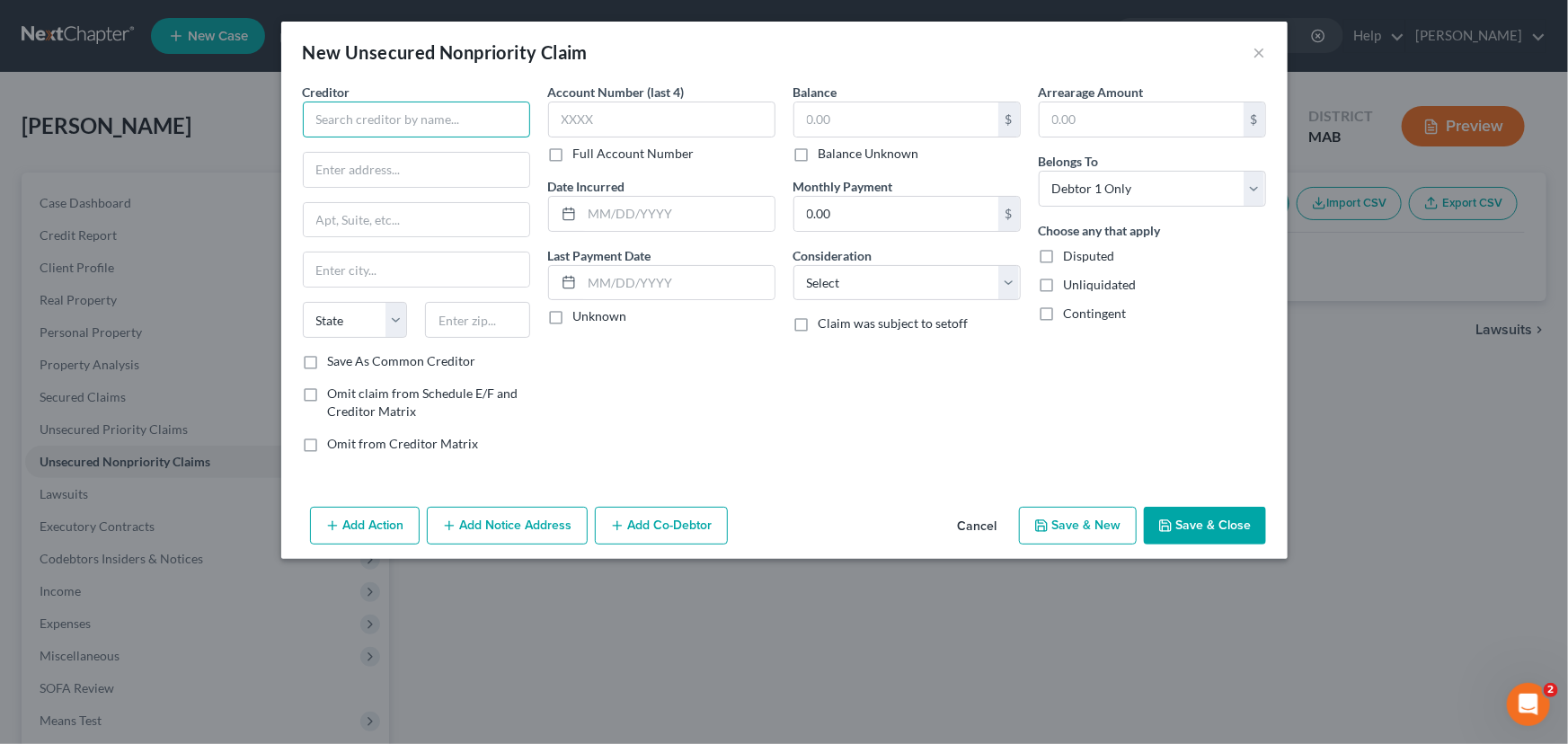
click at [341, 117] on input "text" at bounding box center [416, 120] width 227 height 36
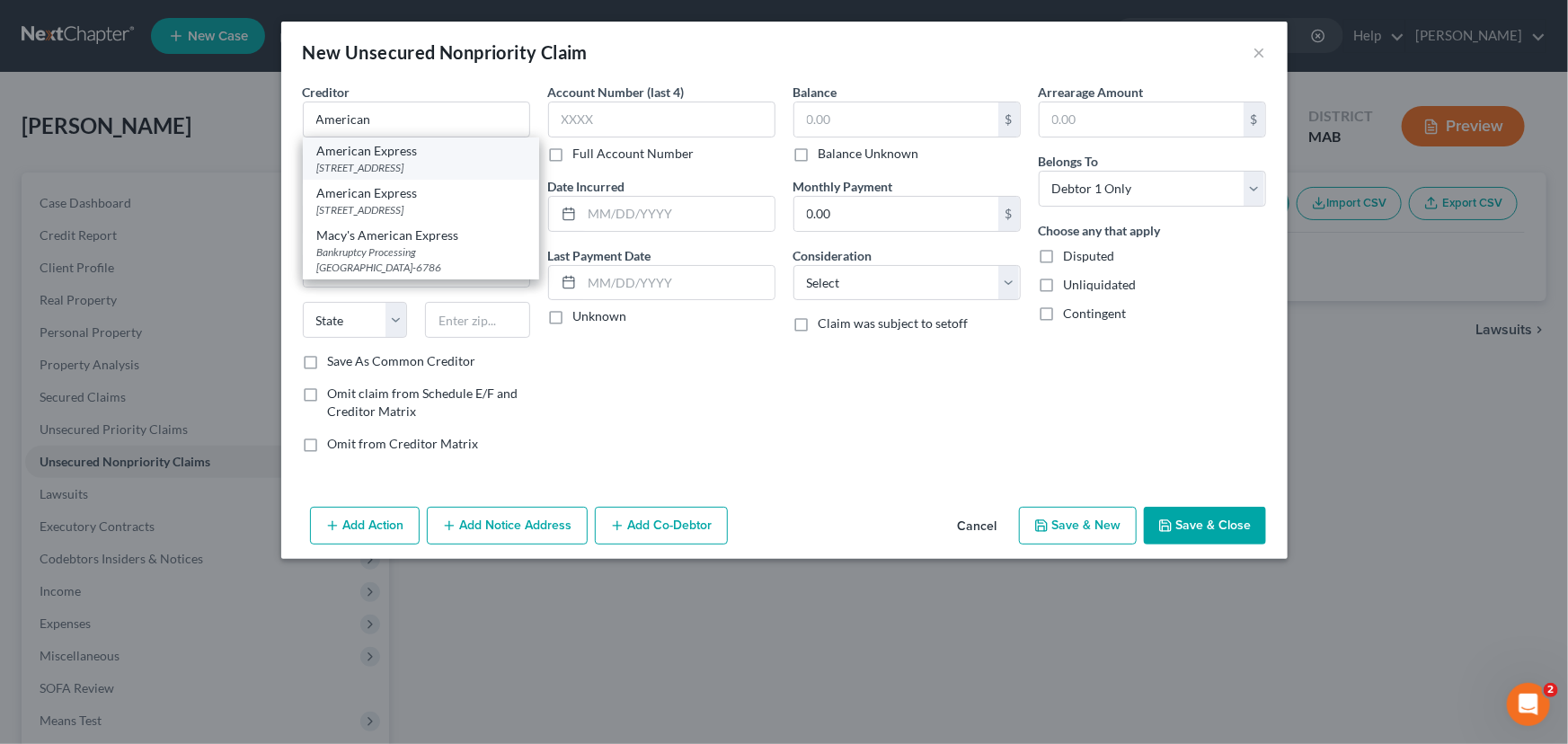
click at [416, 167] on div "[STREET_ADDRESS]" at bounding box center [421, 168] width 207 height 15
type input "American Express"
type input "PO Box 981535"
type input "[GEOGRAPHIC_DATA]"
select select "45"
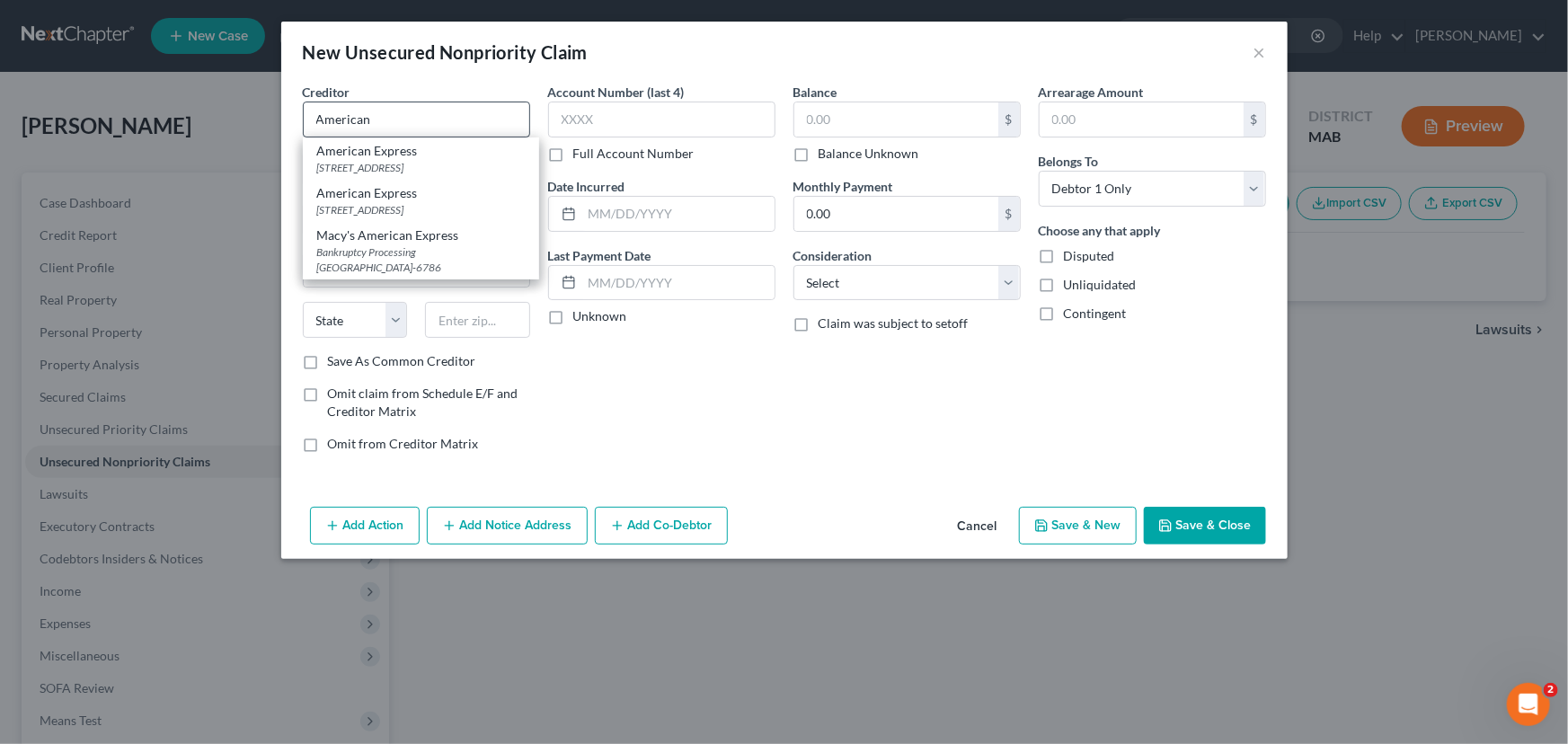
type input "79998-1535"
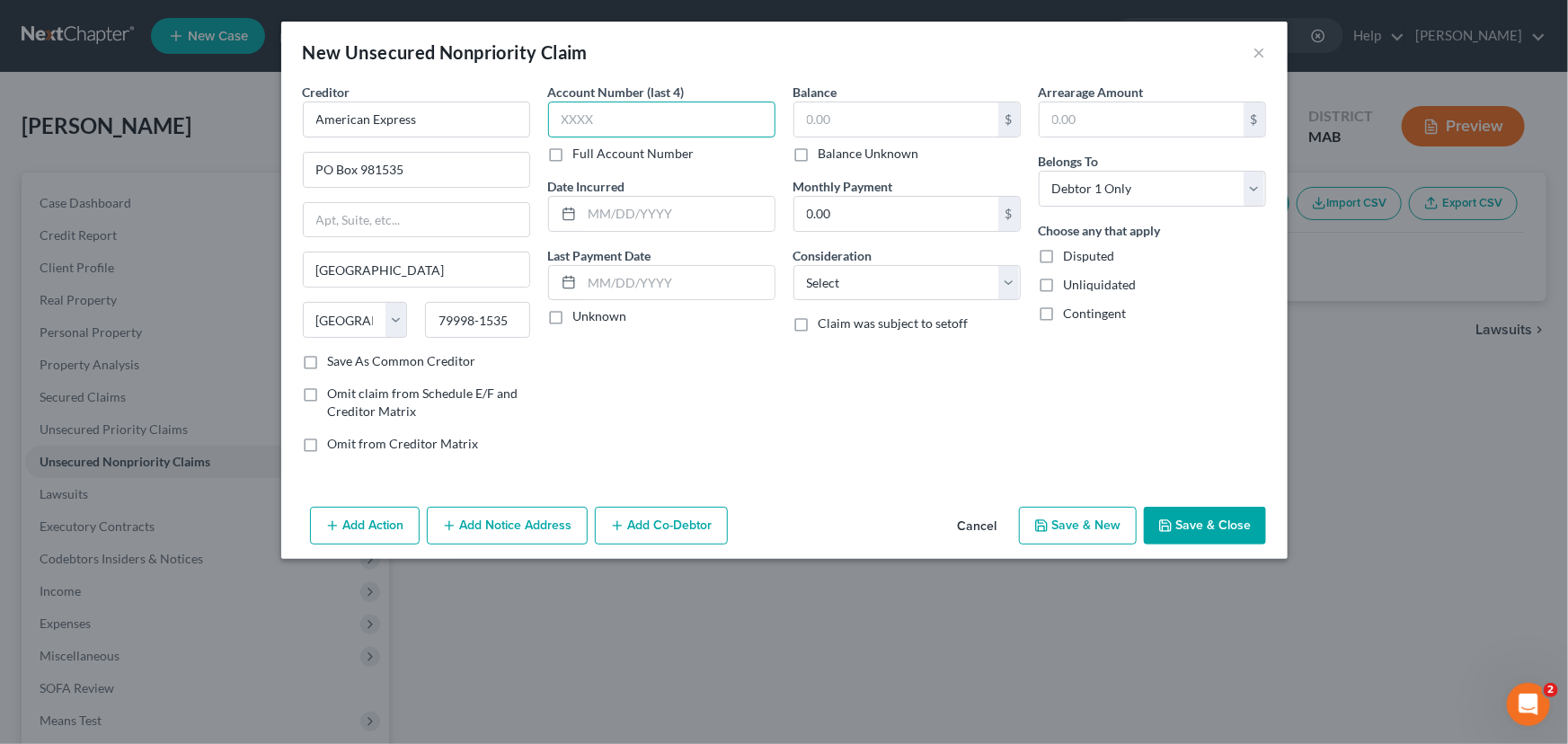
click at [567, 121] on input "text" at bounding box center [661, 120] width 227 height 36
type input "9006"
click at [837, 124] on input "text" at bounding box center [897, 120] width 204 height 34
type input "4,606.10"
click at [860, 270] on select "Select Cable / Satellite Services Collection Agency Credit Card Debt Debt Couns…" at bounding box center [907, 283] width 227 height 36
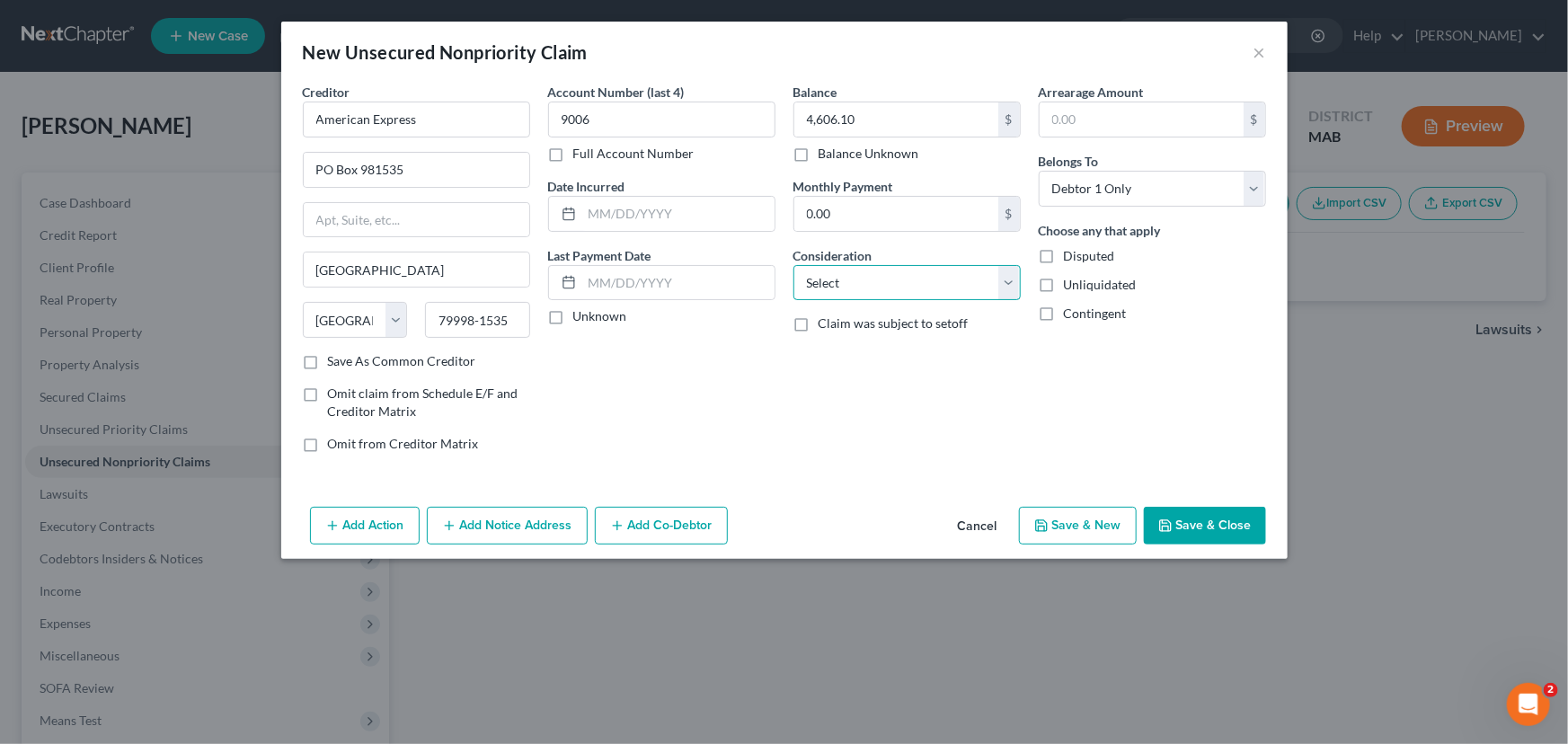
select select "2"
click at [794, 265] on select "Select Cable / Satellite Services Collection Agency Credit Card Debt Debt Couns…" at bounding box center [907, 283] width 227 height 36
click at [1055, 520] on button "Save & New" at bounding box center [1077, 526] width 118 height 38
select select "0"
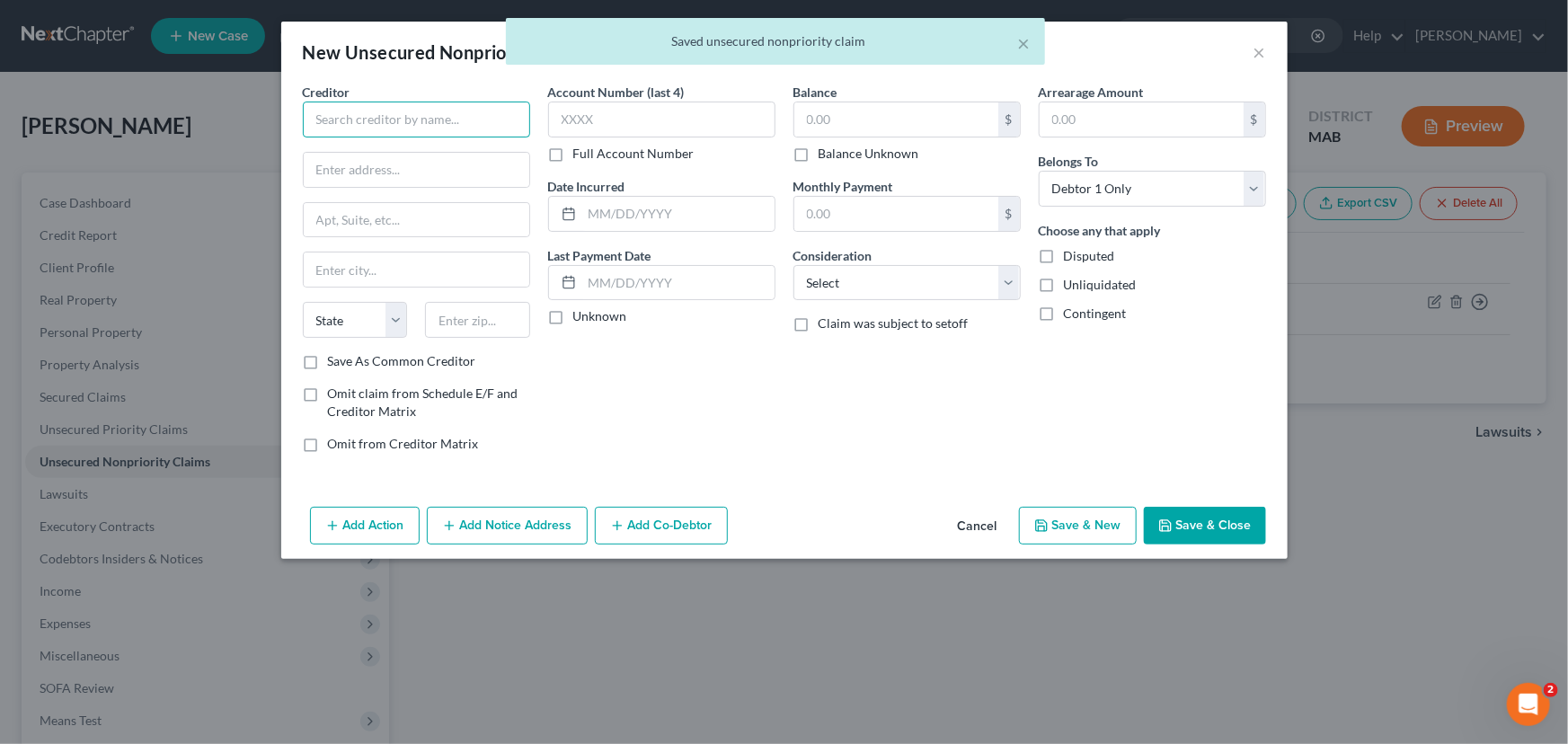
click at [343, 117] on input "text" at bounding box center [416, 120] width 227 height 36
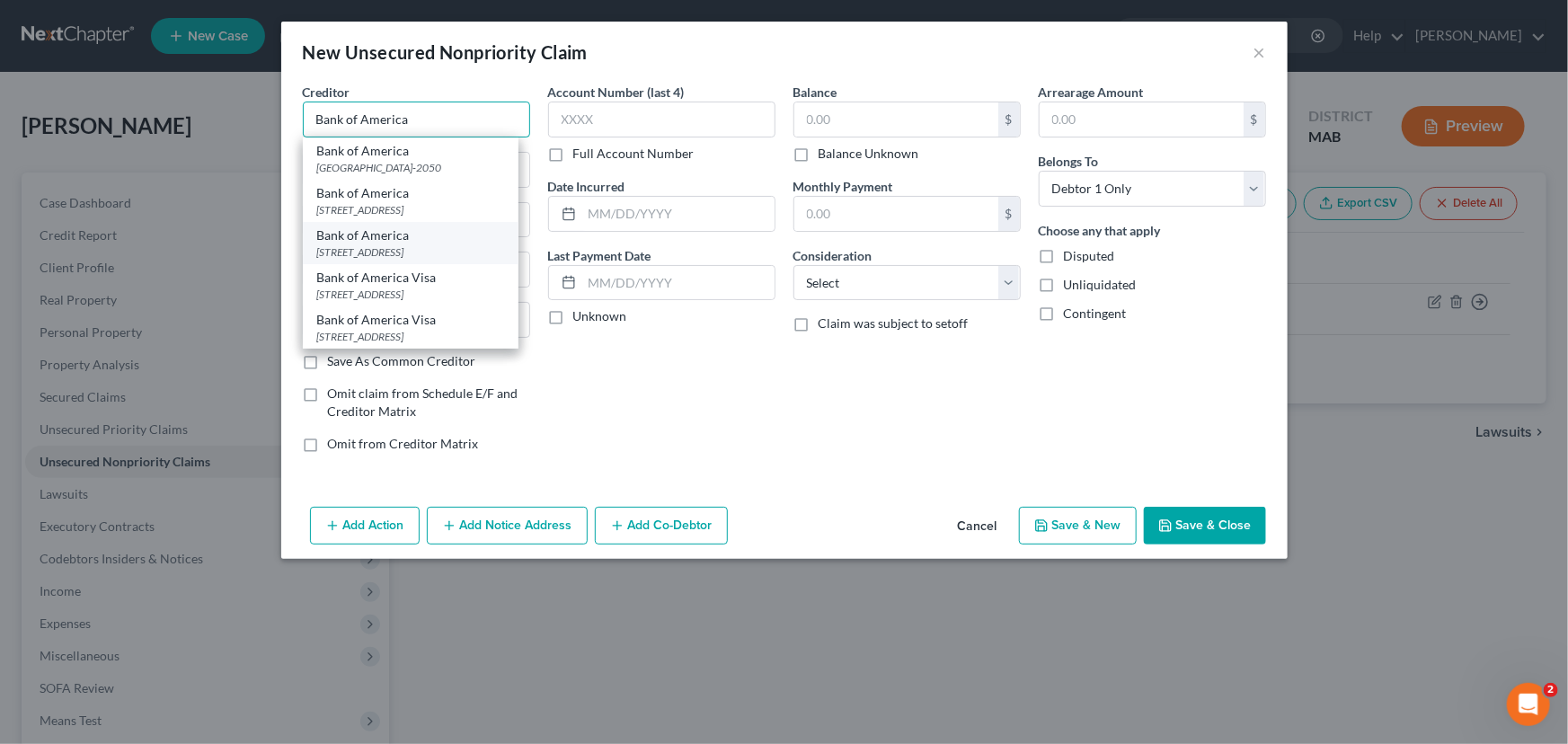
type input "Bank of America"
click at [381, 251] on div "[STREET_ADDRESS]" at bounding box center [411, 252] width 186 height 15
type input "PO Box 15284"
type input "Wilmington"
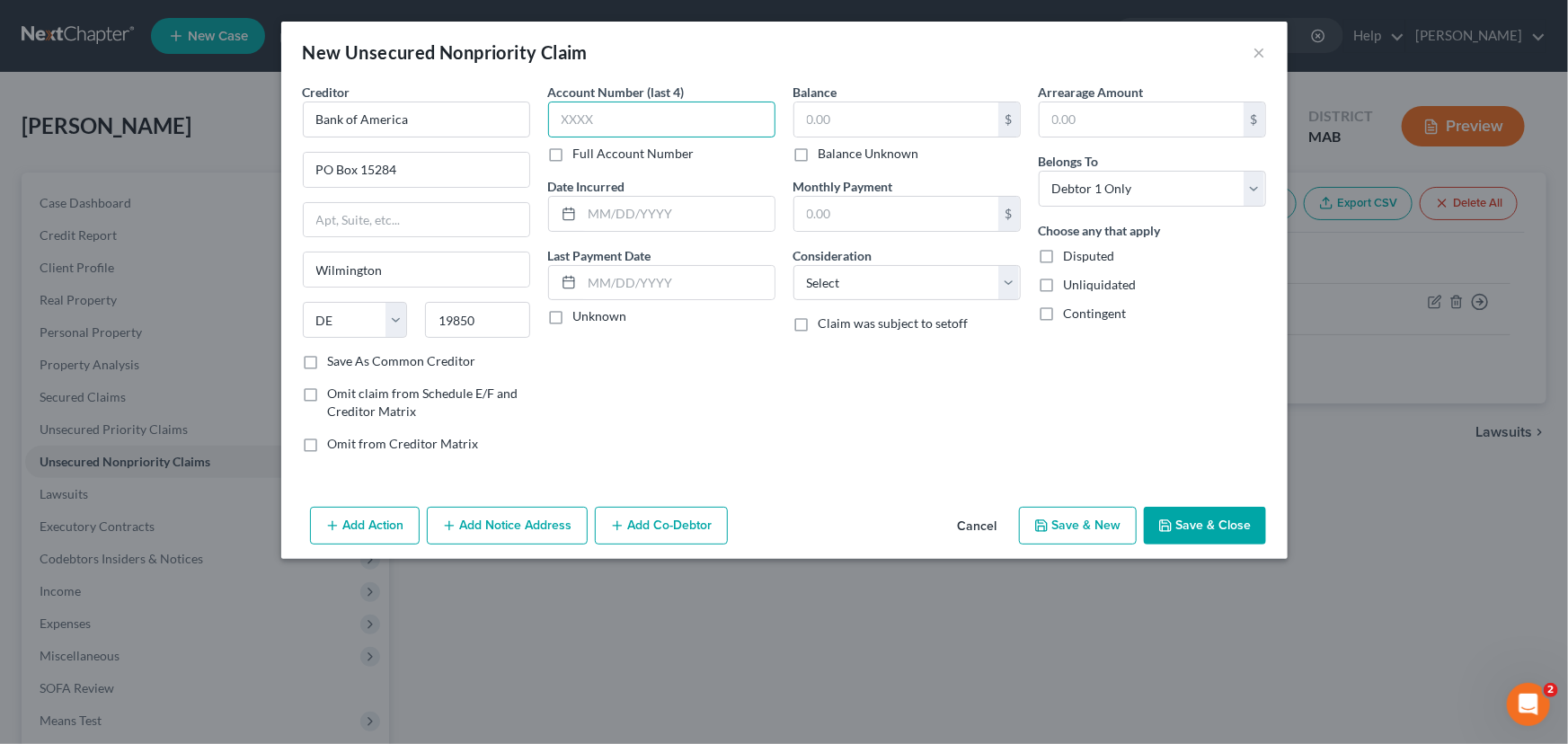
click at [645, 110] on input "text" at bounding box center [661, 120] width 227 height 36
click at [859, 106] on input "text" at bounding box center [897, 120] width 204 height 34
click at [973, 279] on select "Select Cable / Satellite Services Collection Agency Credit Card Debt Debt Couns…" at bounding box center [907, 283] width 227 height 36
click at [794, 265] on select "Select Cable / Satellite Services Collection Agency Credit Card Debt Debt Couns…" at bounding box center [907, 283] width 227 height 36
click at [1091, 526] on button "Save & New" at bounding box center [1077, 526] width 118 height 38
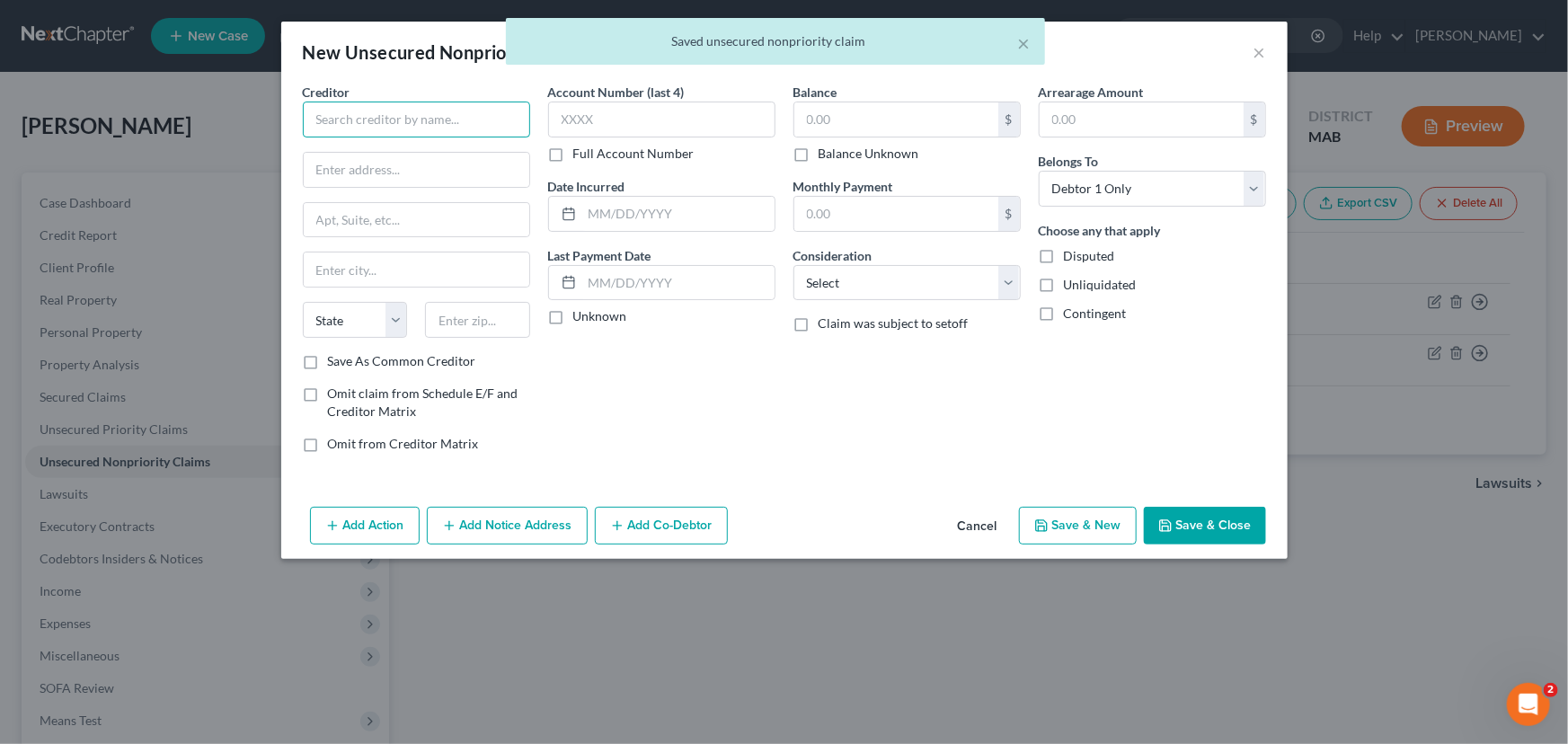
click at [412, 131] on input "text" at bounding box center [416, 120] width 227 height 36
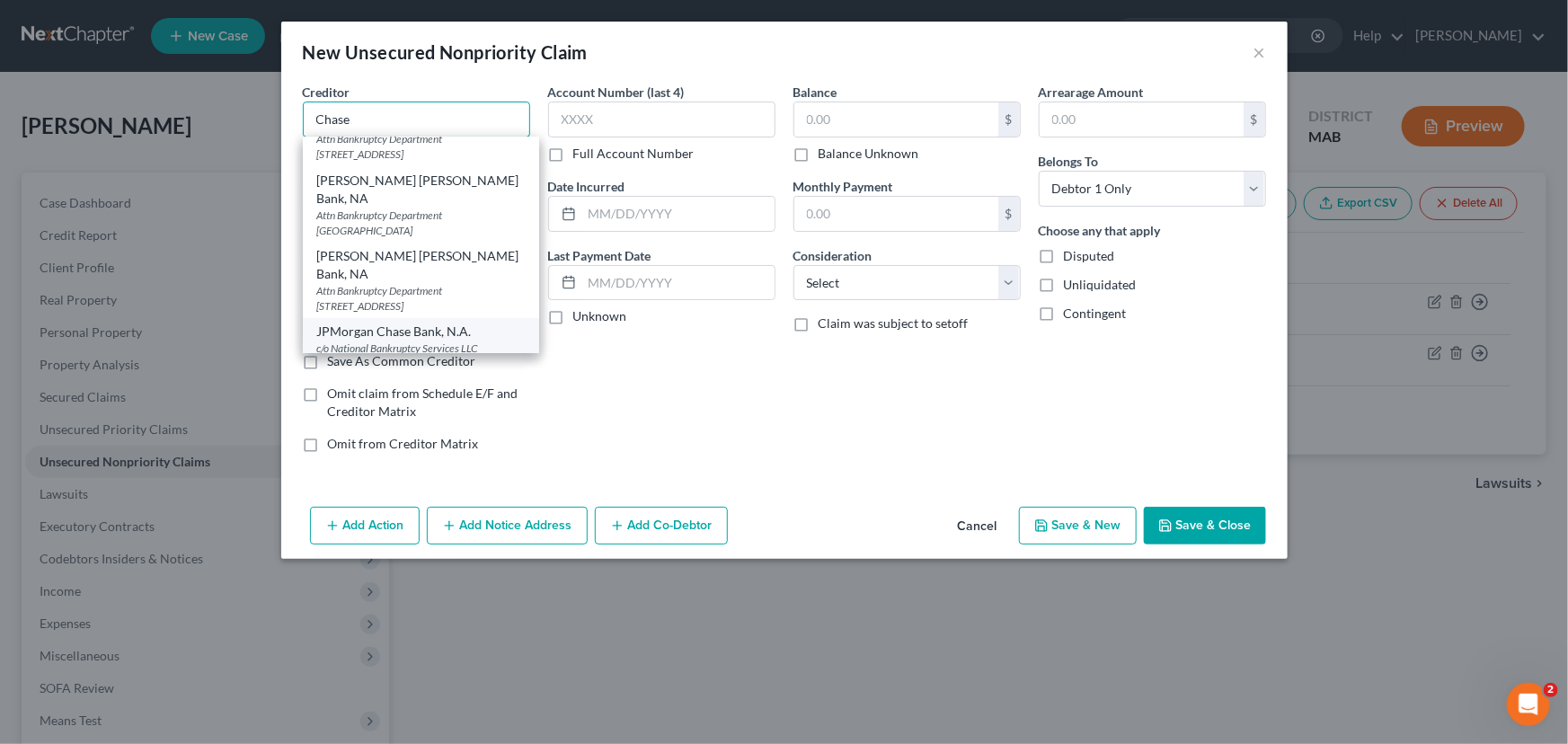
scroll to position [52, 0]
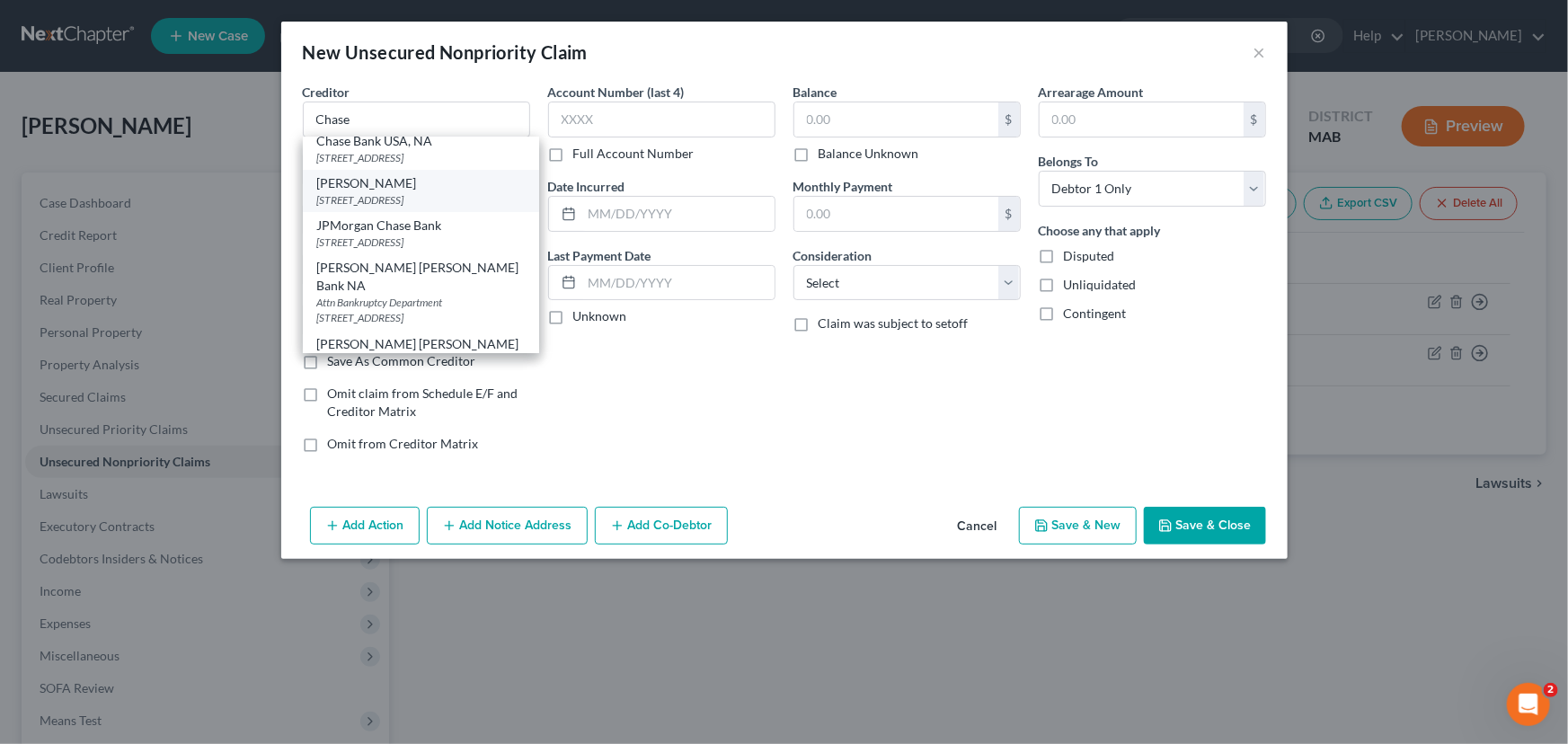
click at [414, 206] on div "[STREET_ADDRESS]" at bounding box center [421, 200] width 207 height 15
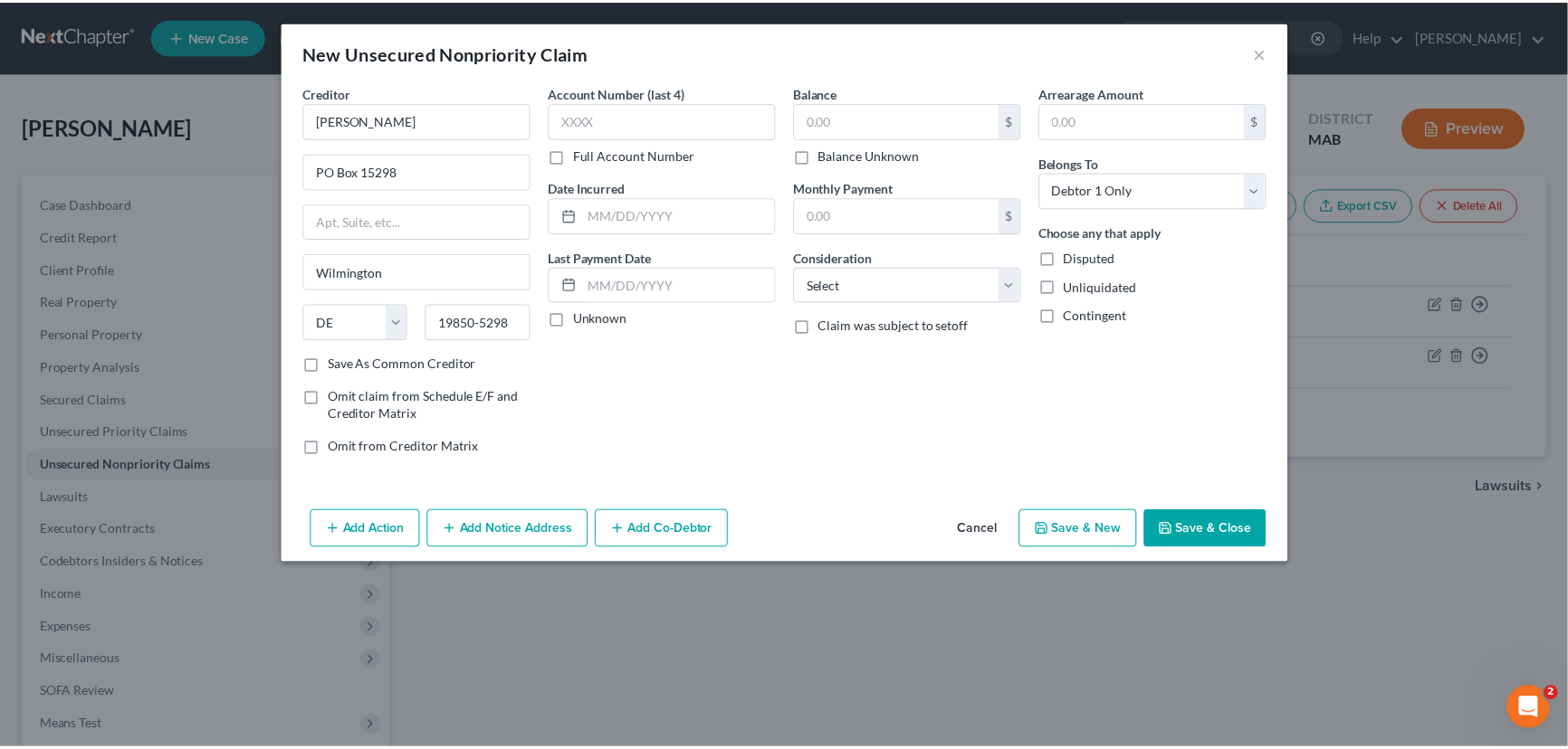
scroll to position [0, 0]
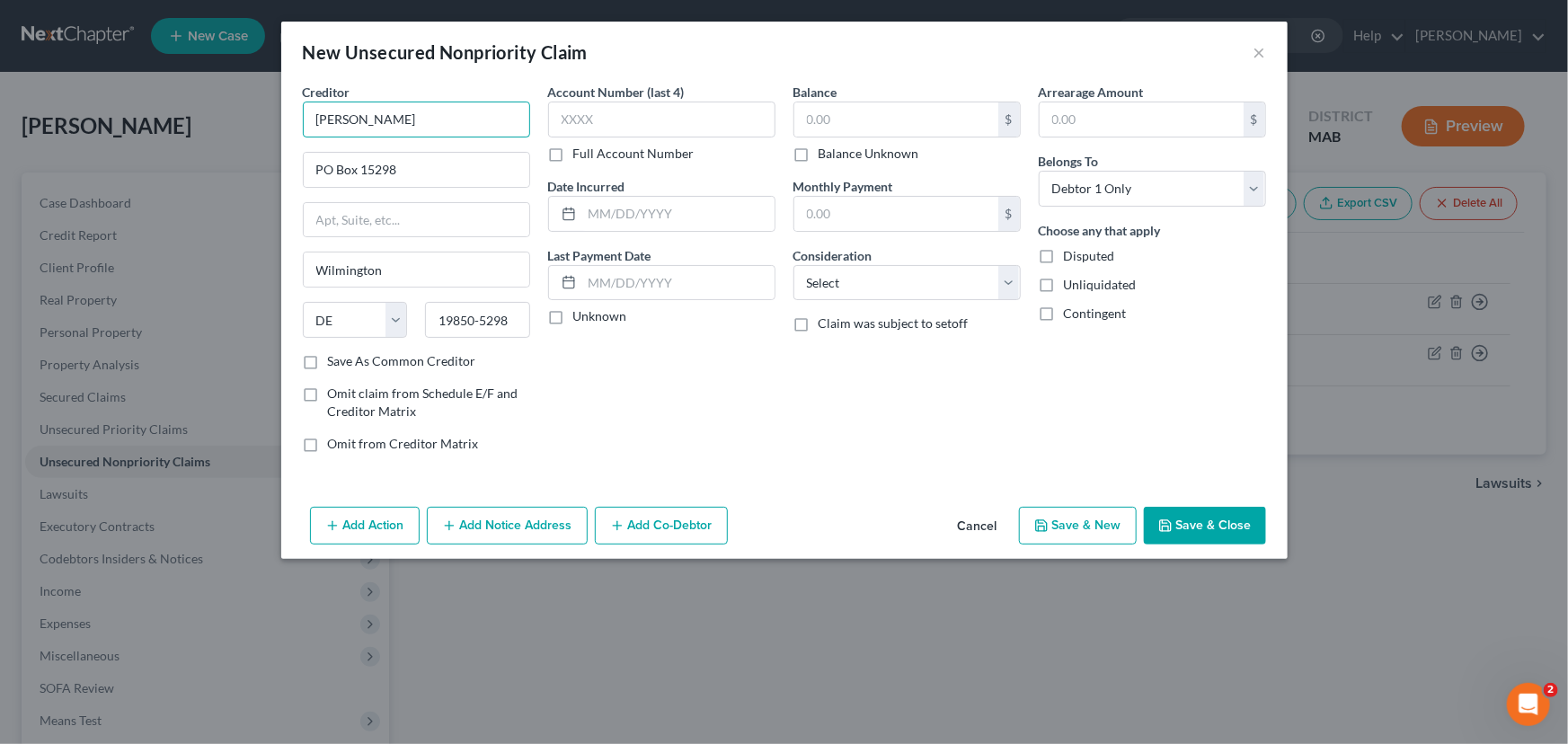
drag, startPoint x: 352, startPoint y: 118, endPoint x: 415, endPoint y: 120, distance: 63.0
click at [415, 120] on input "[PERSON_NAME]" at bounding box center [416, 120] width 227 height 36
click at [404, 162] on input "PO Box 15298" at bounding box center [417, 170] width 226 height 34
click at [517, 315] on input "19850-5298" at bounding box center [477, 320] width 105 height 36
click at [580, 112] on input "text" at bounding box center [661, 120] width 227 height 36
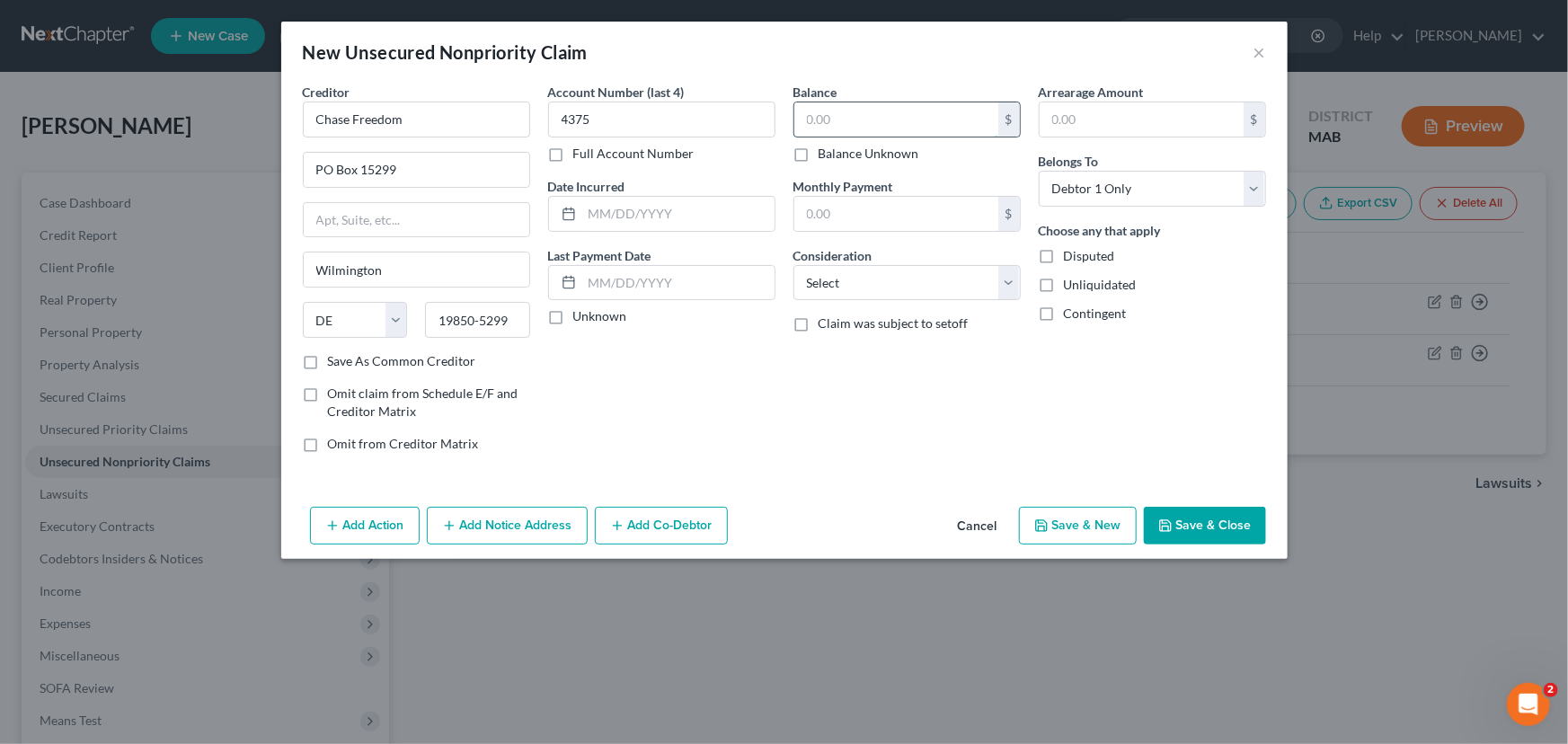
click at [800, 131] on input "text" at bounding box center [897, 120] width 204 height 34
click at [962, 286] on select "Select Cable / Satellite Services Collection Agency Credit Card Debt Debt Couns…" at bounding box center [907, 283] width 227 height 36
click at [794, 265] on select "Select Cable / Satellite Services Collection Agency Credit Card Debt Debt Couns…" at bounding box center [907, 283] width 227 height 36
click at [1191, 502] on div "Add Action Add Notice Address Add Co-Debtor Cancel Save & New Save & Close" at bounding box center [784, 529] width 1007 height 59
click at [1095, 524] on button "Save & New" at bounding box center [1077, 526] width 118 height 38
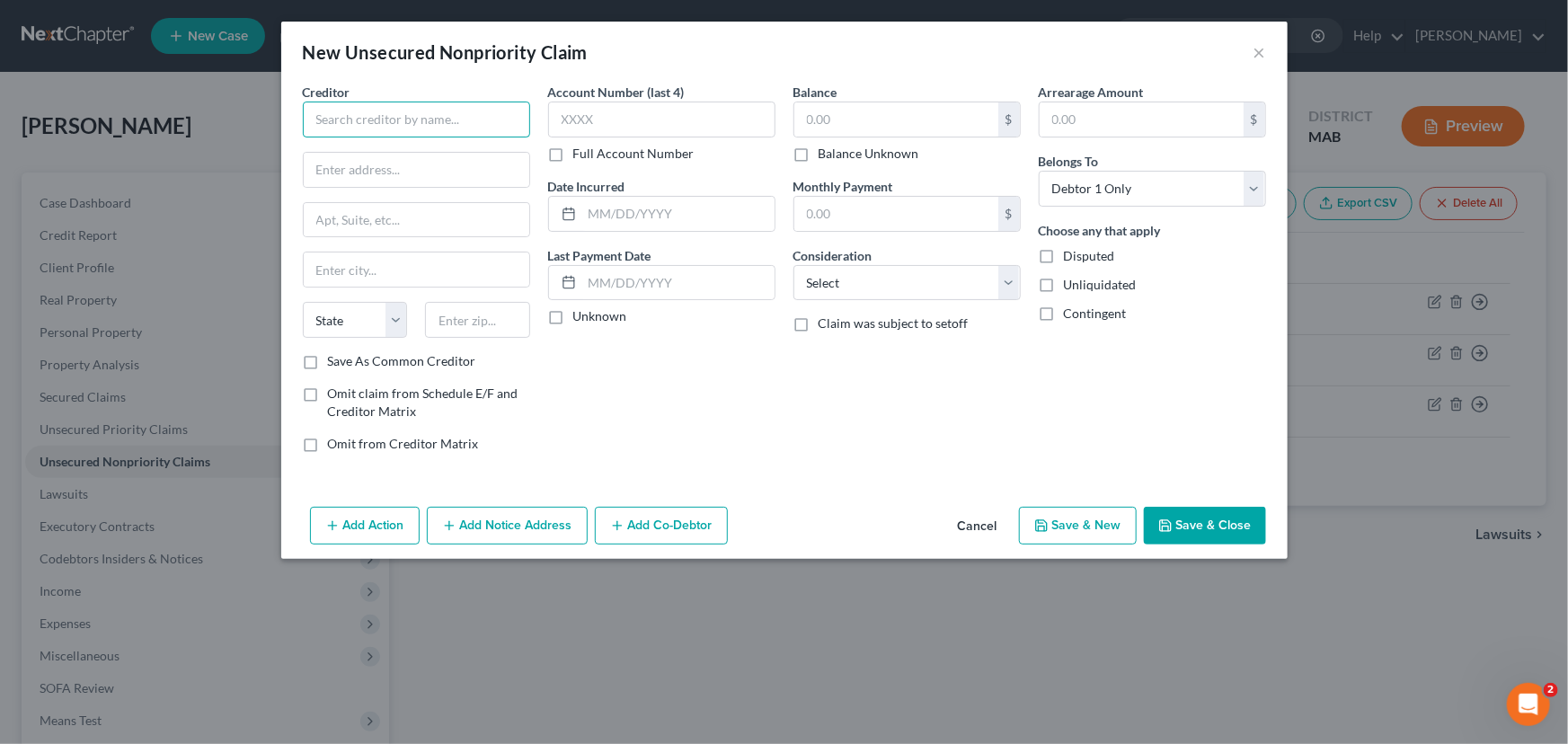
click at [396, 129] on input "text" at bounding box center [416, 120] width 227 height 36
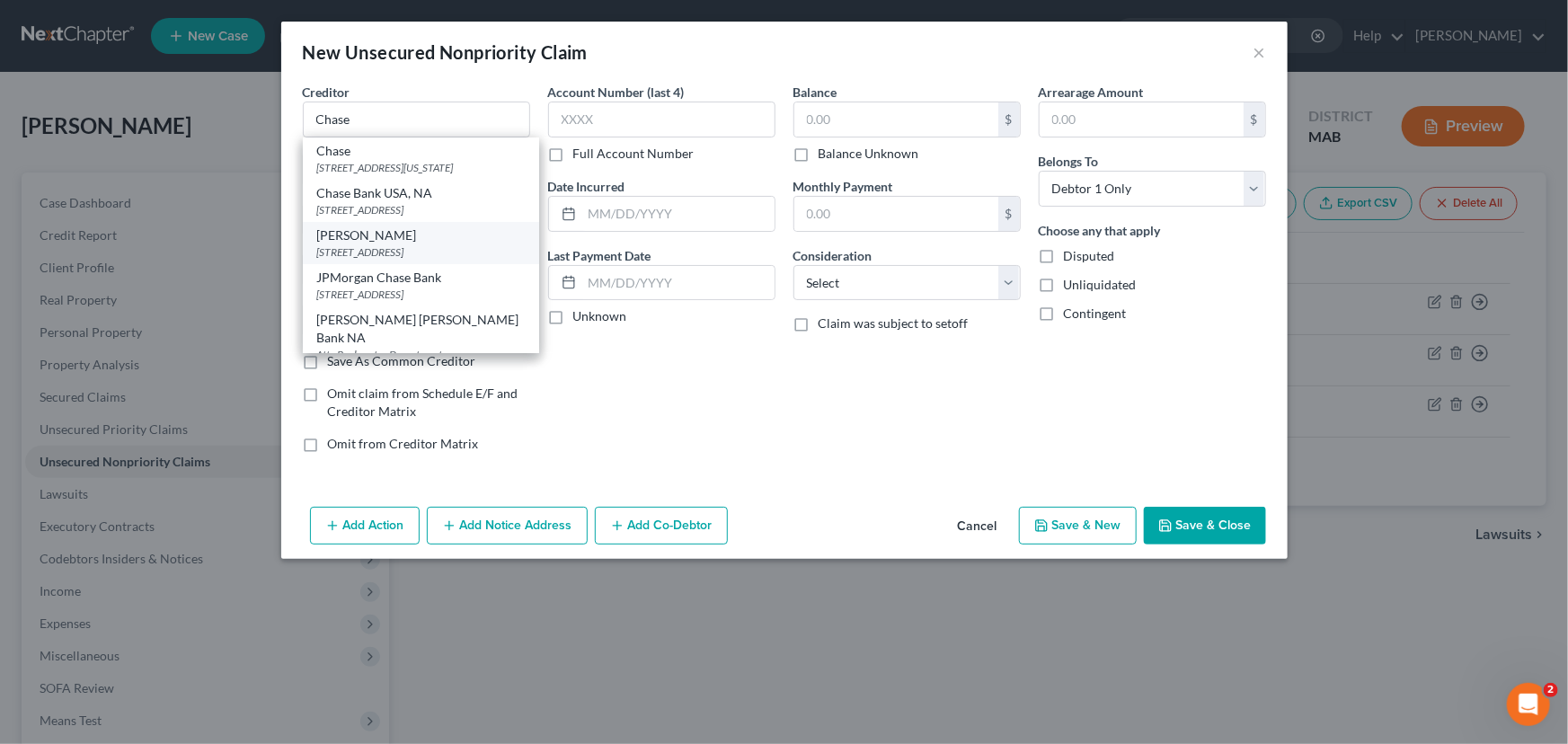
click at [367, 260] on div "[STREET_ADDRESS]" at bounding box center [421, 252] width 207 height 15
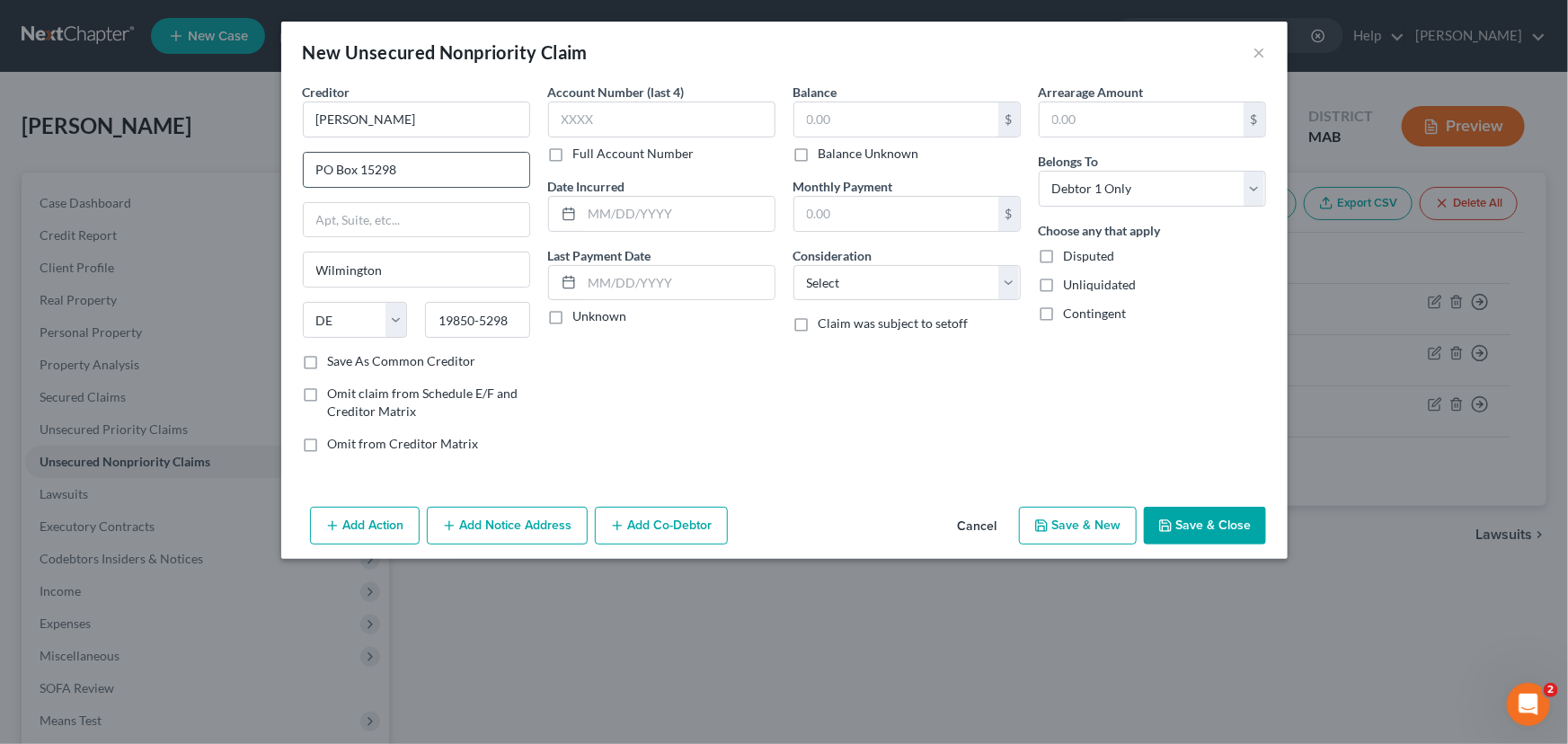
click at [413, 174] on input "PO Box 15298" at bounding box center [417, 170] width 226 height 34
click at [514, 317] on input "19850-5298" at bounding box center [477, 320] width 105 height 36
click at [578, 120] on input "text" at bounding box center [661, 120] width 227 height 36
click at [816, 122] on input "text" at bounding box center [897, 120] width 204 height 34
click at [1067, 512] on button "Save & New" at bounding box center [1077, 526] width 118 height 38
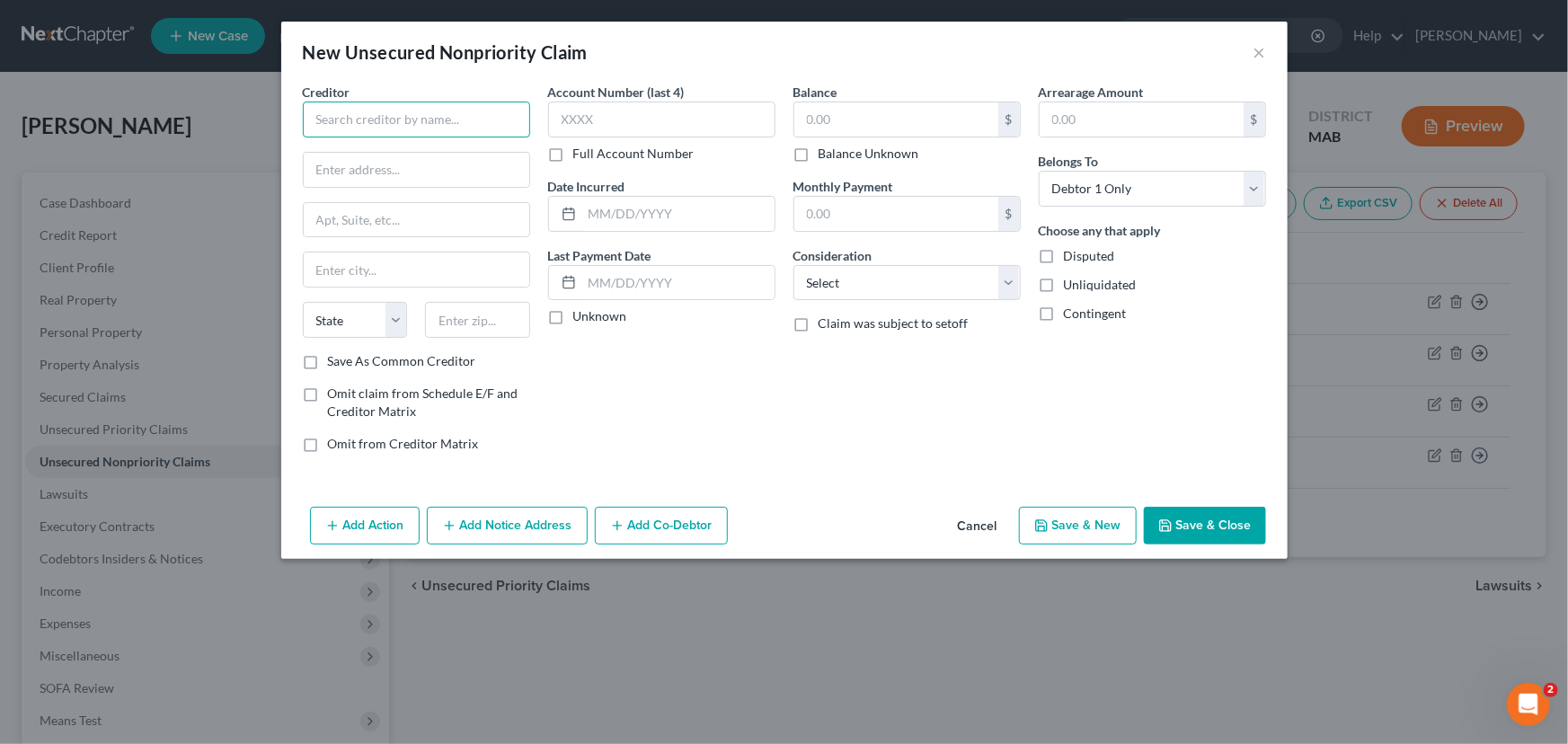
click at [336, 127] on input "text" at bounding box center [416, 120] width 227 height 36
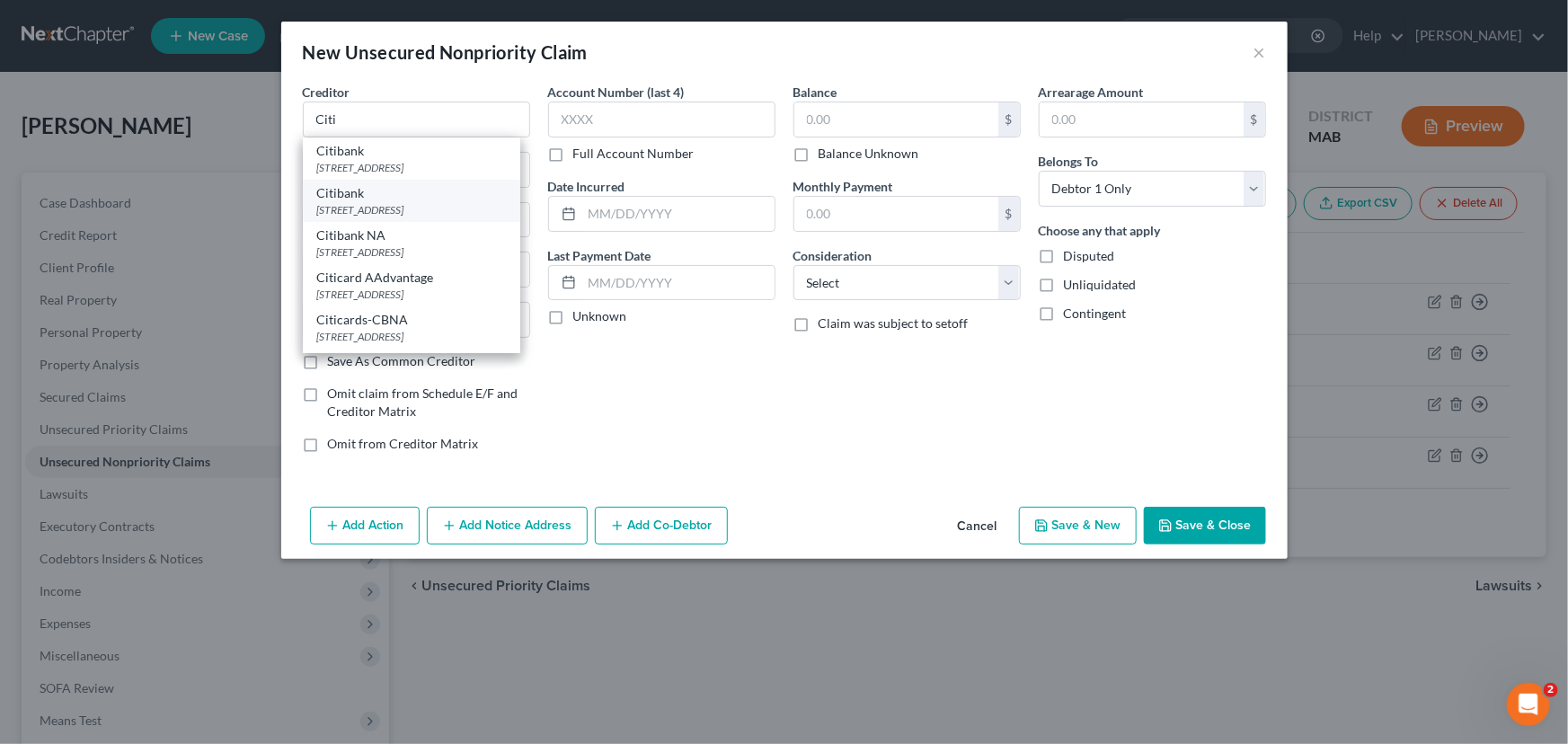
click at [359, 202] on div "[STREET_ADDRESS]" at bounding box center [412, 210] width 188 height 15
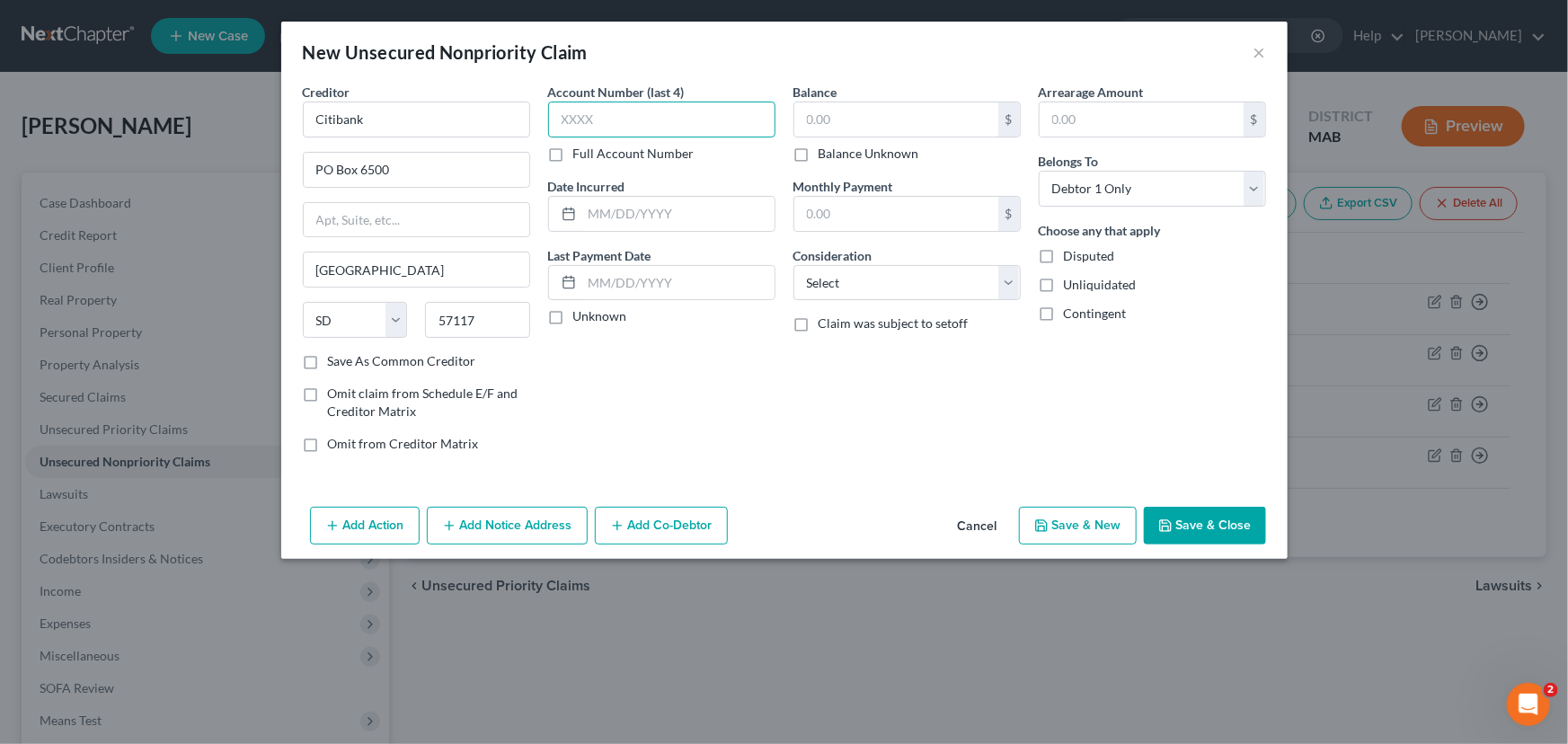
click at [558, 116] on input "text" at bounding box center [661, 120] width 227 height 36
click at [815, 118] on input "text" at bounding box center [897, 120] width 204 height 34
click at [570, 278] on rect at bounding box center [568, 283] width 10 height 10
click at [583, 280] on input "text" at bounding box center [678, 283] width 192 height 34
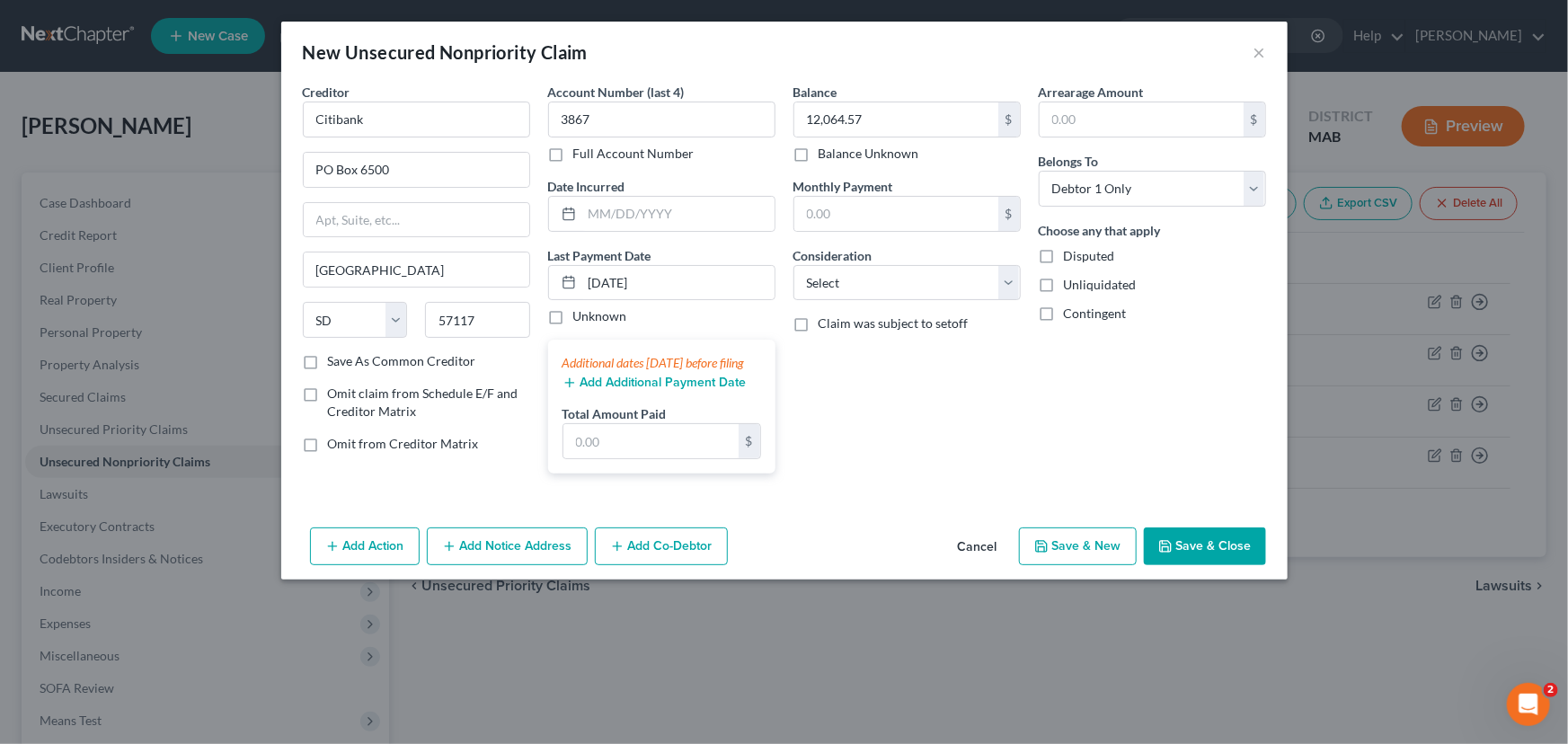
click at [647, 390] on button "Add Additional Payment Date" at bounding box center [655, 382] width 185 height 14
click at [603, 390] on button "Add Additional Payment Date" at bounding box center [655, 382] width 185 height 14
click at [571, 390] on icon "button" at bounding box center [569, 382] width 14 height 14
click at [652, 390] on button "Add Additional Payment Date" at bounding box center [655, 382] width 185 height 14
click at [622, 446] on input "text" at bounding box center [651, 441] width 175 height 34
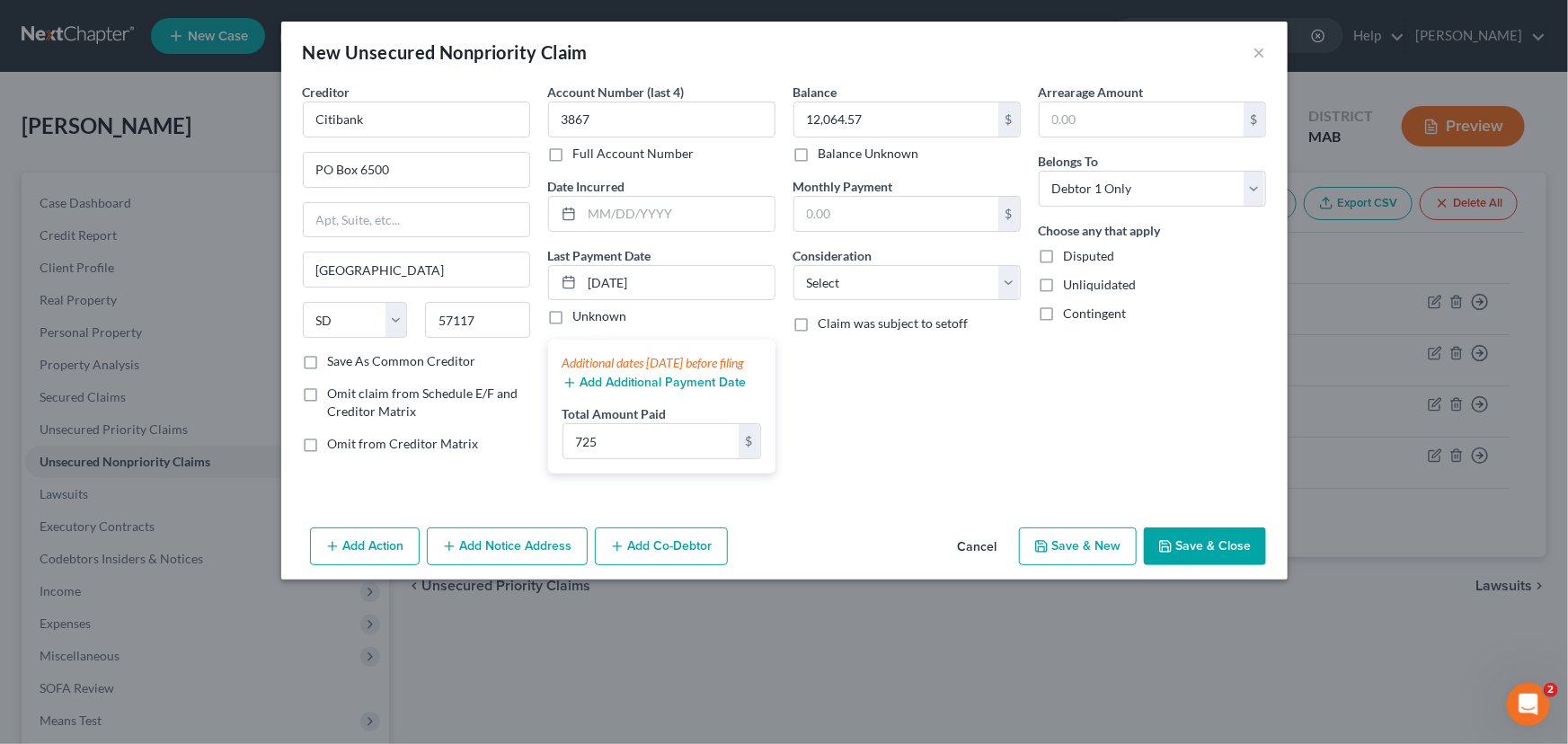
click at [624, 390] on button "Add Additional Payment Date" at bounding box center [655, 382] width 185 height 14
click at [566, 390] on icon "button" at bounding box center [569, 382] width 14 height 14
click at [676, 286] on input "[DATE]" at bounding box center [678, 283] width 192 height 34
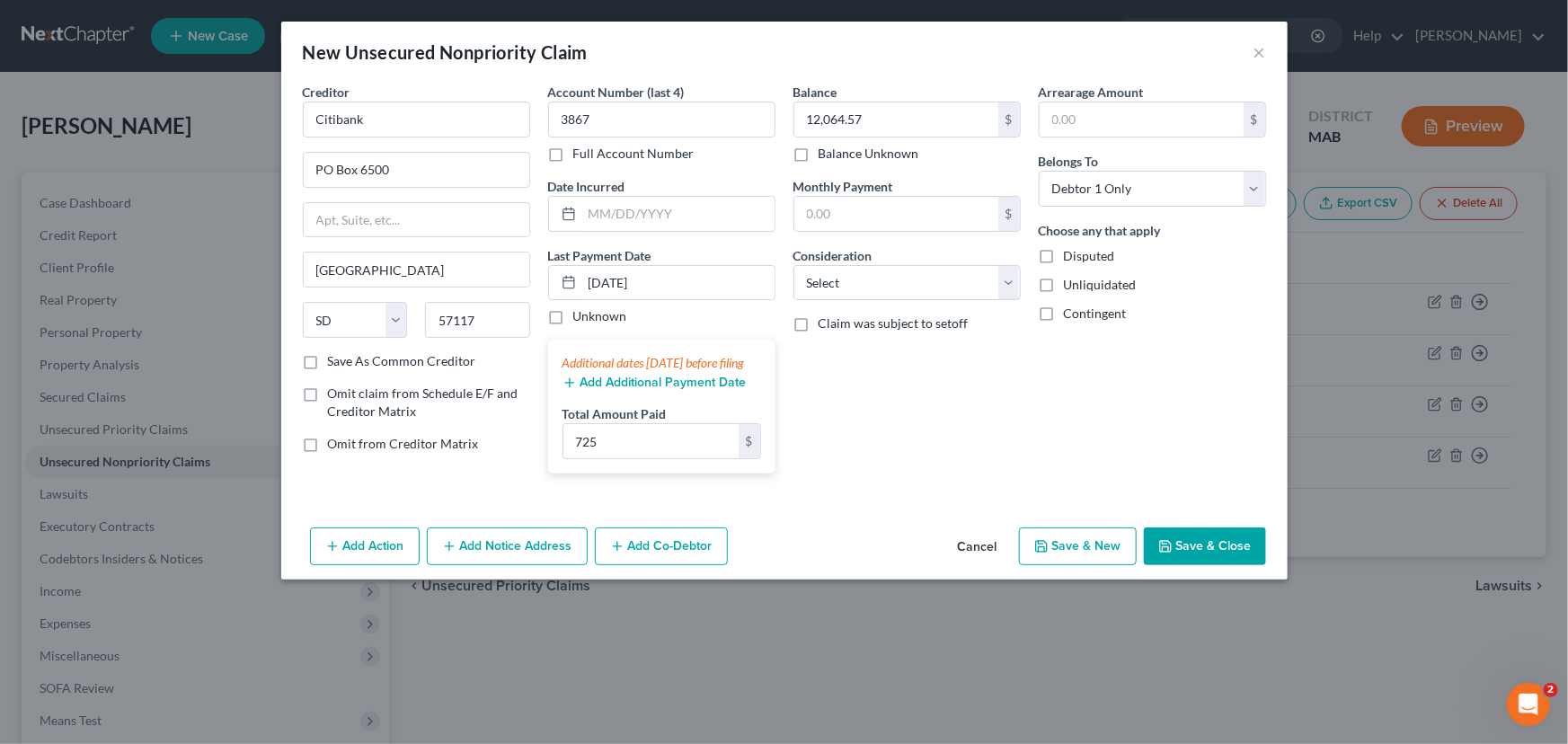
click at [575, 372] on div "Additional dates [DATE] before filing" at bounding box center [661, 363] width 199 height 18
click at [1010, 269] on select "Select Cable / Satellite Services Collection Agency Credit Card Debt Debt Couns…" at bounding box center [907, 283] width 227 height 36
click at [794, 265] on select "Select Cable / Satellite Services Collection Agency Credit Card Debt Debt Couns…" at bounding box center [907, 283] width 227 height 36
click at [1088, 565] on button "Save & New" at bounding box center [1077, 546] width 118 height 38
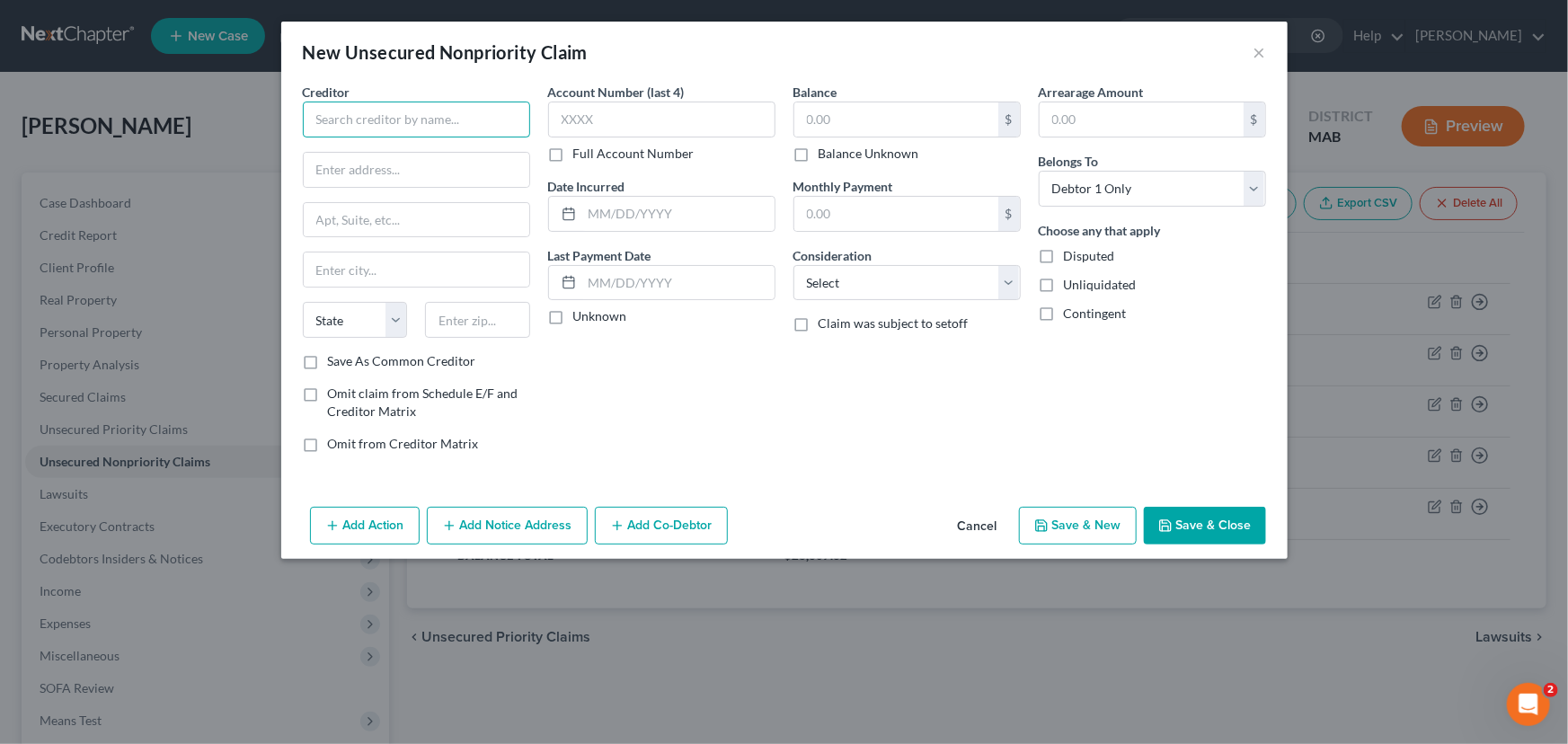
click at [324, 120] on input "text" at bounding box center [416, 120] width 227 height 36
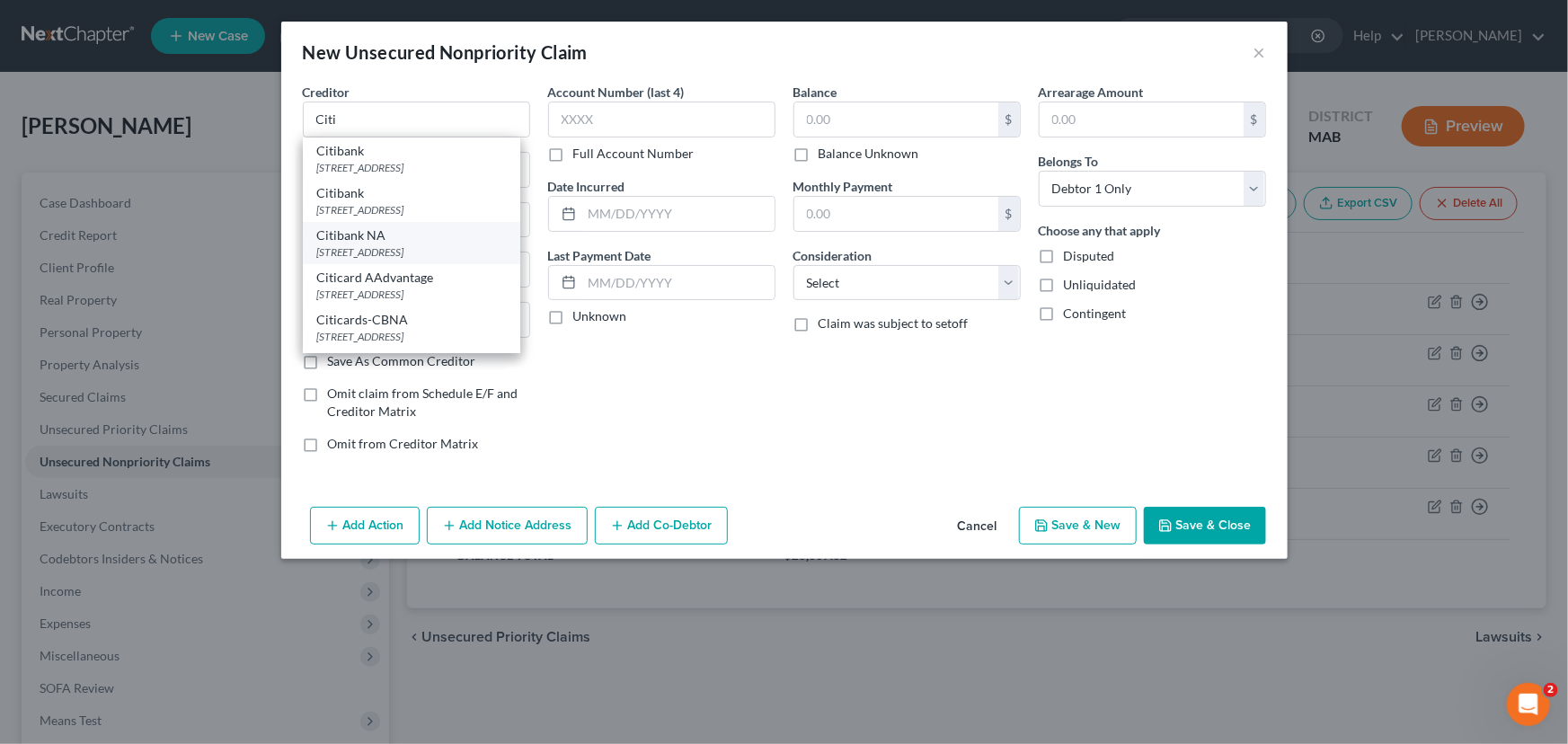
click at [418, 258] on div "[STREET_ADDRESS]" at bounding box center [412, 252] width 188 height 15
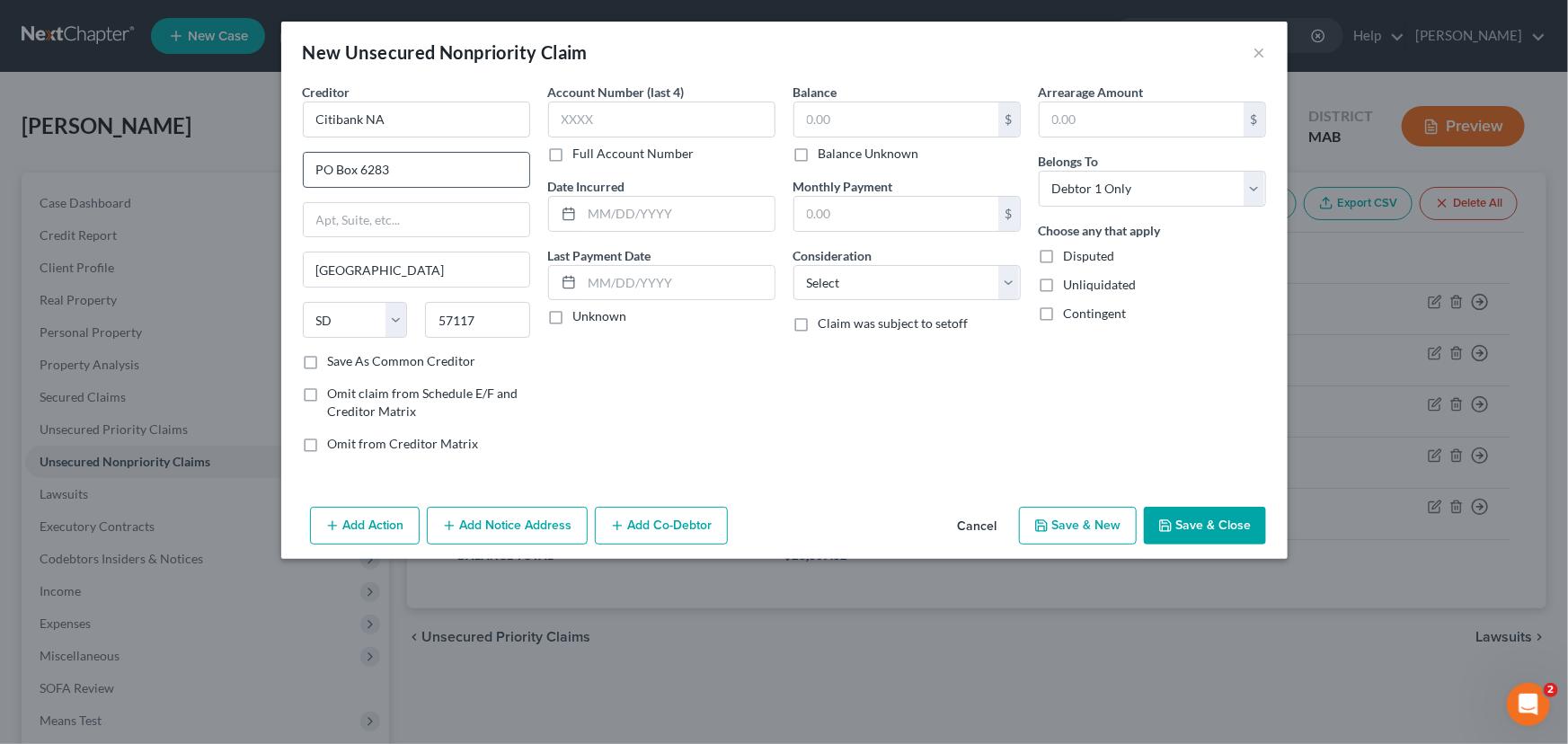
click at [387, 172] on input "PO Box 6283" at bounding box center [417, 170] width 226 height 34
click at [634, 123] on input "text" at bounding box center [661, 120] width 227 height 36
click at [811, 112] on input "text" at bounding box center [897, 120] width 204 height 34
click at [986, 276] on select "Select Cable / Satellite Services Collection Agency Credit Card Debt Debt Couns…" at bounding box center [907, 283] width 227 height 36
click at [794, 265] on select "Select Cable / Satellite Services Collection Agency Credit Card Debt Debt Couns…" at bounding box center [907, 283] width 227 height 36
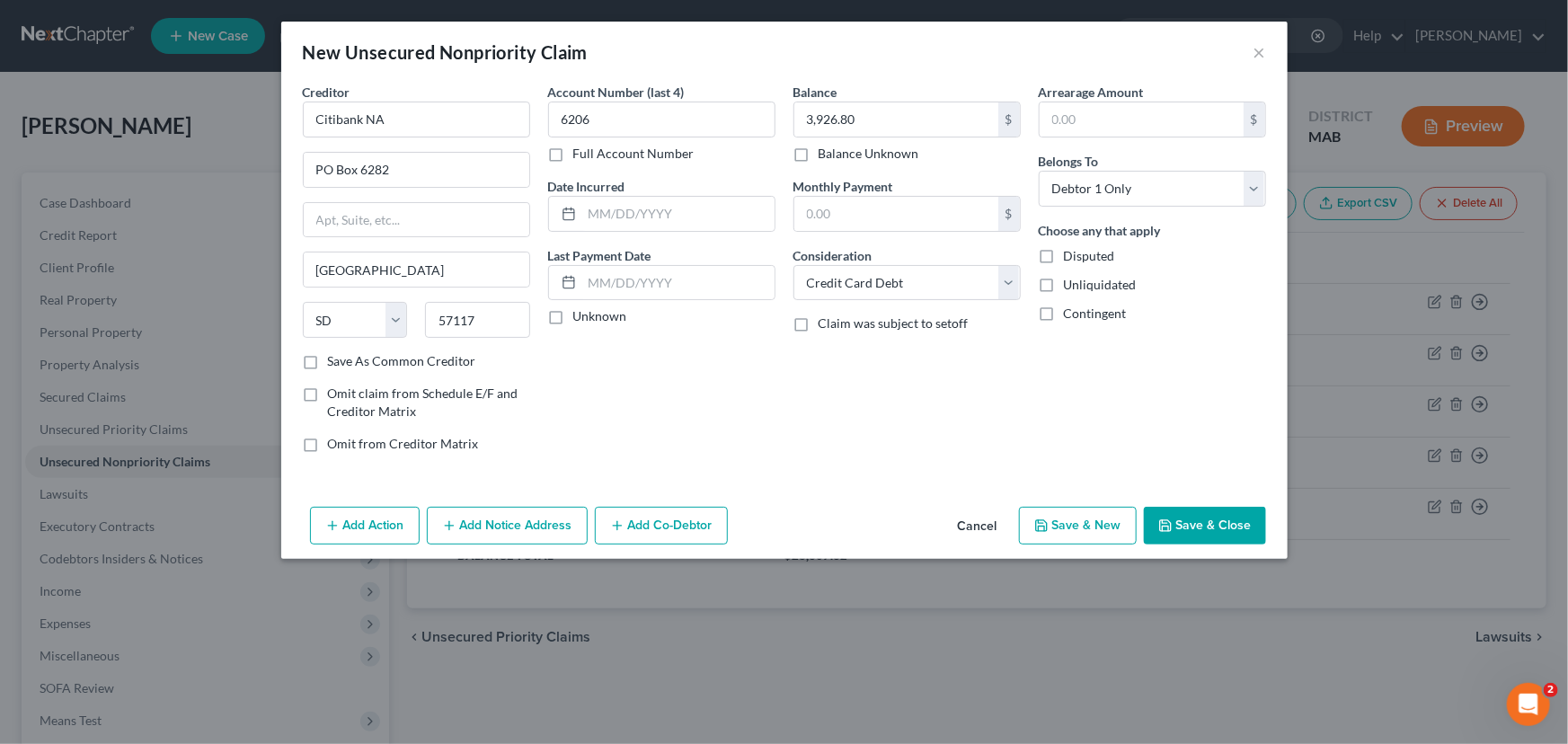
click at [1066, 514] on button "Save & New" at bounding box center [1077, 526] width 118 height 38
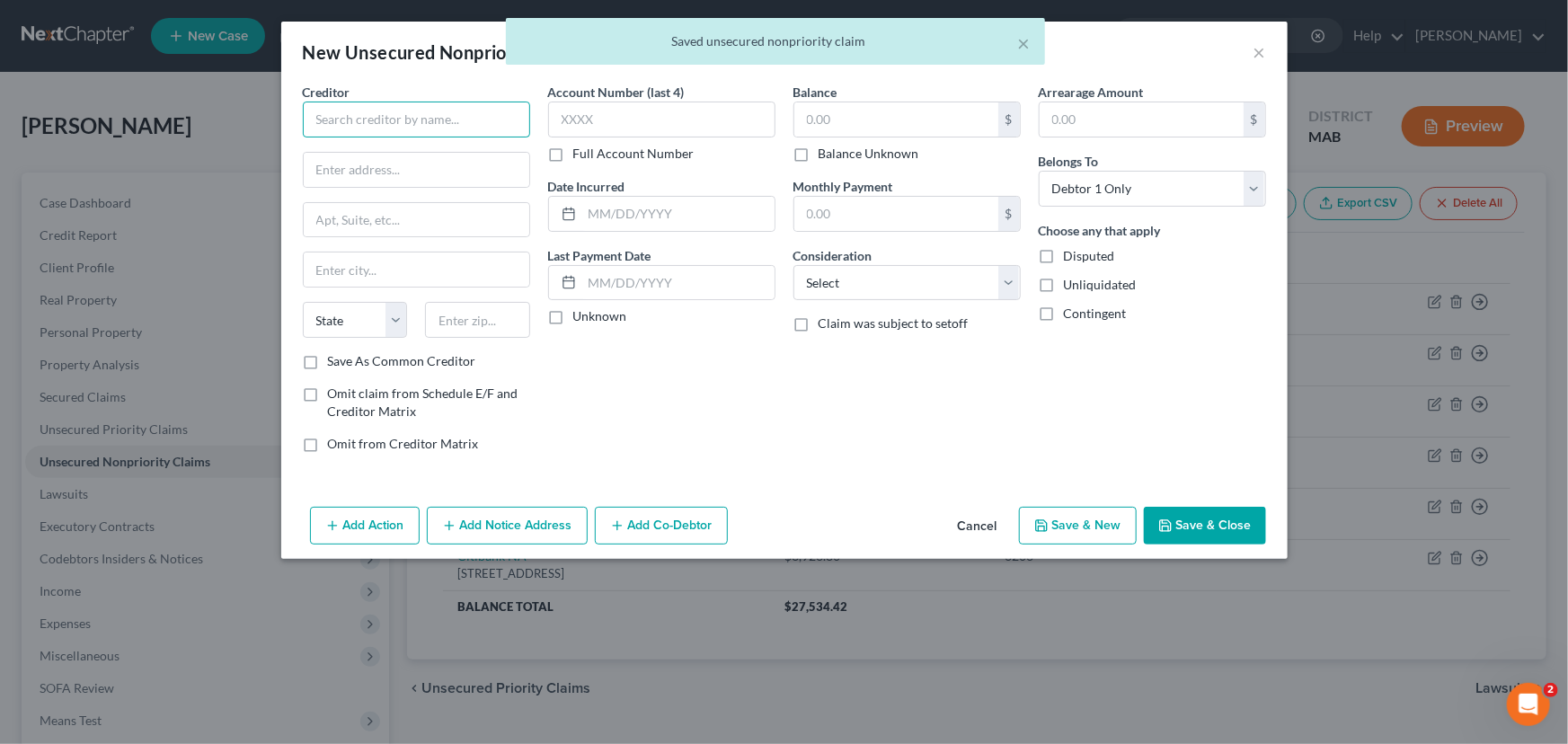
click at [366, 126] on input "text" at bounding box center [416, 120] width 227 height 36
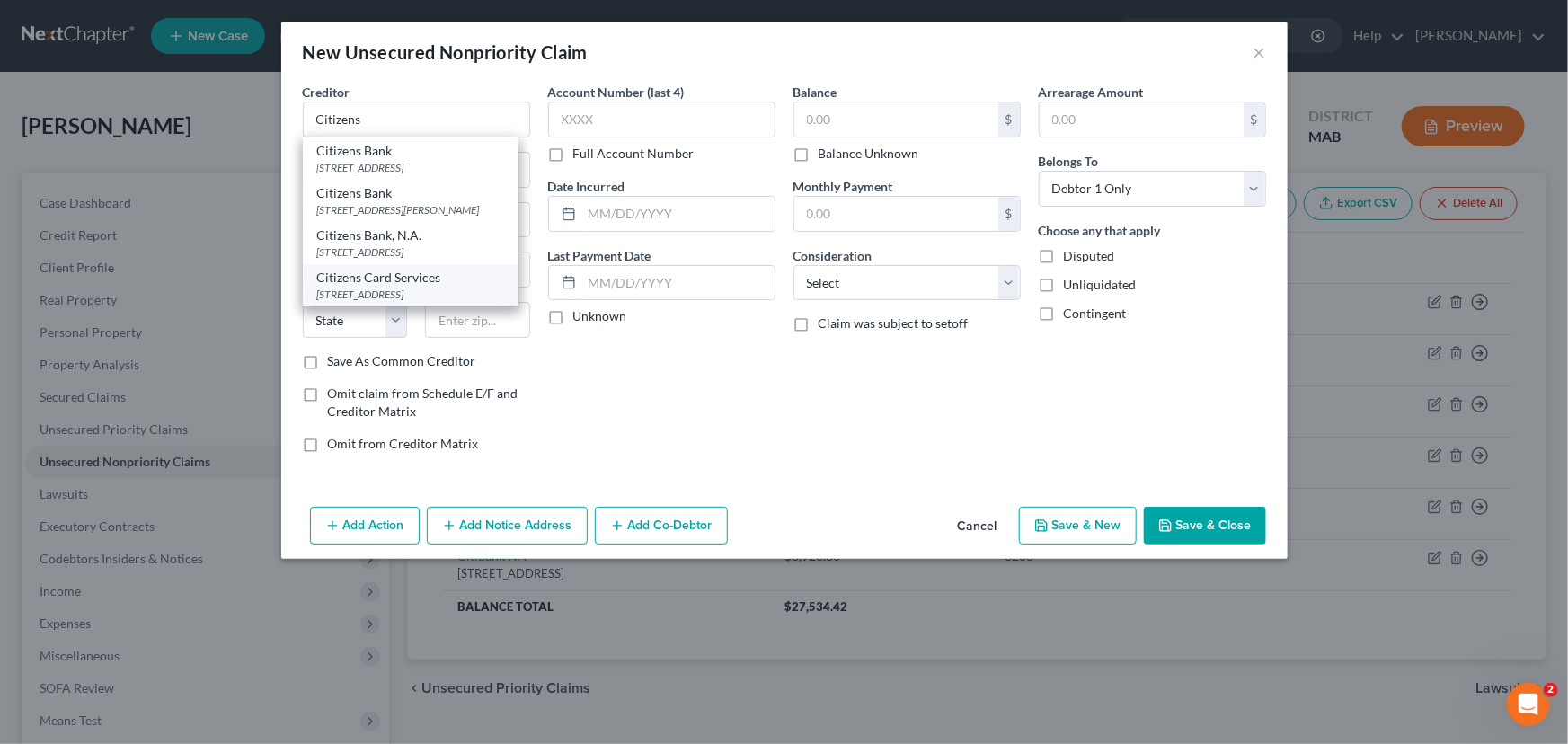
click at [378, 302] on div "[STREET_ADDRESS]" at bounding box center [411, 294] width 186 height 15
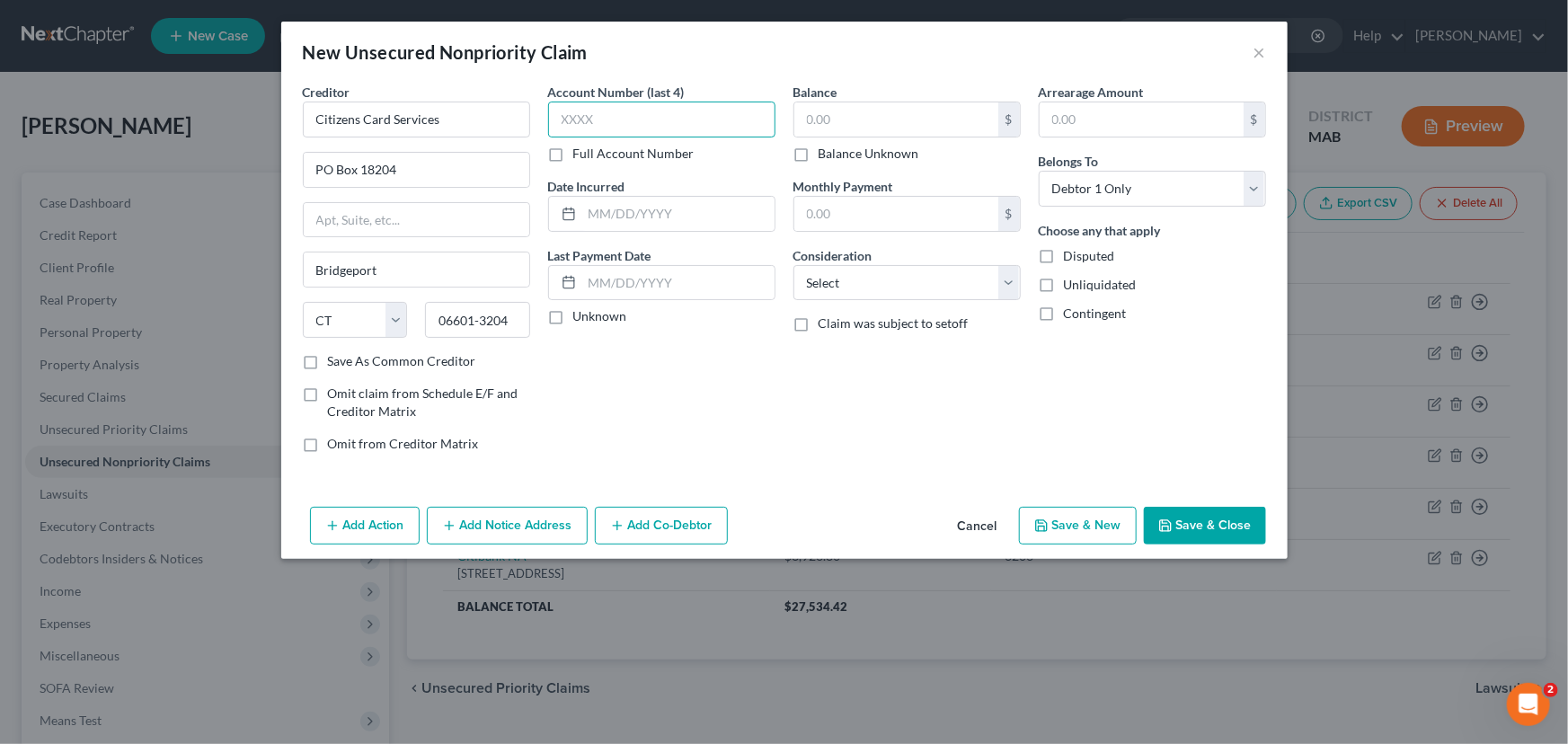
click at [606, 111] on input "text" at bounding box center [661, 120] width 227 height 36
click at [811, 121] on input "text" at bounding box center [897, 120] width 204 height 34
click at [863, 279] on select "Select Cable / Satellite Services Collection Agency Credit Card Debt Debt Couns…" at bounding box center [907, 283] width 227 height 36
click at [794, 265] on select "Select Cable / Satellite Services Collection Agency Credit Card Debt Debt Couns…" at bounding box center [907, 283] width 227 height 36
click at [595, 279] on input "text" at bounding box center [678, 283] width 192 height 34
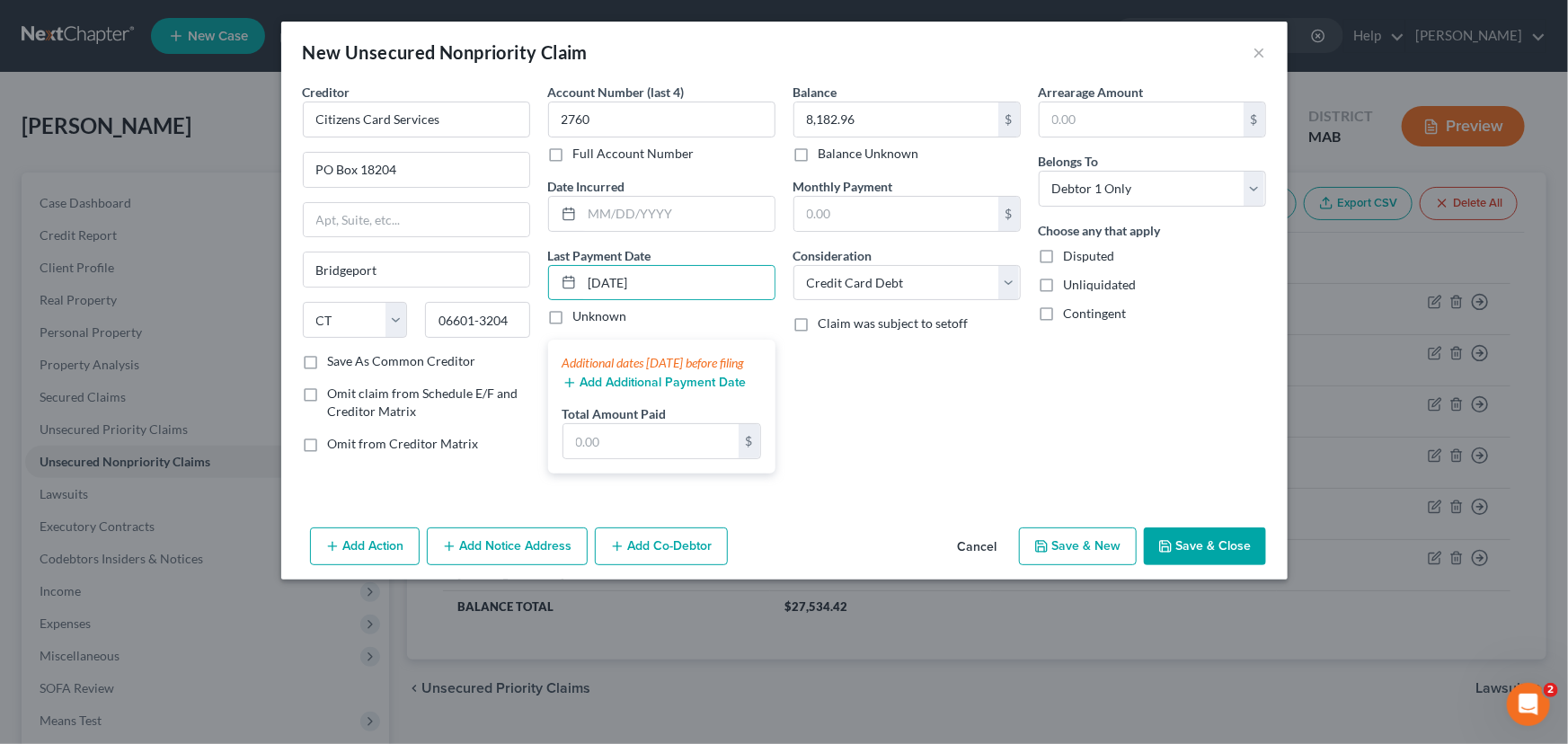
click at [568, 390] on icon "button" at bounding box center [569, 382] width 14 height 14
click at [619, 390] on button "Add Additional Payment Date" at bounding box center [655, 382] width 185 height 14
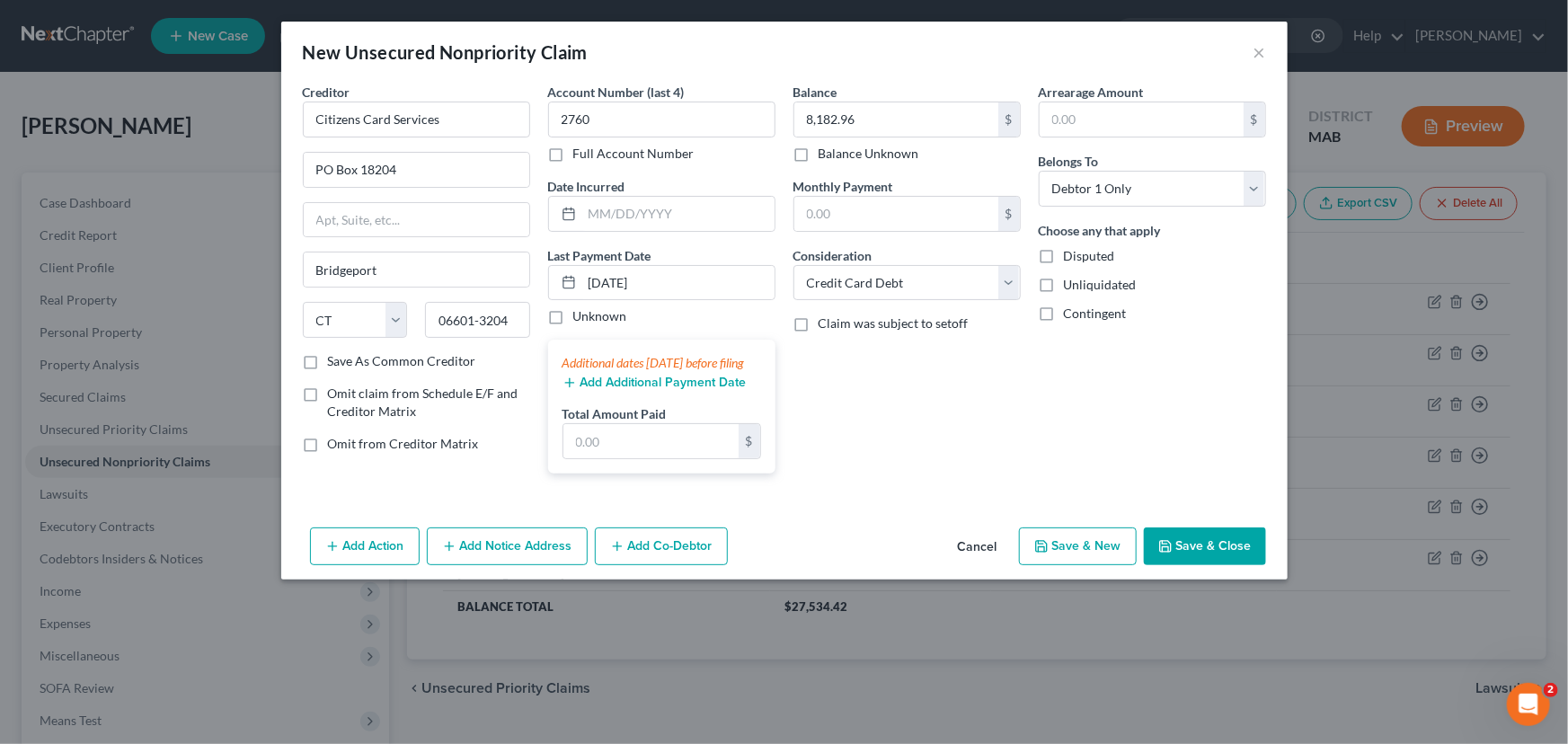
click at [617, 390] on button "Add Additional Payment Date" at bounding box center [655, 382] width 185 height 14
click at [606, 364] on div "Additional dates [DATE] before filing" at bounding box center [661, 363] width 199 height 18
click at [602, 459] on input "text" at bounding box center [651, 441] width 175 height 34
click at [628, 390] on button "Add Additional Payment Date" at bounding box center [655, 382] width 185 height 14
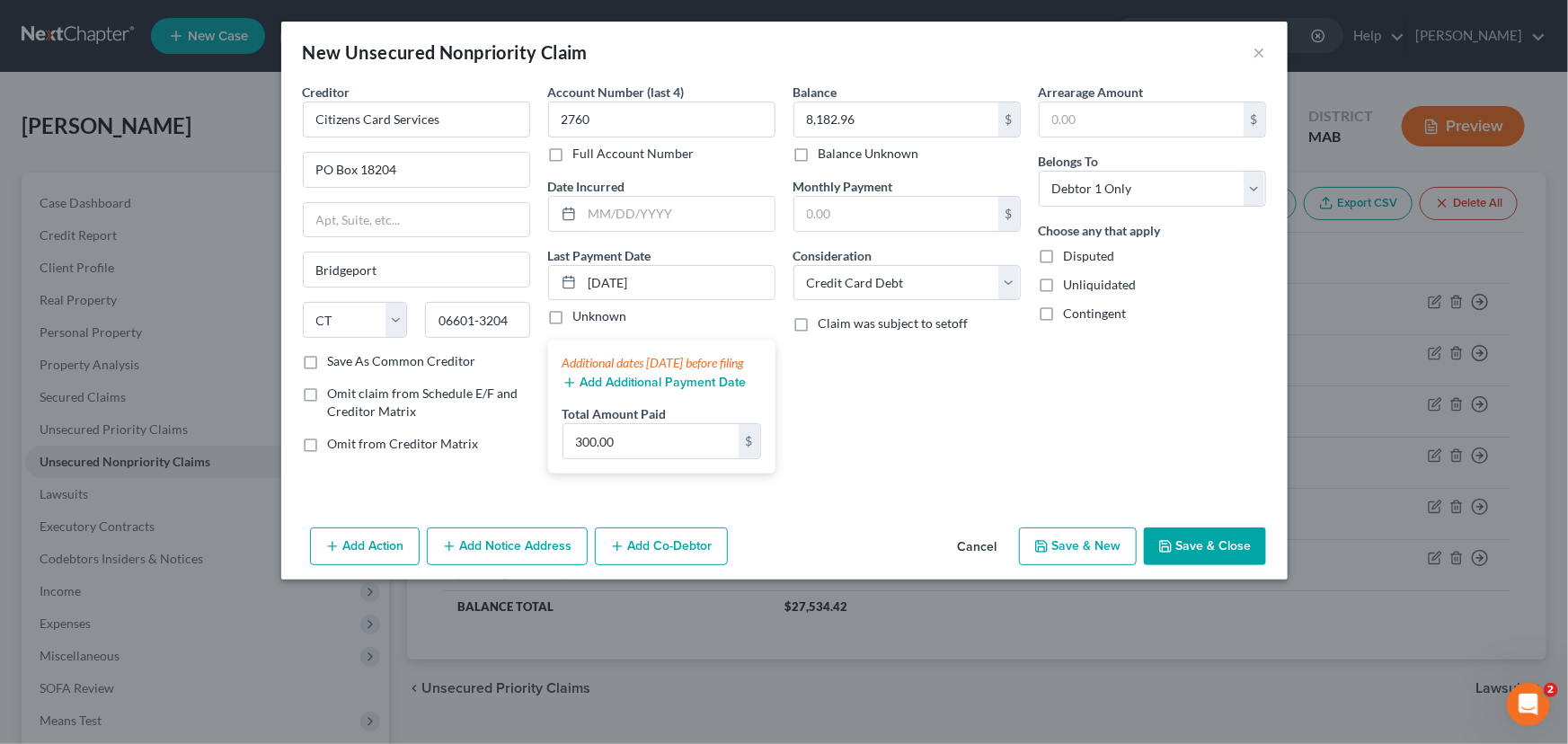
click at [1074, 565] on button "Save & New" at bounding box center [1077, 546] width 118 height 38
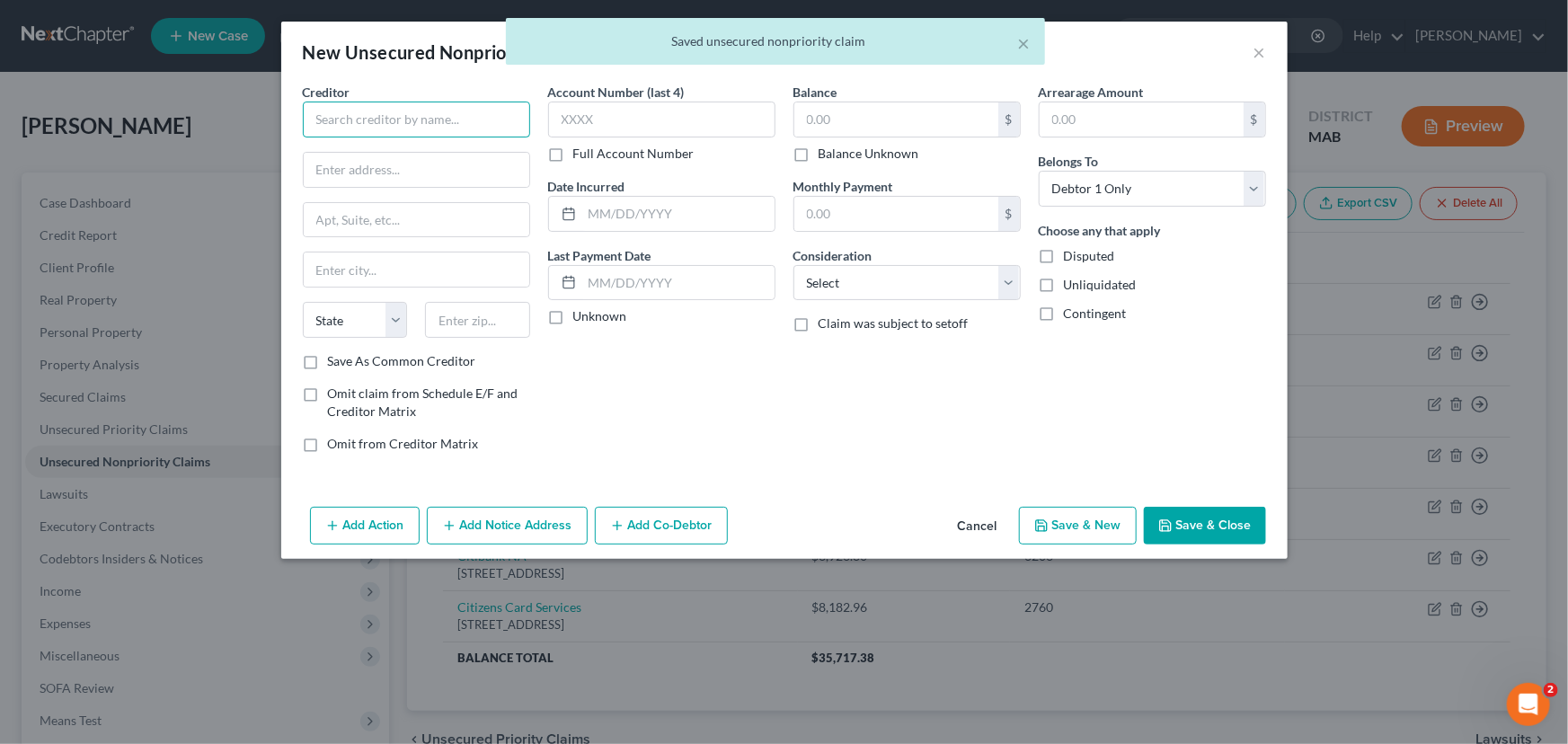
click at [339, 111] on input "text" at bounding box center [416, 120] width 227 height 36
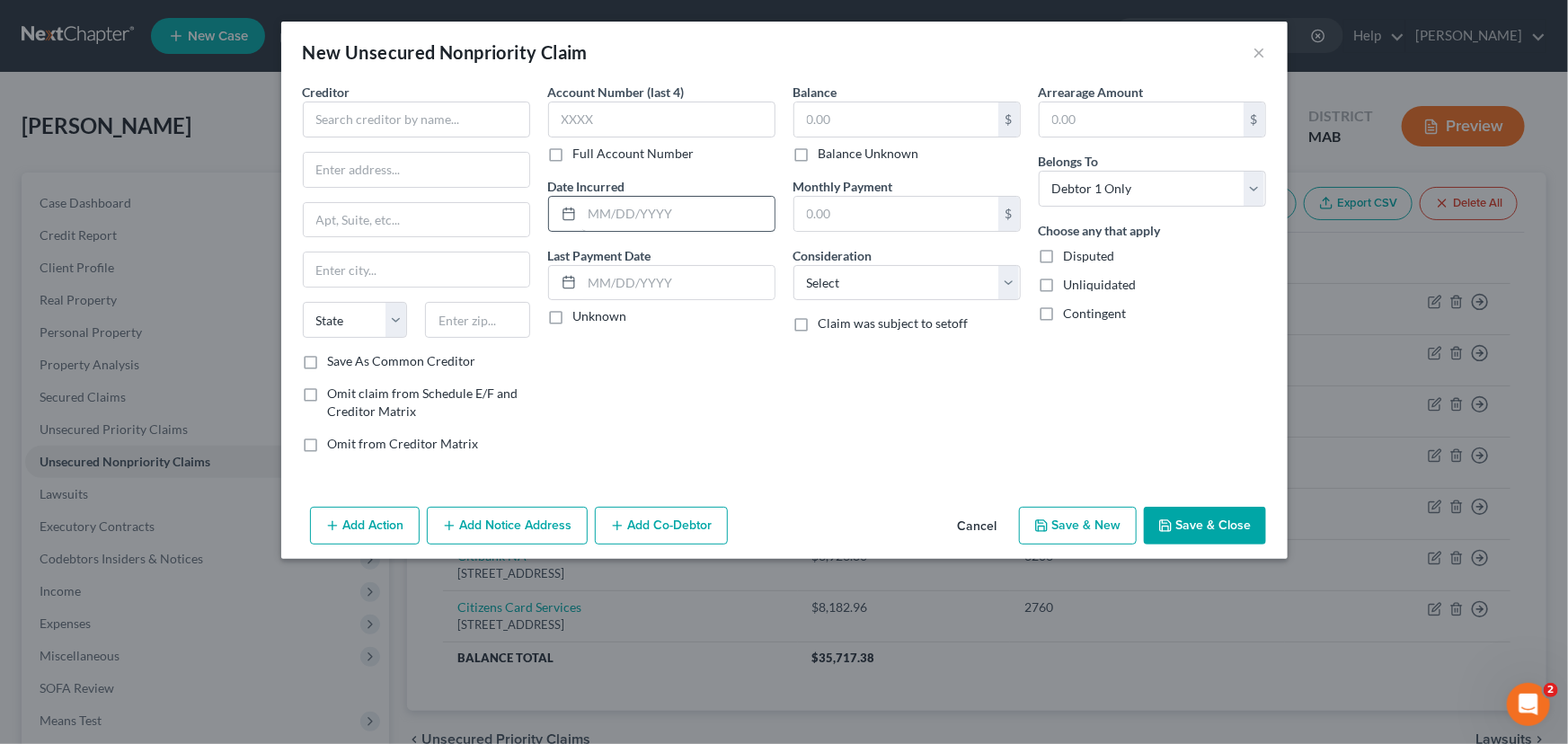
drag, startPoint x: 657, startPoint y: 57, endPoint x: 680, endPoint y: 228, distance: 172.5
click at [680, 228] on div "New Unsecured Nonpriority Claim × Creditor * State [US_STATE] AK AR AZ [GEOGRAP…" at bounding box center [784, 290] width 1007 height 538
click at [973, 526] on button "Cancel" at bounding box center [978, 526] width 69 height 36
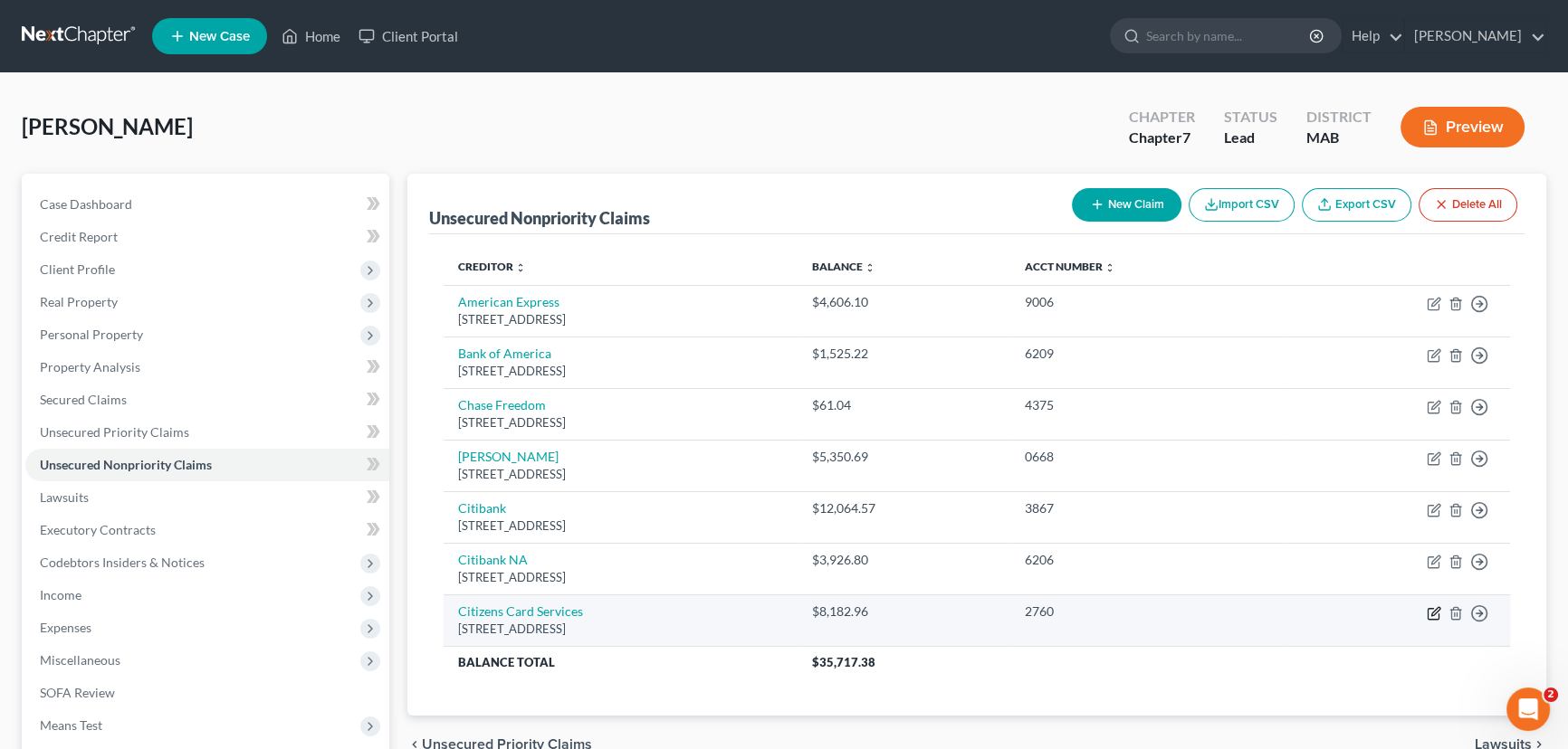
click at [1432, 615] on icon "button" at bounding box center [1433, 612] width 14 height 14
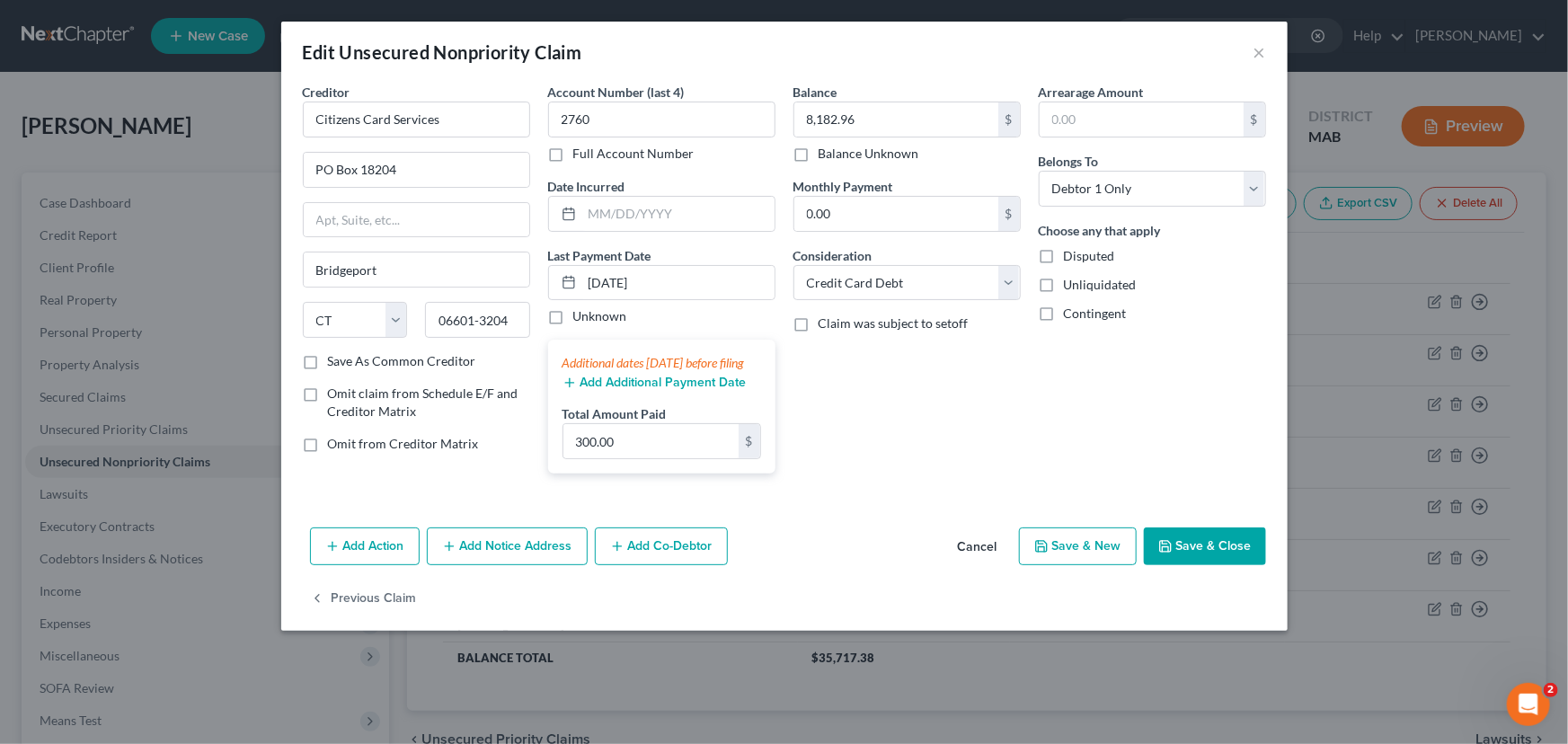
click at [1117, 564] on button "Save & New" at bounding box center [1077, 546] width 118 height 38
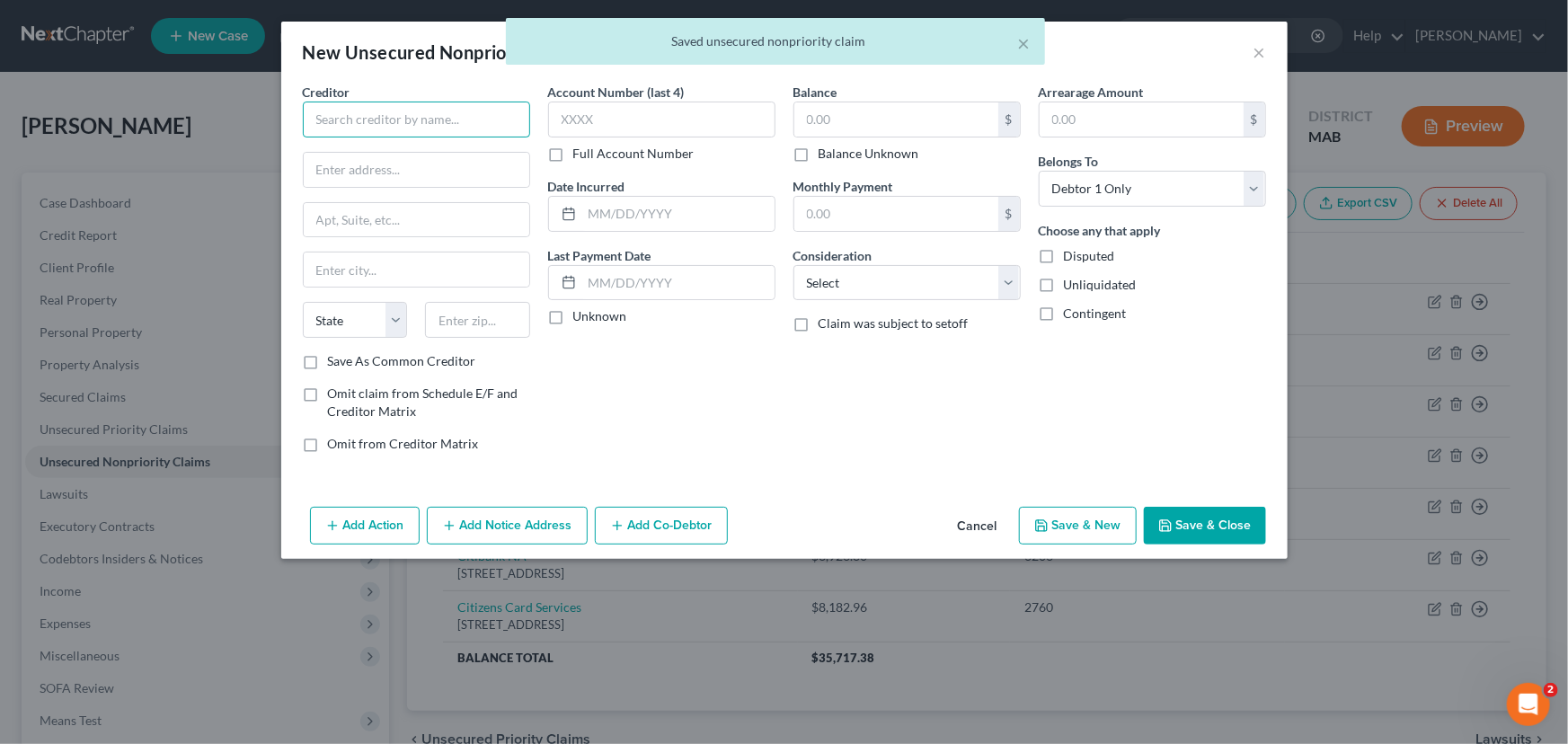
click at [352, 126] on input "text" at bounding box center [416, 120] width 227 height 36
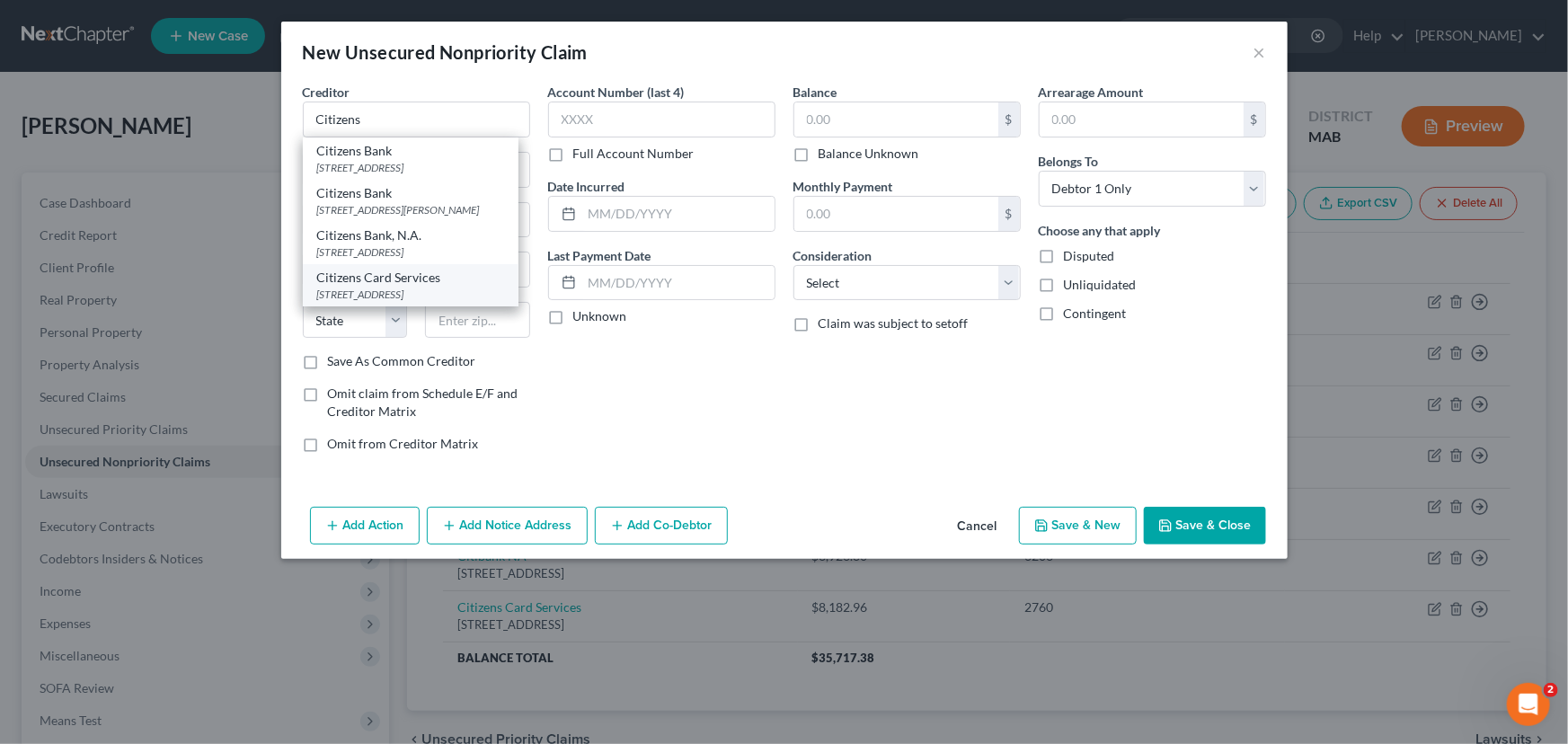
click at [368, 302] on div "[STREET_ADDRESS]" at bounding box center [411, 294] width 186 height 15
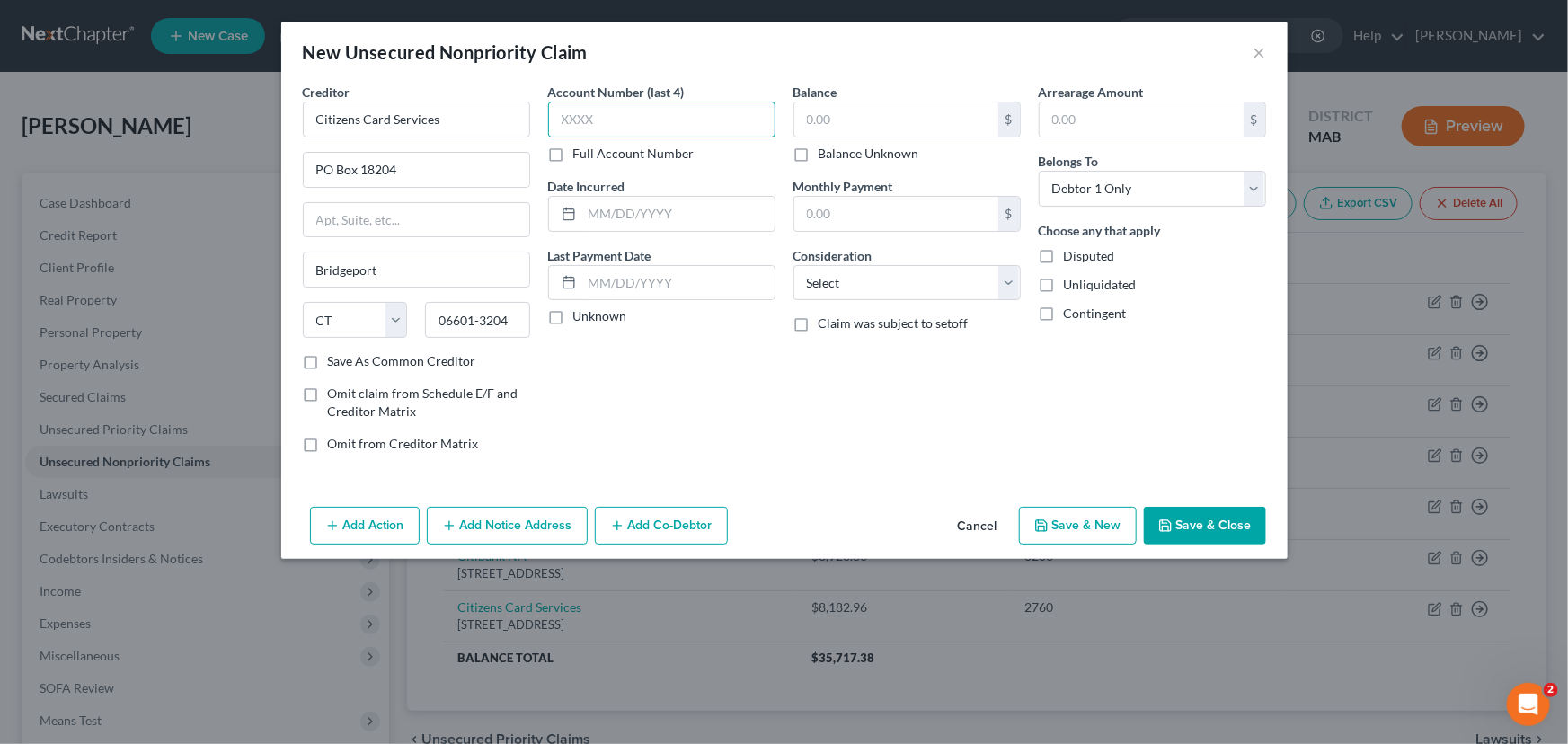
click at [571, 126] on input "text" at bounding box center [661, 120] width 227 height 36
click at [815, 116] on input "text" at bounding box center [897, 120] width 204 height 34
click at [838, 281] on select "Select Cable / Satellite Services Collection Agency Credit Card Debt Debt Couns…" at bounding box center [907, 283] width 227 height 36
click at [794, 265] on select "Select Cable / Satellite Services Collection Agency Credit Card Debt Debt Couns…" at bounding box center [907, 283] width 227 height 36
click at [1078, 521] on button "Save & New" at bounding box center [1077, 526] width 118 height 38
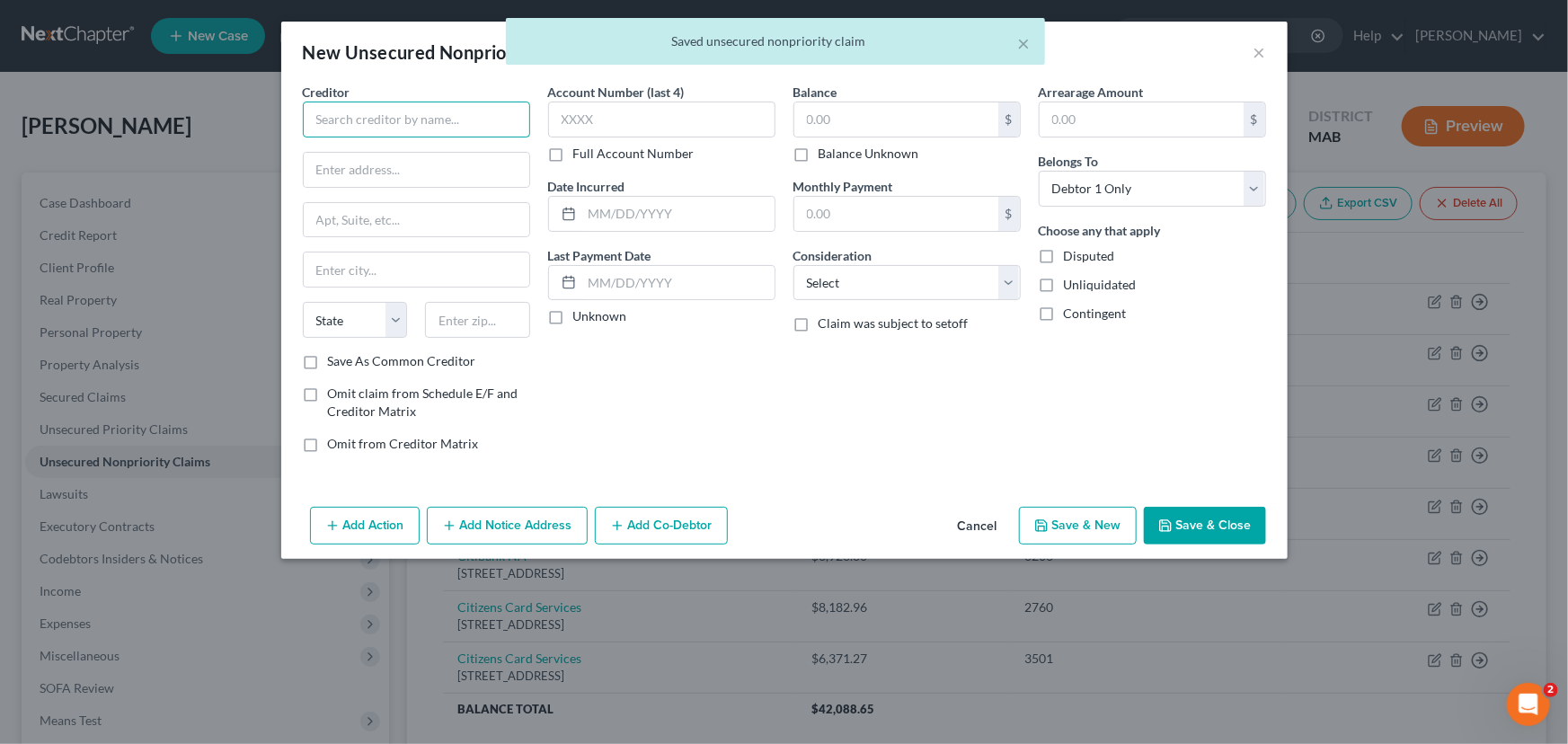
click at [397, 134] on input "text" at bounding box center [416, 120] width 227 height 36
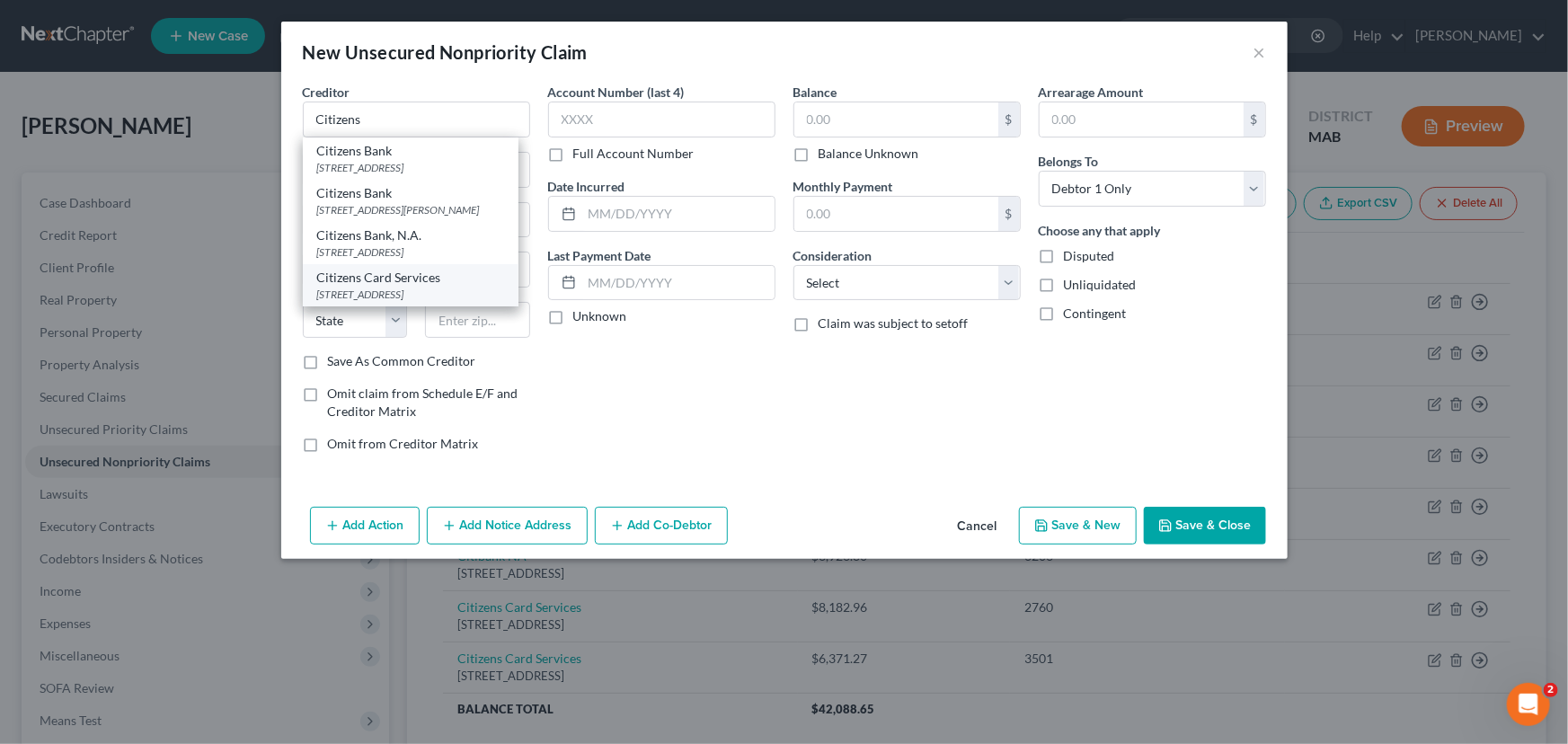
click at [346, 302] on div "[STREET_ADDRESS]" at bounding box center [411, 294] width 186 height 15
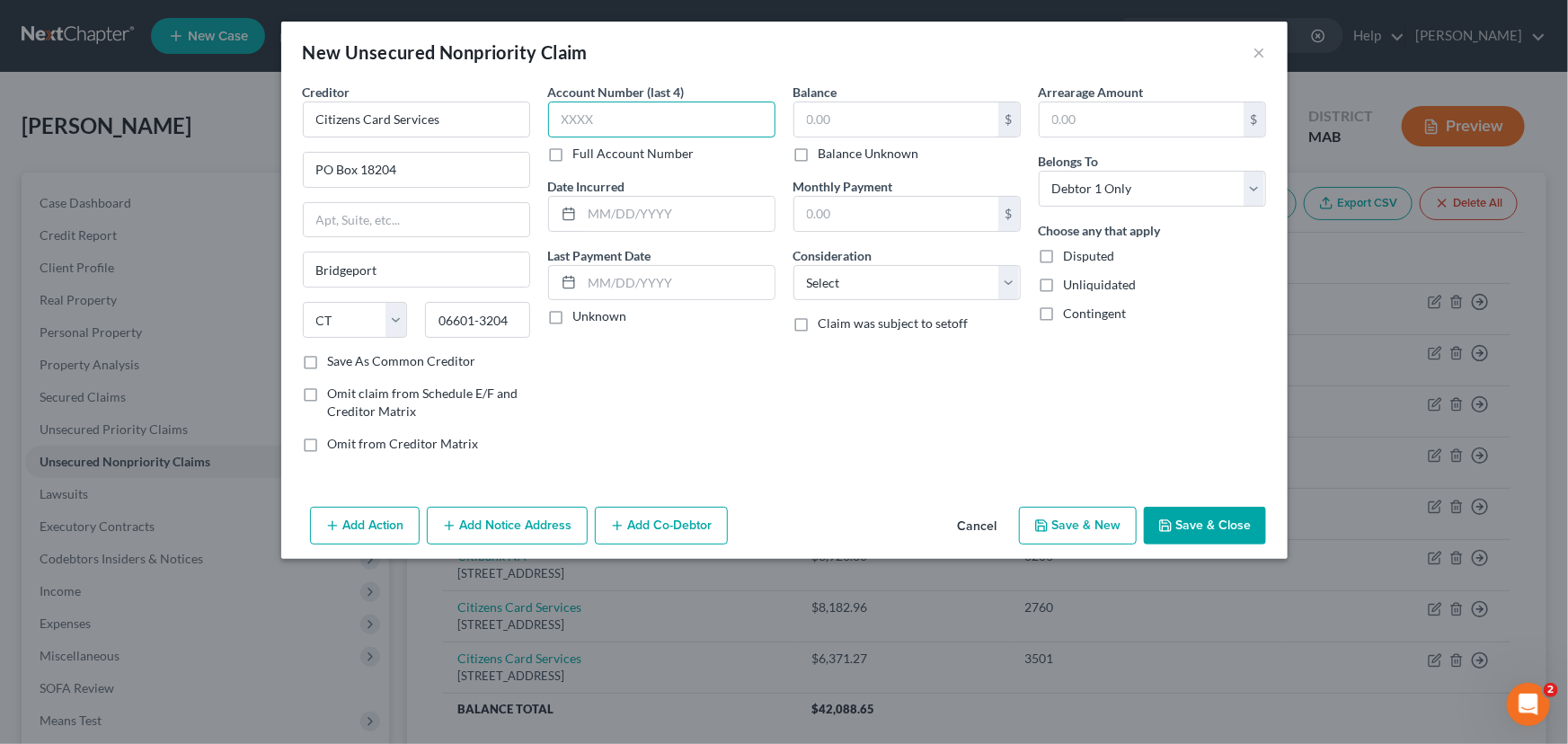
click at [567, 123] on input "text" at bounding box center [661, 120] width 227 height 36
click at [812, 105] on input "text" at bounding box center [897, 120] width 204 height 34
click at [821, 287] on select "Select Cable / Satellite Services Collection Agency Credit Card Debt Debt Couns…" at bounding box center [907, 283] width 227 height 36
click at [794, 265] on select "Select Cable / Satellite Services Collection Agency Credit Card Debt Debt Couns…" at bounding box center [907, 283] width 227 height 36
click at [592, 209] on input "text" at bounding box center [678, 214] width 192 height 34
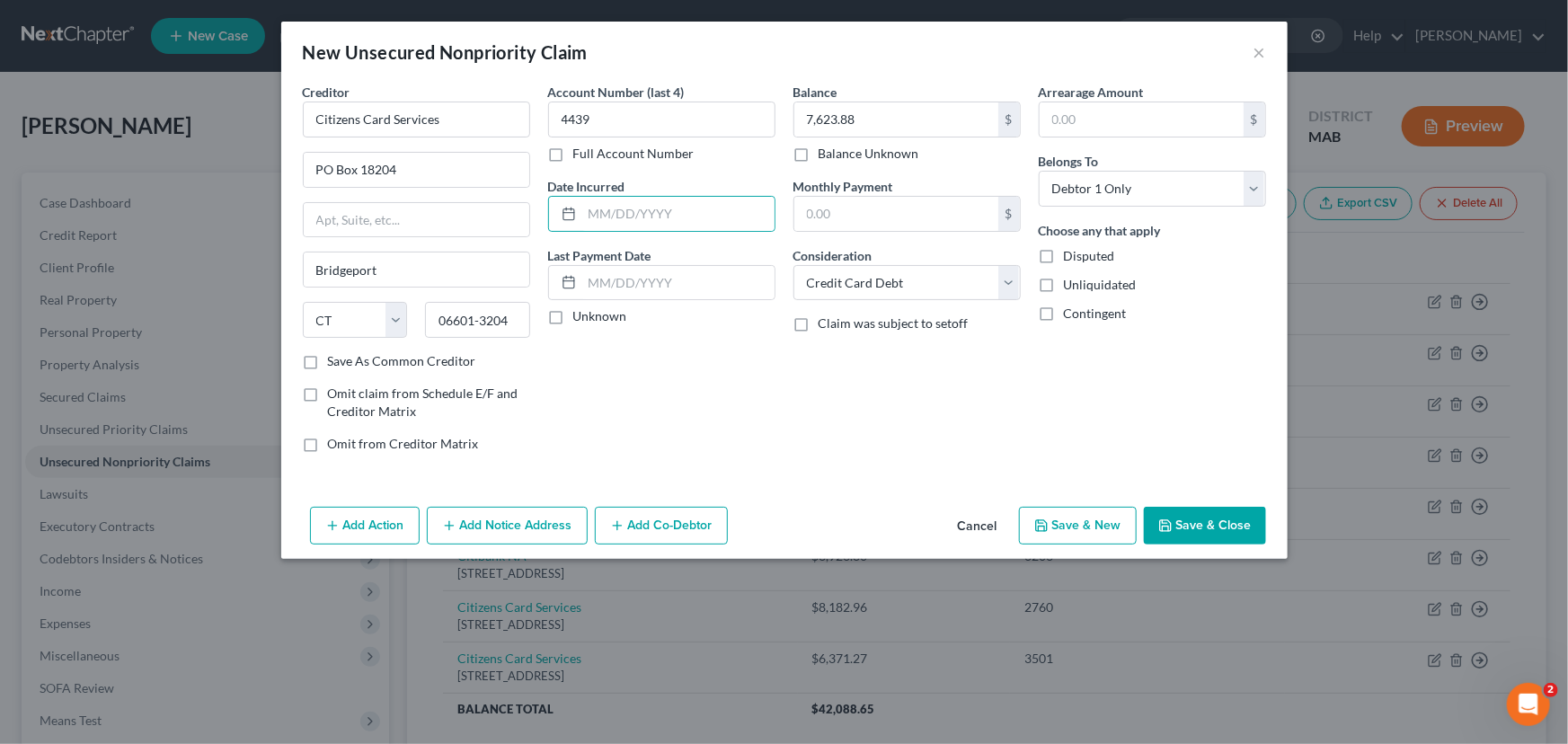
click at [554, 396] on div "Account Number (last 4) 4439 Full Account Number Date Incurred Last Payment Dat…" at bounding box center [662, 275] width 246 height 384
click at [1105, 518] on button "Save & New" at bounding box center [1077, 526] width 118 height 38
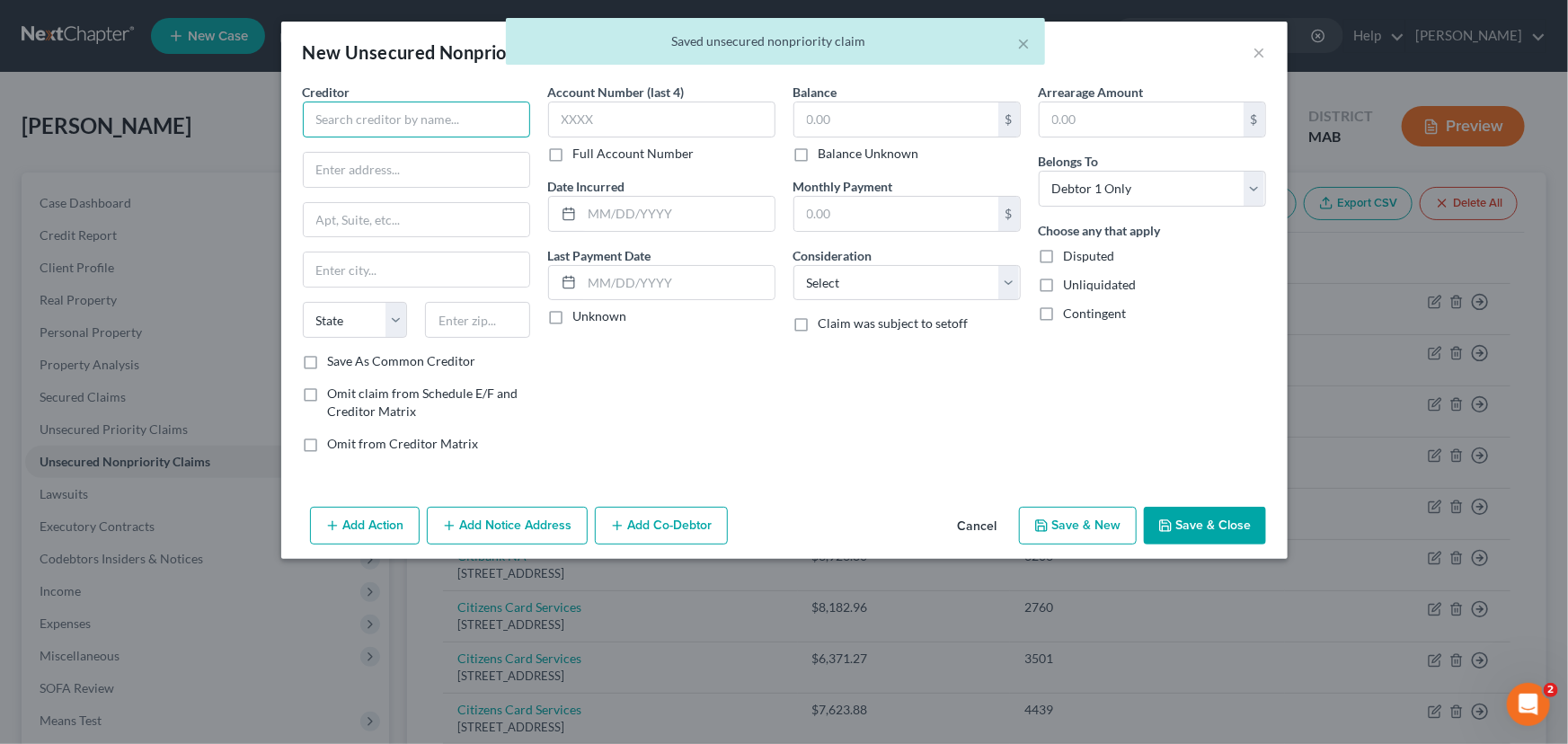
click at [395, 126] on input "text" at bounding box center [416, 120] width 227 height 36
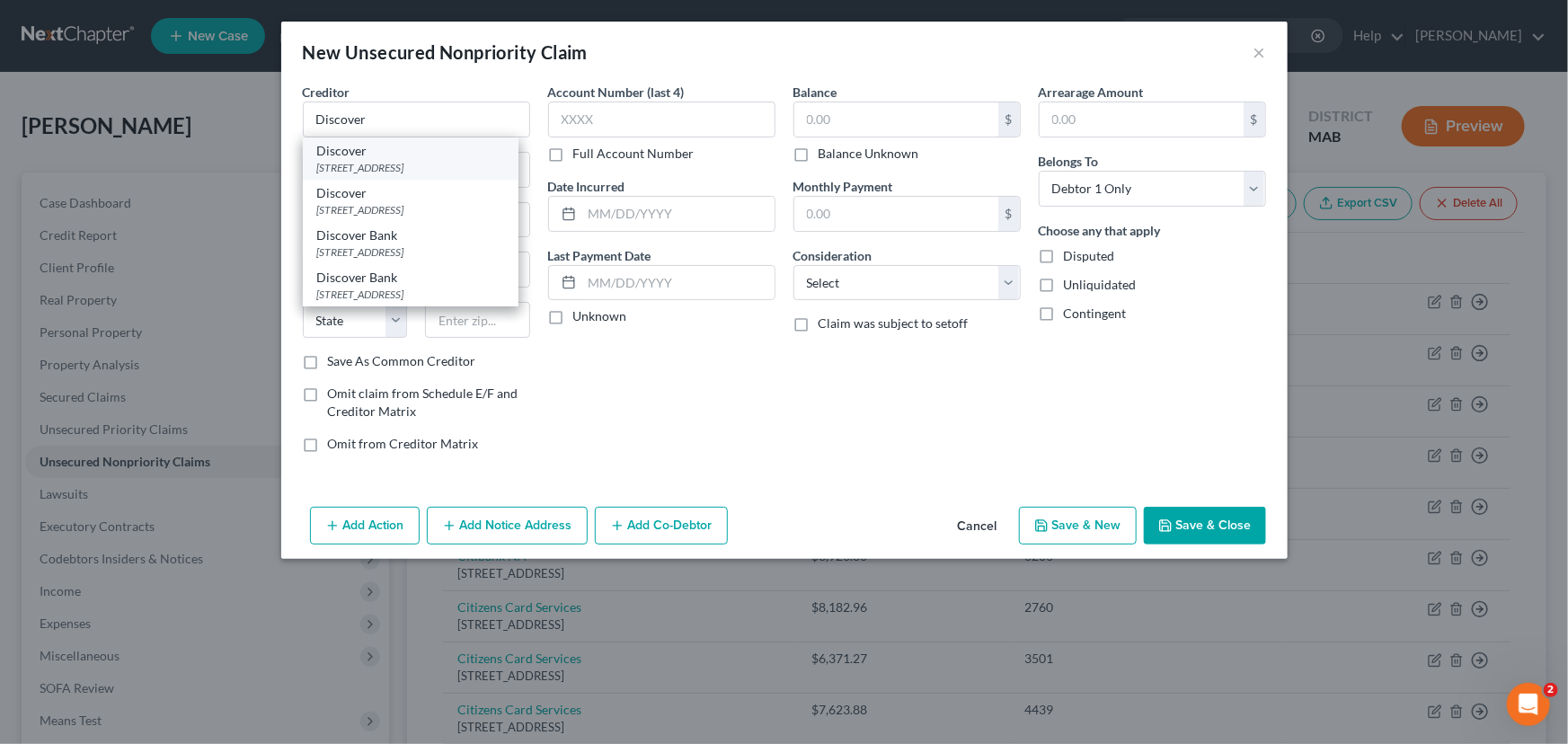
click at [373, 167] on div "[STREET_ADDRESS]" at bounding box center [411, 168] width 186 height 15
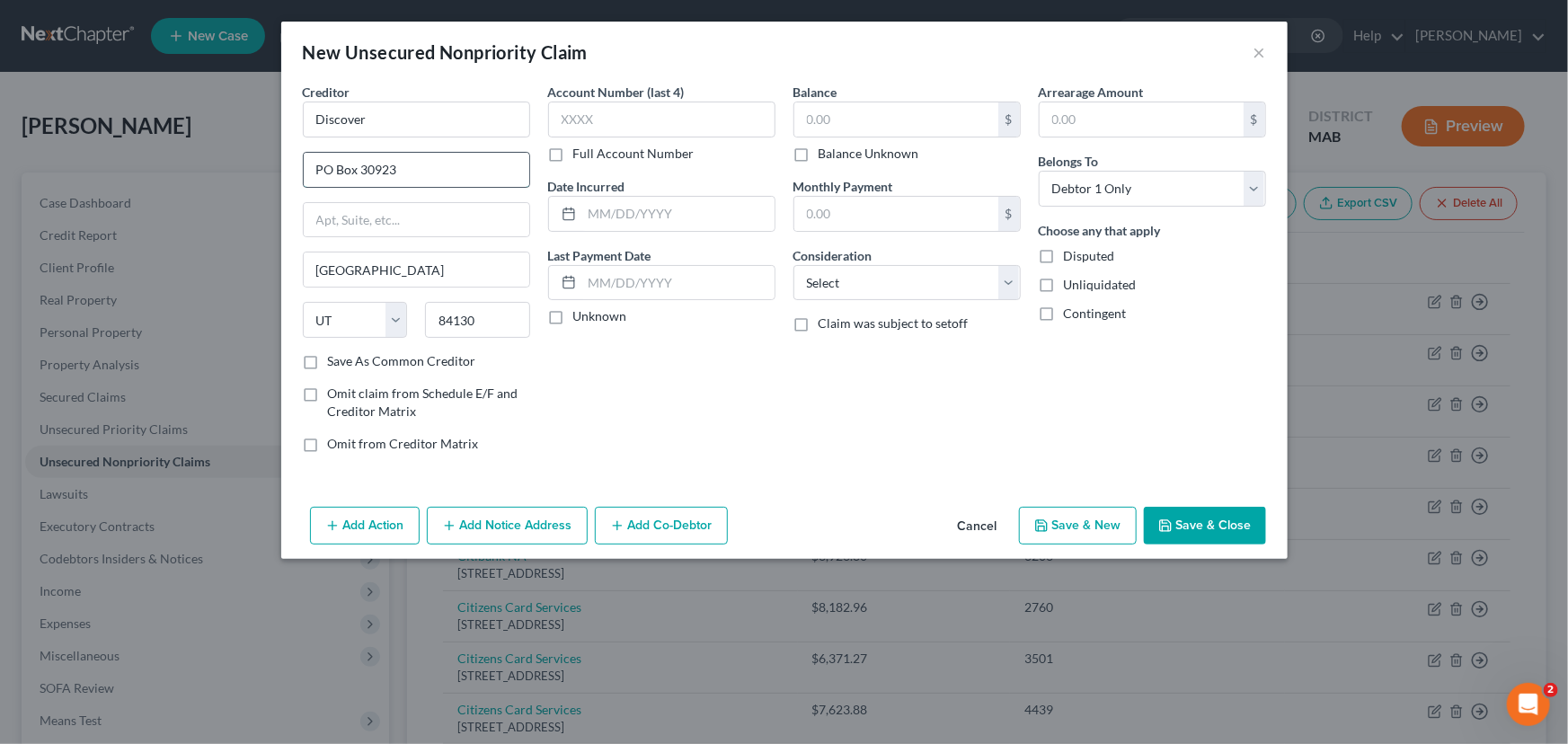
click at [385, 169] on input "PO Box 30923" at bounding box center [417, 170] width 226 height 34
click at [599, 124] on input "text" at bounding box center [661, 120] width 227 height 36
click at [806, 126] on input "text" at bounding box center [897, 120] width 204 height 34
click at [864, 280] on select "Select Cable / Satellite Services Collection Agency Credit Card Debt Debt Couns…" at bounding box center [907, 283] width 227 height 36
click at [794, 265] on select "Select Cable / Satellite Services Collection Agency Credit Card Debt Debt Couns…" at bounding box center [907, 283] width 227 height 36
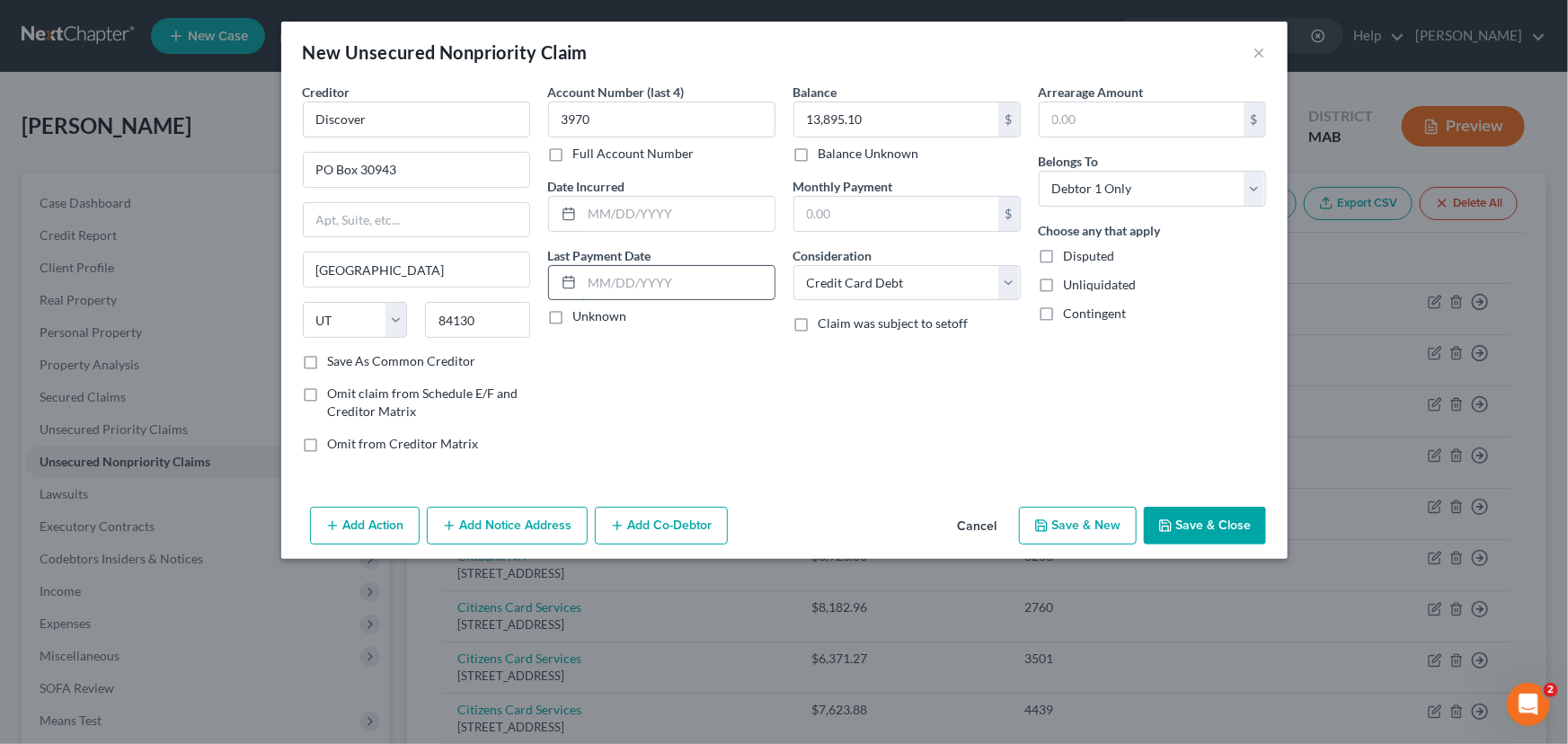
click at [634, 283] on input "text" at bounding box center [678, 283] width 192 height 34
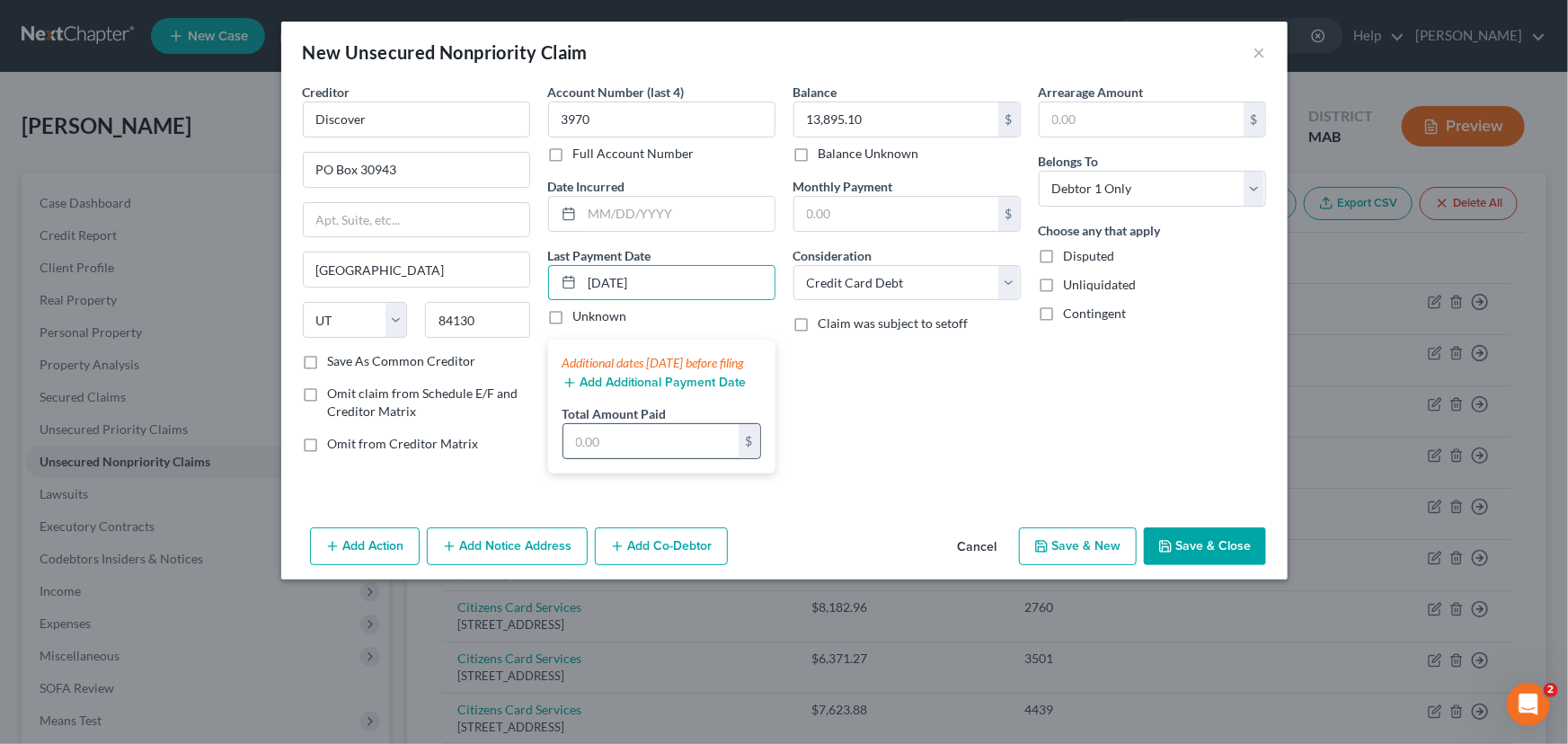
click at [581, 448] on input "text" at bounding box center [651, 441] width 175 height 34
click at [1247, 563] on button "Save & Close" at bounding box center [1205, 546] width 122 height 38
